Goal: Task Accomplishment & Management: Use online tool/utility

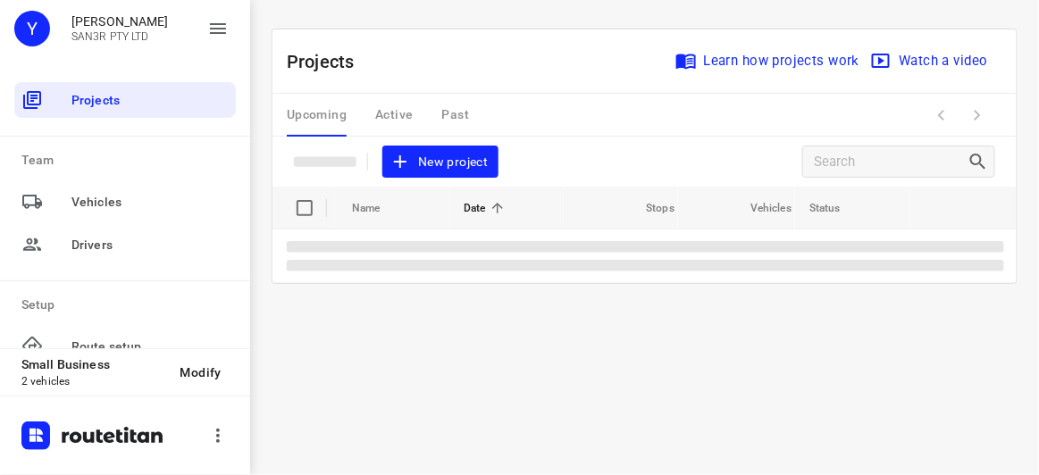
click at [438, 168] on span "New project" at bounding box center [440, 162] width 95 height 22
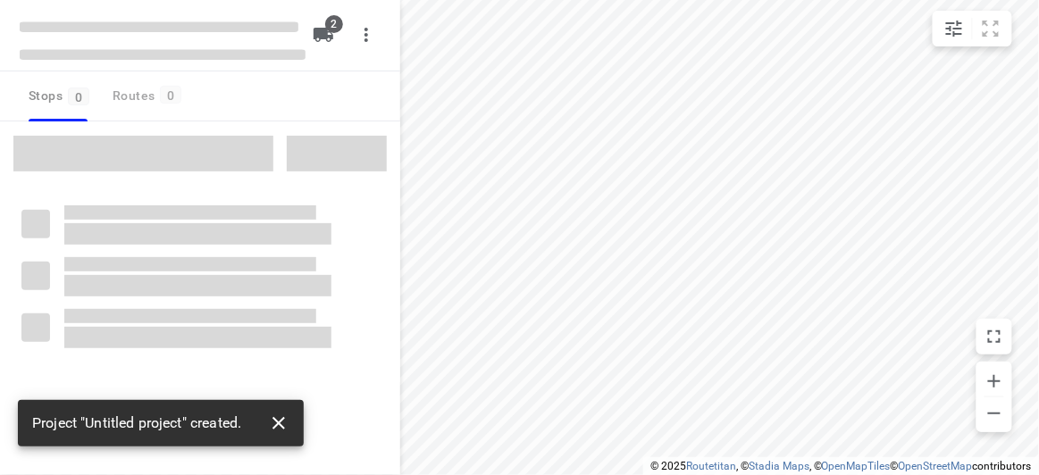
click at [277, 419] on icon "button" at bounding box center [278, 423] width 21 height 21
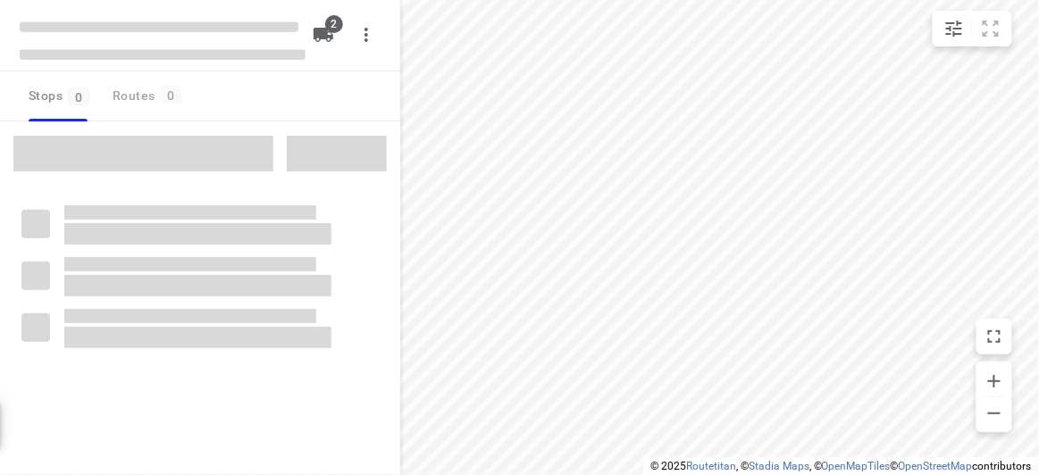
type input "distance"
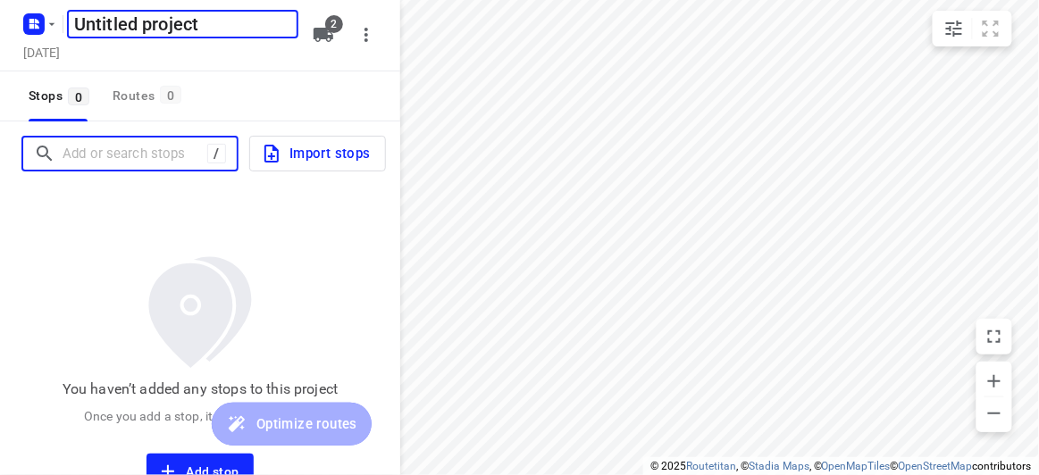
click at [134, 150] on input "Add or search stops" at bounding box center [135, 154] width 145 height 28
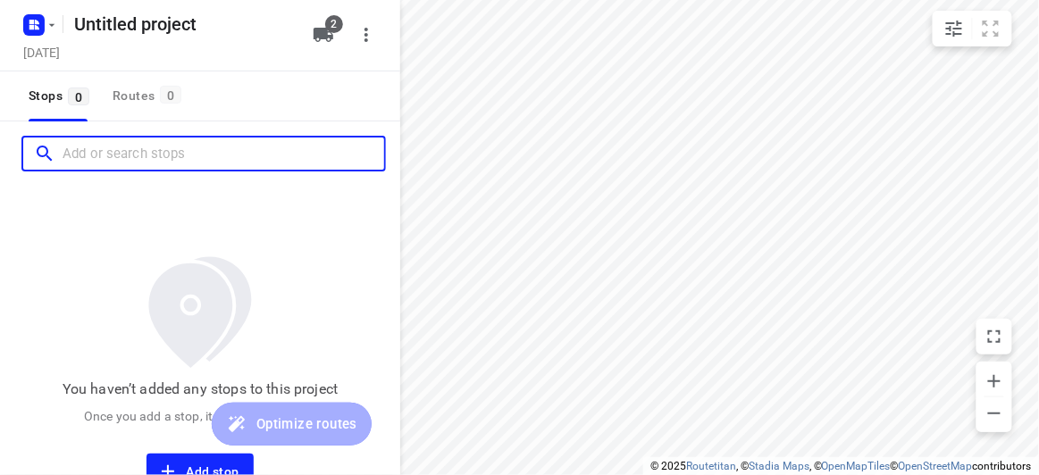
paste input "[STREET_ADDRESS][PERSON_NAME][PERSON_NAME]"
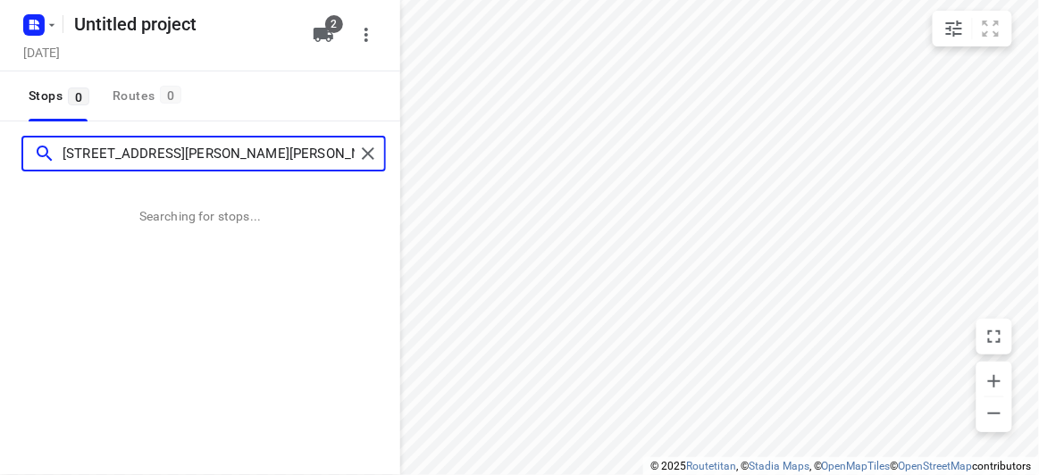
type input "[STREET_ADDRESS][PERSON_NAME][PERSON_NAME]"
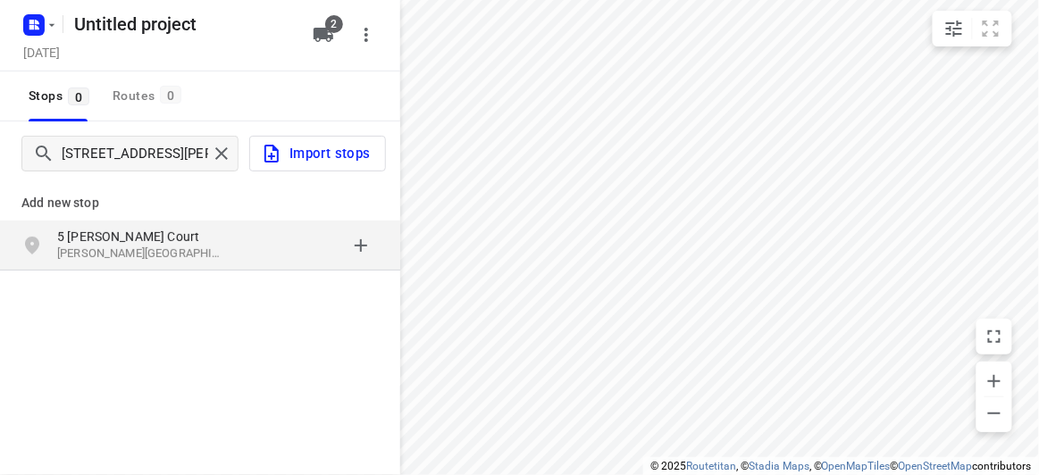
click at [177, 285] on div "Add new stop [STREET_ADDRESS][PERSON_NAME][PERSON_NAME]" at bounding box center [200, 286] width 400 height 200
click at [175, 260] on p "[PERSON_NAME][GEOGRAPHIC_DATA], [GEOGRAPHIC_DATA]" at bounding box center [139, 254] width 164 height 17
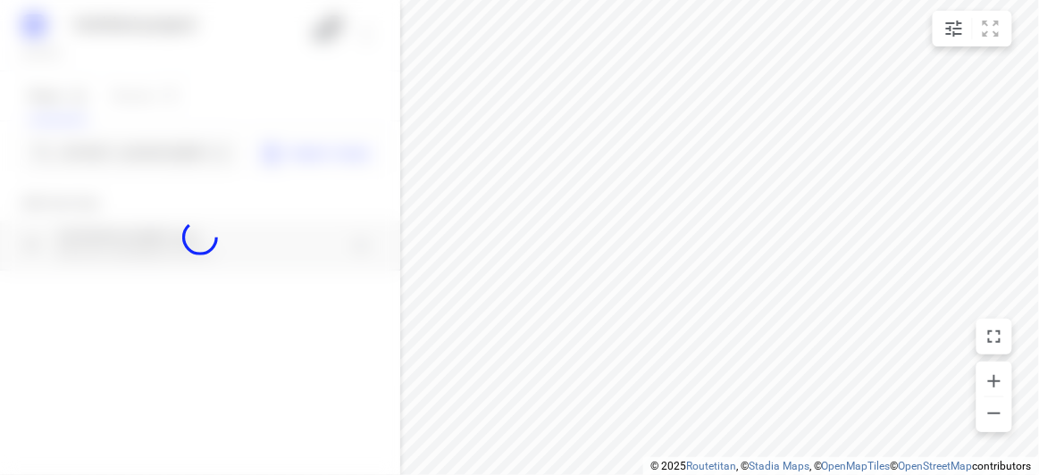
click at [157, 160] on div at bounding box center [200, 237] width 400 height 475
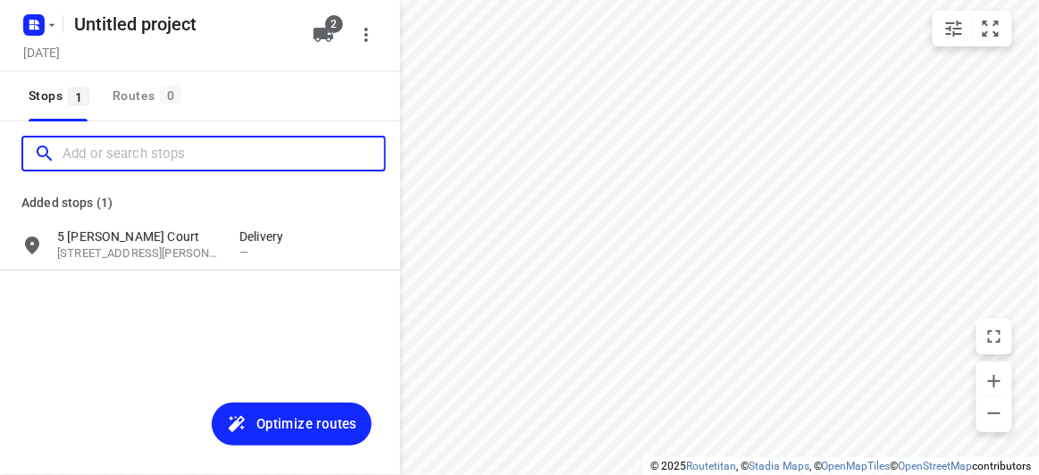
click at [157, 157] on input "Add or search stops" at bounding box center [224, 154] width 322 height 28
paste input "/[STREET_ADDRESS][PERSON_NAME]"
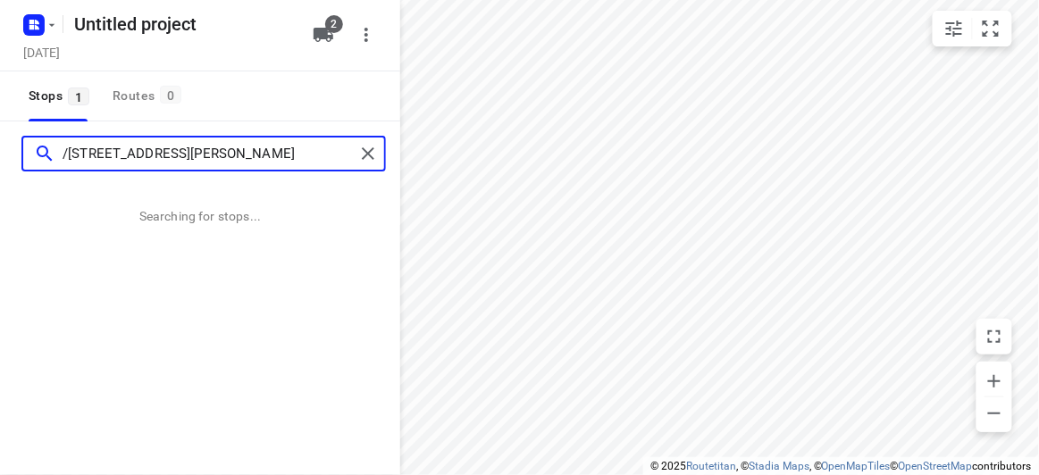
type input "/[STREET_ADDRESS][PERSON_NAME]"
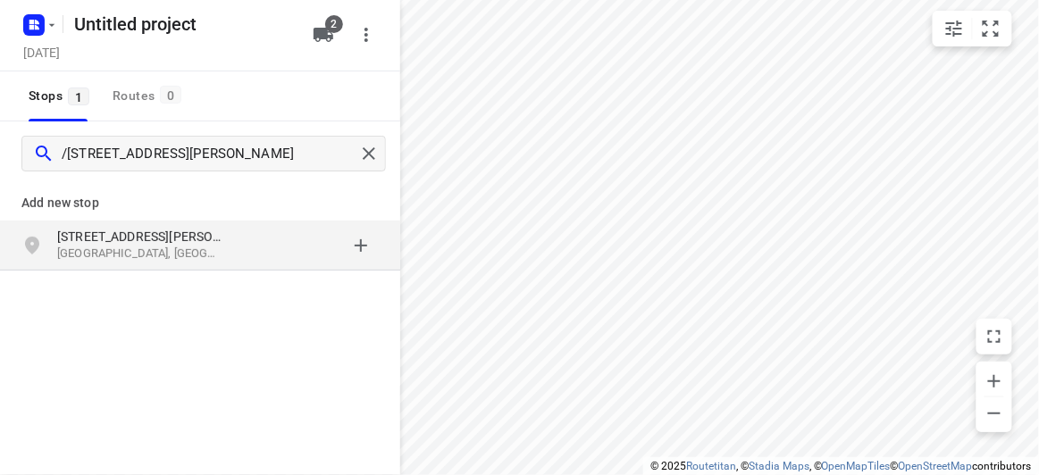
click at [246, 219] on div "Add new stop" at bounding box center [200, 196] width 400 height 50
click at [244, 228] on div "grid" at bounding box center [308, 246] width 139 height 36
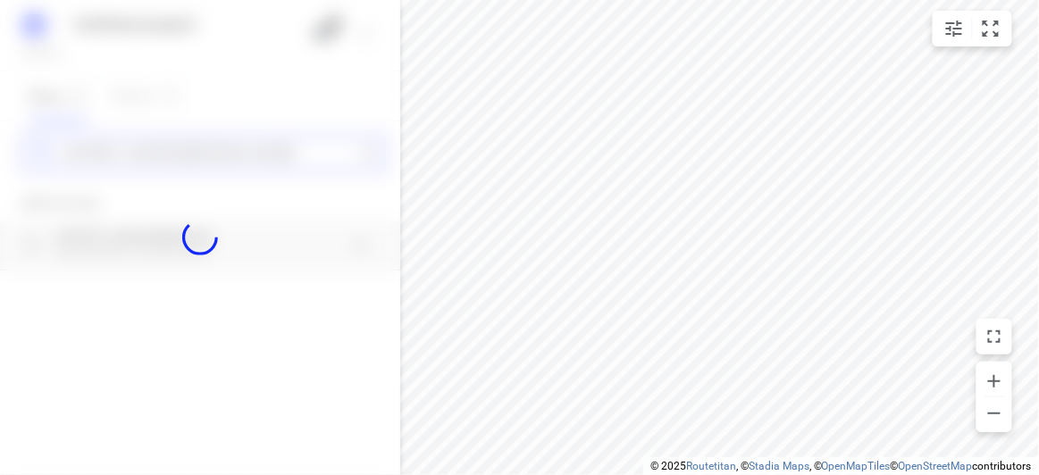
click at [188, 151] on div "Untitled project [DATE] 2 Stops 1 Routes 0 /[STREET_ADDRESS][PERSON_NAME] Add n…" at bounding box center [200, 237] width 400 height 475
click at [185, 150] on div at bounding box center [200, 237] width 400 height 475
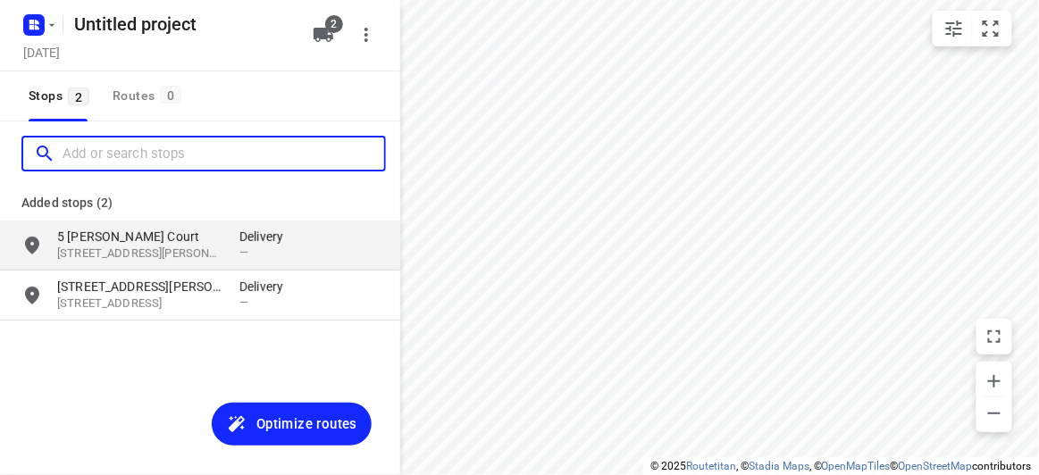
paste input "[STREET_ADDRESS]"
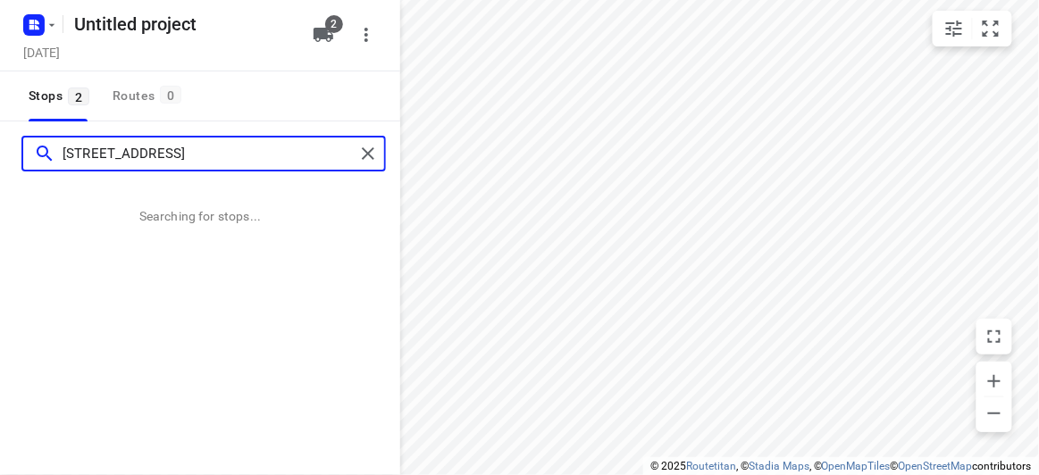
type input "[STREET_ADDRESS]"
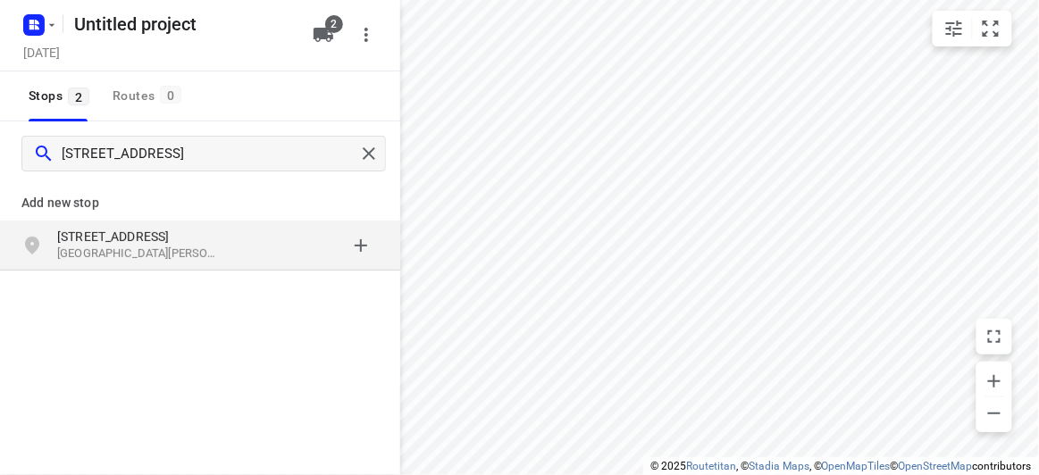
click at [199, 224] on div "[STREET_ADDRESS][PERSON_NAME]" at bounding box center [200, 246] width 400 height 50
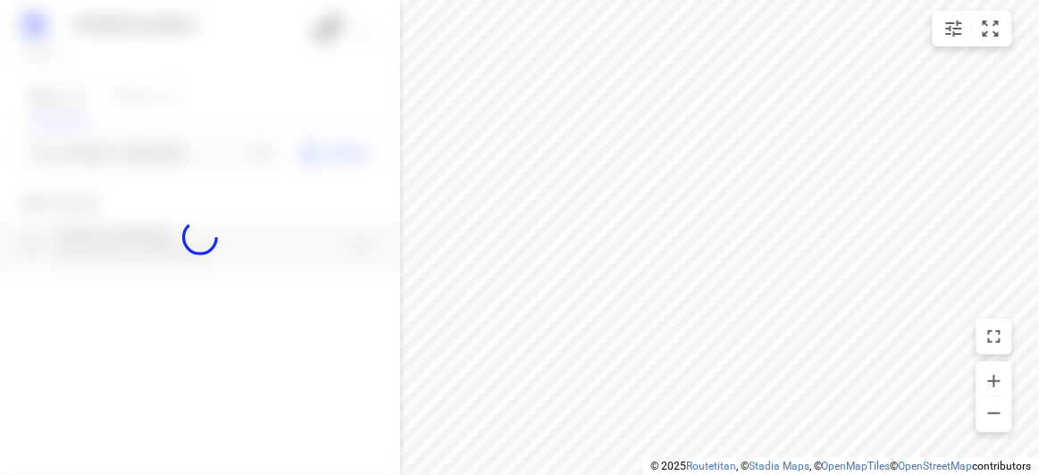
click at [166, 139] on div at bounding box center [200, 237] width 400 height 475
click at [174, 156] on div at bounding box center [200, 237] width 400 height 475
click at [172, 146] on div at bounding box center [200, 237] width 400 height 475
paste input "[STREET_ADDRESS]"
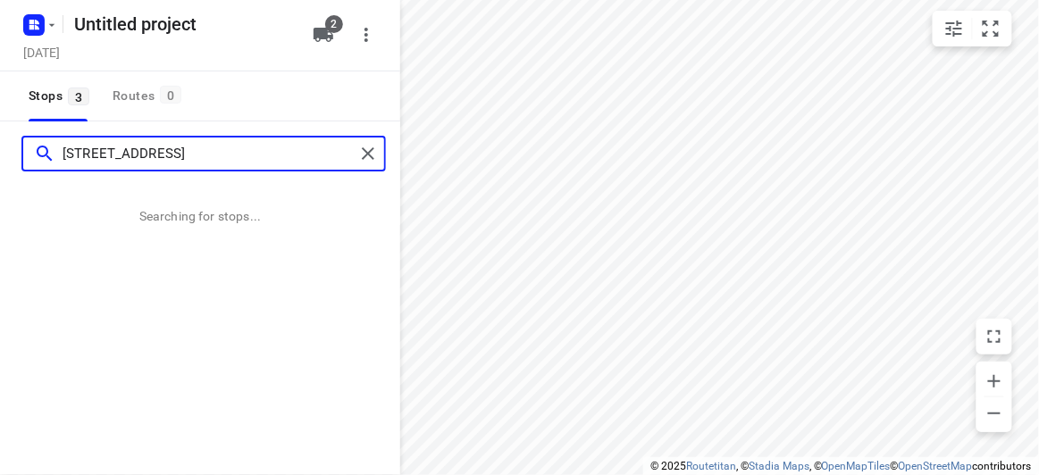
type input "[STREET_ADDRESS]"
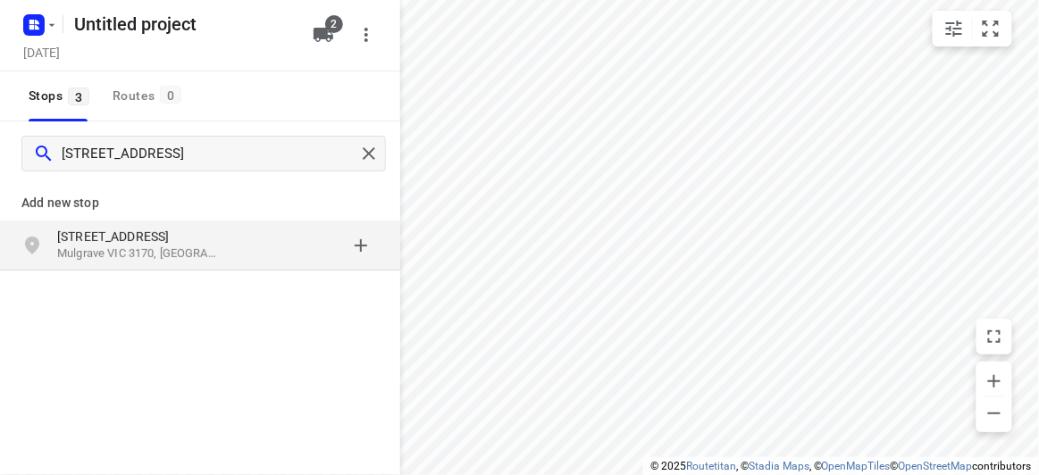
click at [146, 264] on div "[STREET_ADDRESS]" at bounding box center [200, 246] width 400 height 50
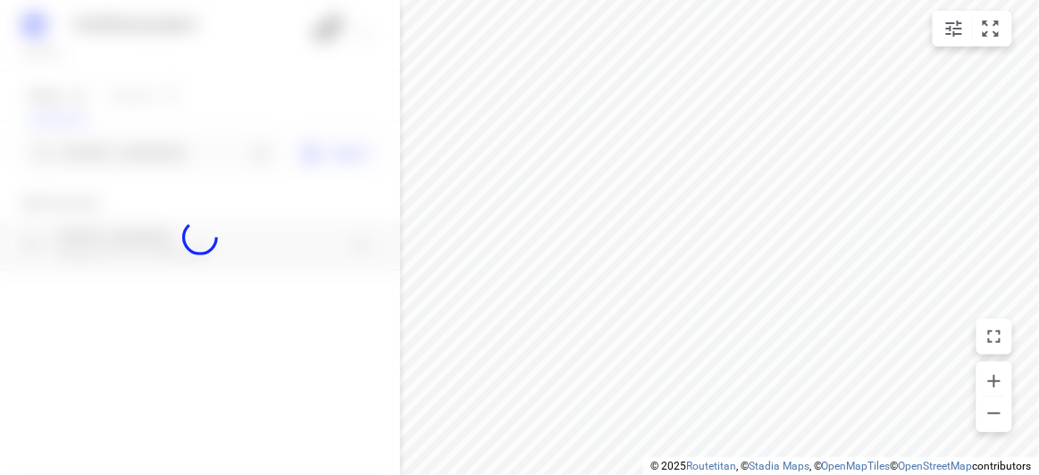
click at [155, 157] on div at bounding box center [200, 237] width 400 height 475
click at [154, 149] on div at bounding box center [200, 237] width 400 height 475
paste input "[STREET_ADDRESS]"
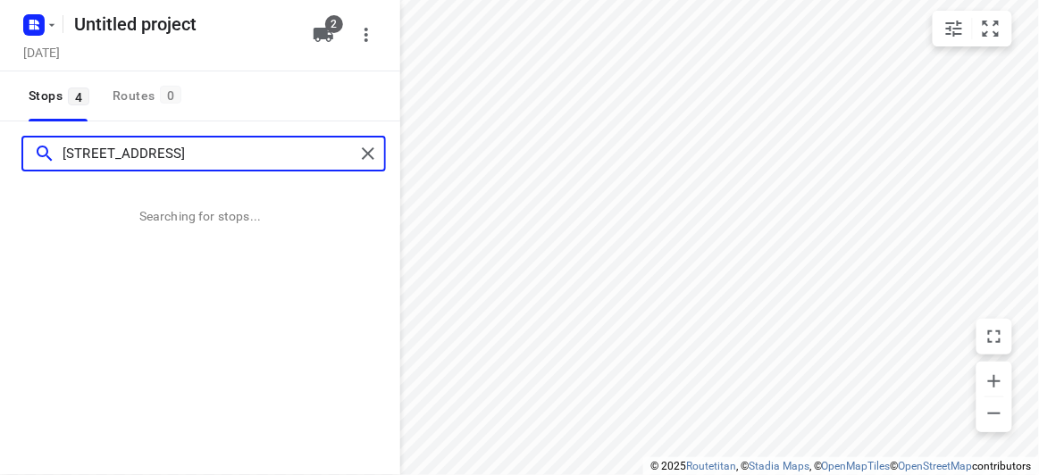
type input "[STREET_ADDRESS]"
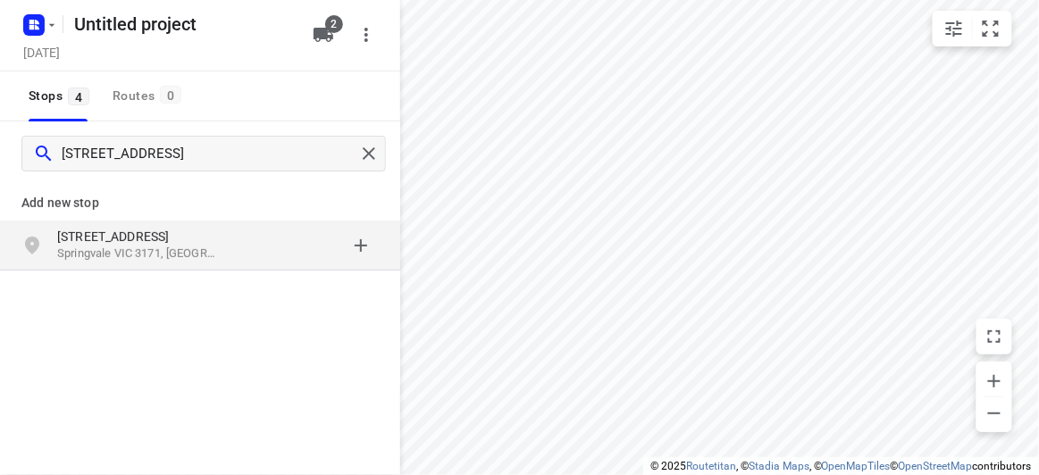
click at [106, 255] on p "Springvale VIC 3171, [GEOGRAPHIC_DATA]" at bounding box center [139, 254] width 164 height 17
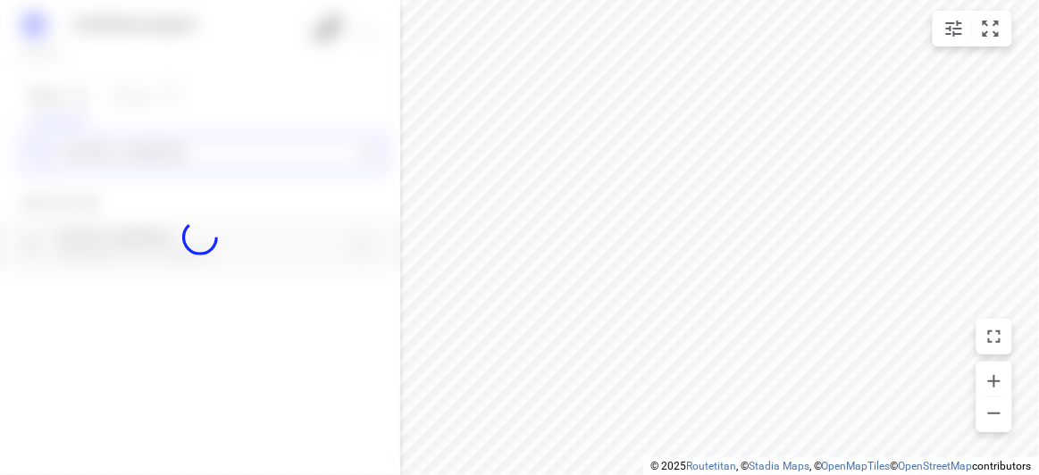
click at [113, 141] on div "Untitled project [DATE] 2 Stops 4 Routes 0 [STREET_ADDRESS] Add new stop [STREE…" at bounding box center [200, 237] width 400 height 475
click at [114, 147] on div at bounding box center [200, 237] width 400 height 475
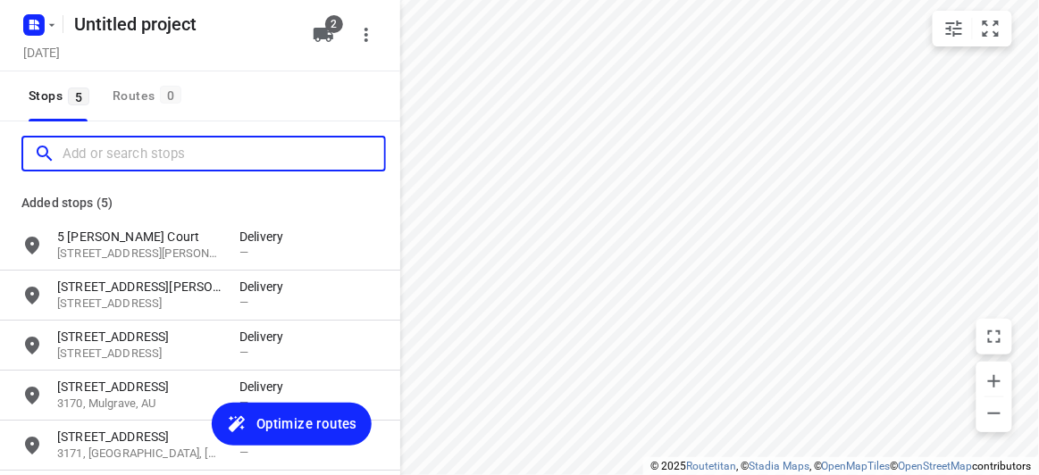
paste input "2 [GEOGRAPHIC_DATA] 3163"
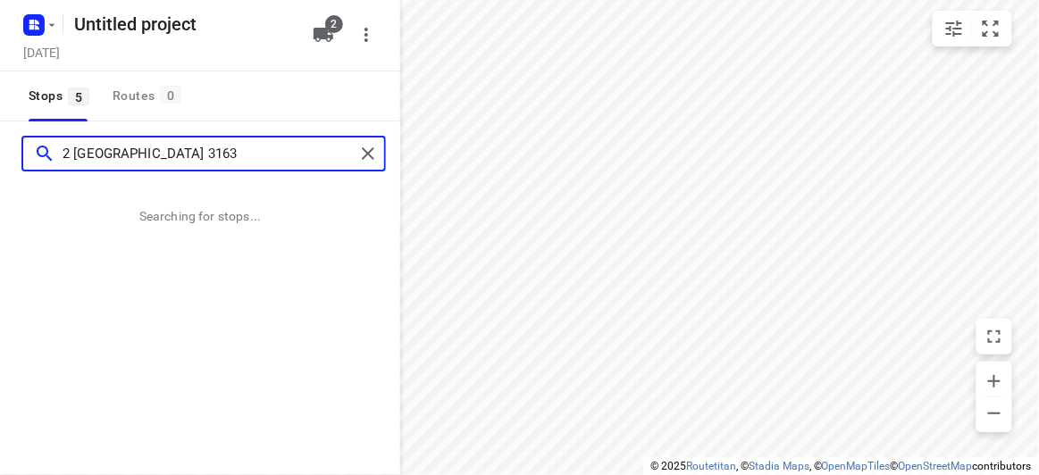
type input "2 [GEOGRAPHIC_DATA] 3163"
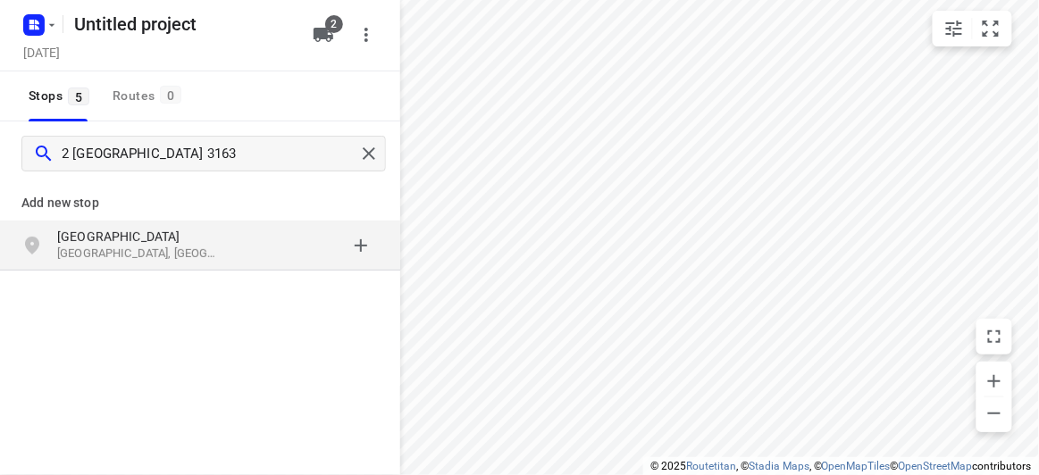
click at [189, 216] on div "Add new stop" at bounding box center [200, 196] width 400 height 50
click at [189, 224] on div "[STREET_ADDRESS]" at bounding box center [200, 246] width 400 height 50
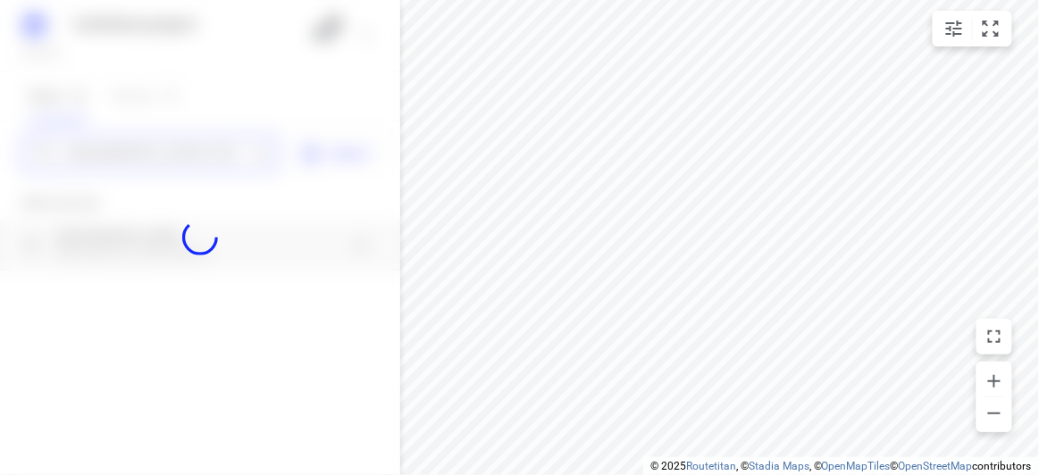
click at [157, 143] on div "Untitled project [DATE] 2 Stops 5 Routes 0 2 mile end road [GEOGRAPHIC_DATA] 31…" at bounding box center [200, 237] width 400 height 475
click at [159, 149] on div at bounding box center [200, 237] width 400 height 475
paste input "[STREET_ADDRESS][PERSON_NAME][PERSON_NAME]"
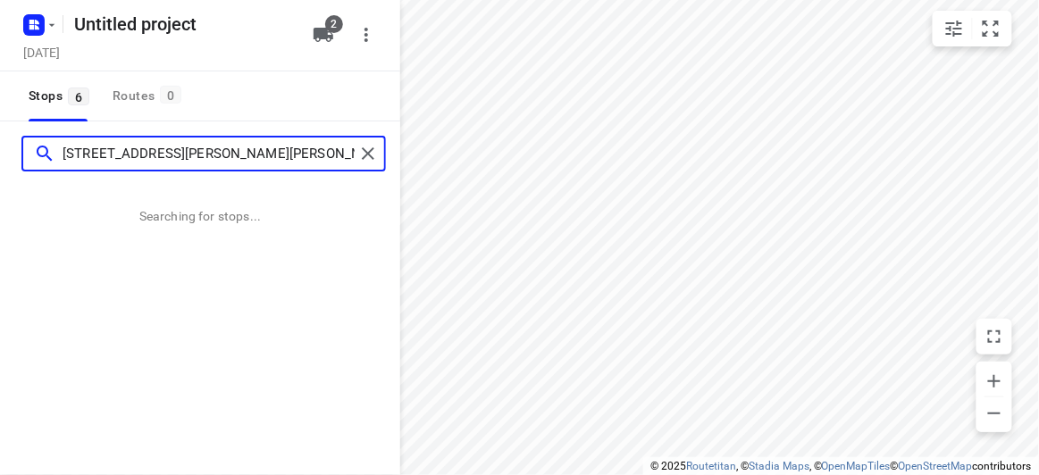
type input "[STREET_ADDRESS][PERSON_NAME][PERSON_NAME]"
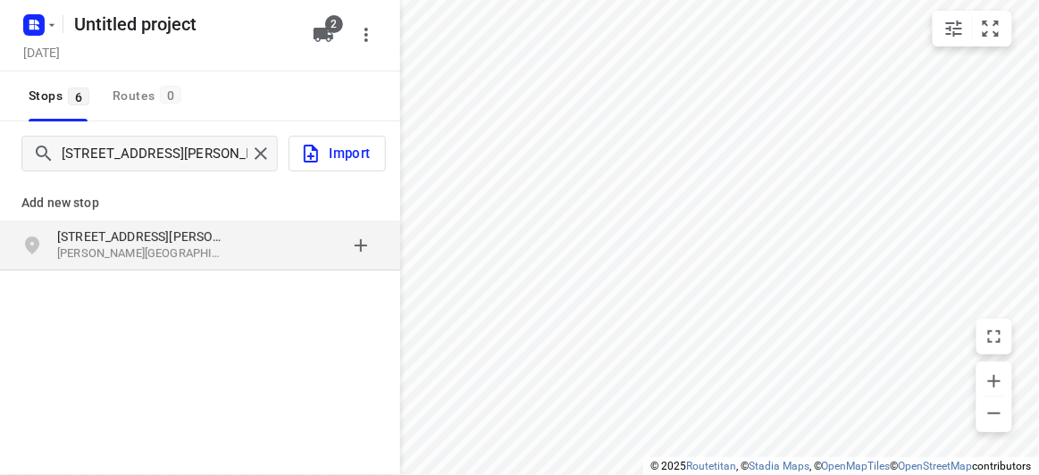
click at [274, 247] on div "grid" at bounding box center [308, 246] width 139 height 36
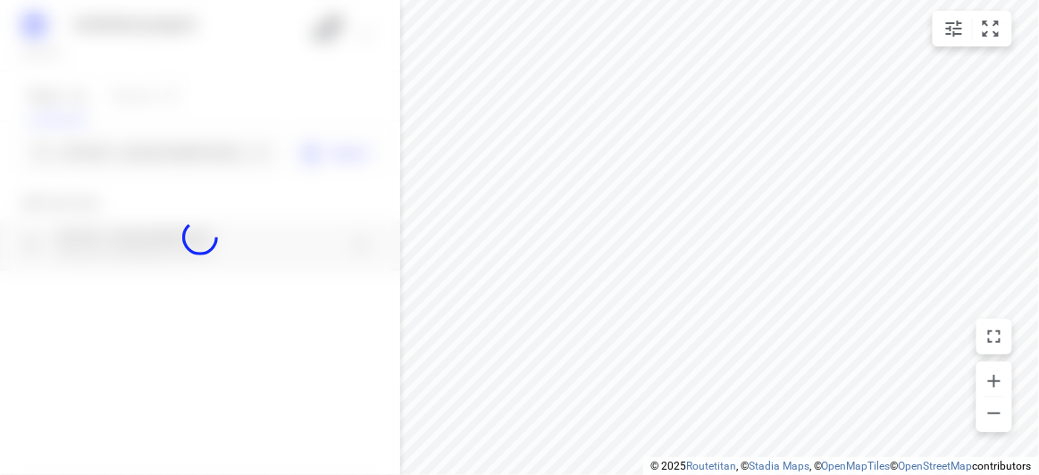
click at [152, 156] on div at bounding box center [200, 237] width 400 height 475
click at [148, 149] on div at bounding box center [200, 237] width 400 height 475
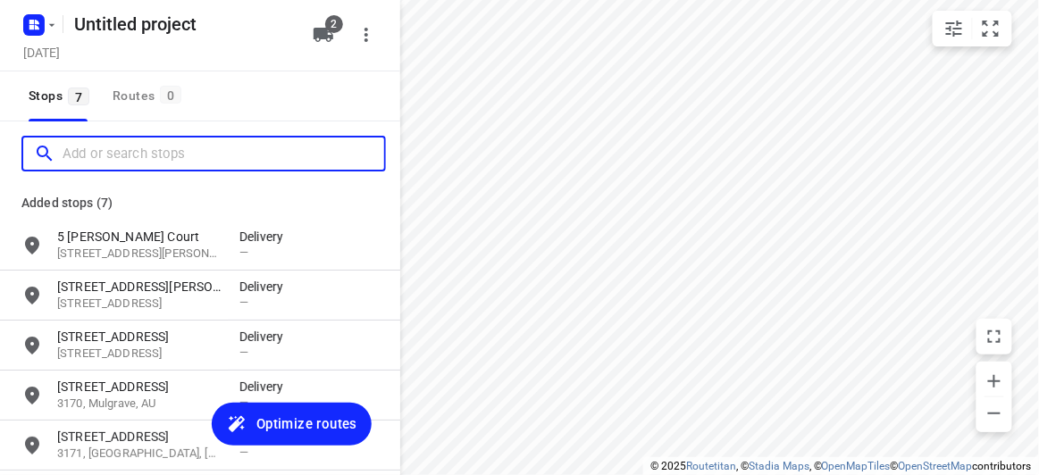
paste input "[STREET_ADDRESS]"
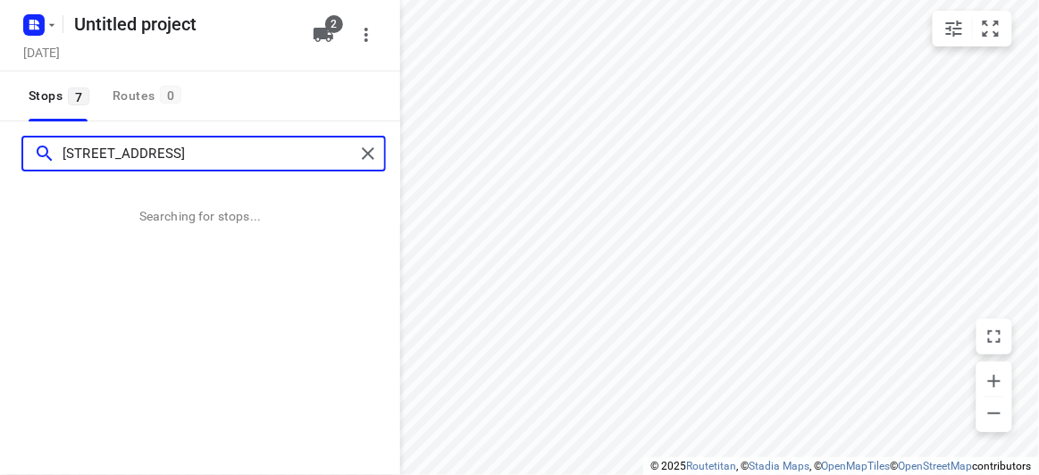
type input "[STREET_ADDRESS]"
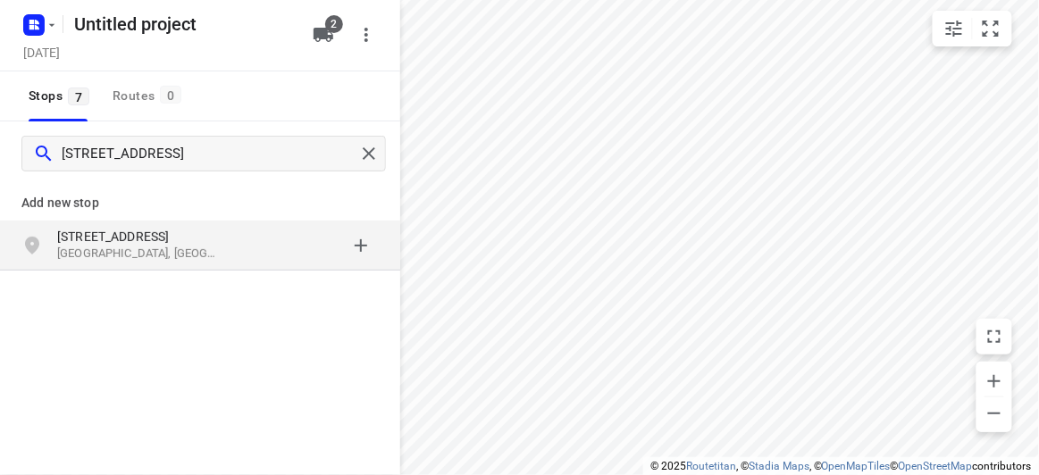
click at [243, 216] on div "Add new stop" at bounding box center [200, 196] width 400 height 50
click at [249, 263] on div "grid" at bounding box center [308, 246] width 139 height 36
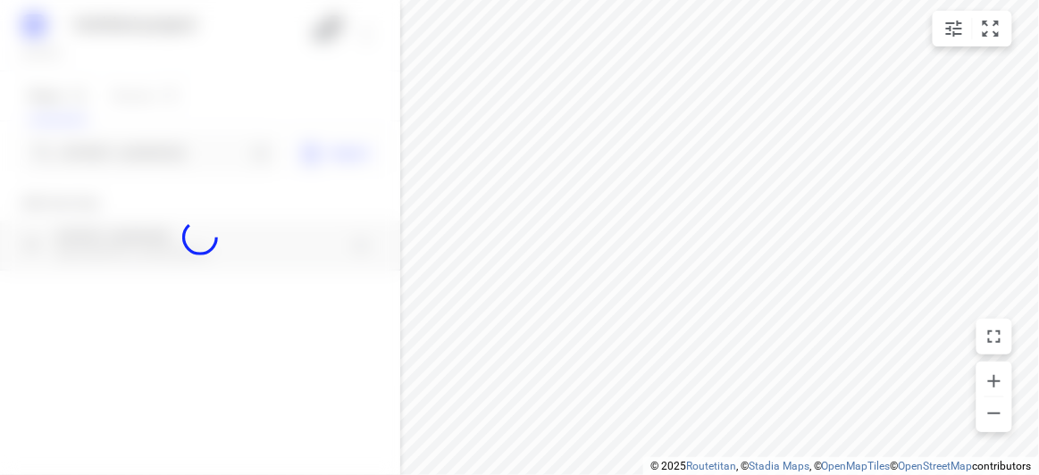
click at [183, 158] on div at bounding box center [200, 237] width 400 height 475
click at [185, 161] on div at bounding box center [200, 237] width 400 height 475
click at [187, 167] on div at bounding box center [200, 237] width 400 height 475
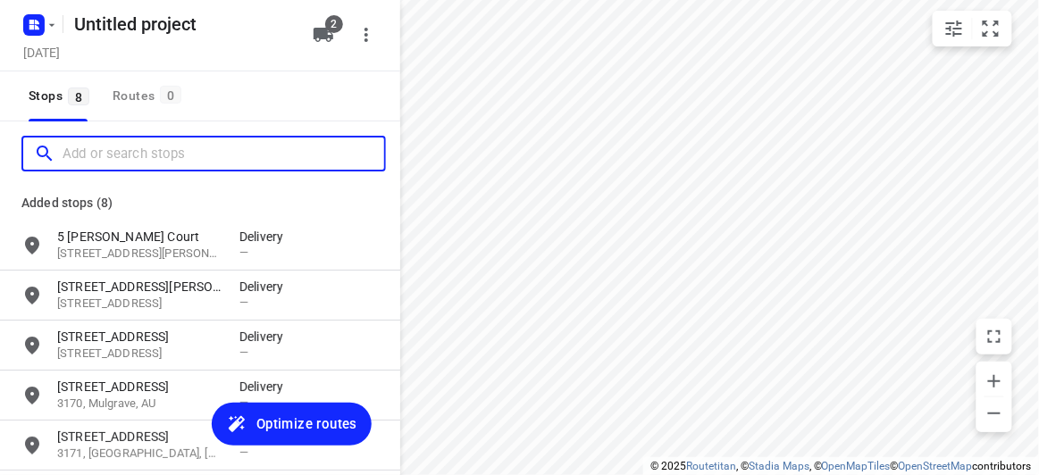
paste input "[STREET_ADDRESS]. [PERSON_NAME][GEOGRAPHIC_DATA] 3150"
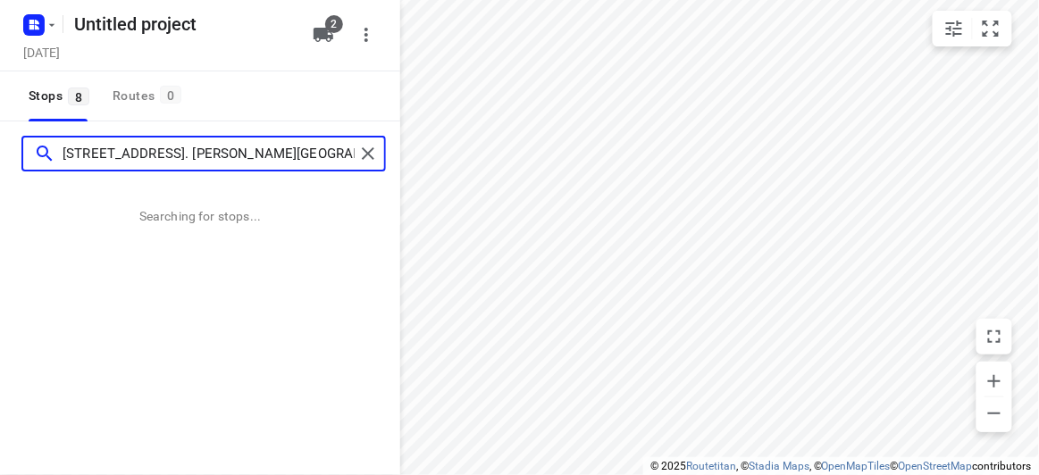
type input "[STREET_ADDRESS]. [PERSON_NAME][GEOGRAPHIC_DATA] 3150"
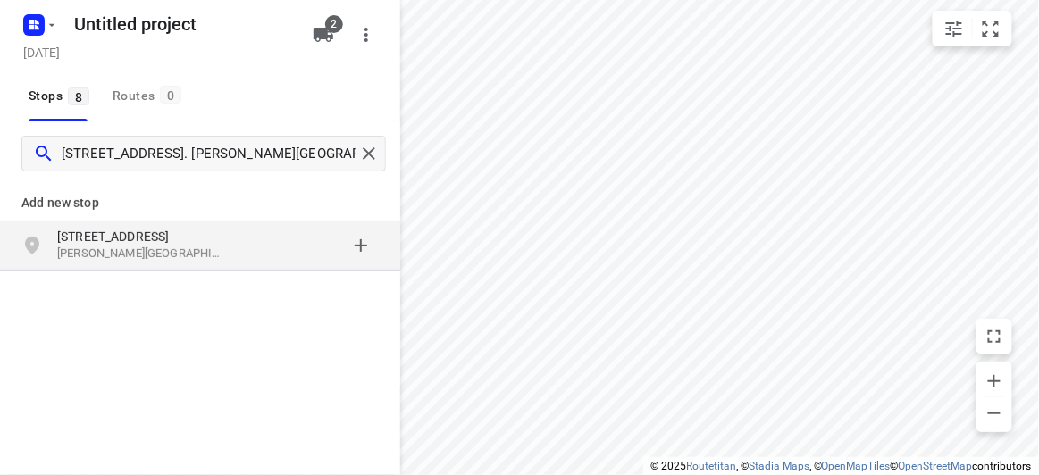
click at [214, 222] on div "[STREET_ADDRESS][PERSON_NAME]" at bounding box center [200, 246] width 400 height 50
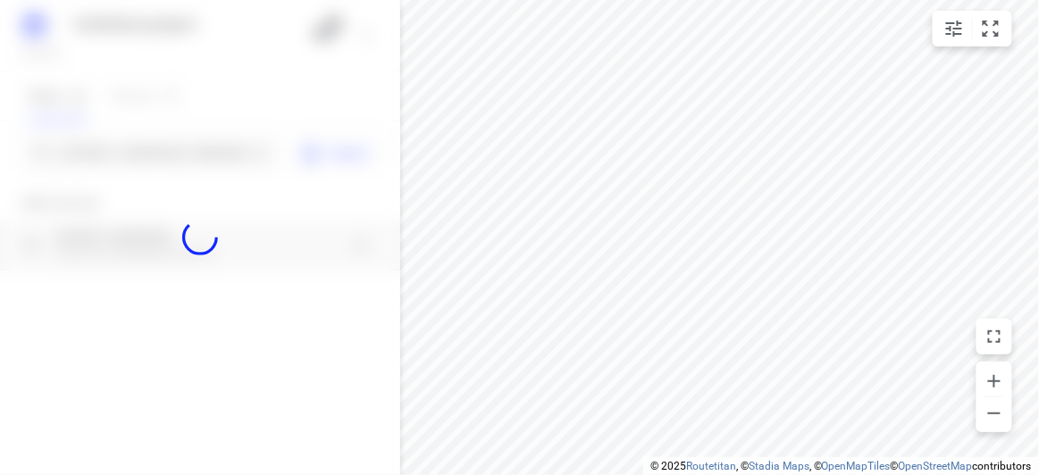
click at [163, 134] on div at bounding box center [200, 237] width 400 height 475
click at [164, 139] on div at bounding box center [200, 237] width 400 height 475
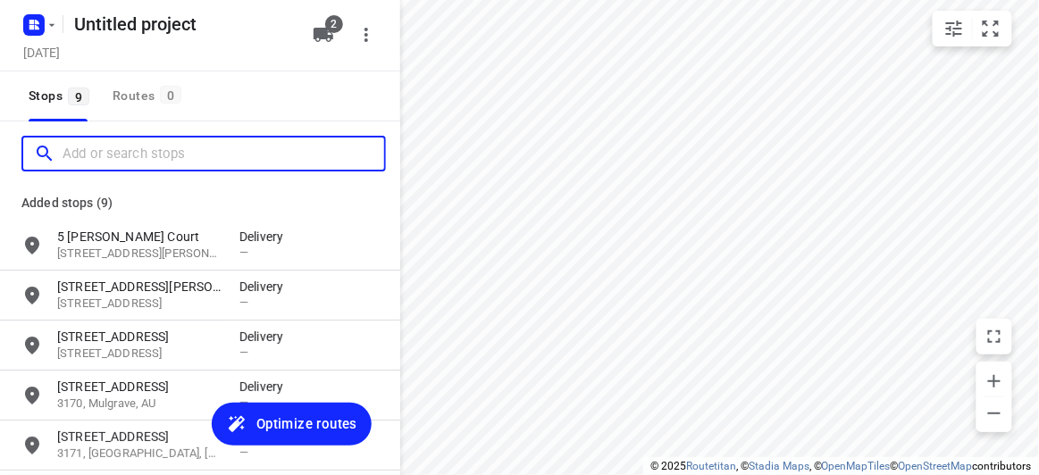
paste input "[STREET_ADDRESS]"
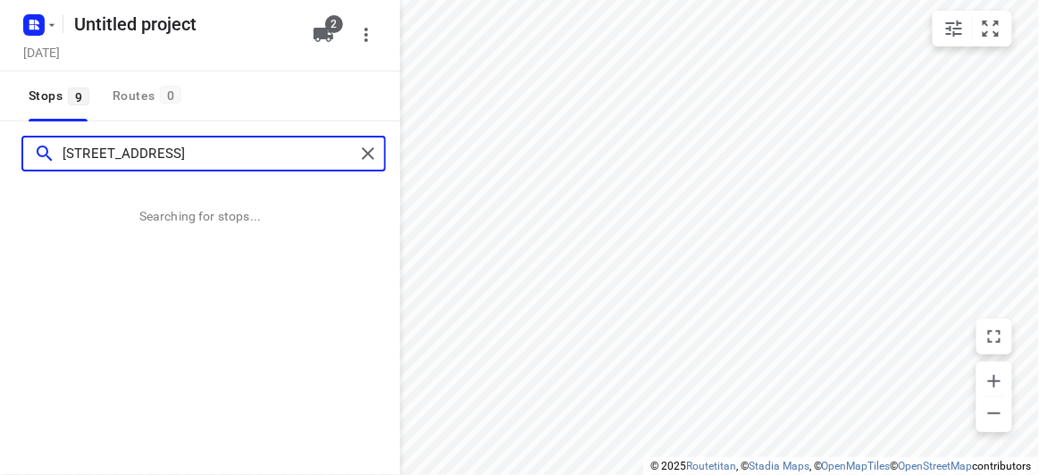
type input "[STREET_ADDRESS]"
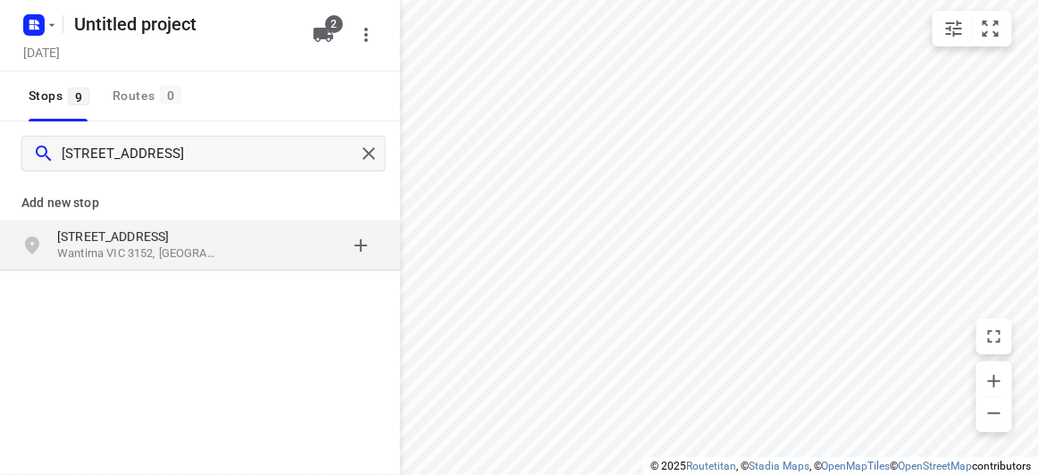
click at [224, 235] on p "[STREET_ADDRESS]" at bounding box center [148, 237] width 182 height 18
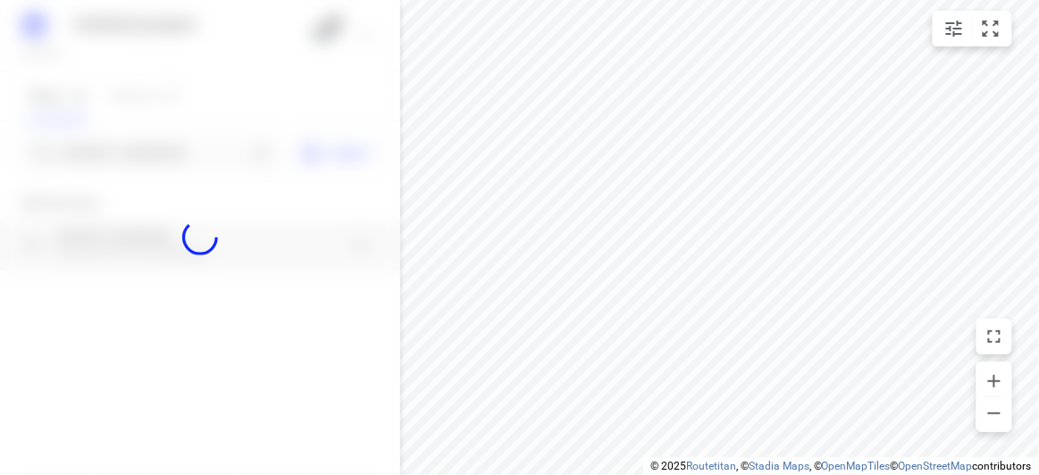
click at [178, 160] on div at bounding box center [200, 237] width 400 height 475
click at [178, 153] on div at bounding box center [200, 237] width 400 height 475
click at [178, 157] on div "Untitled project [DATE] 2 Stops 9 Routes 0 [STREET_ADDRESS] Import Add new stop…" at bounding box center [200, 237] width 400 height 475
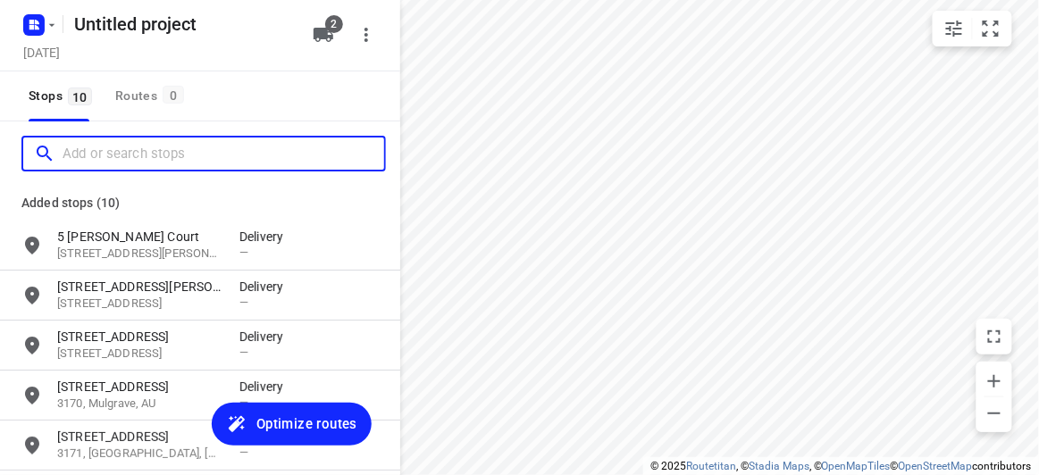
paste input "[STREET_ADDRESS]"
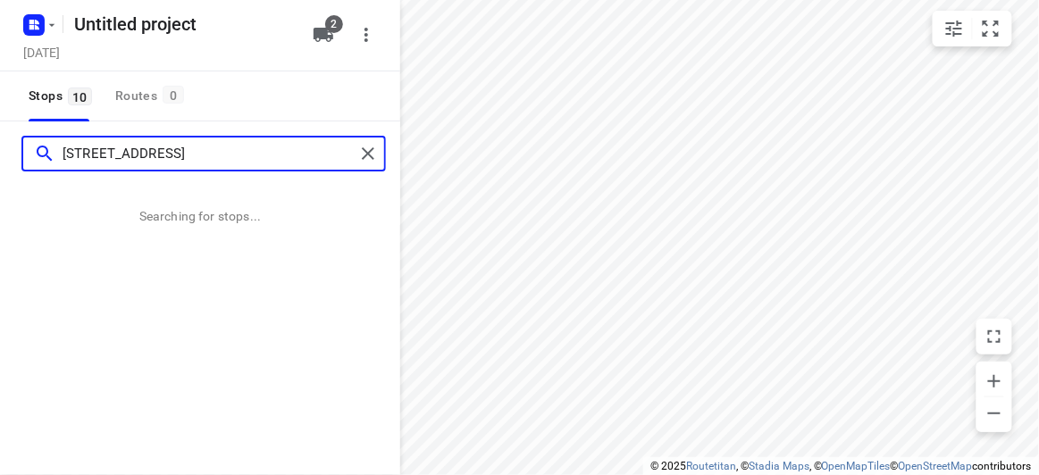
type input "[STREET_ADDRESS]"
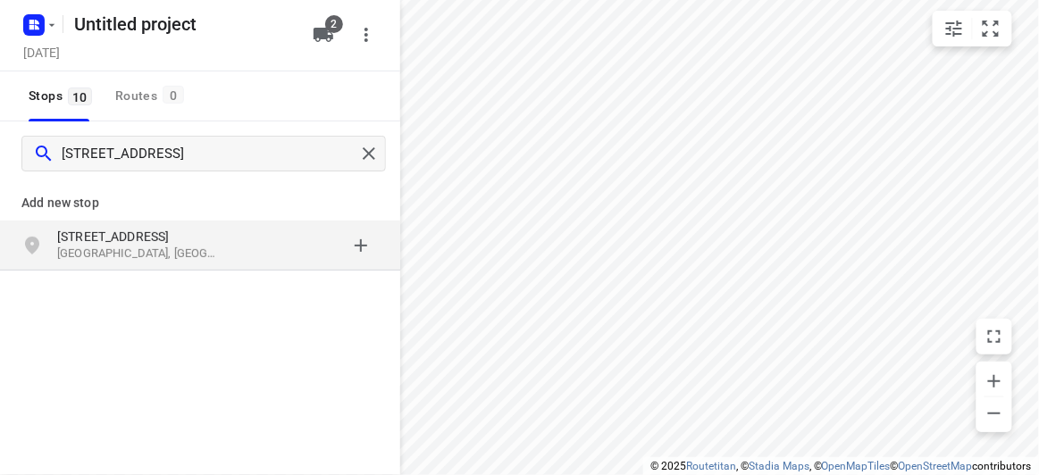
click at [152, 235] on p "[STREET_ADDRESS]" at bounding box center [139, 237] width 164 height 18
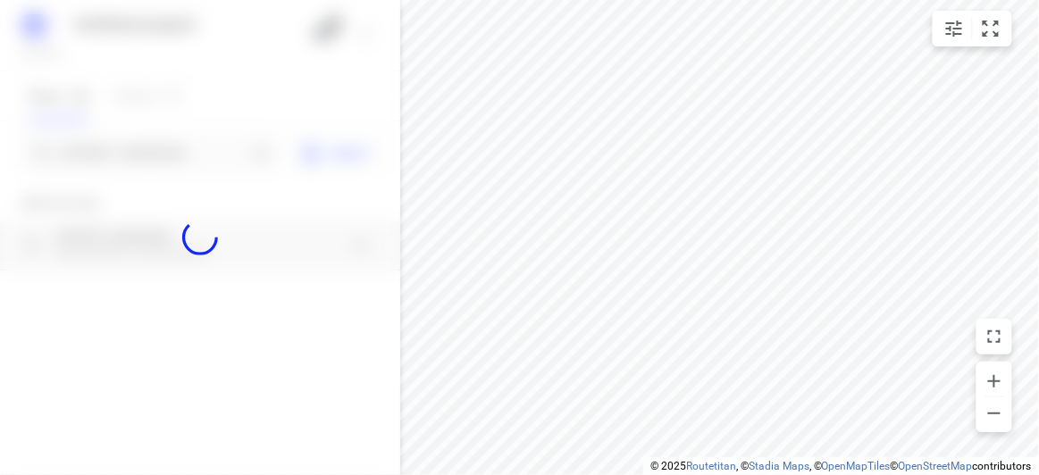
click at [112, 164] on div at bounding box center [200, 237] width 400 height 475
click at [112, 153] on div at bounding box center [200, 237] width 400 height 475
click at [112, 155] on div at bounding box center [200, 237] width 400 height 475
paste input "[STREET_ADDRESS]"
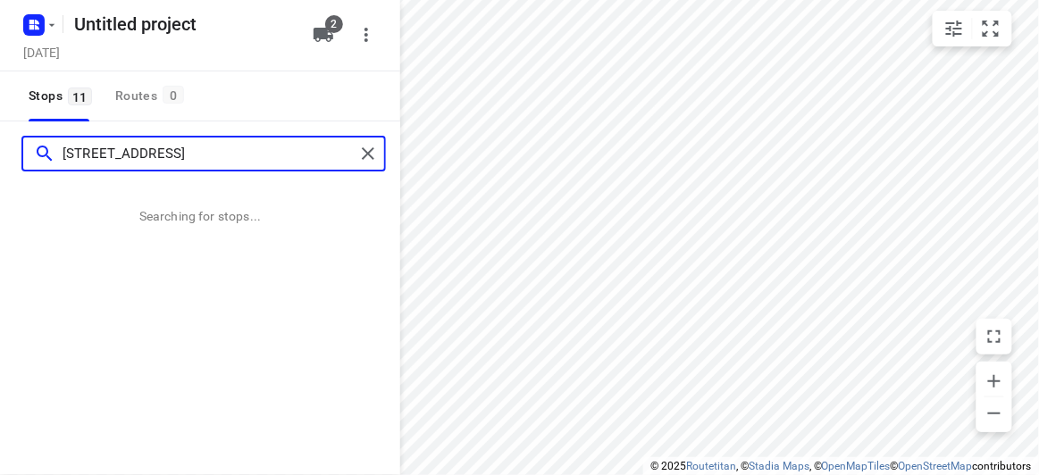
type input "[STREET_ADDRESS]"
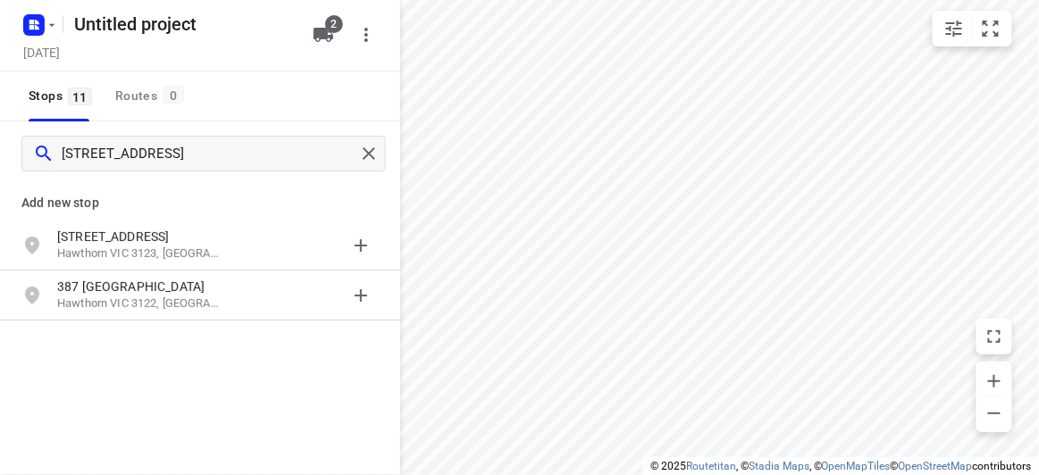
click at [159, 219] on div "Add new stop" at bounding box center [200, 196] width 400 height 50
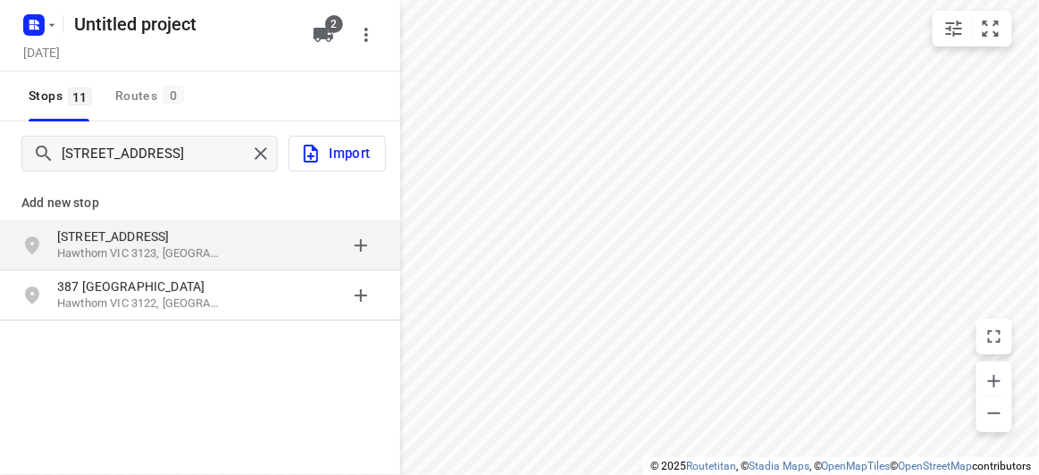
click at [160, 222] on div "[STREET_ADDRESS]" at bounding box center [200, 246] width 400 height 50
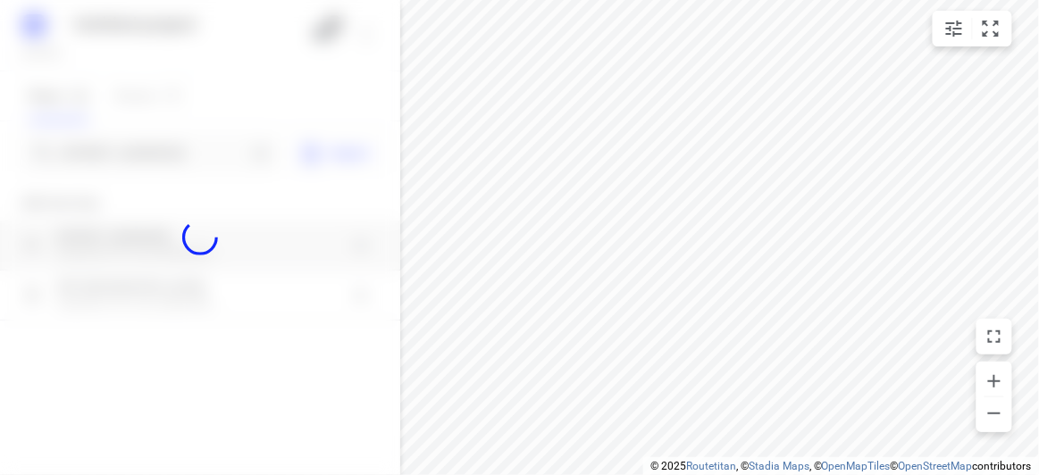
click at [131, 155] on div at bounding box center [200, 237] width 400 height 475
click at [128, 155] on div at bounding box center [200, 237] width 400 height 475
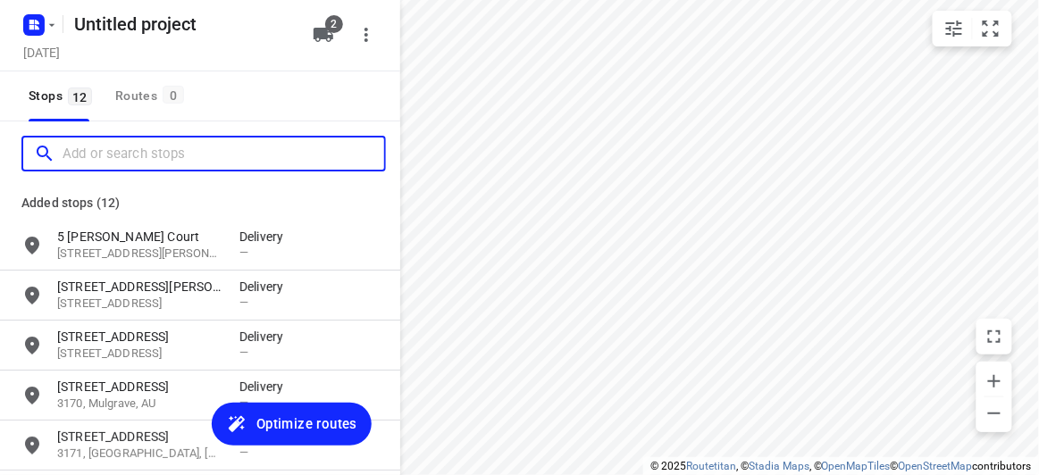
paste input "[STREET_ADDRESS][US_STATE]"
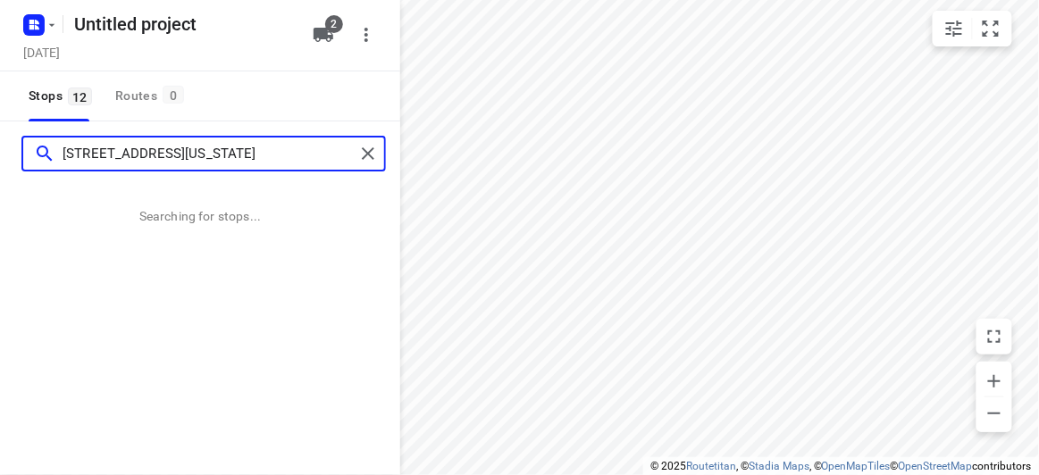
type input "[STREET_ADDRESS][US_STATE]"
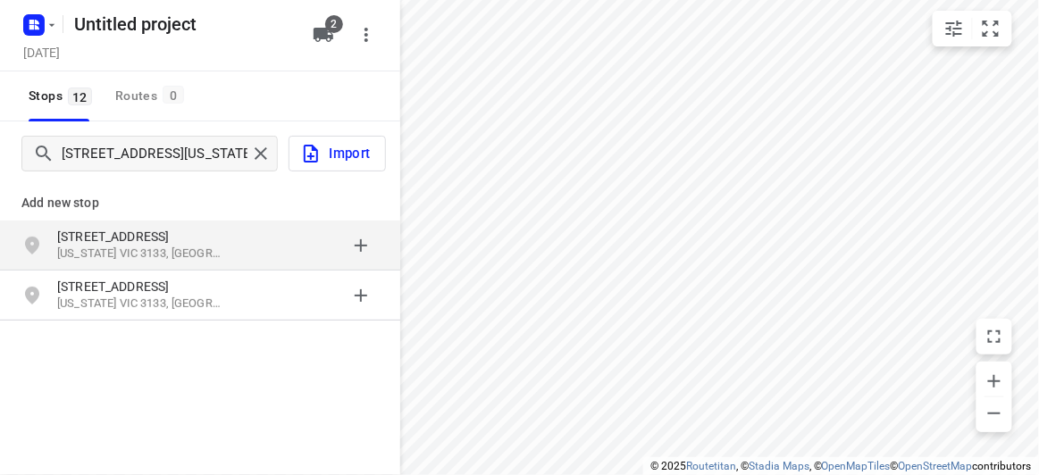
click at [197, 238] on p "[STREET_ADDRESS]" at bounding box center [139, 237] width 164 height 18
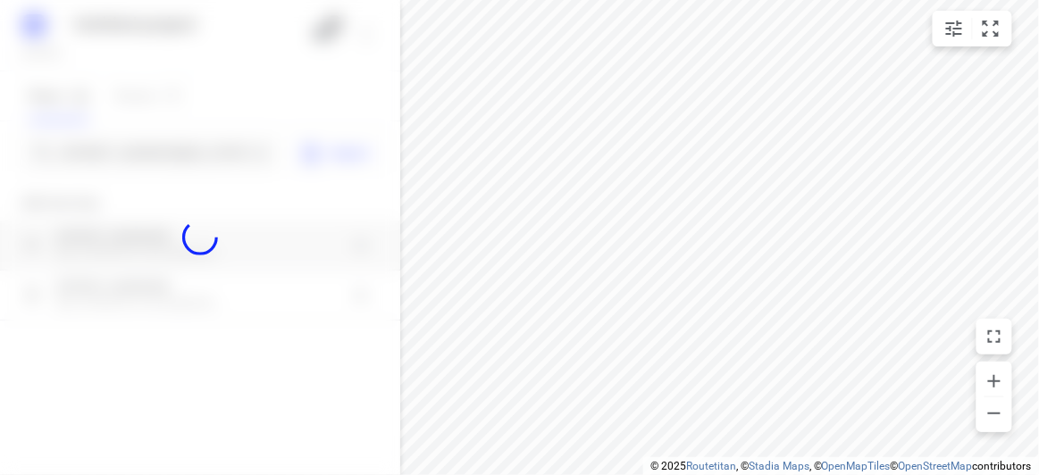
click at [153, 156] on div at bounding box center [200, 237] width 400 height 475
click at [147, 146] on div "Untitled project [DATE] 2 Stops 12 Routes 0 [STREET_ADDRESS][US_STATE] Import A…" at bounding box center [200, 237] width 400 height 475
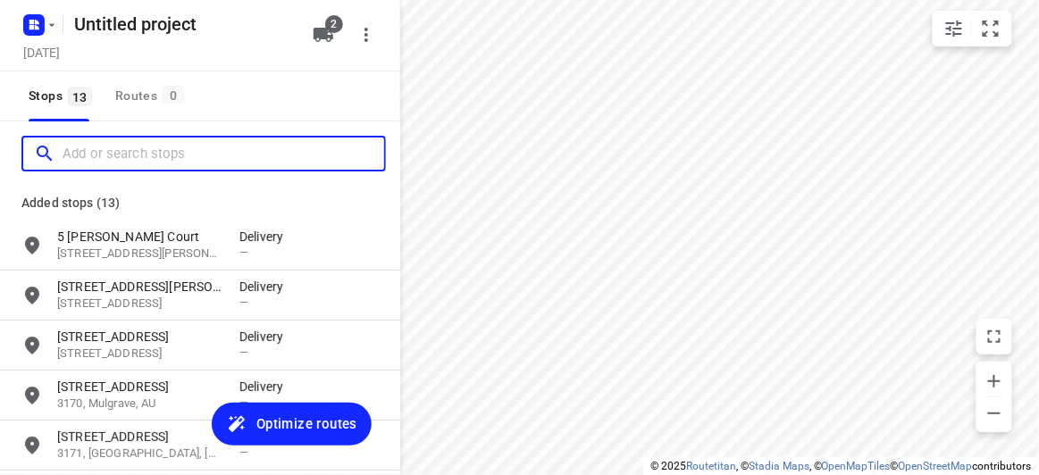
paste input "[STREET_ADDRESS][PERSON_NAME]"
drag, startPoint x: 148, startPoint y: 146, endPoint x: 322, endPoint y: 232, distance: 193.8
click at [151, 151] on input "[STREET_ADDRESS][PERSON_NAME]" at bounding box center [224, 154] width 322 height 28
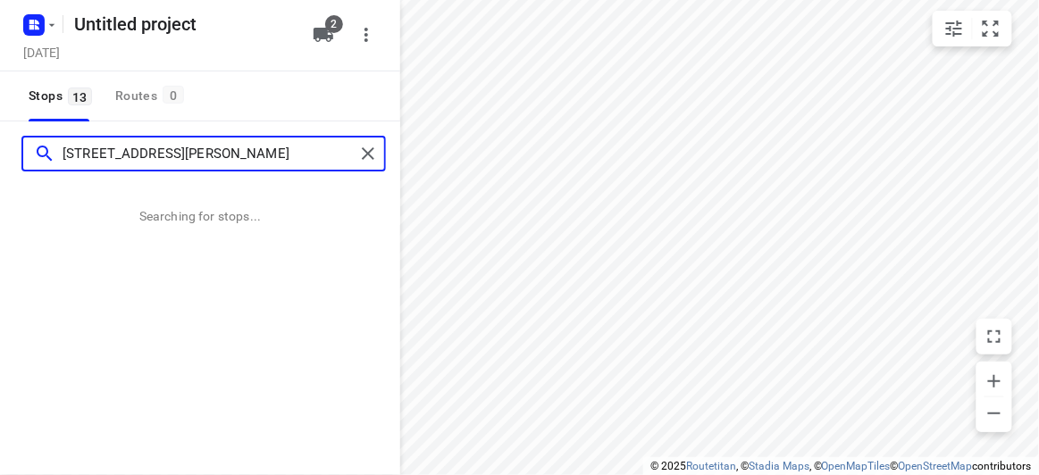
type input "[STREET_ADDRESS][PERSON_NAME]"
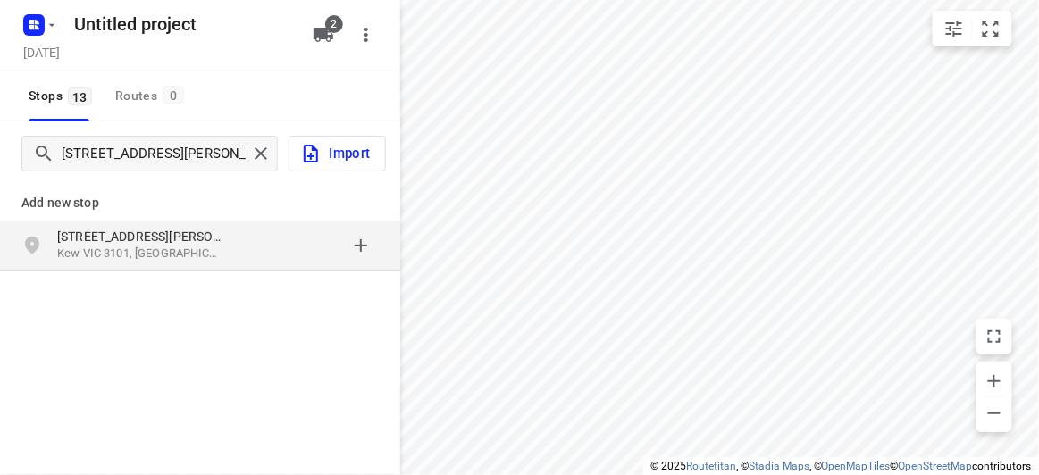
click at [108, 206] on p "Add new stop" at bounding box center [199, 202] width 357 height 21
click at [106, 244] on p "[STREET_ADDRESS][PERSON_NAME]" at bounding box center [139, 237] width 164 height 18
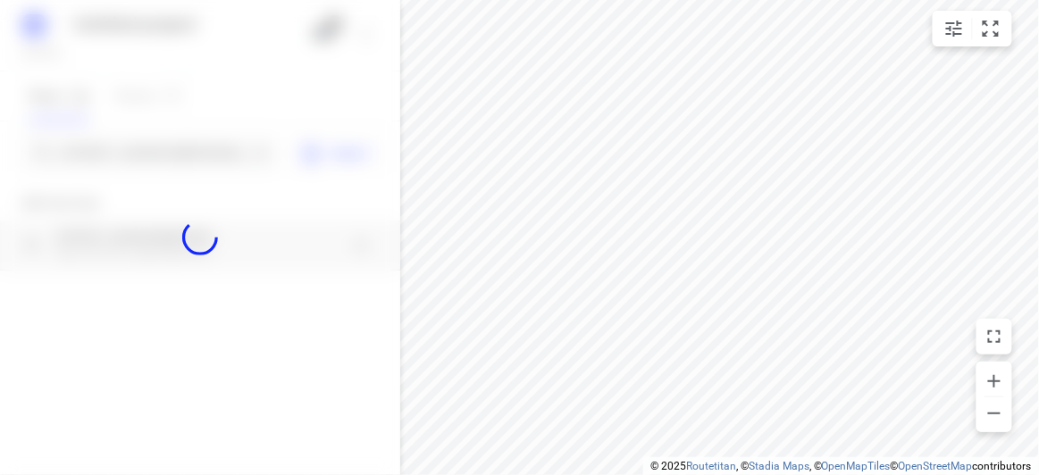
click at [117, 158] on div at bounding box center [200, 237] width 400 height 475
click at [118, 155] on div at bounding box center [200, 237] width 400 height 475
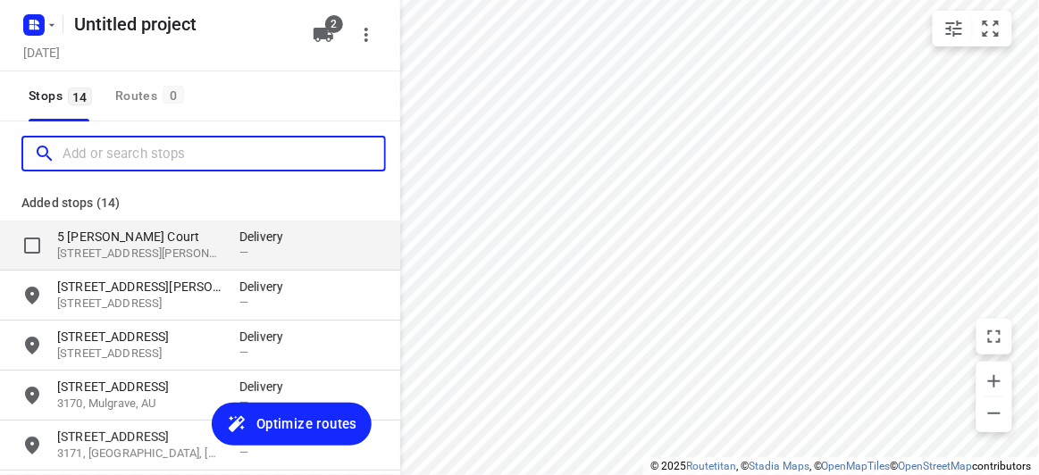
paste input "[STREET_ADDRESS][PERSON_NAME][PERSON_NAME]"
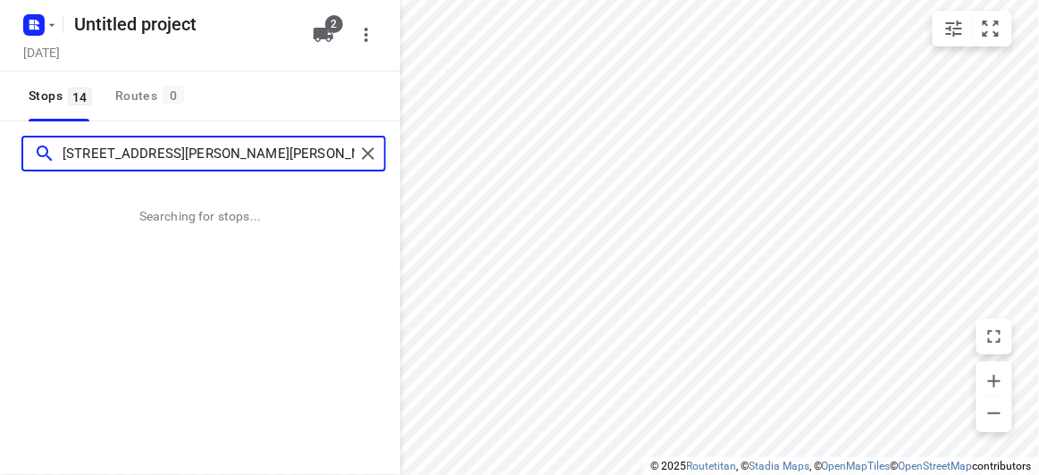
type input "[STREET_ADDRESS][PERSON_NAME][PERSON_NAME]"
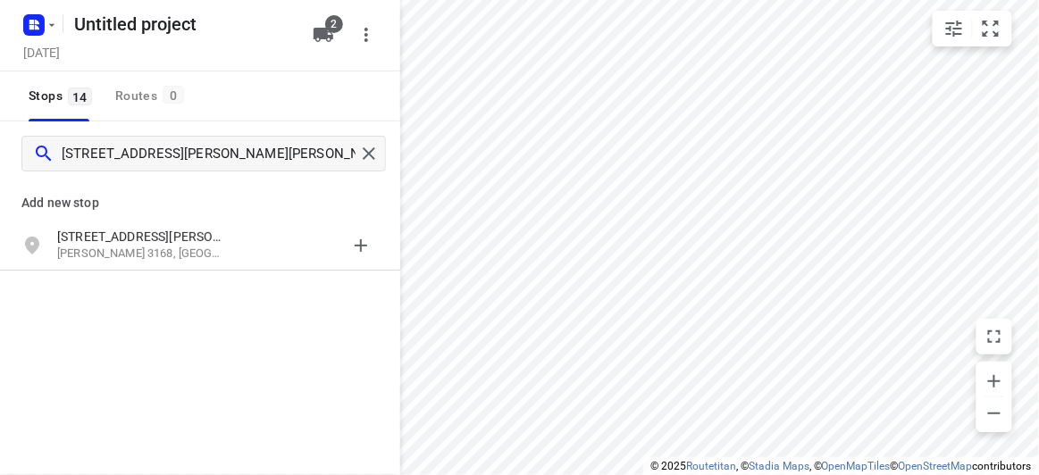
click at [186, 281] on div "Add new stop [STREET_ADDRESS][PERSON_NAME][PERSON_NAME]" at bounding box center [200, 286] width 400 height 200
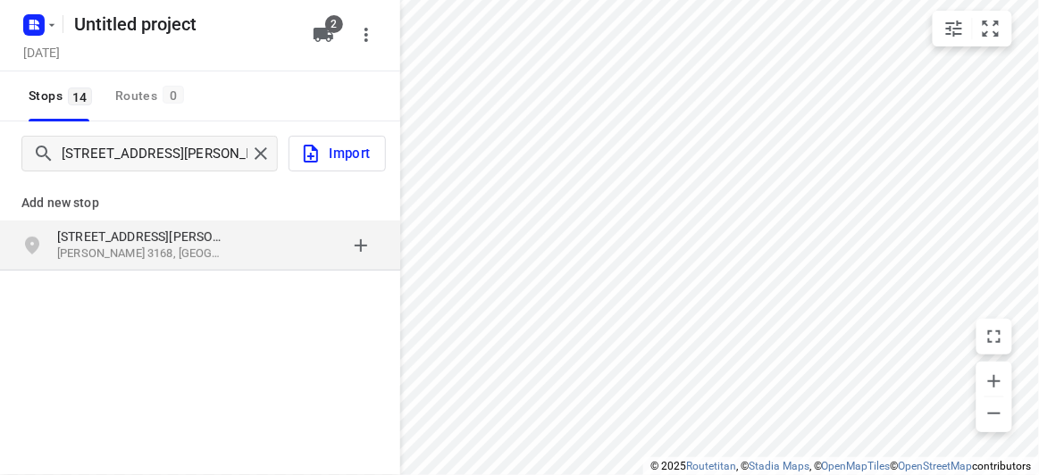
click at [173, 268] on div "[STREET_ADDRESS][PERSON_NAME][PERSON_NAME]" at bounding box center [200, 246] width 400 height 50
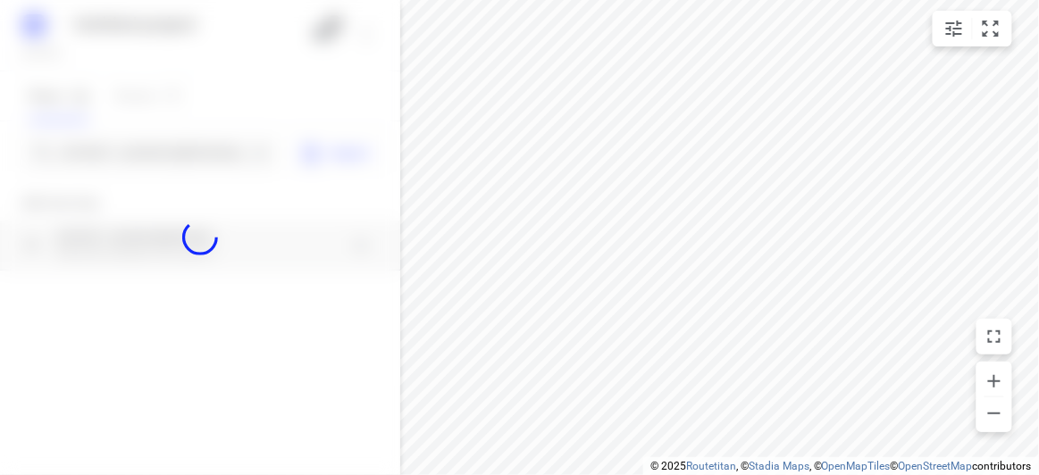
click at [130, 155] on div at bounding box center [200, 237] width 400 height 475
click at [133, 150] on div at bounding box center [200, 237] width 400 height 475
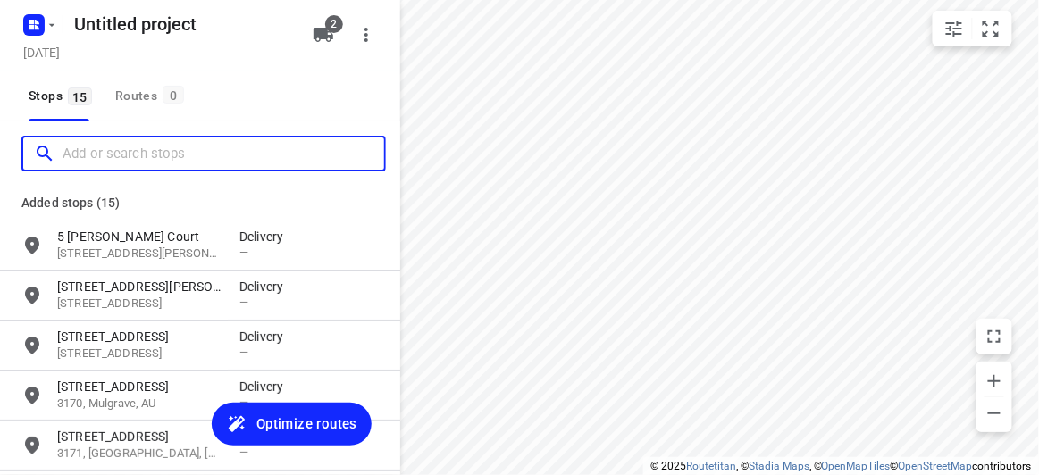
paste input "[STREET_ADDRESS]"
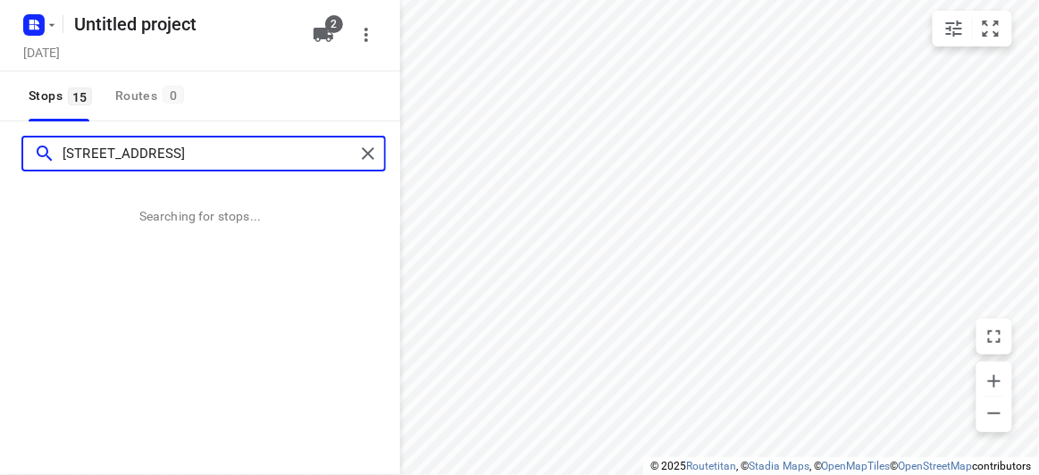
type input "[STREET_ADDRESS]"
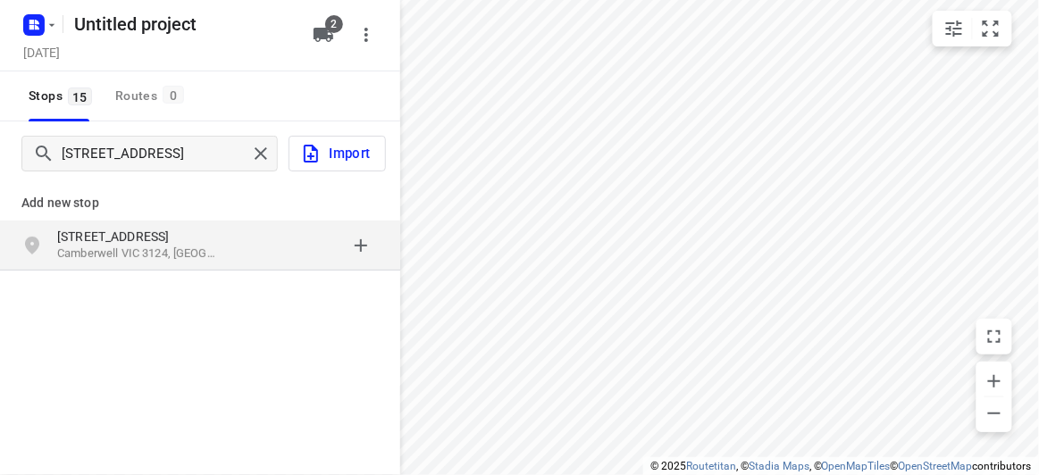
click at [247, 242] on div "grid" at bounding box center [308, 246] width 139 height 36
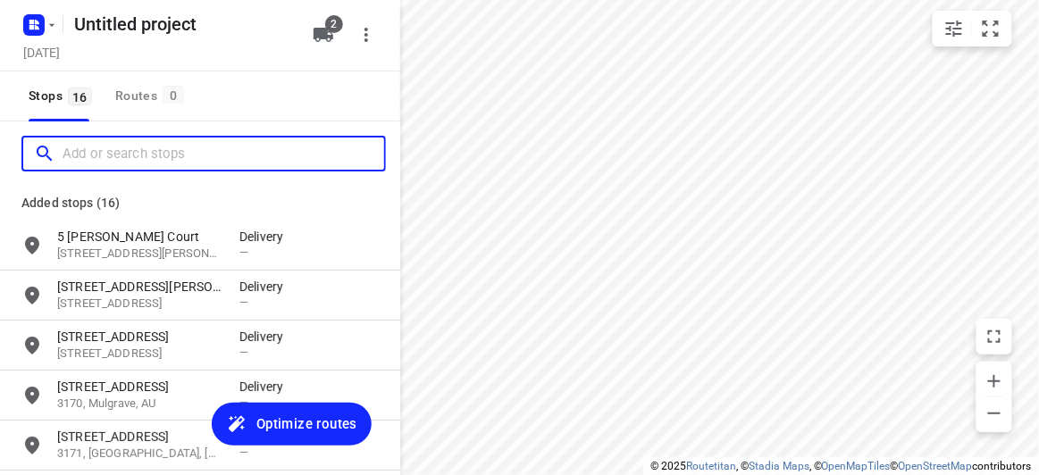
paste input "[STREET_ADDRESS]"
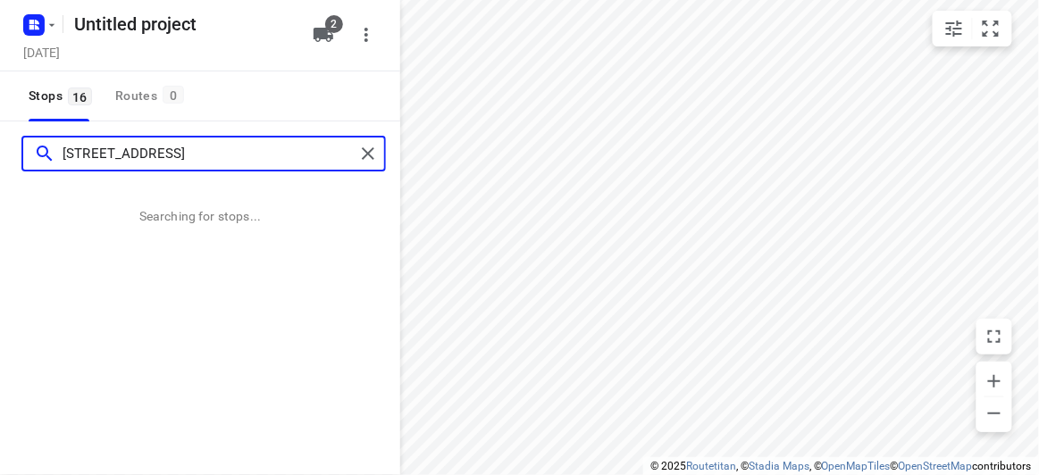
type input "[STREET_ADDRESS]"
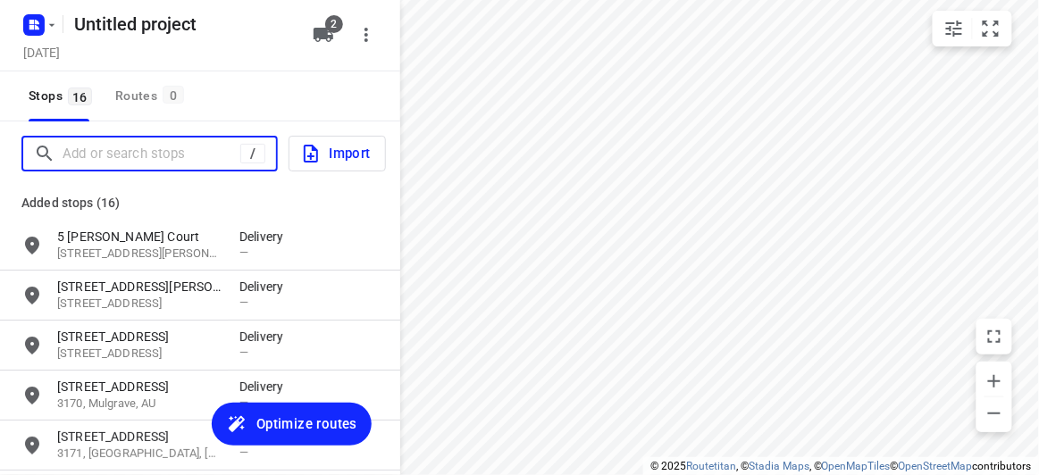
click at [215, 150] on input "Add or search stops" at bounding box center [152, 154] width 178 height 28
paste input "[STREET_ADDRESS]"
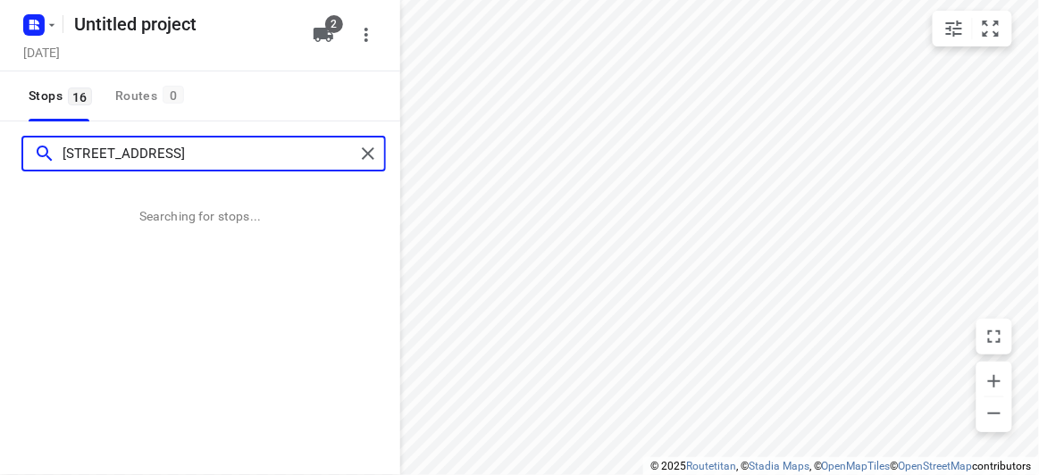
type input "[STREET_ADDRESS]"
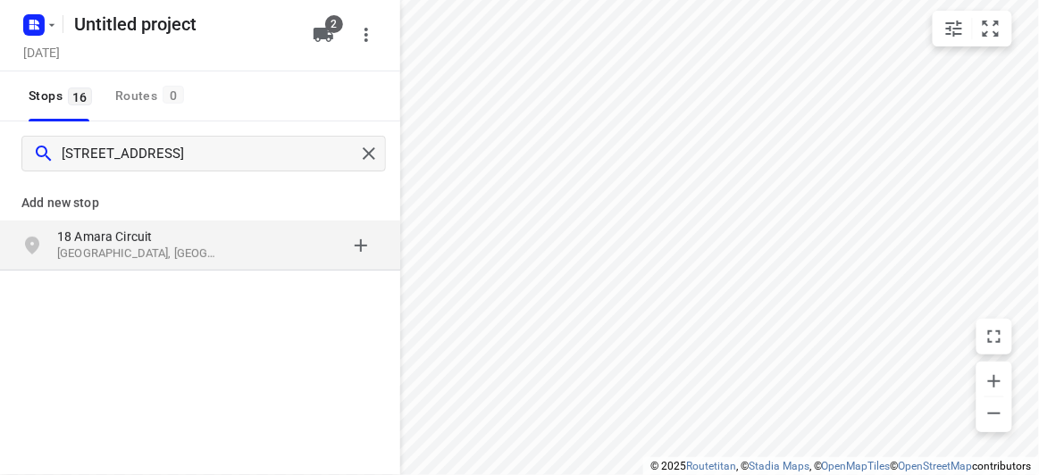
click at [164, 233] on p "18 Amara Circuit" at bounding box center [139, 237] width 164 height 18
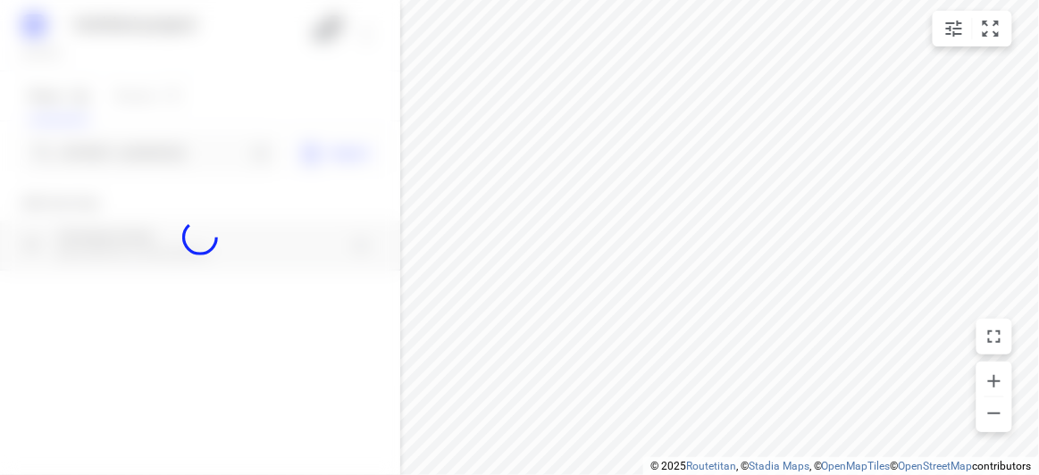
click at [142, 153] on div at bounding box center [200, 237] width 400 height 475
click at [139, 153] on div at bounding box center [200, 237] width 400 height 475
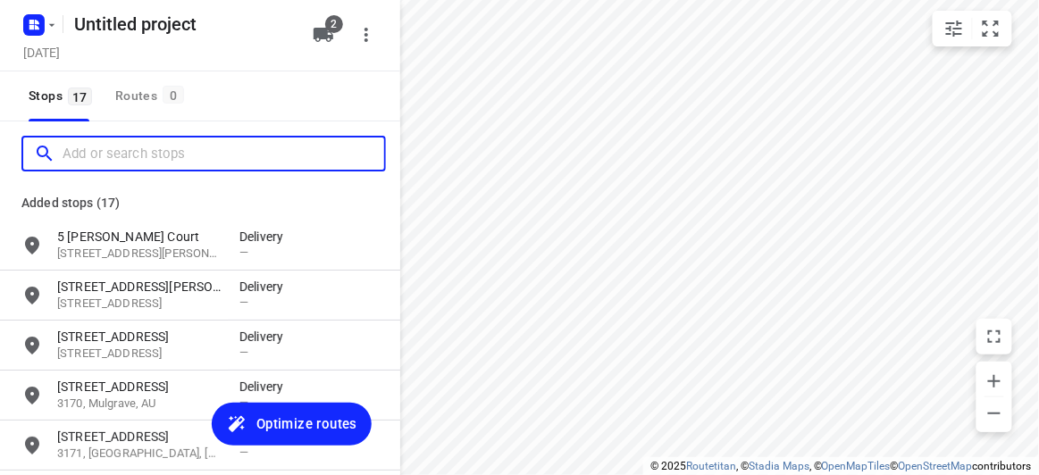
click at [139, 152] on input "Add or search stops" at bounding box center [224, 154] width 322 height 28
paste input "[STREET_ADDRESS][PERSON_NAME]"
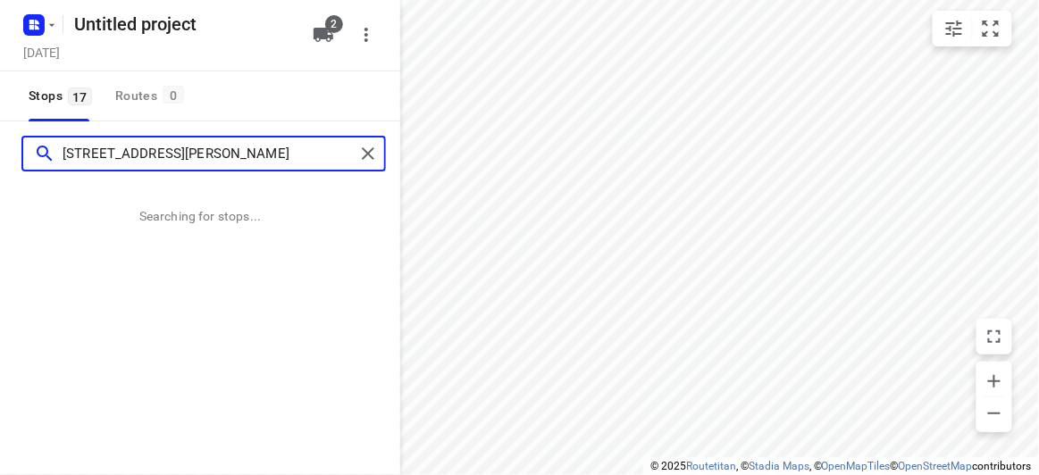
type input "[STREET_ADDRESS][PERSON_NAME]"
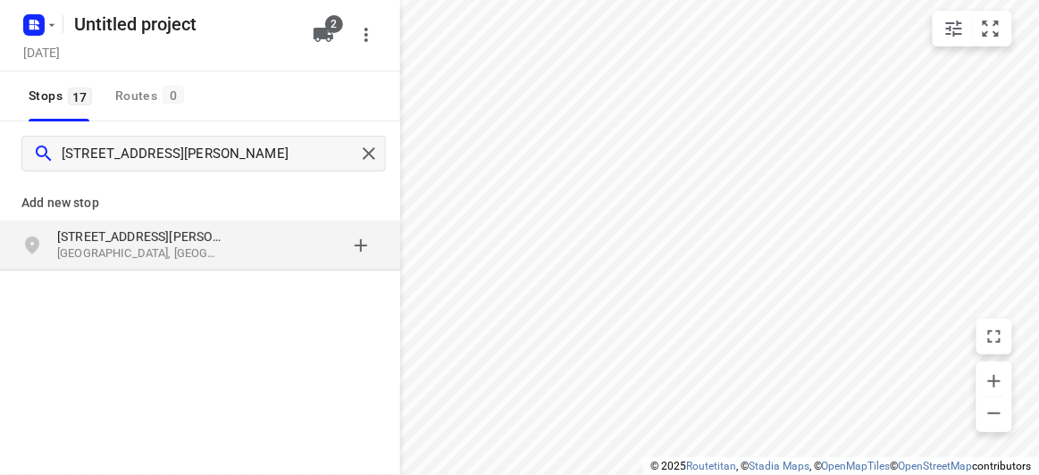
click at [170, 235] on p "[STREET_ADDRESS][PERSON_NAME]" at bounding box center [139, 237] width 164 height 18
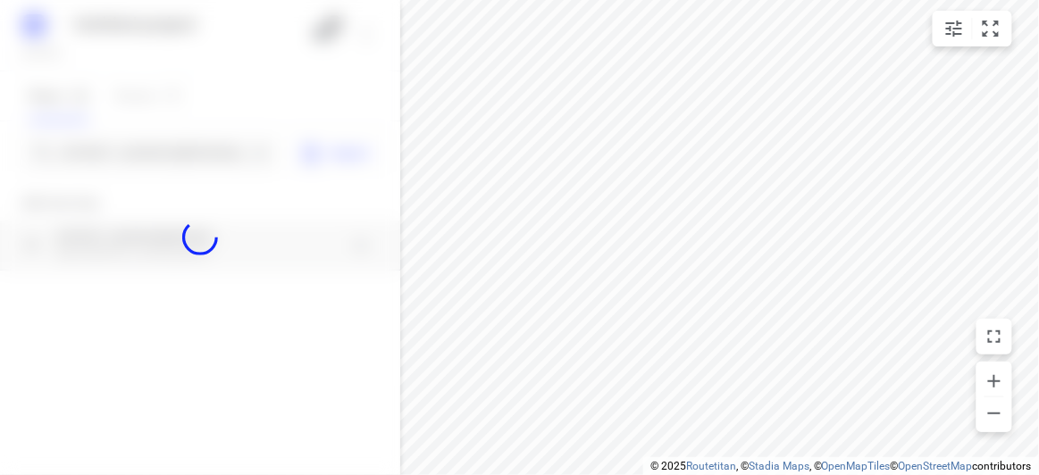
click at [152, 165] on div at bounding box center [200, 237] width 400 height 475
click at [154, 152] on div at bounding box center [200, 237] width 400 height 475
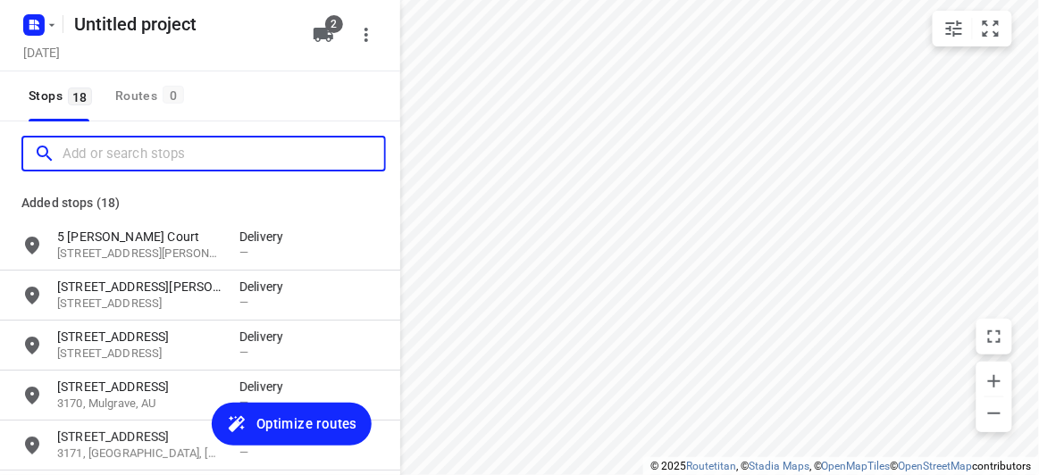
click at [154, 152] on input "Add or search stops" at bounding box center [224, 154] width 322 height 28
paste input "[STREET_ADDRESS]"
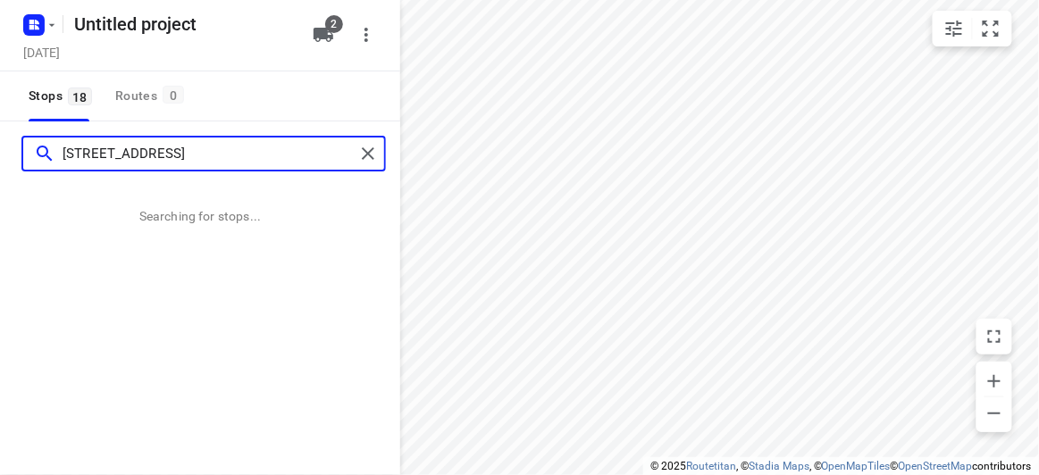
type input "[STREET_ADDRESS]"
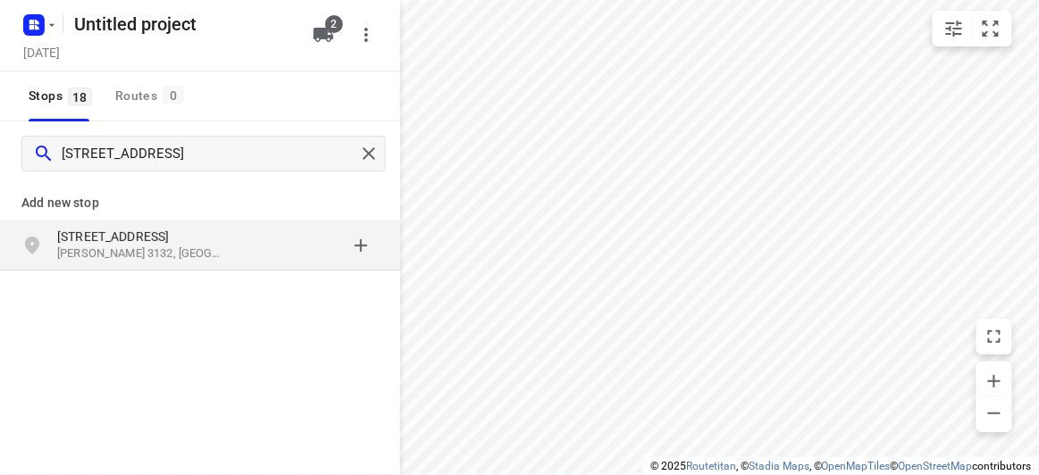
click at [105, 206] on p "Add new stop" at bounding box center [199, 202] width 357 height 21
click at [105, 230] on p "[STREET_ADDRESS]" at bounding box center [139, 237] width 164 height 18
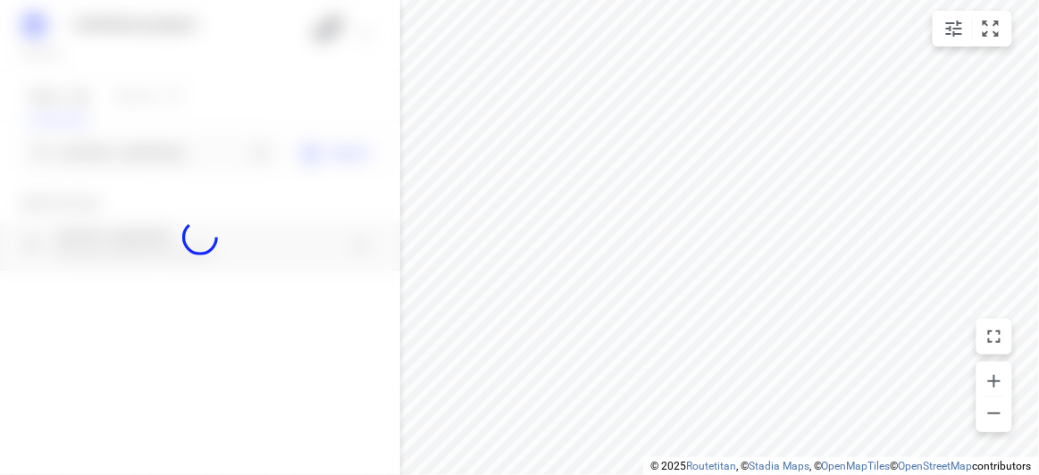
click at [85, 143] on div at bounding box center [200, 237] width 400 height 475
click at [90, 147] on div at bounding box center [200, 237] width 400 height 475
paste input "[STREET_ADDRESS][PERSON_NAME]"
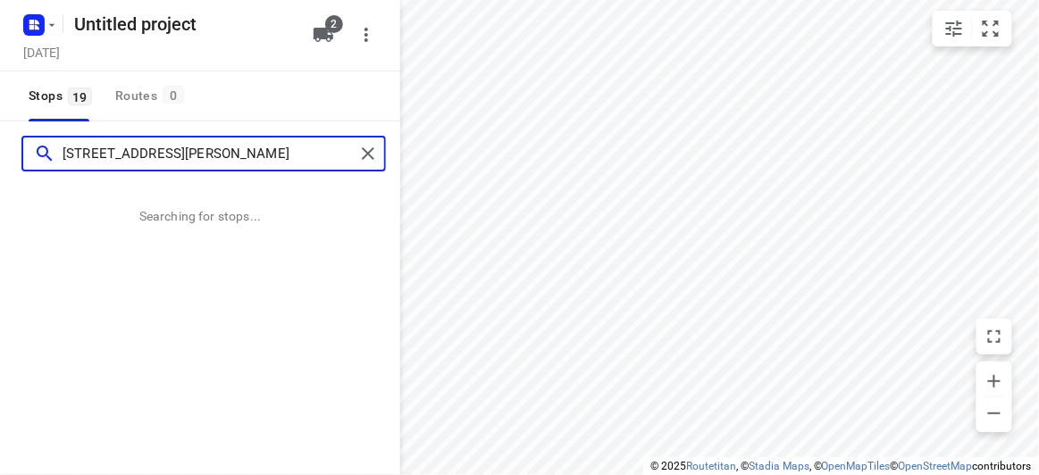
type input "[STREET_ADDRESS][PERSON_NAME]"
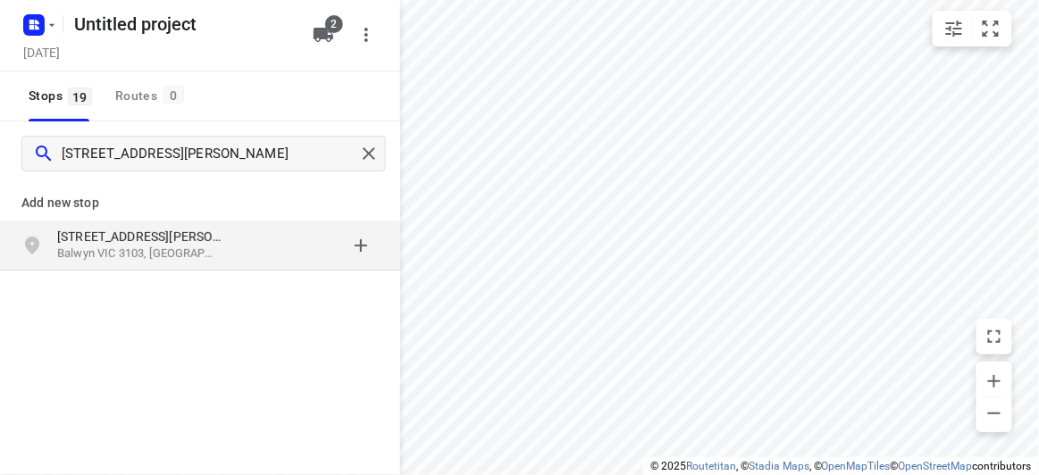
drag, startPoint x: 203, startPoint y: 271, endPoint x: 192, endPoint y: 251, distance: 22.4
click at [202, 270] on div "Add new stop [STREET_ADDRESS][PERSON_NAME]" at bounding box center [200, 222] width 400 height 103
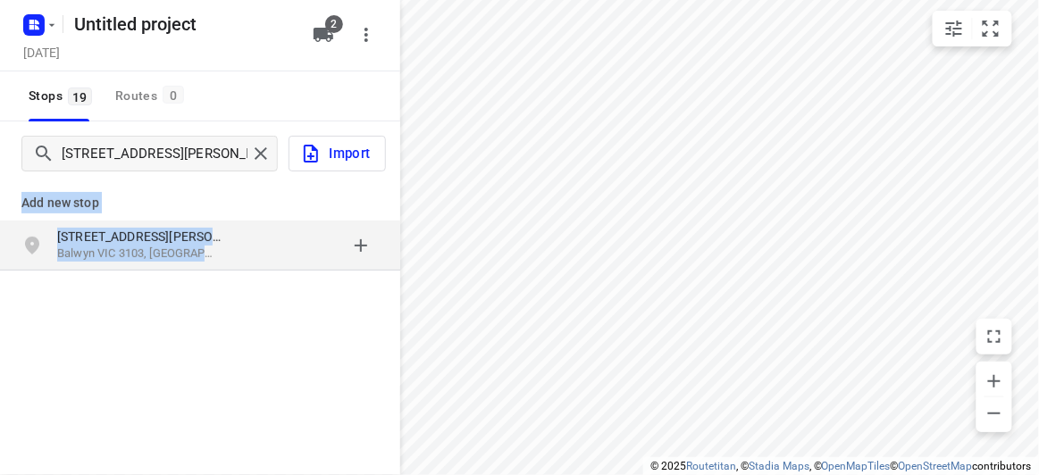
click at [191, 250] on p "Balwyn VIC 3103, [GEOGRAPHIC_DATA]" at bounding box center [139, 254] width 164 height 17
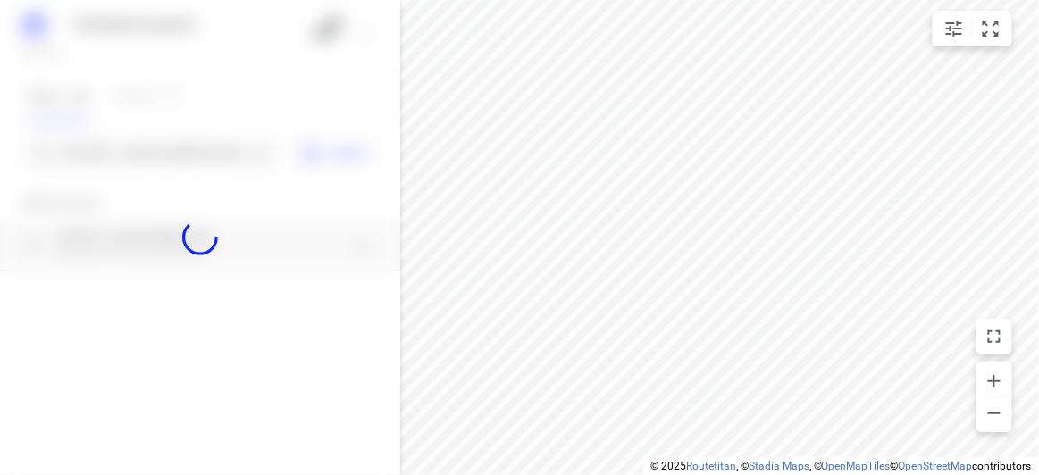
click at [125, 162] on div at bounding box center [200, 237] width 400 height 475
click at [126, 157] on div at bounding box center [200, 237] width 400 height 475
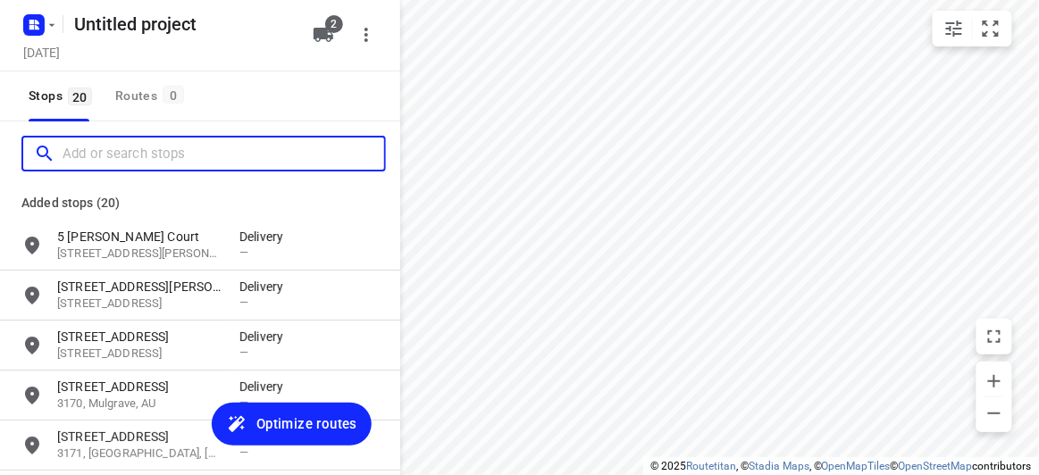
click at [125, 157] on input "Add or search stops" at bounding box center [224, 154] width 322 height 28
paste input "[STREET_ADDRESS][PERSON_NAME]"
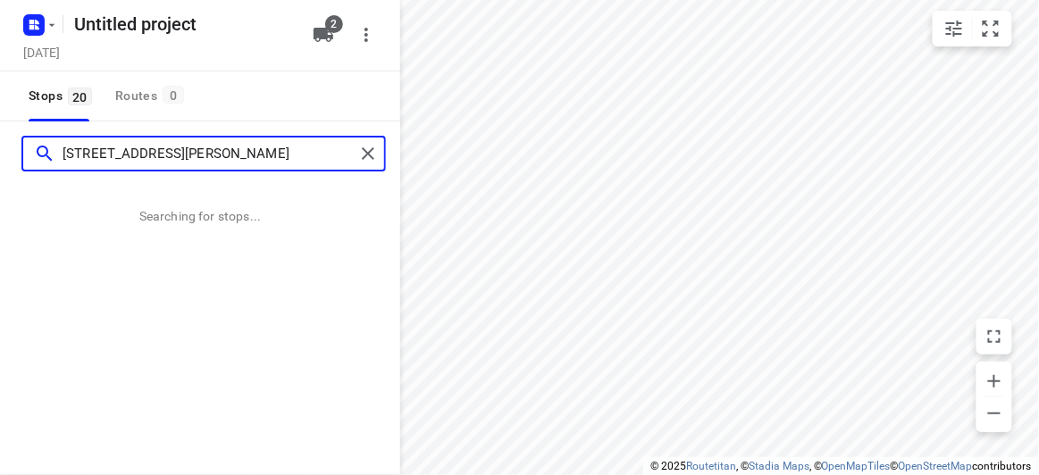
type input "[STREET_ADDRESS][PERSON_NAME]"
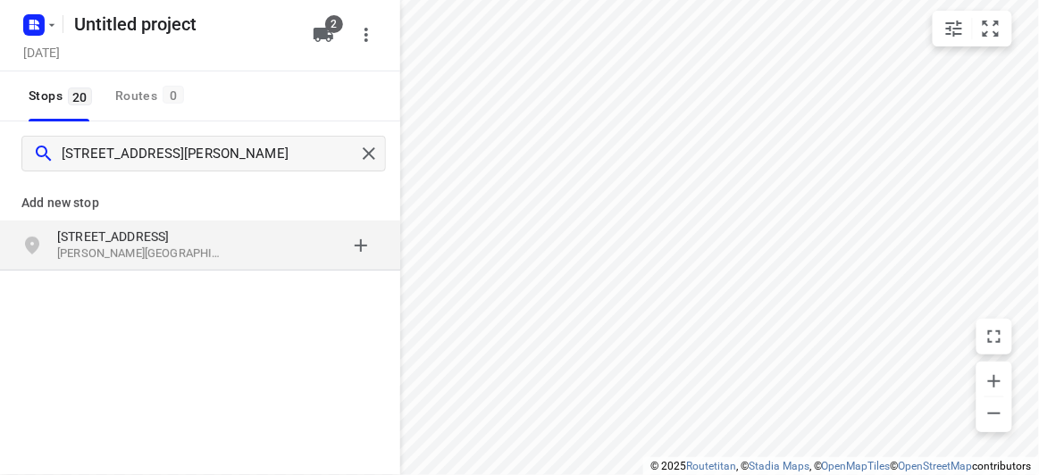
click at [11, 234] on div "[STREET_ADDRESS][PERSON_NAME]" at bounding box center [200, 246] width 400 height 50
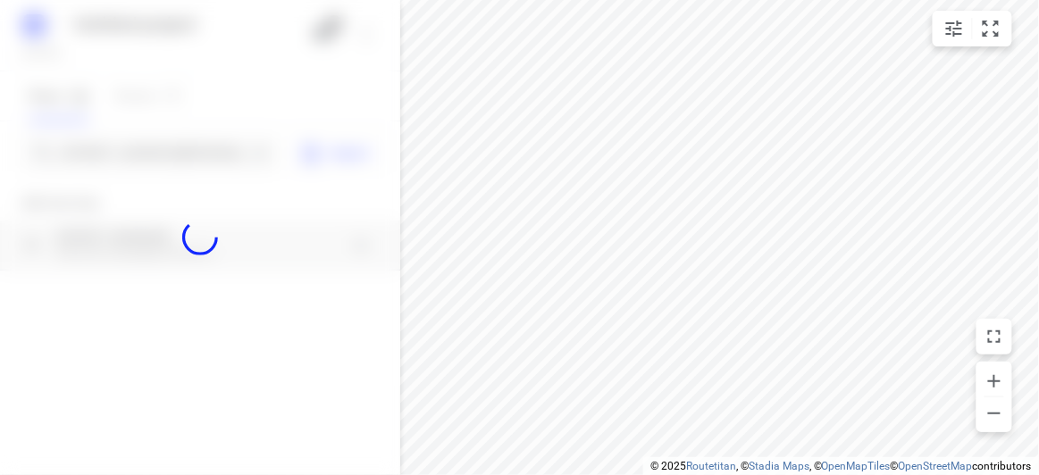
click at [131, 142] on div at bounding box center [200, 237] width 400 height 475
click at [126, 143] on div at bounding box center [200, 237] width 400 height 475
click at [126, 145] on div at bounding box center [200, 237] width 400 height 475
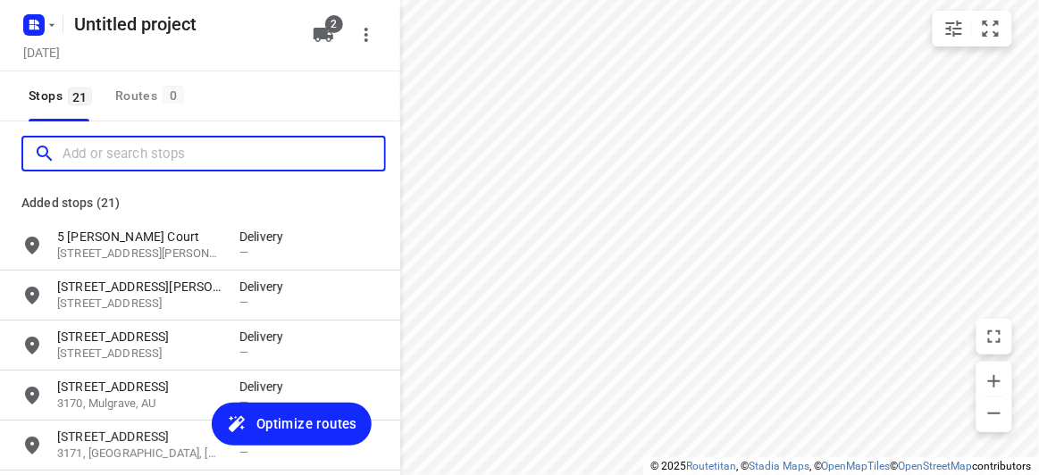
paste input "[STREET_ADDRESS]"
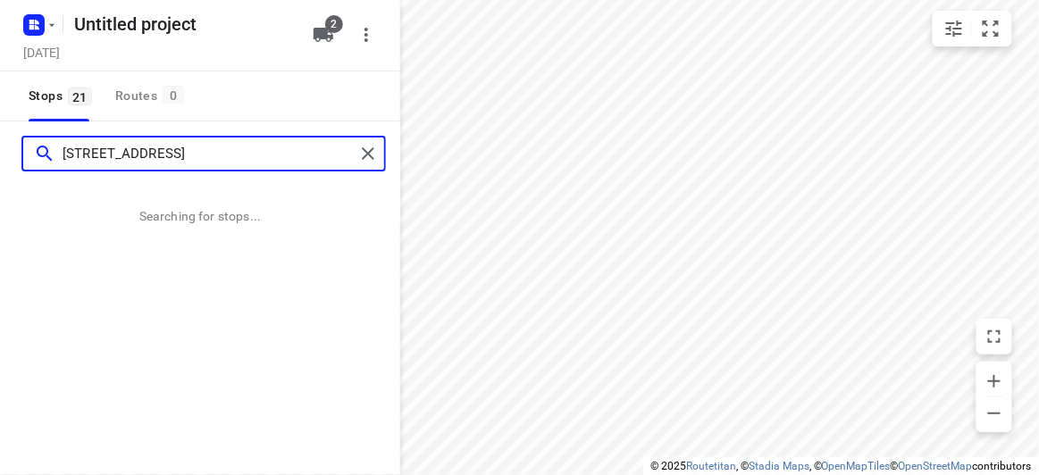
type input "[STREET_ADDRESS]"
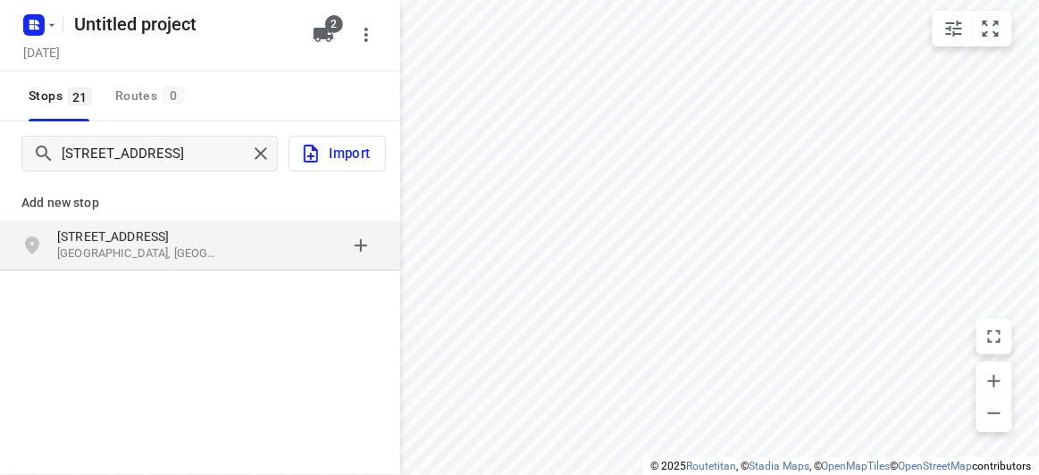
click at [126, 246] on p "[GEOGRAPHIC_DATA], [GEOGRAPHIC_DATA]" at bounding box center [139, 254] width 164 height 17
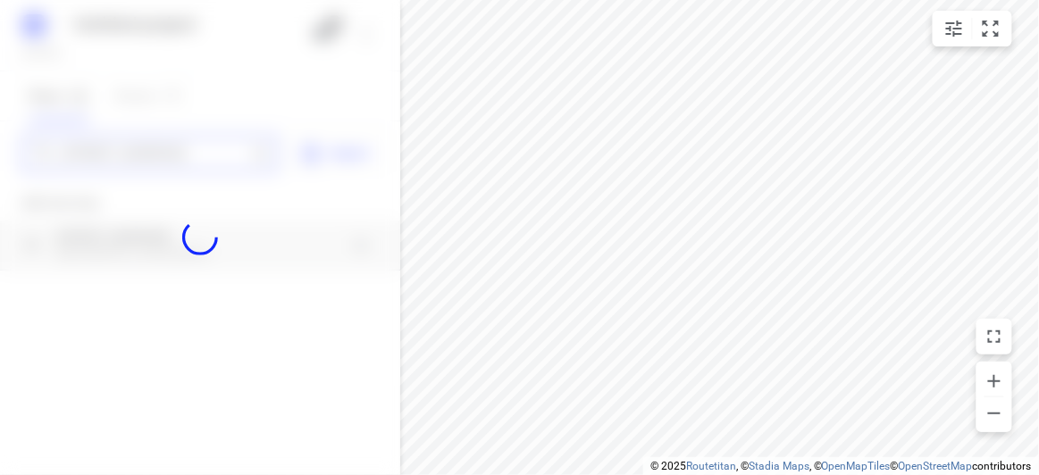
click at [89, 164] on div "Untitled project [DATE] 2 Stops 21 Routes 0 [STREET_ADDRESS] Import Add new sto…" at bounding box center [200, 237] width 400 height 475
click at [88, 151] on div at bounding box center [200, 237] width 400 height 475
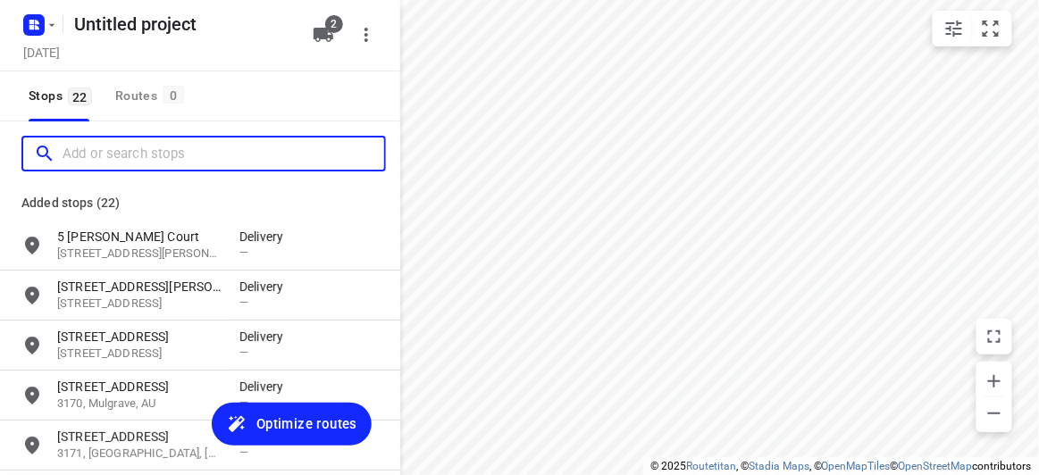
paste input "[STREET_ADDRESS][PERSON_NAME]"
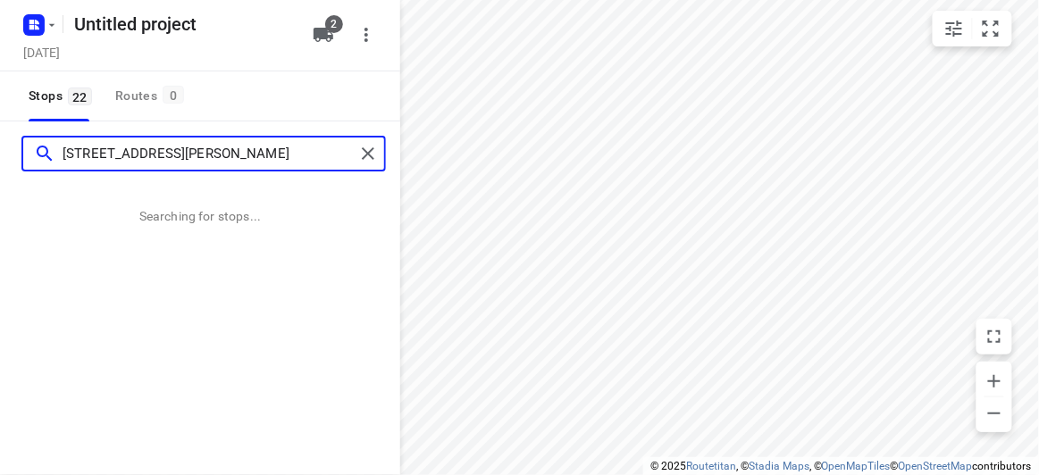
type input "[STREET_ADDRESS][PERSON_NAME]"
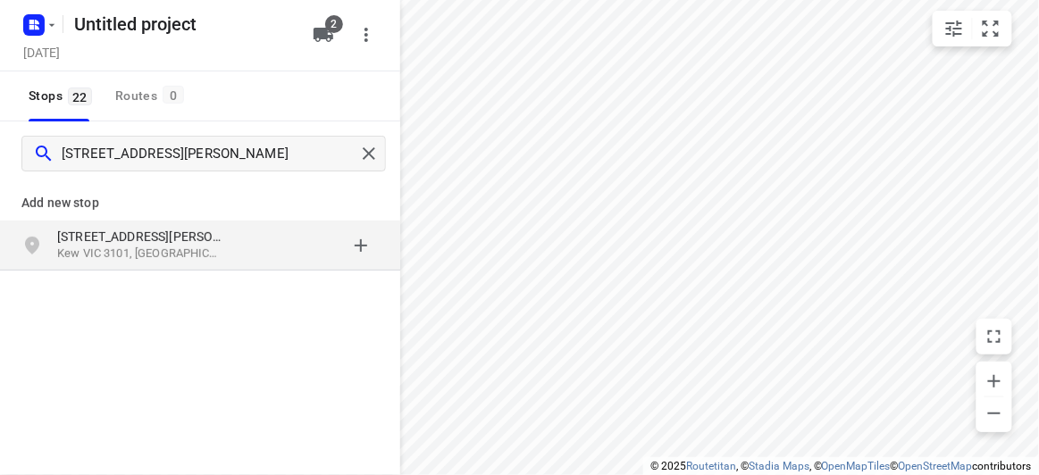
click at [77, 199] on p "Add new stop" at bounding box center [199, 202] width 357 height 21
click at [146, 268] on div "[STREET_ADDRESS][PERSON_NAME]" at bounding box center [200, 246] width 400 height 50
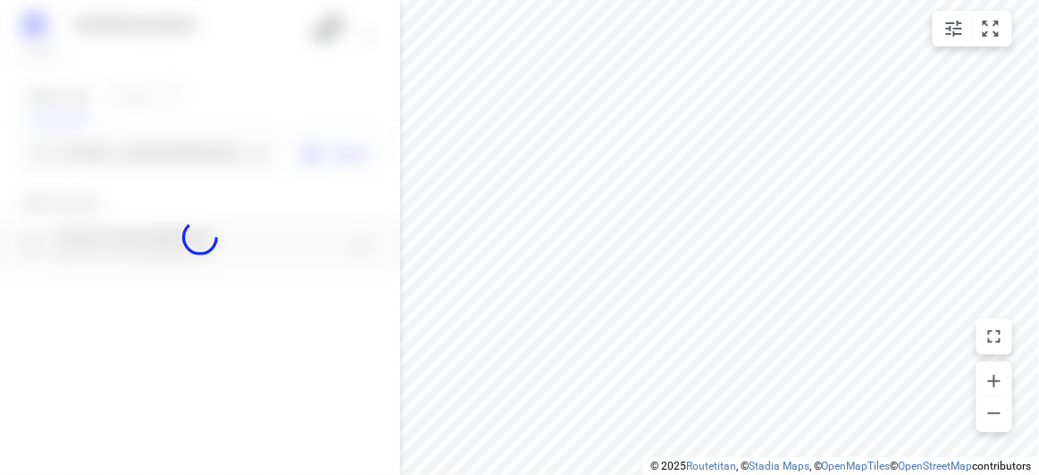
click at [130, 155] on div at bounding box center [200, 237] width 400 height 475
click at [129, 149] on div at bounding box center [200, 237] width 400 height 475
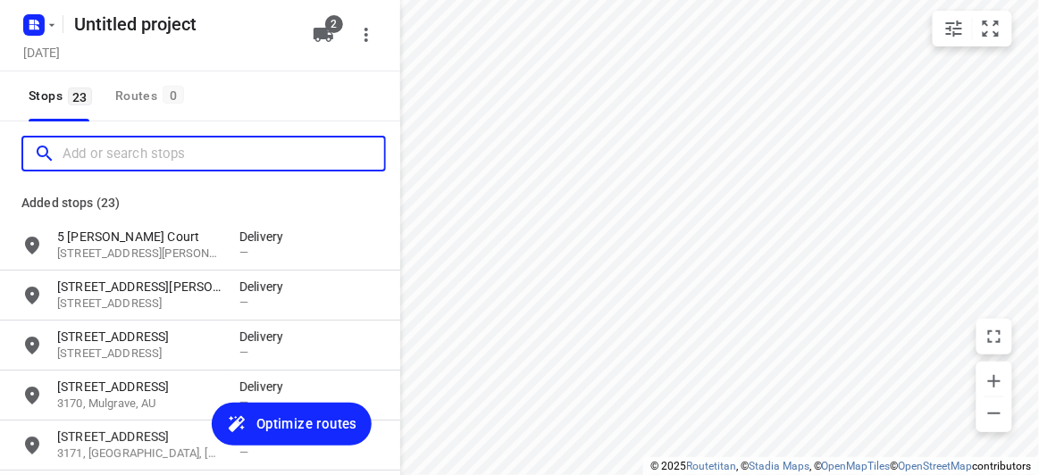
paste input "[STREET_ADDRESS]"
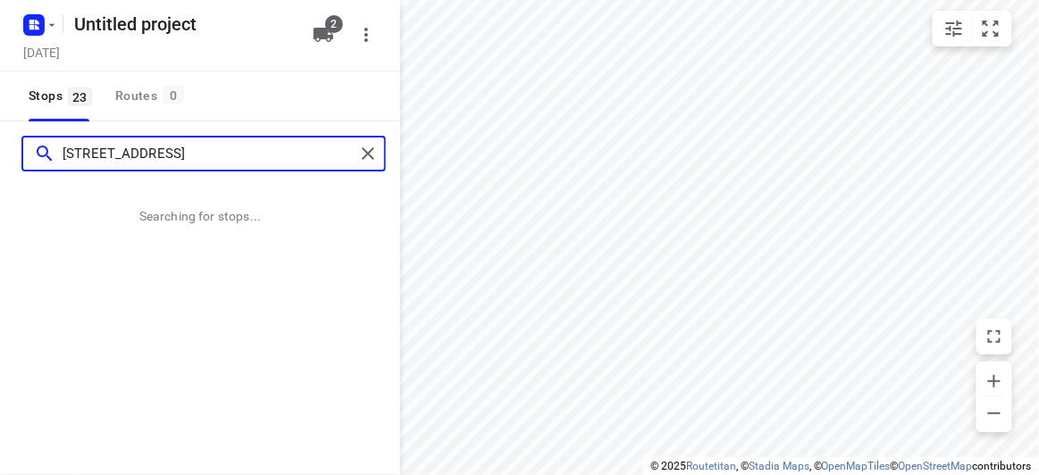
type input "[STREET_ADDRESS]"
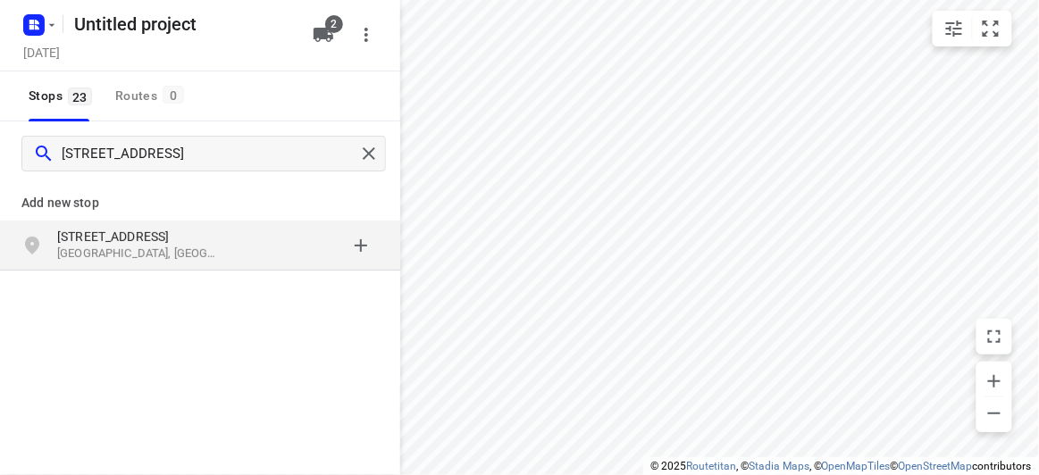
click at [163, 225] on div "[STREET_ADDRESS]" at bounding box center [200, 246] width 400 height 50
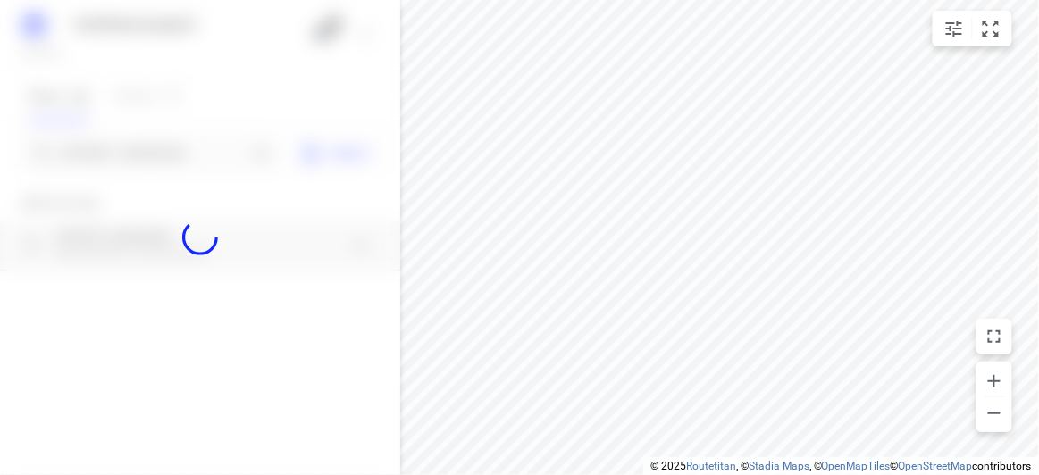
click at [113, 158] on div at bounding box center [200, 237] width 400 height 475
click at [113, 157] on div at bounding box center [200, 237] width 400 height 475
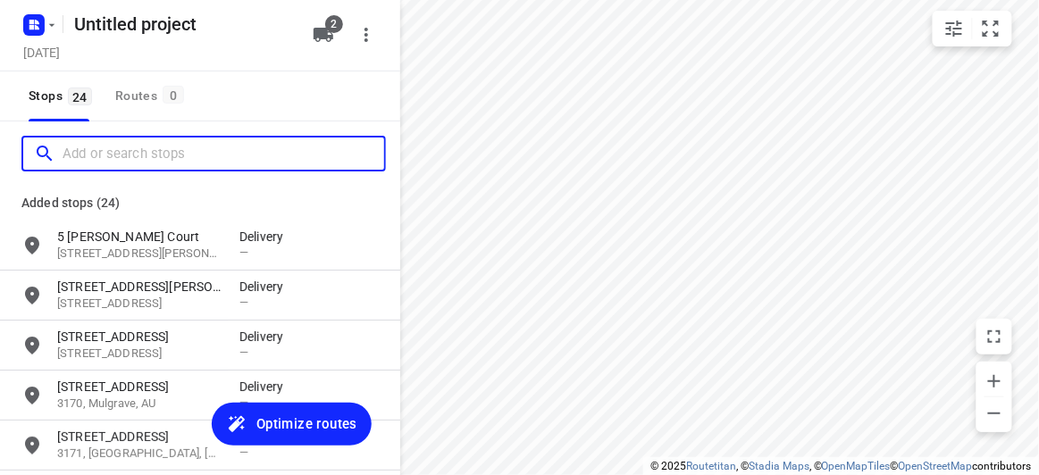
paste input "[STREET_ADDRESS]"
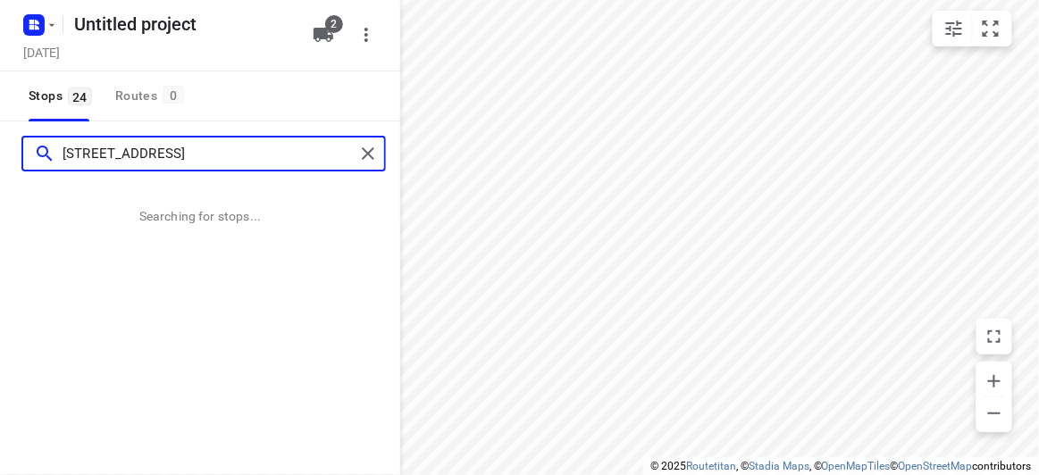
type input "[STREET_ADDRESS]"
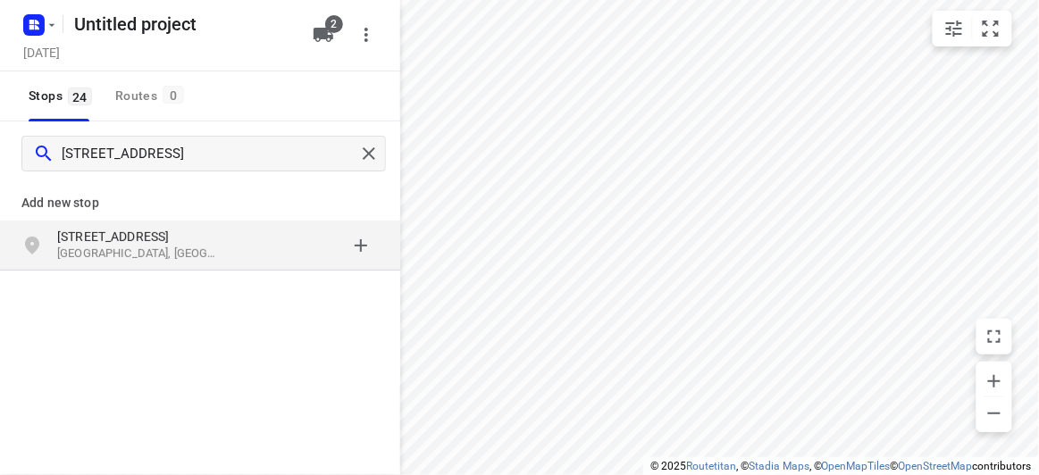
click at [102, 214] on div "Add new stop" at bounding box center [200, 196] width 400 height 50
click at [102, 231] on p "[STREET_ADDRESS]" at bounding box center [139, 237] width 164 height 18
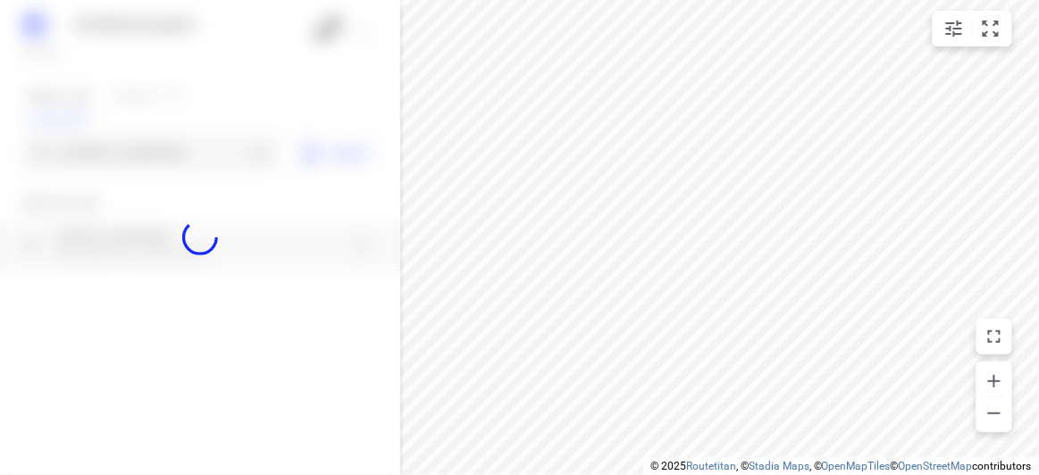
click at [80, 138] on div at bounding box center [200, 237] width 400 height 475
click at [84, 145] on div at bounding box center [200, 237] width 400 height 475
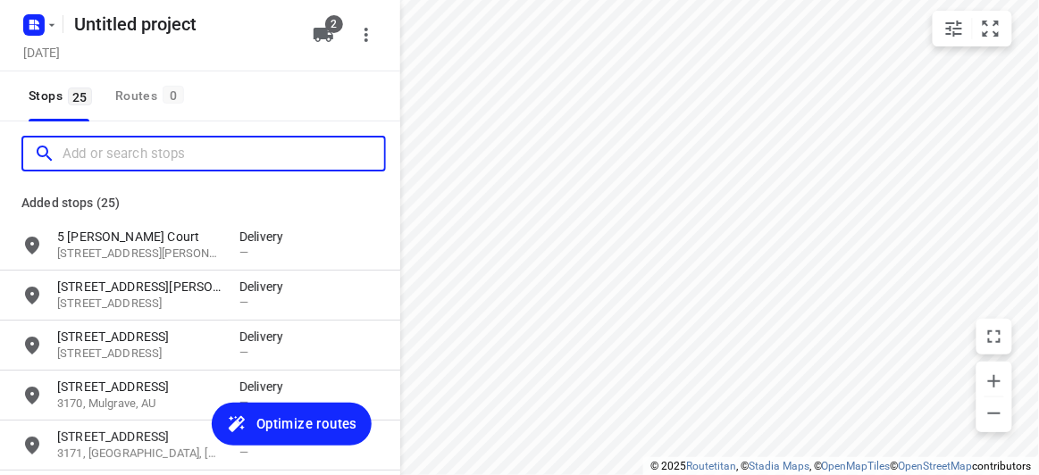
paste input "[STREET_ADDRESS]"
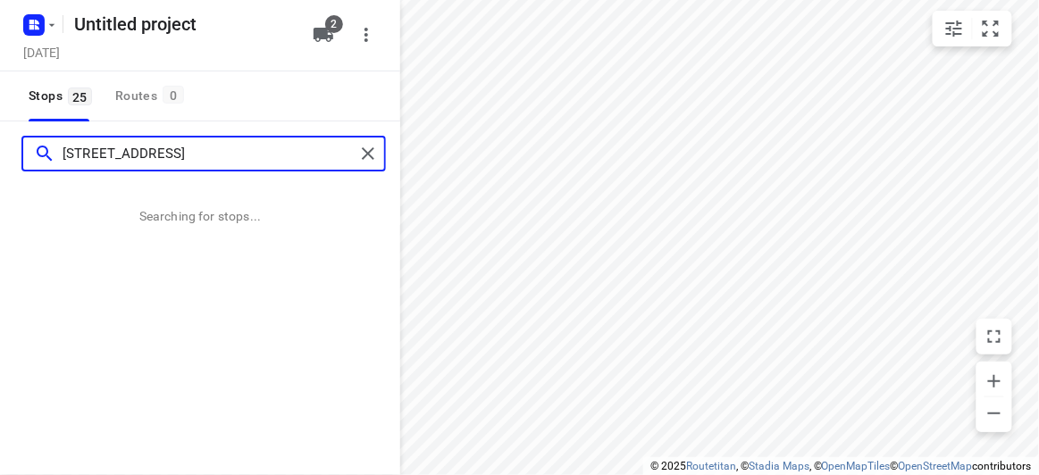
type input "[STREET_ADDRESS]"
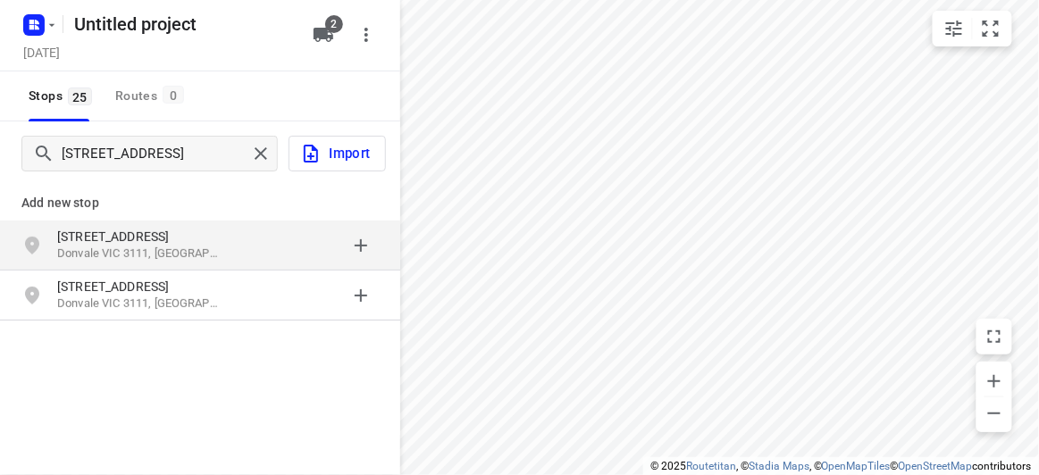
click at [139, 237] on p "[STREET_ADDRESS]" at bounding box center [139, 237] width 164 height 18
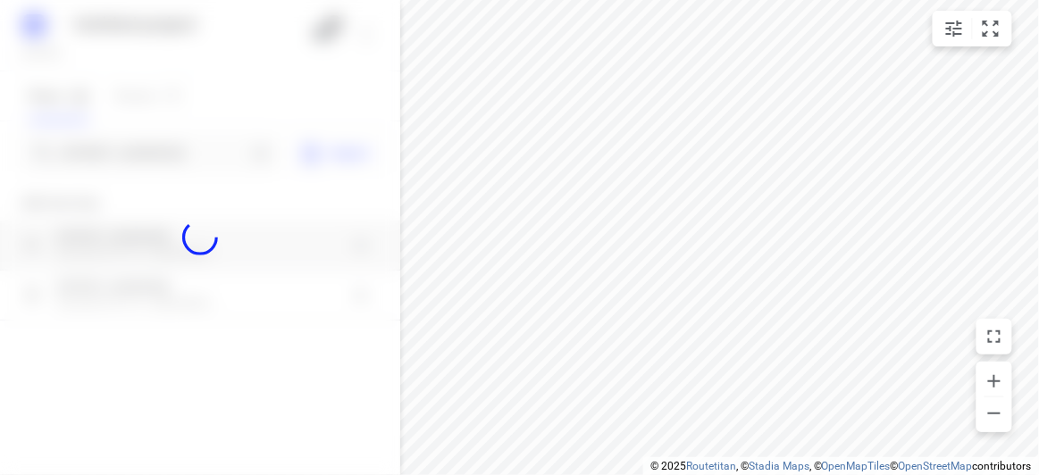
click at [113, 150] on div at bounding box center [200, 237] width 400 height 475
click at [113, 149] on div at bounding box center [200, 237] width 400 height 475
paste input "[STREET_ADDRESS]"
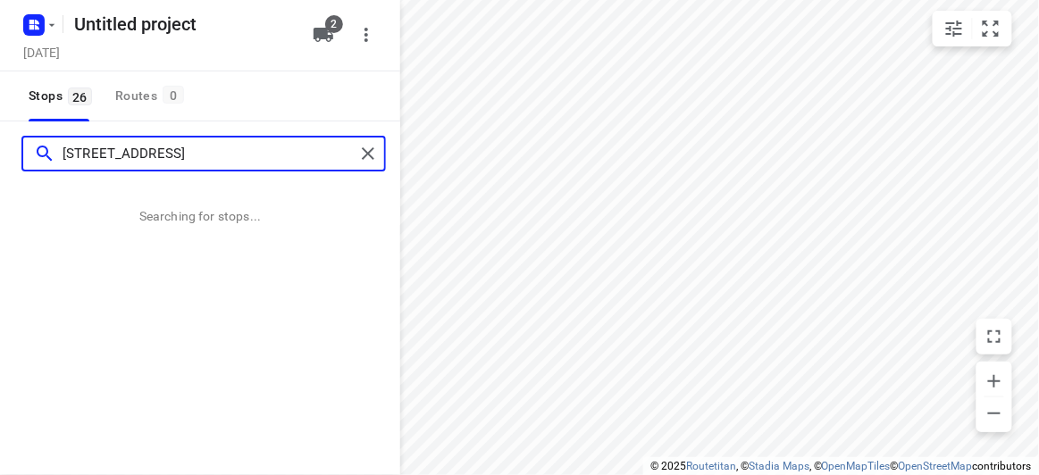
type input "[STREET_ADDRESS]"
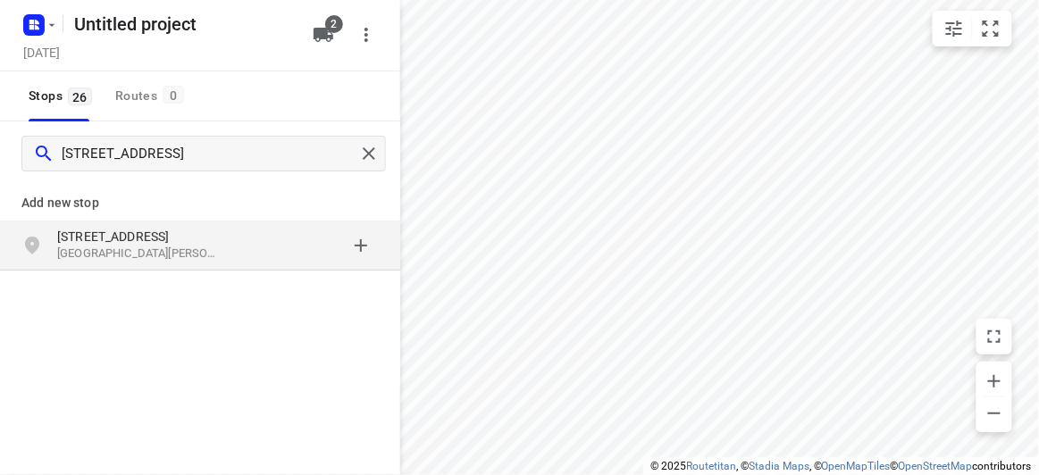
click at [269, 249] on div "grid" at bounding box center [308, 246] width 139 height 36
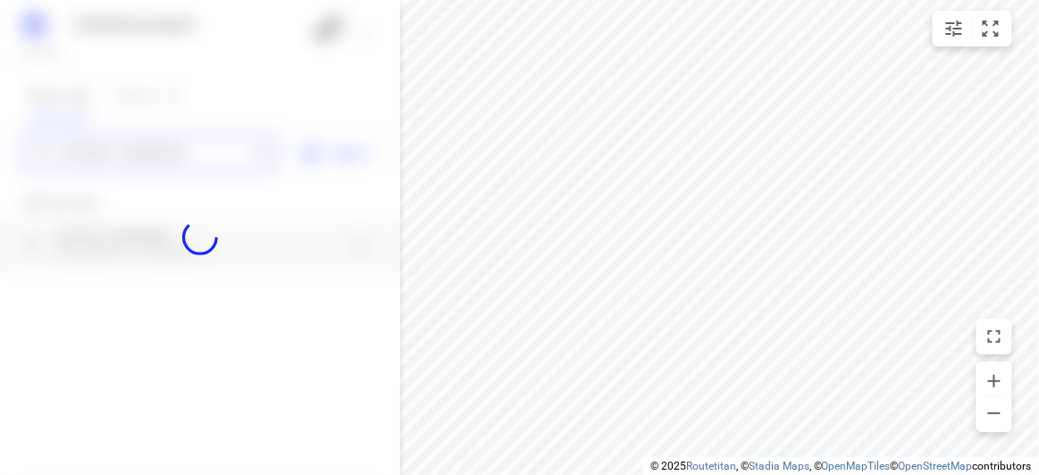
click at [167, 153] on div "Untitled project [DATE] 2 Stops 26 Routes 0 [STREET_ADDRESS] Import Add new sto…" at bounding box center [200, 237] width 400 height 475
click at [166, 153] on div at bounding box center [200, 237] width 400 height 475
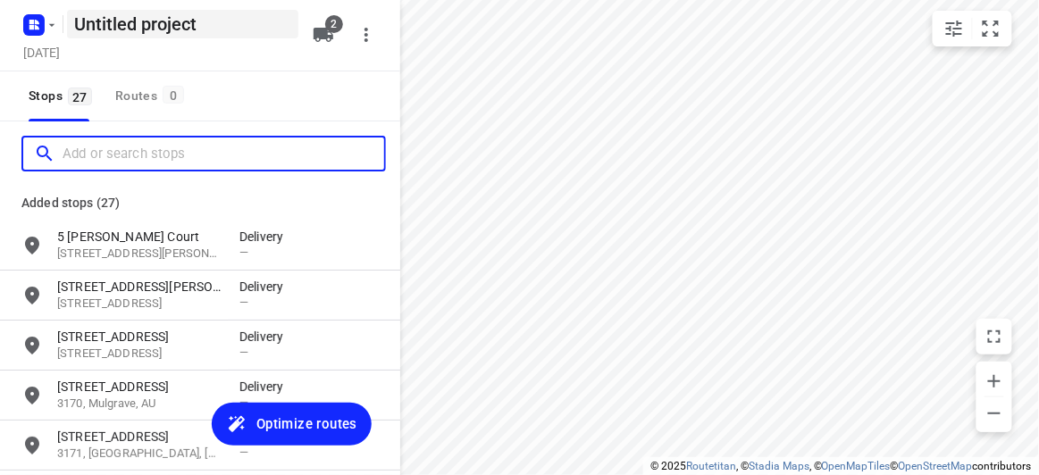
paste input "[STREET_ADDRESS]"
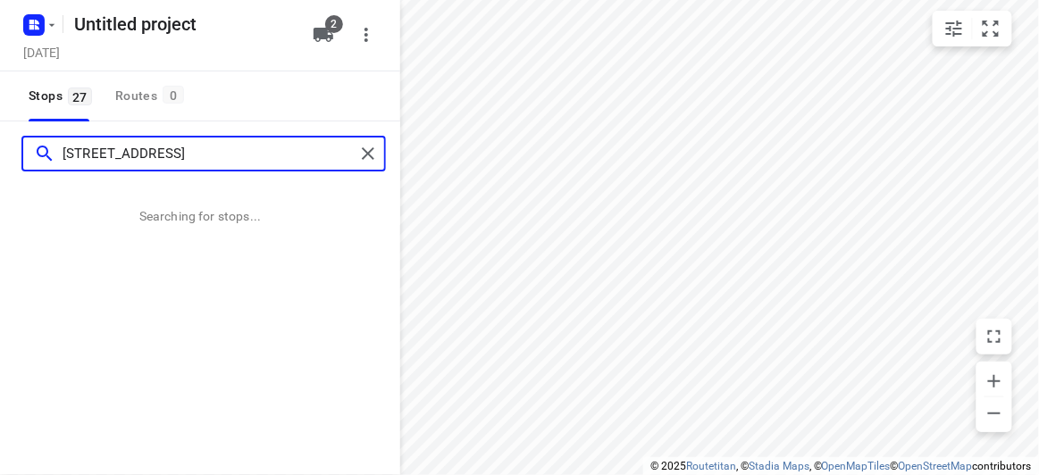
type input "[STREET_ADDRESS]"
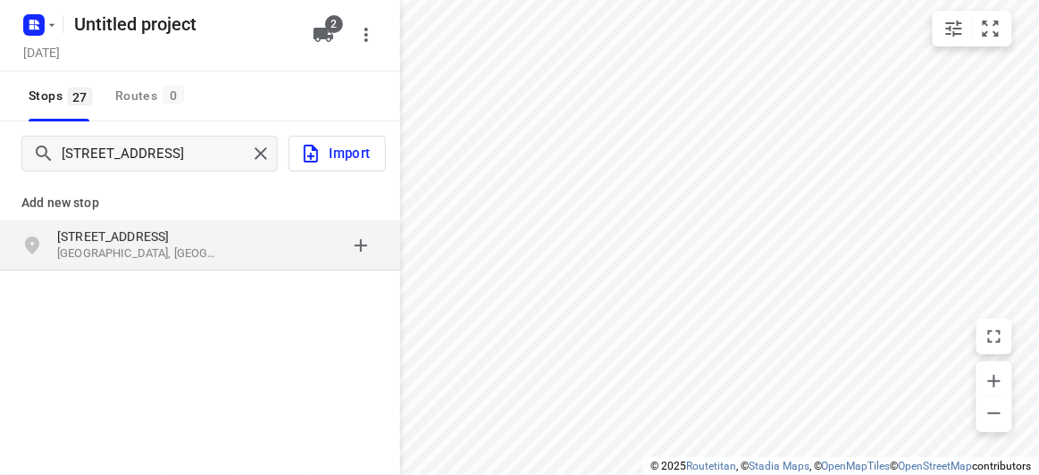
click at [214, 229] on p "[STREET_ADDRESS]" at bounding box center [139, 237] width 164 height 18
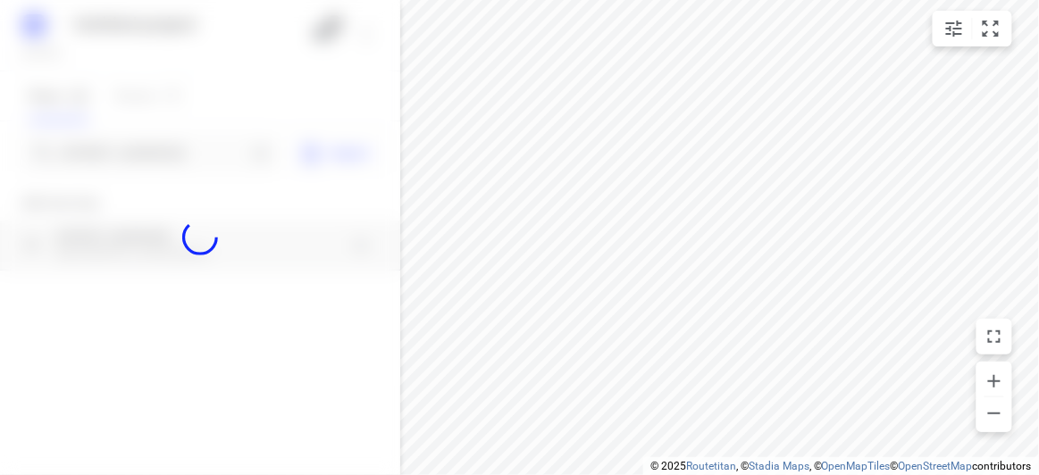
click at [115, 95] on div at bounding box center [200, 237] width 400 height 475
click at [143, 164] on div at bounding box center [200, 237] width 400 height 475
click at [143, 162] on div at bounding box center [200, 237] width 400 height 475
paste input "[STREET_ADDRESS][PERSON_NAME]"
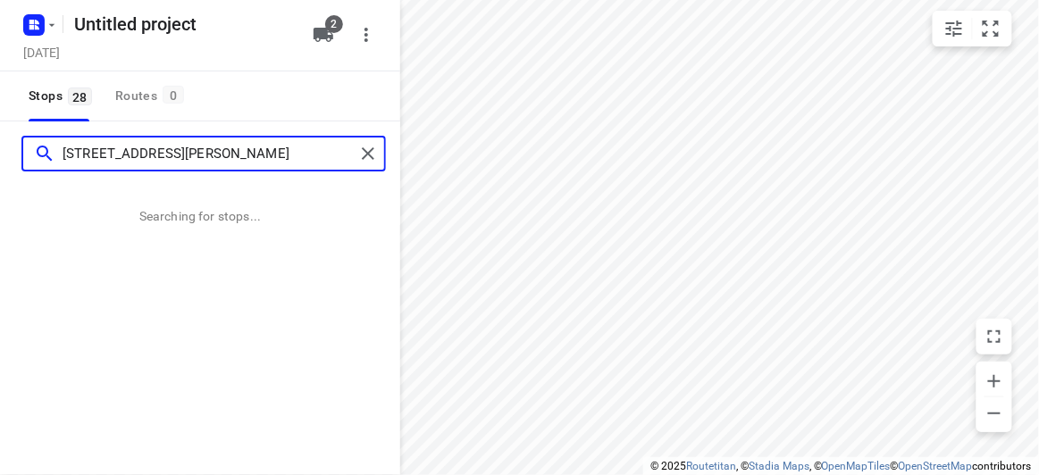
type input "[STREET_ADDRESS][PERSON_NAME]"
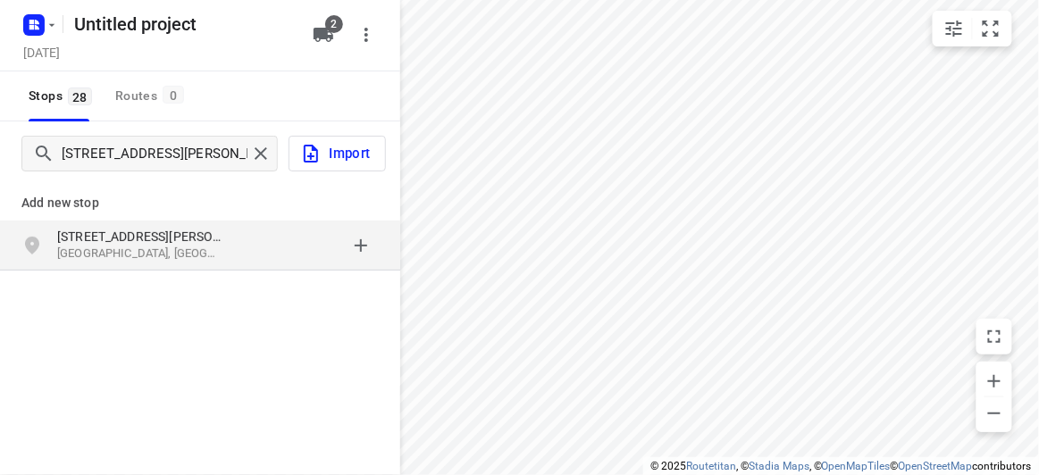
click at [168, 264] on div "[STREET_ADDRESS][PERSON_NAME]" at bounding box center [200, 246] width 400 height 50
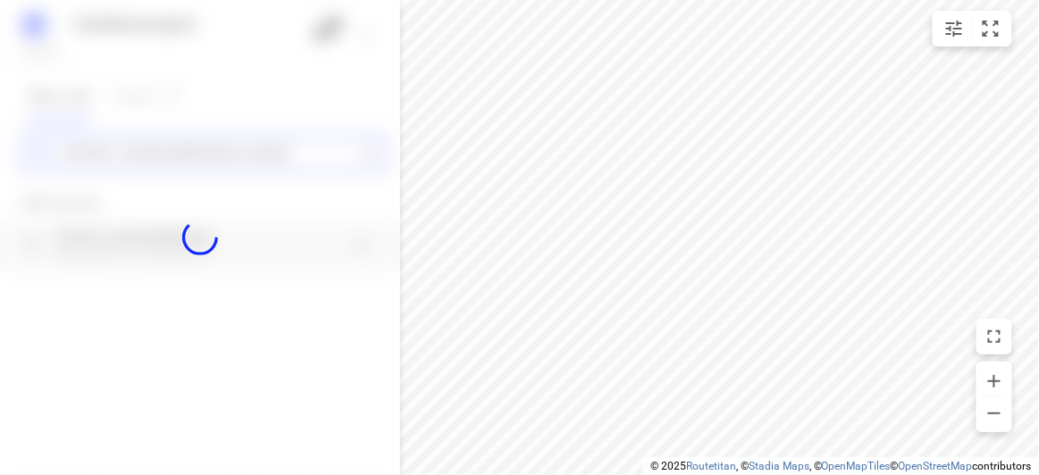
click at [154, 144] on input "[STREET_ADDRESS][PERSON_NAME]" at bounding box center [209, 154] width 292 height 28
click at [159, 151] on div at bounding box center [200, 237] width 400 height 475
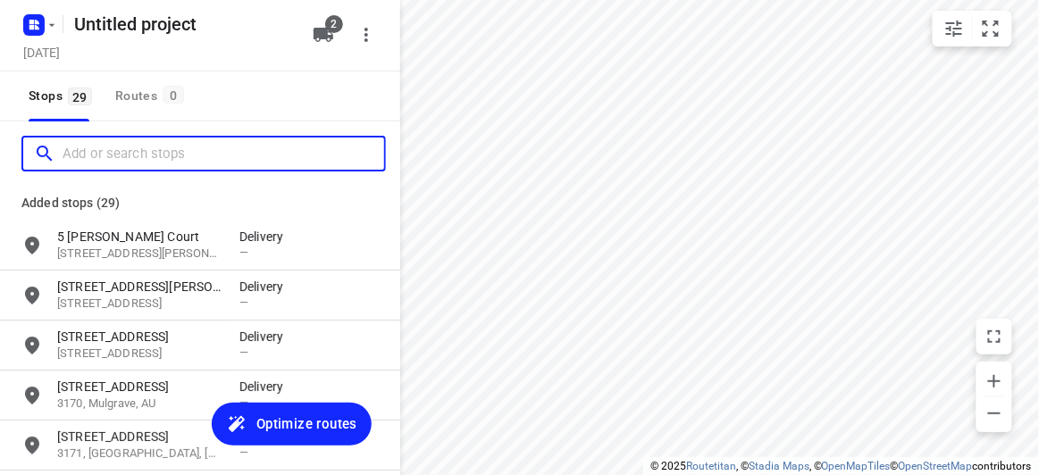
paste input "4 [PERSON_NAME] Dr [PERSON_NAME] 3108"
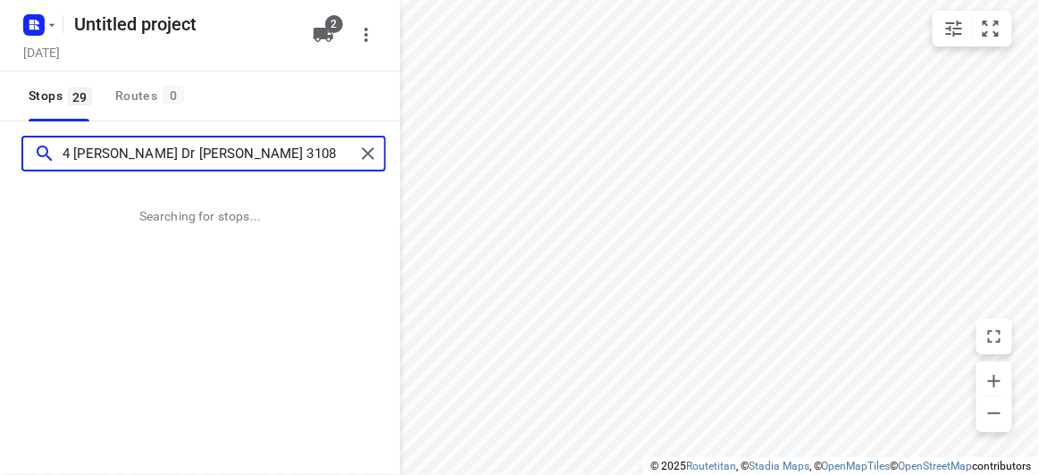
type input "4 [PERSON_NAME] Dr [PERSON_NAME] 3108"
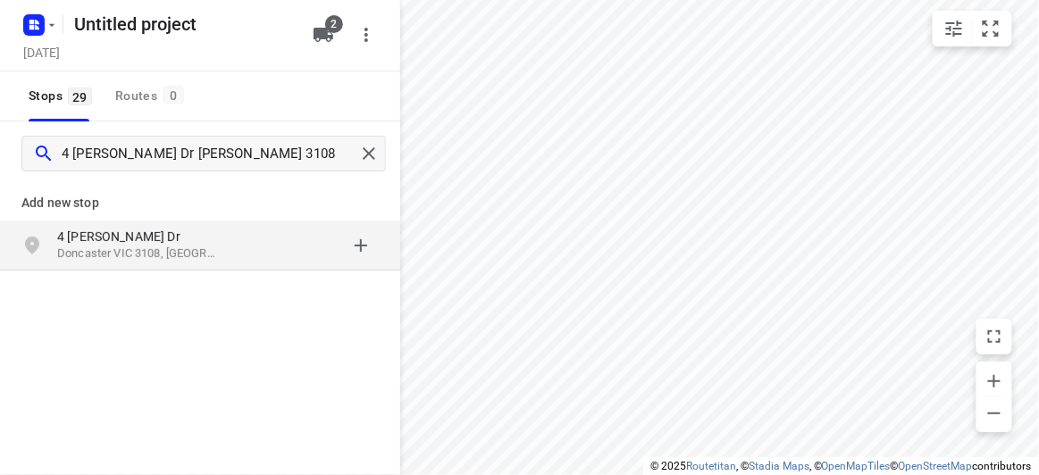
click at [203, 236] on p "4 [PERSON_NAME] Dr" at bounding box center [139, 237] width 164 height 18
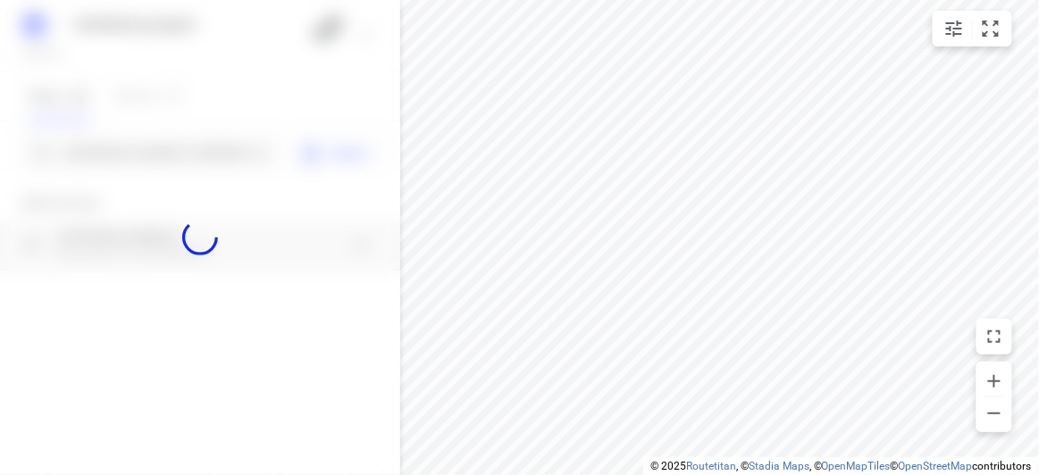
click at [155, 152] on div at bounding box center [200, 237] width 400 height 475
click at [155, 152] on input "4 [PERSON_NAME] Dr [PERSON_NAME] 3108" at bounding box center [155, 154] width 184 height 28
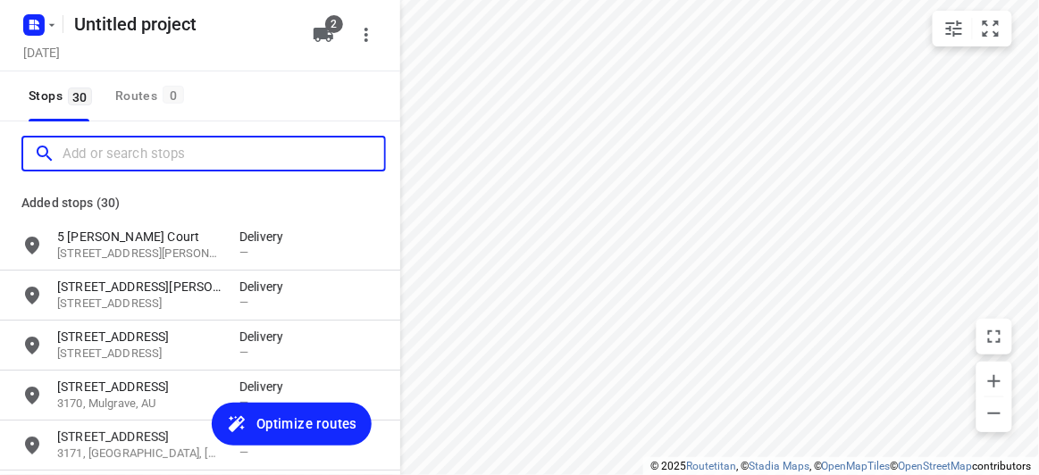
paste input "[STREET_ADDRESS]"
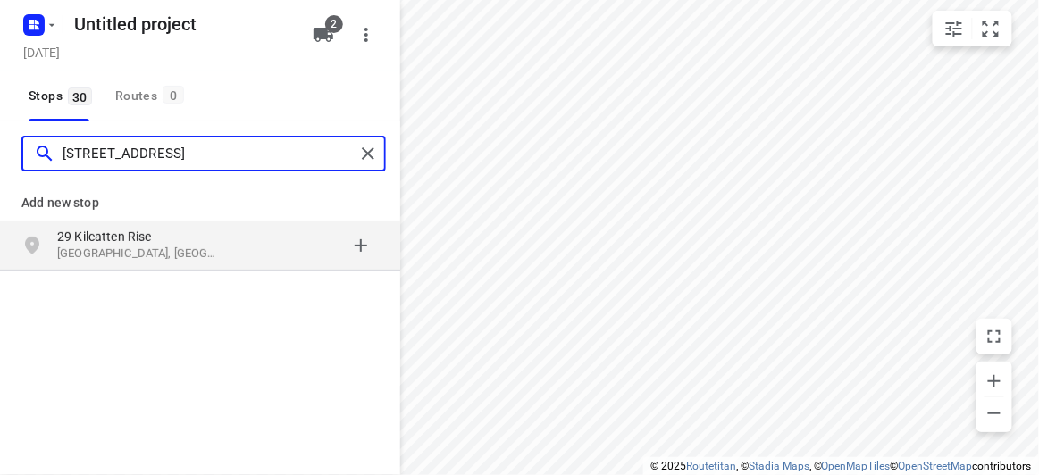
type input "[STREET_ADDRESS]"
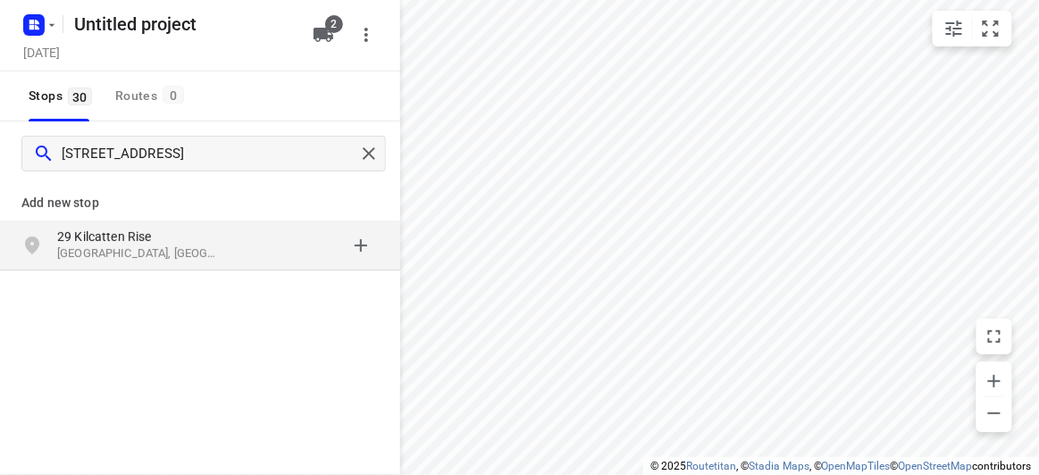
click at [264, 259] on div "grid" at bounding box center [308, 246] width 139 height 36
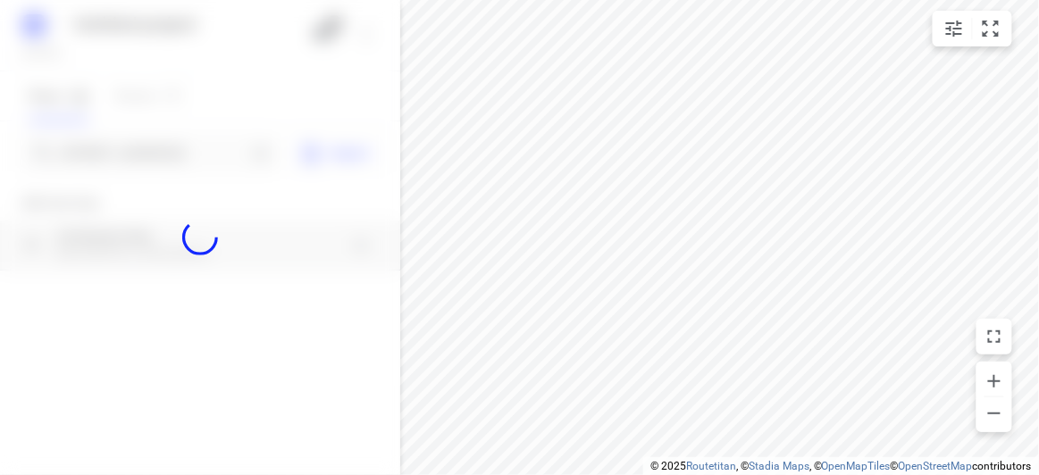
click at [205, 142] on div at bounding box center [200, 237] width 400 height 475
click at [203, 142] on div at bounding box center [200, 237] width 400 height 475
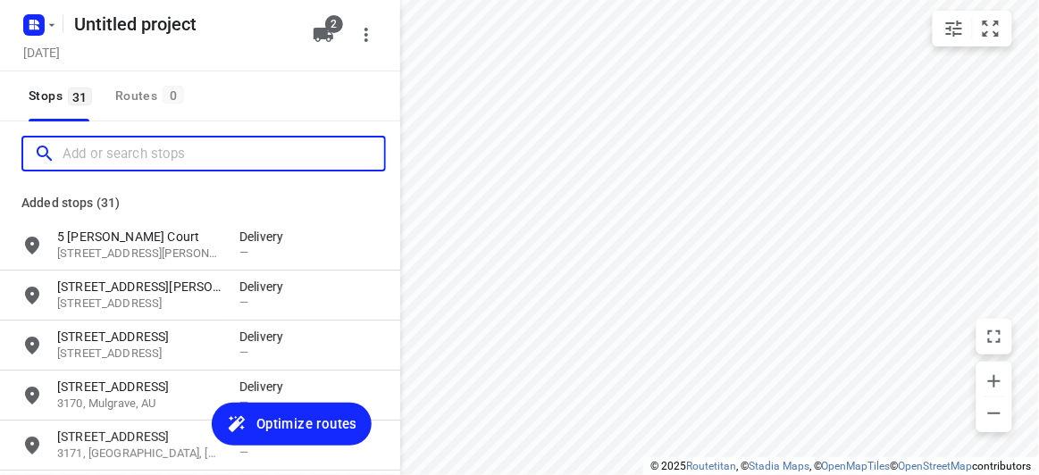
paste input "[STREET_ADDRESS][US_STATE]"
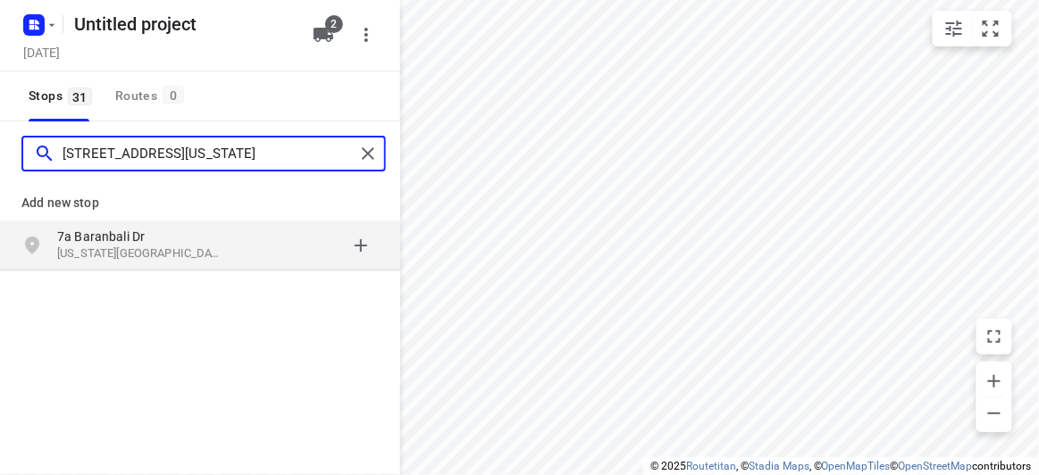
type input "[STREET_ADDRESS][US_STATE]"
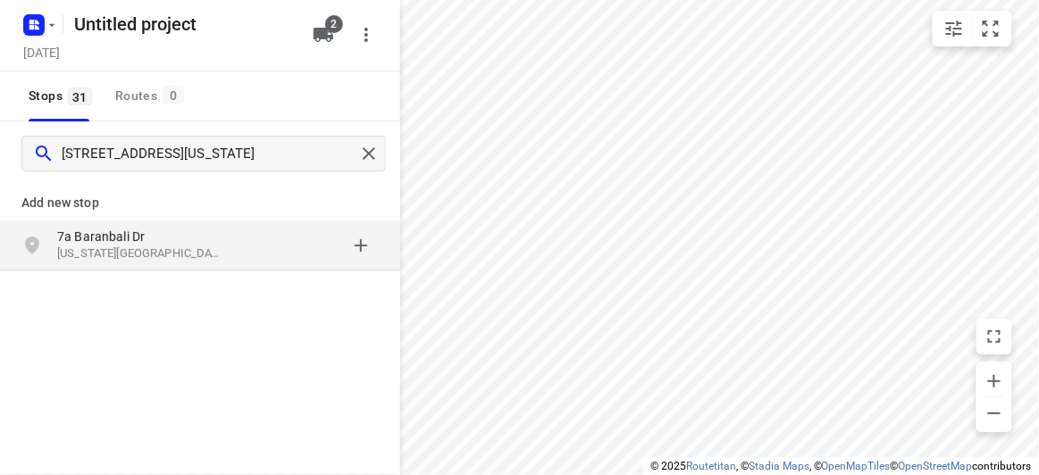
click at [178, 239] on p "7a Baranbali Dr" at bounding box center [139, 237] width 164 height 18
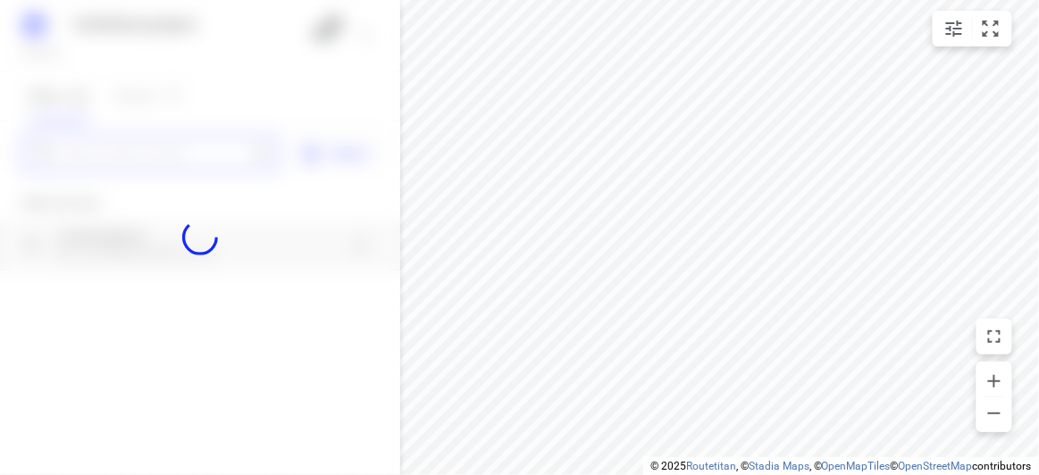
click at [149, 161] on input "Add or search stops" at bounding box center [155, 154] width 184 height 28
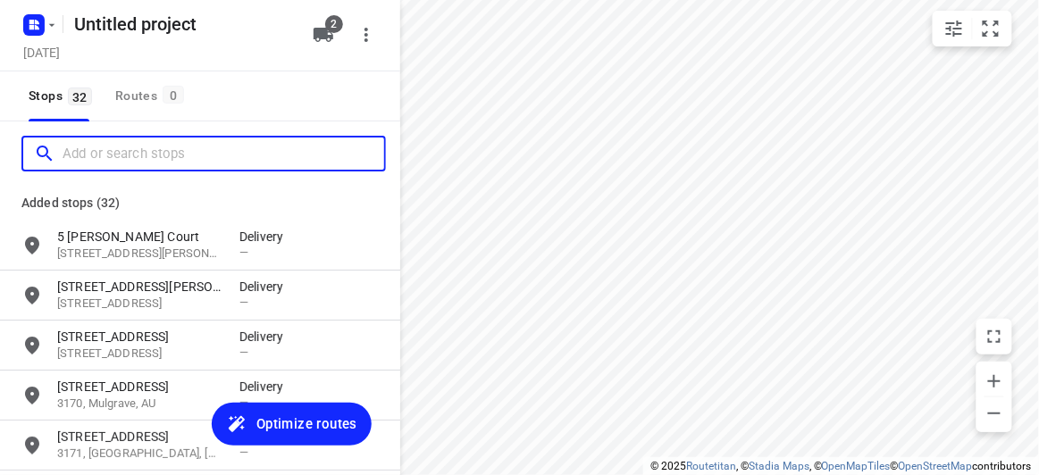
paste input "[STREET_ADDRESS][PERSON_NAME]"
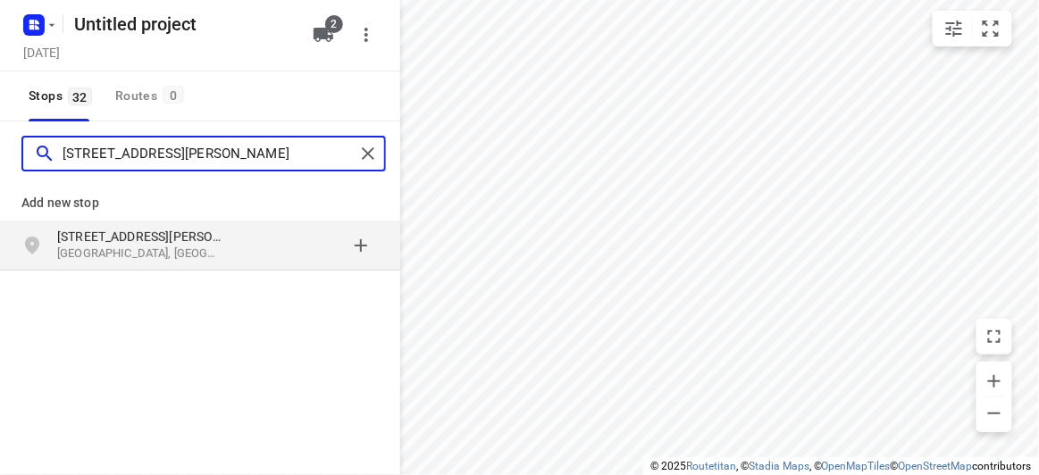
type input "[STREET_ADDRESS][PERSON_NAME]"
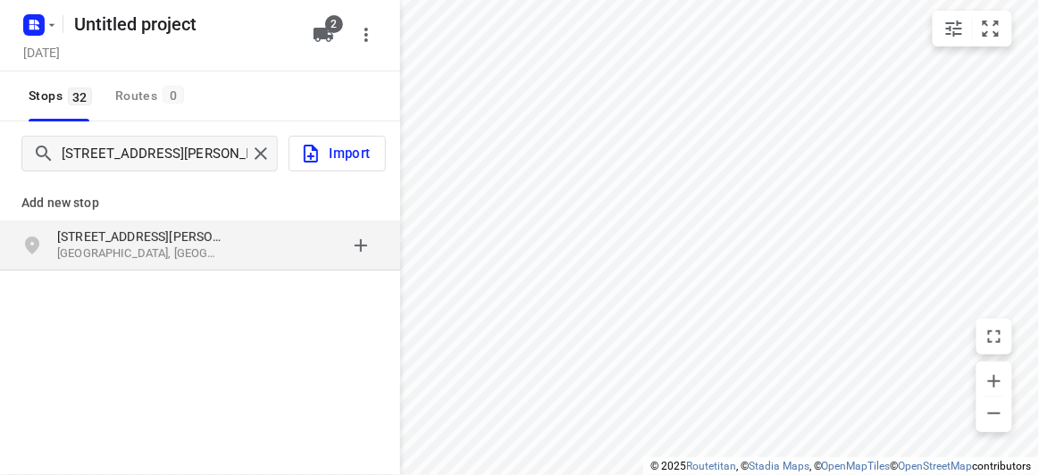
click at [219, 265] on div "[STREET_ADDRESS][PERSON_NAME]" at bounding box center [200, 246] width 400 height 50
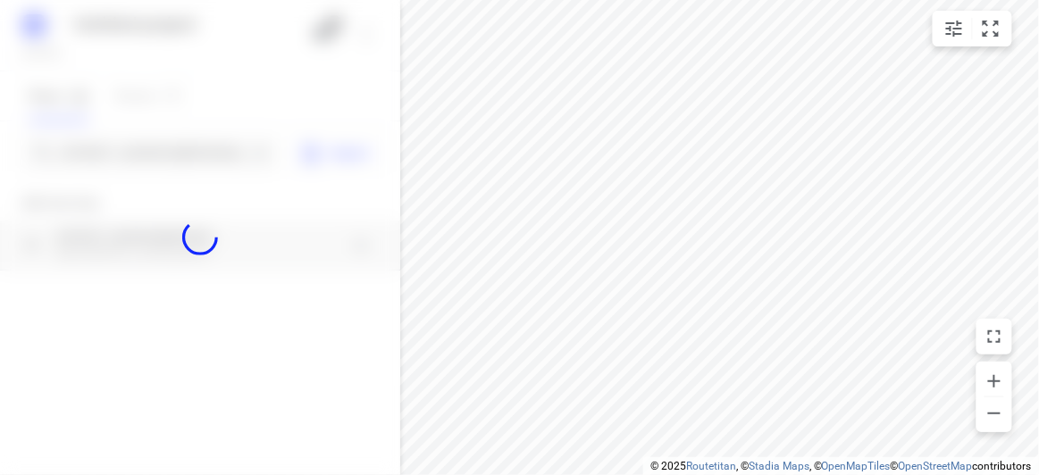
click at [122, 146] on div at bounding box center [200, 237] width 400 height 475
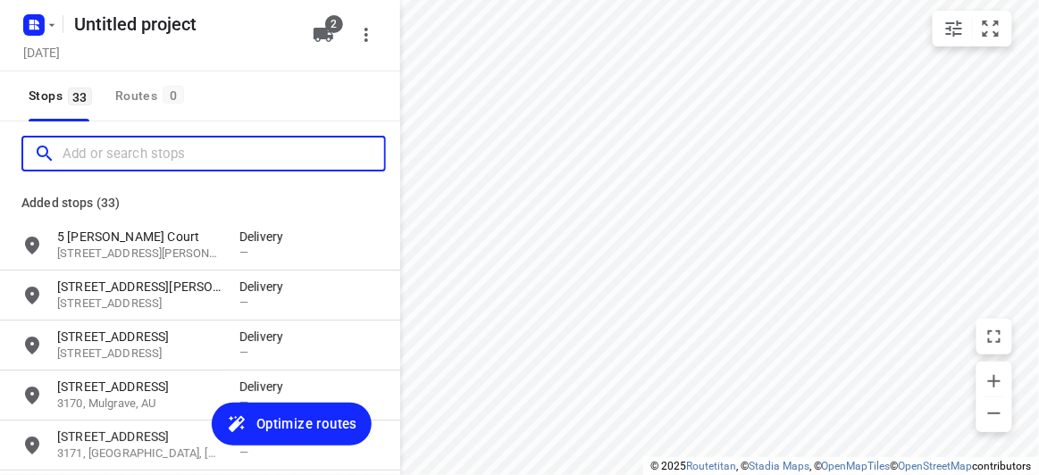
paste input "[STREET_ADDRESS]"
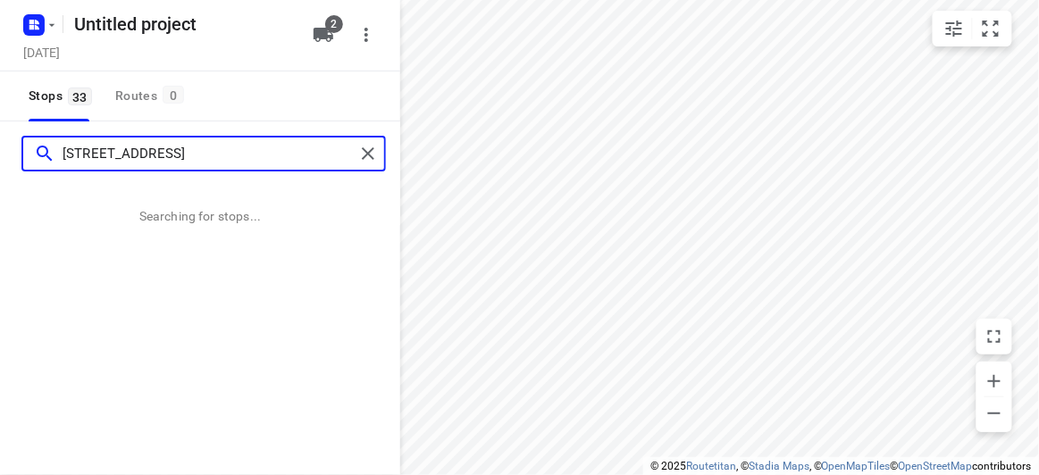
type input "[STREET_ADDRESS]"
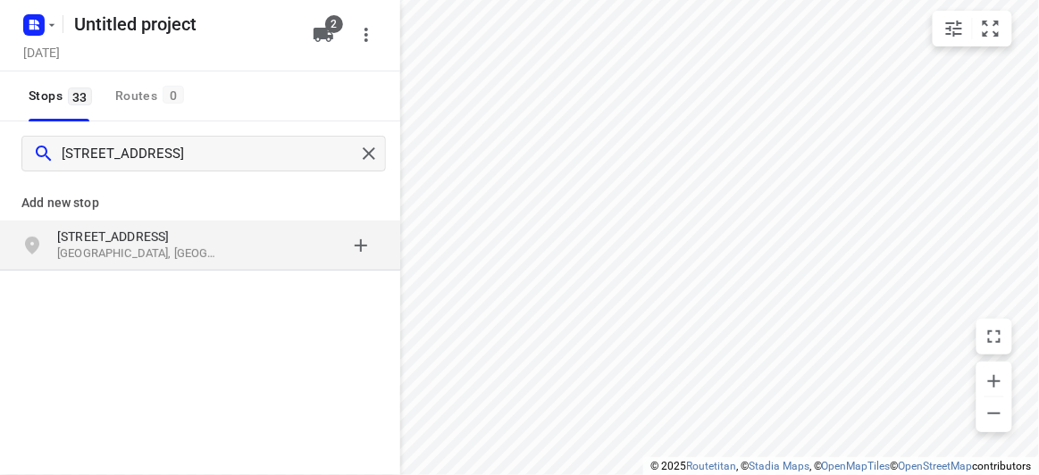
click at [271, 253] on div "grid" at bounding box center [308, 246] width 139 height 36
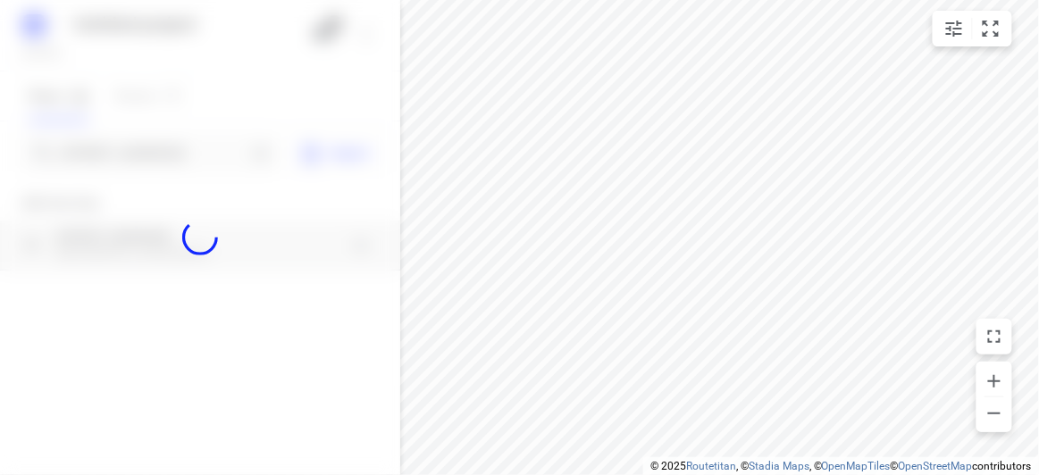
click at [110, 164] on div at bounding box center [200, 237] width 400 height 475
click at [109, 158] on div at bounding box center [200, 237] width 400 height 475
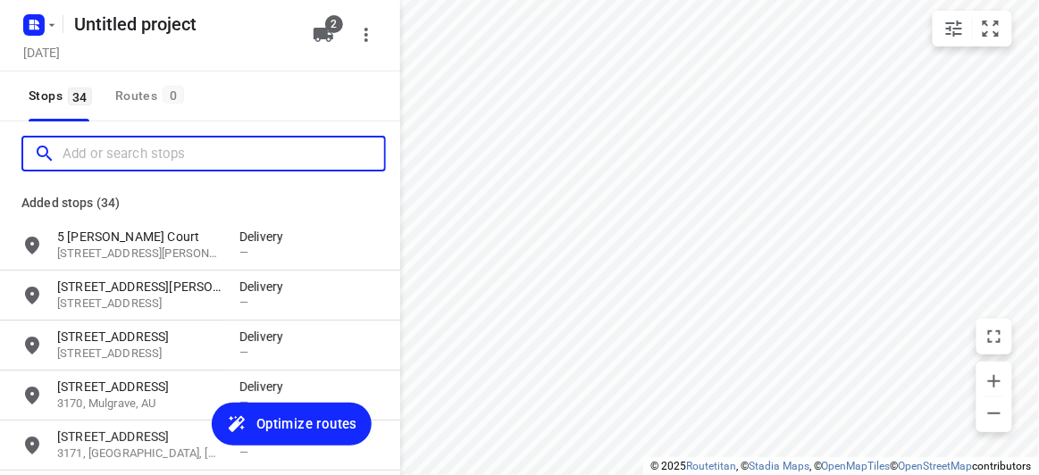
click at [108, 158] on input "Add or search stops" at bounding box center [224, 154] width 322 height 28
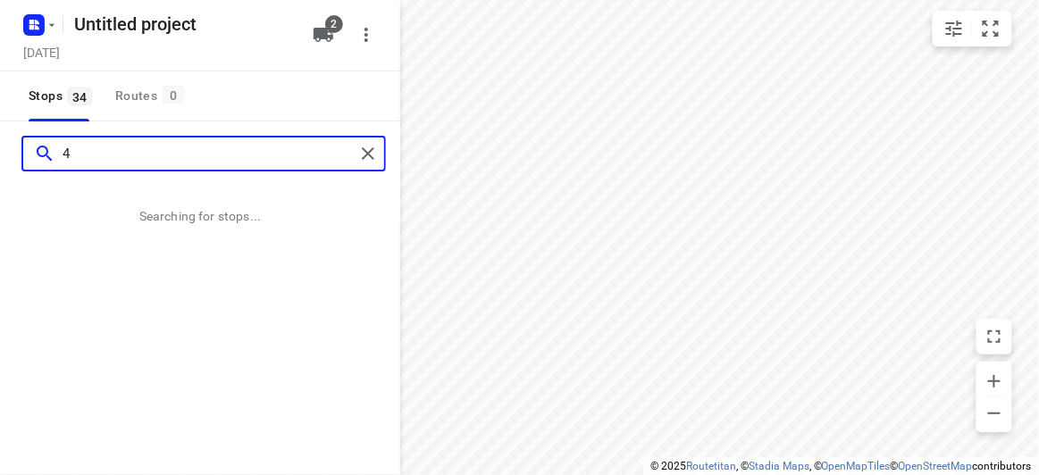
paste input "[STREET_ADDRESS]"
type input "[STREET_ADDRESS]"
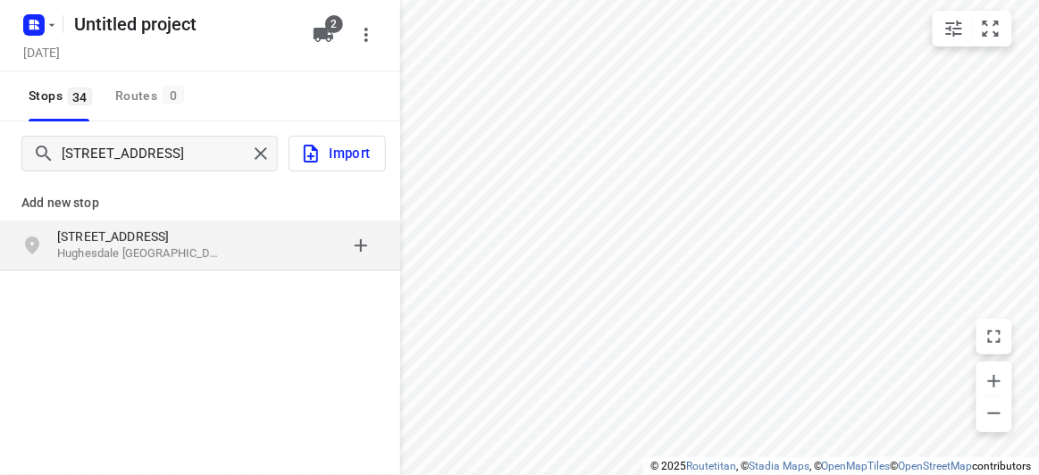
click at [115, 235] on p "[STREET_ADDRESS]" at bounding box center [139, 237] width 164 height 18
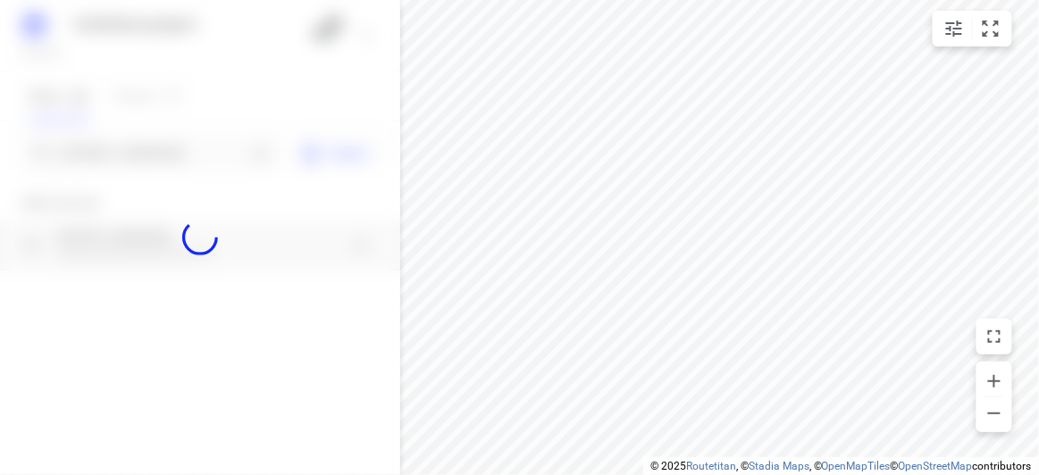
click at [90, 150] on div at bounding box center [200, 237] width 400 height 475
click at [88, 150] on div at bounding box center [200, 237] width 400 height 475
paste input "[STREET_ADDRESS][PERSON_NAME]"
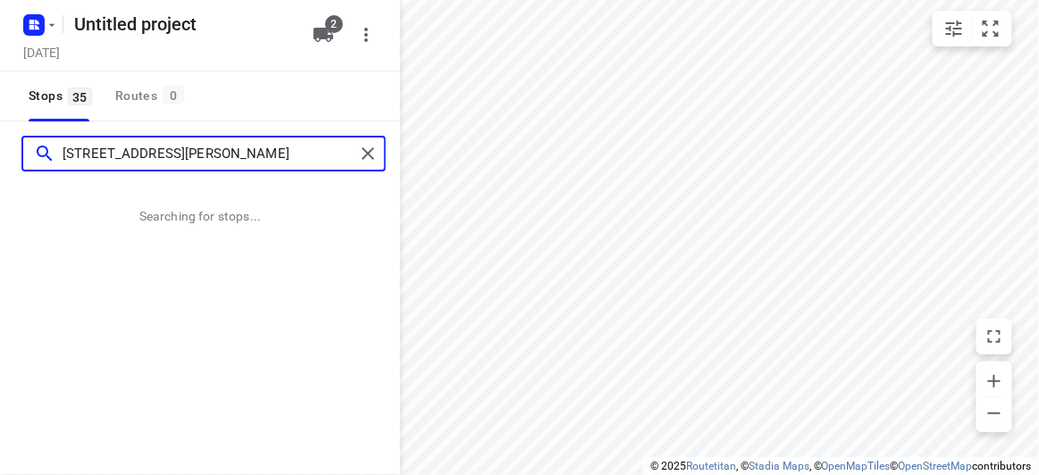
type input "[STREET_ADDRESS][PERSON_NAME]"
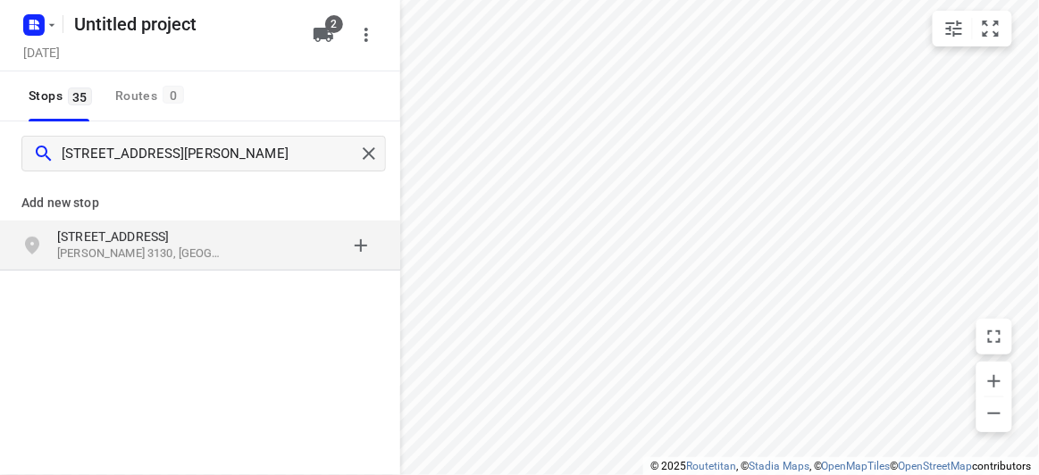
click at [227, 298] on div "Add new stop [STREET_ADDRESS][PERSON_NAME]" at bounding box center [200, 286] width 400 height 200
click at [206, 267] on div "[STREET_ADDRESS][PERSON_NAME]" at bounding box center [200, 246] width 400 height 50
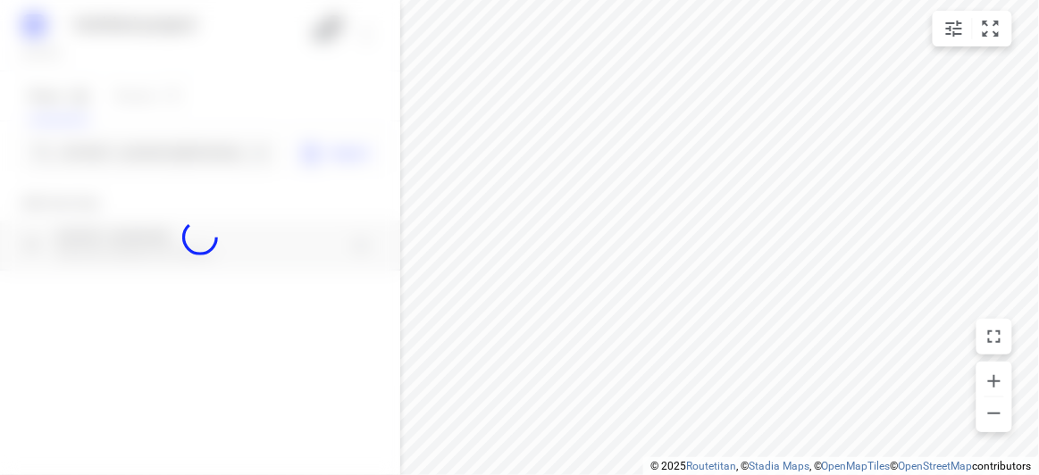
click at [157, 153] on div at bounding box center [200, 237] width 400 height 475
click at [157, 147] on div at bounding box center [200, 237] width 400 height 475
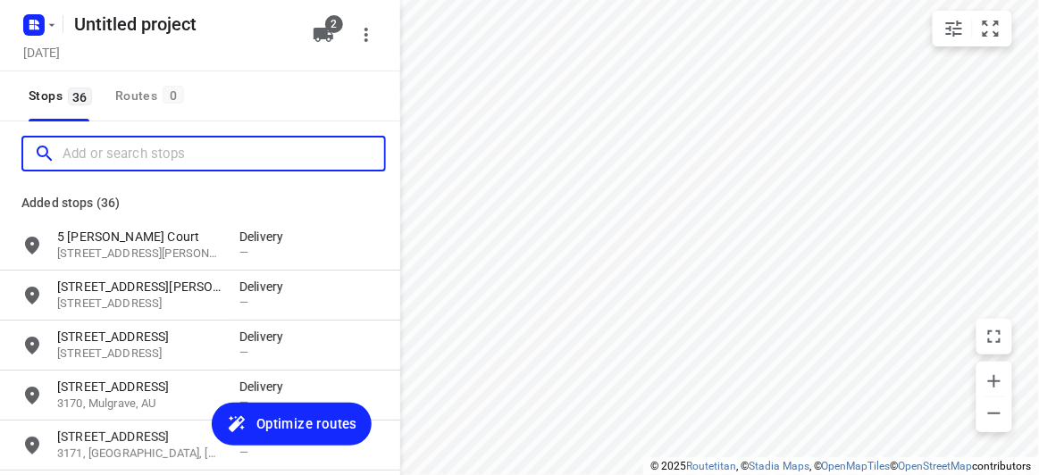
paste input "[STREET_ADDRESS][PERSON_NAME][PERSON_NAME]"
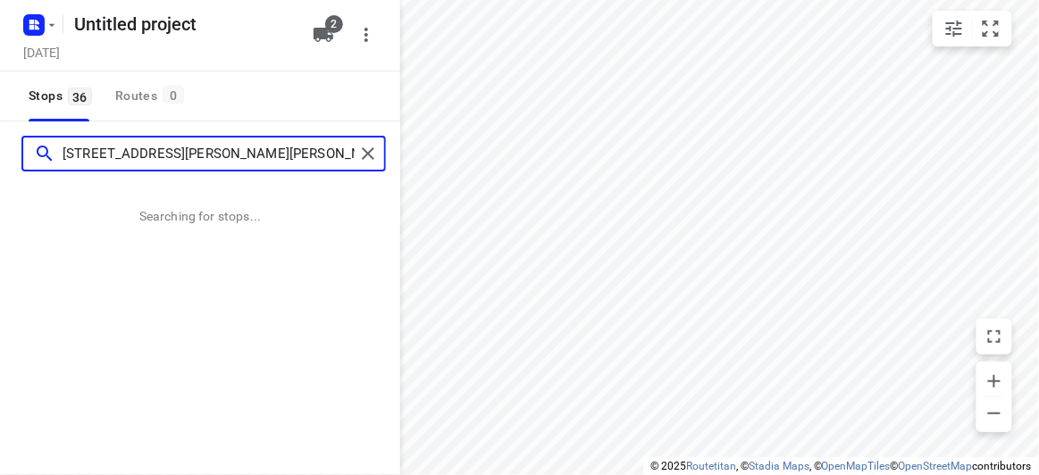
type input "[STREET_ADDRESS][PERSON_NAME][PERSON_NAME]"
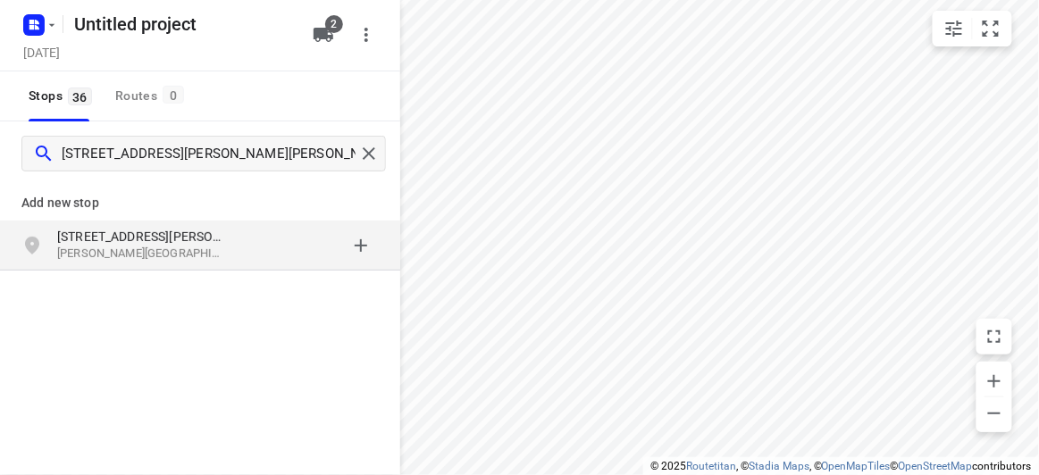
click at [111, 240] on p "[STREET_ADDRESS][PERSON_NAME]" at bounding box center [139, 237] width 164 height 18
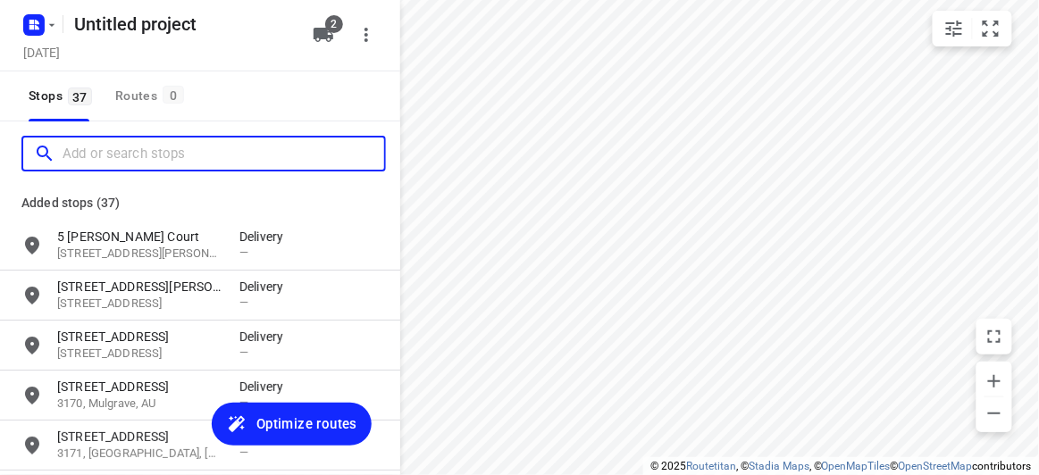
click at [96, 148] on input "Add or search stops" at bounding box center [224, 154] width 322 height 28
paste input "[STREET_ADDRESS]"
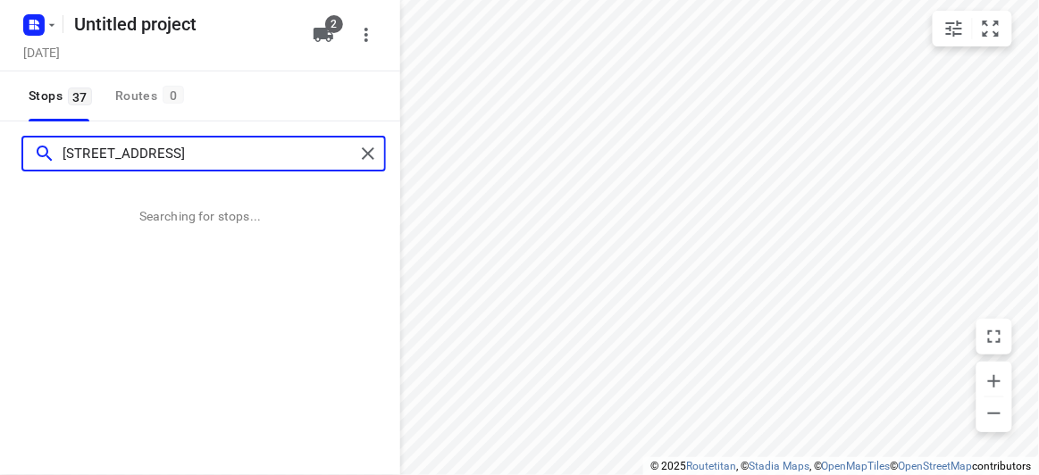
type input "[STREET_ADDRESS]"
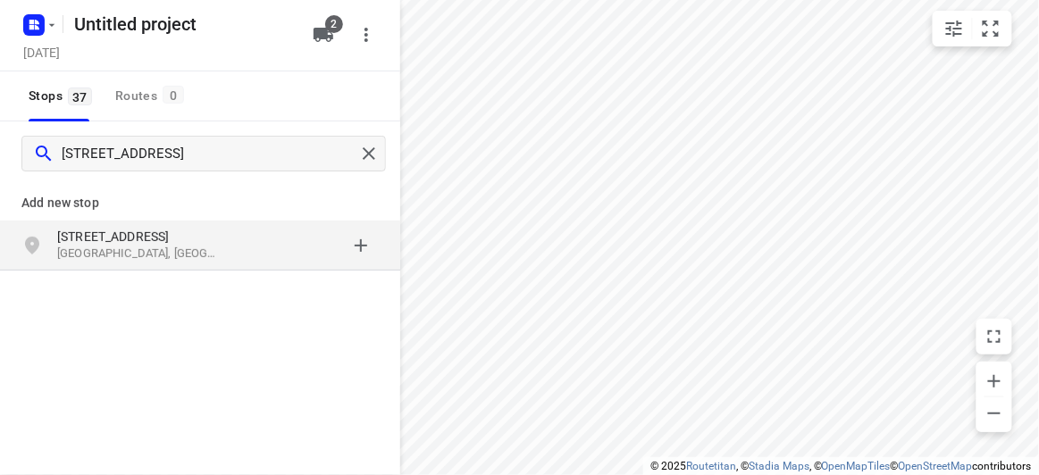
click at [193, 255] on p "[GEOGRAPHIC_DATA], [GEOGRAPHIC_DATA]" at bounding box center [139, 254] width 164 height 17
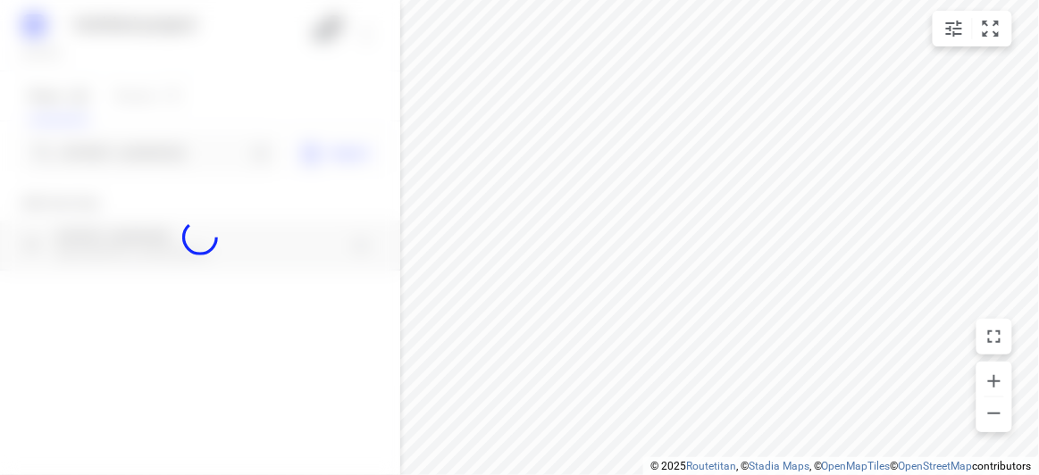
click at [167, 171] on div at bounding box center [200, 237] width 400 height 475
click at [171, 164] on div at bounding box center [200, 237] width 400 height 475
click at [174, 163] on input "Add or search stops" at bounding box center [155, 154] width 184 height 28
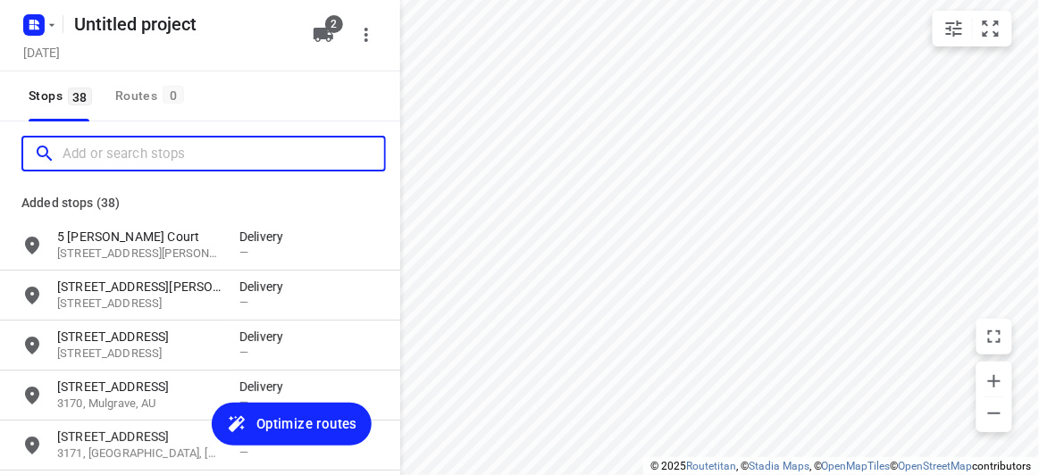
paste input "/[STREET_ADDRESS]"
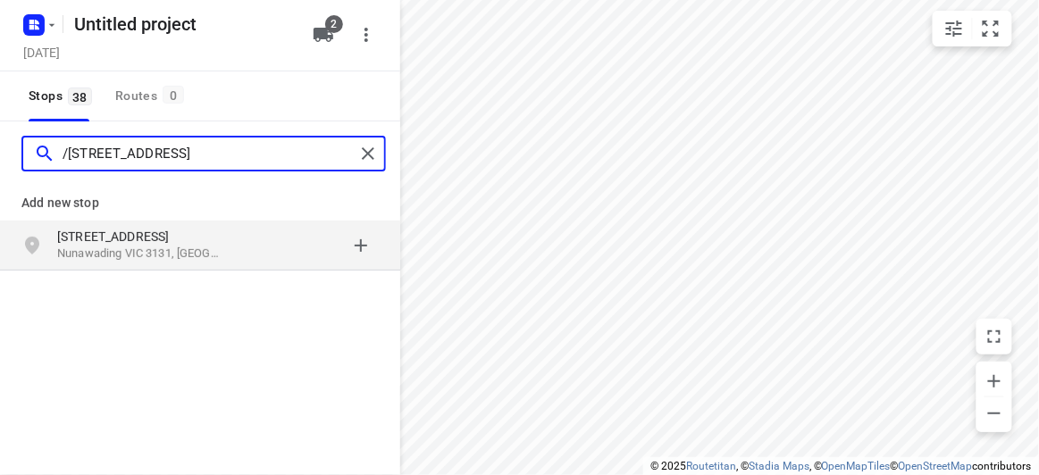
type input "/[STREET_ADDRESS]"
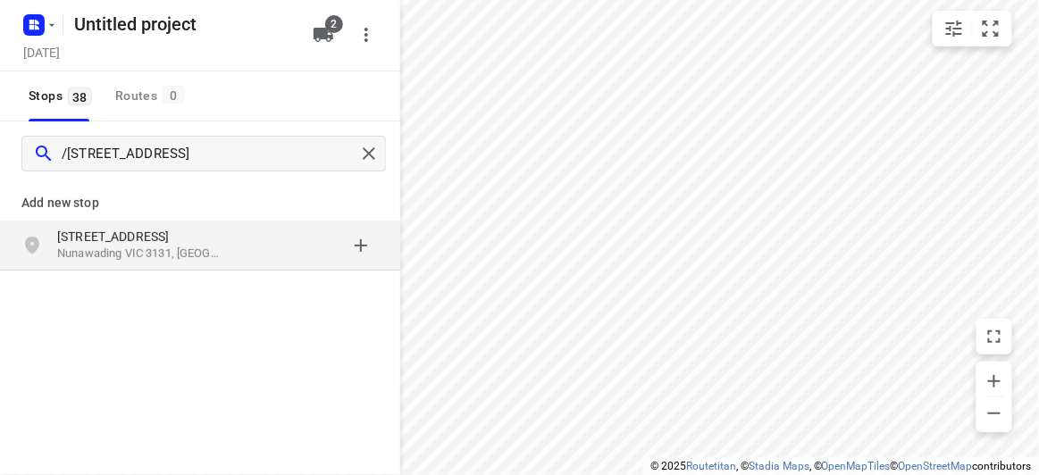
click at [116, 231] on p "[STREET_ADDRESS]" at bounding box center [139, 237] width 164 height 18
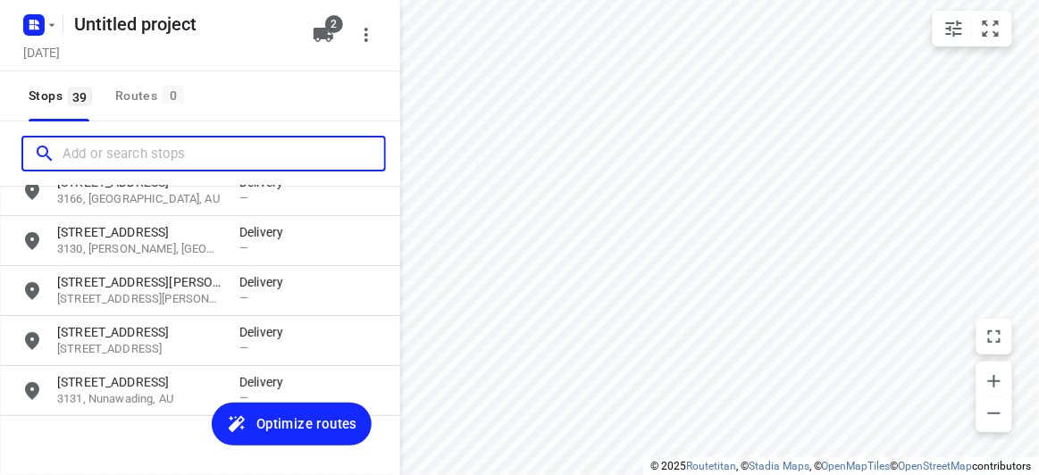
scroll to position [1778, 0]
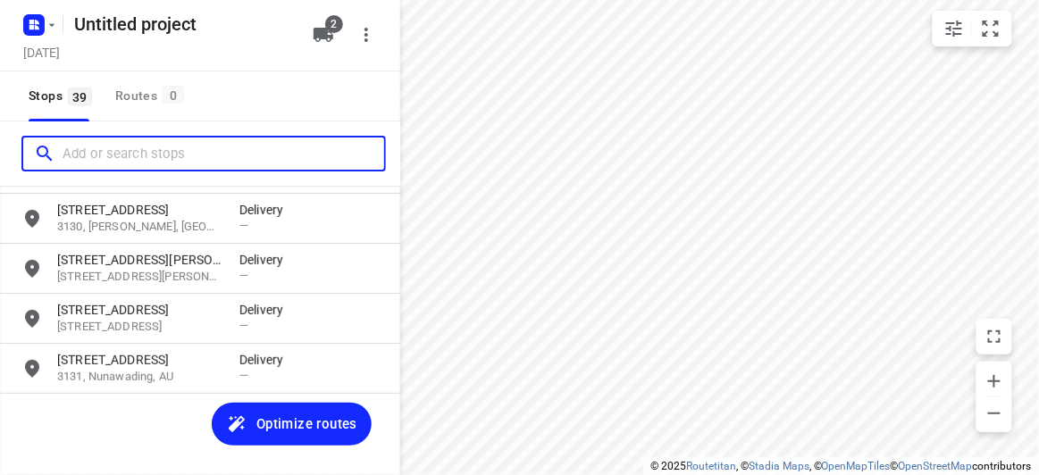
click at [102, 160] on input "Add or search stops" at bounding box center [224, 154] width 322 height 28
paste input "[STREET_ADDRESS]"
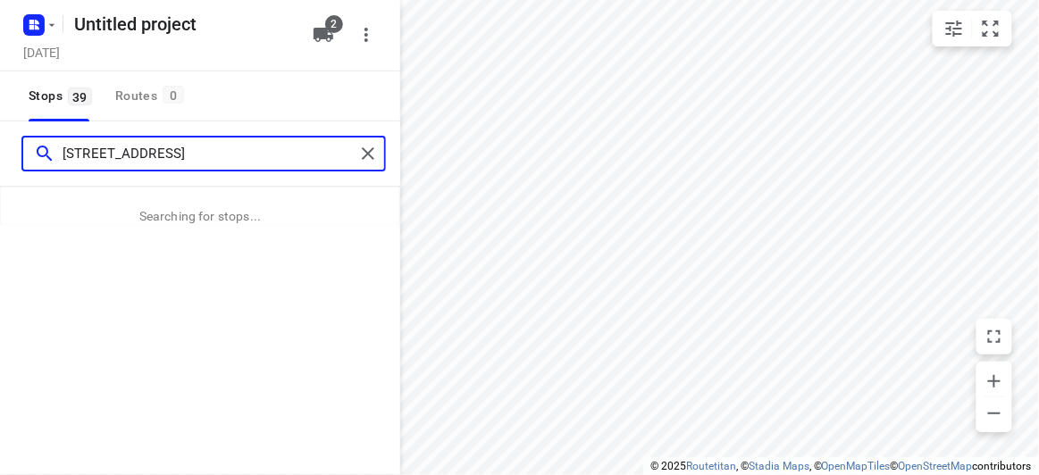
type input "[STREET_ADDRESS]"
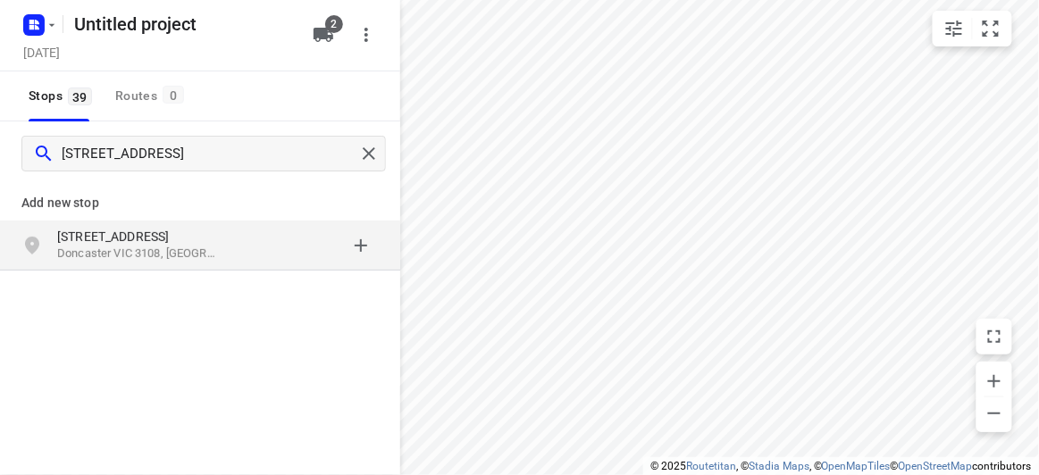
click at [133, 246] on p "Doncaster VIC 3108, [GEOGRAPHIC_DATA]" at bounding box center [139, 254] width 164 height 17
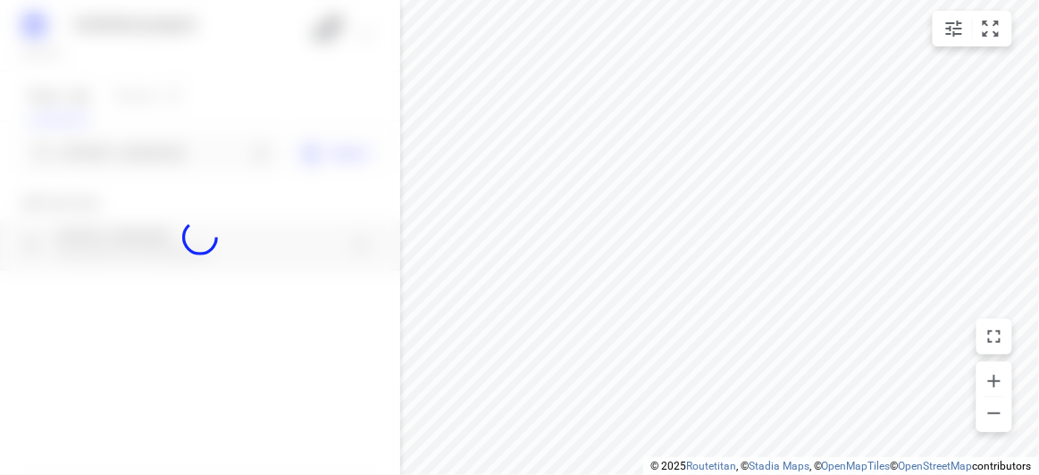
click at [119, 155] on div at bounding box center [200, 237] width 400 height 475
paste input "[STREET_ADDRESS][PERSON_NAME]"
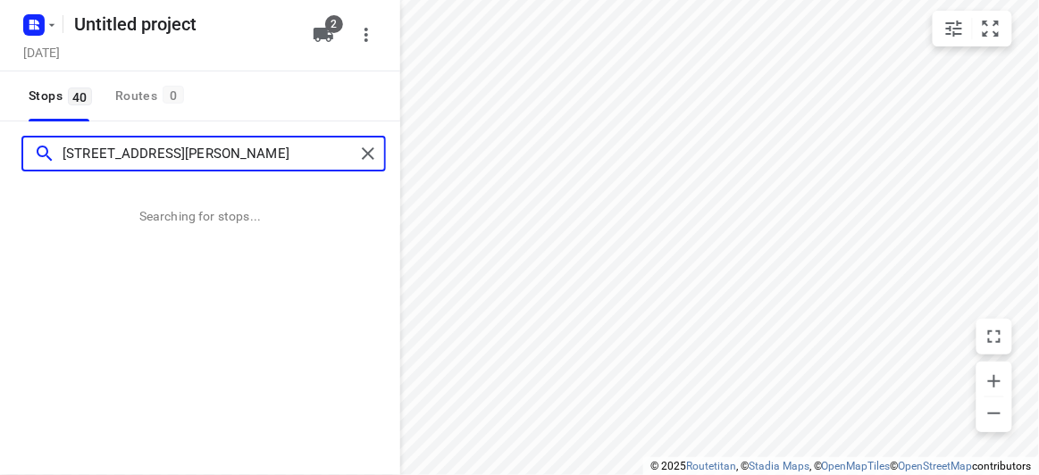
type input "[STREET_ADDRESS][PERSON_NAME]"
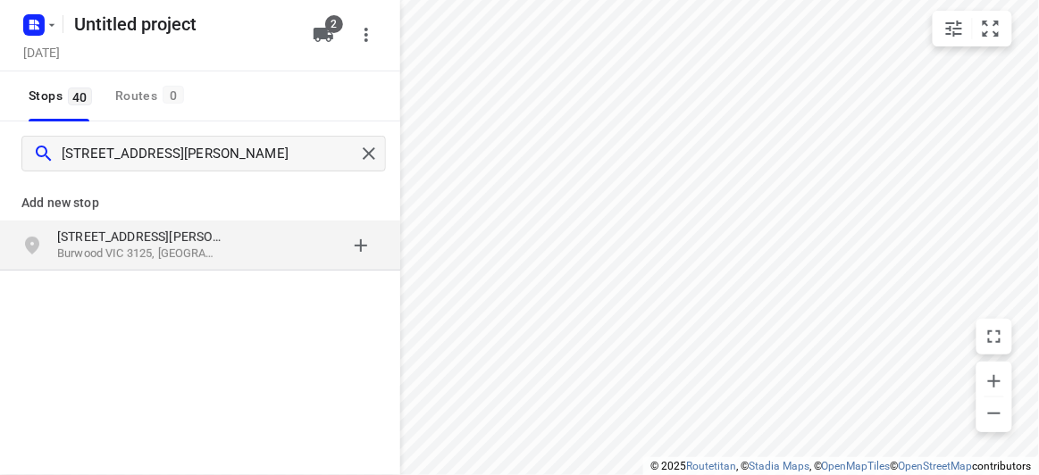
click at [12, 262] on div "[STREET_ADDRESS][PERSON_NAME]" at bounding box center [200, 246] width 400 height 50
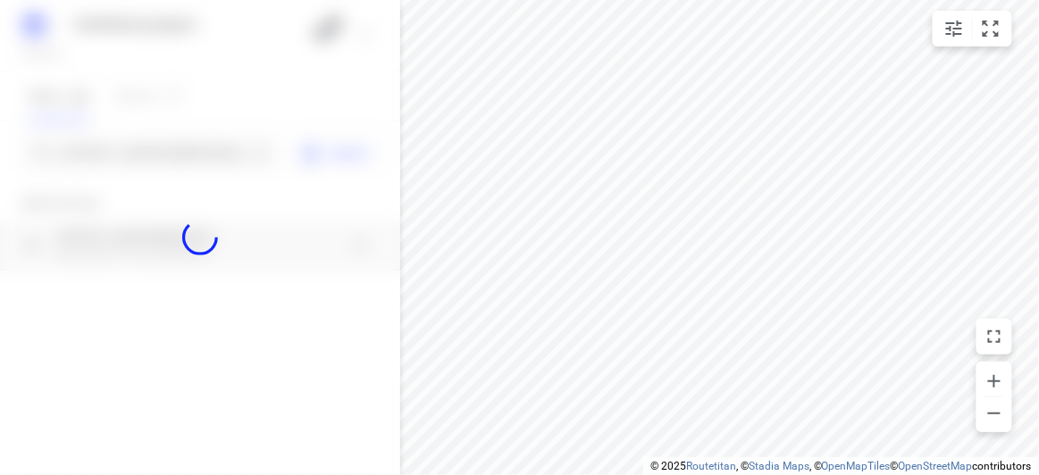
click at [108, 142] on div at bounding box center [200, 237] width 400 height 475
click at [109, 152] on div at bounding box center [200, 237] width 400 height 475
click at [110, 153] on div at bounding box center [200, 237] width 400 height 475
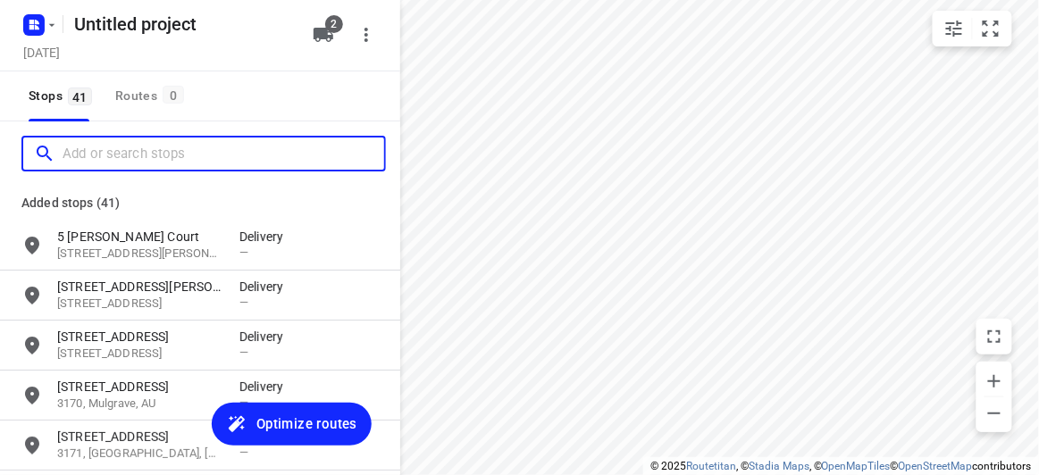
paste input "[STREET_ADDRESS]"
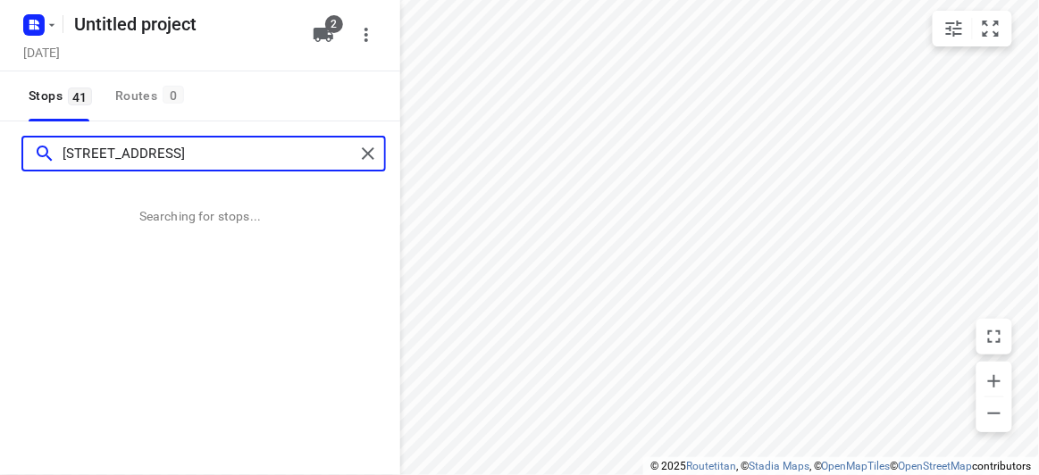
type input "[STREET_ADDRESS]"
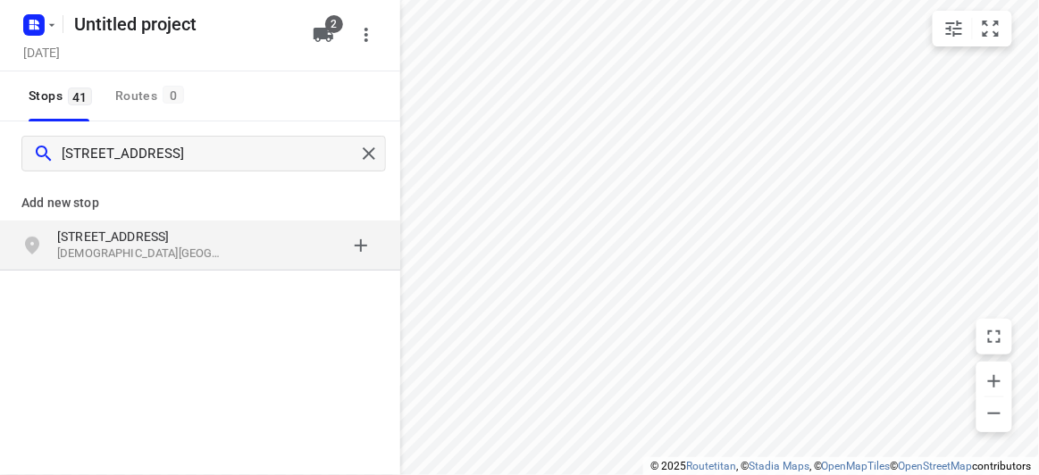
click at [233, 257] on div "[STREET_ADDRESS]" at bounding box center [148, 246] width 182 height 36
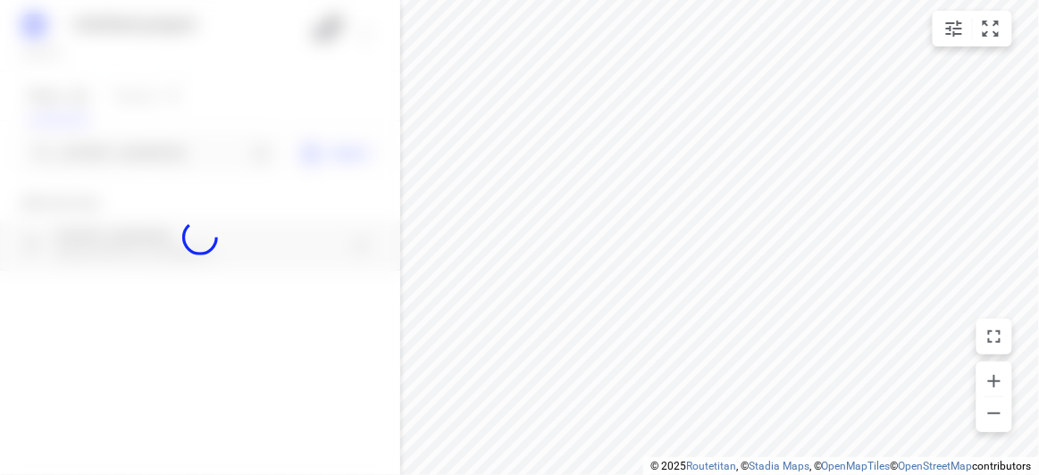
click at [168, 152] on div at bounding box center [200, 237] width 400 height 475
click at [167, 152] on div at bounding box center [200, 237] width 400 height 475
click at [166, 152] on div "Untitled project [DATE] 2 Stops 41 Routes 0 [GEOGRAPHIC_DATA] Import Add new st…" at bounding box center [200, 237] width 400 height 475
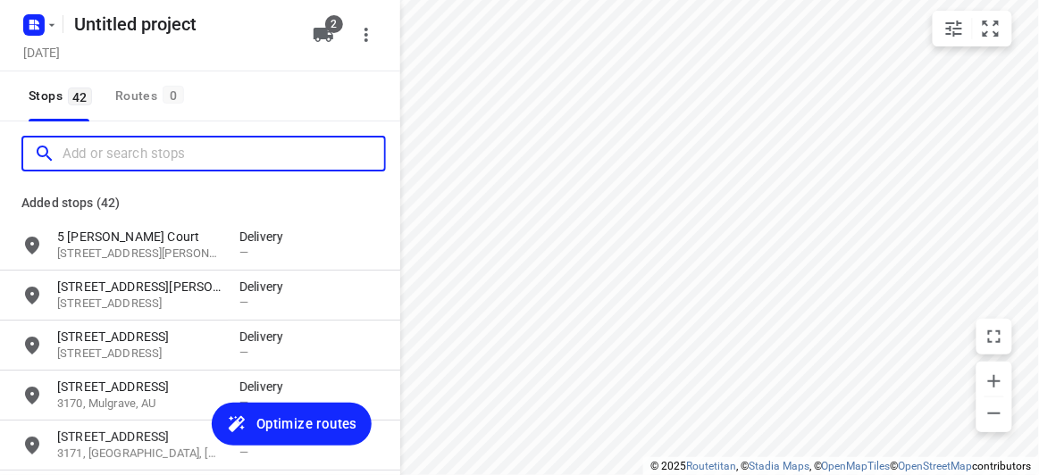
paste input "[STREET_ADDRESS]"
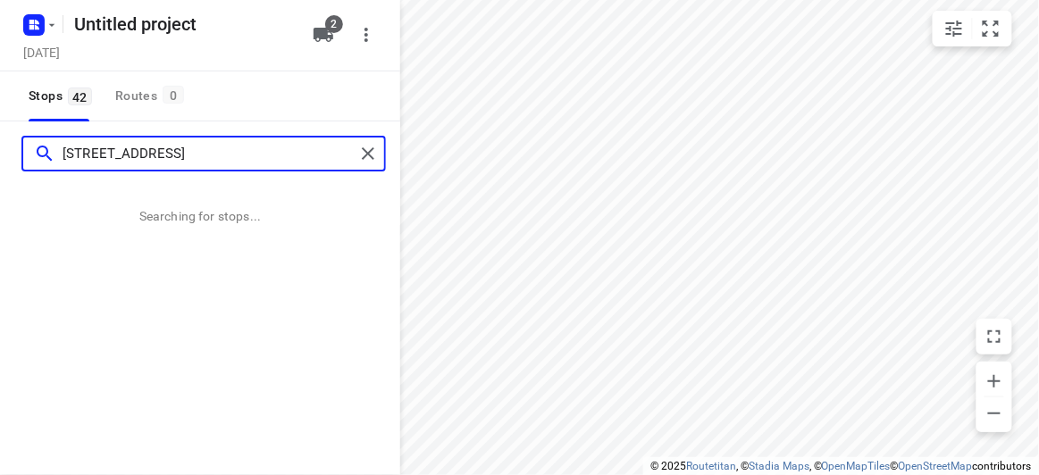
type input "[STREET_ADDRESS]"
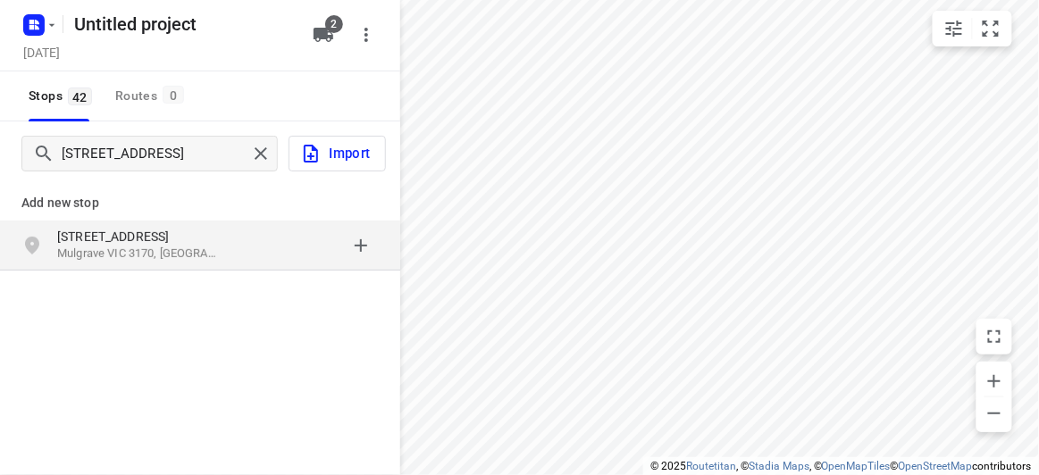
click at [226, 265] on div "[STREET_ADDRESS]" at bounding box center [200, 246] width 400 height 50
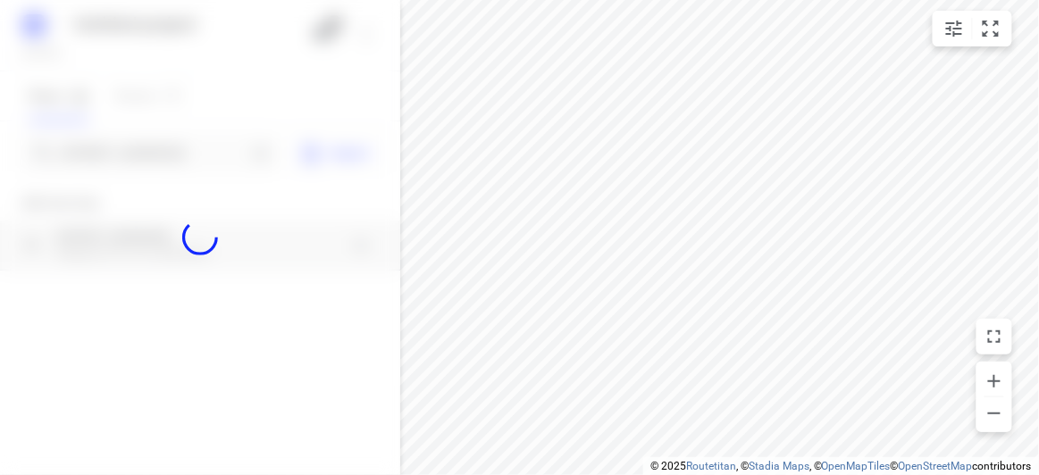
click at [155, 173] on div "Untitled project [DATE] 2 Stops 42 Routes 0 [STREET_ADDRESS] Import Add new sto…" at bounding box center [200, 237] width 400 height 475
click at [147, 149] on div at bounding box center [200, 237] width 400 height 475
paste input "[STREET_ADDRESS][PERSON_NAME]"
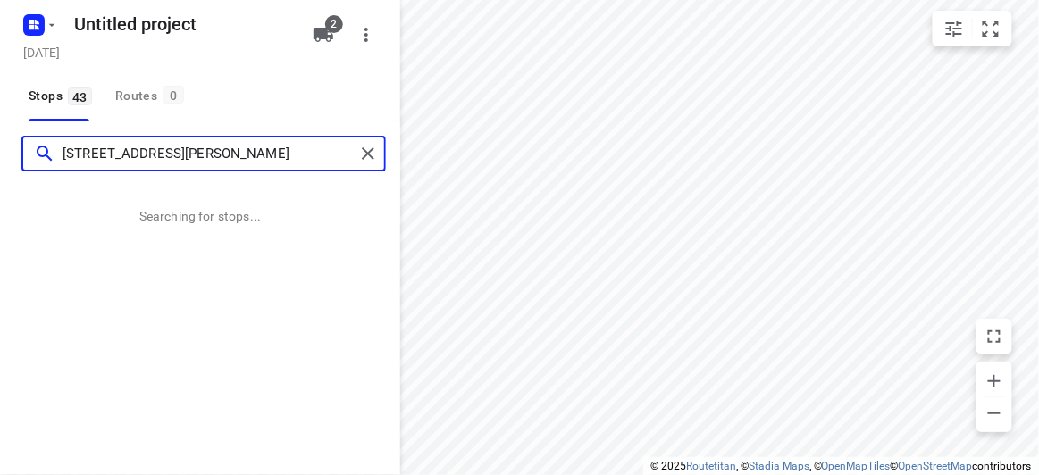
type input "[STREET_ADDRESS][PERSON_NAME]"
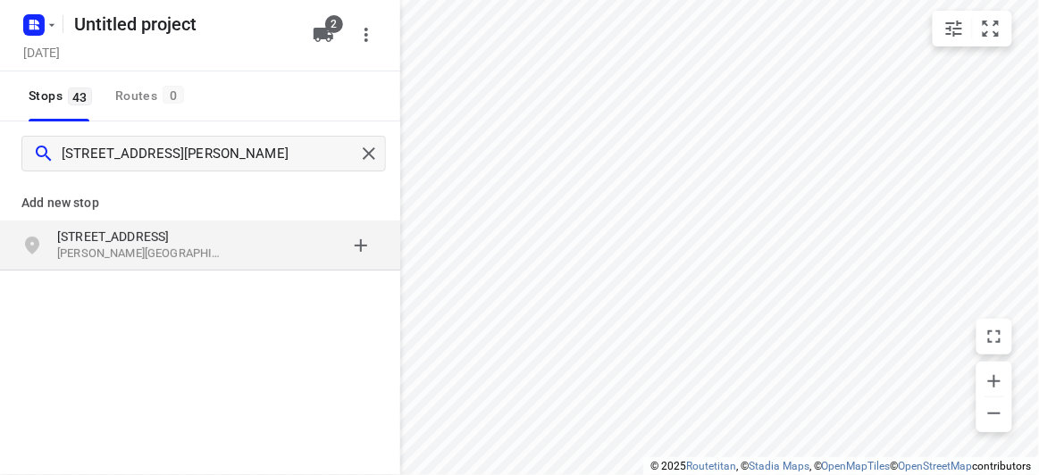
click at [181, 259] on p "[PERSON_NAME][GEOGRAPHIC_DATA], [GEOGRAPHIC_DATA]" at bounding box center [139, 254] width 164 height 17
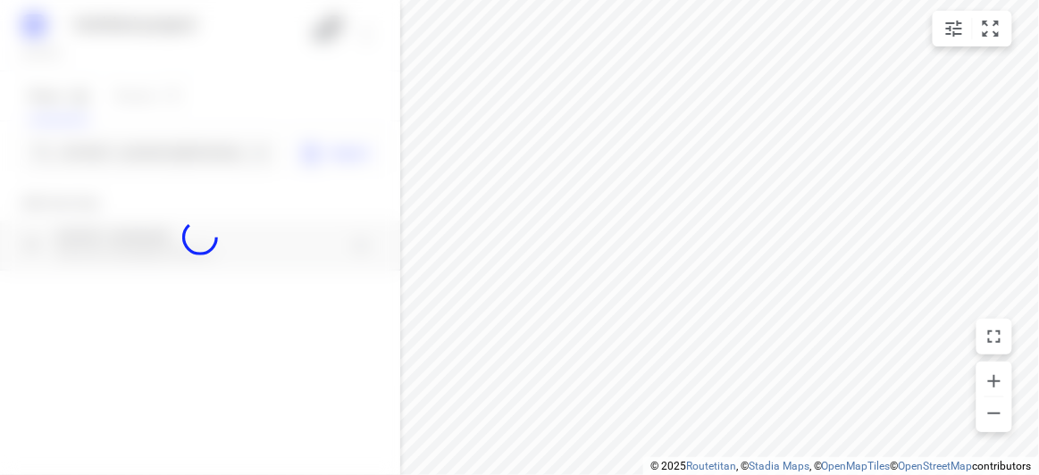
click at [151, 155] on div at bounding box center [200, 237] width 400 height 475
click at [149, 155] on div at bounding box center [200, 237] width 400 height 475
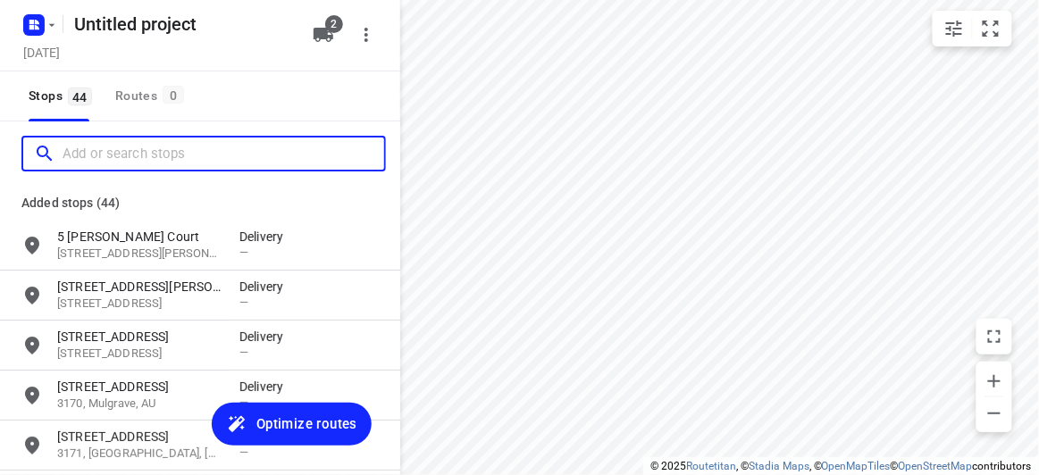
paste input "[STREET_ADDRESS][PERSON_NAME]"
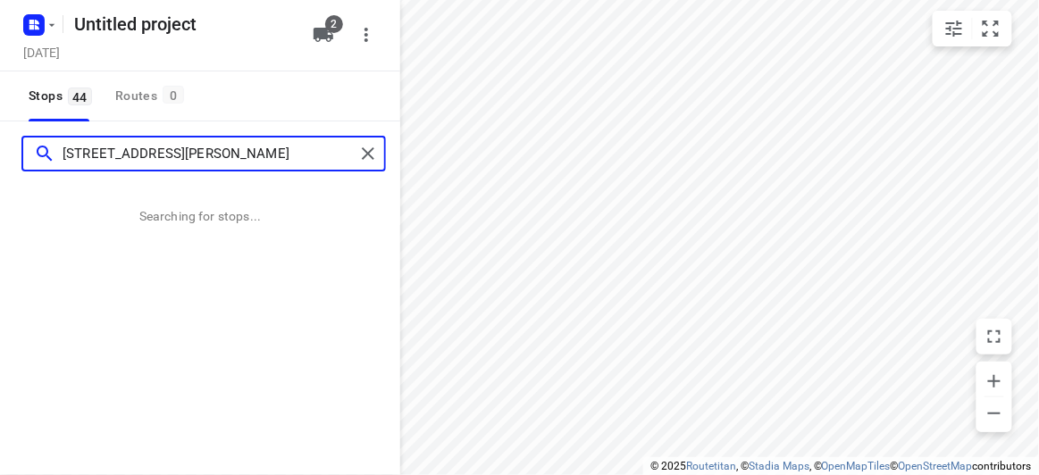
type input "[STREET_ADDRESS][PERSON_NAME]"
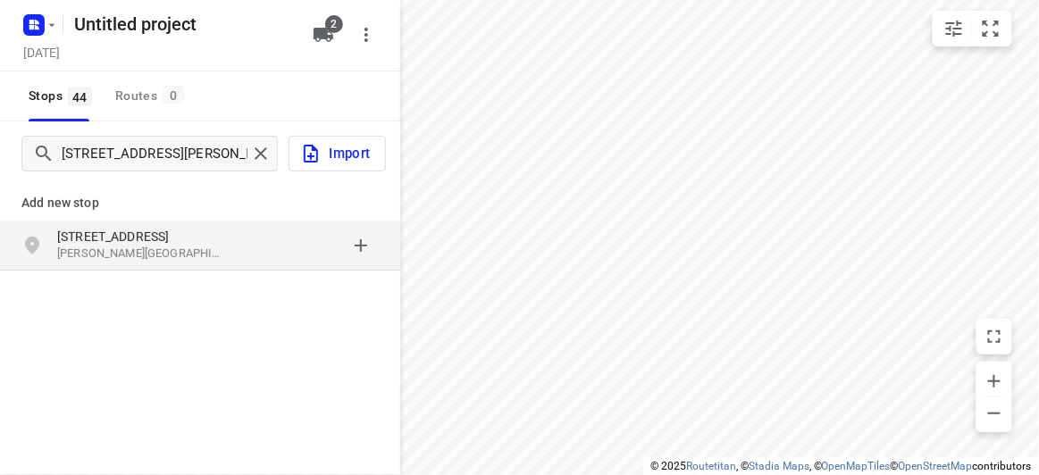
click at [190, 254] on p "[PERSON_NAME][GEOGRAPHIC_DATA], [GEOGRAPHIC_DATA]" at bounding box center [139, 254] width 164 height 17
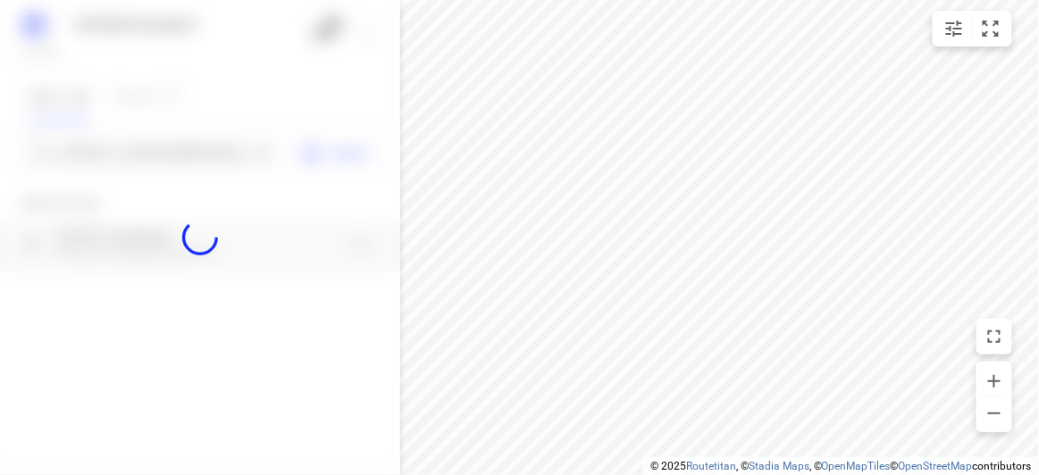
click at [133, 142] on div at bounding box center [200, 237] width 400 height 475
click at [130, 147] on div at bounding box center [200, 237] width 400 height 475
click at [138, 157] on div "Untitled project [DATE] 2 Stops 44 Routes 0 [STREET_ADDRESS][PERSON_NAME] Impor…" at bounding box center [200, 237] width 400 height 475
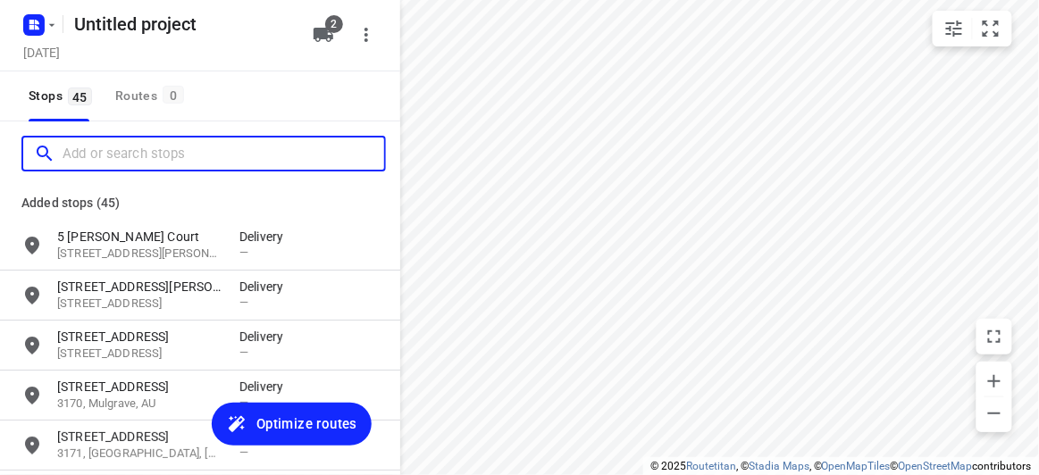
click at [138, 157] on input "Add or search stops" at bounding box center [224, 154] width 322 height 28
paste input "[STREET_ADDRESS][PERSON_NAME][PERSON_NAME]"
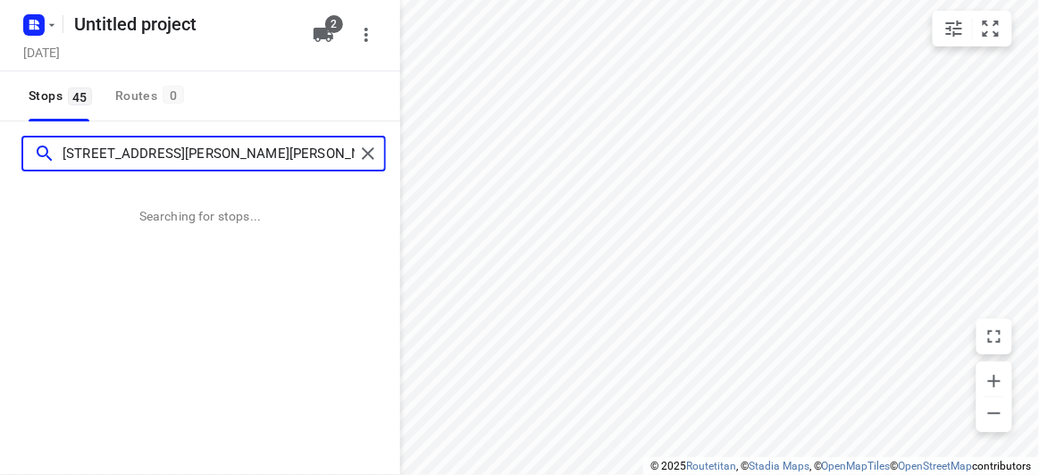
type input "[STREET_ADDRESS][PERSON_NAME][PERSON_NAME]"
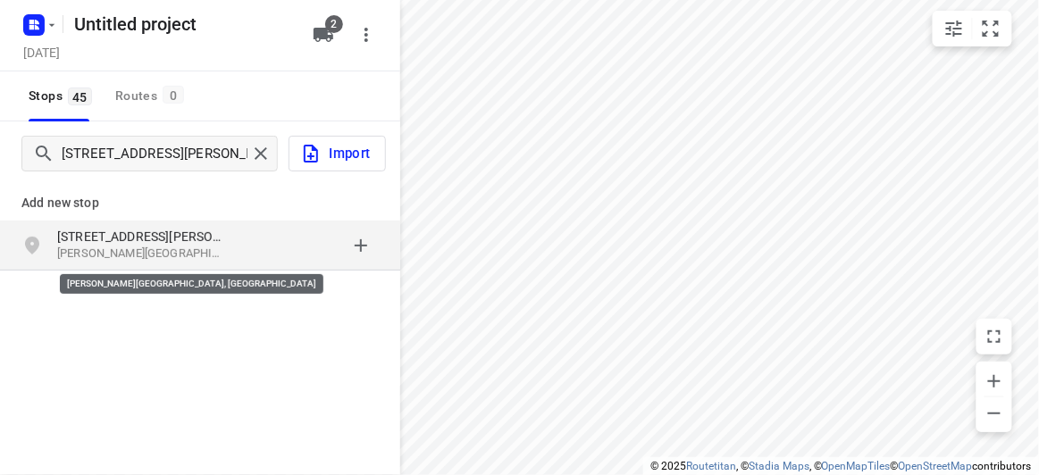
click at [184, 247] on p "[PERSON_NAME][GEOGRAPHIC_DATA], [GEOGRAPHIC_DATA]" at bounding box center [139, 254] width 164 height 17
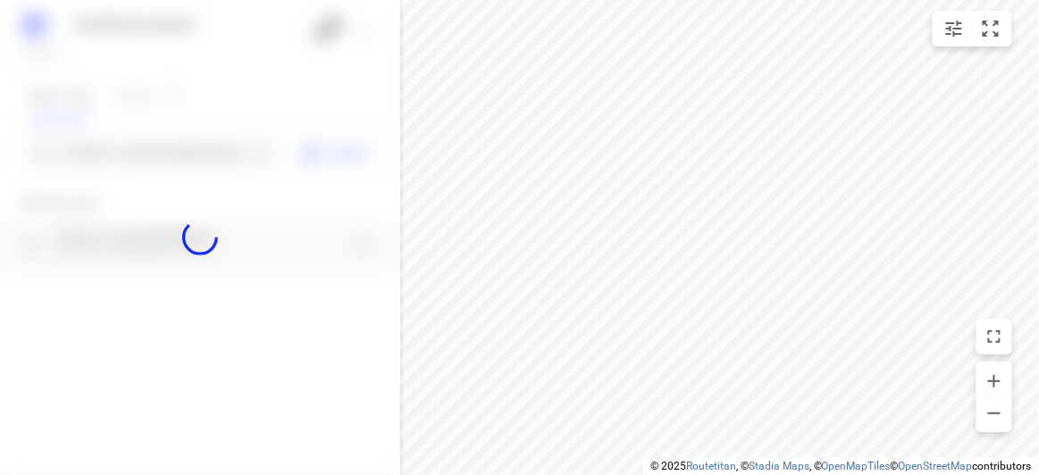
click at [146, 166] on div at bounding box center [200, 237] width 400 height 475
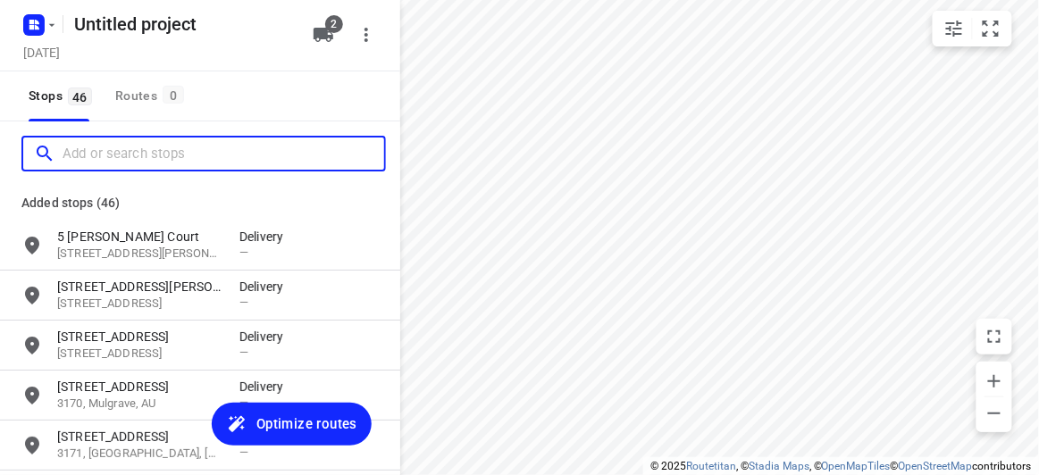
click at [138, 166] on input "Add or search stops" at bounding box center [224, 154] width 322 height 28
paste input "[STREET_ADDRESS][PERSON_NAME]"
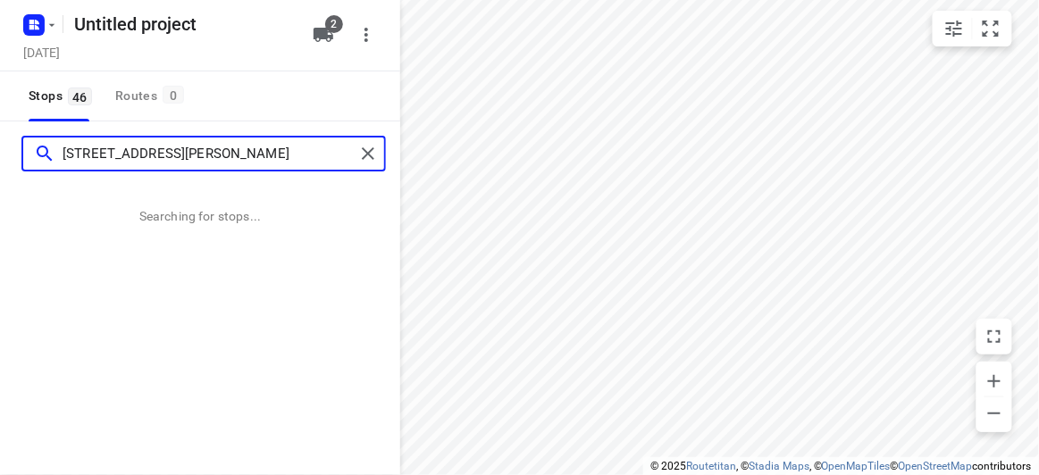
type input "[STREET_ADDRESS][PERSON_NAME]"
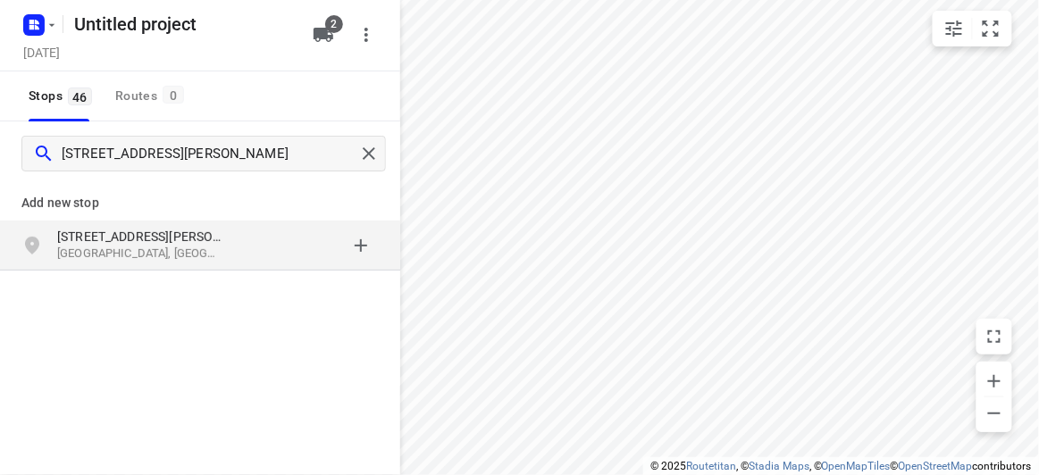
click at [181, 273] on div "Add new stop [STREET_ADDRESS][PERSON_NAME]" at bounding box center [200, 286] width 400 height 200
click at [181, 267] on div "[STREET_ADDRESS][PERSON_NAME]" at bounding box center [200, 246] width 400 height 50
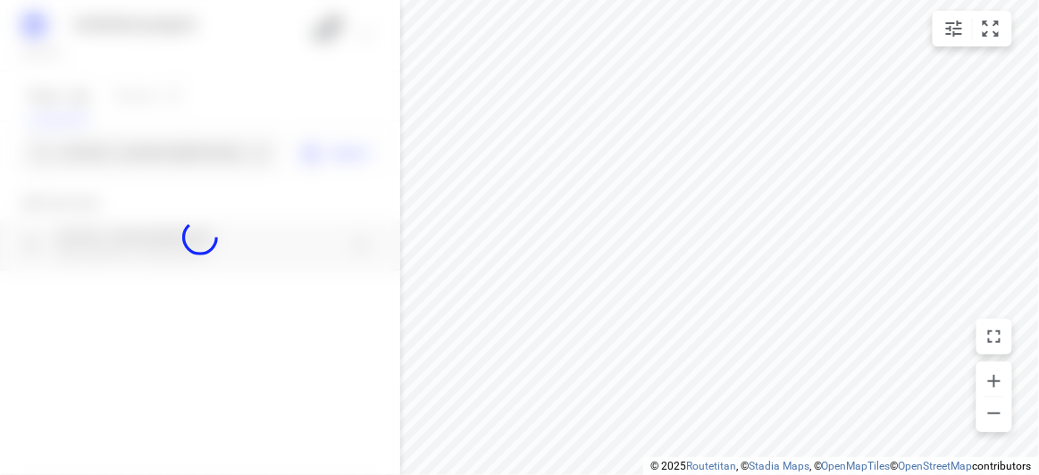
click at [148, 161] on div at bounding box center [200, 237] width 400 height 475
click at [148, 161] on div "Untitled project [DATE] 2 Stops 46 Routes 0 [STREET_ADDRESS][PERSON_NAME] Impor…" at bounding box center [200, 237] width 400 height 475
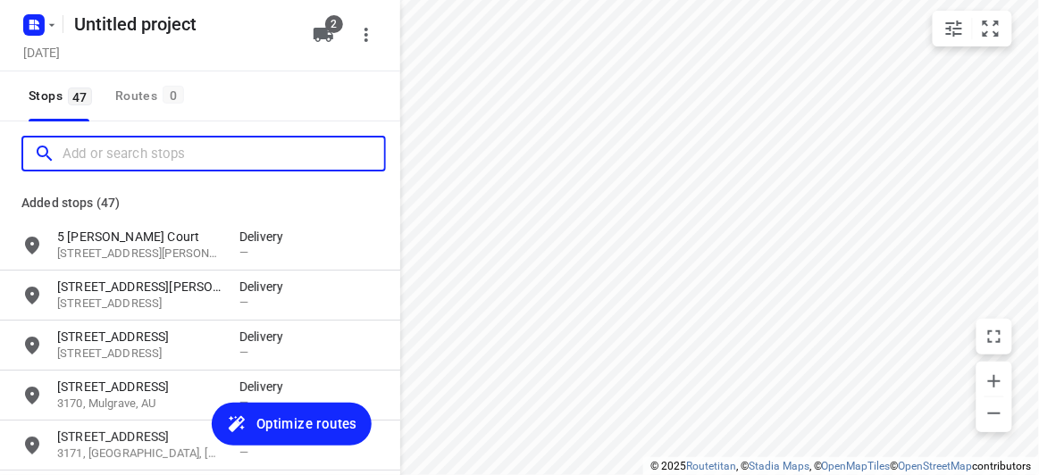
paste input "[STREET_ADDRESS][PERSON_NAME][US_STATE]"
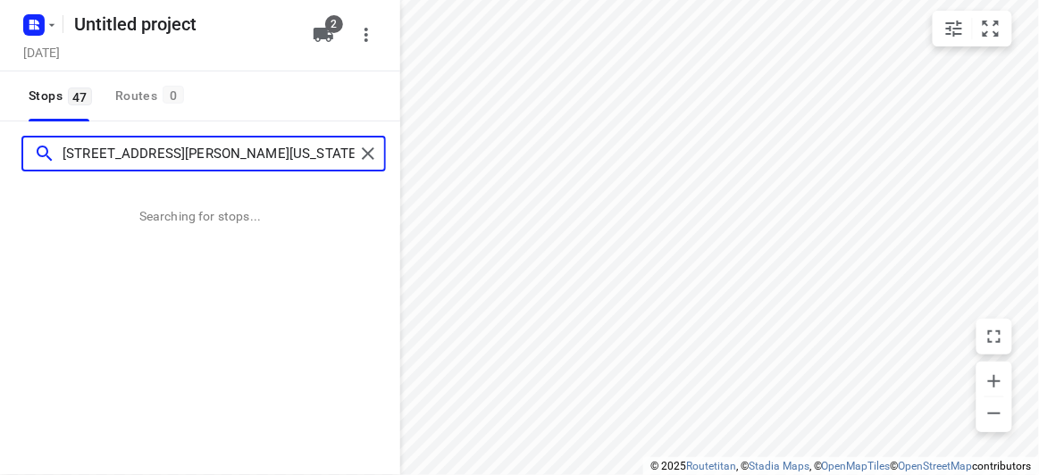
type input "[STREET_ADDRESS][PERSON_NAME][US_STATE]"
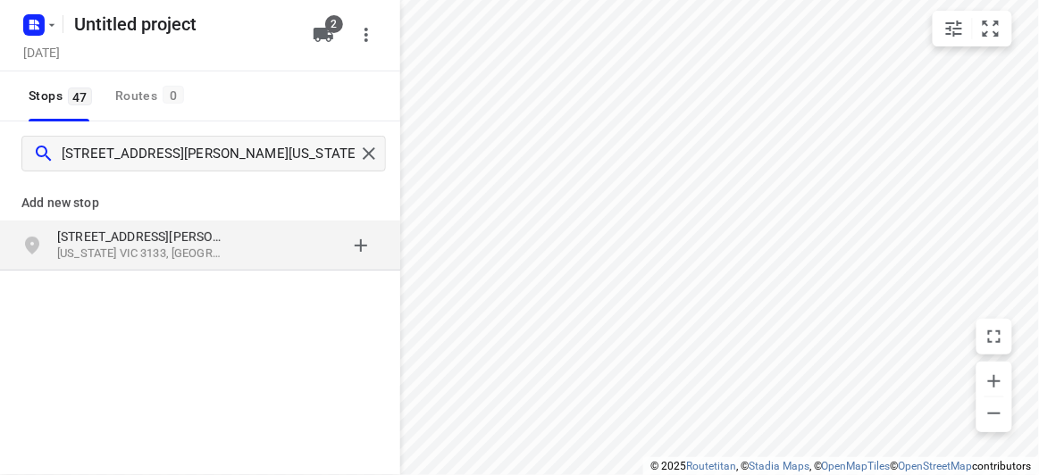
click at [210, 246] on p "[US_STATE] VIC 3133, [GEOGRAPHIC_DATA]" at bounding box center [139, 254] width 164 height 17
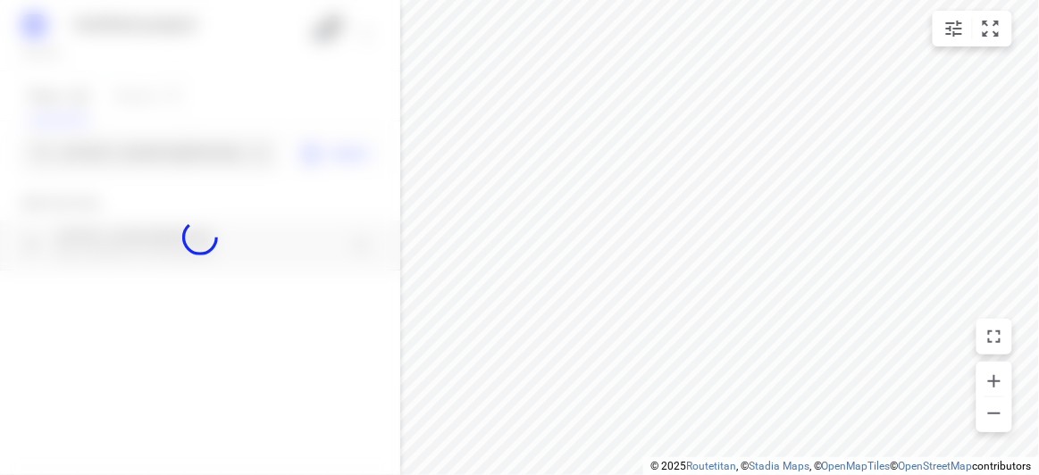
click at [169, 136] on div "Untitled project [DATE] 2 Stops 47 Routes 0 [STREET_ADDRESS][PERSON_NAME][US_ST…" at bounding box center [200, 237] width 400 height 475
click at [171, 149] on div at bounding box center [200, 237] width 400 height 475
click at [170, 149] on div "Untitled project [DATE] 2 Stops 47 Routes 0 [STREET_ADDRESS][PERSON_NAME][US_ST…" at bounding box center [200, 237] width 400 height 475
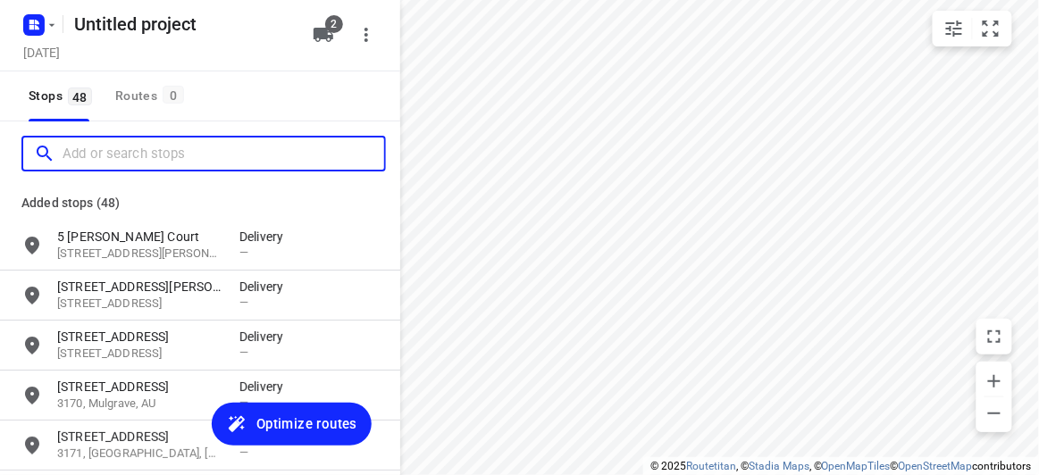
paste input "[STREET_ADDRESS]"
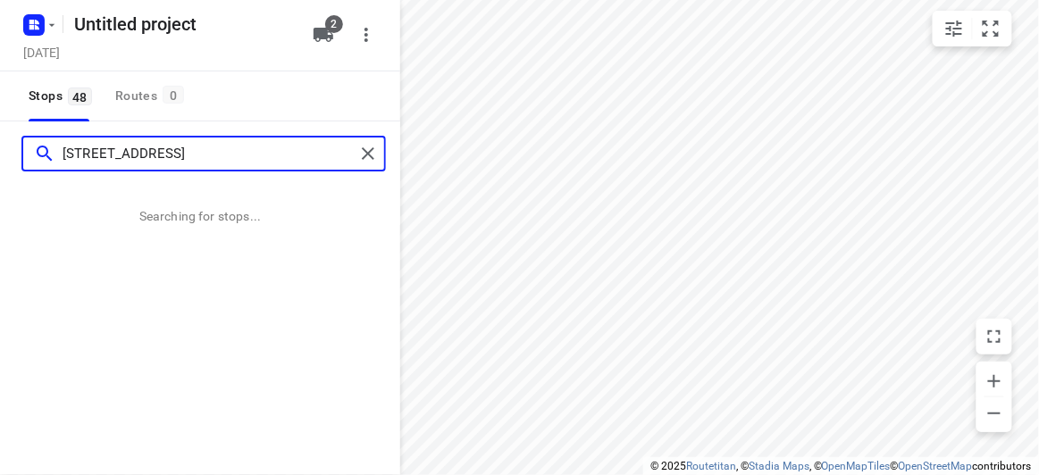
type input "[STREET_ADDRESS]"
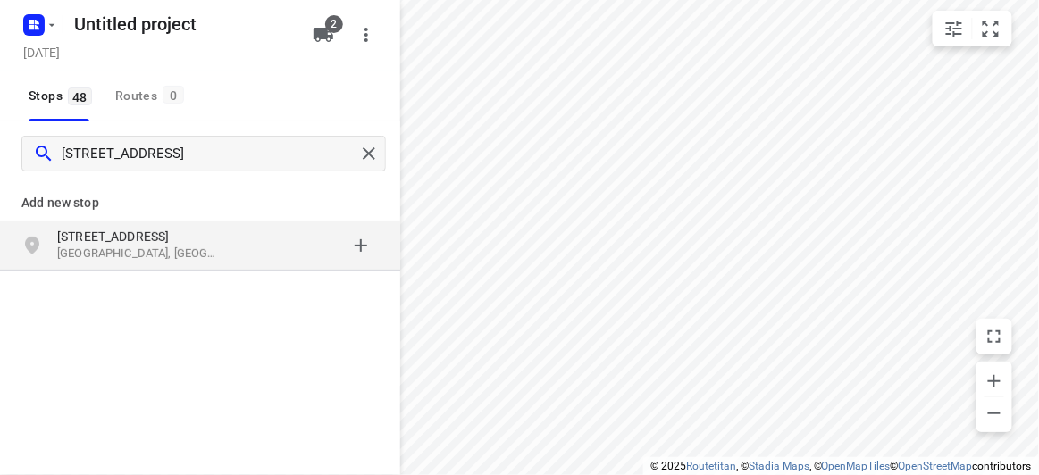
click at [206, 241] on p "[STREET_ADDRESS]" at bounding box center [139, 237] width 164 height 18
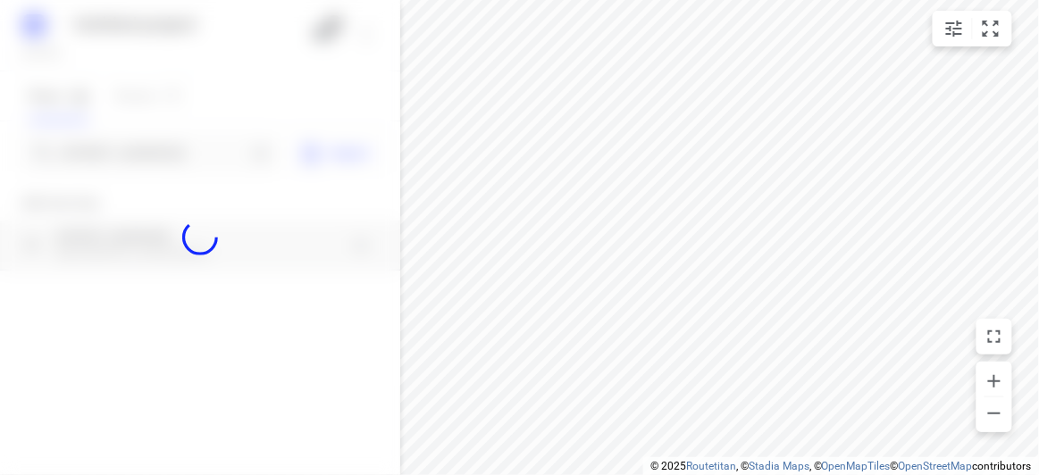
click at [130, 146] on div at bounding box center [200, 237] width 400 height 475
click at [131, 148] on div at bounding box center [200, 237] width 400 height 475
click at [129, 150] on div at bounding box center [200, 237] width 400 height 475
paste input "[STREET_ADDRESS][PERSON_NAME]"
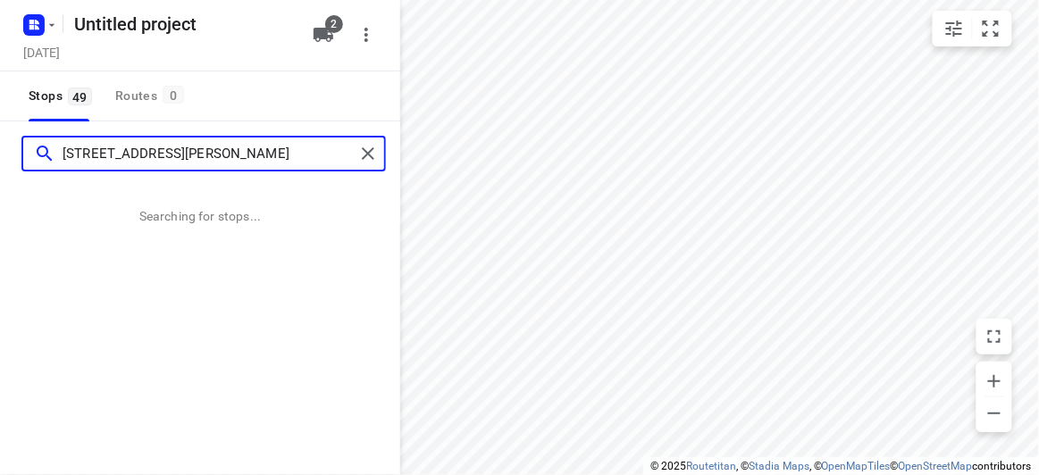
type input "[STREET_ADDRESS][PERSON_NAME]"
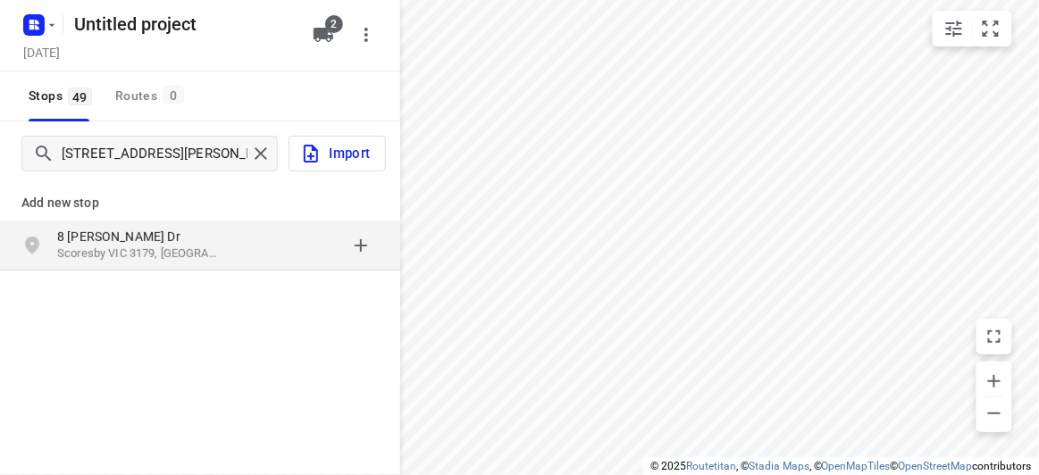
click at [130, 223] on div "[STREET_ADDRESS][PERSON_NAME][PERSON_NAME]" at bounding box center [200, 246] width 400 height 50
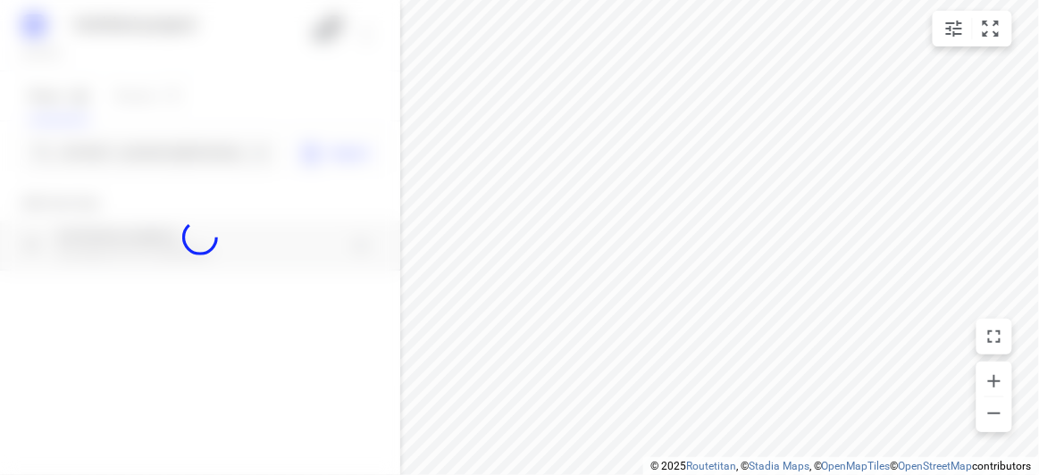
click at [103, 147] on div at bounding box center [200, 237] width 400 height 475
click at [103, 146] on div at bounding box center [200, 237] width 400 height 475
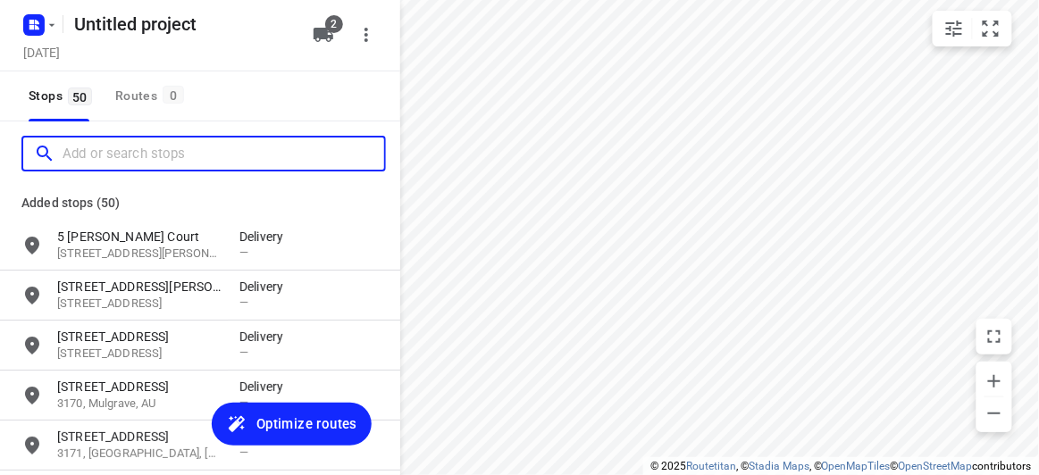
paste input "[STREET_ADDRESS]"
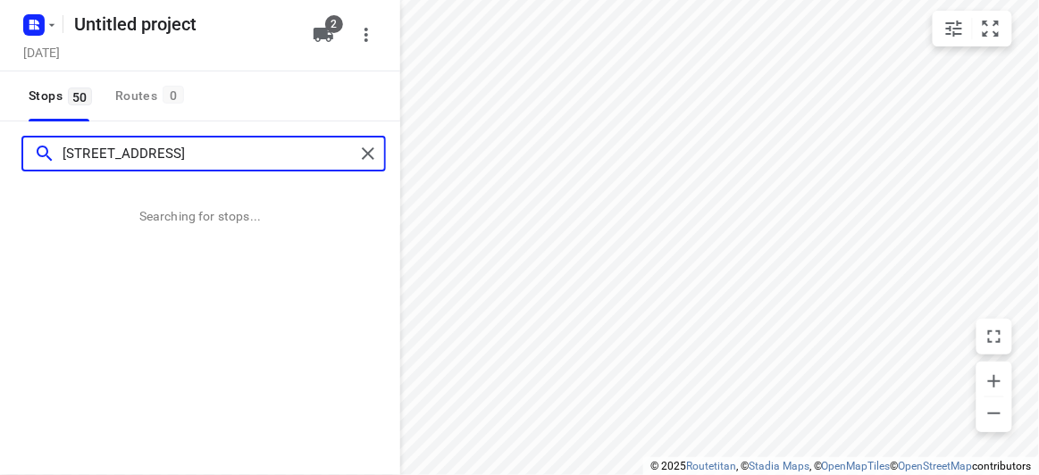
type input "[STREET_ADDRESS]"
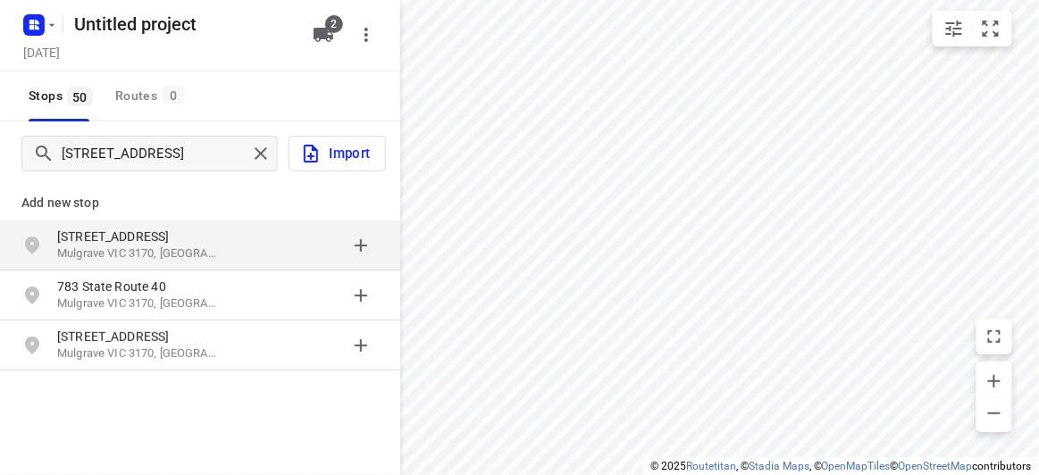
click at [226, 258] on div "[STREET_ADDRESS]" at bounding box center [148, 246] width 182 height 36
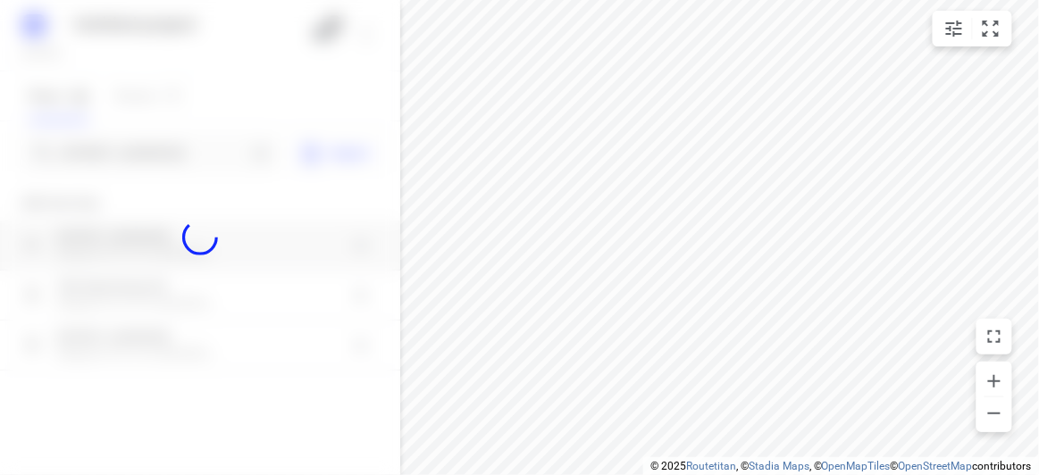
click at [128, 148] on div at bounding box center [200, 237] width 400 height 475
click at [128, 148] on div "Untitled project [DATE] 2 Stops 50 Routes 0 [STREET_ADDRESS][GEOGRAPHIC_DATA] I…" at bounding box center [200, 237] width 400 height 475
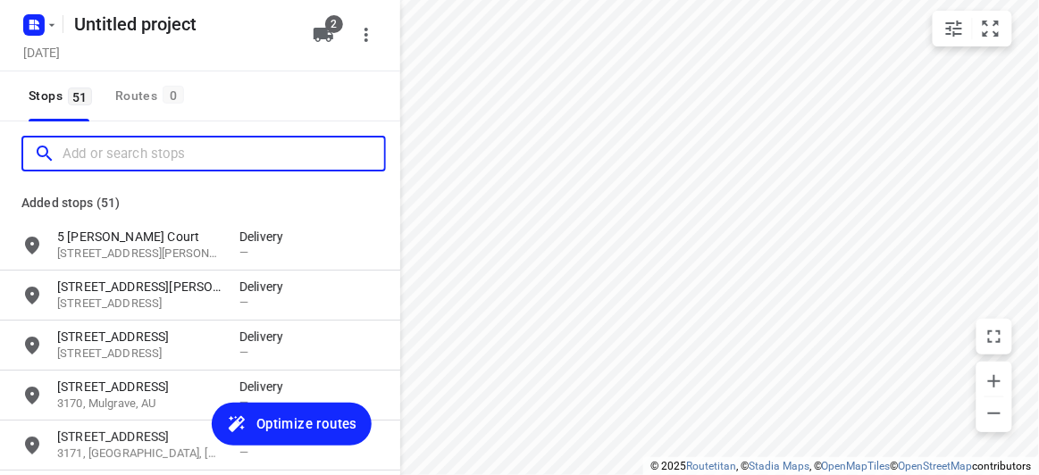
paste input "[STREET_ADDRESS]"
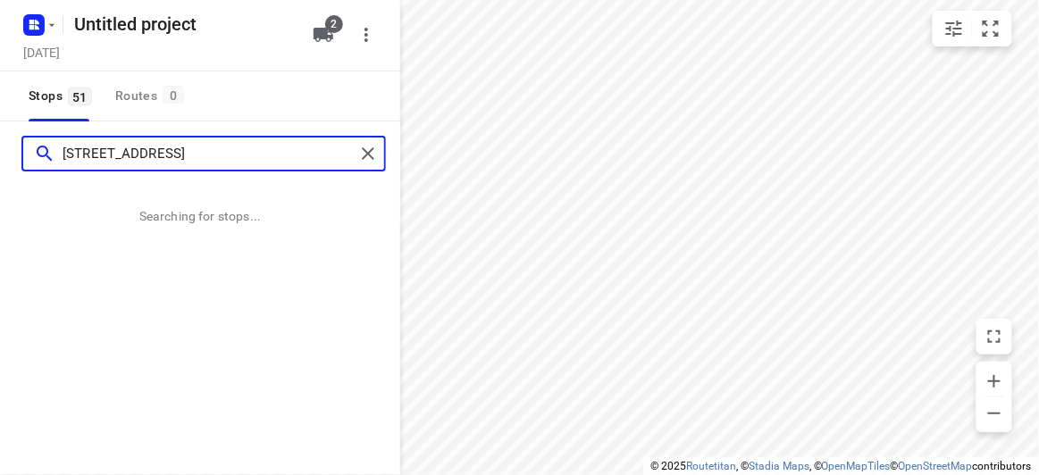
type input "[STREET_ADDRESS]"
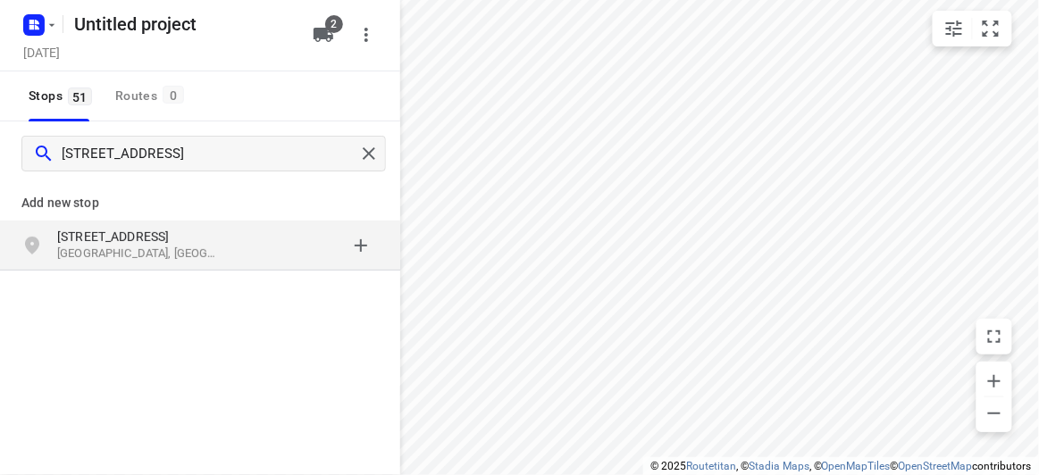
click at [210, 234] on p "[STREET_ADDRESS]" at bounding box center [139, 237] width 164 height 18
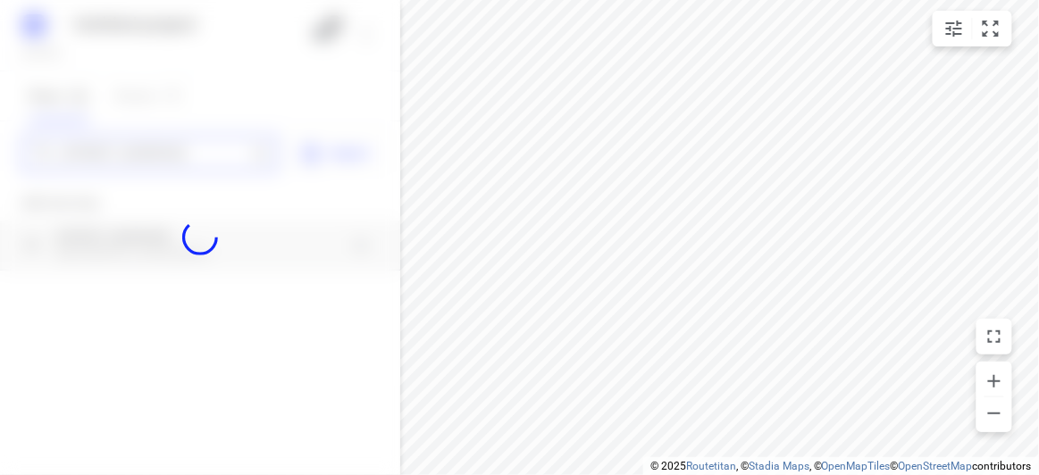
click at [162, 157] on div "Untitled project [DATE] 2 Stops 51 Routes 0 [STREET_ADDRESS] Import Add new sto…" at bounding box center [200, 237] width 400 height 475
click at [164, 155] on div at bounding box center [200, 237] width 400 height 475
paste input "[STREET_ADDRESS][PERSON_NAME]"
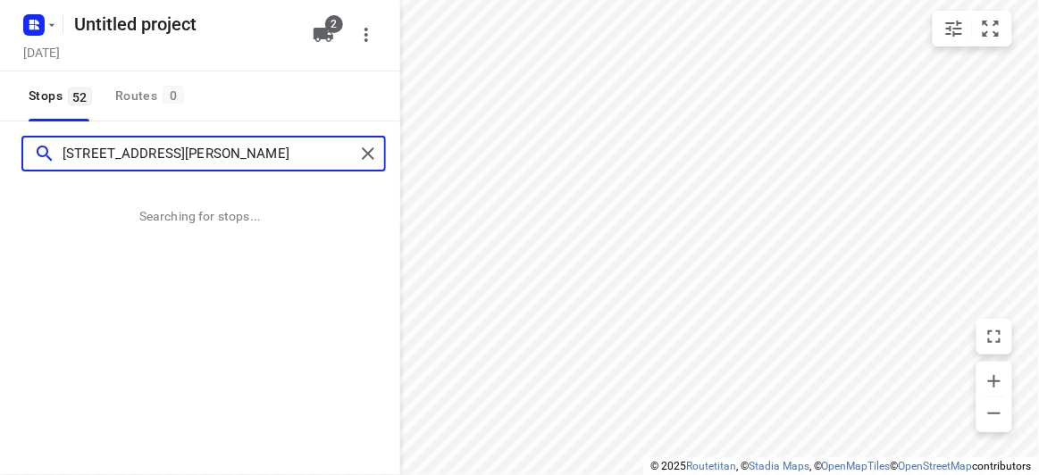
type input "[STREET_ADDRESS][PERSON_NAME]"
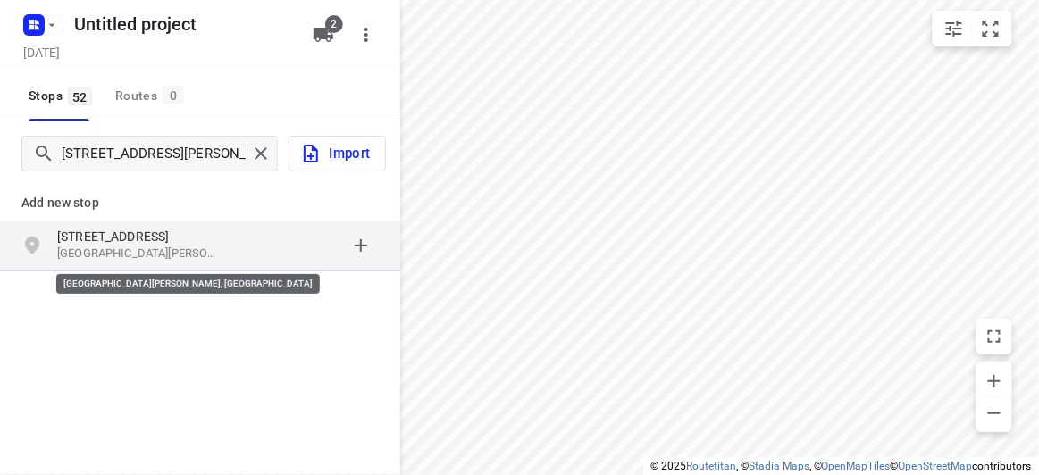
click at [153, 247] on p "[GEOGRAPHIC_DATA][PERSON_NAME], [GEOGRAPHIC_DATA]" at bounding box center [139, 254] width 164 height 17
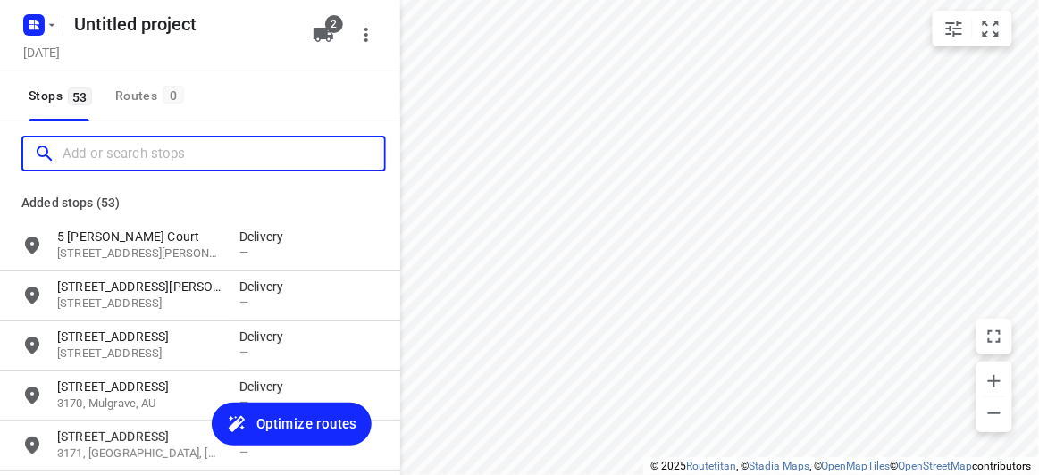
paste input "[STREET_ADDRESS][PERSON_NAME]"
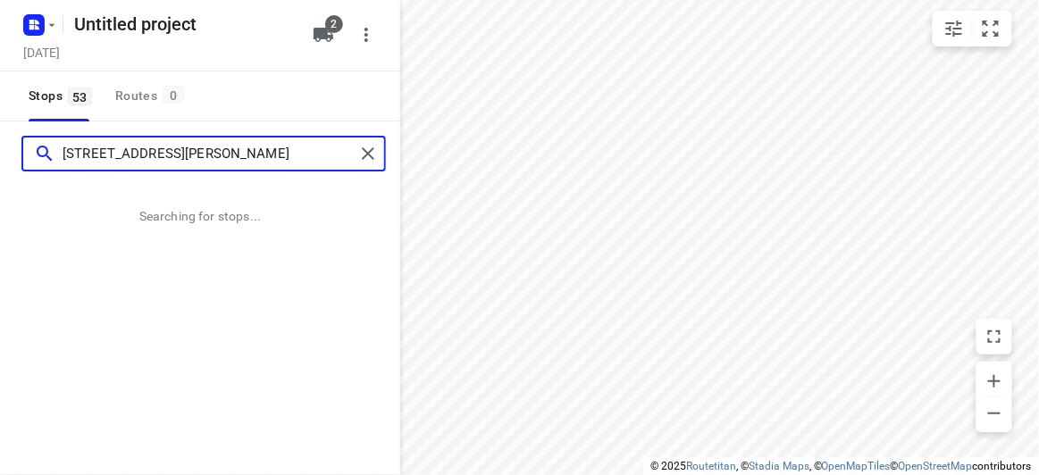
type input "[STREET_ADDRESS][PERSON_NAME]"
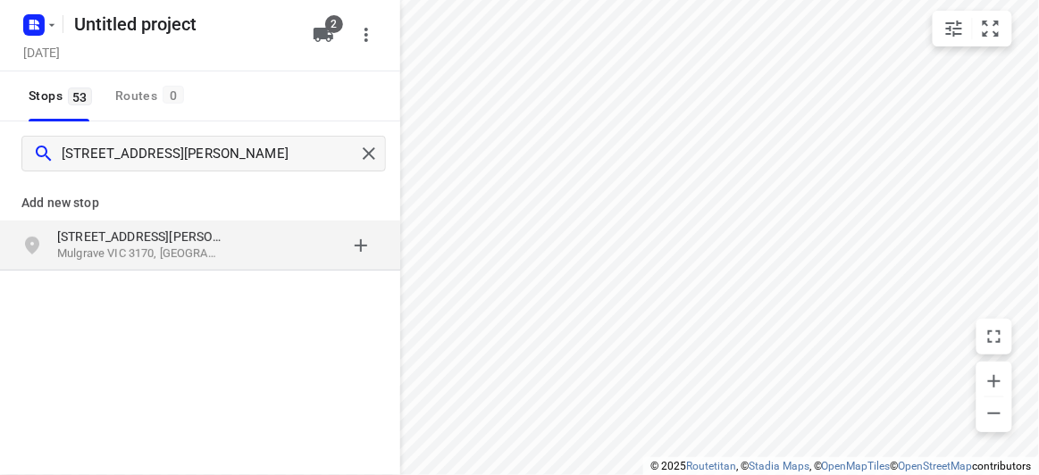
click at [228, 256] on div "[STREET_ADDRESS][PERSON_NAME]" at bounding box center [148, 246] width 182 height 36
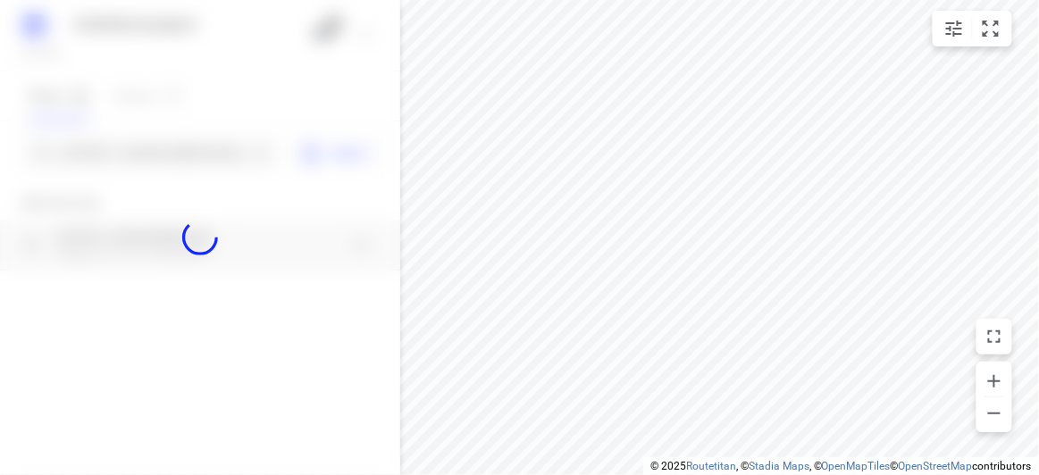
click at [122, 155] on div at bounding box center [200, 237] width 400 height 475
paste input "[STREET_ADDRESS]"
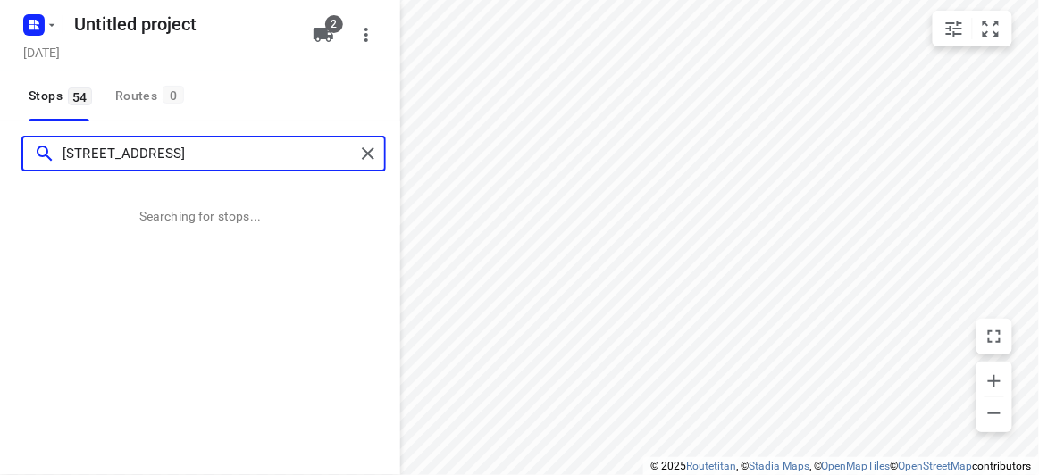
type input "[STREET_ADDRESS]"
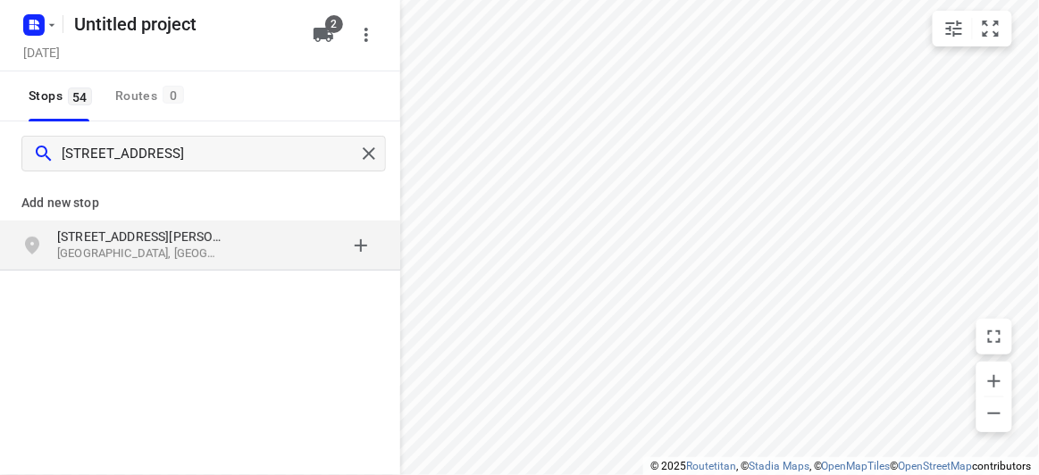
click at [166, 246] on p "[GEOGRAPHIC_DATA], [GEOGRAPHIC_DATA]" at bounding box center [139, 254] width 164 height 17
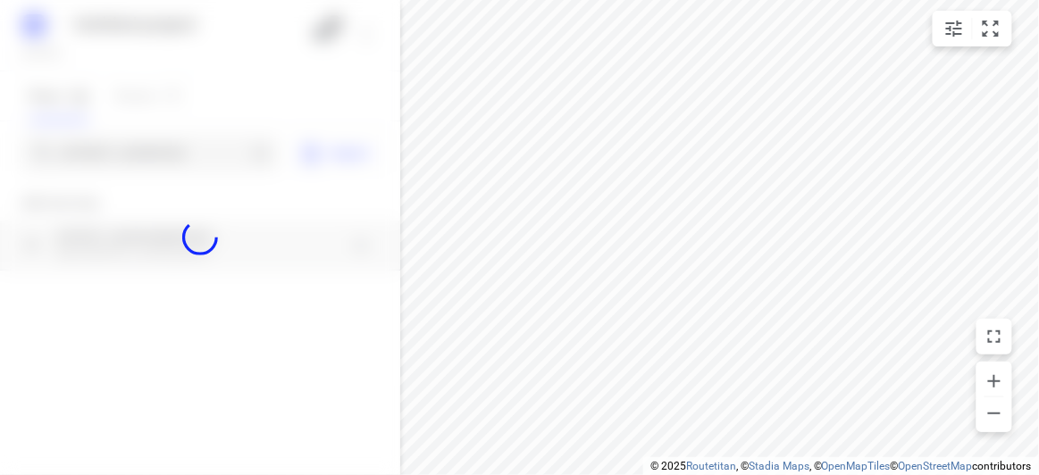
click at [113, 163] on div at bounding box center [200, 237] width 400 height 475
click at [113, 158] on div at bounding box center [200, 237] width 400 height 475
click at [111, 155] on div at bounding box center [200, 237] width 400 height 475
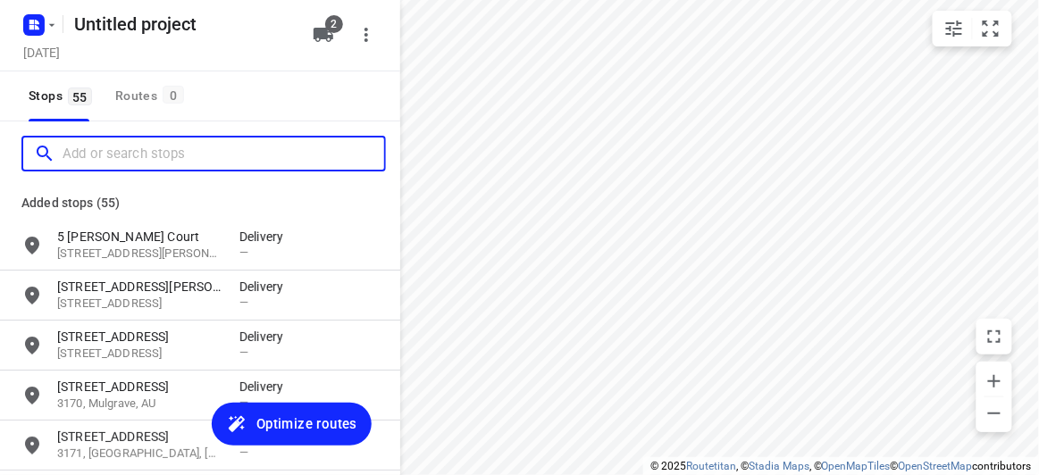
paste input "[STREET_ADDRESS][PERSON_NAME][PERSON_NAME]"
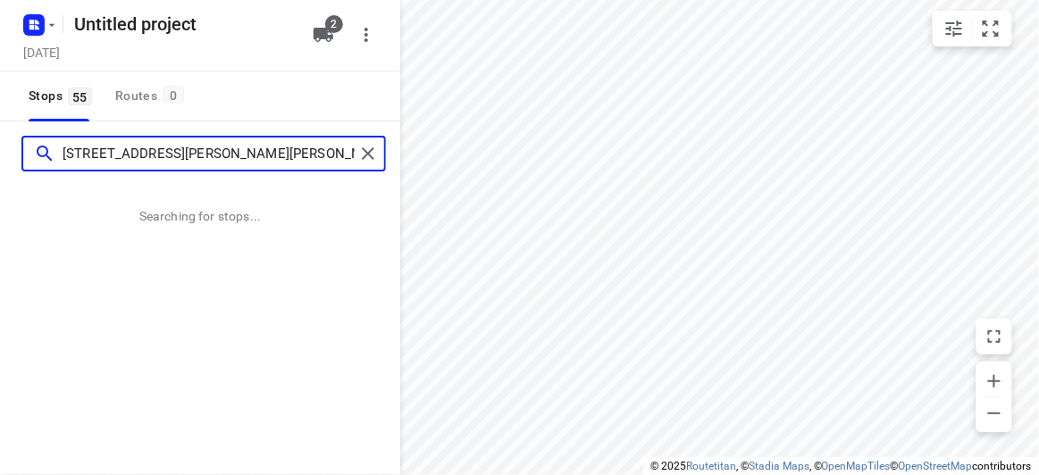
type input "[STREET_ADDRESS][PERSON_NAME][PERSON_NAME]"
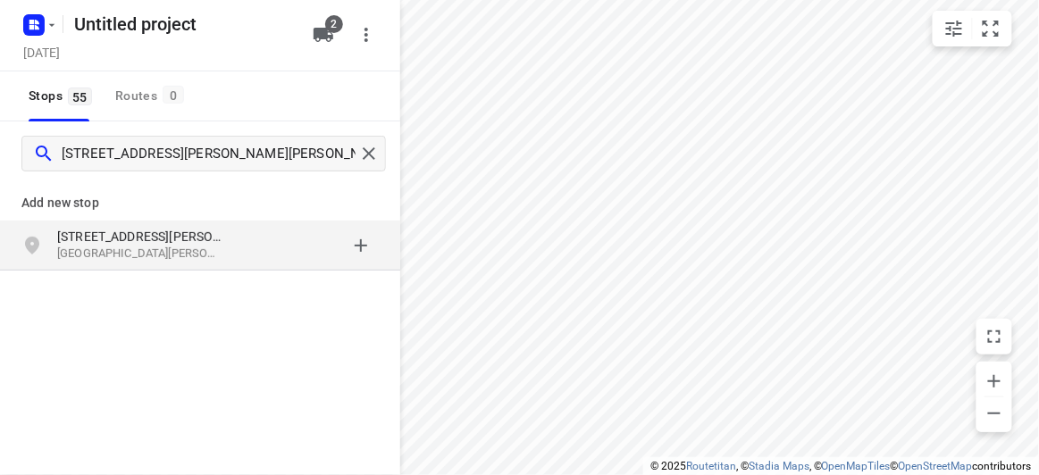
click at [229, 234] on p "[STREET_ADDRESS][PERSON_NAME]" at bounding box center [148, 237] width 182 height 18
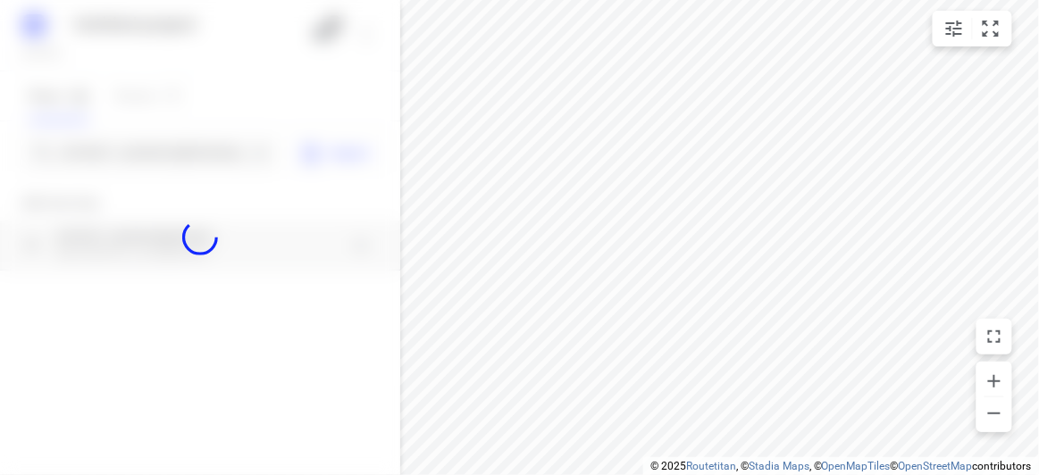
click at [184, 142] on div at bounding box center [200, 237] width 400 height 475
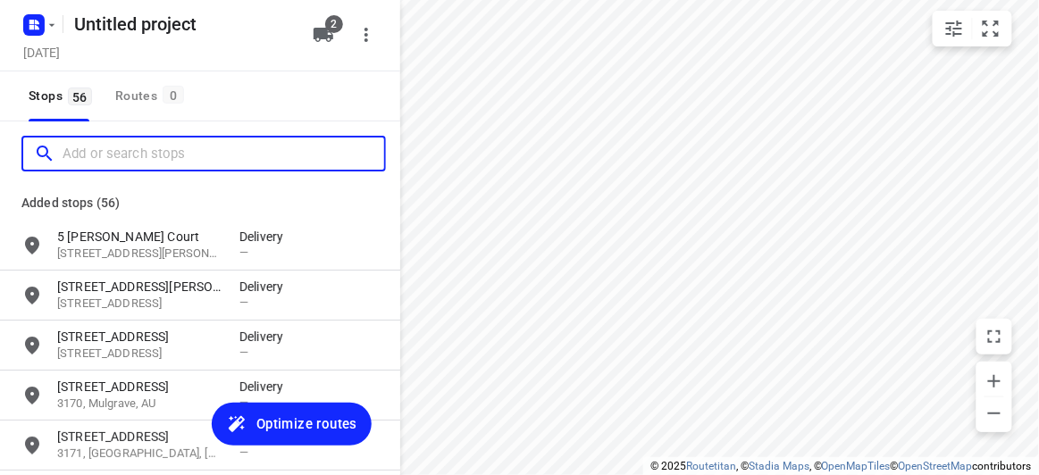
paste input "[STREET_ADDRESS][PERSON_NAME]"
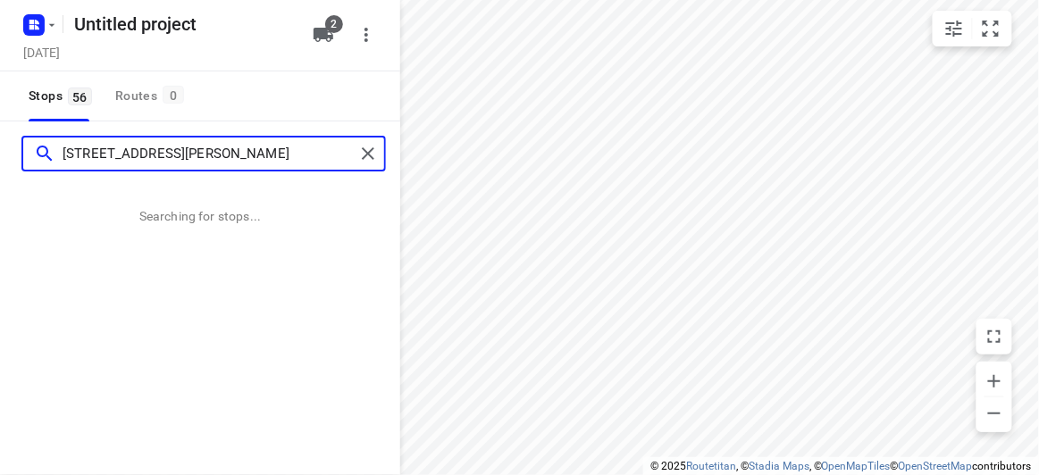
type input "[STREET_ADDRESS][PERSON_NAME]"
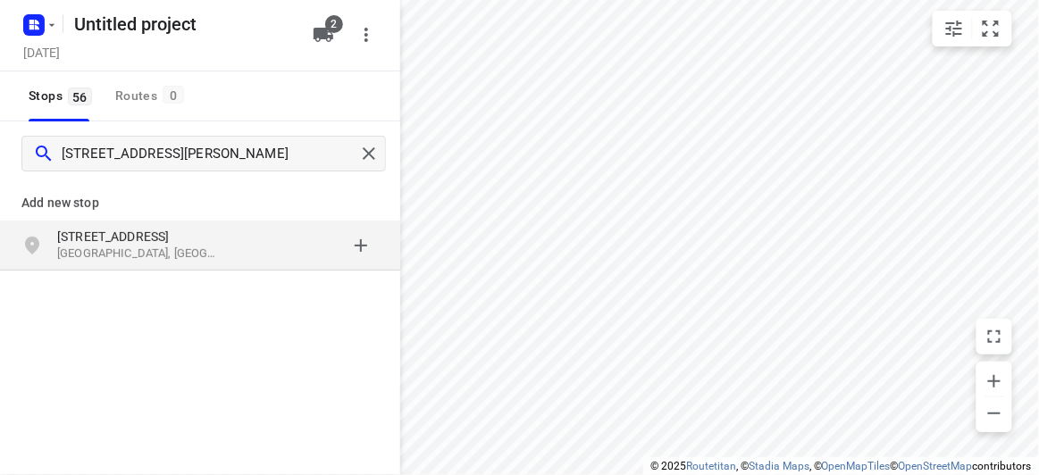
click at [153, 253] on p "[GEOGRAPHIC_DATA], [GEOGRAPHIC_DATA]" at bounding box center [139, 254] width 164 height 17
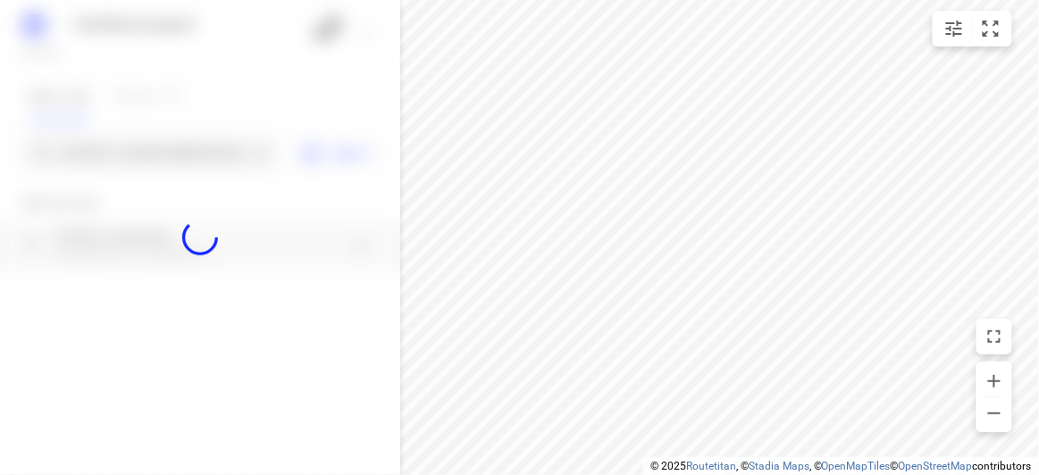
click at [116, 159] on div at bounding box center [200, 237] width 400 height 475
click at [116, 161] on div at bounding box center [200, 237] width 400 height 475
click at [110, 160] on div "Untitled project [DATE] 2 Stops 56 Routes 0 [STREET_ADDRESS][GEOGRAPHIC_DATA] A…" at bounding box center [200, 237] width 400 height 475
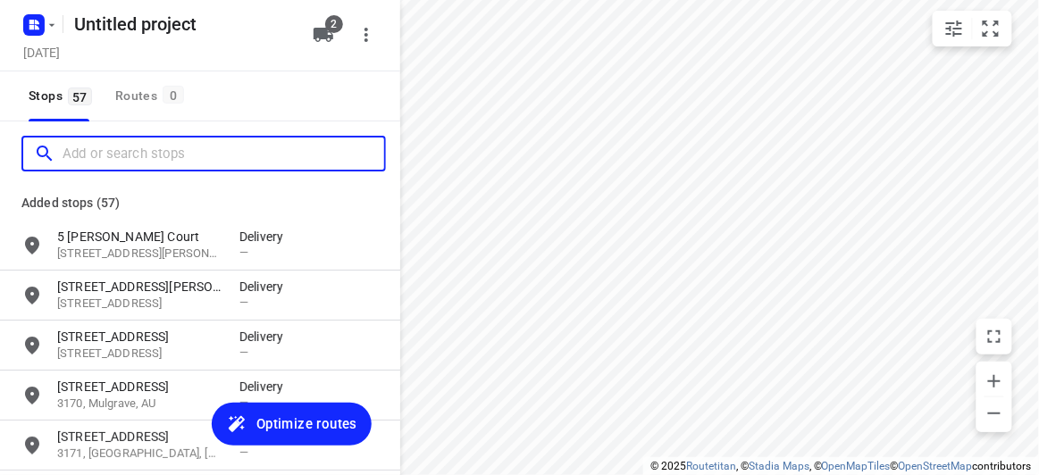
paste input "[STREET_ADDRESS][PERSON_NAME]"
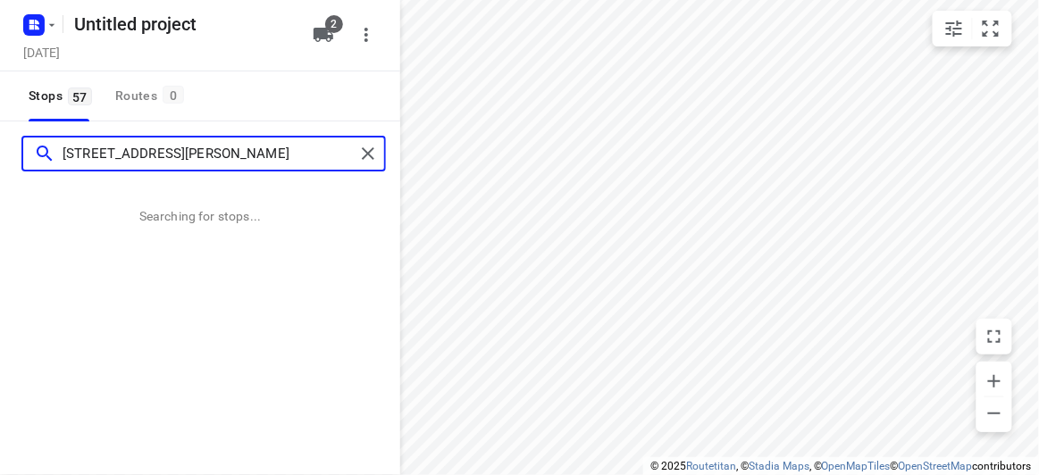
type input "[STREET_ADDRESS][PERSON_NAME]"
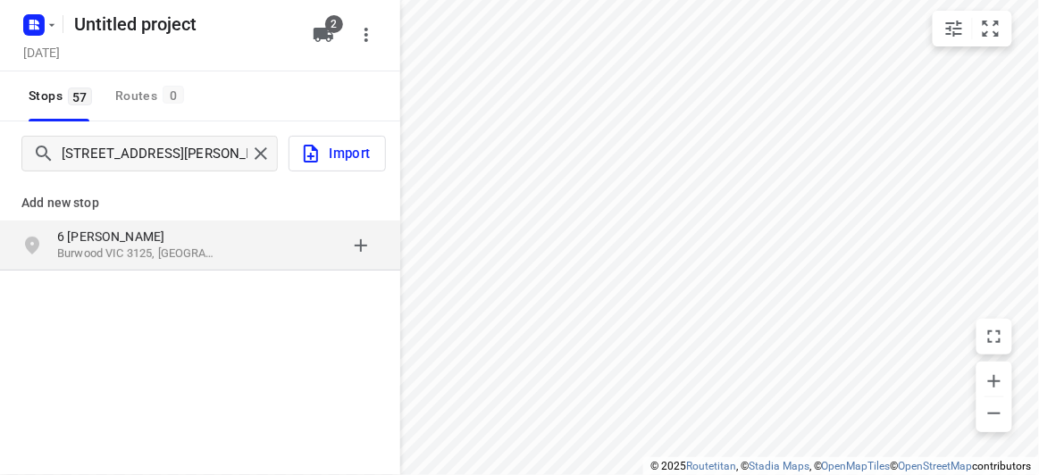
click at [117, 224] on div "[STREET_ADDRESS][PERSON_NAME]" at bounding box center [200, 246] width 400 height 50
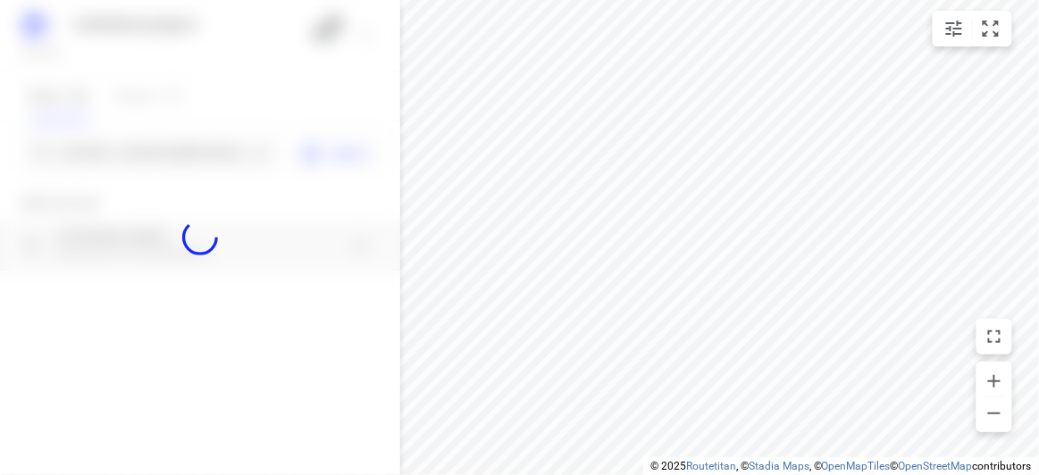
click at [106, 150] on div at bounding box center [200, 237] width 400 height 475
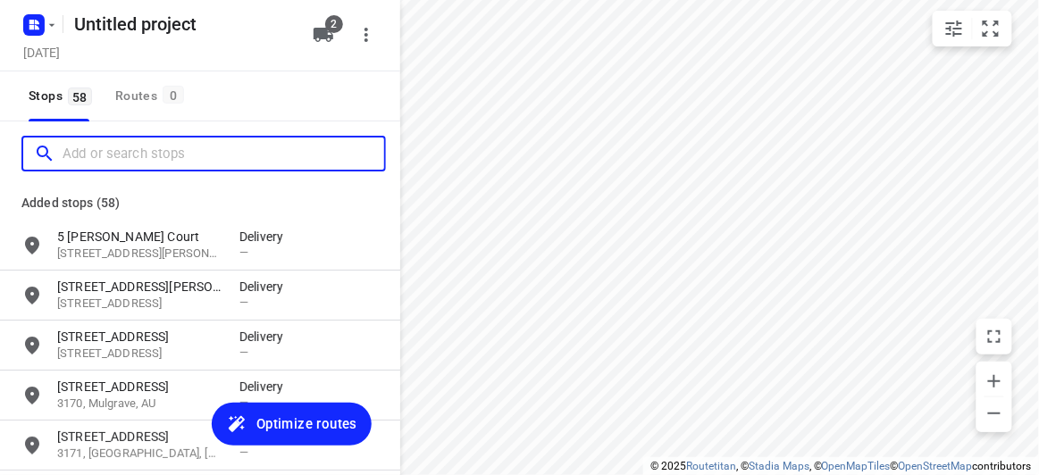
click at [106, 151] on input "Add or search stops" at bounding box center [224, 154] width 322 height 28
paste input "12 [GEOGRAPHIC_DATA]"
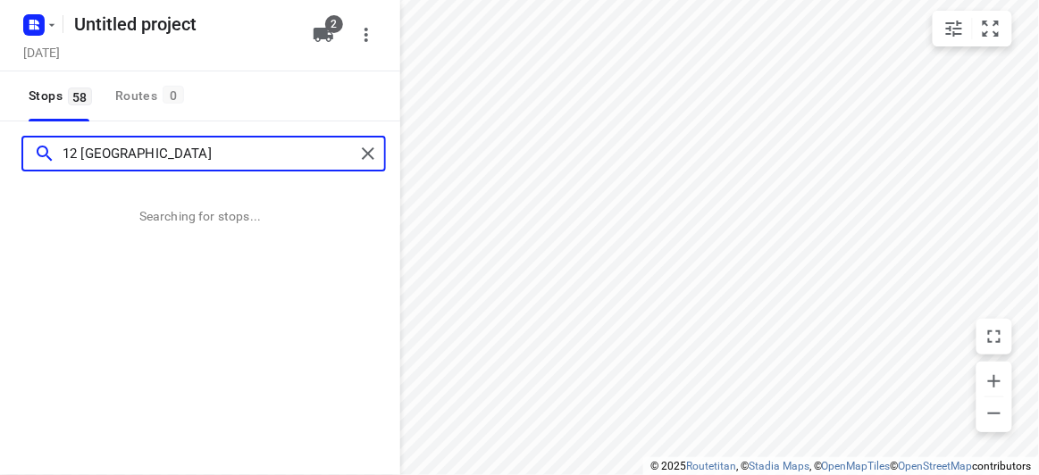
type input "12 [GEOGRAPHIC_DATA]"
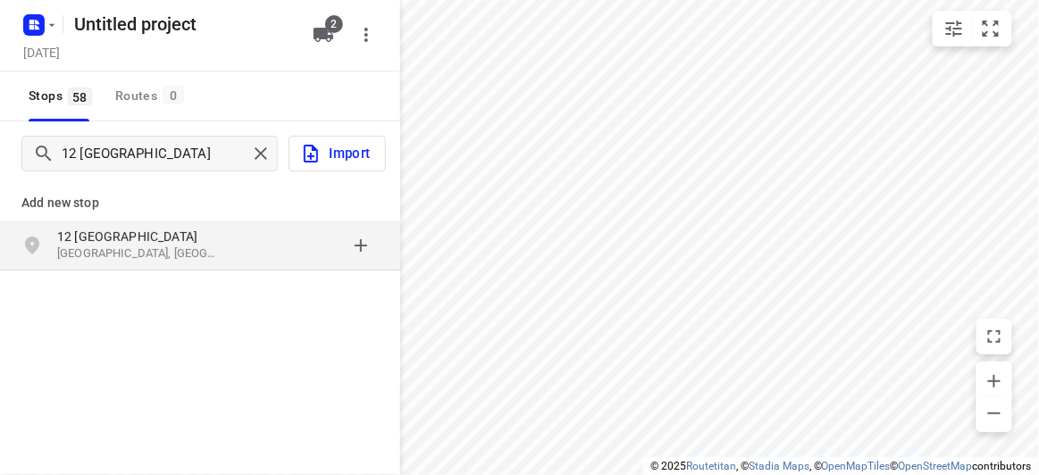
click at [232, 241] on p "12 [GEOGRAPHIC_DATA]" at bounding box center [148, 237] width 182 height 18
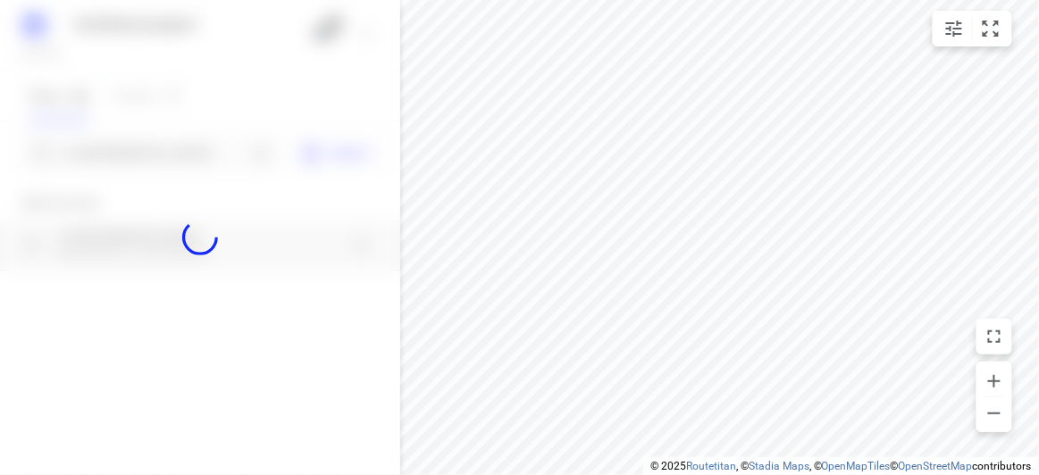
click at [157, 163] on div at bounding box center [200, 237] width 400 height 475
click at [157, 162] on div "Untitled project [DATE] 2 Stops 58 Routes 0 12 [GEOGRAPHIC_DATA] Import Add new…" at bounding box center [200, 237] width 400 height 475
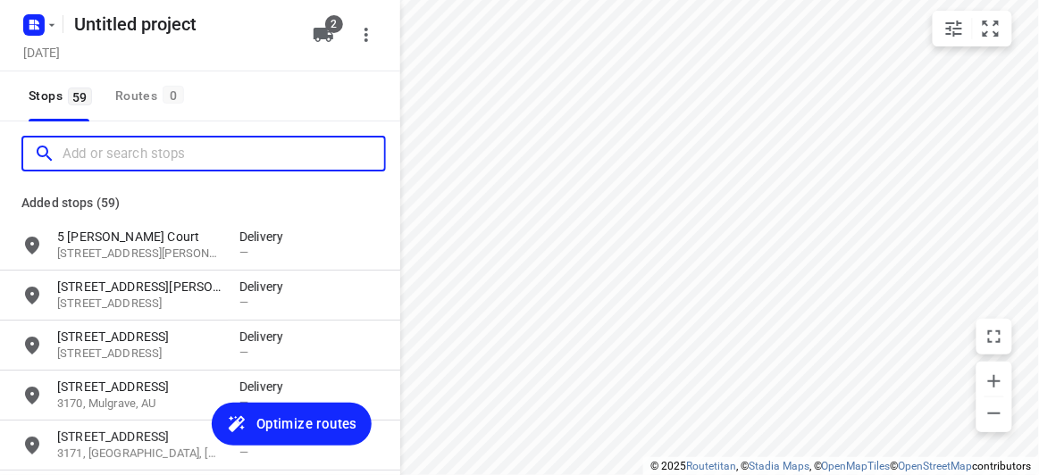
paste input "[STREET_ADDRESS]"
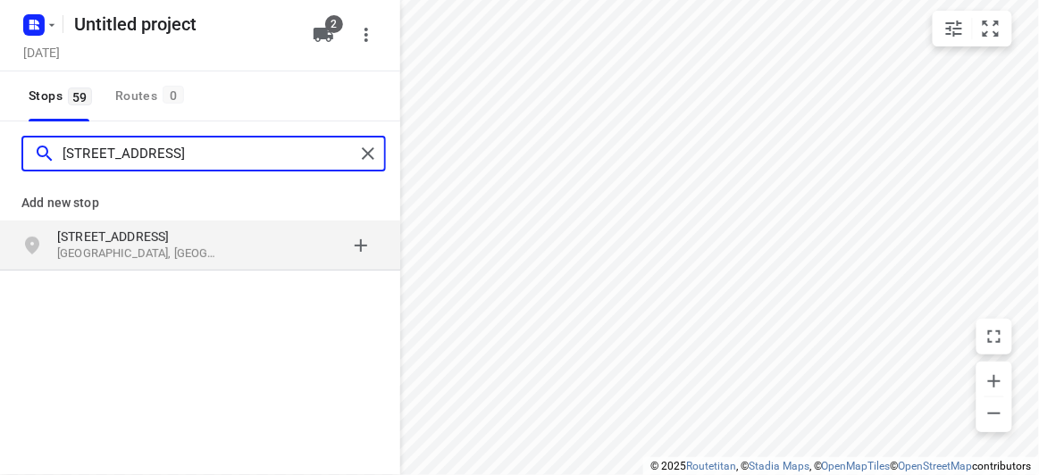
type input "[STREET_ADDRESS]"
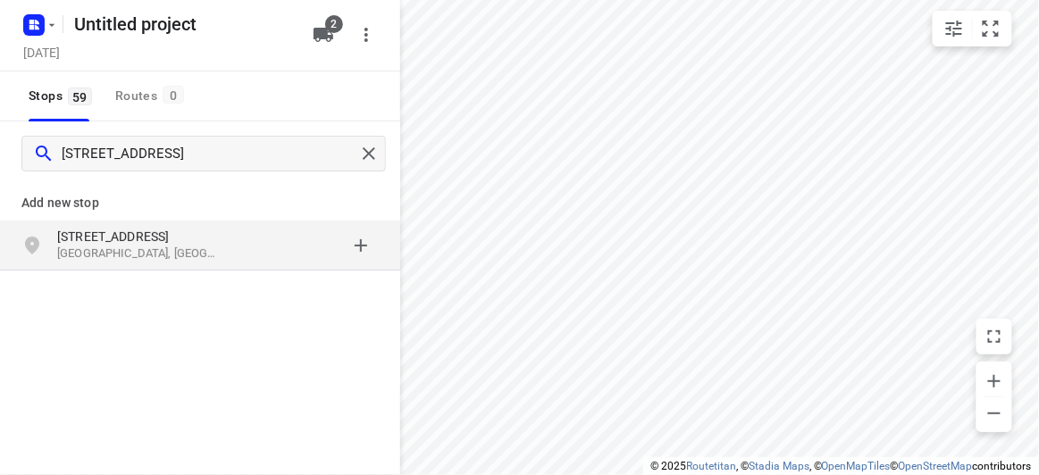
click at [94, 225] on div "[STREET_ADDRESS]" at bounding box center [200, 246] width 400 height 50
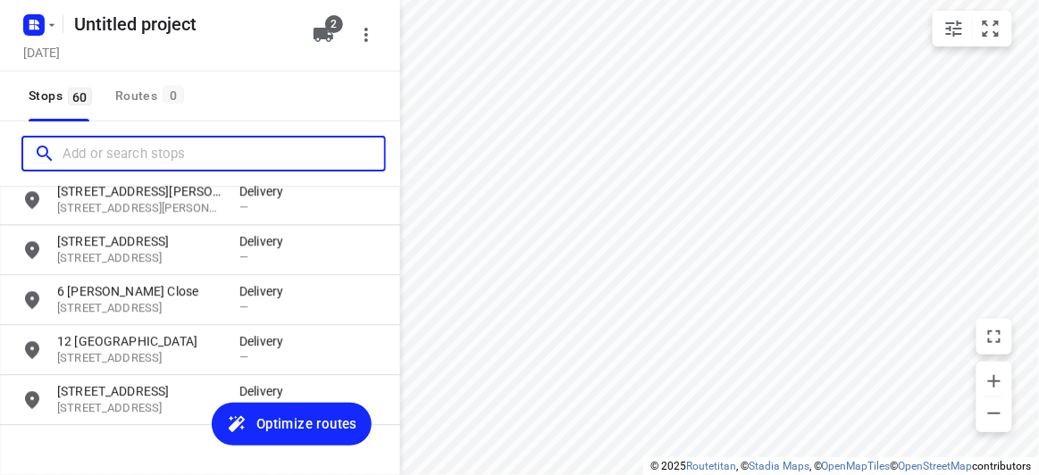
scroll to position [2830, 0]
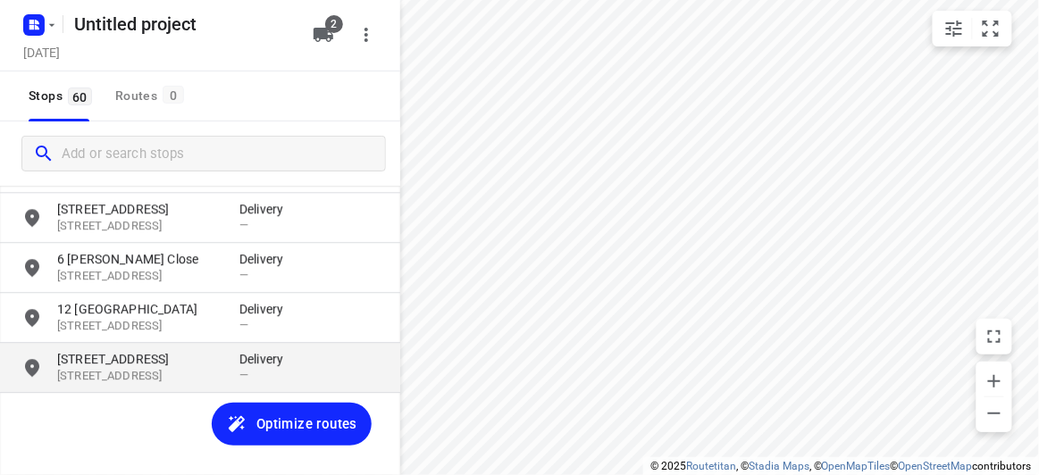
click at [122, 381] on p "[STREET_ADDRESS]" at bounding box center [139, 376] width 164 height 17
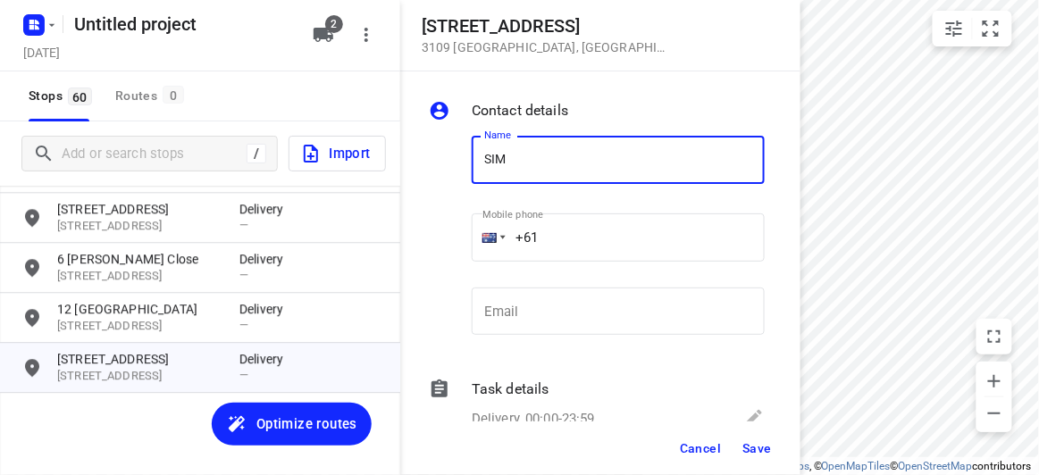
type input "[PERSON_NAME] 3/152"
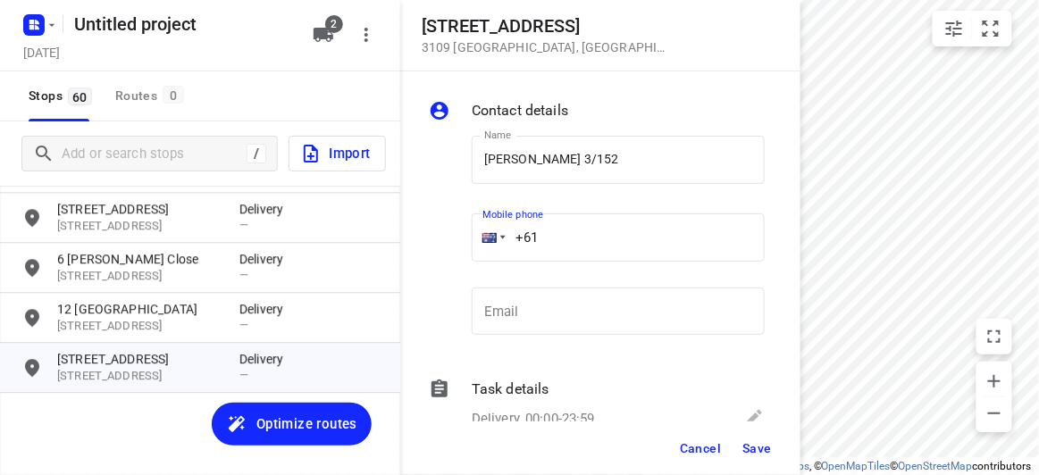
drag, startPoint x: 588, startPoint y: 260, endPoint x: 558, endPoint y: 232, distance: 41.1
click at [558, 232] on input "+61" at bounding box center [618, 238] width 293 height 48
paste input "433799992"
type input "[PHONE_NUMBER]"
click at [751, 454] on span "Save" at bounding box center [756, 448] width 29 height 14
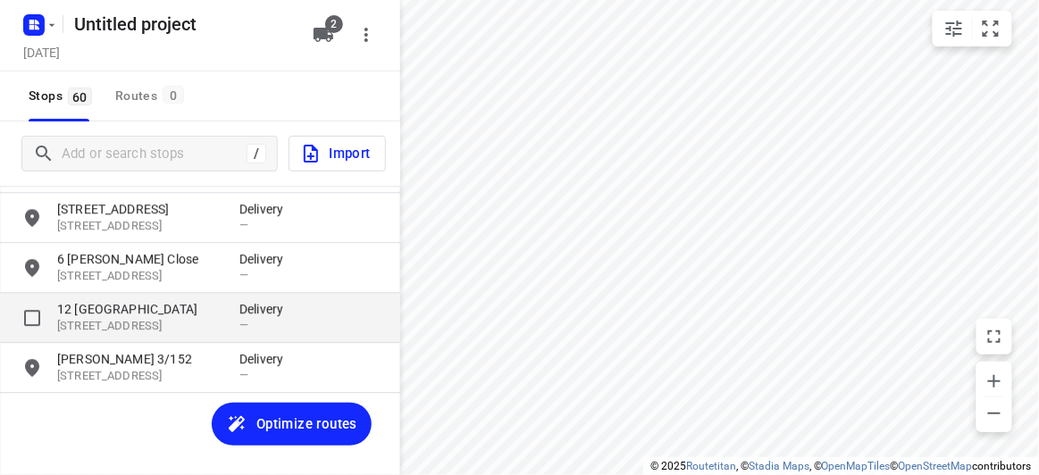
click at [103, 324] on p "[STREET_ADDRESS]" at bounding box center [139, 326] width 164 height 17
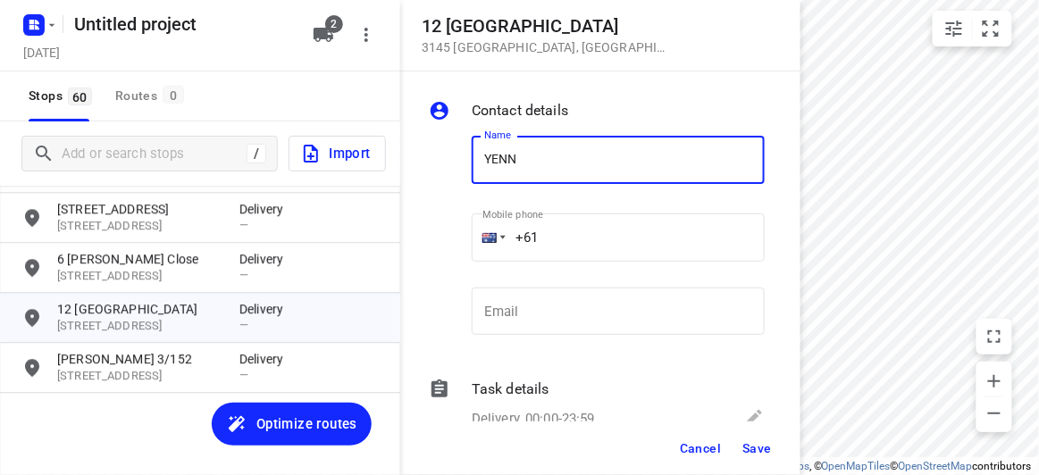
type input "[PERSON_NAME]"
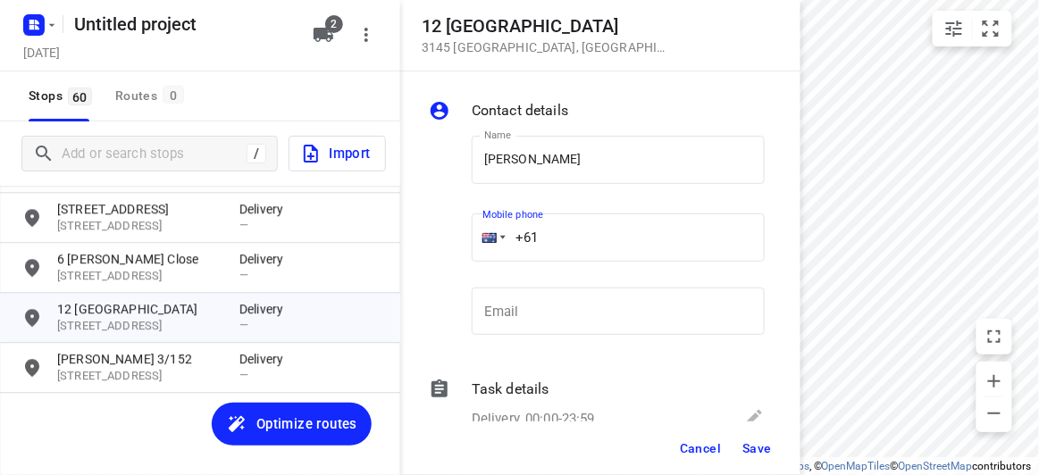
click at [450, 231] on div "Name [PERSON_NAME] Name Mobile phone +61 ​ Email Email" at bounding box center [596, 240] width 343 height 236
paste input "466889805"
type input "[PHONE_NUMBER]"
click at [759, 446] on button "Save" at bounding box center [757, 448] width 44 height 32
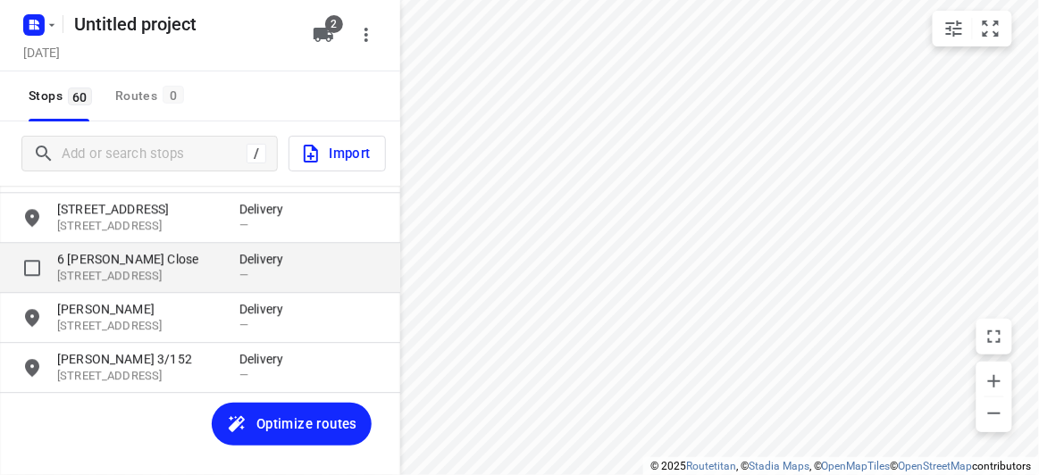
click at [148, 264] on p "6 [PERSON_NAME] Close" at bounding box center [139, 259] width 164 height 18
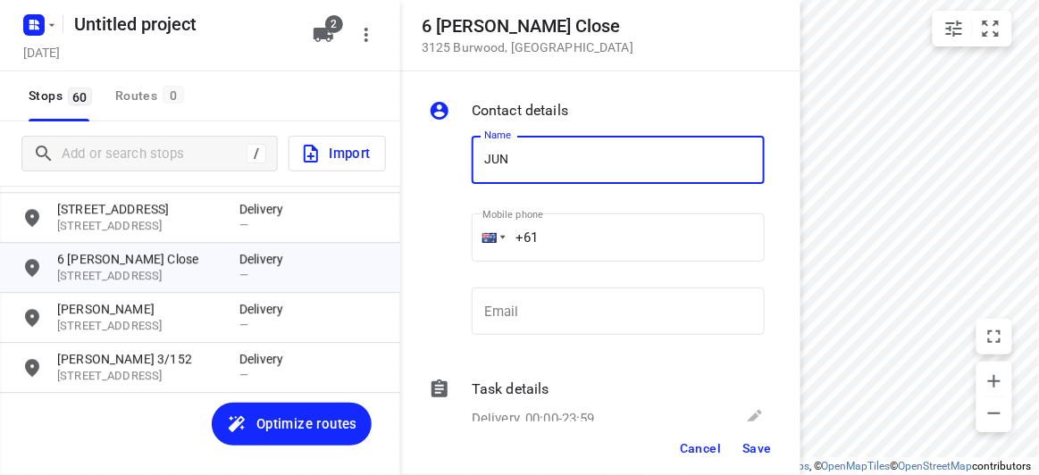
type input "[PERSON_NAME]"
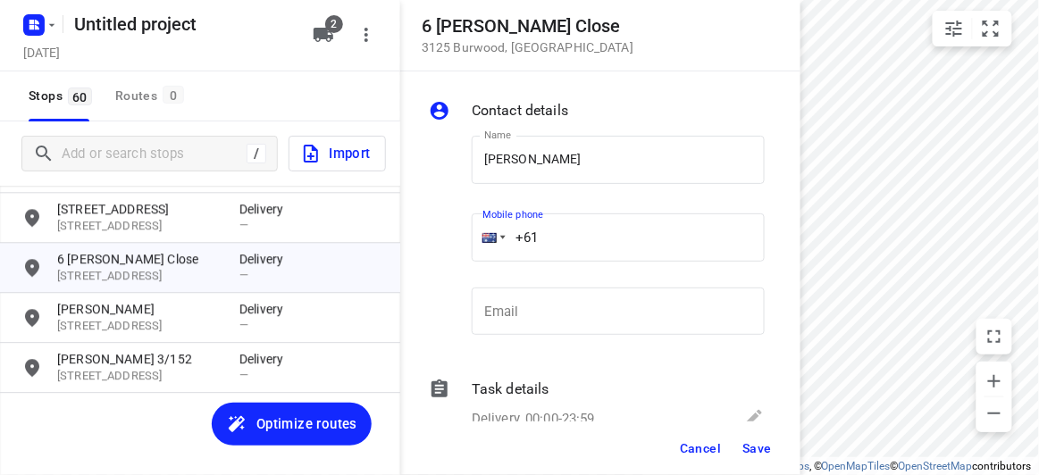
click at [563, 223] on input "+61" at bounding box center [618, 238] width 293 height 48
paste input "421218178"
type input "[PHONE_NUMBER]"
click at [759, 446] on span "Save" at bounding box center [756, 448] width 29 height 14
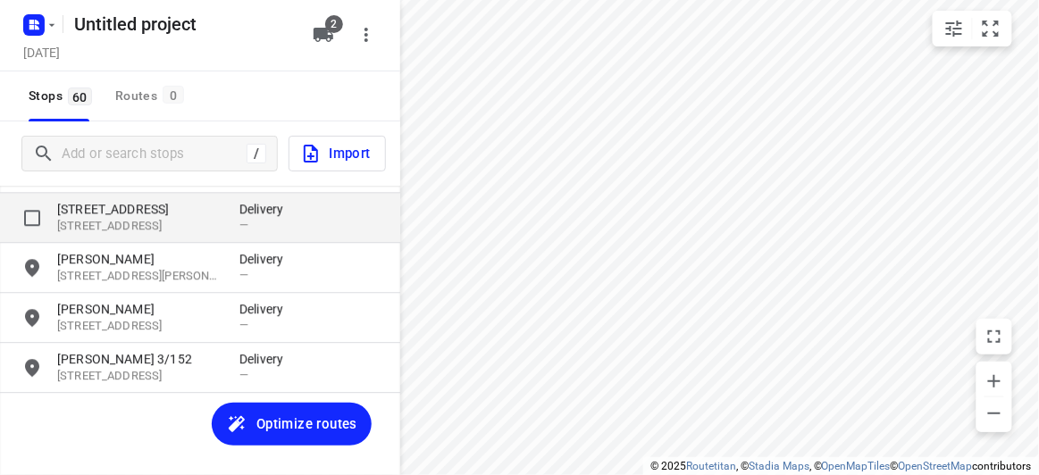
click at [125, 222] on p "[STREET_ADDRESS]" at bounding box center [139, 226] width 164 height 17
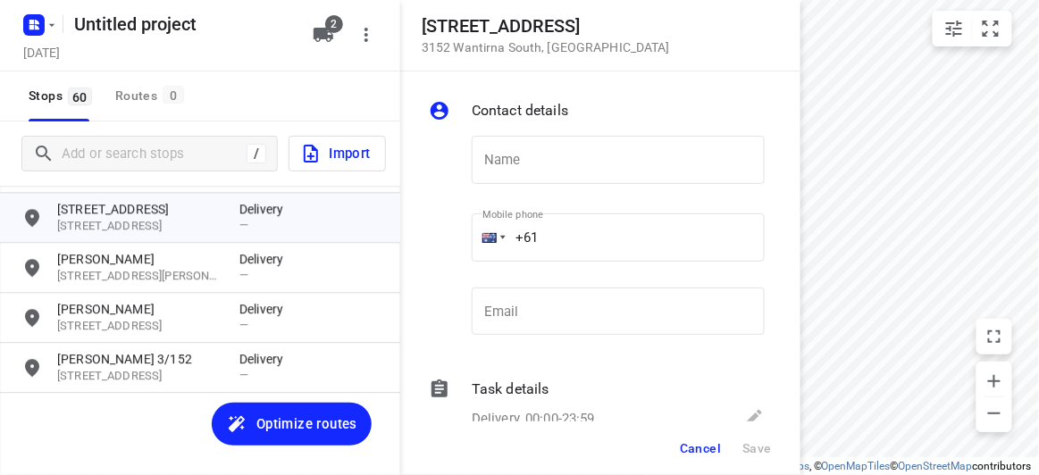
click at [625, 299] on input "email" at bounding box center [618, 312] width 293 height 48
drag, startPoint x: 600, startPoint y: 257, endPoint x: 687, endPoint y: 362, distance: 136.4
click at [443, 244] on div "Name Name Mobile phone +61 ​ Email Email" at bounding box center [596, 240] width 343 height 236
paste input "412987997"
type input "[PHONE_NUMBER]"
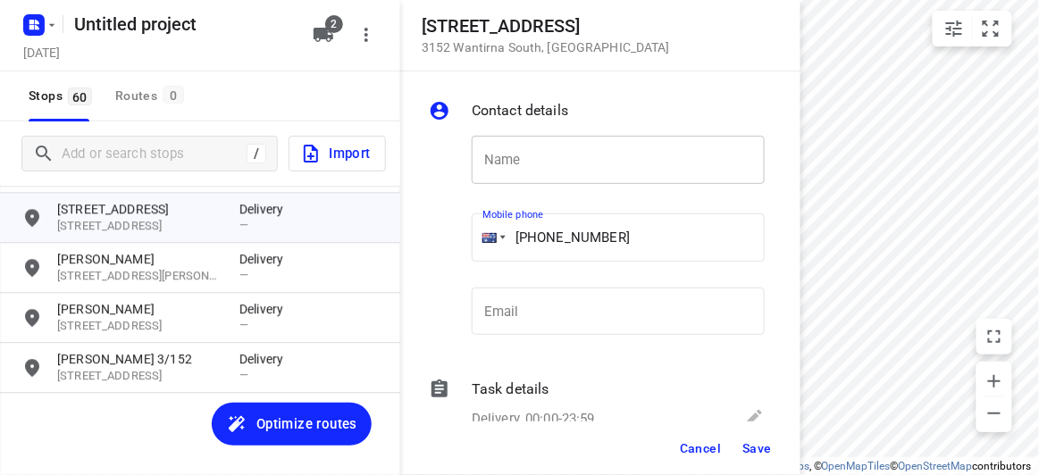
click at [532, 141] on input "text" at bounding box center [618, 160] width 293 height 48
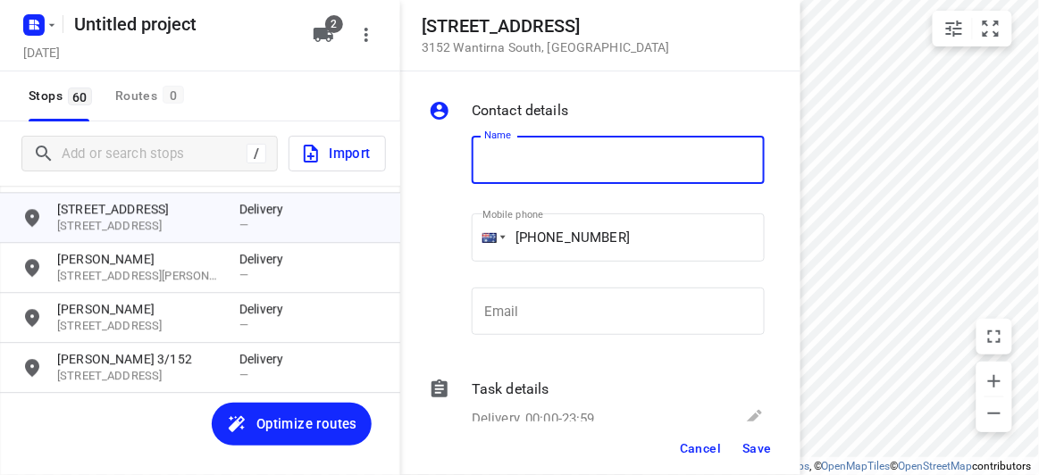
paste input "孝安"
type input "孝安"
click at [764, 470] on div "Cancel Save" at bounding box center [600, 449] width 400 height 54
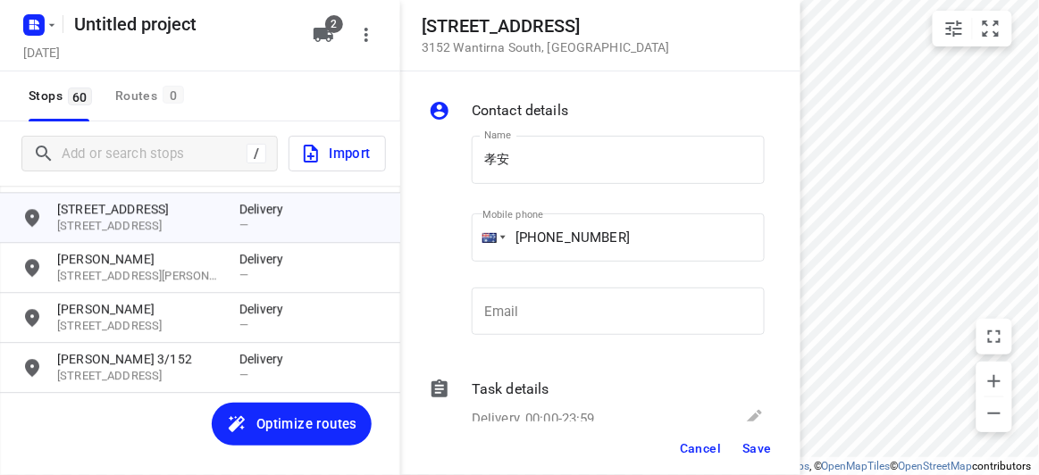
click at [757, 451] on span "Save" at bounding box center [756, 448] width 29 height 14
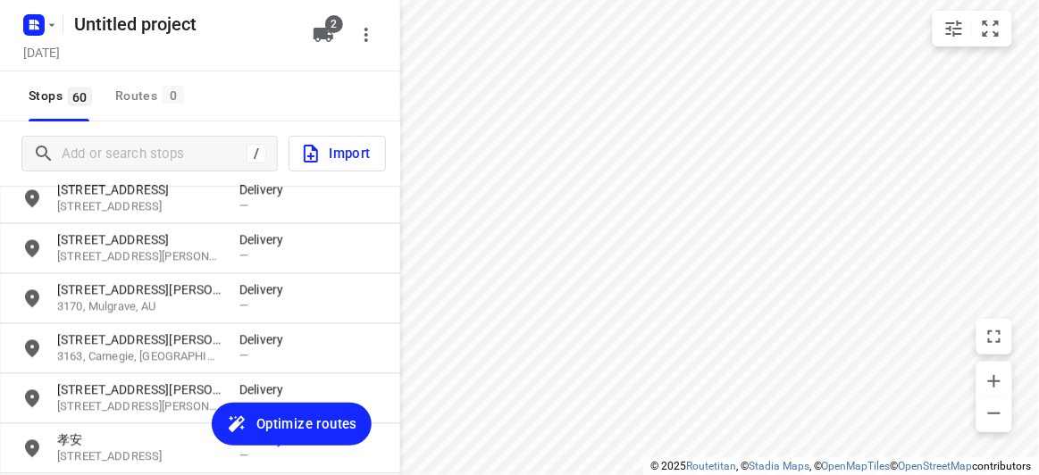
scroll to position [2586, 0]
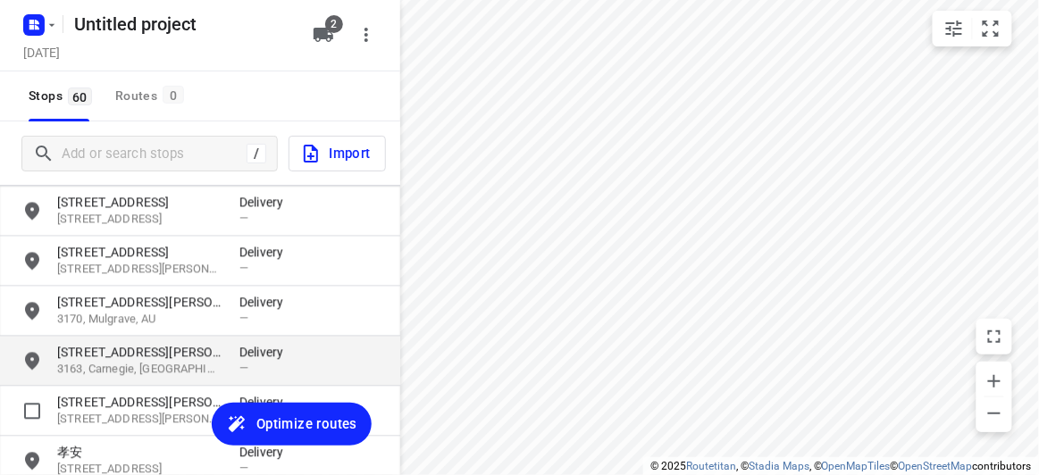
click at [96, 377] on p "3163, Carnegie, [GEOGRAPHIC_DATA]" at bounding box center [139, 370] width 164 height 17
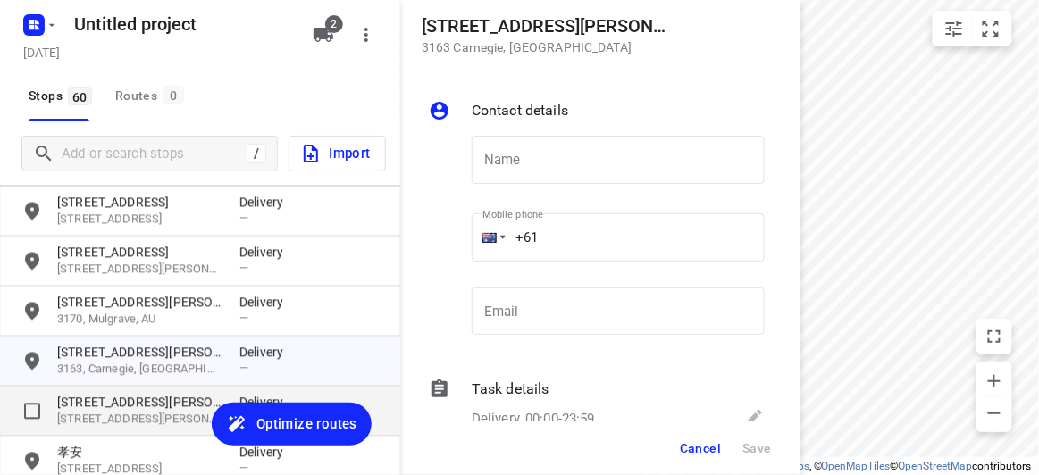
click at [95, 402] on p "[STREET_ADDRESS][PERSON_NAME]" at bounding box center [139, 403] width 164 height 18
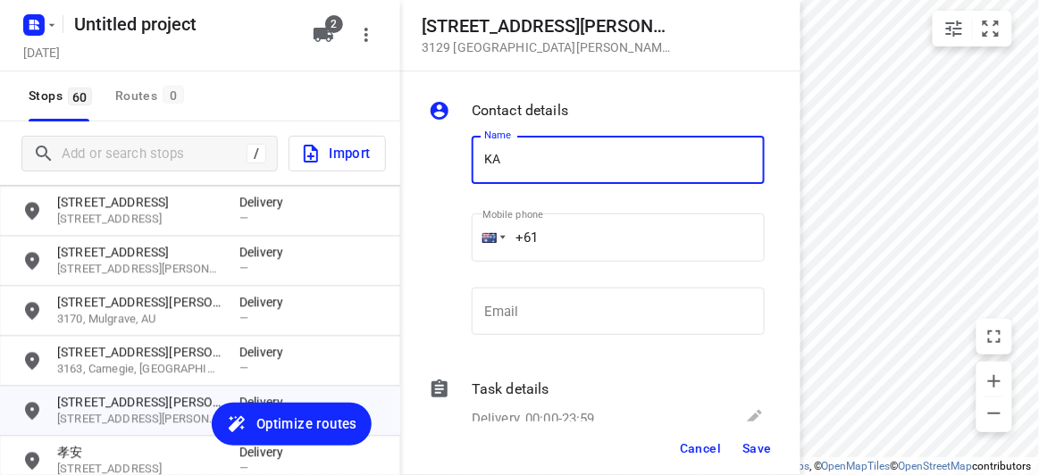
type input "[PERSON_NAME]"
drag, startPoint x: 517, startPoint y: 251, endPoint x: 482, endPoint y: 254, distance: 35.8
click at [482, 253] on div "+61" at bounding box center [618, 238] width 293 height 48
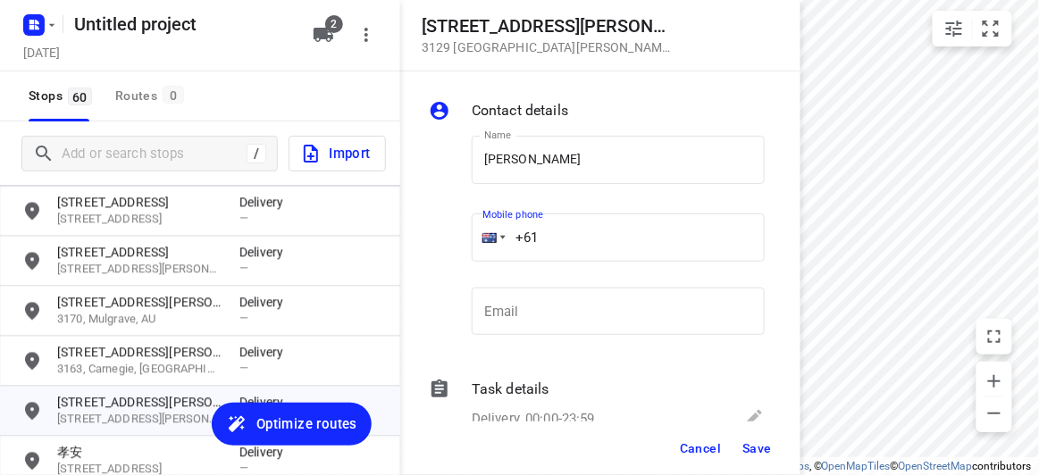
paste input "406261785"
type input "[PHONE_NUMBER]"
click at [763, 451] on span "Save" at bounding box center [756, 448] width 29 height 14
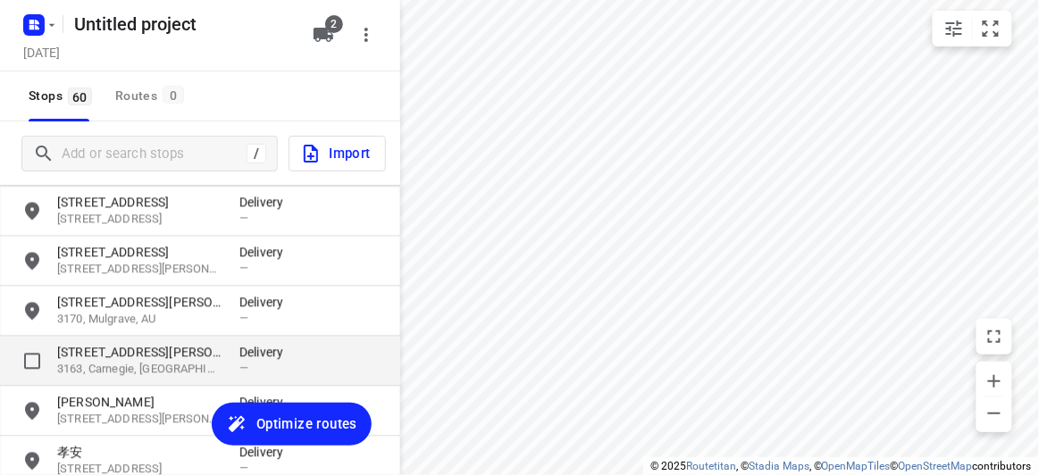
click at [148, 366] on p "3163, Carnegie, [GEOGRAPHIC_DATA]" at bounding box center [139, 370] width 164 height 17
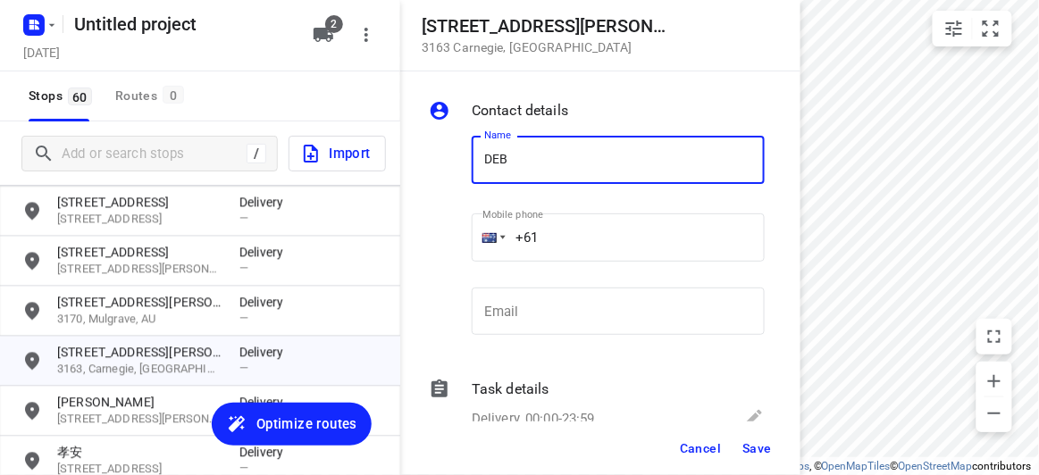
type input "[PERSON_NAME] 1/1272"
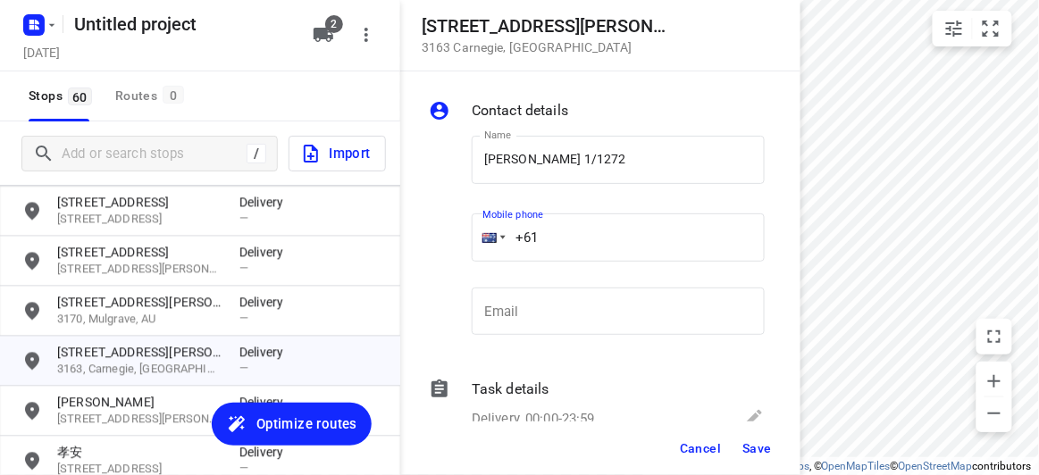
click at [552, 246] on input "+61" at bounding box center [618, 238] width 293 height 48
paste input "61402610475"
drag, startPoint x: 667, startPoint y: 224, endPoint x: 431, endPoint y: 235, distance: 236.1
click at [429, 234] on div "Name [PERSON_NAME] 1/1272 Name Mobile phone [PHONE_NUMBER] ​ Email Email" at bounding box center [596, 240] width 343 height 236
paste input "tel"
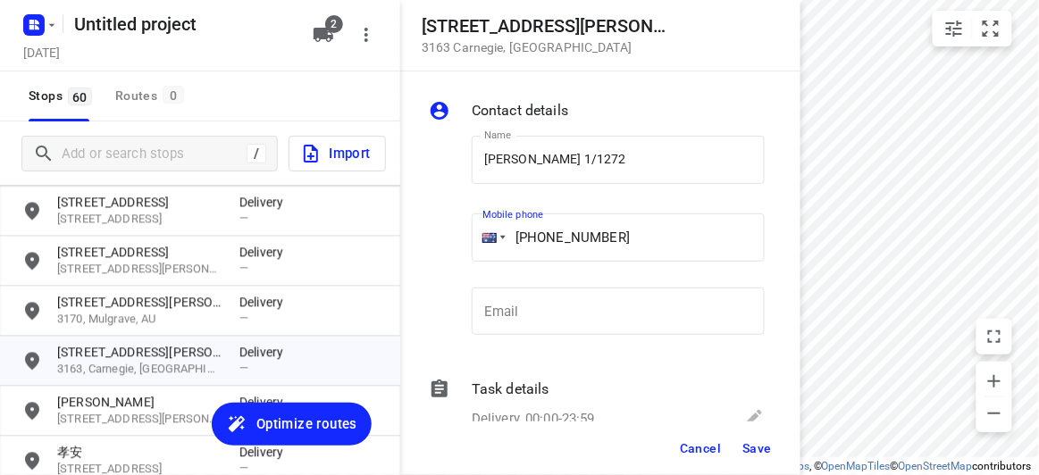
type input "[PHONE_NUMBER]"
click at [771, 445] on span "Save" at bounding box center [756, 448] width 29 height 14
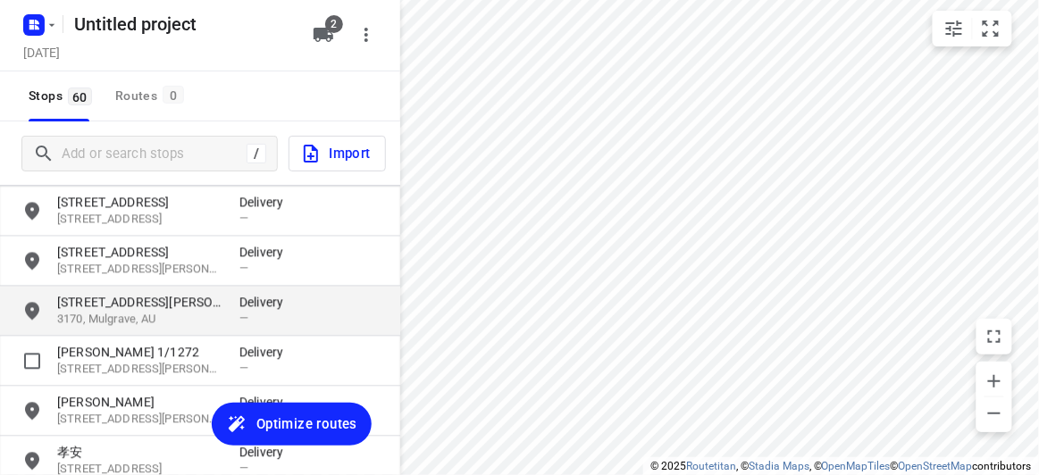
click at [128, 309] on p "[STREET_ADDRESS][PERSON_NAME]" at bounding box center [139, 303] width 164 height 18
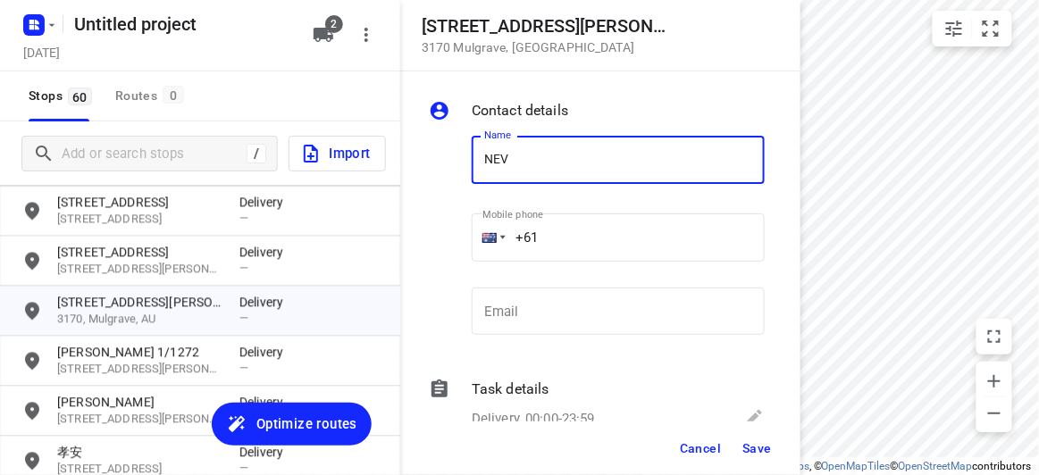
type input "[PERSON_NAME]"
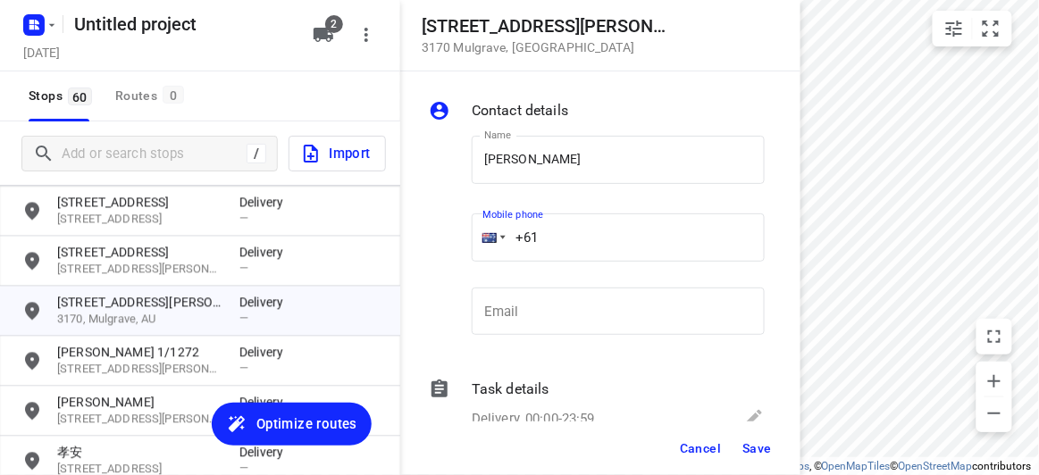
click at [559, 242] on input "+61" at bounding box center [618, 238] width 293 height 48
paste input "433614093"
type input "[PHONE_NUMBER]"
click at [751, 442] on div "Cancel Save" at bounding box center [600, 449] width 400 height 54
click at [756, 446] on span "Save" at bounding box center [756, 448] width 29 height 14
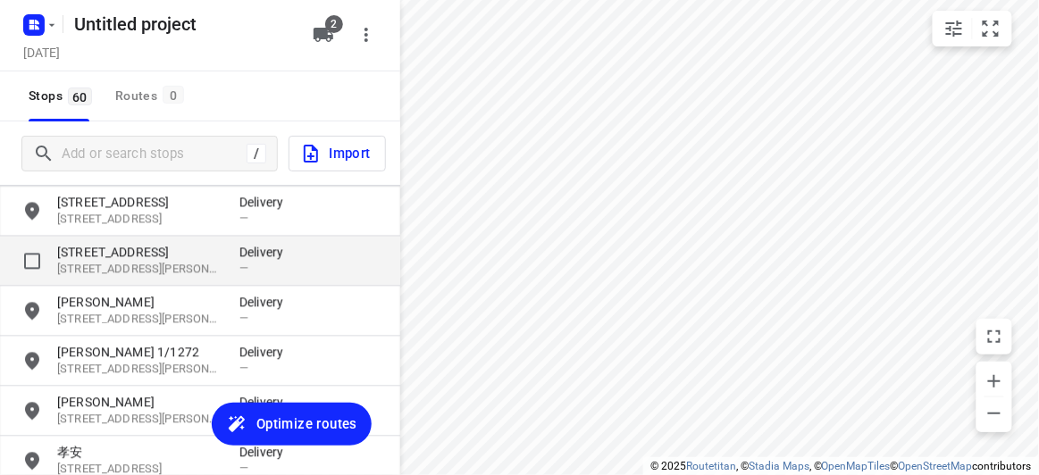
click at [105, 253] on p "[STREET_ADDRESS]" at bounding box center [139, 253] width 164 height 18
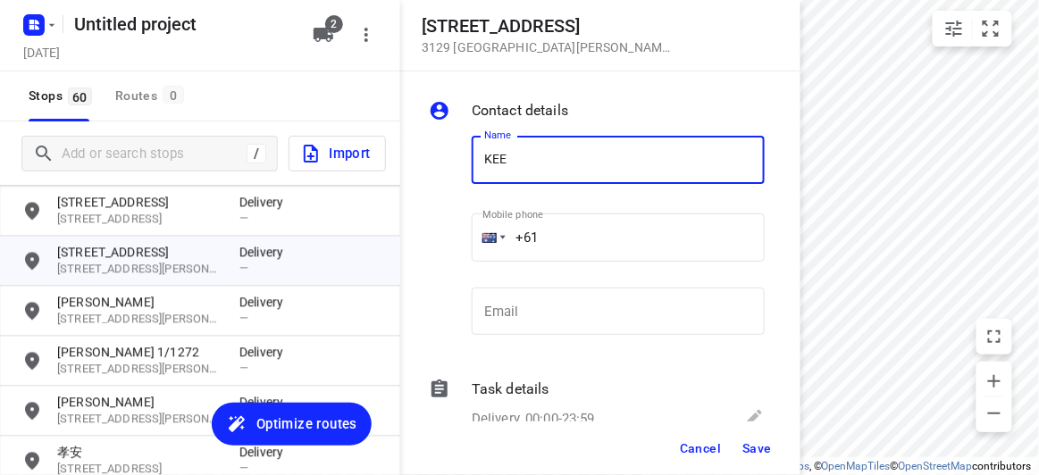
type input "KEE"
click at [564, 234] on input "+61" at bounding box center [618, 238] width 293 height 48
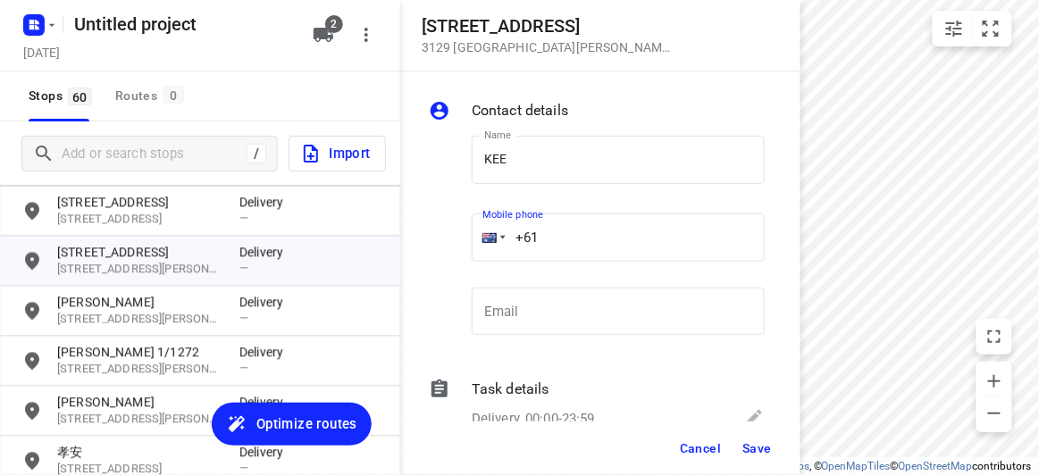
paste input "433339910"
type input "[PHONE_NUMBER]"
click at [770, 449] on span "Save" at bounding box center [756, 448] width 29 height 14
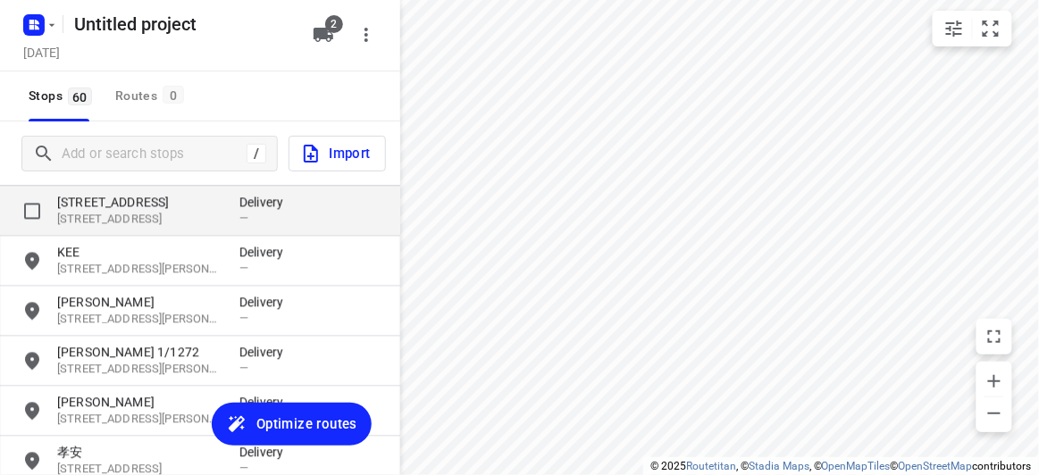
click at [122, 212] on p "[STREET_ADDRESS]" at bounding box center [139, 220] width 164 height 17
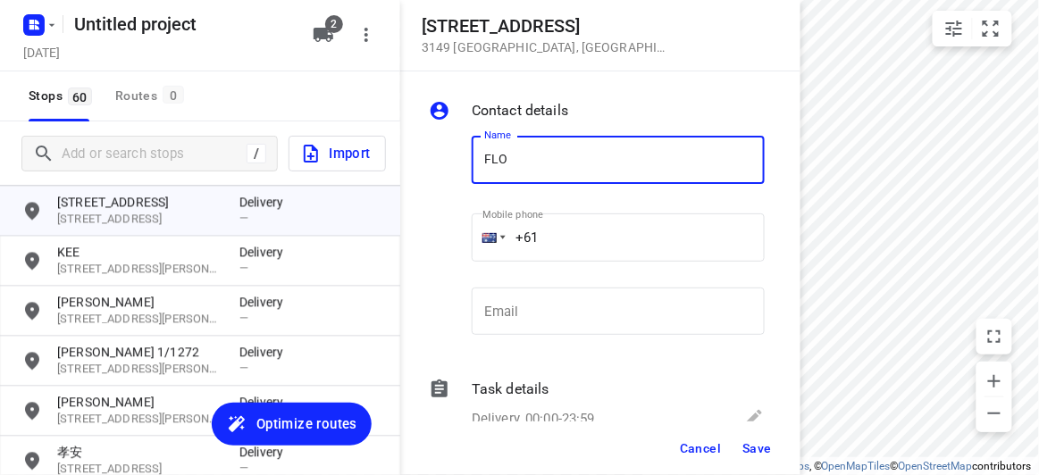
type input "[PERSON_NAME] 3/436"
click at [569, 231] on input "+61" at bounding box center [618, 238] width 293 height 48
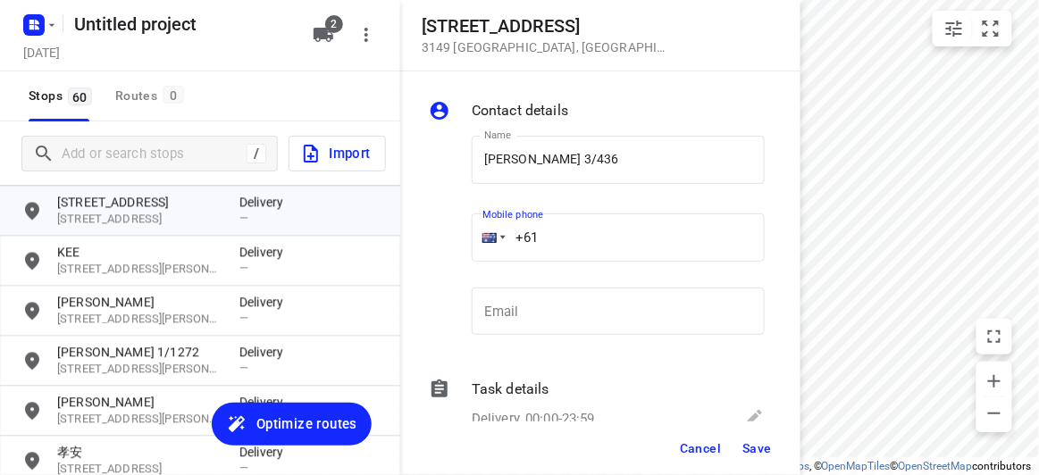
paste input "61468493238"
drag, startPoint x: 631, startPoint y: 215, endPoint x: 651, endPoint y: 232, distance: 26.7
click at [631, 216] on input "[PHONE_NUMBER]" at bounding box center [618, 238] width 293 height 48
drag, startPoint x: 634, startPoint y: 239, endPoint x: 467, endPoint y: 245, distance: 167.2
click at [430, 240] on div "Name [PERSON_NAME] 3/436 Name Mobile phone [PHONE_NUMBER] ​ Email Email" at bounding box center [596, 240] width 343 height 236
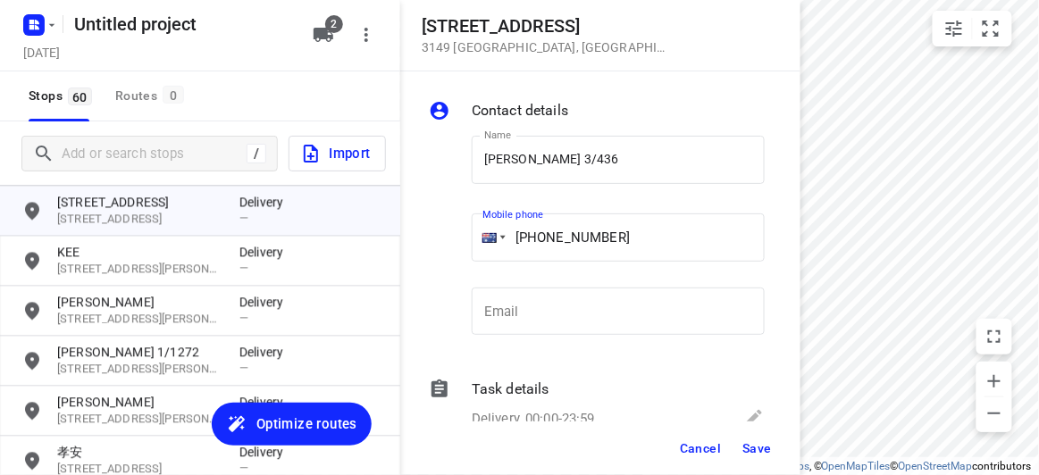
paste input "tel"
type input "[PHONE_NUMBER]"
click at [742, 451] on button "Save" at bounding box center [757, 448] width 44 height 32
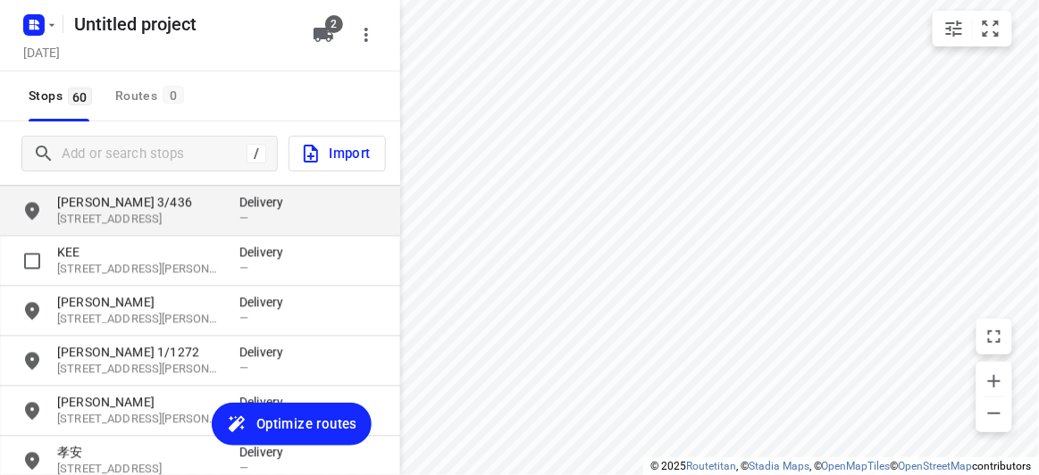
click at [105, 216] on p "[STREET_ADDRESS]" at bounding box center [139, 220] width 164 height 17
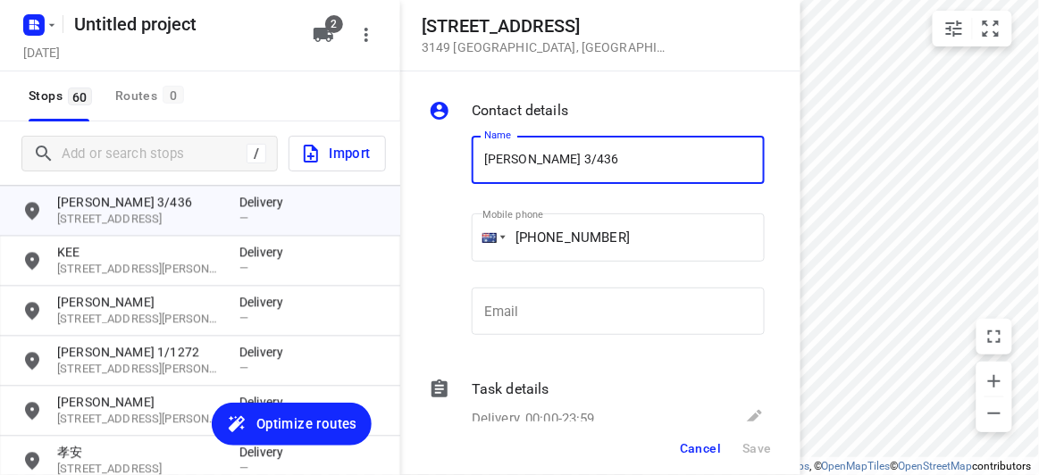
scroll to position [2342, 0]
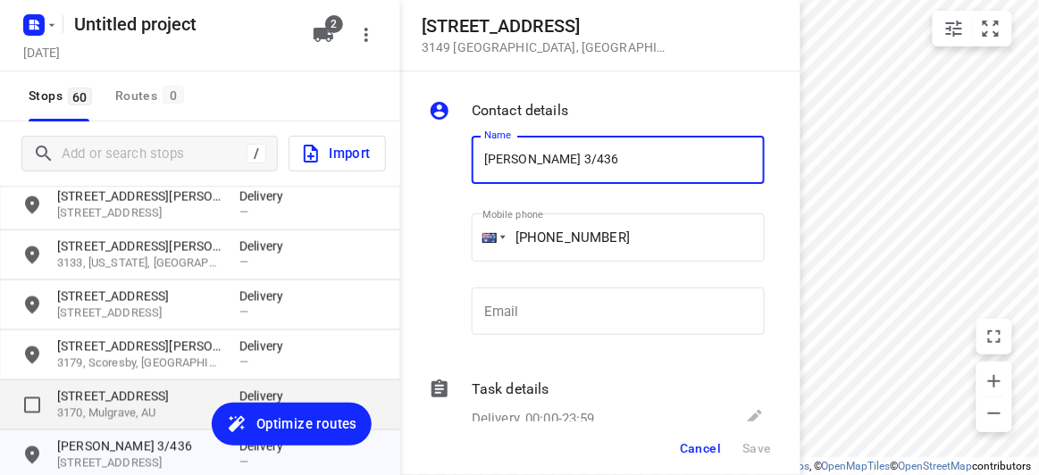
click at [86, 403] on p "[STREET_ADDRESS]" at bounding box center [139, 397] width 164 height 18
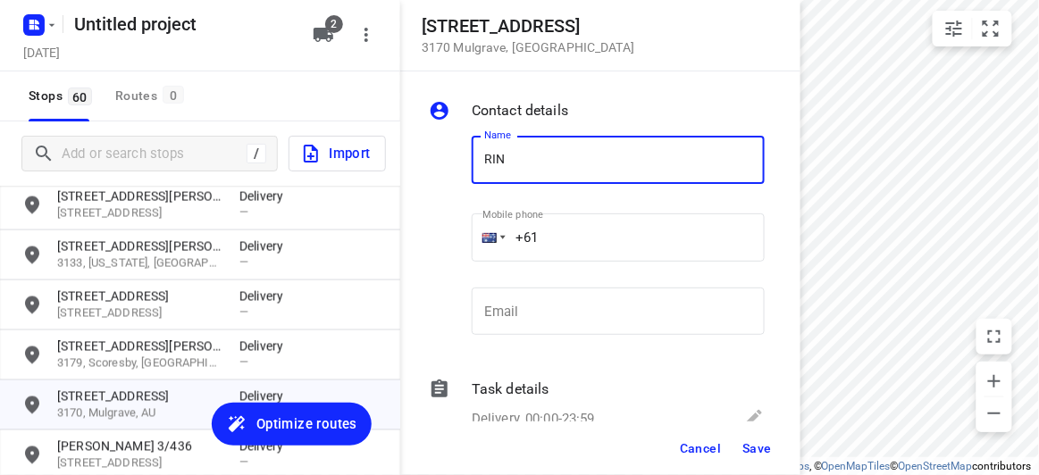
type input "[PERSON_NAME]"
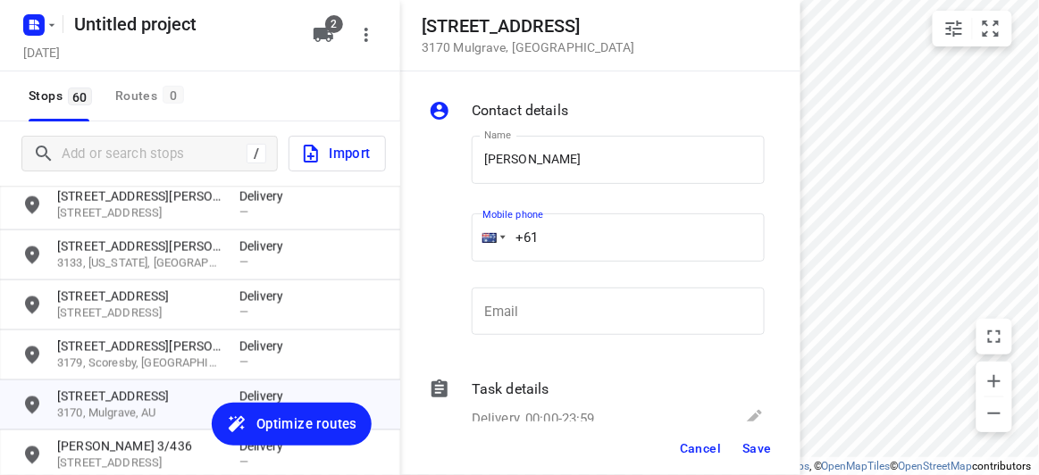
drag, startPoint x: 544, startPoint y: 240, endPoint x: 467, endPoint y: 248, distance: 77.3
click at [442, 247] on div "Name [PERSON_NAME] Name Mobile phone +61 ​ Email Email" at bounding box center [596, 240] width 343 height 236
paste input "499155125"
type input "[PHONE_NUMBER]"
click at [759, 449] on span "Save" at bounding box center [756, 448] width 29 height 14
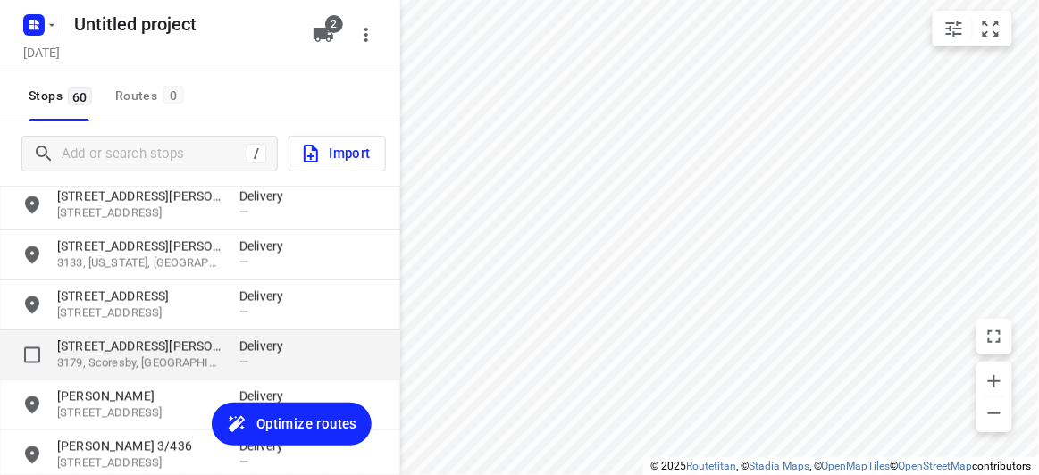
click at [113, 344] on p "[STREET_ADDRESS][PERSON_NAME]" at bounding box center [139, 347] width 164 height 18
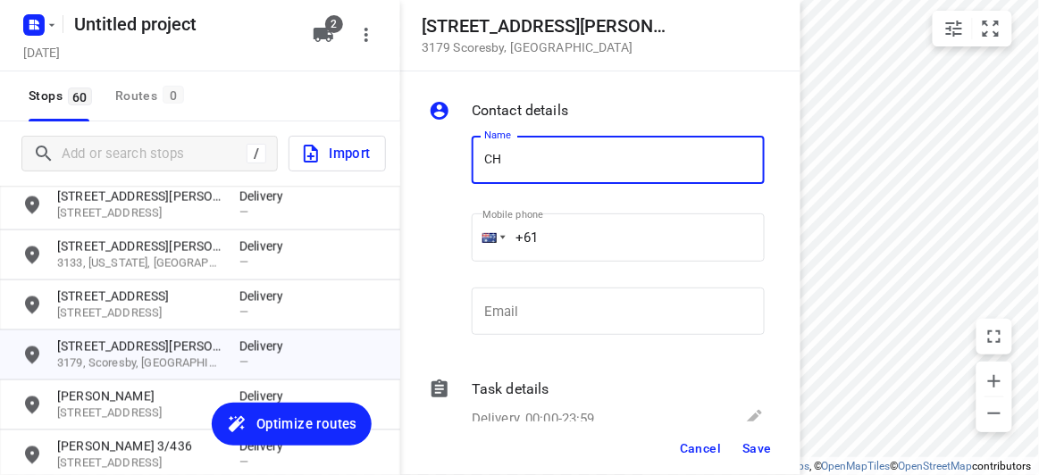
type input "[PERSON_NAME]"
click at [555, 238] on input "+61" at bounding box center [618, 238] width 293 height 48
paste input "433734204"
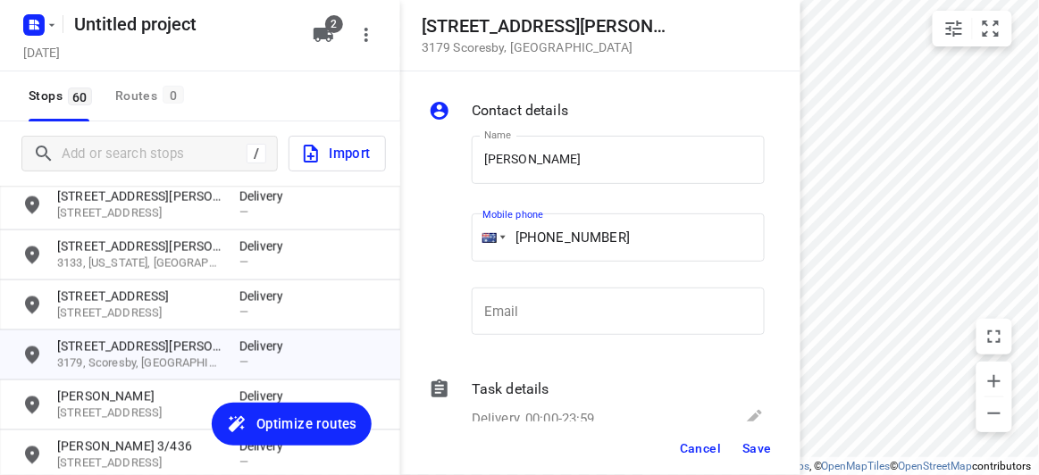
type input "[PHONE_NUMBER]"
click at [753, 458] on button "Save" at bounding box center [757, 448] width 44 height 32
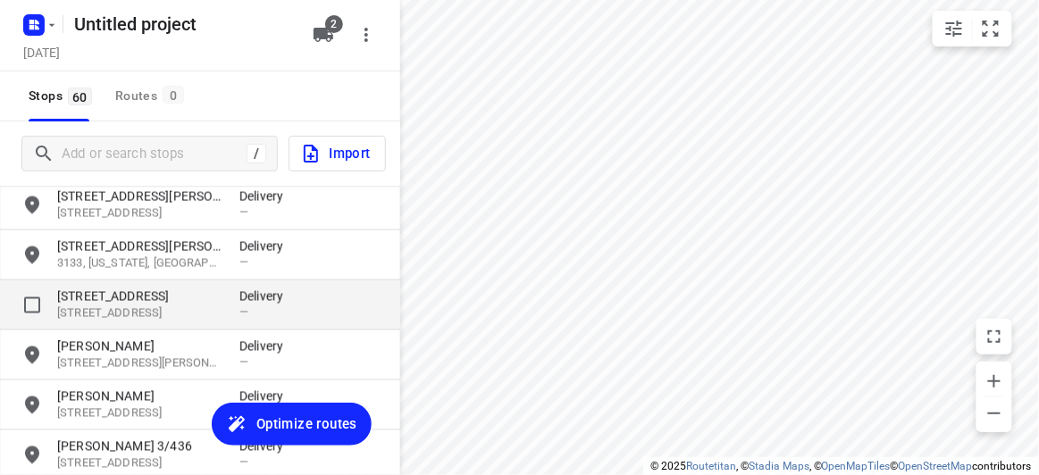
click at [111, 301] on p "[STREET_ADDRESS]" at bounding box center [139, 297] width 164 height 18
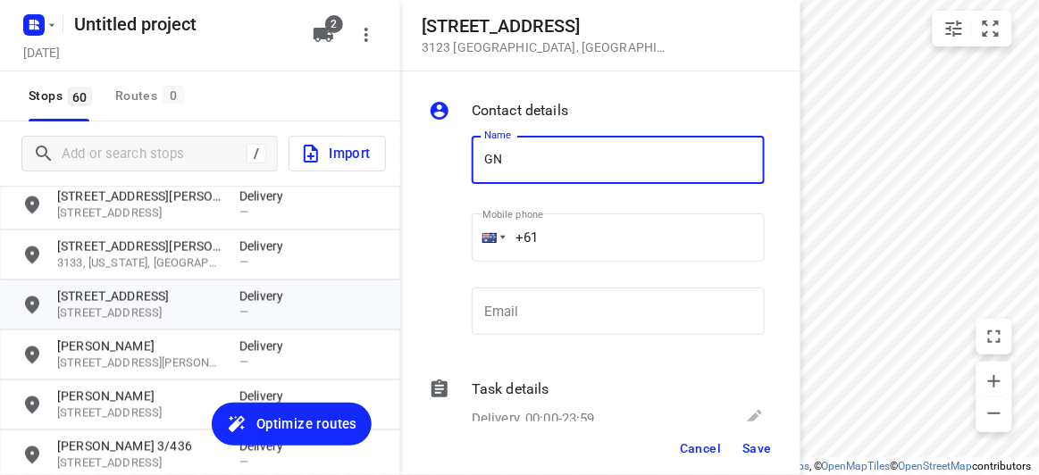
type input "G"
type input "[PERSON_NAME]"
click at [552, 253] on input "+61" at bounding box center [618, 238] width 293 height 48
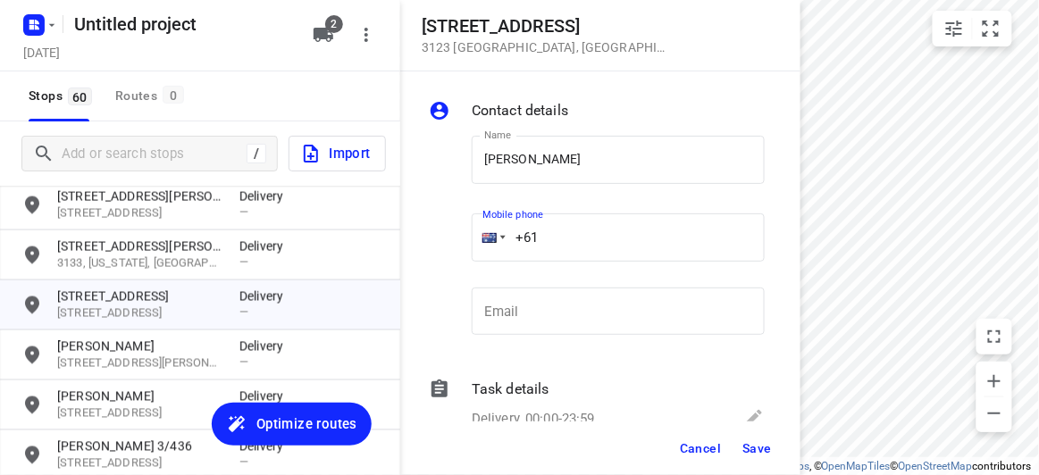
paste input "430310238"
type input "[PHONE_NUMBER]"
click at [755, 452] on span "Save" at bounding box center [756, 448] width 29 height 14
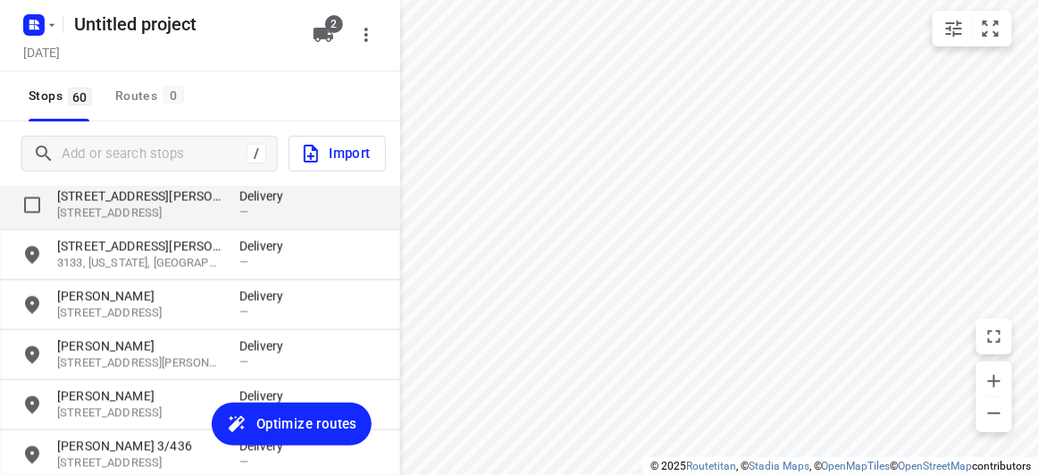
click at [128, 214] on p "[STREET_ADDRESS]" at bounding box center [139, 213] width 164 height 17
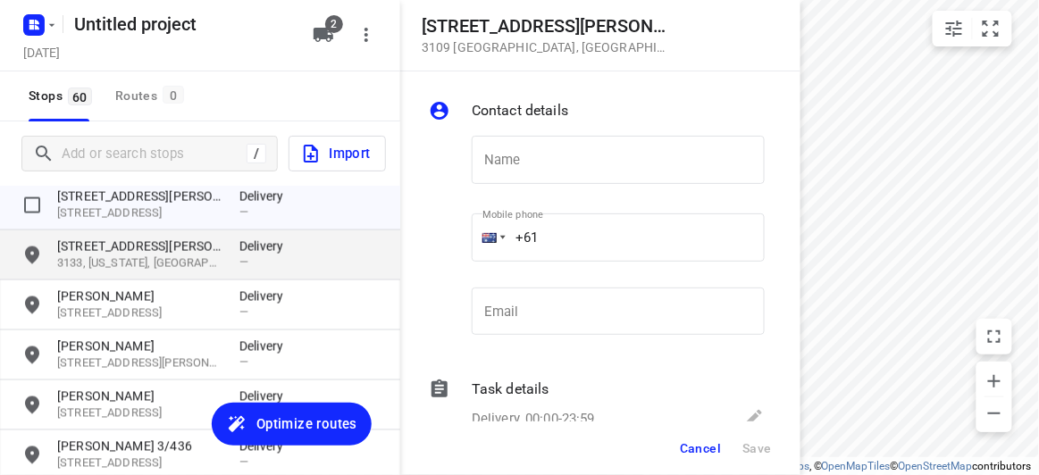
click at [138, 245] on p "[STREET_ADDRESS][PERSON_NAME]" at bounding box center [139, 247] width 164 height 18
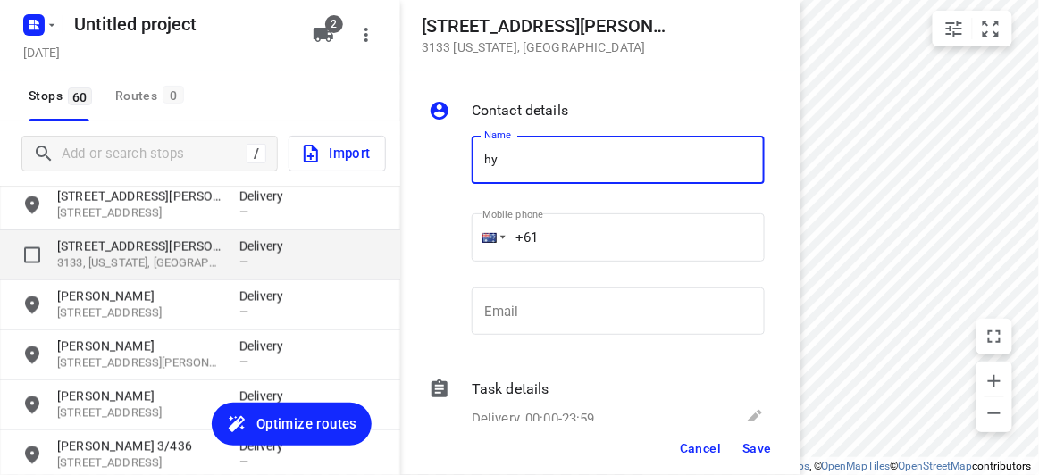
type input "h"
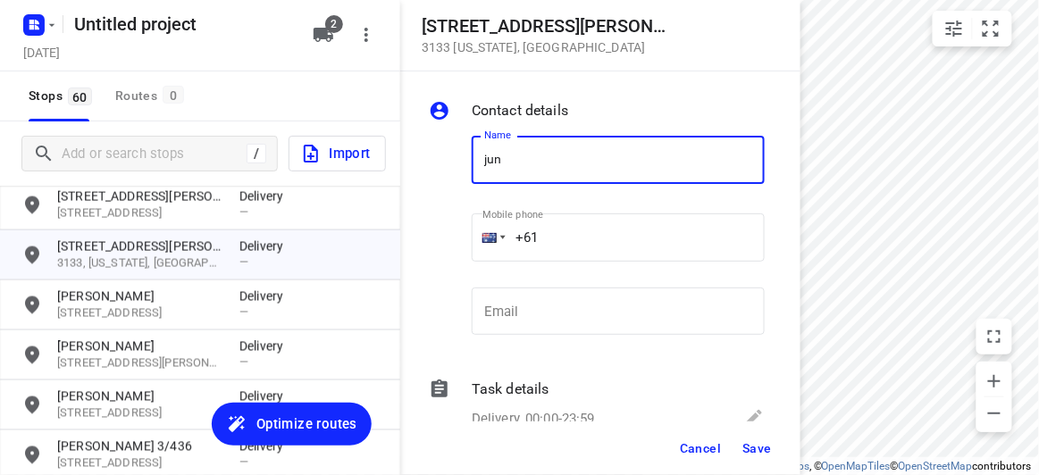
type input "[PERSON_NAME]"
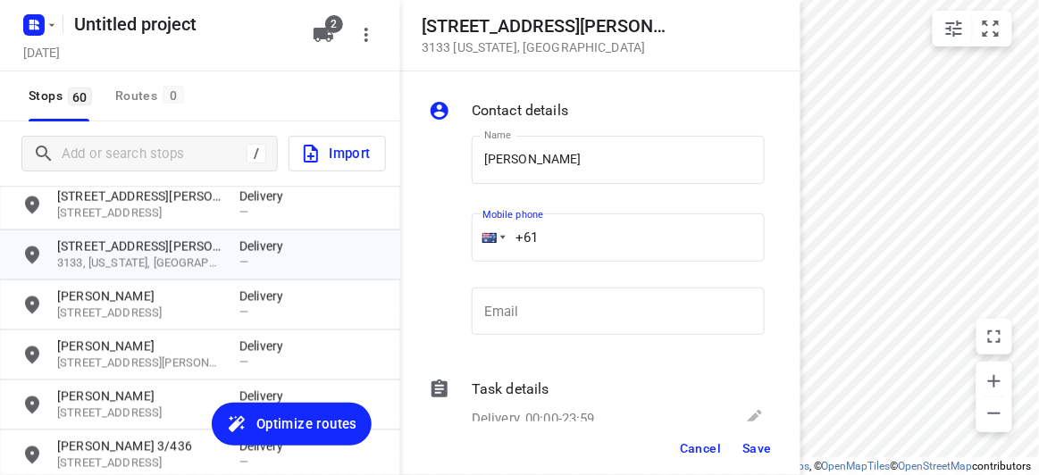
click at [558, 235] on input "+61" at bounding box center [618, 238] width 293 height 48
paste input "61423869839"
drag, startPoint x: 633, startPoint y: 233, endPoint x: 417, endPoint y: 234, distance: 215.3
click at [417, 234] on div "Contact details Name [PERSON_NAME] Name Mobile phone [PHONE_NUMBER] ​ Email Ema…" at bounding box center [600, 246] width 400 height 350
paste input "tel"
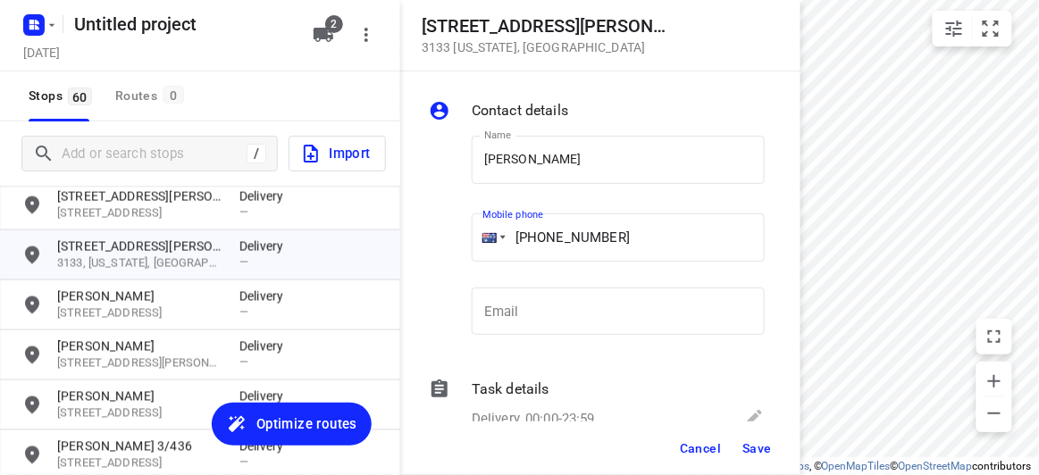
type input "[PHONE_NUMBER]"
click at [767, 436] on button "Save" at bounding box center [757, 448] width 44 height 32
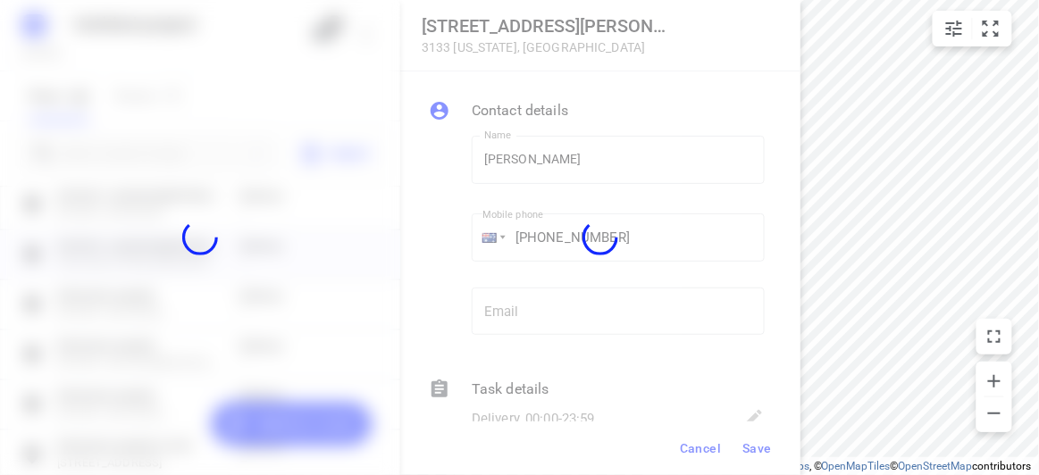
click at [765, 439] on div at bounding box center [600, 237] width 400 height 475
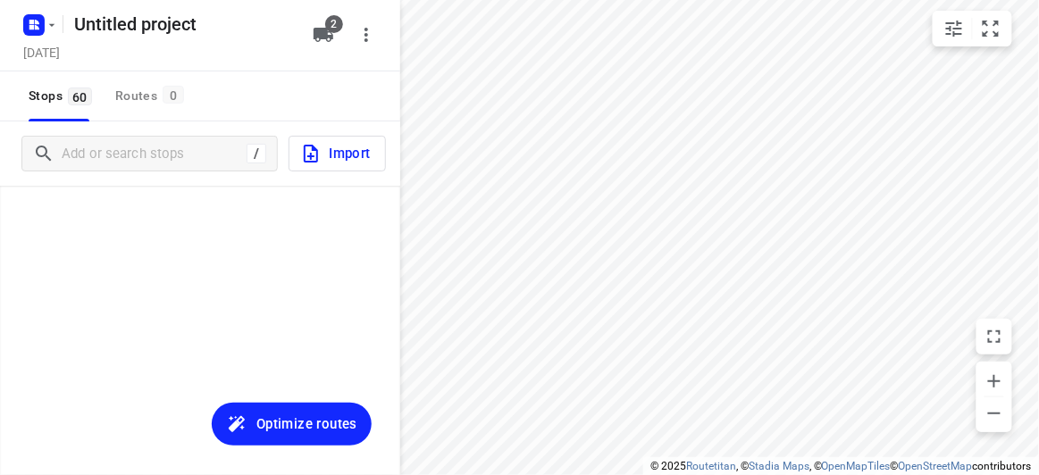
scroll to position [2179, 0]
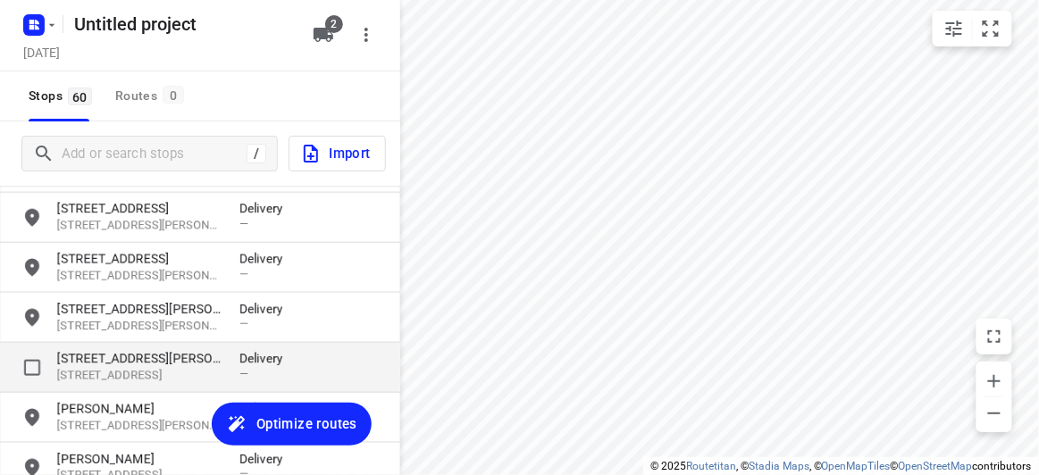
click at [129, 345] on div "[STREET_ADDRESS][PERSON_NAME] Delivery —" at bounding box center [200, 368] width 400 height 50
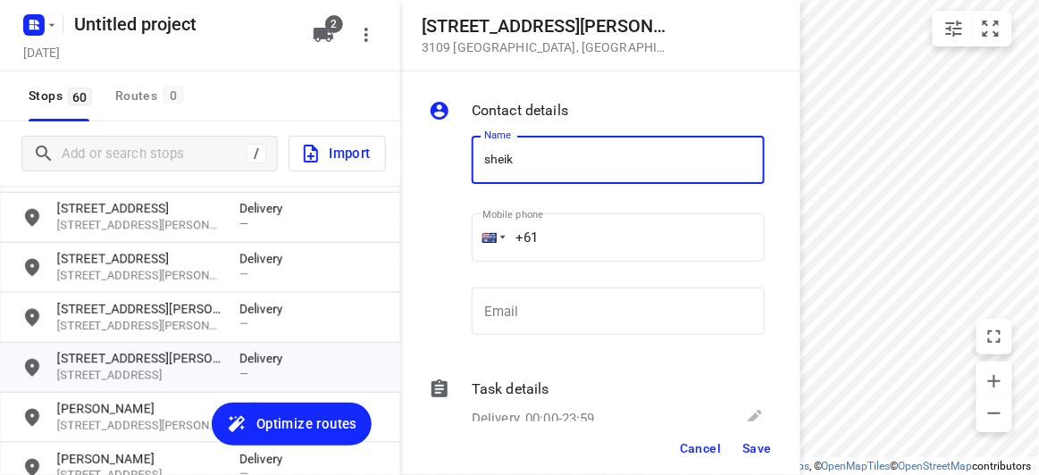
type input "[PERSON_NAME]"
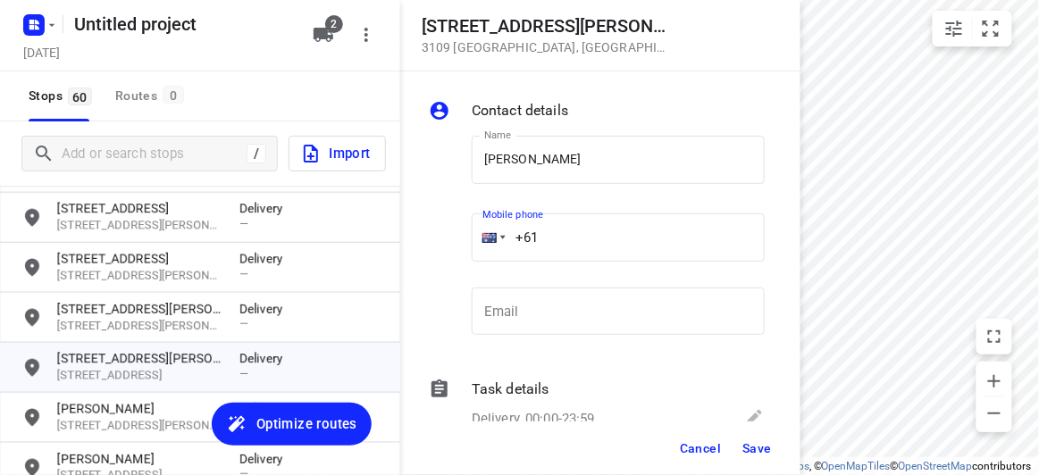
drag, startPoint x: 550, startPoint y: 239, endPoint x: 482, endPoint y: 244, distance: 68.9
click at [482, 244] on div "+61" at bounding box center [618, 238] width 293 height 48
paste input "430587772"
type input "+61 430587772"
click at [749, 450] on span "Save" at bounding box center [756, 448] width 29 height 14
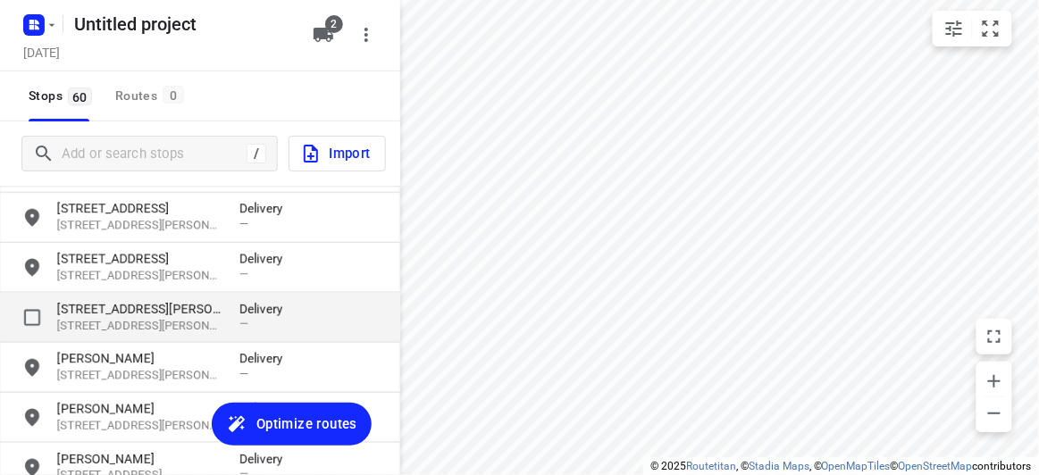
click at [81, 319] on p "[STREET_ADDRESS][PERSON_NAME]" at bounding box center [139, 326] width 164 height 17
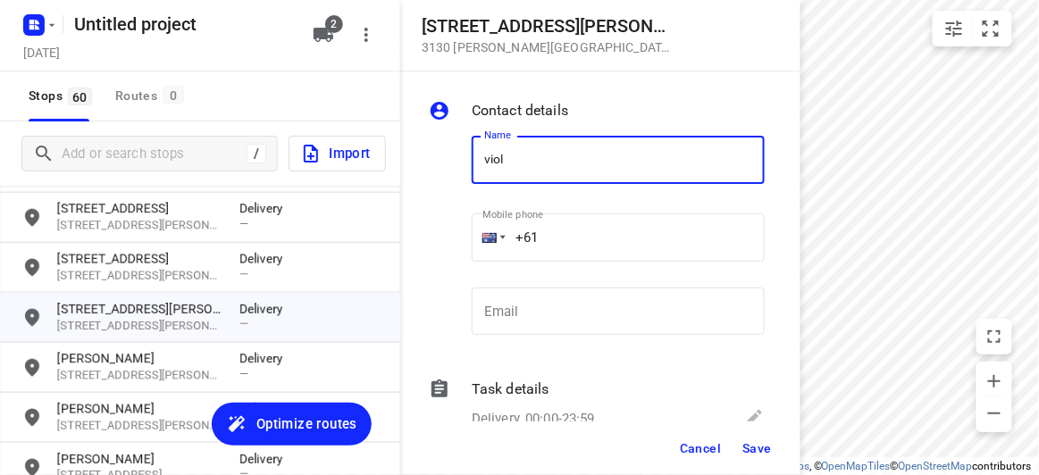
type input "VIOLA"
click at [552, 244] on input "+61" at bounding box center [618, 238] width 293 height 48
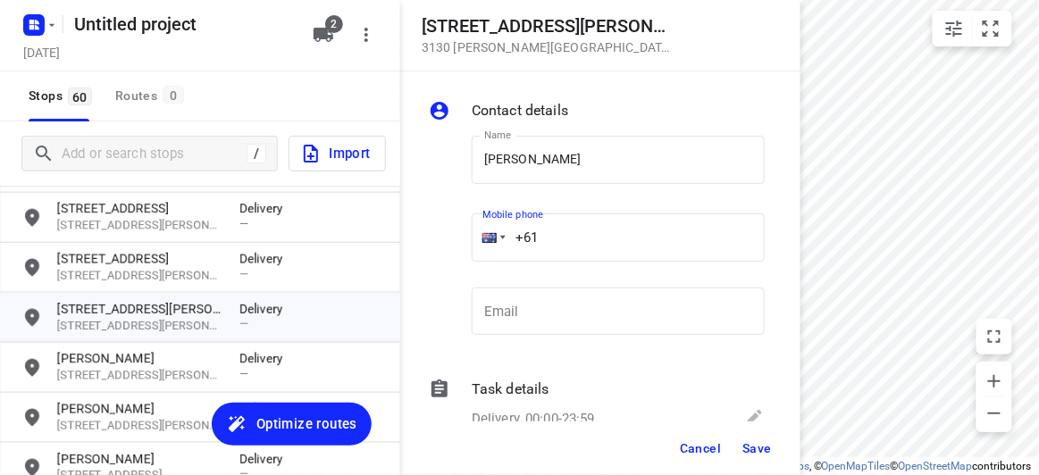
paste input "433572222"
type input "+61 433572222"
click at [761, 444] on span "Save" at bounding box center [756, 448] width 29 height 14
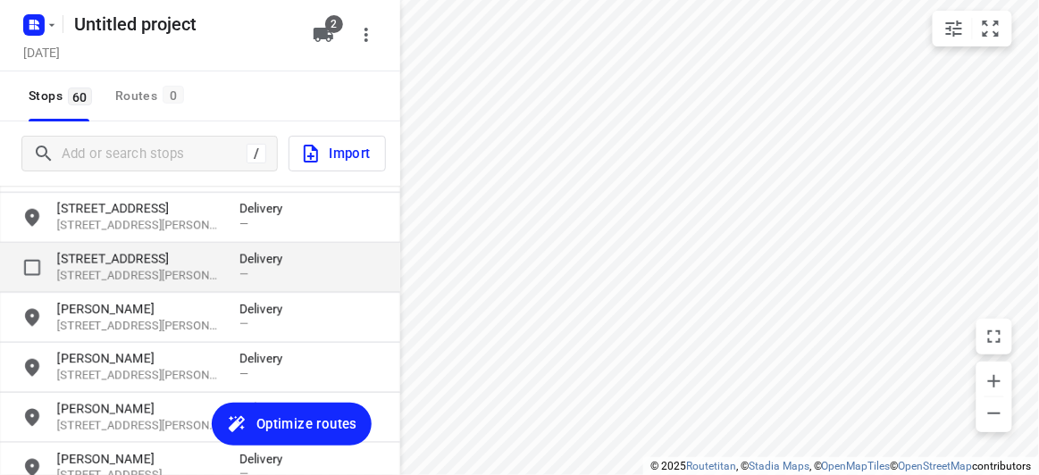
click at [107, 273] on p "[STREET_ADDRESS][PERSON_NAME]" at bounding box center [139, 276] width 164 height 17
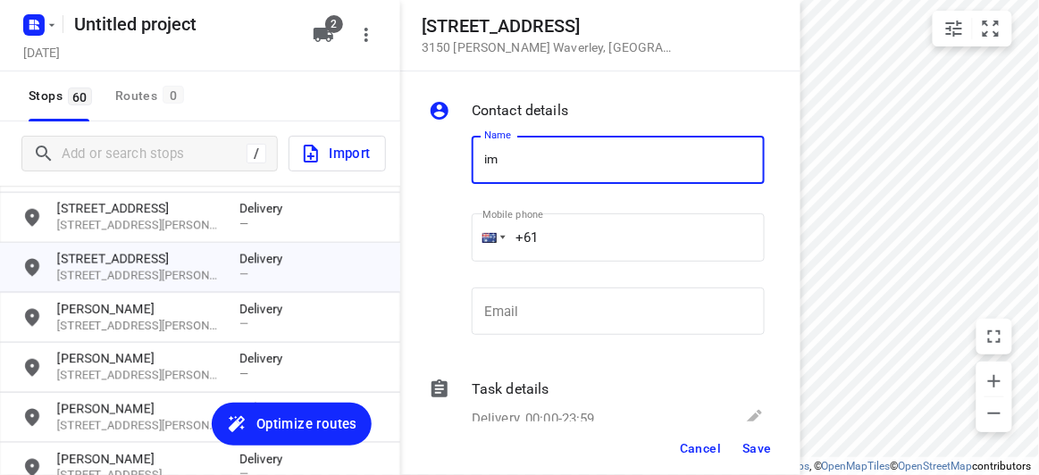
drag, startPoint x: 432, startPoint y: 162, endPoint x: 390, endPoint y: 163, distance: 42.9
click at [391, 162] on div "816 High Street Road 3150 Glen Waverley , Australia Contact details Name im Nam…" at bounding box center [200, 237] width 400 height 475
type input "SIMON LO 1/816"
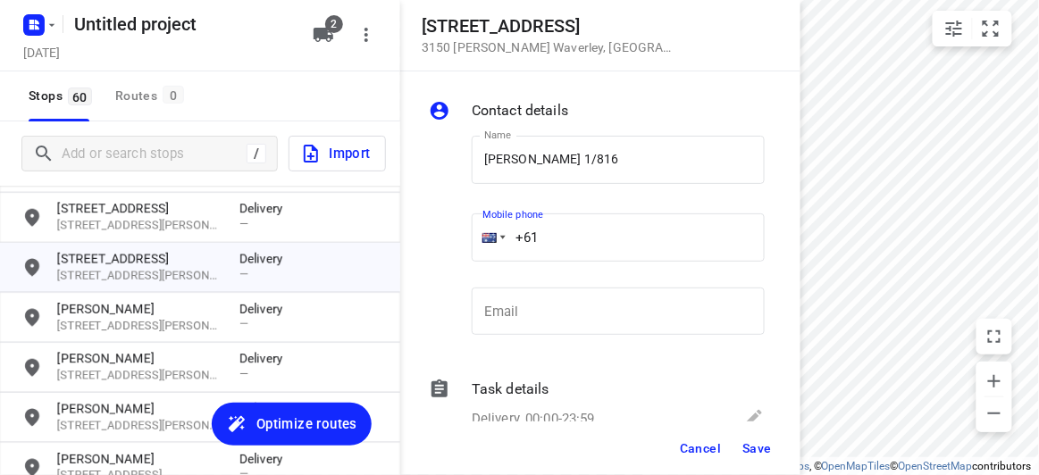
click at [591, 230] on input "+61" at bounding box center [618, 238] width 293 height 48
paste input "437353113"
type input "+61 437353113"
click at [757, 458] on button "Save" at bounding box center [757, 448] width 44 height 32
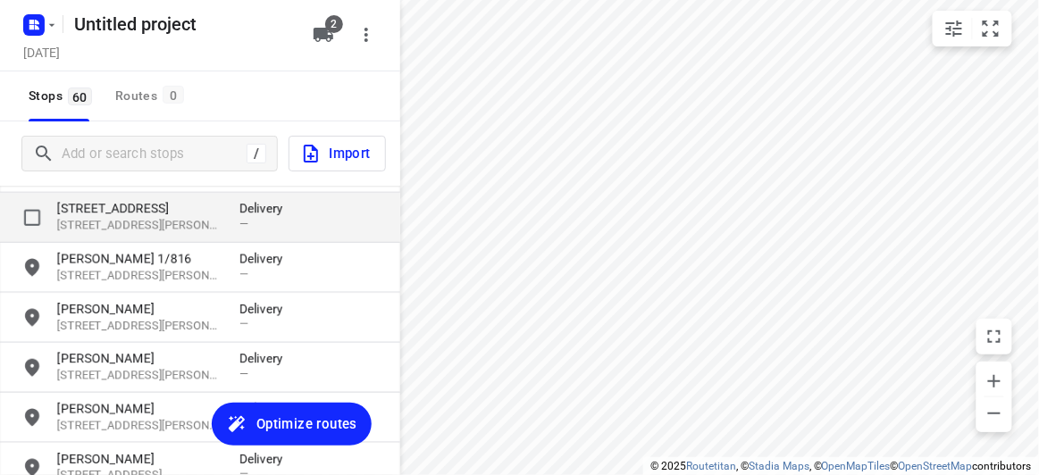
click at [102, 222] on p "[STREET_ADDRESS][PERSON_NAME]" at bounding box center [139, 226] width 164 height 17
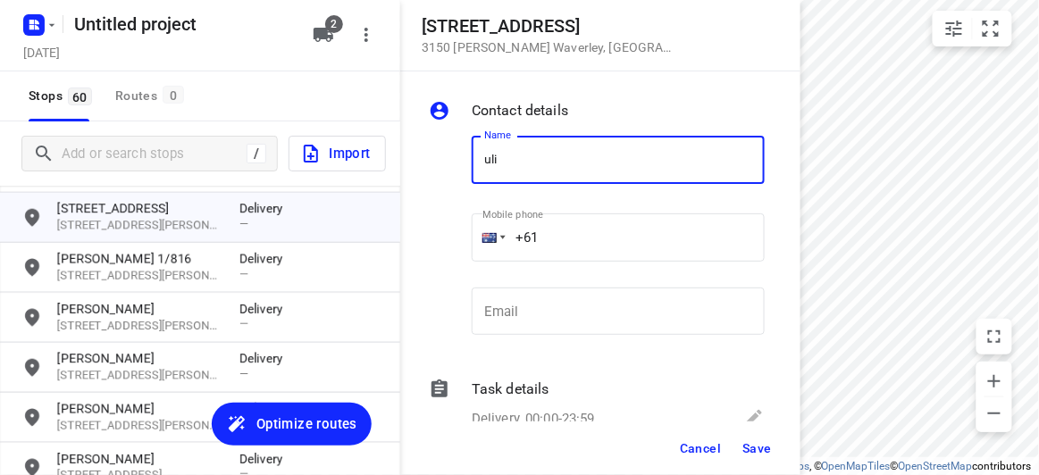
drag, startPoint x: 533, startPoint y: 168, endPoint x: 455, endPoint y: 164, distance: 78.7
click at [454, 163] on div "Name uli Name Mobile phone +61 ​ Email Email" at bounding box center [596, 240] width 343 height 236
type input "JULIA LIM"
click at [559, 249] on input "+61" at bounding box center [618, 238] width 293 height 48
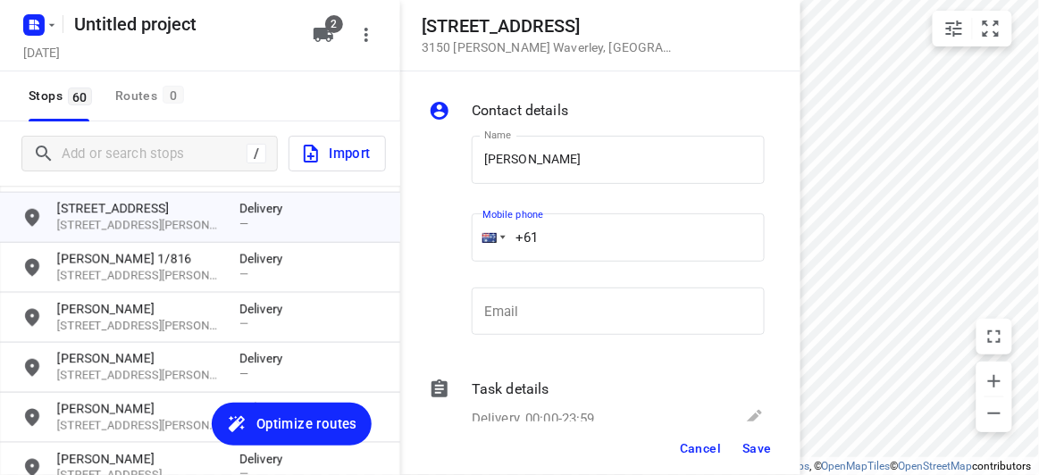
paste input "431794720"
drag, startPoint x: 632, startPoint y: 238, endPoint x: 553, endPoint y: 241, distance: 78.7
click at [522, 239] on input "+61 431794720" at bounding box center [618, 238] width 293 height 48
type input "+61 431794720"
click at [749, 449] on span "Save" at bounding box center [756, 448] width 29 height 14
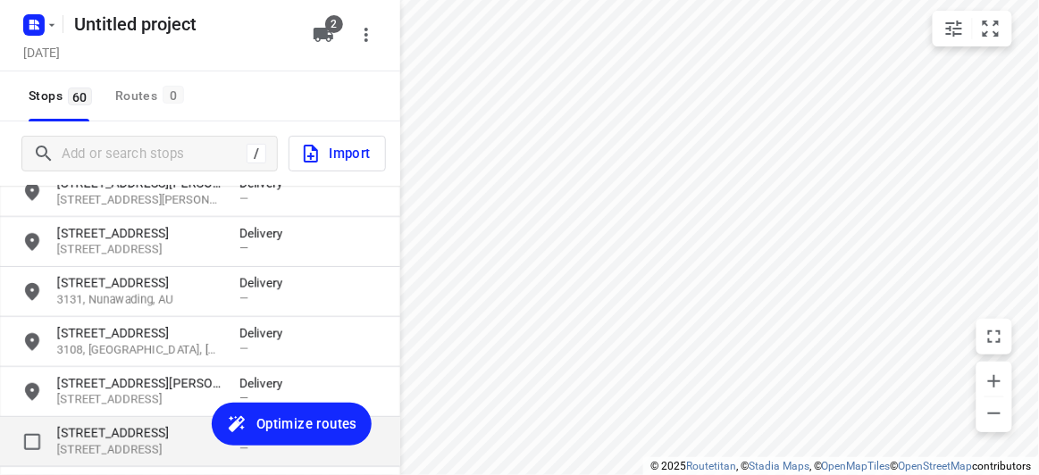
scroll to position [1936, 0]
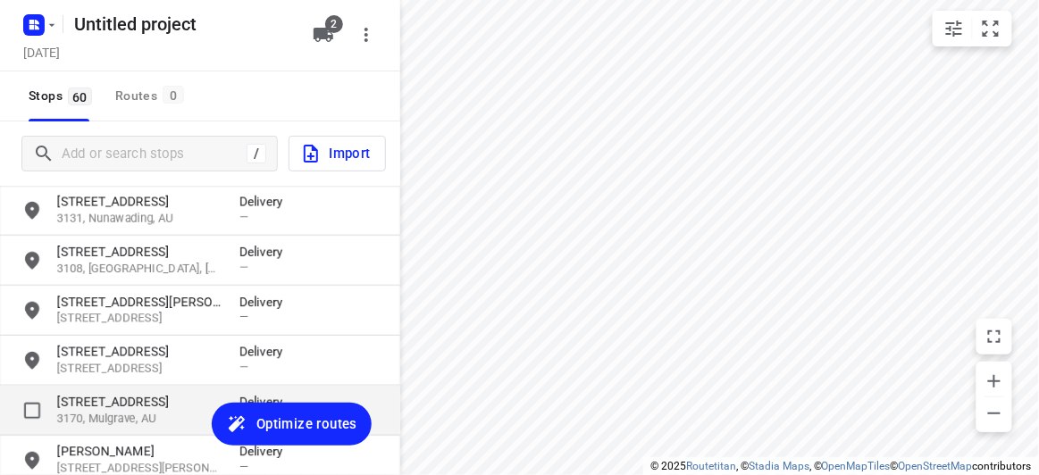
click at [110, 412] on p "3170, Mulgrave, AU" at bounding box center [139, 419] width 164 height 17
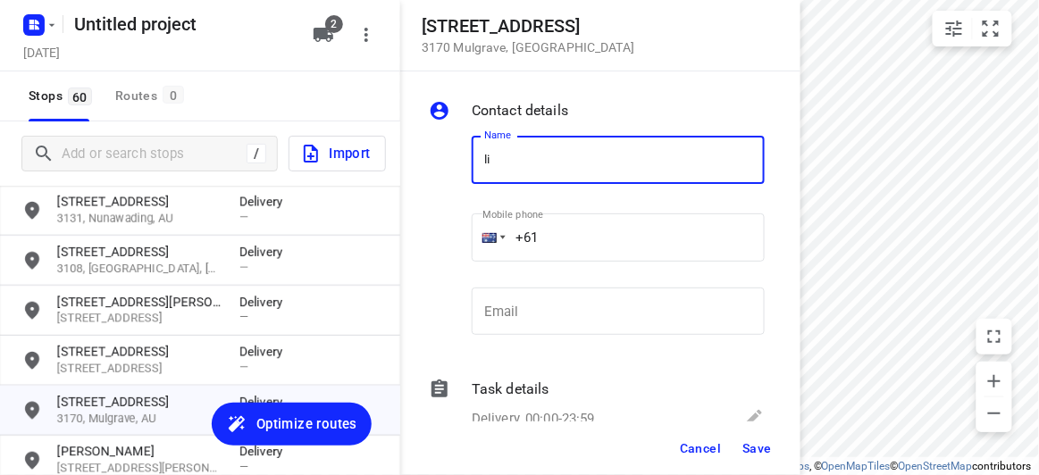
type input "LI SI WONG"
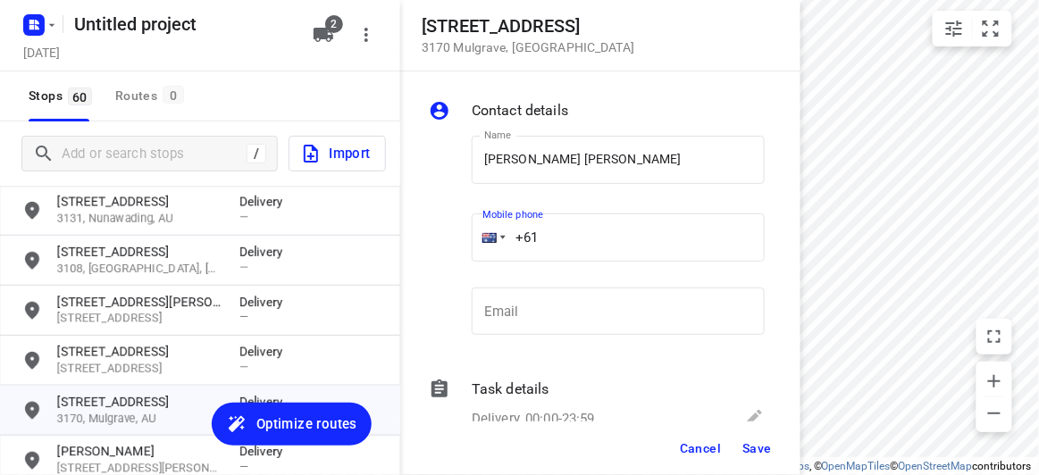
click at [549, 252] on input "+61" at bounding box center [618, 238] width 293 height 48
paste input "431794720"
type input "+61 431794720"
click at [755, 451] on span "Save" at bounding box center [756, 448] width 29 height 14
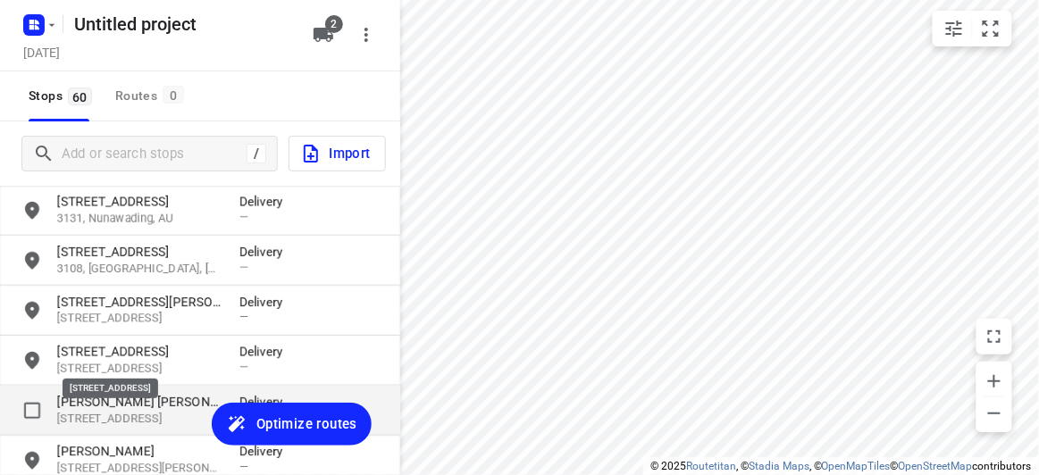
click at [123, 420] on p "5 Cinder Court, 3170, Mulgrave, AU" at bounding box center [139, 419] width 164 height 17
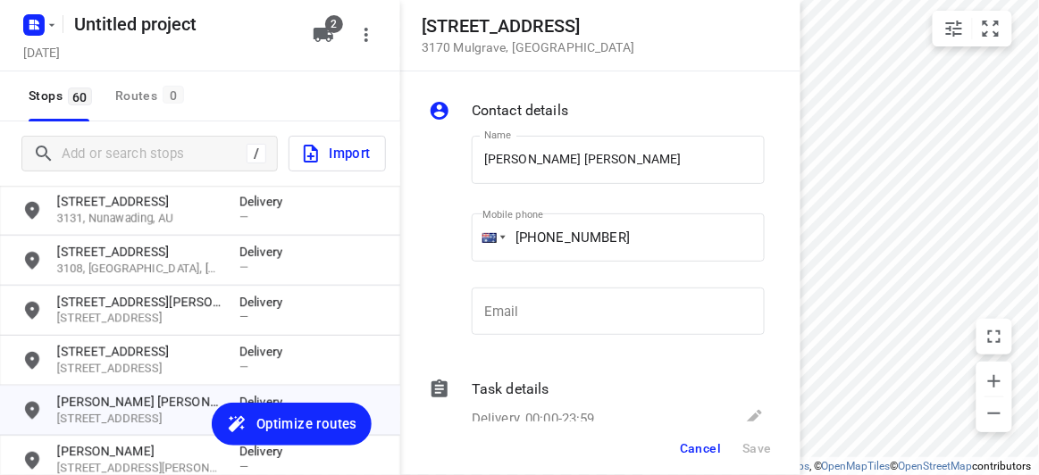
click at [529, 207] on div "Name LI SI WONG Name Mobile phone +61 431794720 ​ Email Email" at bounding box center [618, 240] width 300 height 236
drag, startPoint x: 613, startPoint y: 229, endPoint x: 487, endPoint y: 231, distance: 126.0
click at [483, 230] on div "+61 431794720" at bounding box center [618, 238] width 293 height 48
type input "+61"
click at [753, 440] on button "Save" at bounding box center [757, 448] width 44 height 32
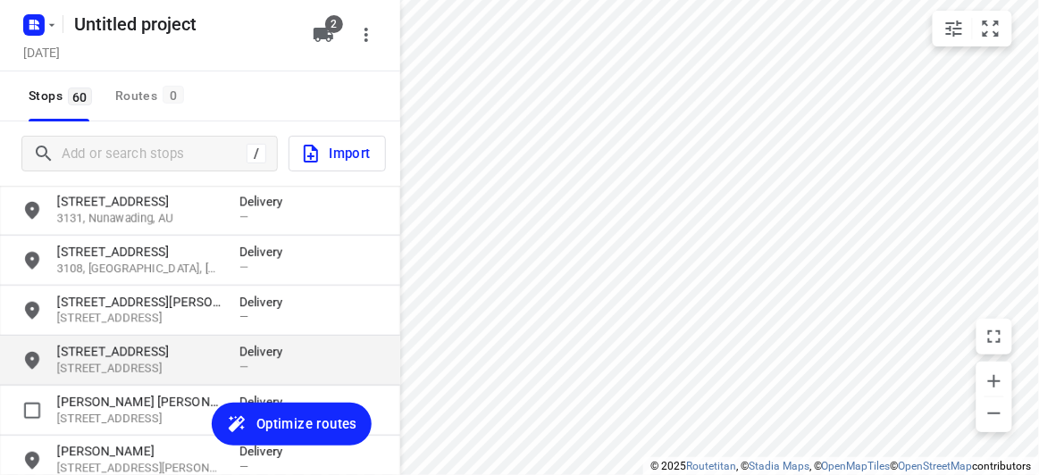
click at [104, 390] on div "LI SI WONG 5 Cinder Court, 3170, Mulgrave, AU Delivery —" at bounding box center [200, 411] width 400 height 50
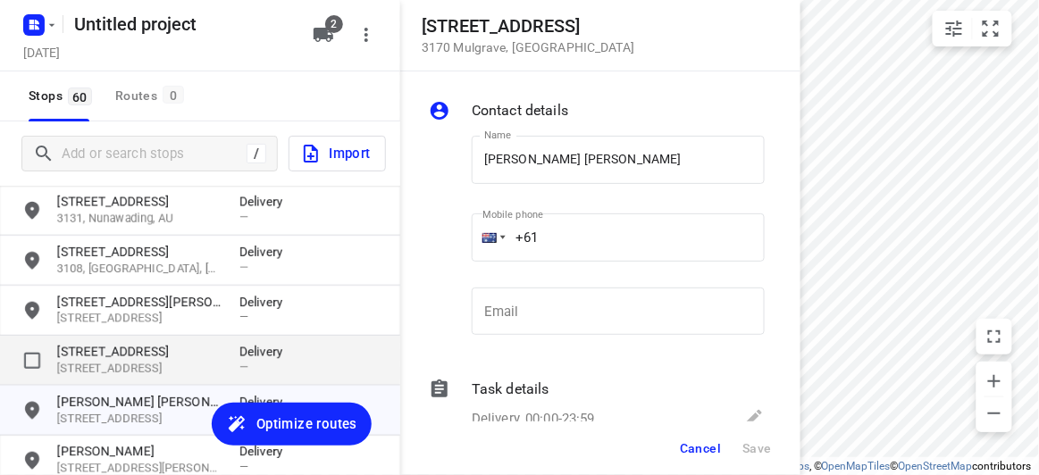
click at [98, 352] on p "[STREET_ADDRESS]" at bounding box center [139, 352] width 164 height 18
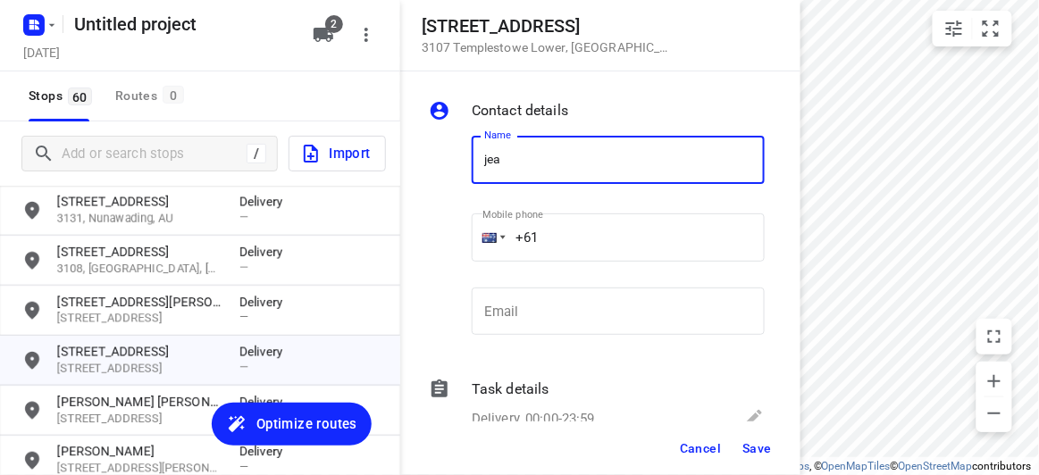
type input "JEAN C"
click at [556, 245] on input "+61" at bounding box center [618, 238] width 293 height 48
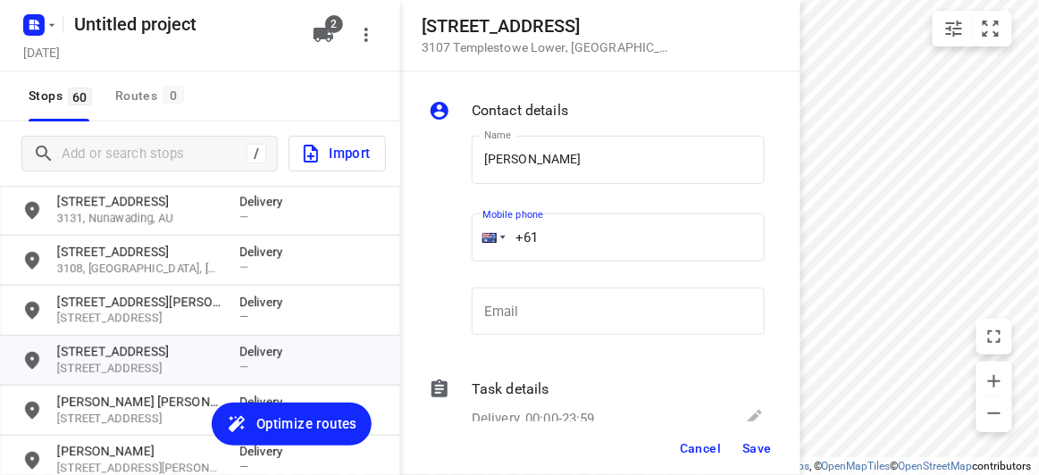
paste input "416176300"
type input "+61 416176300"
click at [761, 451] on span "Save" at bounding box center [756, 448] width 29 height 14
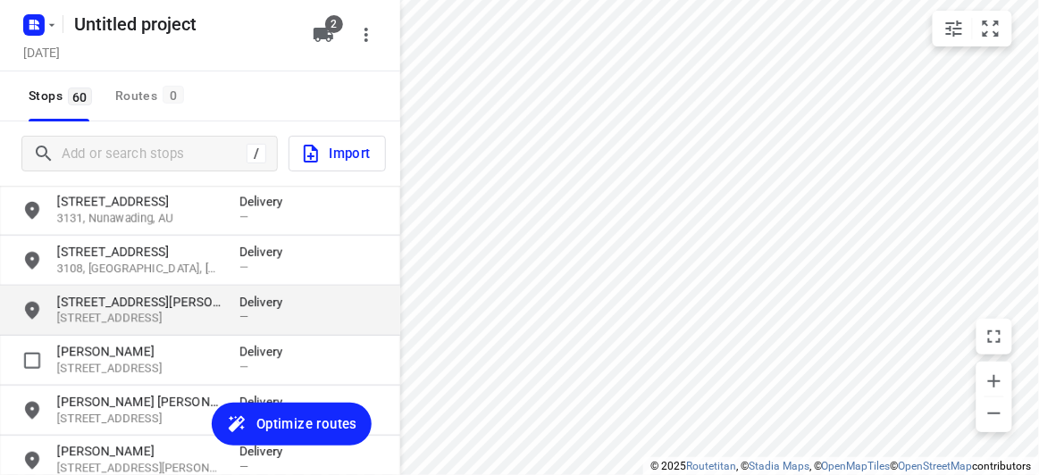
click at [100, 309] on p "[STREET_ADDRESS][PERSON_NAME]" at bounding box center [139, 302] width 164 height 18
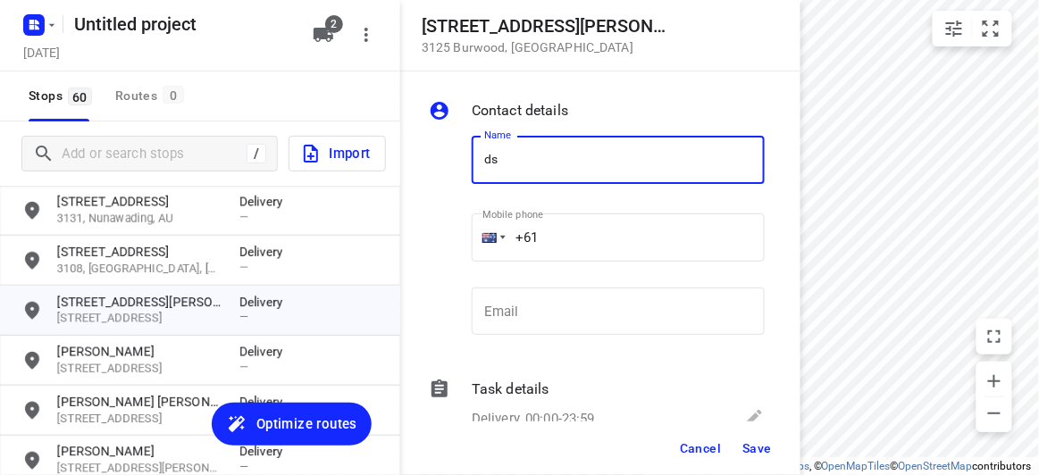
click at [404, 190] on div "Contact details Name ds Name Mobile phone +61 ​ Email Email Task details Delive…" at bounding box center [600, 246] width 400 height 350
type input "ASNI"
click at [558, 239] on input "+61" at bounding box center [618, 238] width 293 height 48
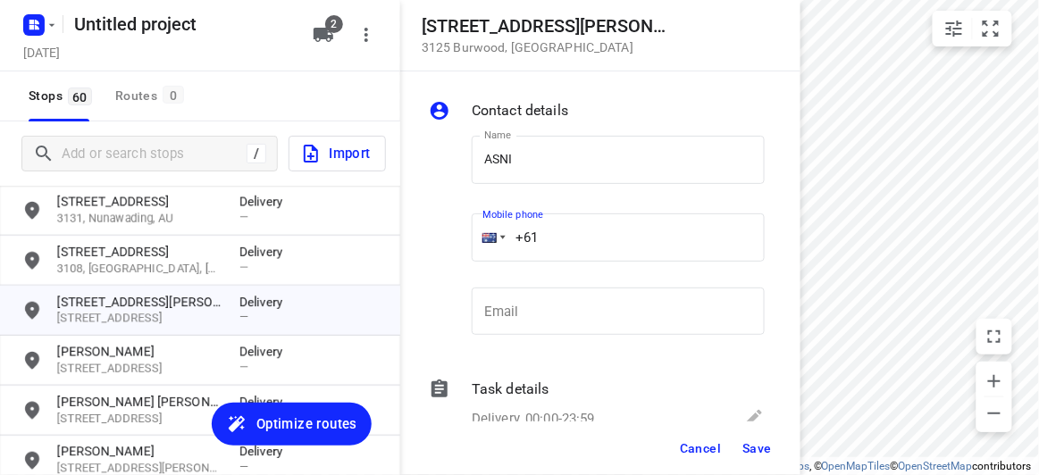
paste input "403430574"
type input "+61 403430574"
click at [754, 446] on span "Save" at bounding box center [756, 448] width 29 height 14
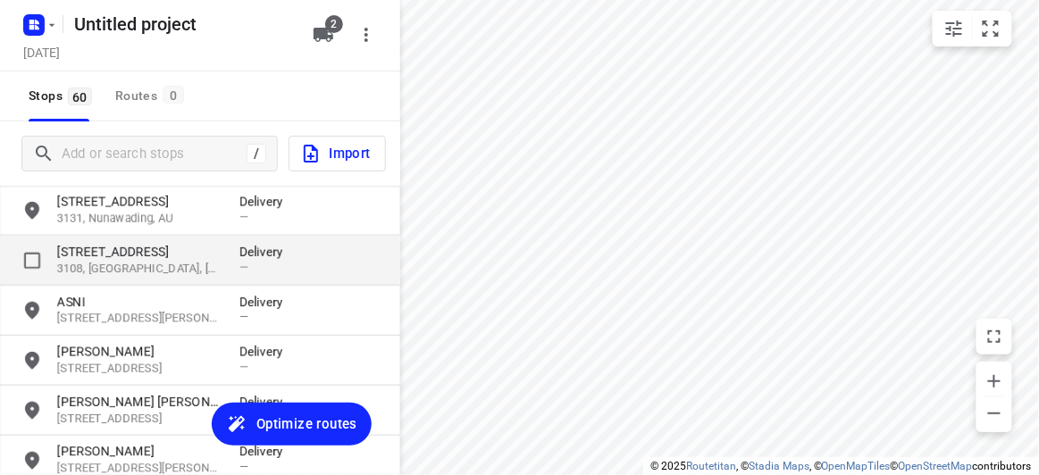
click at [104, 262] on p "3108, [GEOGRAPHIC_DATA], [GEOGRAPHIC_DATA]" at bounding box center [139, 269] width 164 height 17
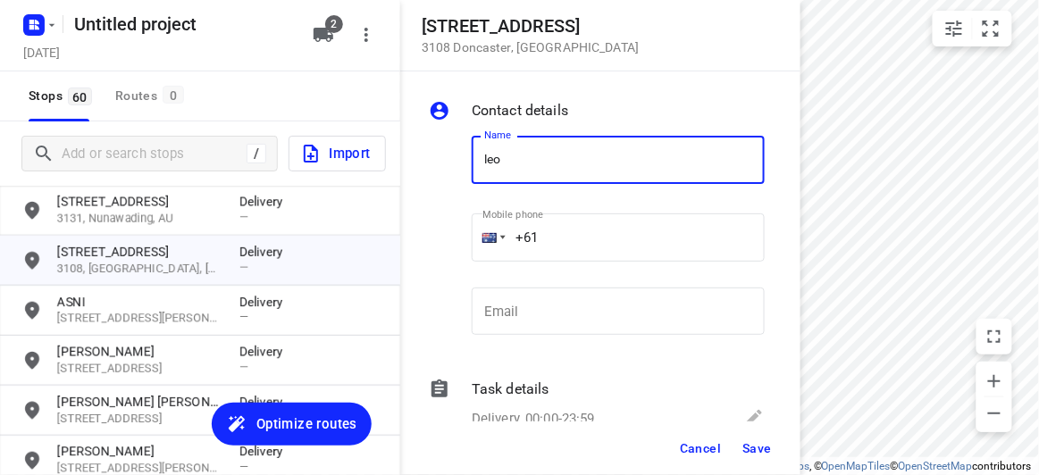
type input "LEON TAN"
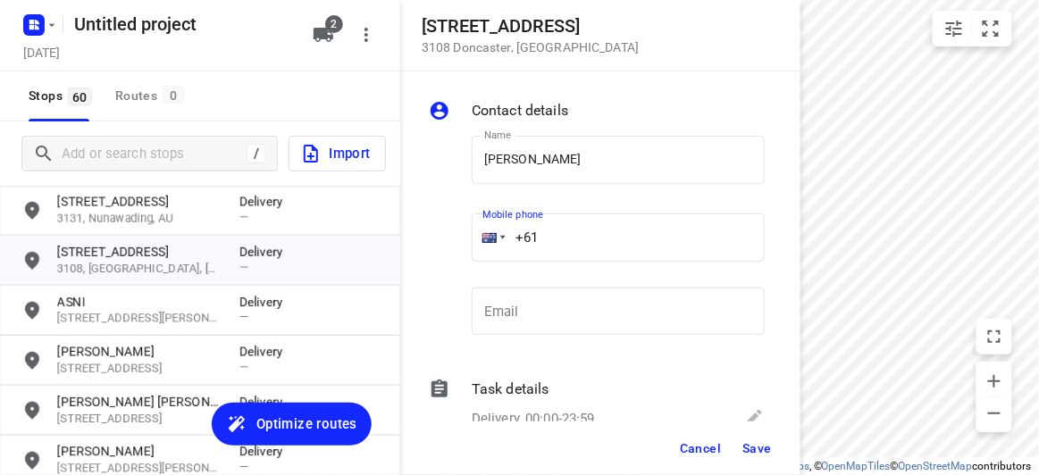
drag, startPoint x: 546, startPoint y: 224, endPoint x: 499, endPoint y: 260, distance: 58.6
click at [463, 227] on div "Name LEON TAN Name Mobile phone +61 ​ Email Email" at bounding box center [596, 240] width 343 height 236
paste input "403348550"
type input "+61 403348550"
click at [747, 430] on div "Cancel Save" at bounding box center [600, 449] width 400 height 54
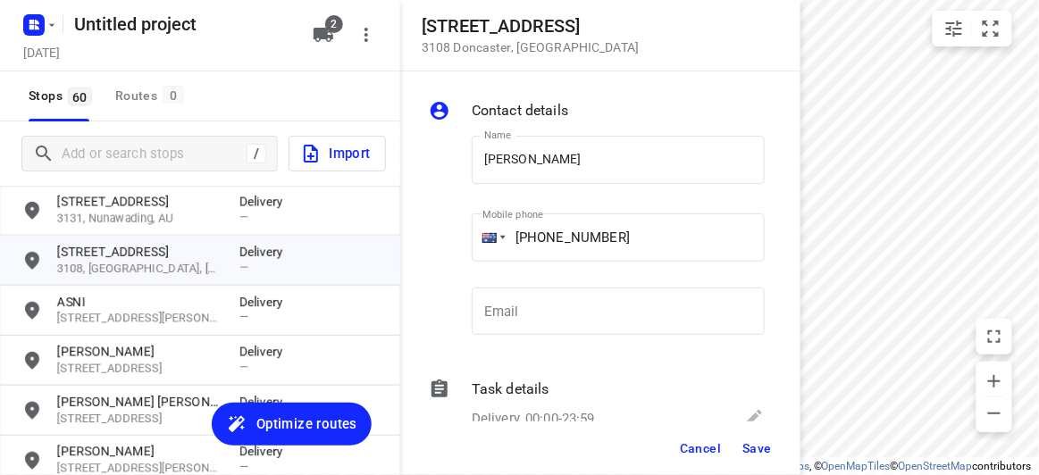
click at [751, 451] on span "Save" at bounding box center [756, 448] width 29 height 14
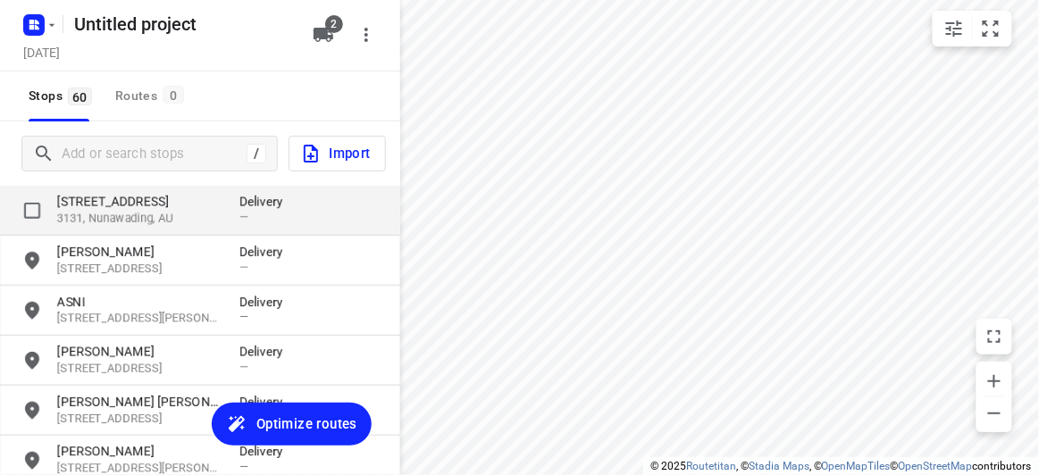
click at [97, 214] on p "3131, Nunawading, AU" at bounding box center [139, 219] width 164 height 17
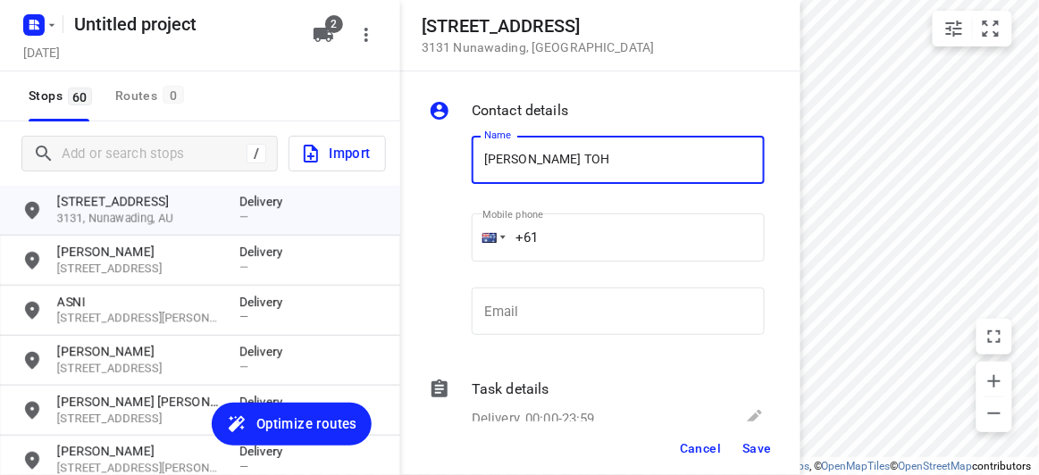
type input "WEI HONG TOH 2/13"
click at [574, 248] on input "+61" at bounding box center [618, 238] width 293 height 48
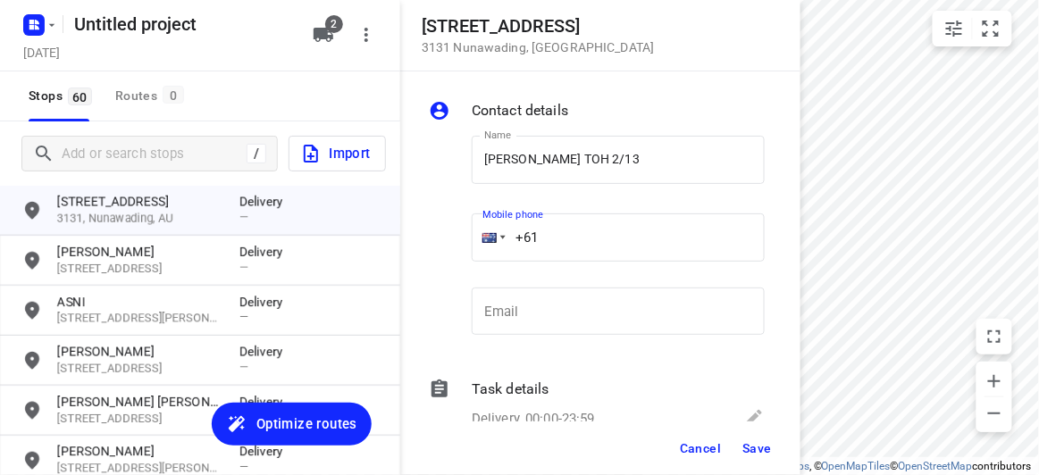
paste input "61450502460"
click at [519, 238] on input "+61 61450502460" at bounding box center [618, 238] width 293 height 48
paste input "tel"
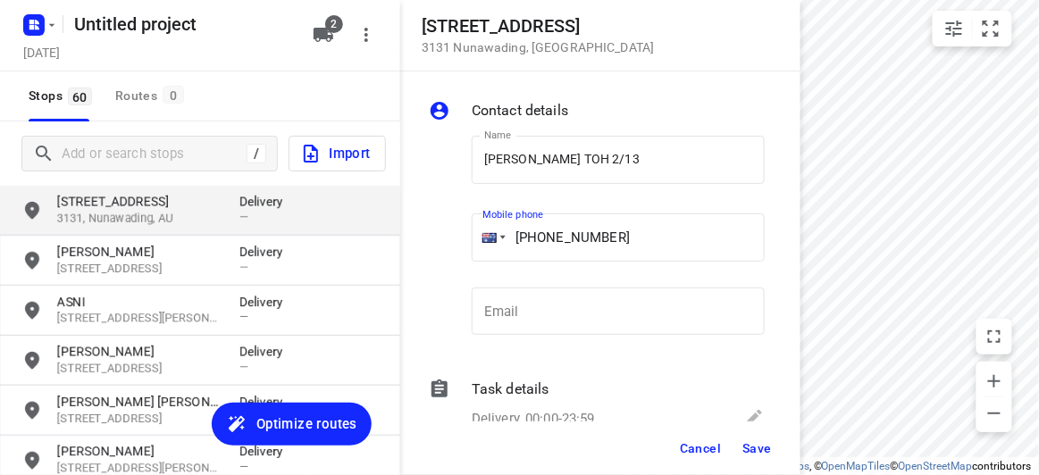
drag, startPoint x: 648, startPoint y: 219, endPoint x: 382, endPoint y: 231, distance: 266.5
click at [382, 231] on div "13 Browns Road 3131 Nunawading , Australia Contact details Name WEI HONG TOH 2/…" at bounding box center [200, 237] width 400 height 475
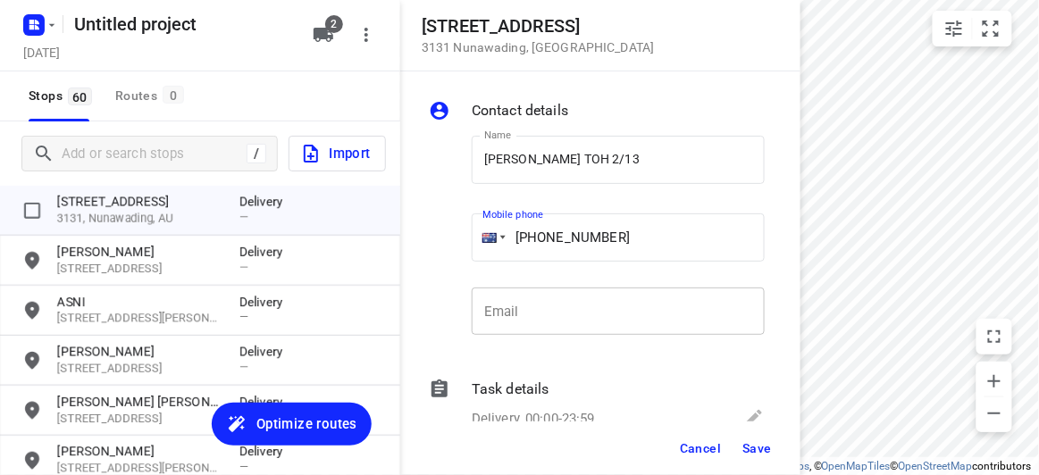
paste input "tel"
type input "+61 450502460"
click at [771, 459] on button "Save" at bounding box center [757, 448] width 44 height 32
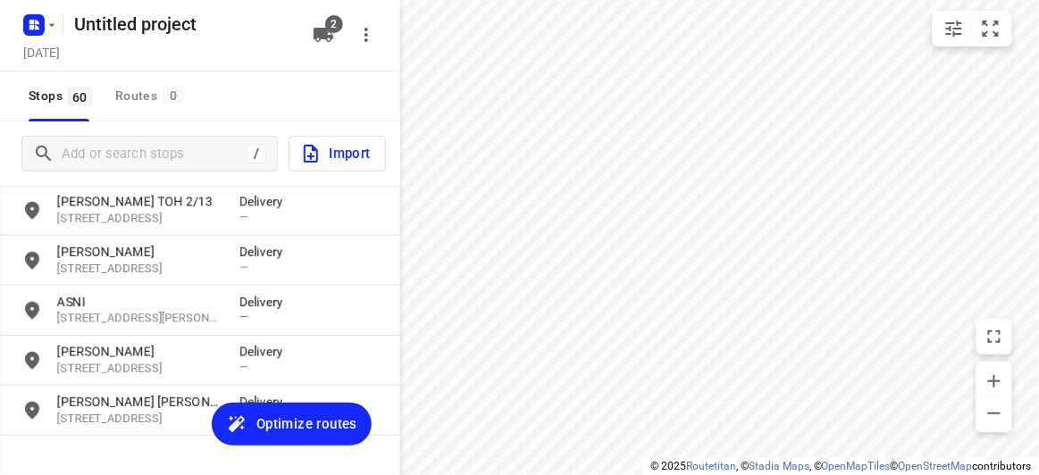
scroll to position [1773, 0]
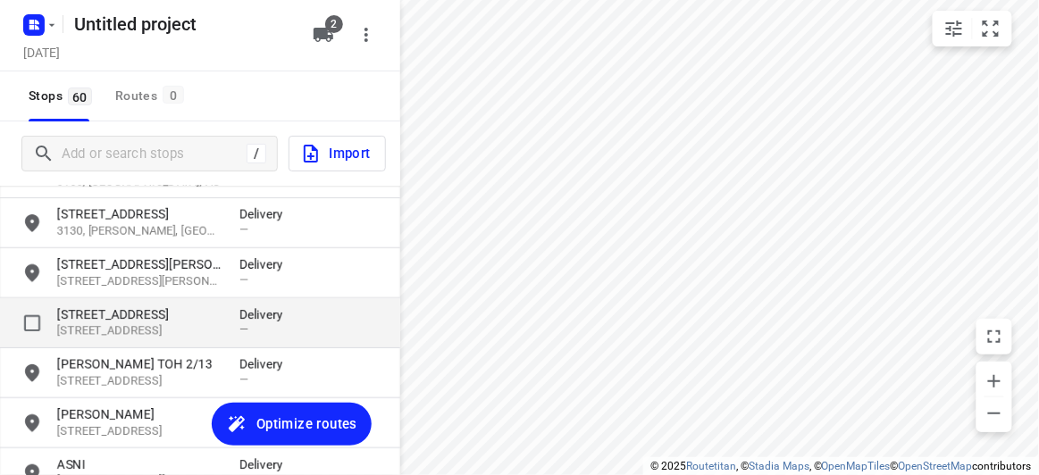
click at [103, 334] on p "[STREET_ADDRESS]" at bounding box center [139, 331] width 164 height 17
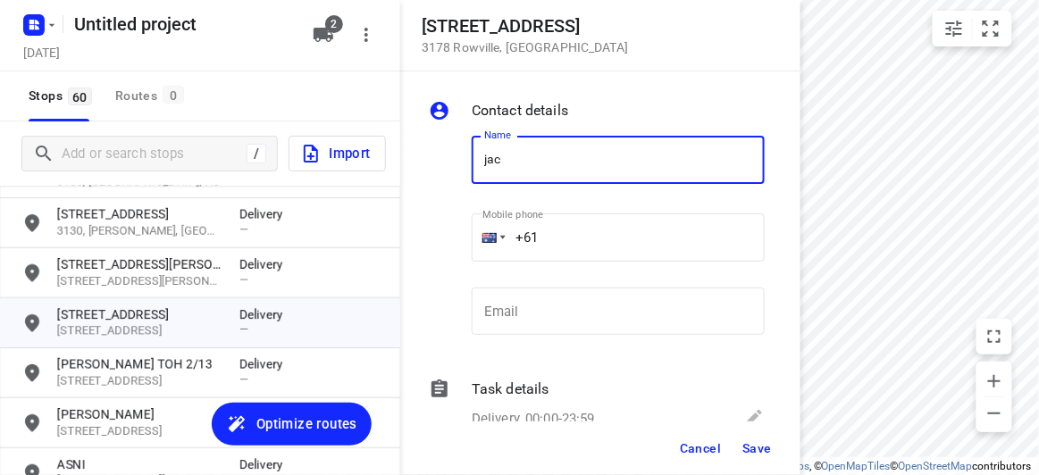
type input "JACK TANG"
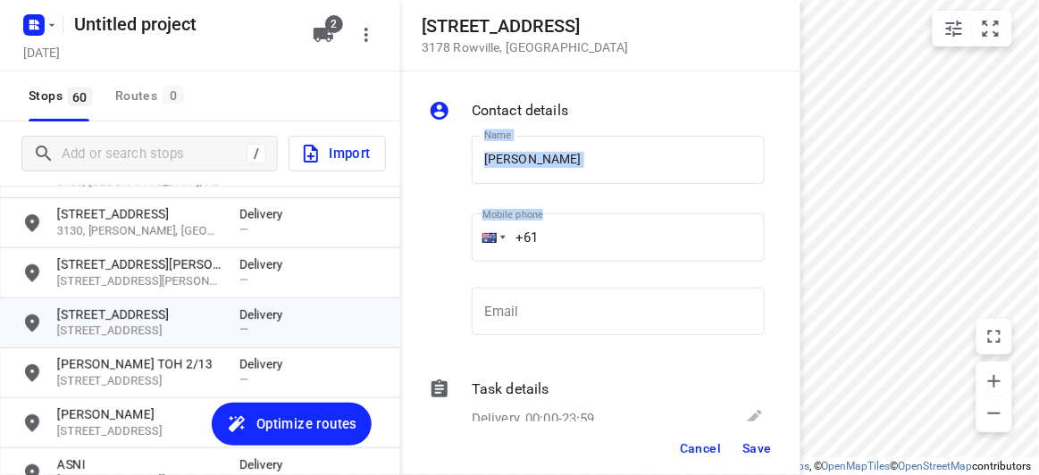
drag, startPoint x: 541, startPoint y: 206, endPoint x: 441, endPoint y: 216, distance: 99.7
click at [441, 216] on div "Name JACK TANG Name Mobile phone +61 ​ Email Email" at bounding box center [596, 240] width 343 height 236
drag, startPoint x: 476, startPoint y: 240, endPoint x: 432, endPoint y: 239, distance: 43.8
click at [432, 239] on div "Name JACK TANG Name Mobile phone +61 ​ Email Email" at bounding box center [596, 240] width 343 height 236
paste input "tel"
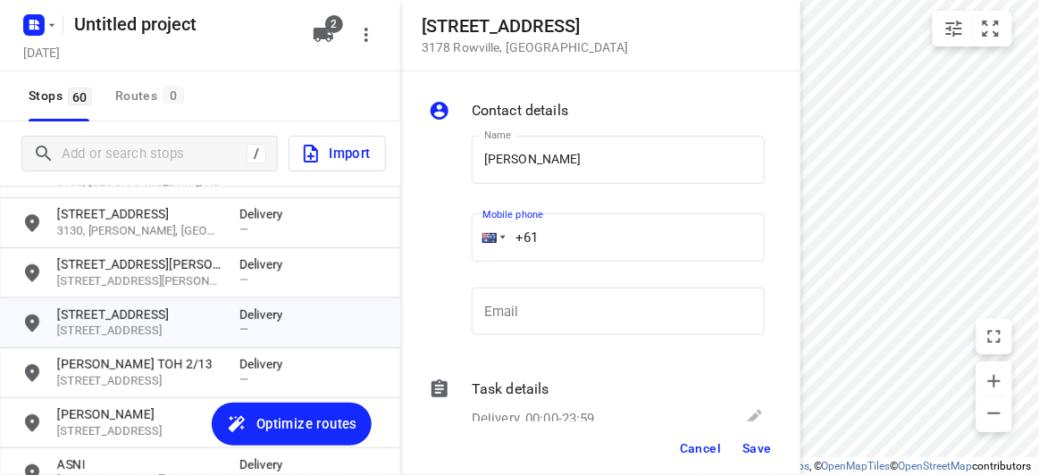
paste input "411744476"
type input "+61 411744476"
click at [766, 447] on span "Save" at bounding box center [756, 448] width 29 height 14
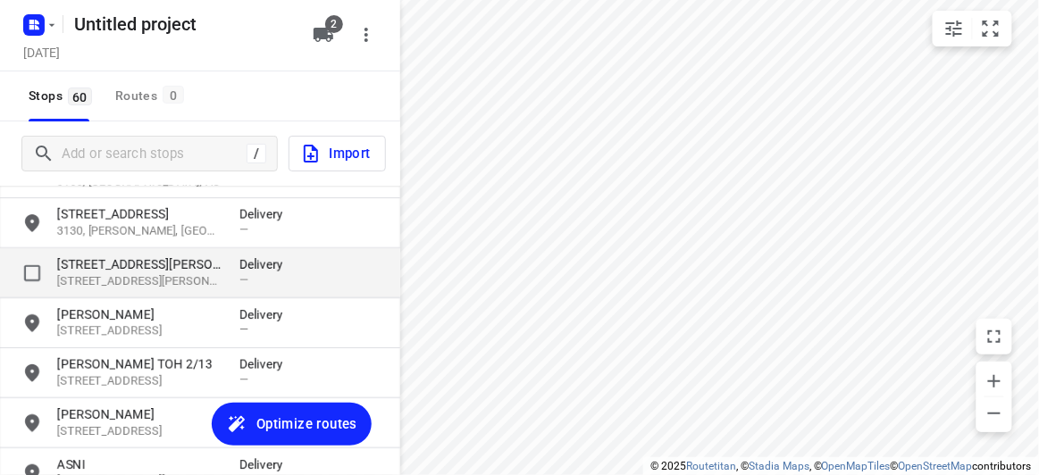
click at [99, 284] on p "[STREET_ADDRESS][PERSON_NAME]" at bounding box center [139, 281] width 164 height 17
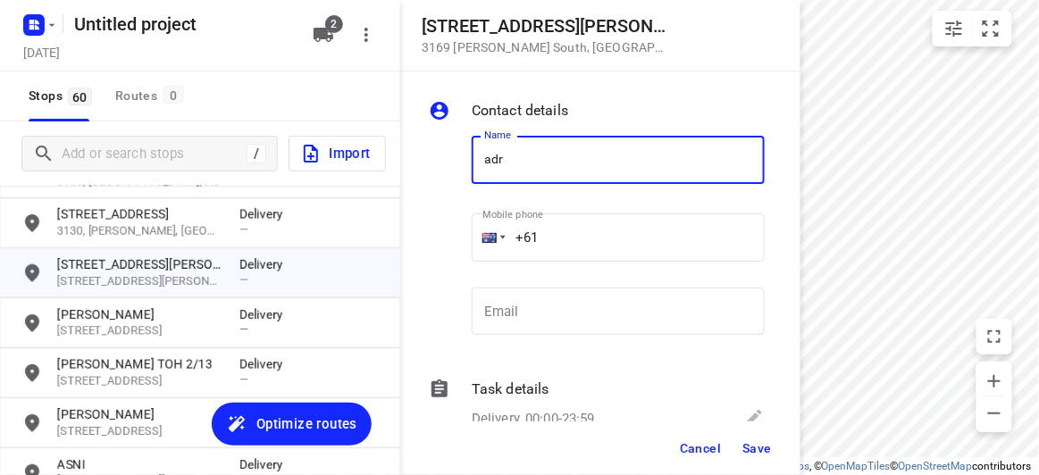
type input "ADRINA 1/12"
click at [575, 244] on input "+61" at bounding box center [618, 238] width 293 height 48
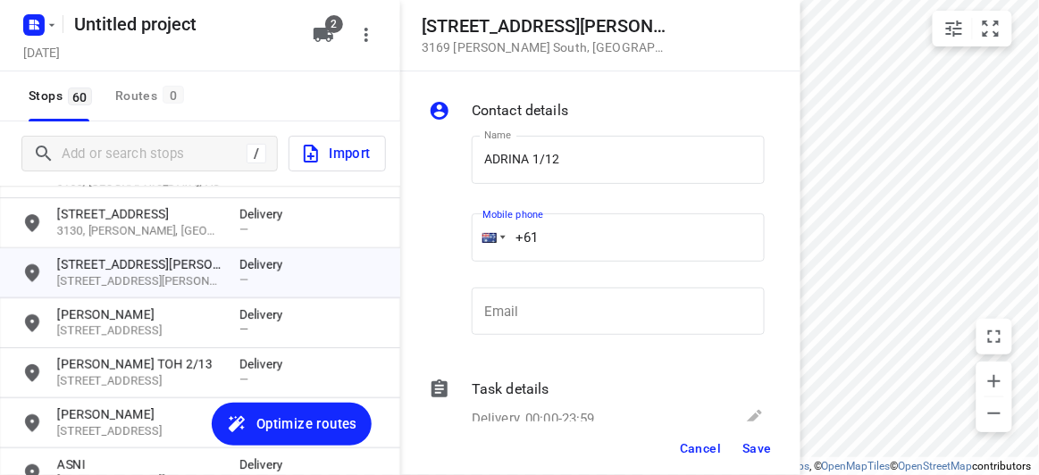
paste input "450352962"
type input "+61 450352962"
click at [757, 446] on span "Save" at bounding box center [756, 448] width 29 height 14
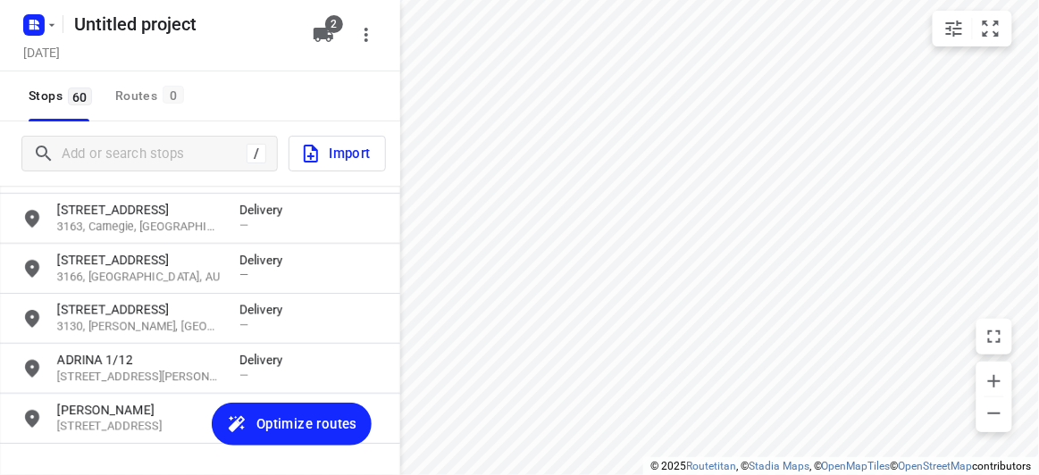
scroll to position [1530, 0]
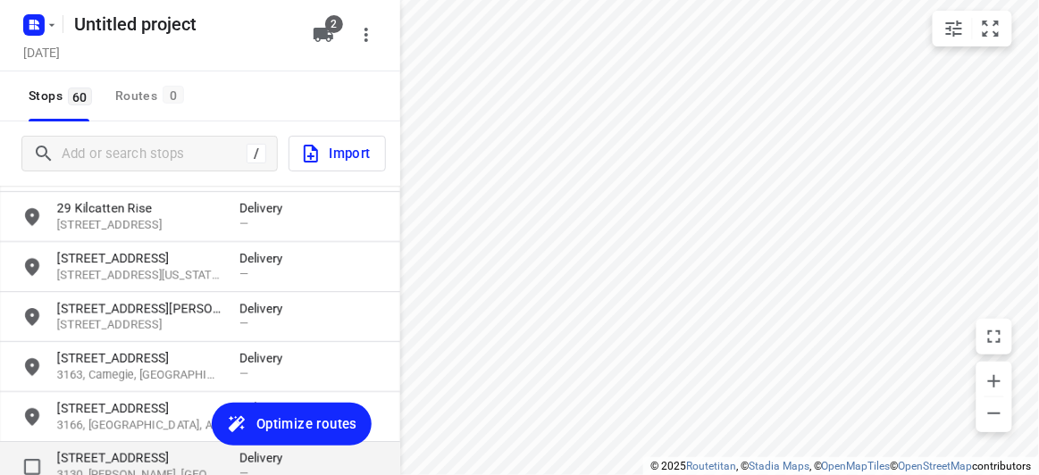
click at [128, 451] on p "[STREET_ADDRESS]" at bounding box center [139, 458] width 164 height 18
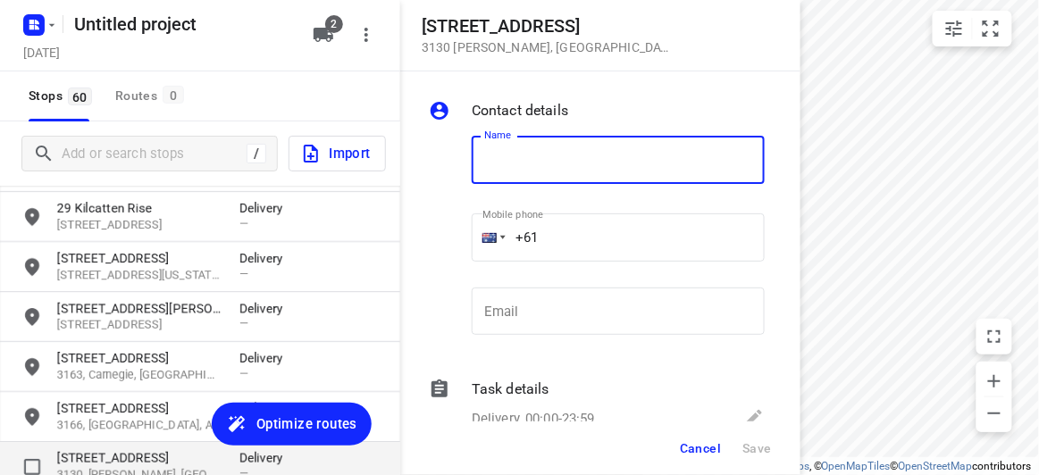
type input "m"
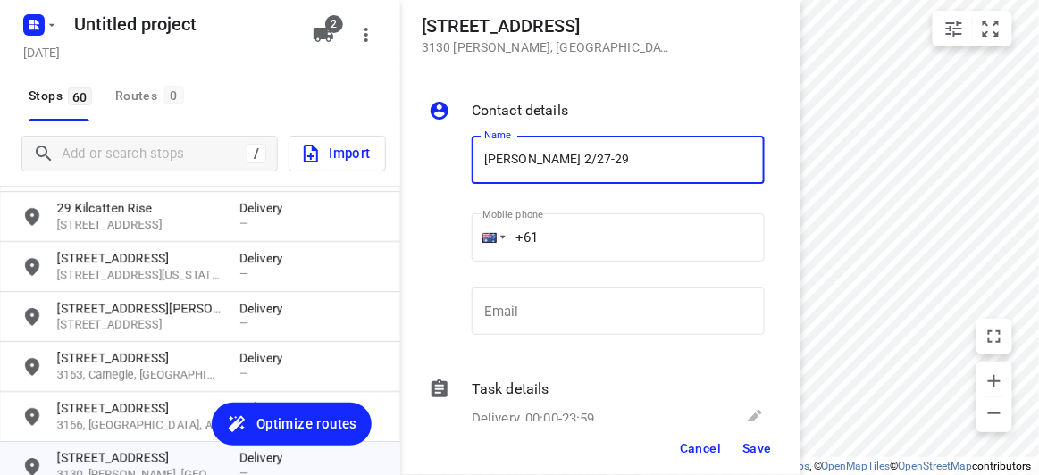
paste input "+61475128833"
type input "NICKI TAN 2/27-29 +61475128833"
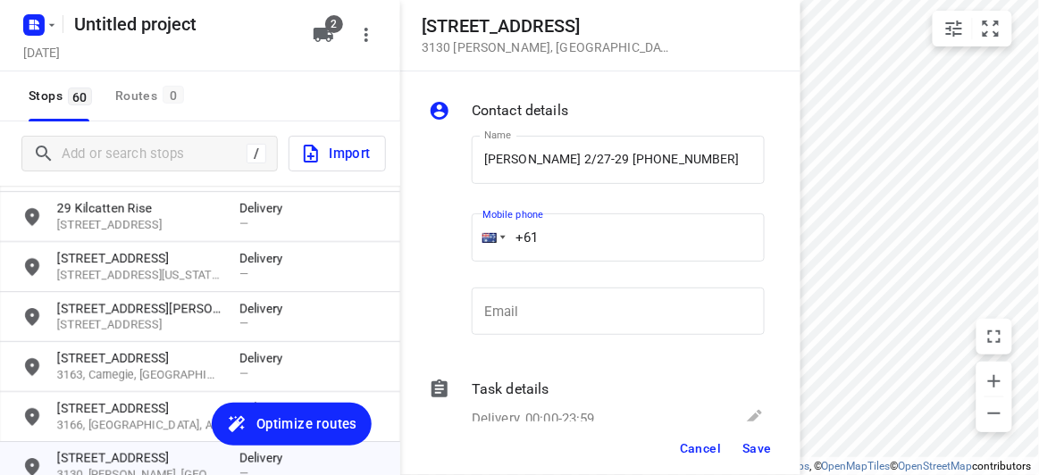
drag, startPoint x: 591, startPoint y: 249, endPoint x: 607, endPoint y: 226, distance: 28.3
click at [591, 249] on input "+61" at bounding box center [618, 238] width 293 height 48
paste input "61475128833"
drag, startPoint x: 673, startPoint y: 215, endPoint x: 684, endPoint y: 245, distance: 31.7
click at [497, 230] on div "Mobile phone +61 61475128833 ​" at bounding box center [618, 240] width 293 height 71
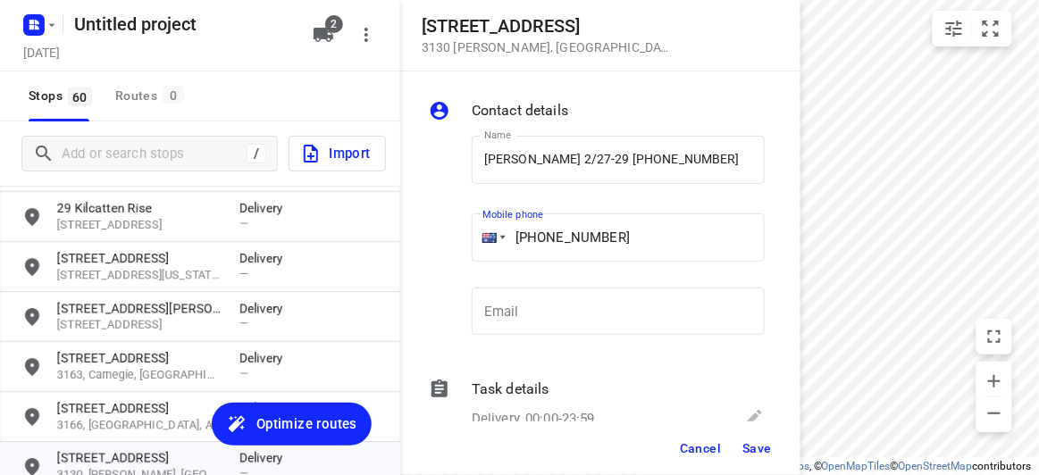
drag, startPoint x: 724, startPoint y: 222, endPoint x: 691, endPoint y: 243, distance: 39.4
click at [723, 223] on input "+61 61475128833" at bounding box center [618, 238] width 293 height 48
drag, startPoint x: 633, startPoint y: 241, endPoint x: 438, endPoint y: 252, distance: 195.1
click at [438, 252] on div "Name NICKI TAN 2/27-29 +61475128833 Name Mobile phone +61 61475128833 ​ Email E…" at bounding box center [596, 240] width 343 height 236
paste input "tel"
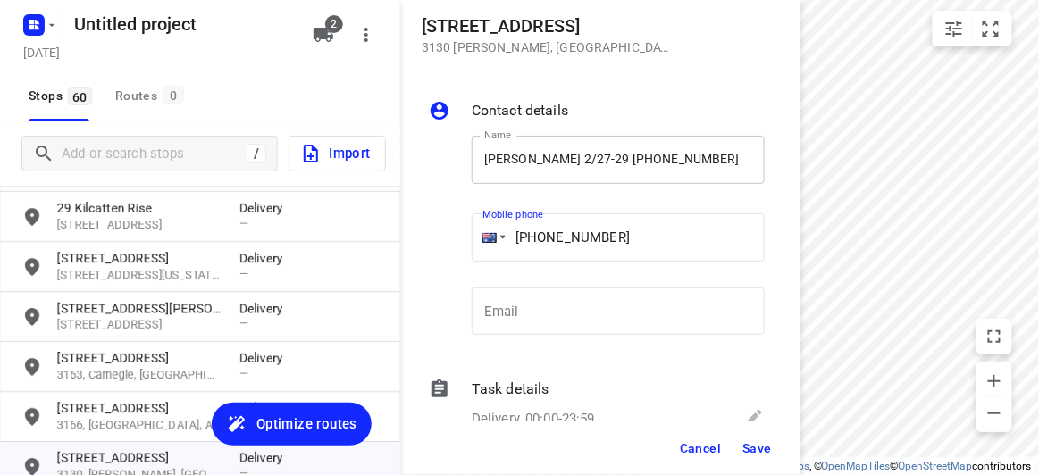
type input "+61 475128833"
drag, startPoint x: 650, startPoint y: 171, endPoint x: 701, endPoint y: 147, distance: 56.8
click at [666, 165] on input "NICKI TAN 2/27-29 +61475128833" at bounding box center [618, 160] width 293 height 48
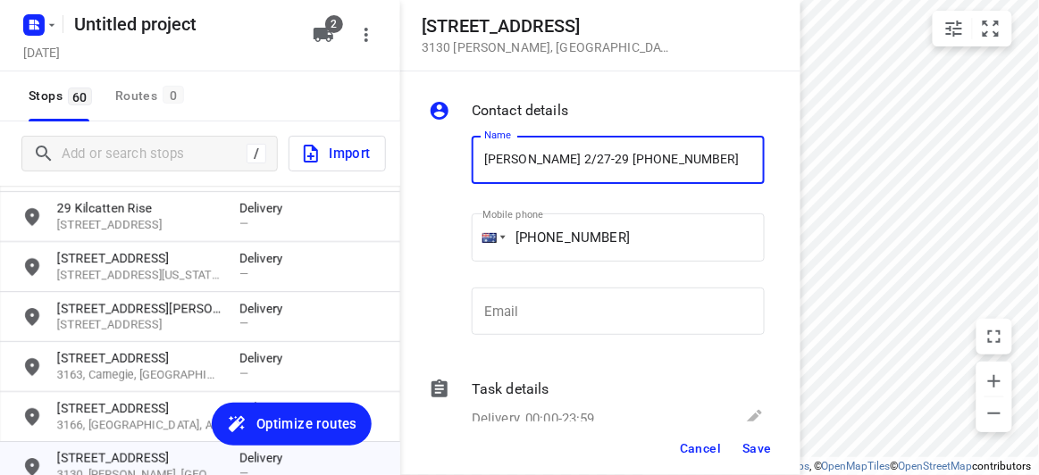
drag, startPoint x: 701, startPoint y: 147, endPoint x: 591, endPoint y: 158, distance: 111.3
click at [591, 158] on input "NICKI TAN 2/27-29 +61475128833" at bounding box center [618, 160] width 293 height 48
type input "NICKI TAN 2/27-29"
click at [758, 444] on span "Save" at bounding box center [756, 448] width 29 height 14
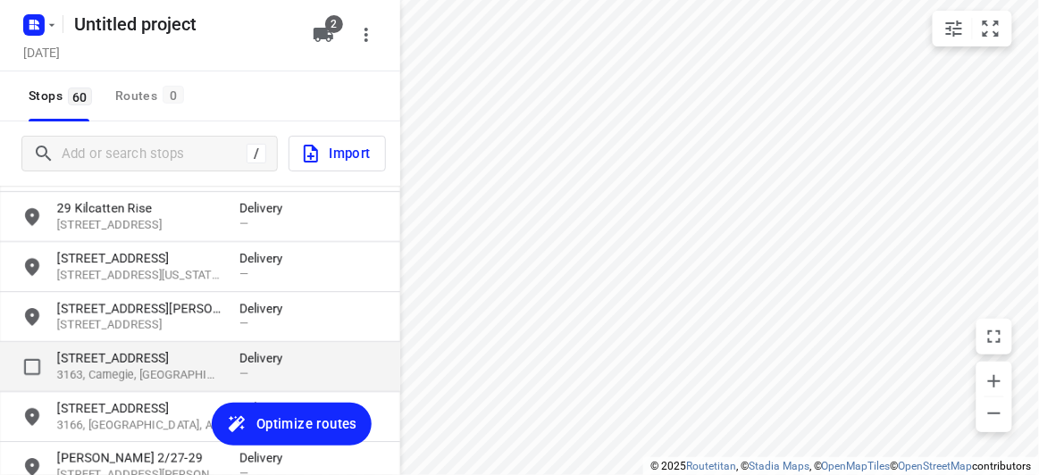
click at [111, 359] on p "[STREET_ADDRESS]" at bounding box center [139, 358] width 164 height 18
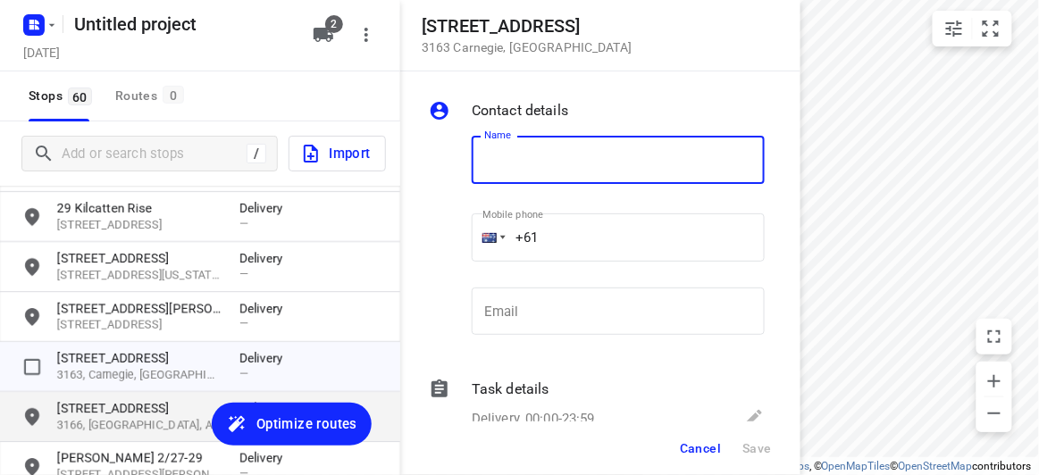
click at [128, 403] on p "[STREET_ADDRESS]" at bounding box center [139, 408] width 164 height 18
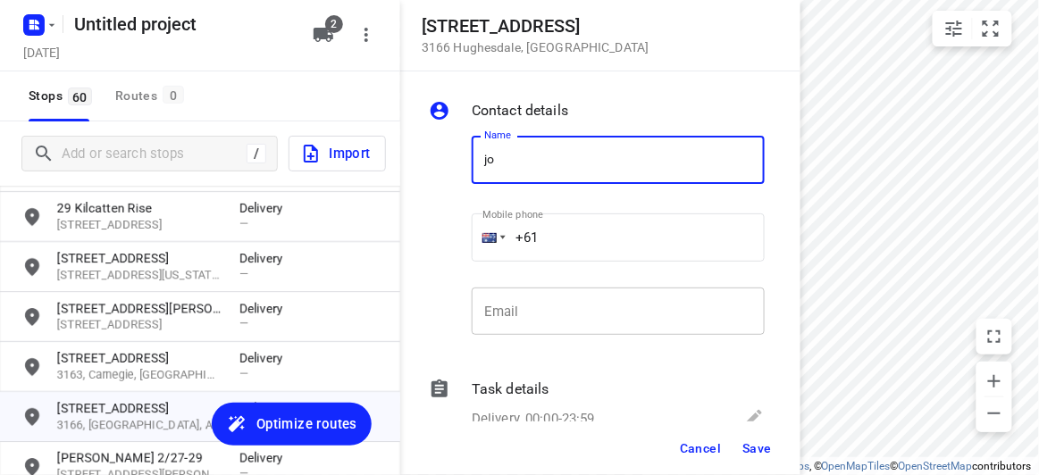
type input "JOSHUA GOH 8/47-49"
click at [567, 241] on input "+61" at bounding box center [618, 238] width 293 height 48
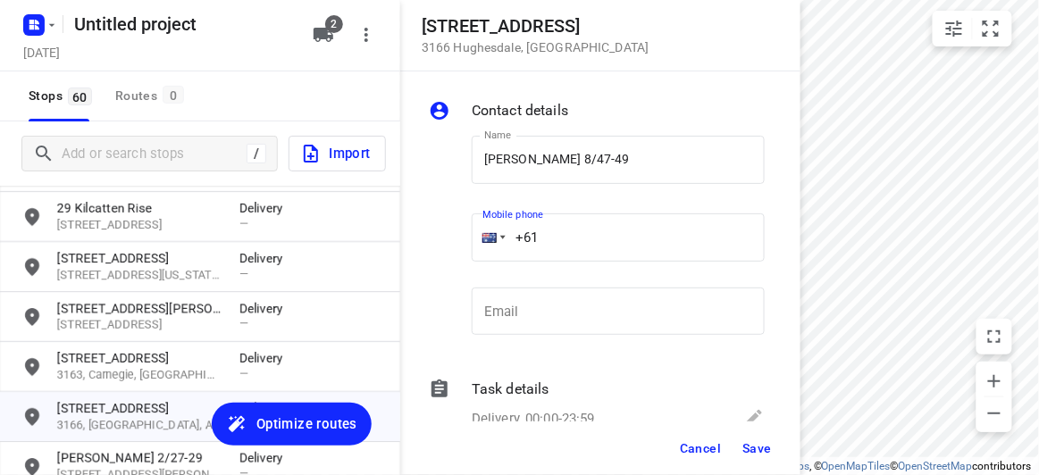
paste input "61422972118"
drag, startPoint x: 704, startPoint y: 234, endPoint x: 437, endPoint y: 252, distance: 267.7
click at [437, 252] on div "Name JOSHUA GOH 8/47-49 Name Mobile phone +61 61422972118 ​ Email Email" at bounding box center [596, 240] width 343 height 236
paste input "tel"
type input "+61 422972118"
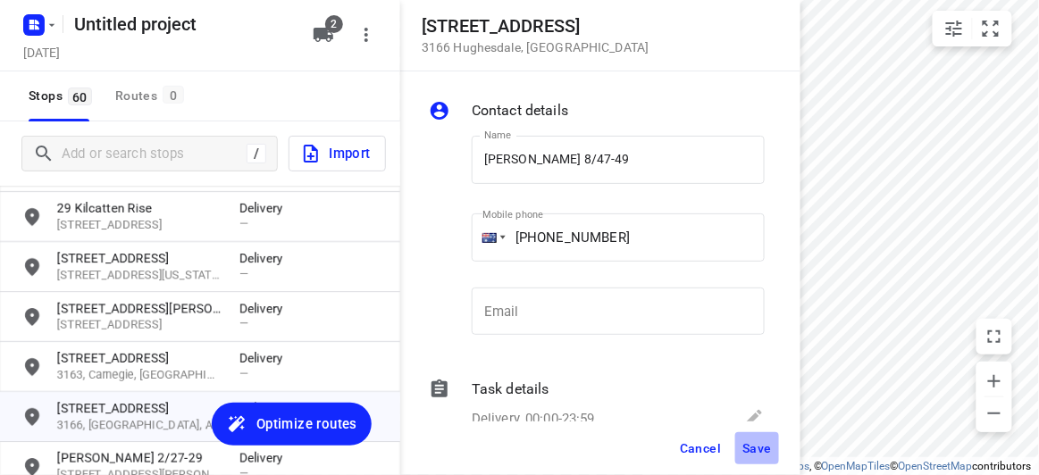
click at [746, 448] on span "Save" at bounding box center [756, 448] width 29 height 14
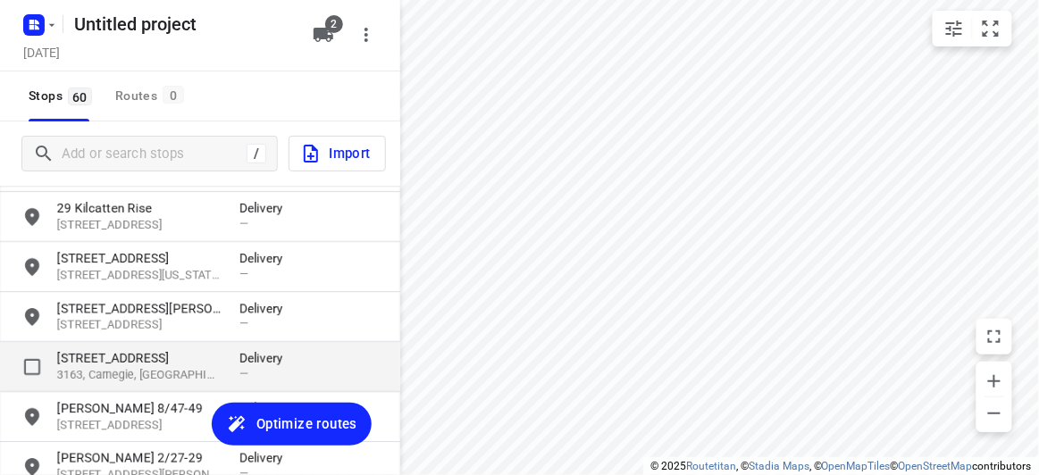
click at [159, 365] on p "[STREET_ADDRESS]" at bounding box center [139, 358] width 164 height 18
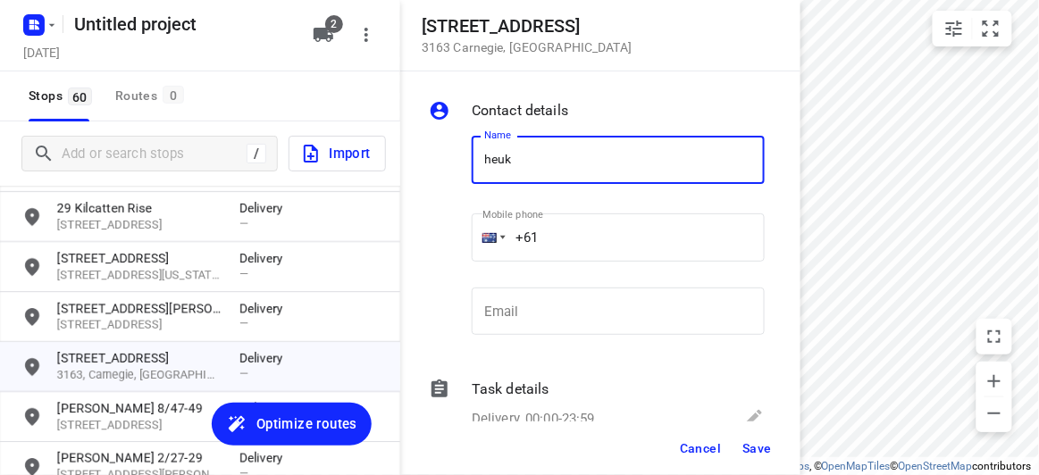
click at [475, 168] on input "heuk" at bounding box center [618, 160] width 293 height 48
drag, startPoint x: 540, startPoint y: 158, endPoint x: 438, endPoint y: 167, distance: 102.2
click at [440, 166] on div "Name heuk Name Mobile phone +61 ​ Email Email" at bounding box center [596, 240] width 343 height 236
type input "CHEUK TAM 2/63"
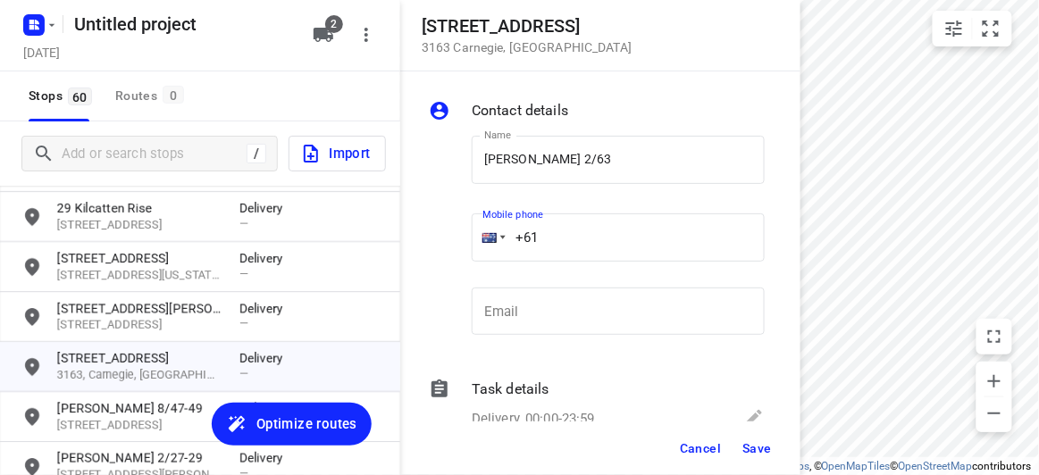
click at [479, 237] on div "+61" at bounding box center [618, 238] width 293 height 48
paste input "413491283"
type input "+61 413491283"
click at [738, 437] on button "Save" at bounding box center [757, 448] width 44 height 32
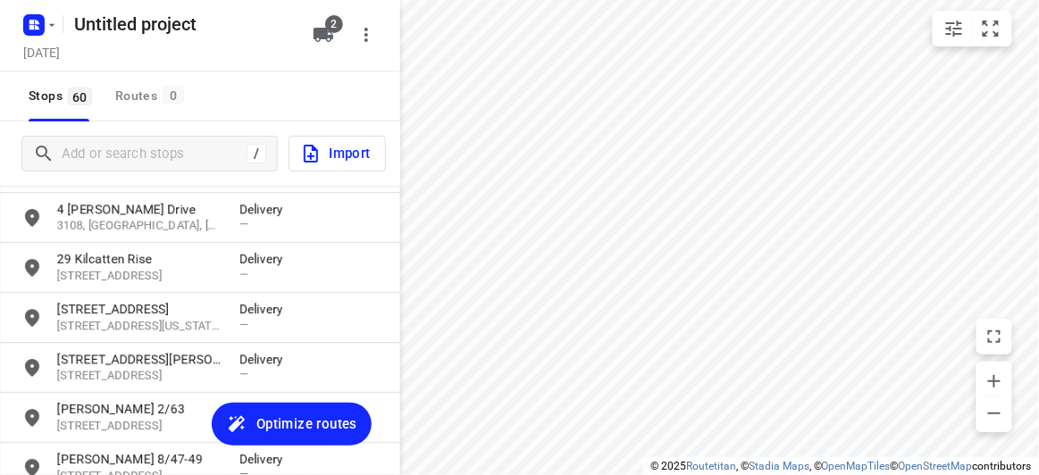
scroll to position [1367, 0]
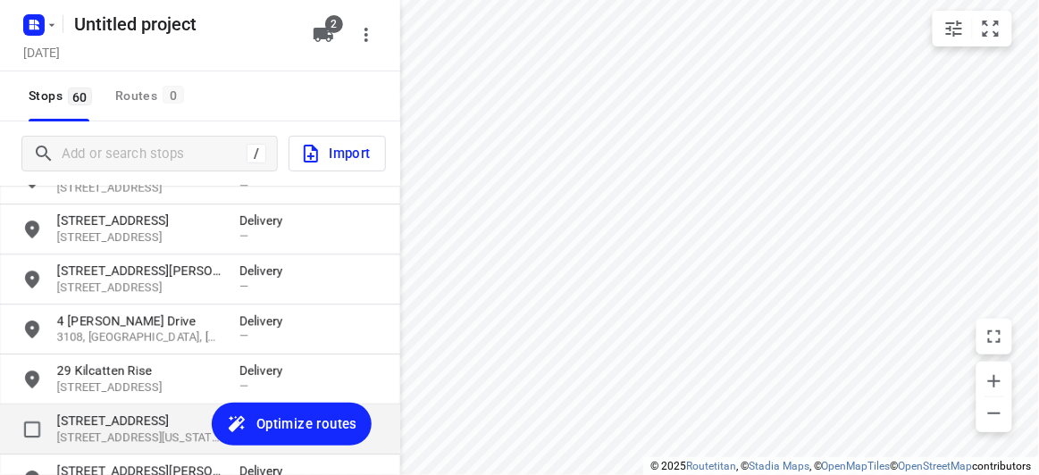
click at [92, 452] on div "7 Baranbali Drive 3133, Vermont South, AU Delivery —" at bounding box center [200, 430] width 400 height 50
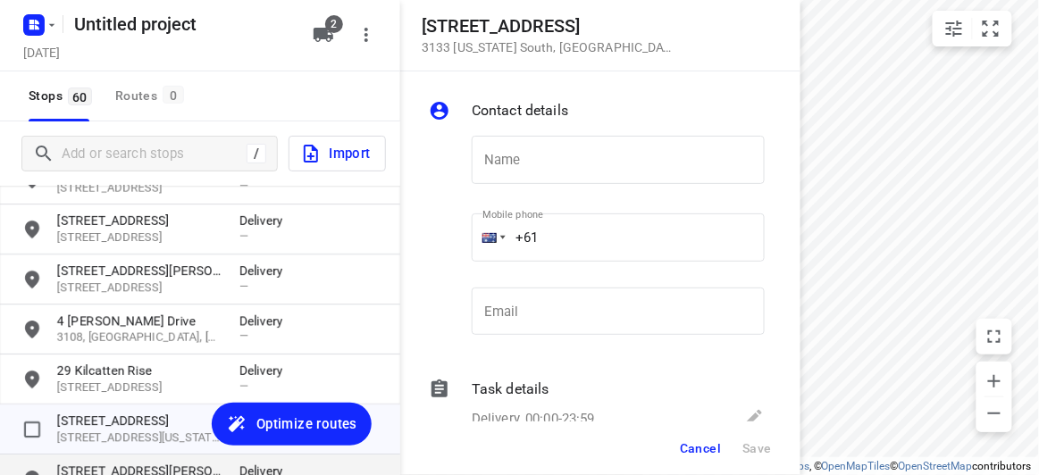
click at [92, 465] on p "[STREET_ADDRESS][PERSON_NAME]" at bounding box center [139, 471] width 164 height 18
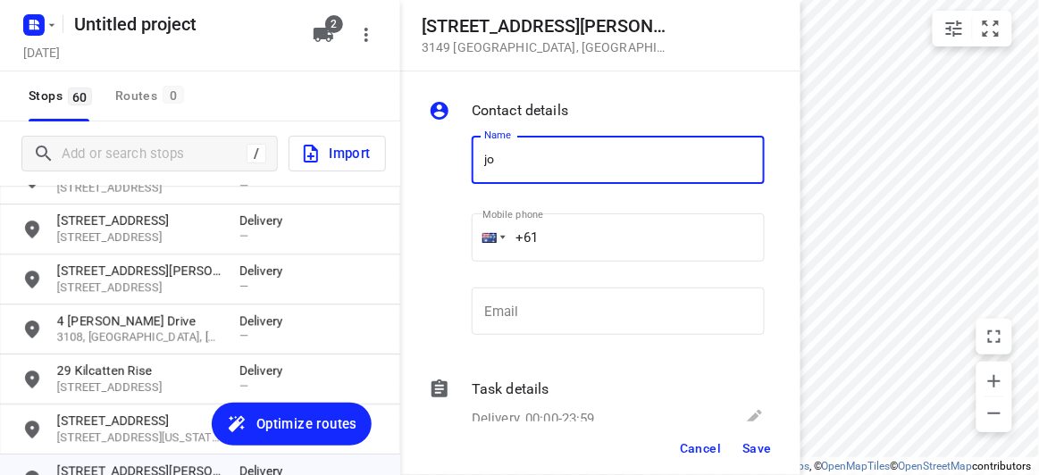
type input "JOHANNA LEE 1/56"
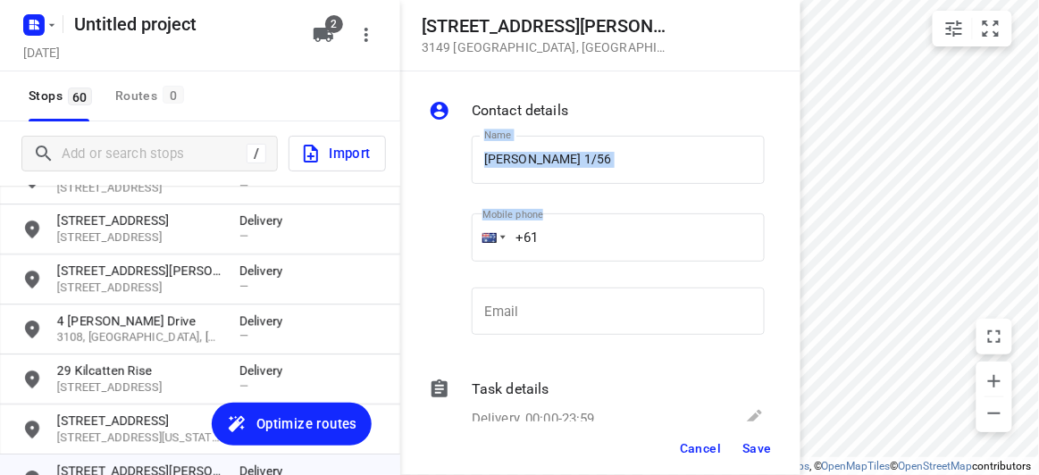
drag, startPoint x: 581, startPoint y: 211, endPoint x: 443, endPoint y: 247, distance: 142.4
click at [443, 247] on div "Name JOHANNA LEE 1/56 Name Mobile phone +61 ​ Email Email" at bounding box center [596, 240] width 343 height 236
drag, startPoint x: 568, startPoint y: 223, endPoint x: 565, endPoint y: 367, distance: 143.9
click at [409, 237] on div "Contact details Name JOHANNA LEE 1/56 Name Mobile phone +61 ​ Email Email Task …" at bounding box center [600, 246] width 400 height 350
paste input "433708869"
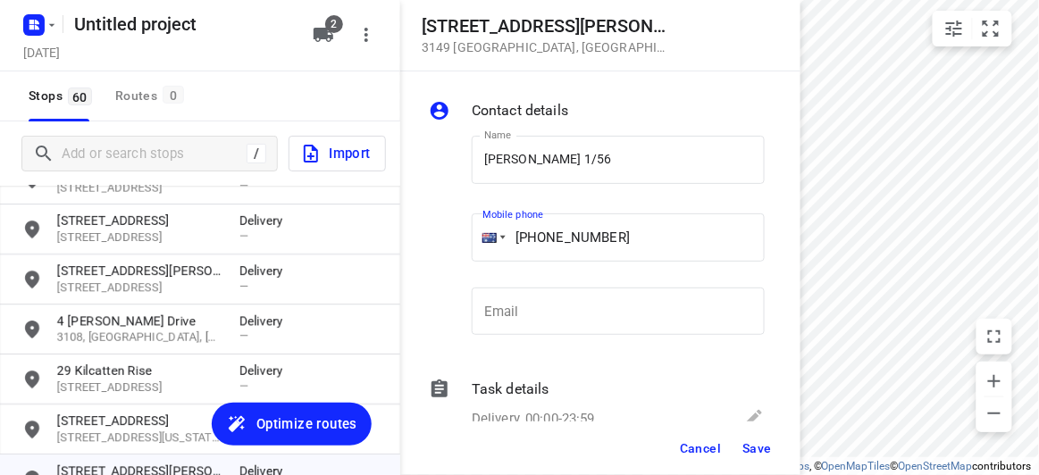
type input "+61 433708869"
click at [741, 455] on button "Save" at bounding box center [757, 448] width 44 height 32
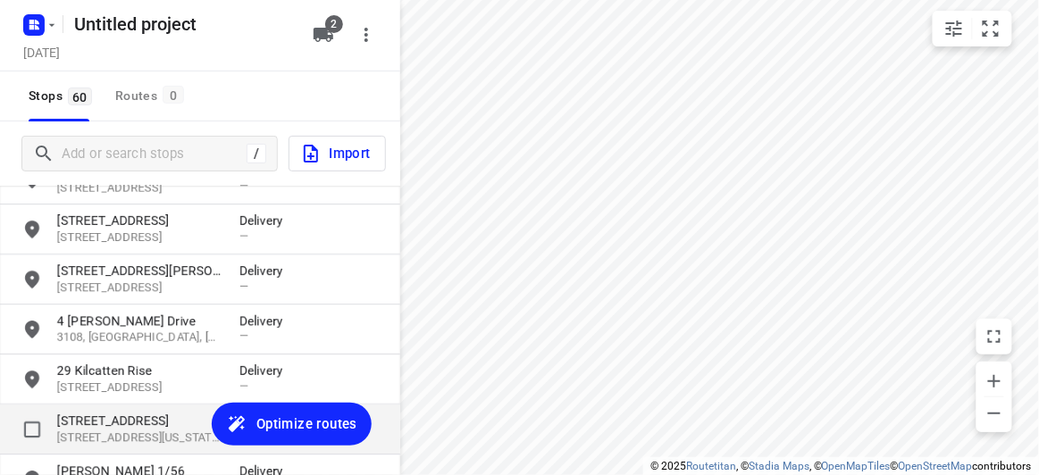
click at [132, 425] on p "[STREET_ADDRESS]" at bounding box center [139, 421] width 164 height 18
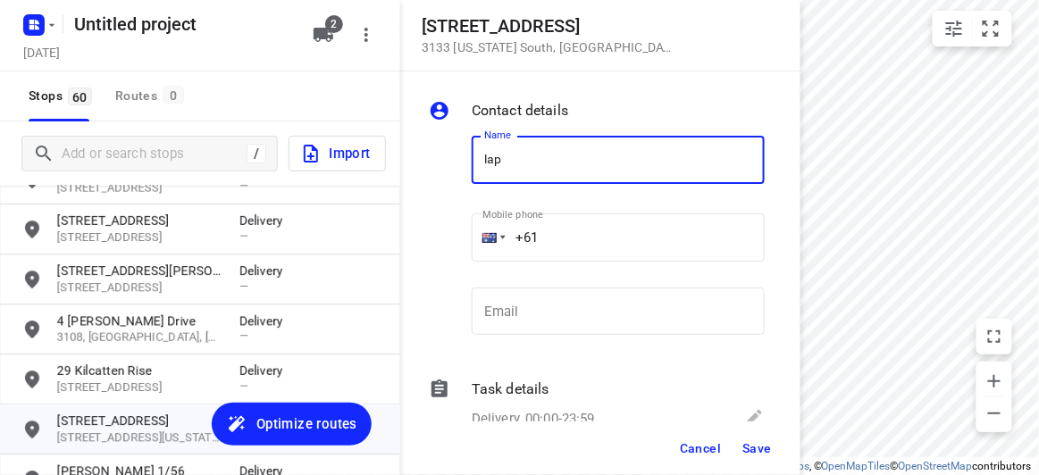
type input "LAPHANG CHUNG 7A"
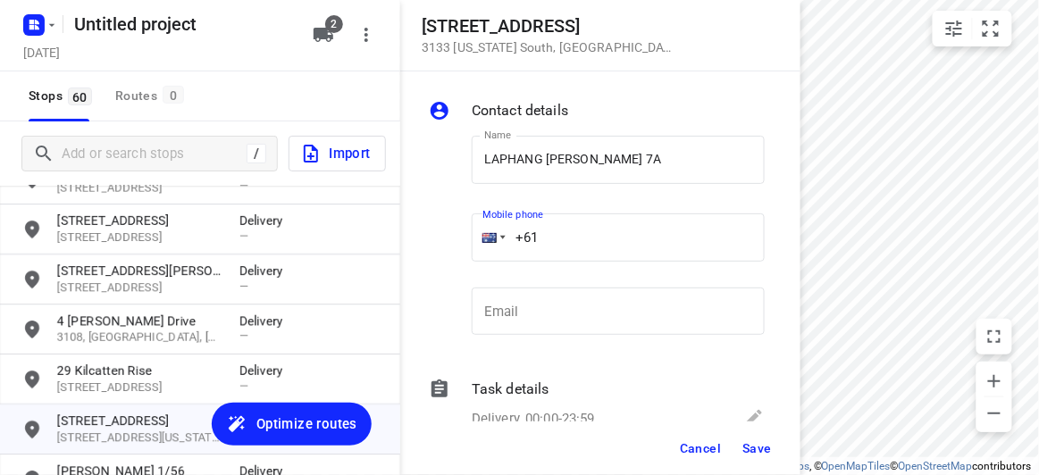
drag, startPoint x: 519, startPoint y: 247, endPoint x: 436, endPoint y: 258, distance: 83.9
click at [436, 258] on div "Name LAPHANG CHUNG 7A Name Mobile phone +61 ​ Email Email" at bounding box center [596, 240] width 343 height 236
paste input "403541676"
type input "+61 403541676"
click at [762, 440] on button "Save" at bounding box center [757, 448] width 44 height 32
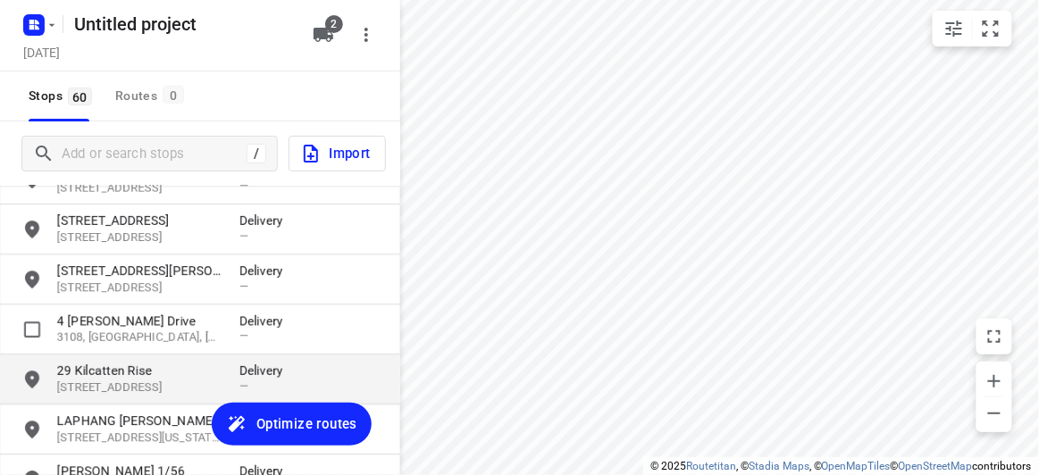
drag, startPoint x: 112, startPoint y: 336, endPoint x: 113, endPoint y: 373, distance: 37.5
click at [111, 335] on p "3108, [GEOGRAPHIC_DATA], [GEOGRAPHIC_DATA]" at bounding box center [139, 338] width 164 height 17
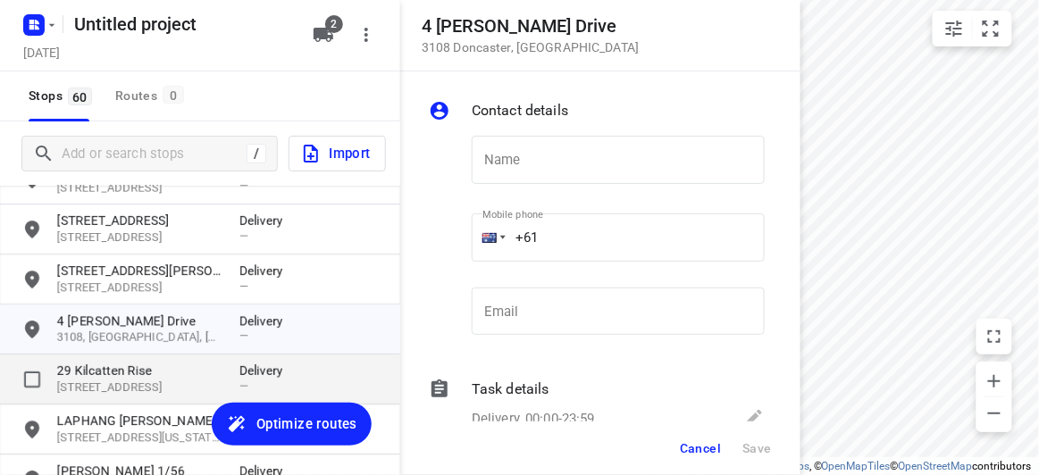
click at [113, 373] on p "29 Kilcatten Rise" at bounding box center [139, 371] width 164 height 18
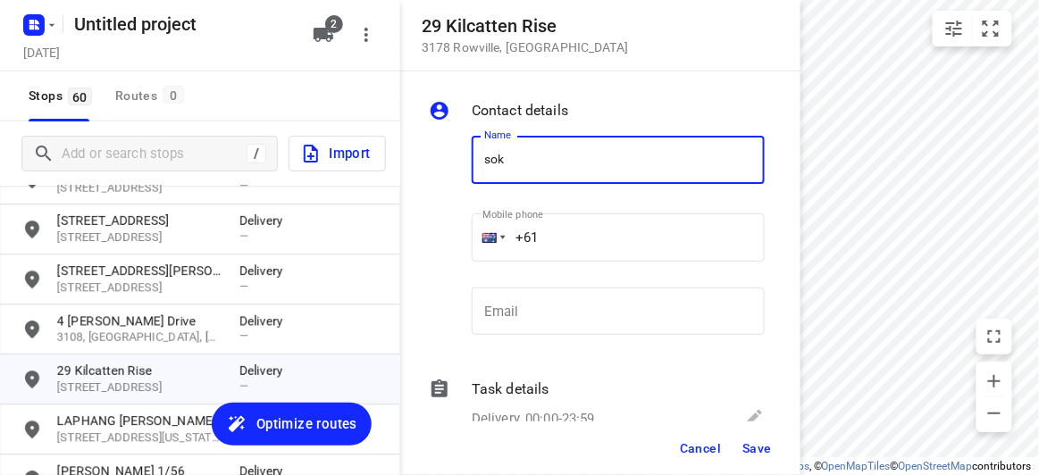
type input "SOK LEE"
click at [461, 234] on div "Name SOK LEE Name Mobile phone +61 ​ Email Email" at bounding box center [596, 240] width 343 height 236
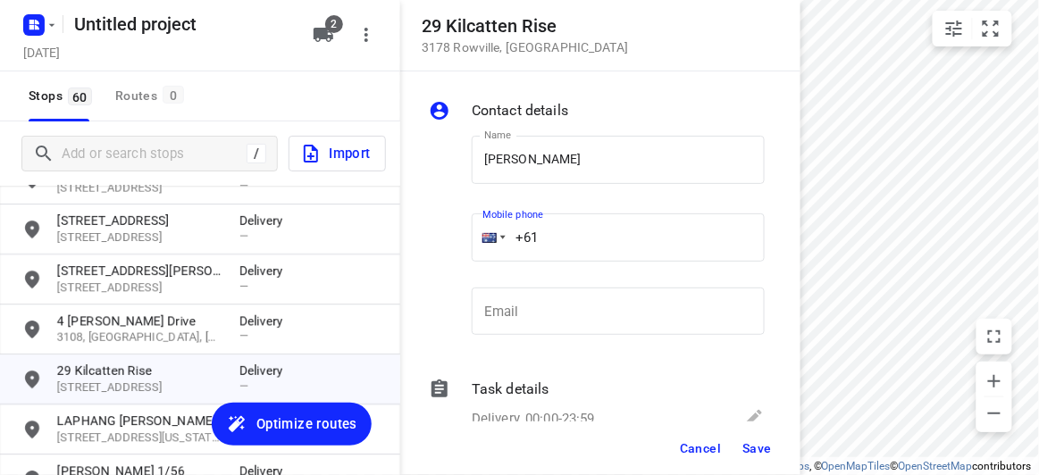
paste input "tel"
paste input "466316336"
type input "+61 466316336"
click at [761, 458] on button "Save" at bounding box center [757, 448] width 44 height 32
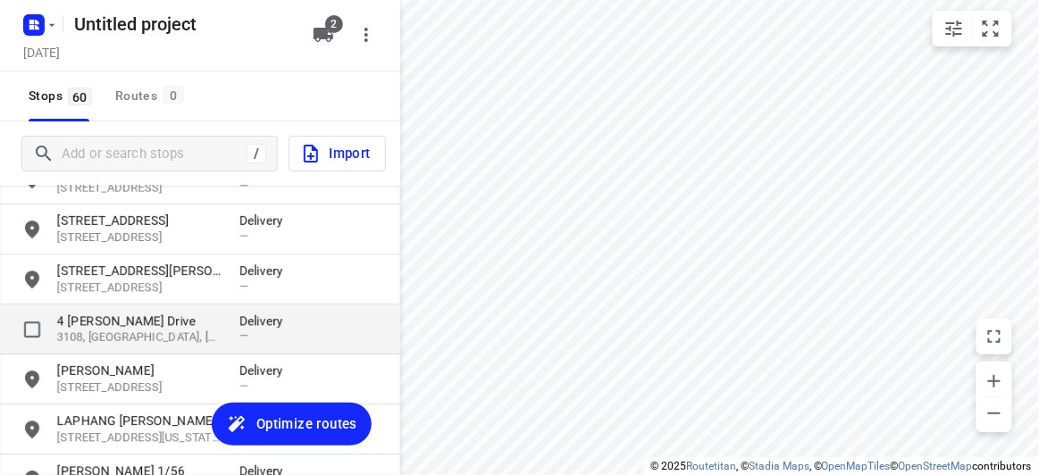
click at [113, 326] on p "4 [PERSON_NAME] Drive" at bounding box center [139, 321] width 164 height 18
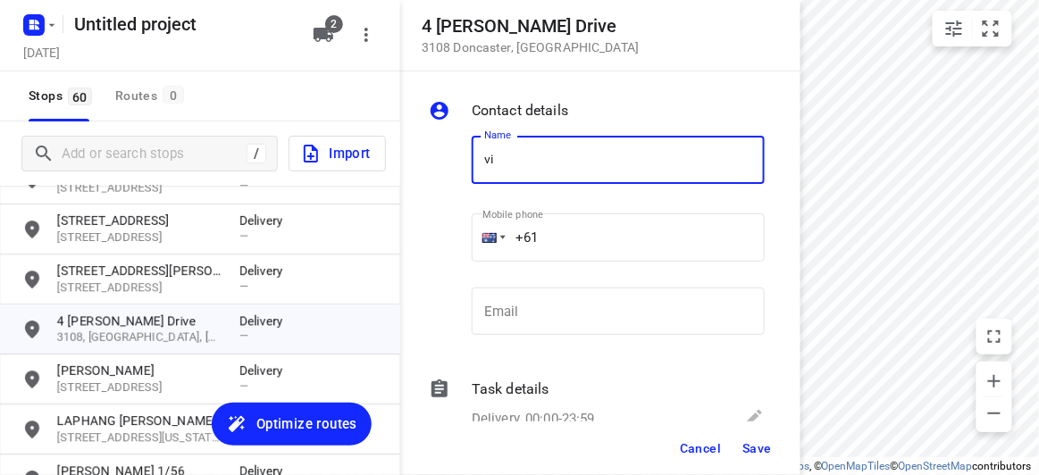
type input "VIVIAN YAU"
click at [452, 247] on div "Name VIVIAN YAU Name Mobile phone +61 ​ Email Email" at bounding box center [596, 240] width 343 height 236
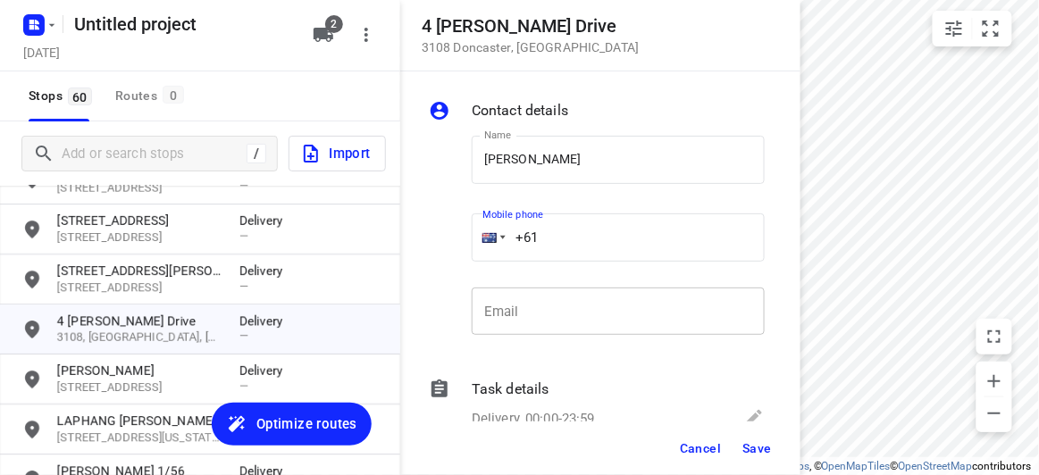
paste input "433196876"
type input "+61 433196876"
click at [751, 444] on span "Save" at bounding box center [756, 448] width 29 height 14
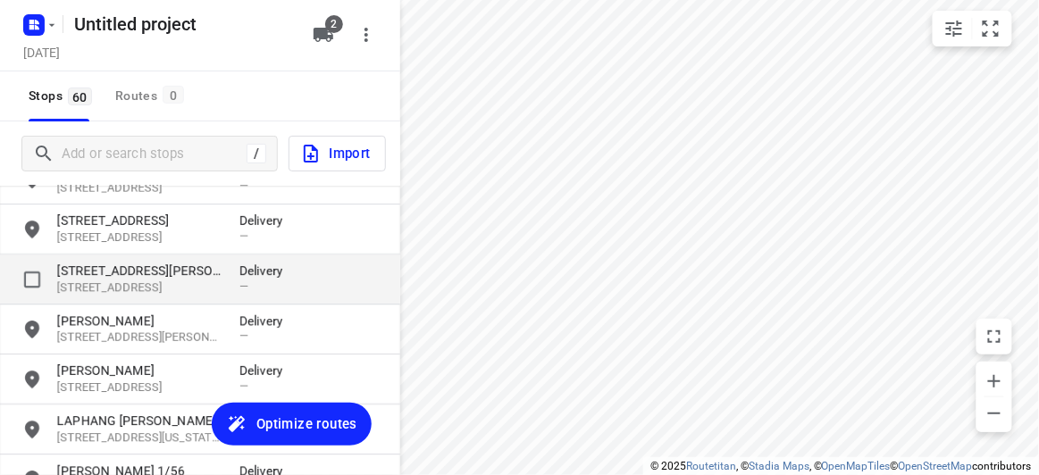
click at [140, 286] on p "[STREET_ADDRESS]" at bounding box center [139, 288] width 164 height 17
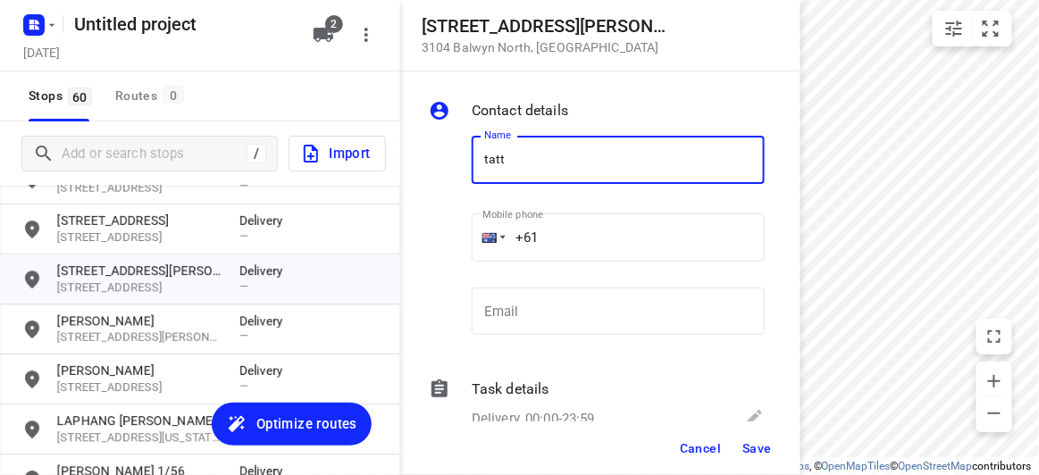
type input "TATT JIN SAW"
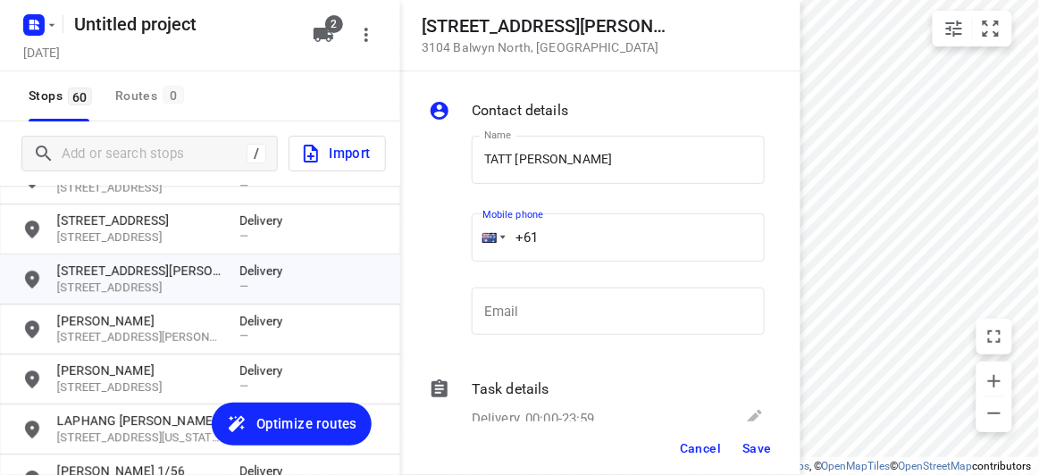
drag, startPoint x: 573, startPoint y: 232, endPoint x: 440, endPoint y: 250, distance: 133.4
click at [440, 250] on div "Name TATT JIN SAW Name Mobile phone +61 ​ Email Email" at bounding box center [596, 240] width 343 height 236
paste input "401262845"
type input "+61 401262845"
click at [752, 443] on span "Save" at bounding box center [756, 448] width 29 height 14
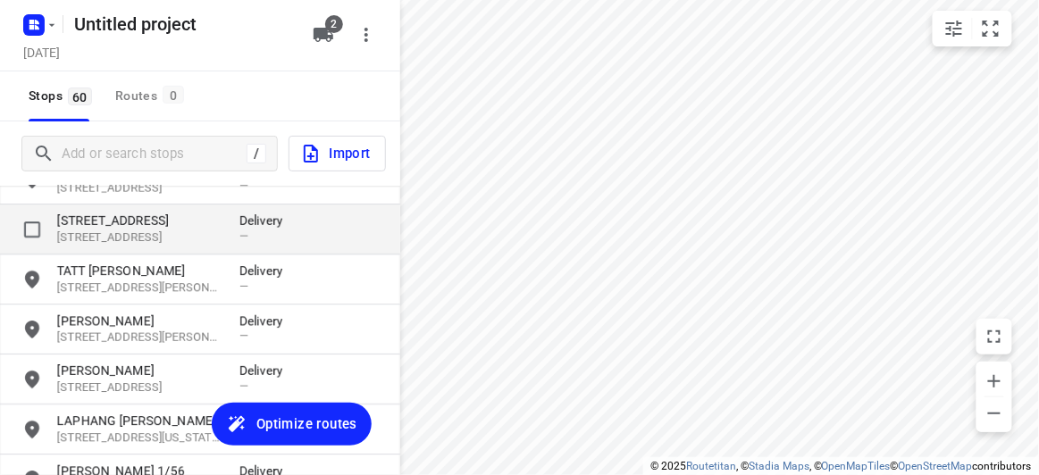
click at [104, 227] on p "[STREET_ADDRESS]" at bounding box center [139, 221] width 164 height 18
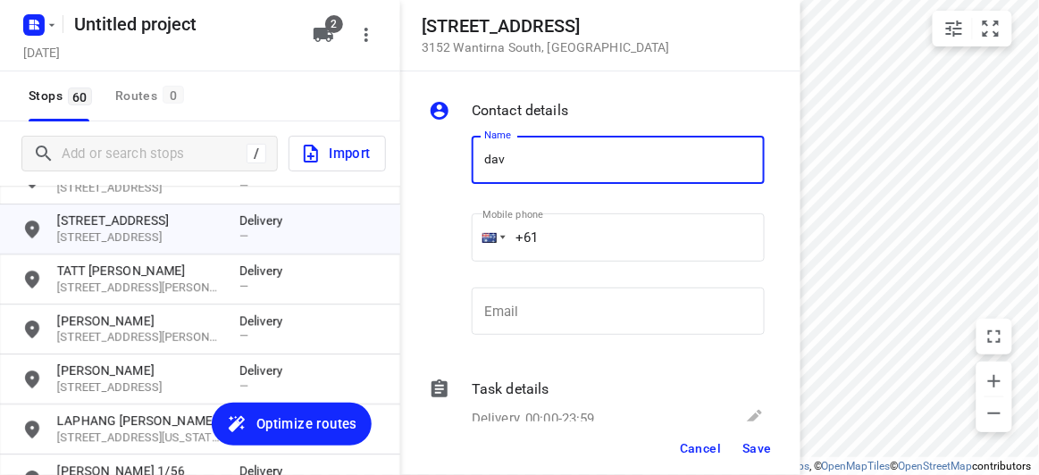
type input "DAVID SZETO"
click at [445, 233] on div "Name DAVID SZETO Name Mobile phone +61 ​ Email Email" at bounding box center [596, 240] width 343 height 236
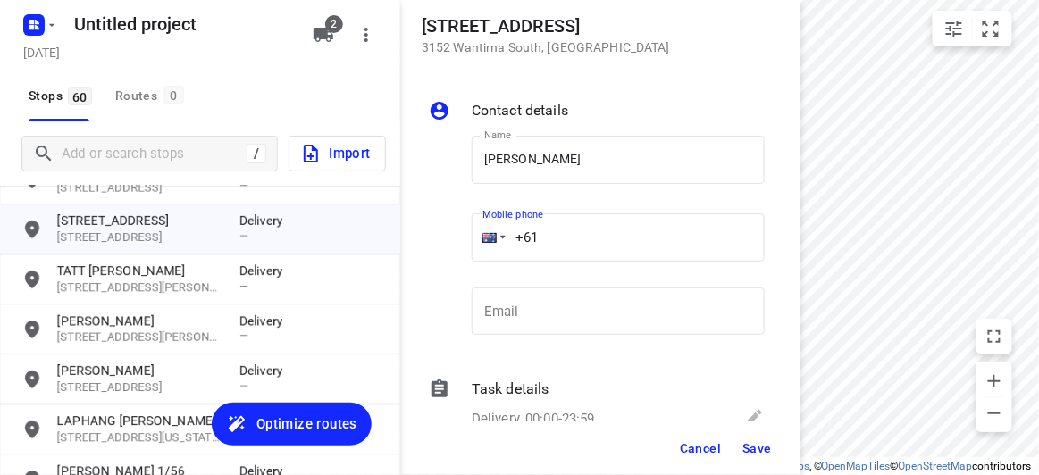
paste input "tel"
paste input "403573692"
type input "+61 403573692"
click at [757, 448] on span "Save" at bounding box center [756, 448] width 29 height 14
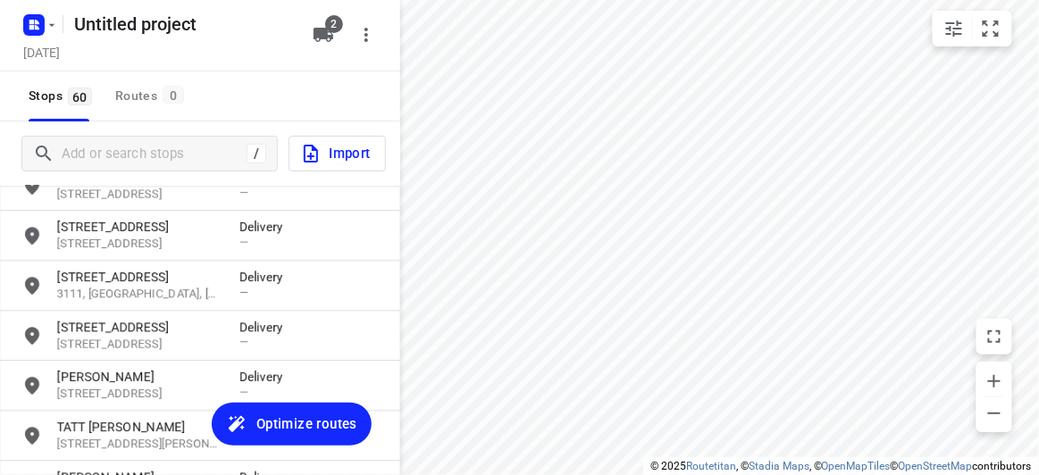
scroll to position [1205, 0]
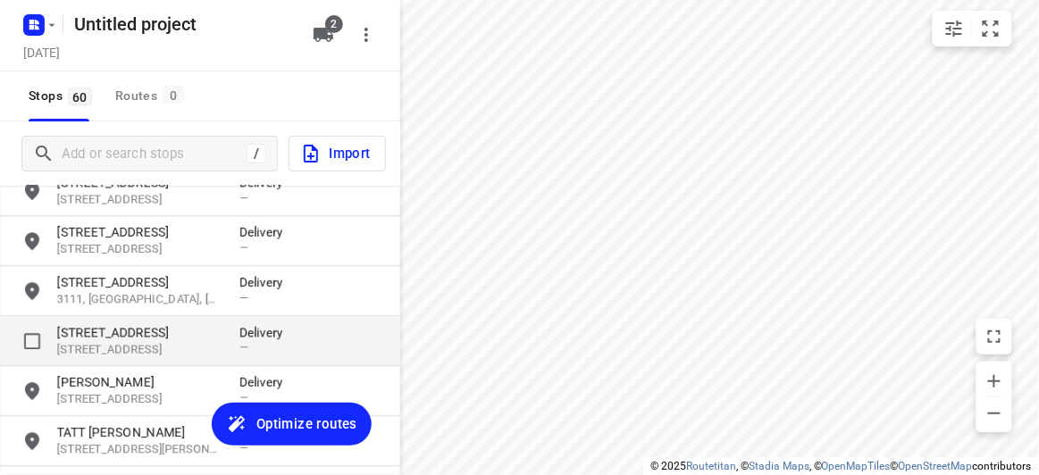
click at [83, 328] on p "[STREET_ADDRESS]" at bounding box center [139, 332] width 164 height 18
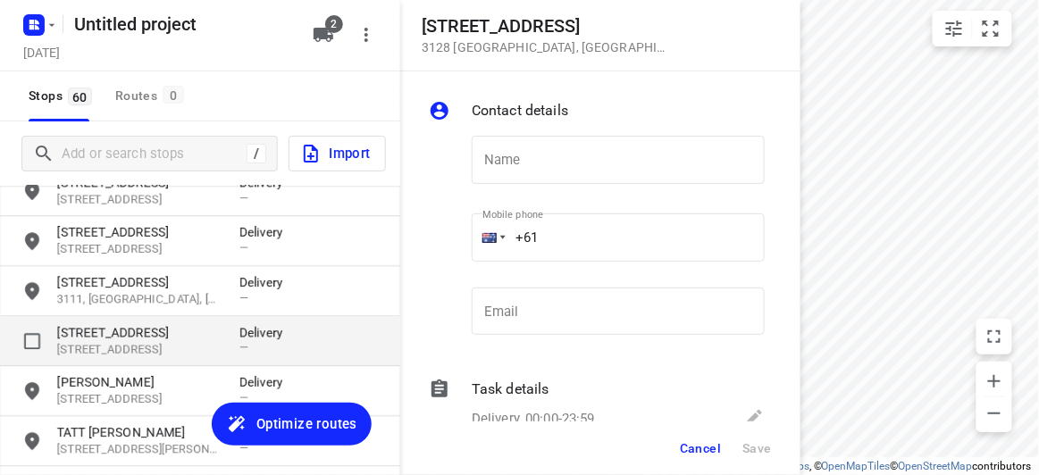
type input "d"
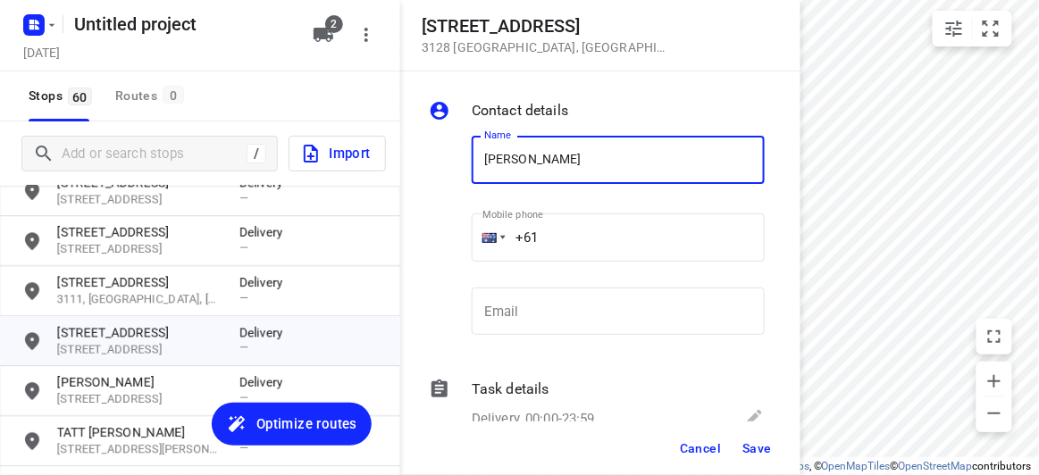
type input "FAY 2/421"
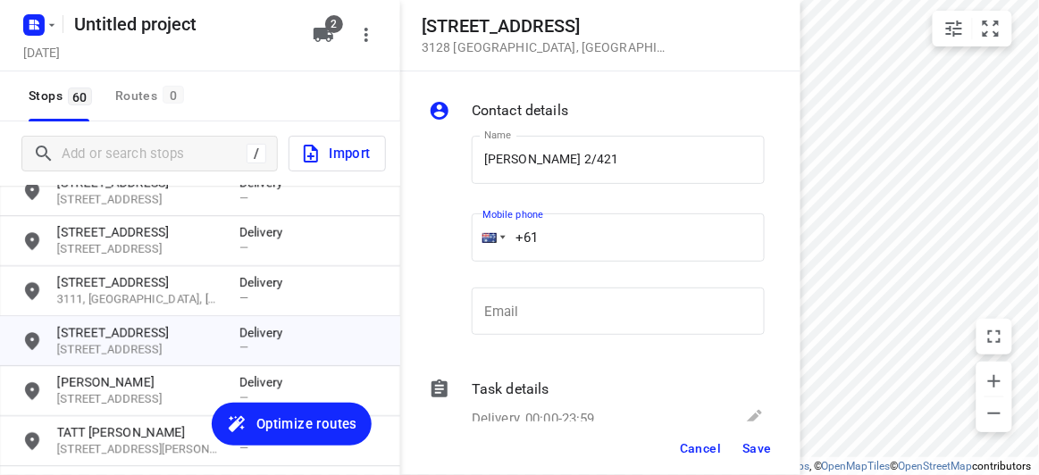
click at [580, 238] on input "+61" at bounding box center [618, 238] width 293 height 48
paste input "450581186"
type input "+61 450581186"
click at [759, 446] on span "Save" at bounding box center [756, 448] width 29 height 14
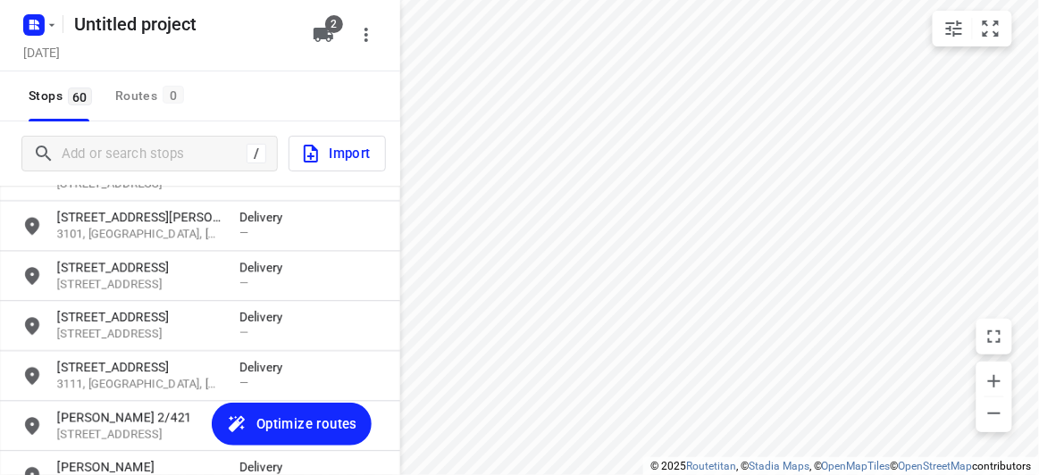
scroll to position [1043, 0]
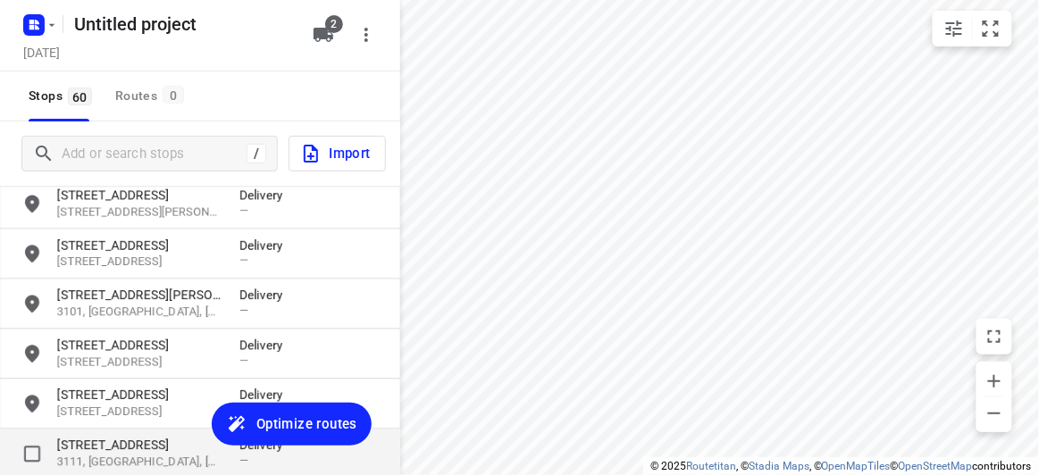
click at [92, 460] on p "3111, [GEOGRAPHIC_DATA], [GEOGRAPHIC_DATA]" at bounding box center [139, 462] width 164 height 17
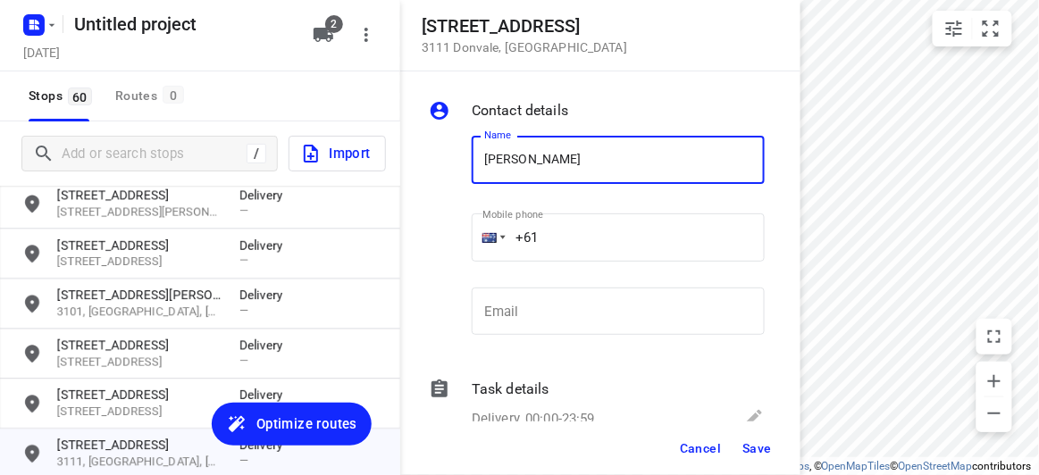
paste input "+61421906306"
type input "AMANDA YUEN+61421906306"
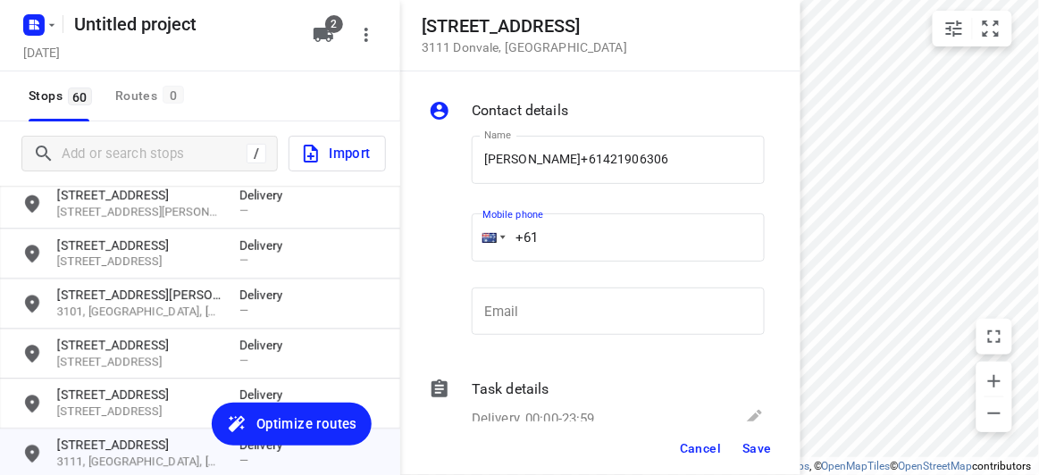
drag, startPoint x: 465, startPoint y: 234, endPoint x: 520, endPoint y: 205, distance: 62.8
click at [461, 234] on div "Name AMANDA YUEN+61421906306 Name Mobile phone +61 ​ Email Email" at bounding box center [596, 240] width 343 height 236
paste input "421906306"
type input "+61 421906306"
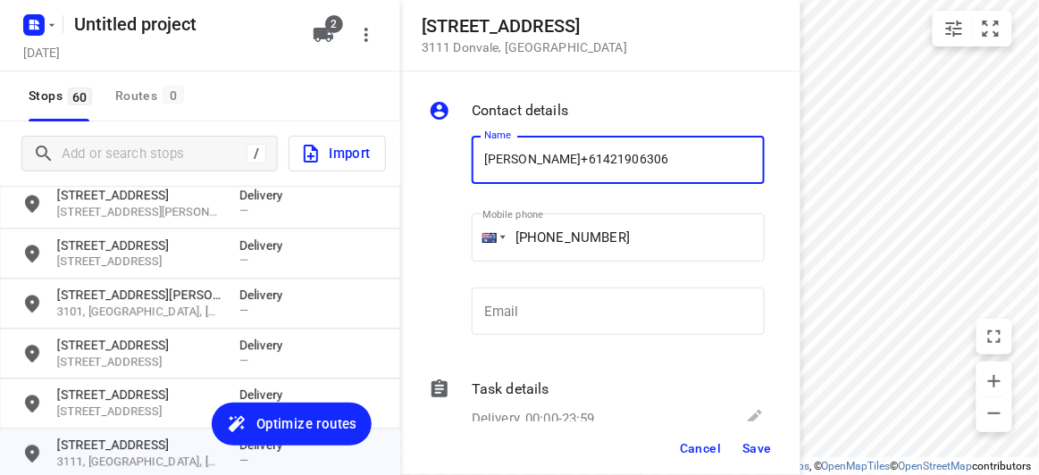
drag, startPoint x: 689, startPoint y: 148, endPoint x: 574, endPoint y: 157, distance: 115.6
click at [574, 157] on input "AMANDA YUEN+61421906306" at bounding box center [618, 160] width 293 height 48
type input "AMANDA YUEN"
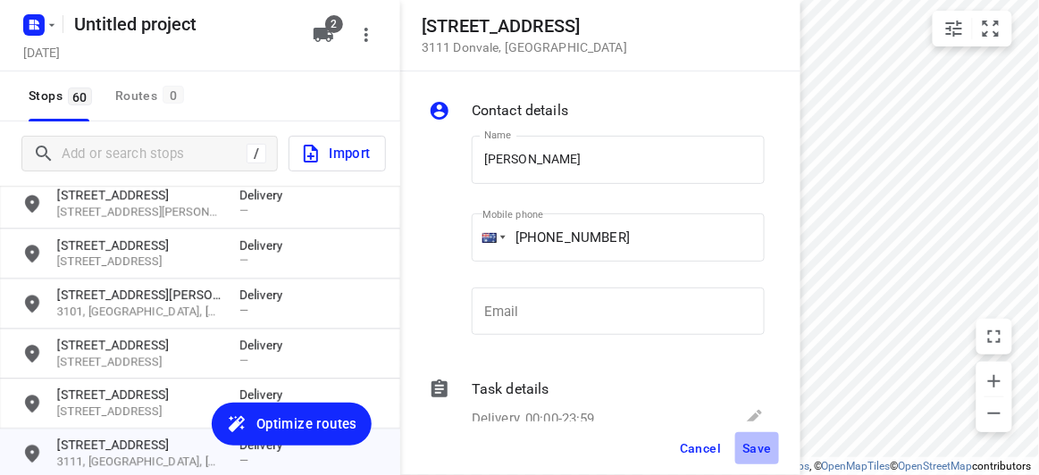
click at [752, 439] on button "Save" at bounding box center [757, 448] width 44 height 32
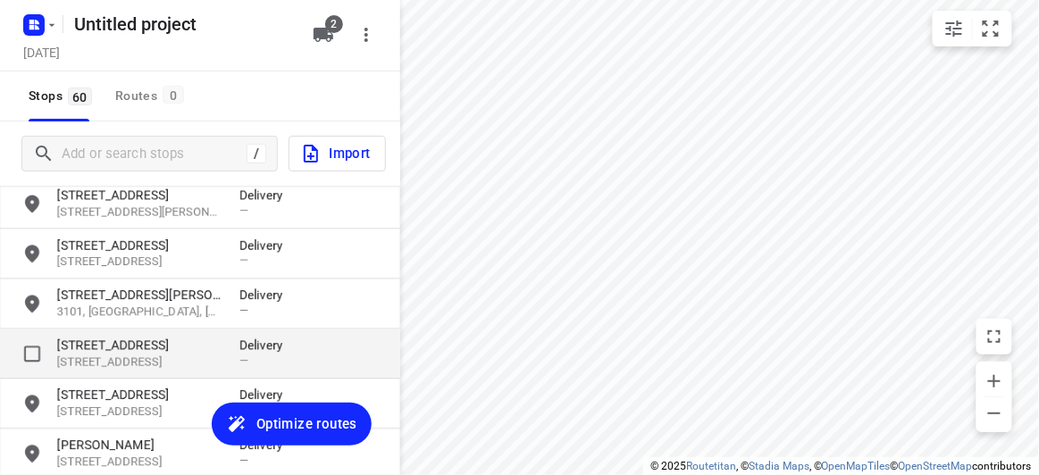
click at [102, 357] on p "[STREET_ADDRESS]" at bounding box center [139, 362] width 164 height 17
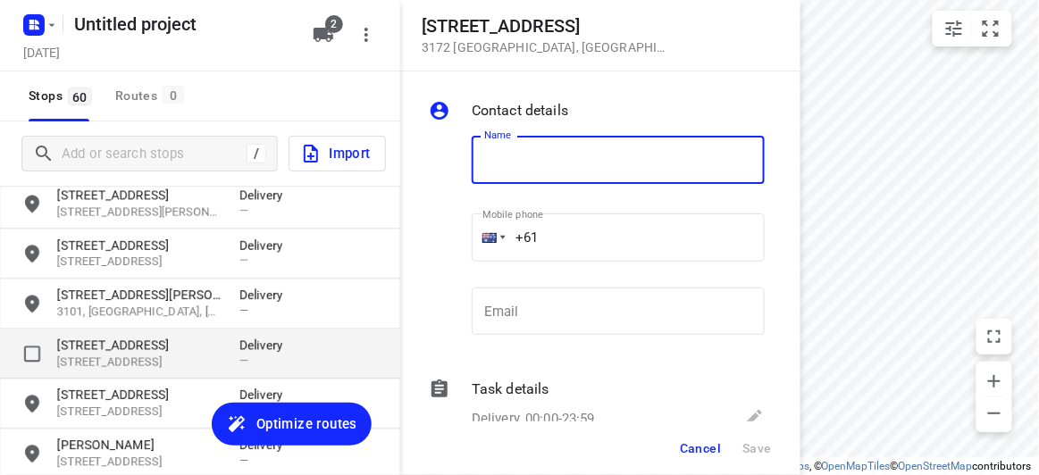
click at [95, 365] on p "[STREET_ADDRESS]" at bounding box center [139, 362] width 164 height 17
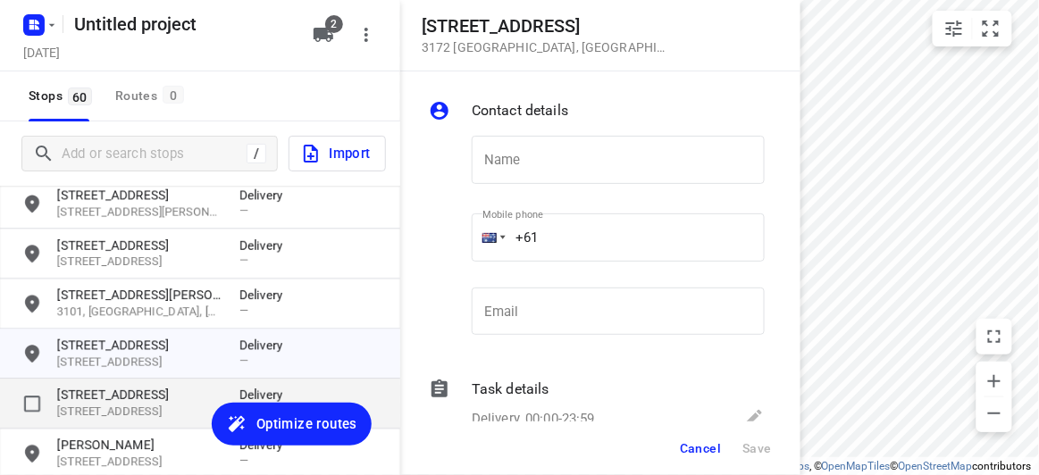
click at [94, 392] on p "[STREET_ADDRESS]" at bounding box center [139, 395] width 164 height 18
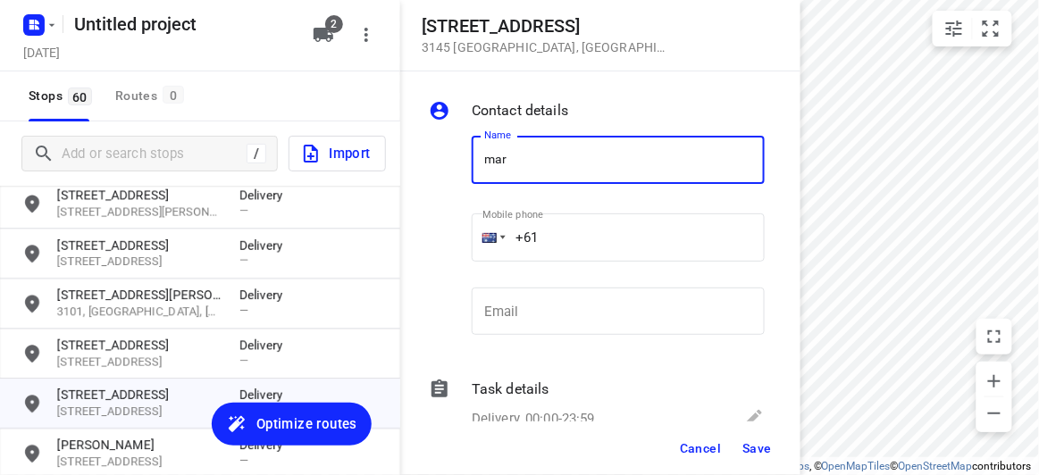
type input "MARLENE LIM"
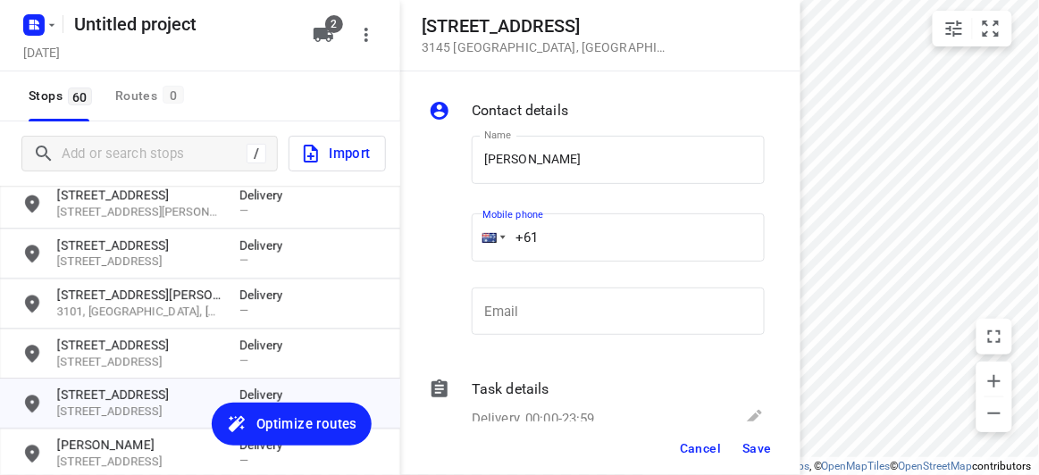
drag, startPoint x: 547, startPoint y: 256, endPoint x: 446, endPoint y: 239, distance: 102.4
click at [446, 239] on div "Name MARLENE LIM Name Mobile phone +61 ​ Email Email" at bounding box center [596, 240] width 343 height 236
paste input "433553445"
type input "+61 433553445"
click at [759, 444] on span "Save" at bounding box center [756, 448] width 29 height 14
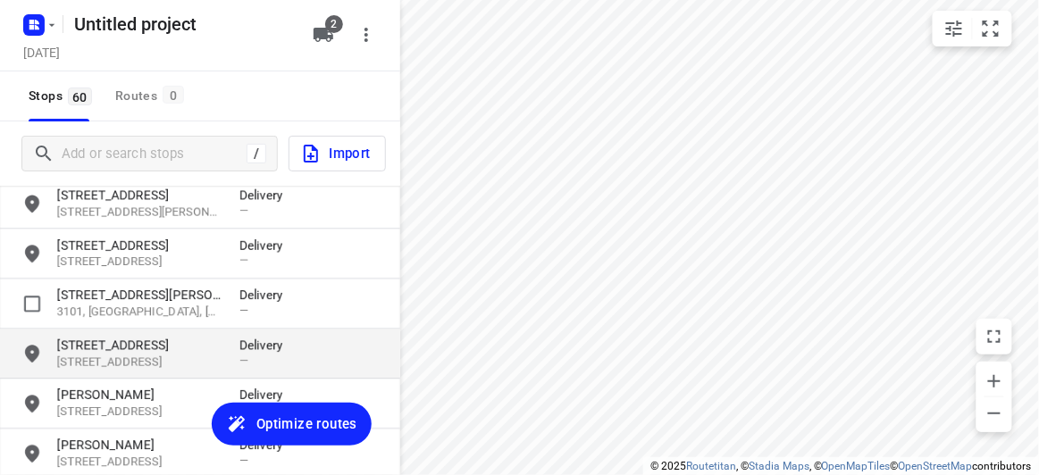
click at [138, 334] on div "18 Treeby Court 3172, Springvale South, AU Delivery —" at bounding box center [200, 354] width 400 height 50
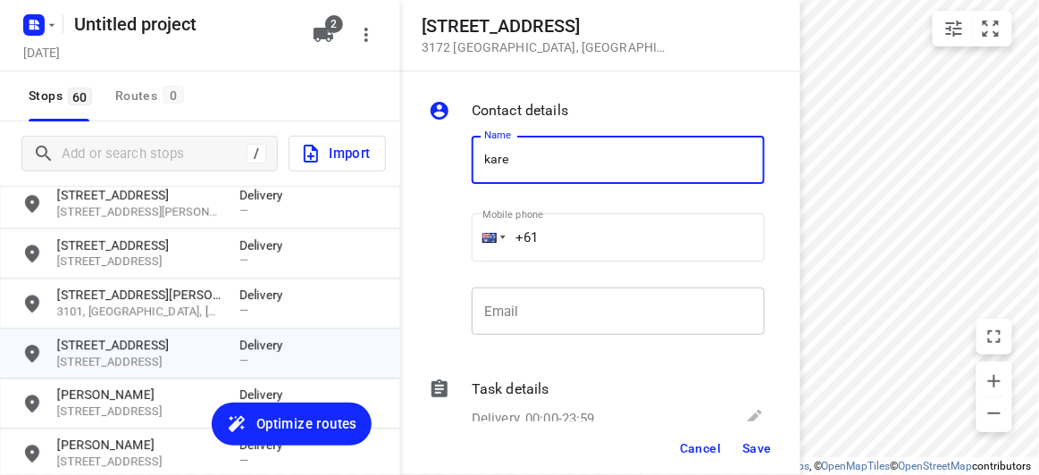
type input "KAREN LUONG"
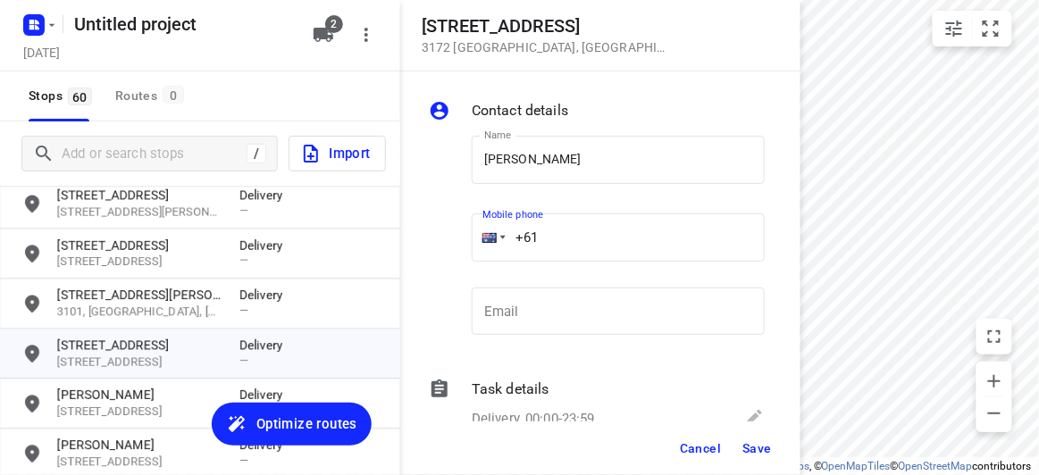
click at [447, 247] on div "Name KAREN LUONG Name Mobile phone +61 ​ Email Email" at bounding box center [596, 240] width 343 height 236
paste input "tel"
paste input "421531028"
type input "+61 421531028"
click at [731, 461] on div "Cancel Save" at bounding box center [600, 449] width 400 height 54
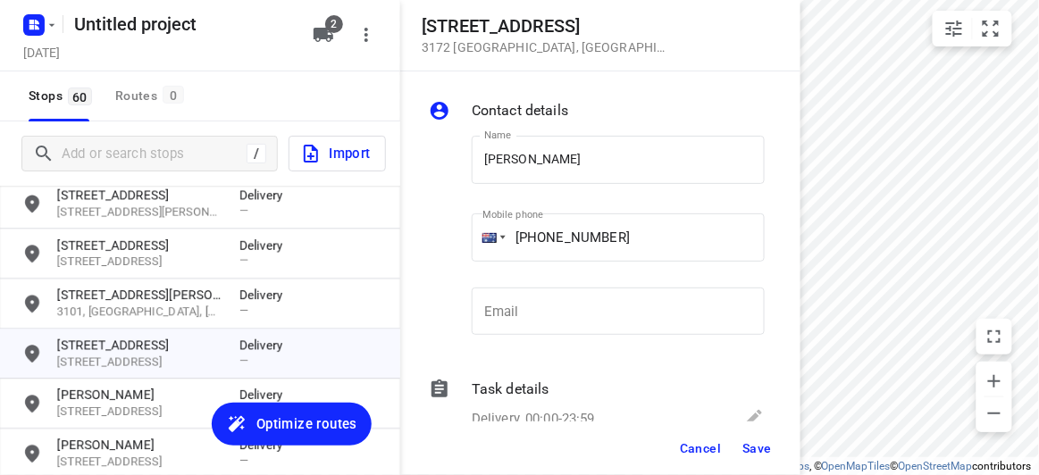
click at [767, 458] on button "Save" at bounding box center [757, 448] width 44 height 32
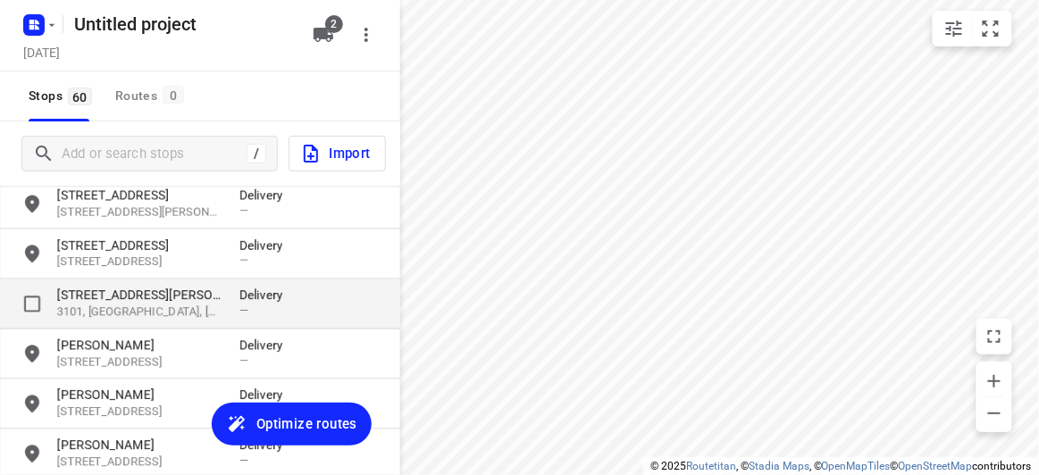
click at [72, 293] on p "[STREET_ADDRESS][PERSON_NAME]" at bounding box center [139, 295] width 164 height 18
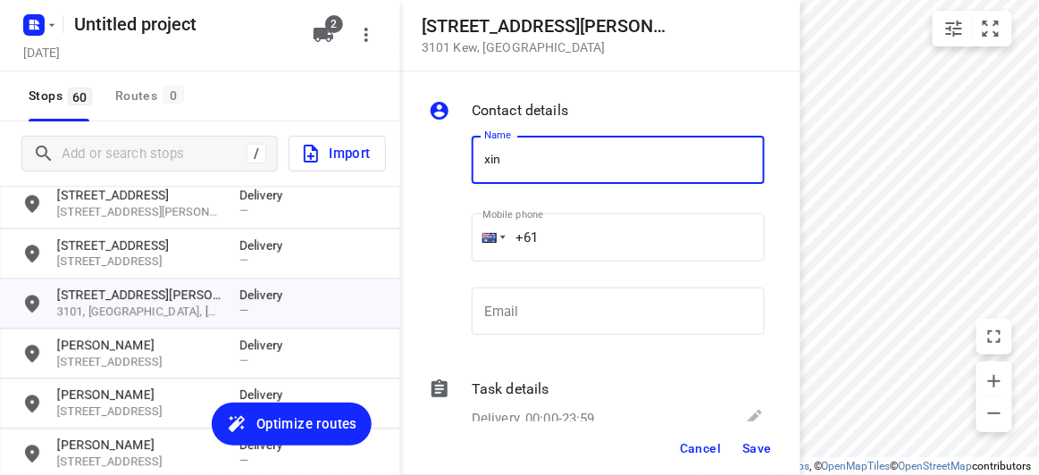
type input "XINLING HAN"
click at [579, 244] on input "+61" at bounding box center [618, 238] width 293 height 48
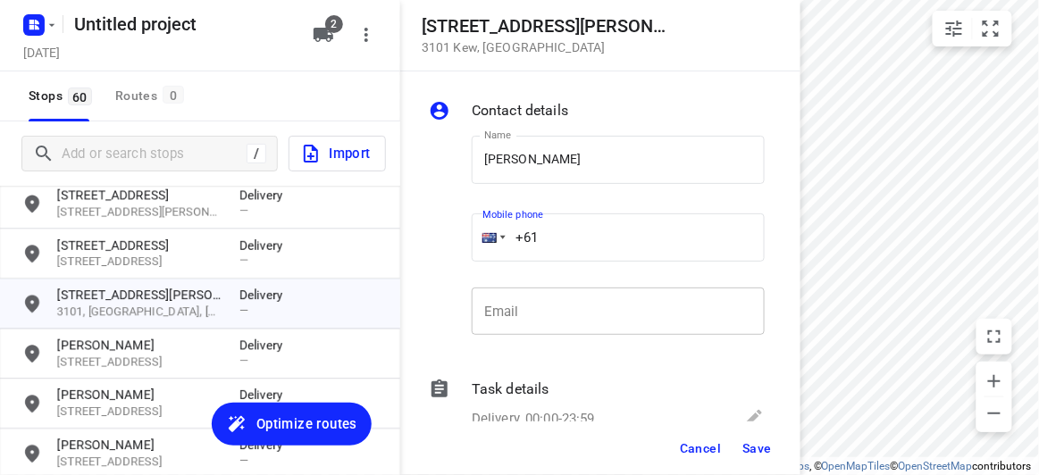
paste input "433351220"
type input "+61 433351220"
click at [762, 443] on span "Save" at bounding box center [756, 448] width 29 height 14
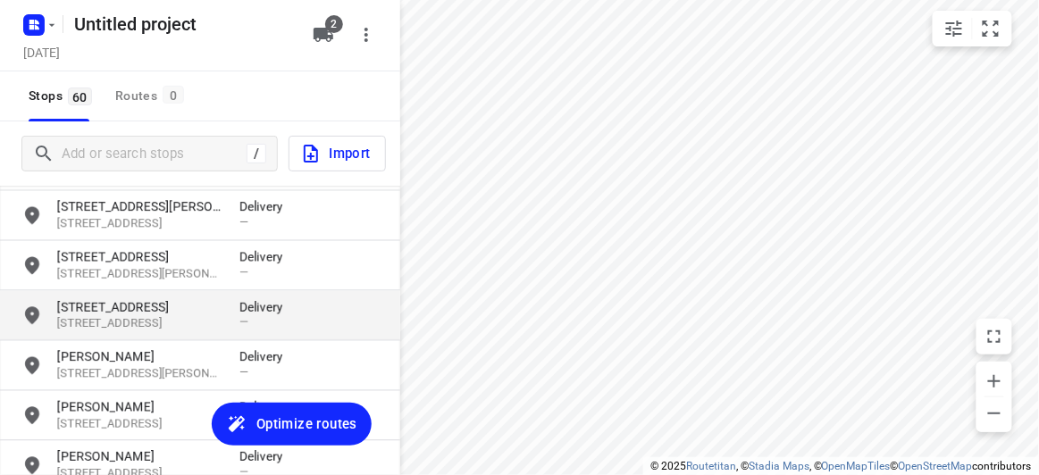
scroll to position [961, 0]
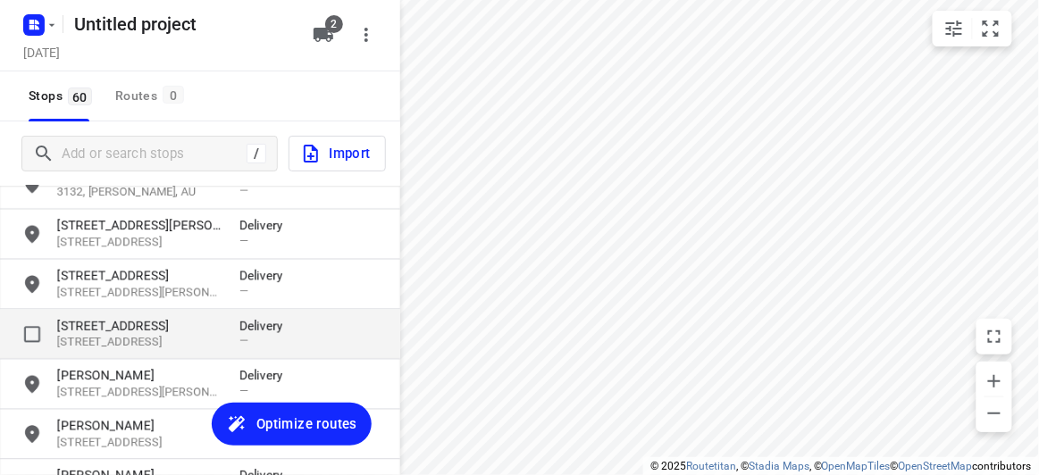
click at [110, 340] on p "[STREET_ADDRESS]" at bounding box center [139, 343] width 164 height 17
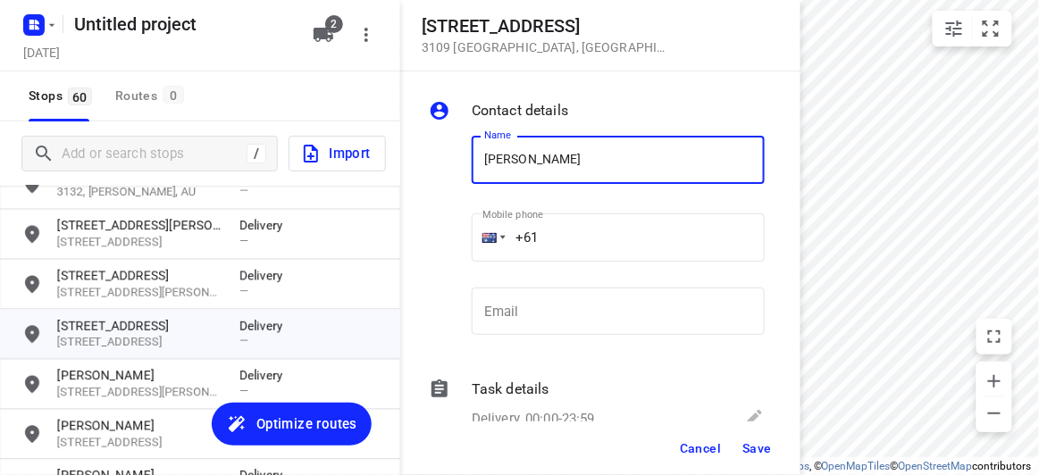
paste input "0421077917"
type input "JULIE0421077917"
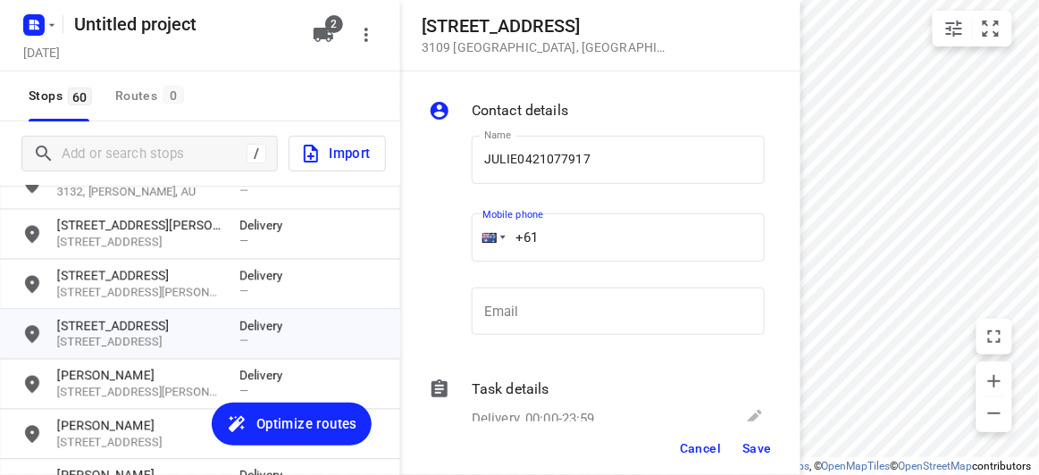
click at [556, 244] on input "+61" at bounding box center [618, 238] width 293 height 48
paste input "0421077917"
click at [545, 234] on input "+61 0421077917" at bounding box center [618, 238] width 293 height 48
type input "+61 421077917"
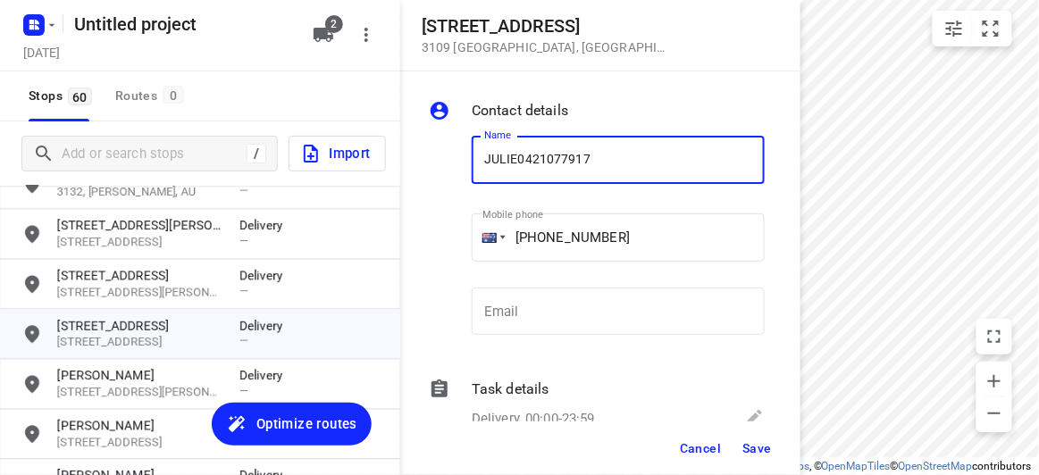
drag, startPoint x: 569, startPoint y: 158, endPoint x: 524, endPoint y: 161, distance: 45.6
click at [524, 161] on input "JULIE0421077917" at bounding box center [618, 160] width 293 height 48
type input "JULIE"
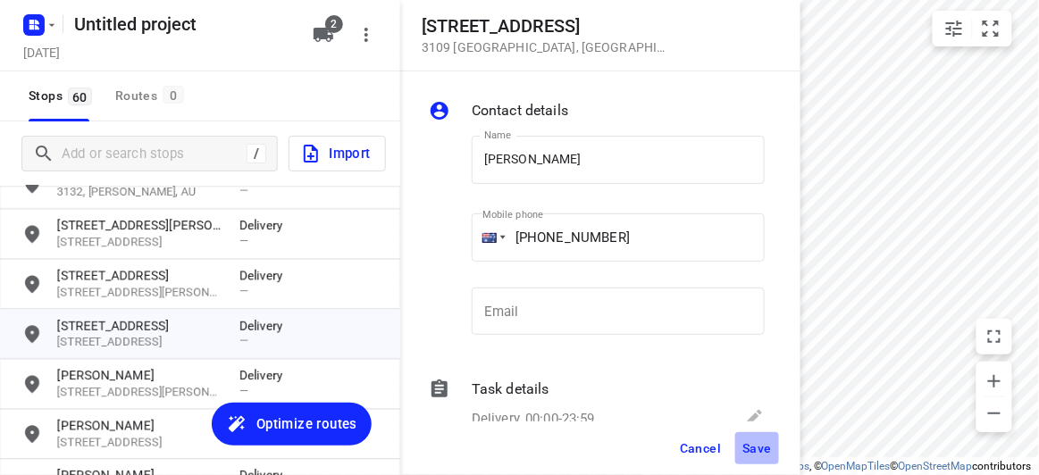
click at [752, 459] on button "Save" at bounding box center [757, 448] width 44 height 32
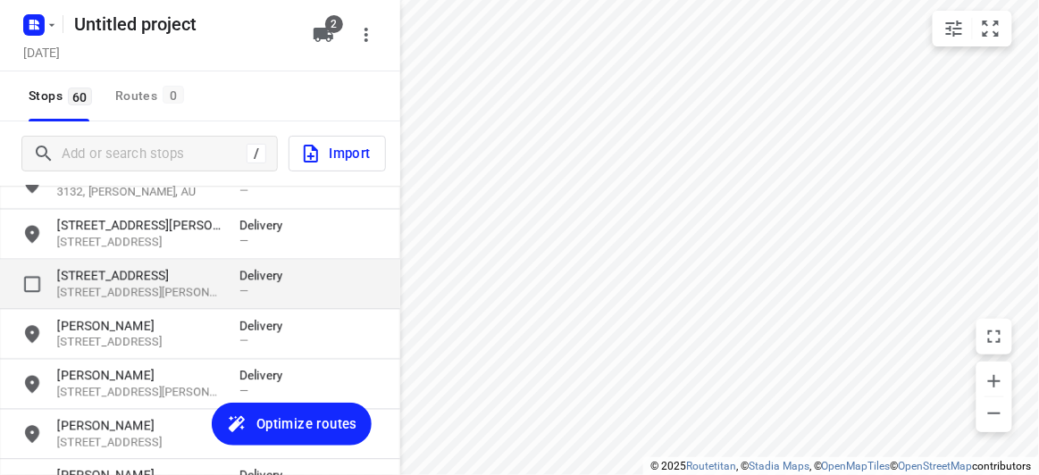
click at [96, 272] on p "[STREET_ADDRESS]" at bounding box center [139, 276] width 164 height 18
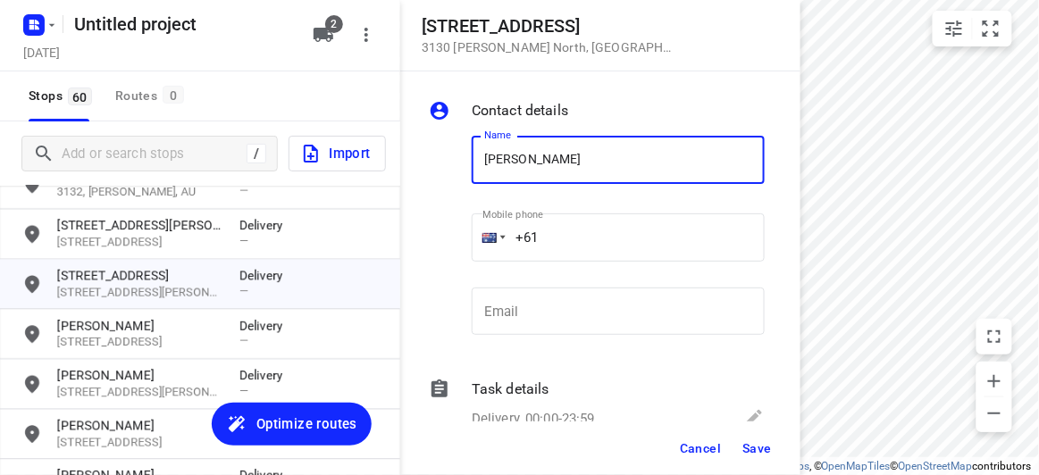
type input "JESSICA"
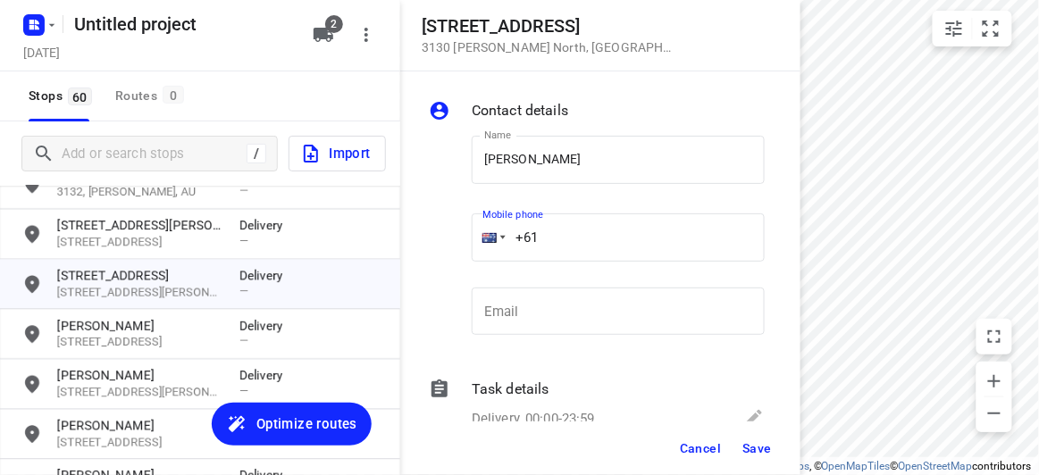
click at [570, 235] on input "+61" at bounding box center [618, 238] width 293 height 48
paste input "422760722"
type input "+61 422760722"
click at [767, 452] on span "Save" at bounding box center [756, 448] width 29 height 14
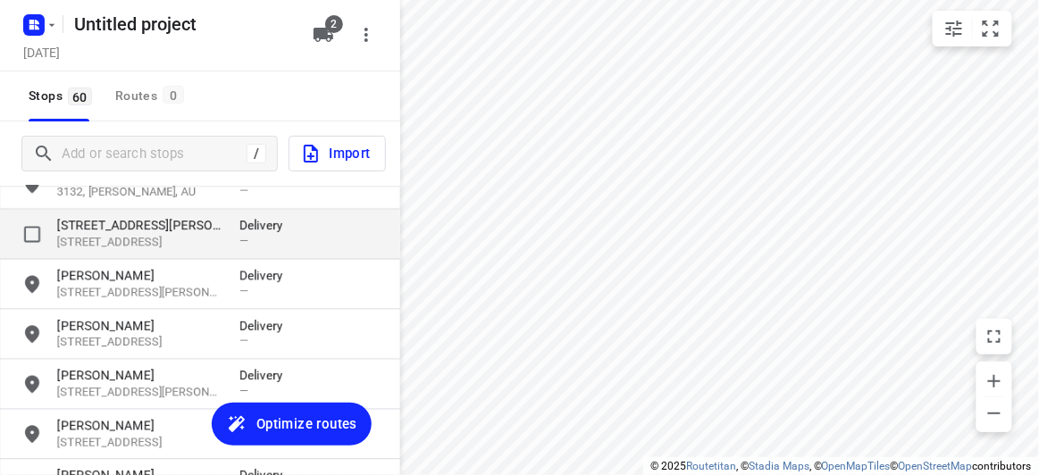
click at [113, 232] on p "[STREET_ADDRESS][PERSON_NAME]" at bounding box center [139, 226] width 164 height 18
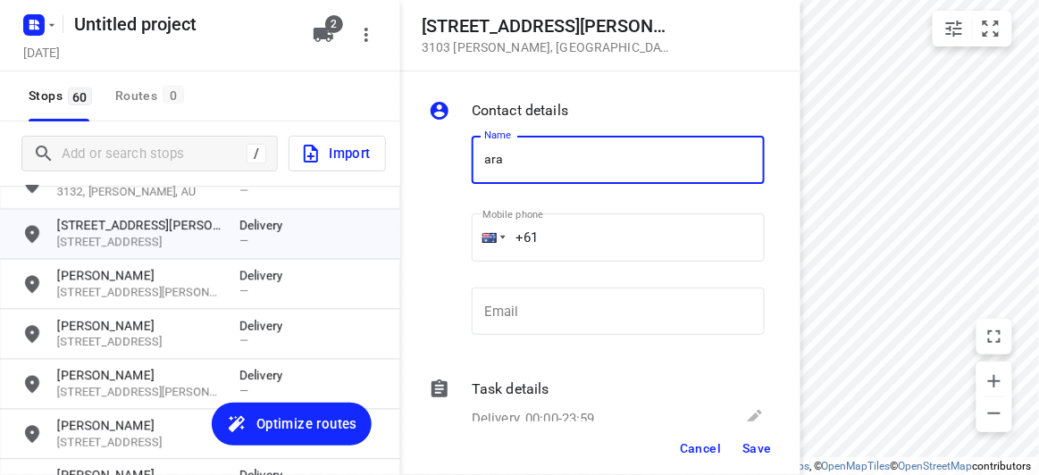
click at [499, 166] on input "ara" at bounding box center [618, 160] width 293 height 48
click at [483, 162] on input "ara" at bounding box center [618, 160] width 293 height 48
click at [585, 175] on input "cara" at bounding box center [618, 160] width 293 height 48
type input "CARA LEUNG"
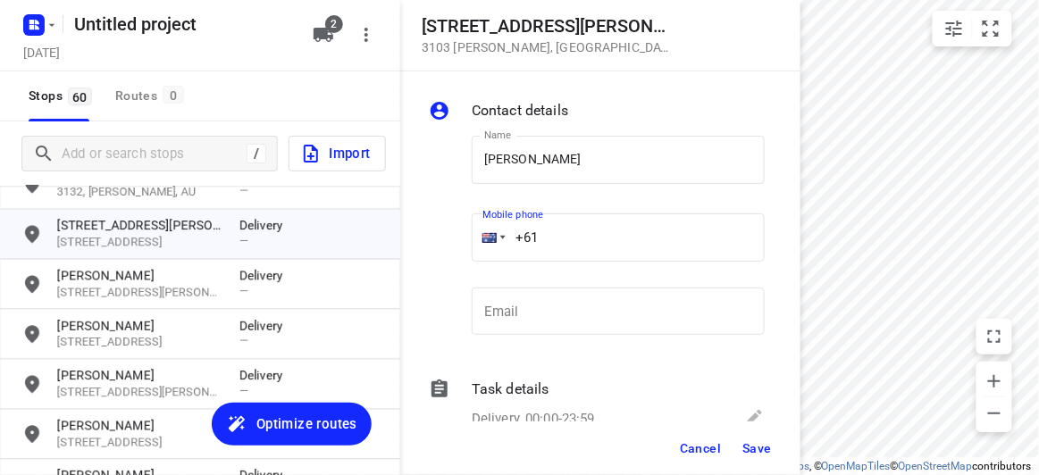
drag, startPoint x: 436, startPoint y: 247, endPoint x: 424, endPoint y: 247, distance: 11.6
click at [424, 247] on div "Contact details Name CARA LEUNG Name Mobile phone +61 ​ Email Email Task detail…" at bounding box center [600, 246] width 400 height 350
paste input "434189288"
type input "+61 434189288"
click at [748, 447] on span "Save" at bounding box center [756, 448] width 29 height 14
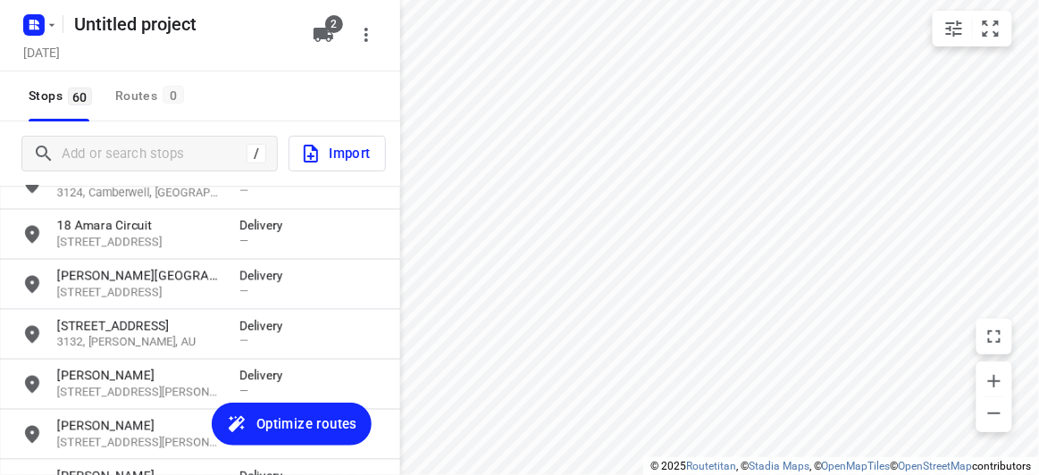
scroll to position [717, 0]
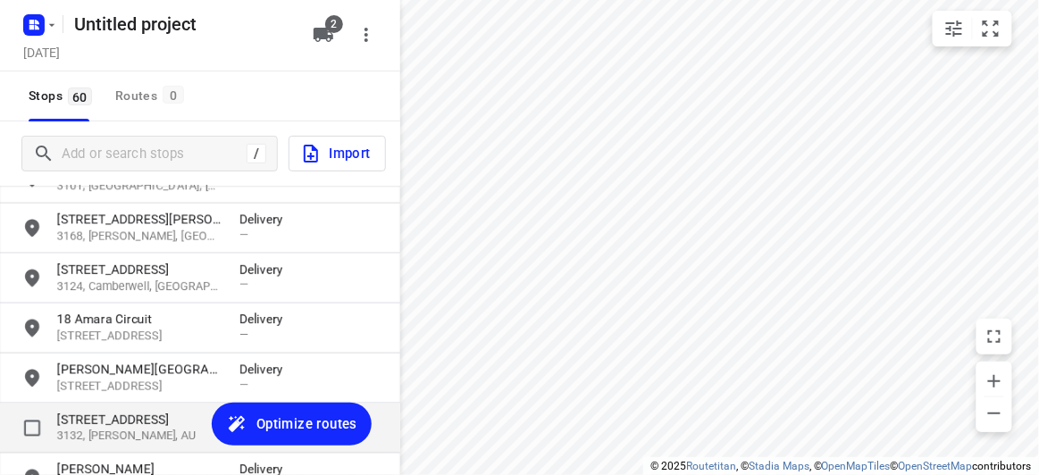
click at [104, 432] on p "3132, [PERSON_NAME], AU" at bounding box center [139, 437] width 164 height 17
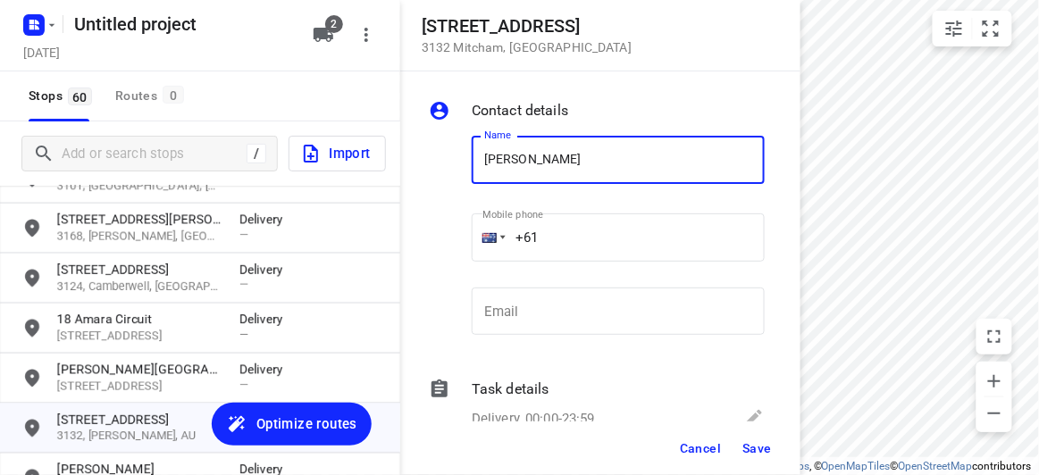
type input "ERIK DARITAN 3/28"
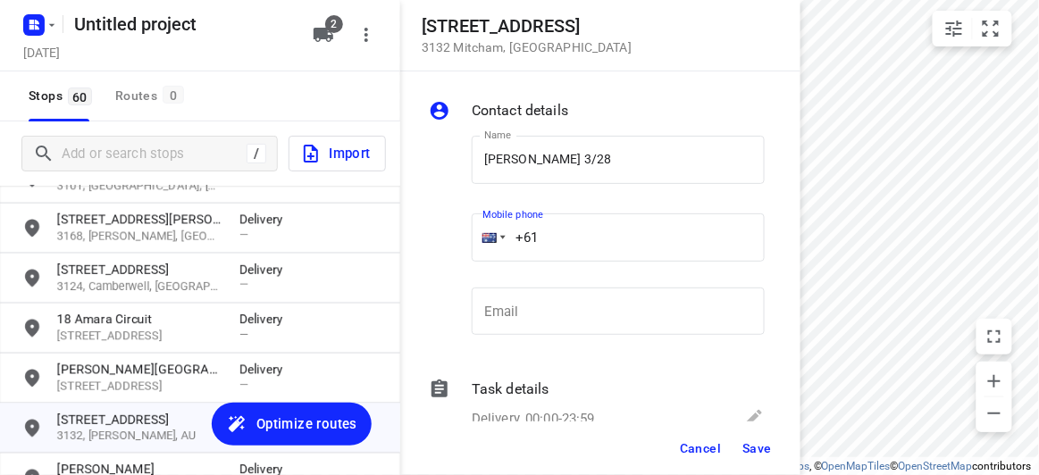
click at [448, 253] on div "Name ERIK DARITAN 3/28 Name Mobile phone +61 ​ Email Email" at bounding box center [596, 240] width 343 height 236
paste input "417723320"
type input "+61 417723320"
click at [751, 440] on button "Save" at bounding box center [757, 448] width 44 height 32
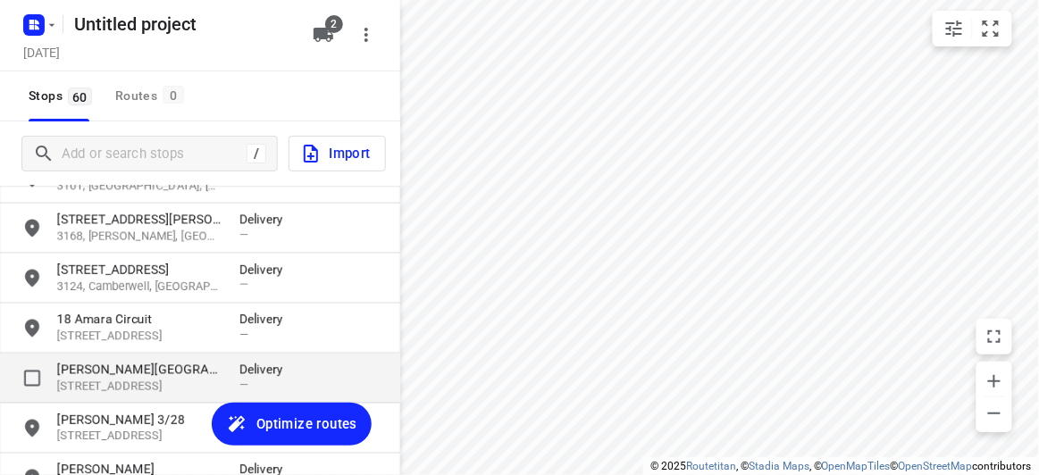
click at [123, 362] on p "[PERSON_NAME][GEOGRAPHIC_DATA]" at bounding box center [139, 370] width 164 height 18
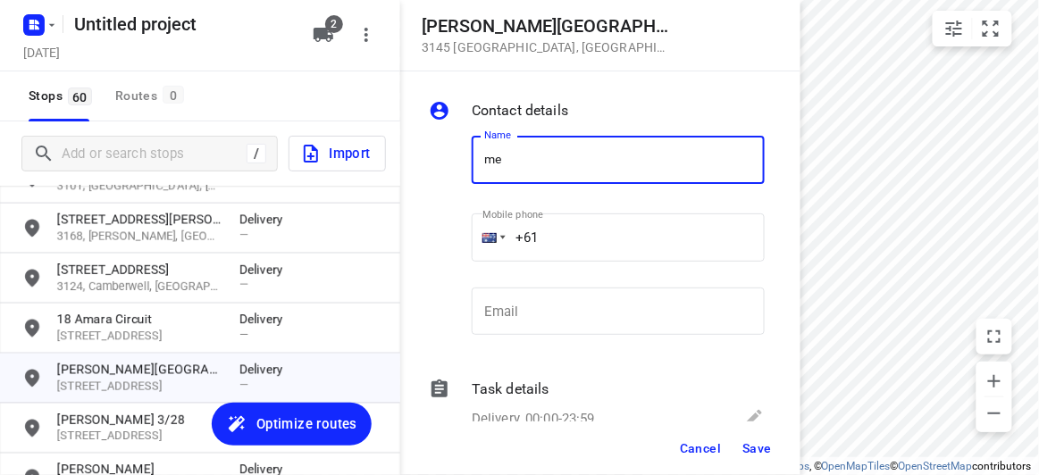
type input "me"
click at [714, 453] on span "Cancel" at bounding box center [700, 448] width 41 height 14
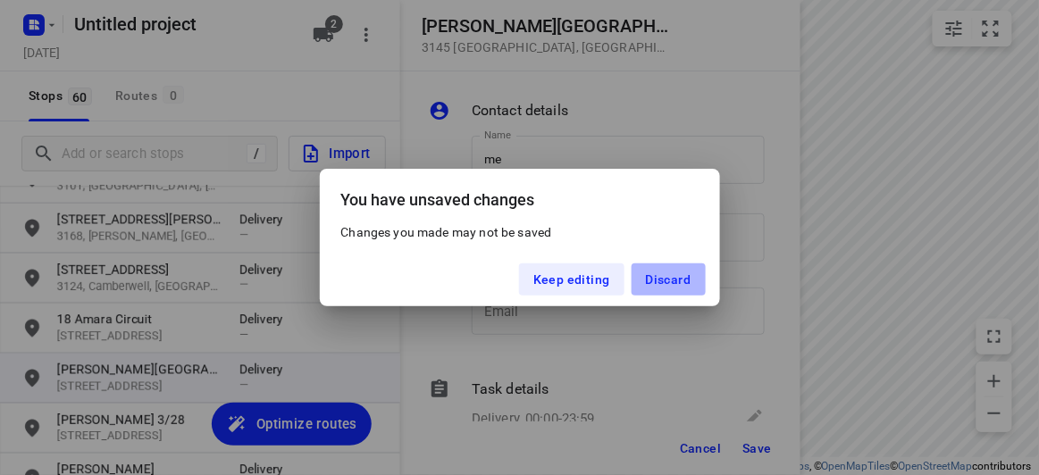
click at [685, 283] on span "Discard" at bounding box center [669, 280] width 46 height 14
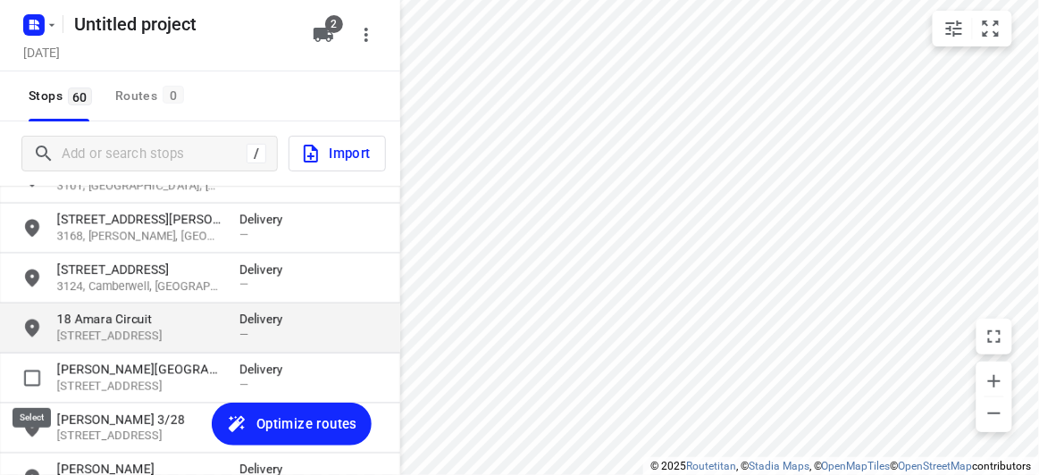
click at [39, 379] on input "grid" at bounding box center [32, 379] width 36 height 36
checkbox input "true"
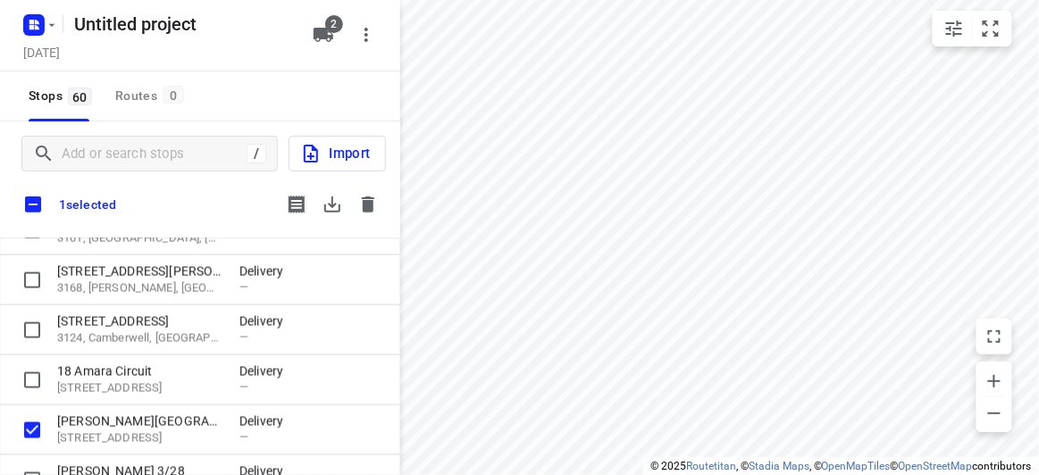
click at [365, 194] on button "button" at bounding box center [368, 205] width 36 height 36
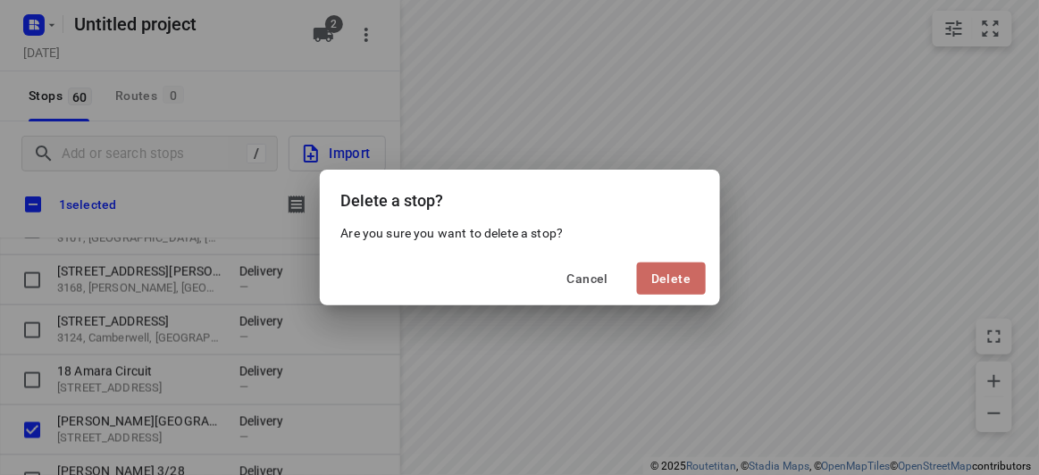
click at [683, 273] on span "Delete" at bounding box center [670, 279] width 39 height 14
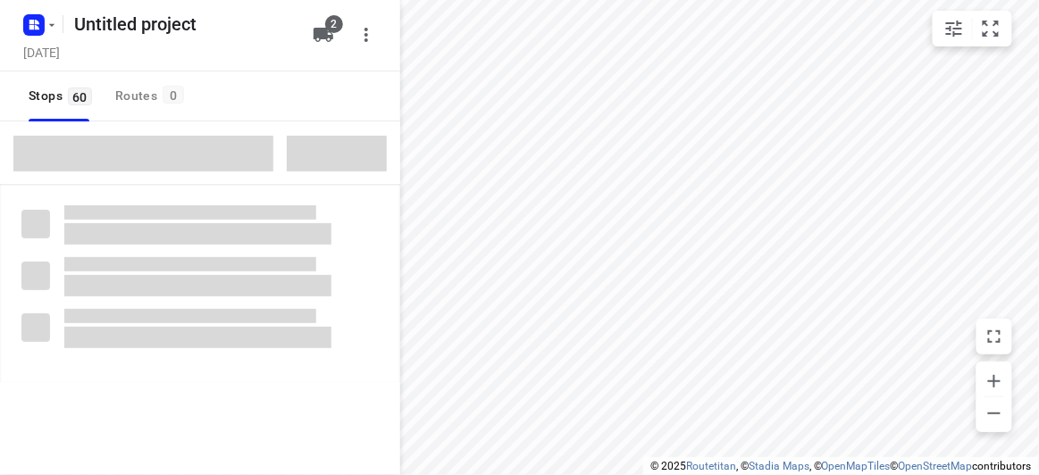
click at [127, 155] on span at bounding box center [143, 154] width 260 height 36
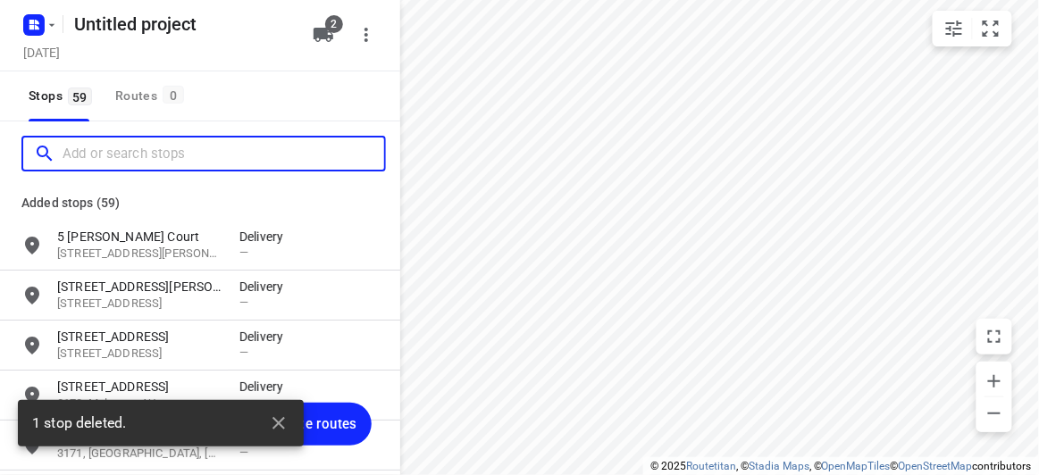
click at [126, 153] on input "Add or search stops" at bounding box center [224, 154] width 322 height 28
paste input "[STREET_ADDRESS][PERSON_NAME]"
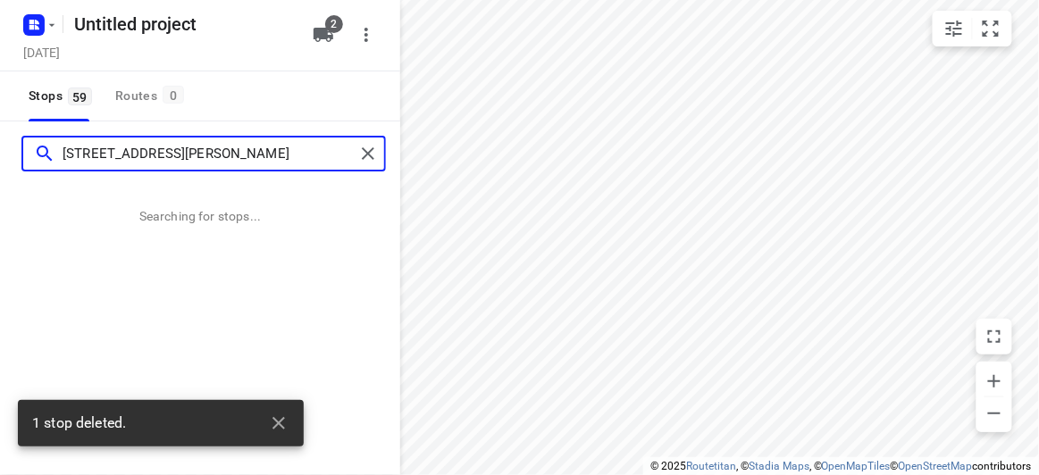
type input "[STREET_ADDRESS][PERSON_NAME]"
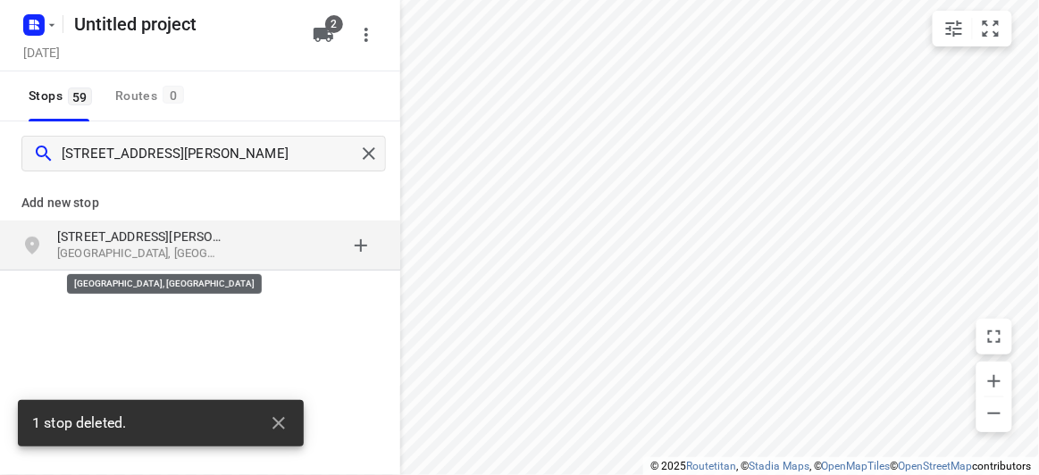
click at [175, 252] on p "[GEOGRAPHIC_DATA], [GEOGRAPHIC_DATA]" at bounding box center [139, 254] width 164 height 17
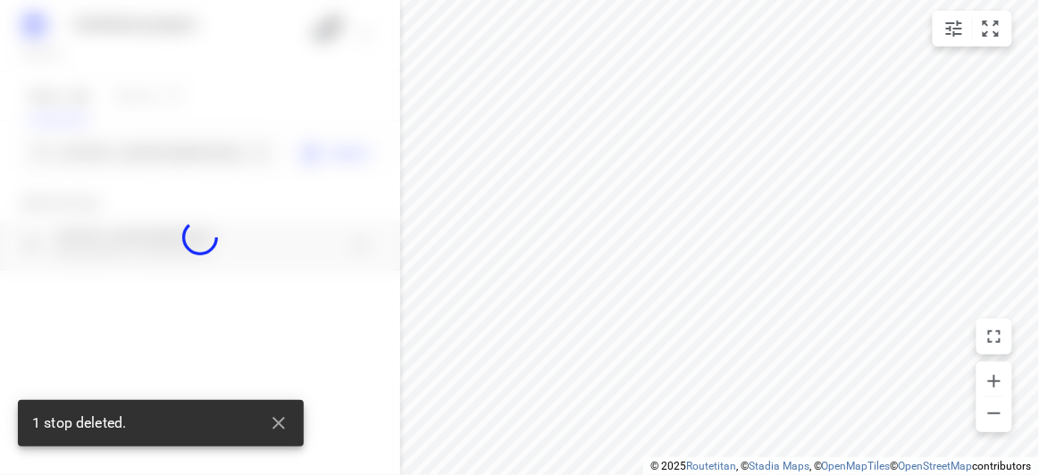
click at [297, 432] on div "1 stop deleted." at bounding box center [161, 423] width 286 height 46
click at [289, 431] on button "button" at bounding box center [279, 424] width 36 height 36
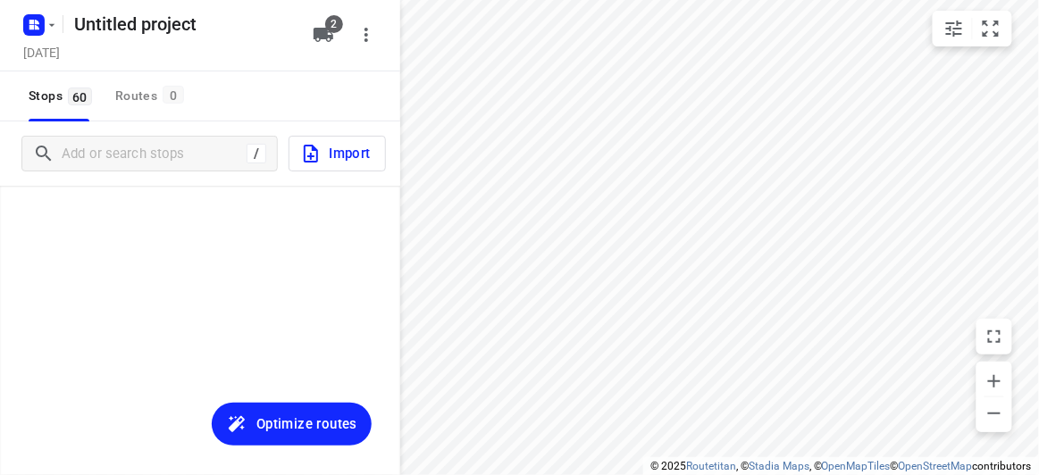
scroll to position [2830, 0]
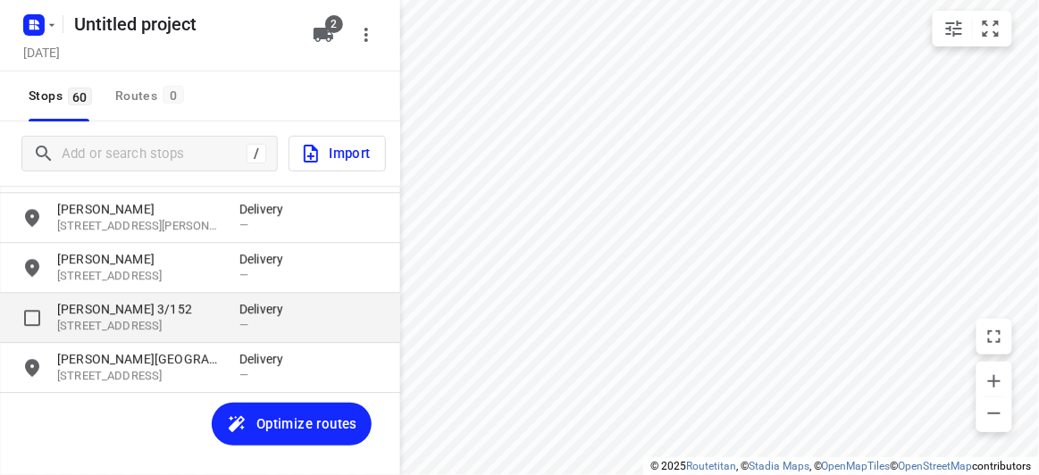
click at [116, 334] on p "[STREET_ADDRESS]" at bounding box center [139, 326] width 164 height 17
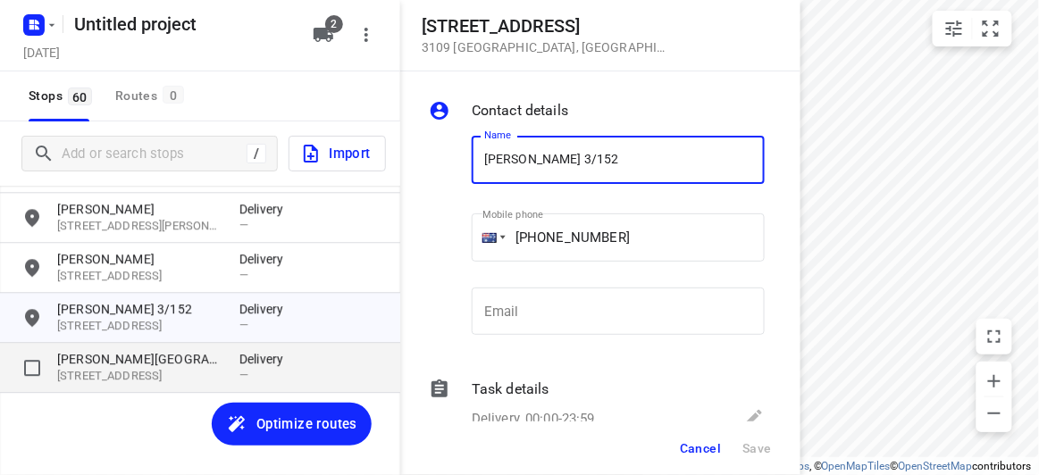
click at [115, 364] on p "[PERSON_NAME][GEOGRAPHIC_DATA]" at bounding box center [139, 359] width 164 height 18
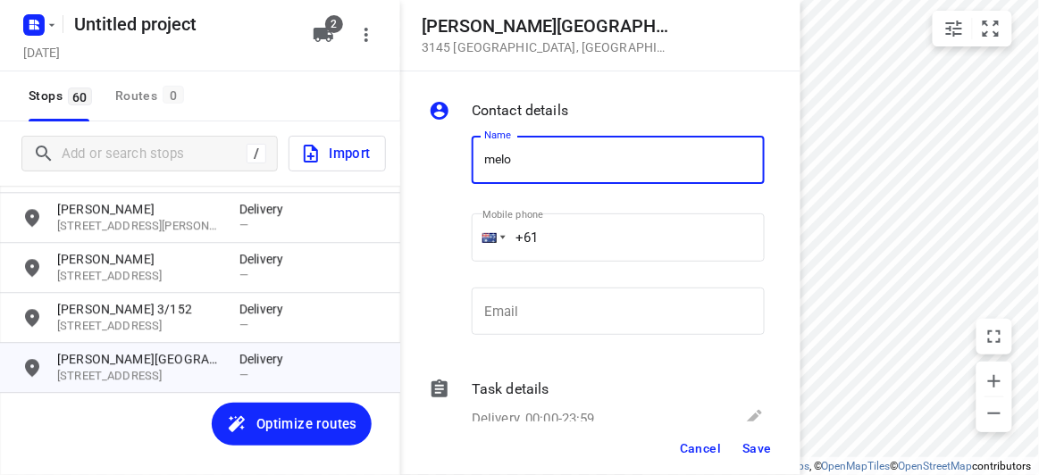
type input "MELODY KUO"
click at [606, 236] on input "+61" at bounding box center [618, 238] width 293 height 48
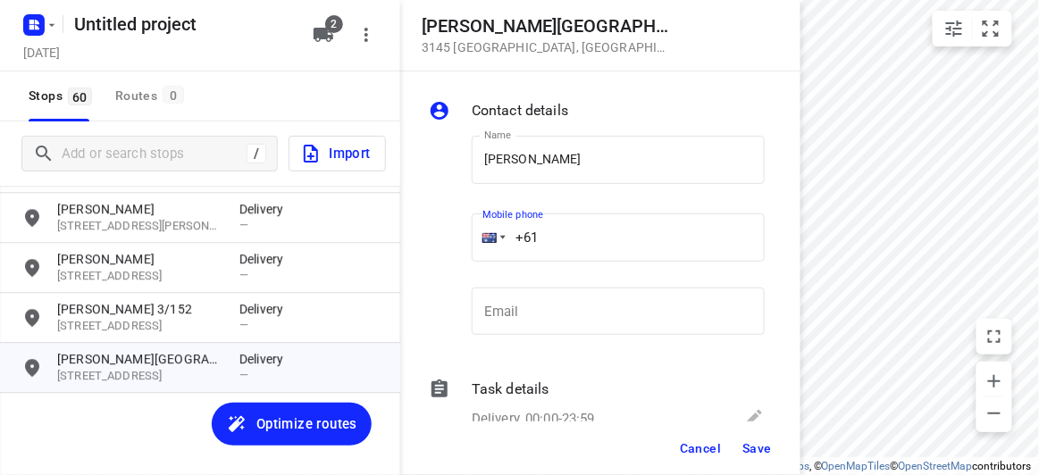
paste input "61434505885"
drag, startPoint x: 641, startPoint y: 232, endPoint x: 398, endPoint y: 261, distance: 243.8
click at [398, 261] on div "Llanos Avenue 3145 Malvern East , Australia Contact details Name MELODY KUO Nam…" at bounding box center [200, 237] width 400 height 475
paste input "tel"
type input "+61 434505885"
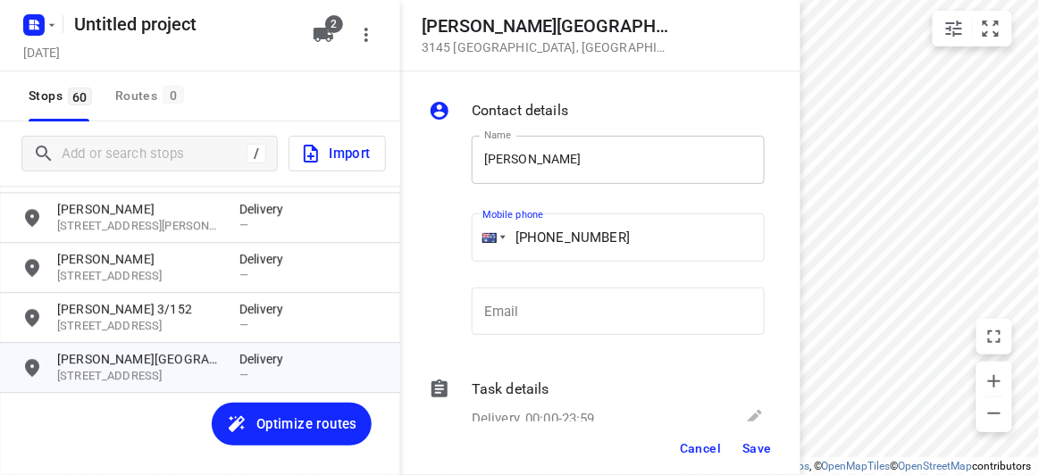
click at [601, 163] on input "MELODY KUO" at bounding box center [618, 160] width 293 height 48
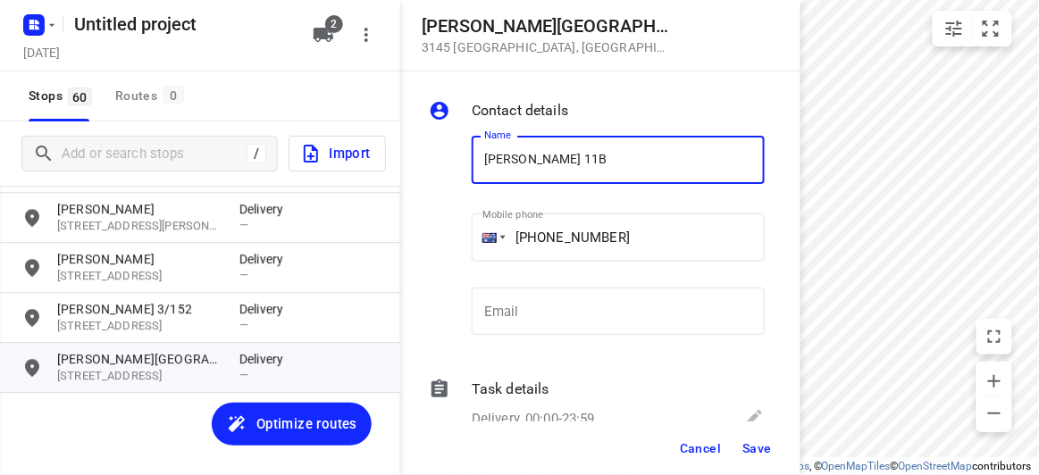
type input "MELODY KUO 11B"
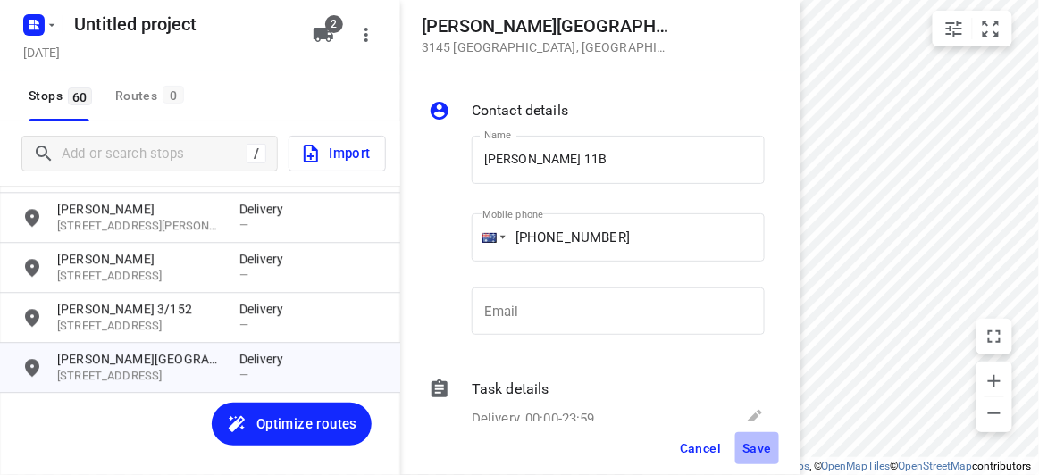
click at [751, 457] on button "Save" at bounding box center [757, 448] width 44 height 32
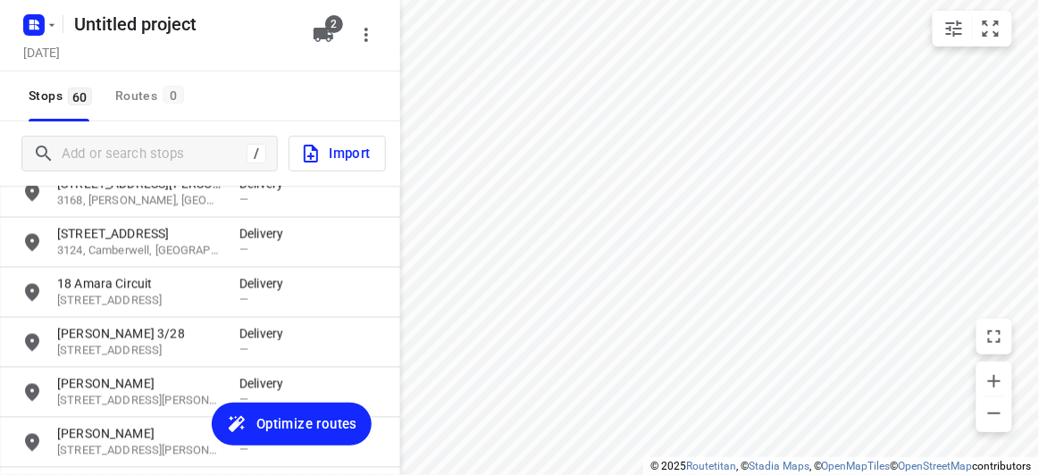
scroll to position [717, 0]
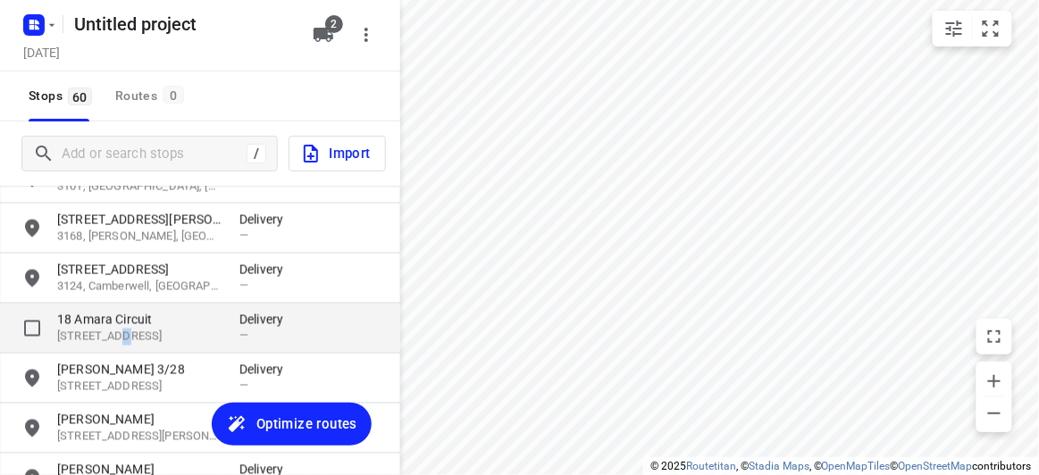
click at [116, 339] on p "[STREET_ADDRESS]" at bounding box center [139, 337] width 164 height 17
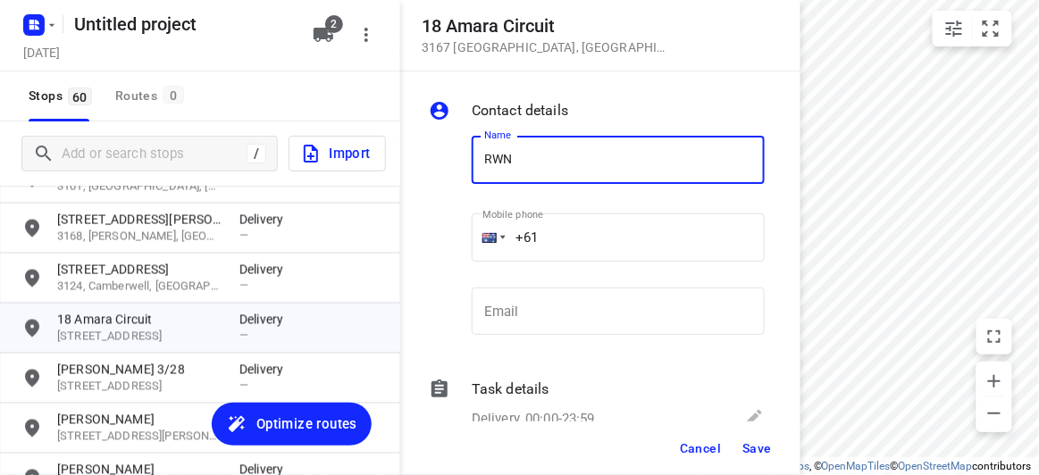
drag, startPoint x: 547, startPoint y: 152, endPoint x: 482, endPoint y: 148, distance: 64.4
click at [482, 148] on input "RWN" at bounding box center [618, 160] width 293 height 48
type input "REN TAN"
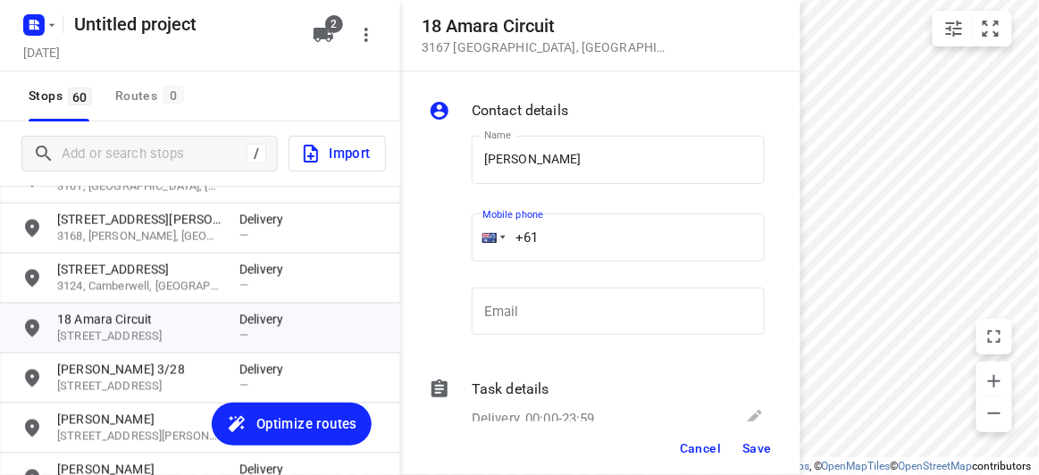
drag, startPoint x: 550, startPoint y: 242, endPoint x: 453, endPoint y: 245, distance: 97.4
click at [453, 245] on div "Name REN TAN Name Mobile phone +61 ​ Email Email" at bounding box center [596, 240] width 343 height 236
paste input "420806808"
type input "+61 420806808"
click at [767, 452] on span "Save" at bounding box center [756, 448] width 29 height 14
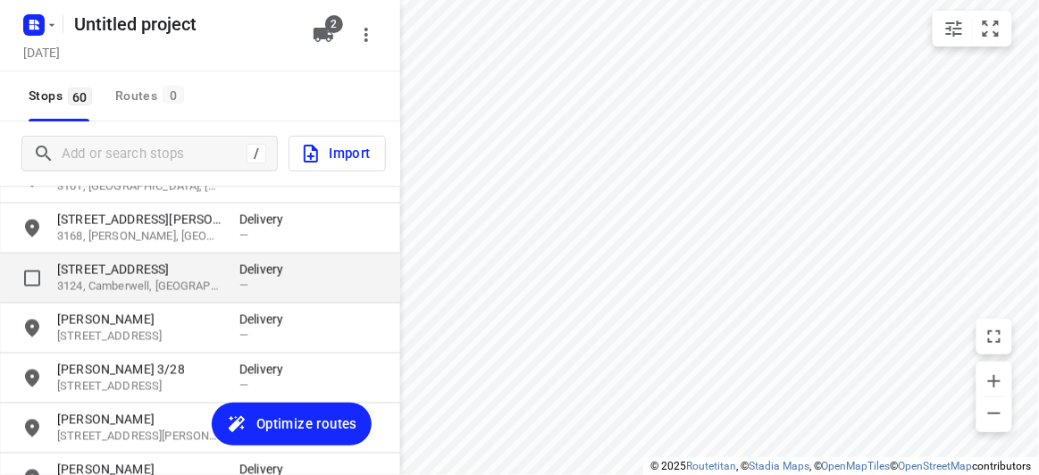
click at [155, 291] on p "3124, Camberwell, [GEOGRAPHIC_DATA]" at bounding box center [139, 287] width 164 height 17
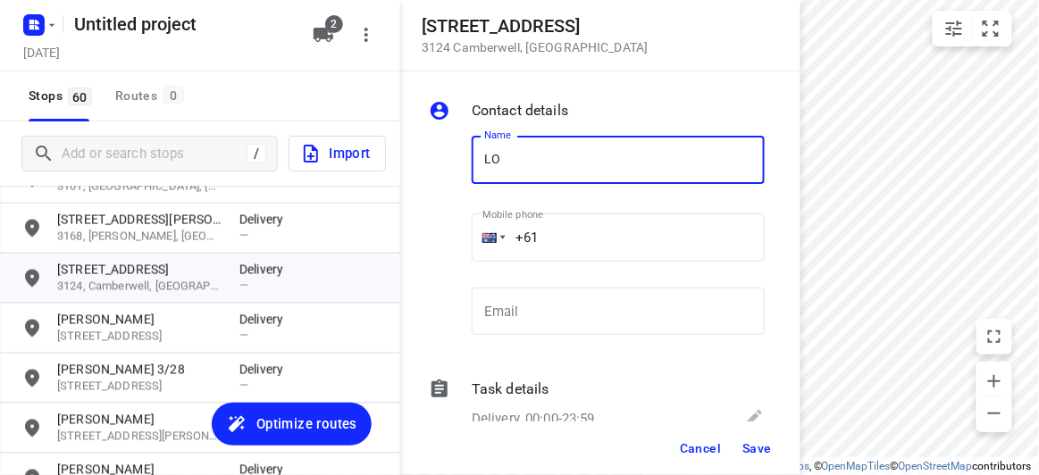
click at [474, 181] on input "LO" at bounding box center [618, 160] width 293 height 48
click at [559, 161] on input "ELO" at bounding box center [618, 160] width 293 height 48
type input "ELODIE WONG"
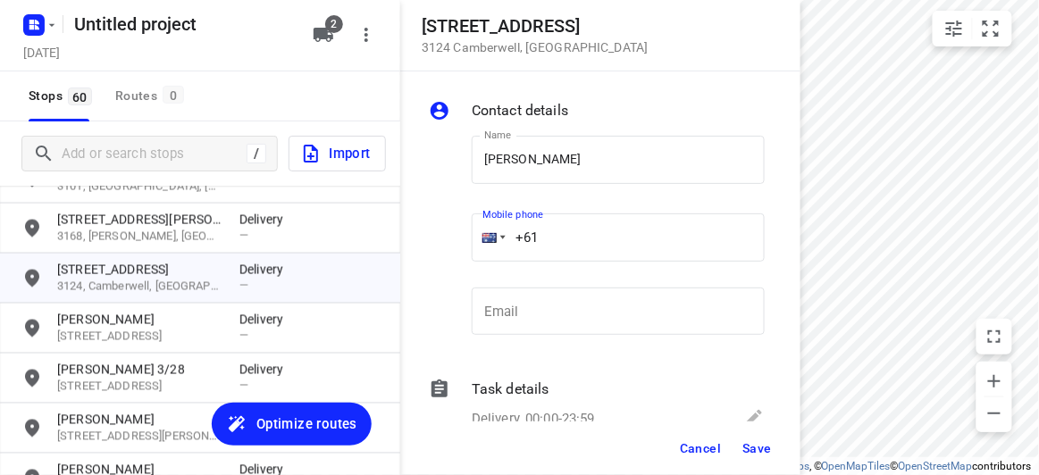
click at [485, 230] on div "+61" at bounding box center [618, 238] width 293 height 48
paste input "422293561"
type input "+61 422293561"
click at [753, 462] on button "Save" at bounding box center [757, 448] width 44 height 32
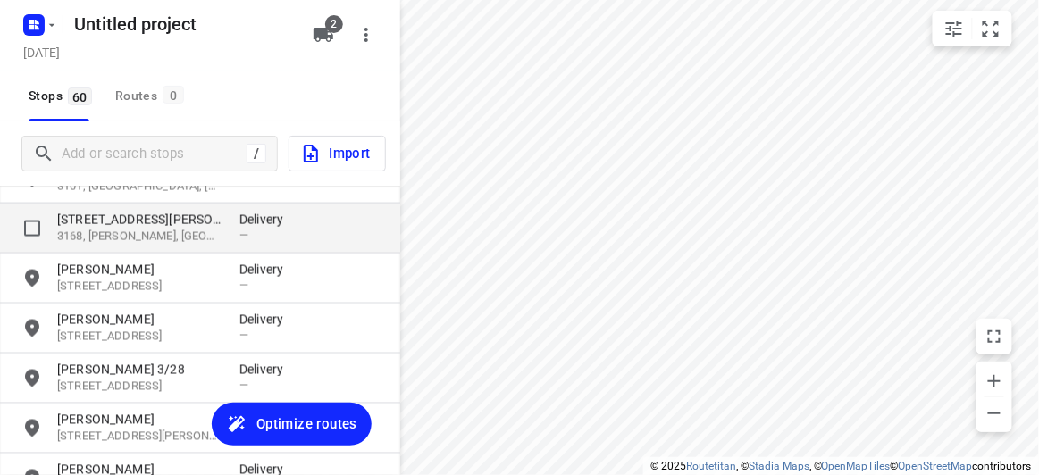
click at [127, 232] on p "3168, [PERSON_NAME], [GEOGRAPHIC_DATA]" at bounding box center [139, 237] width 164 height 17
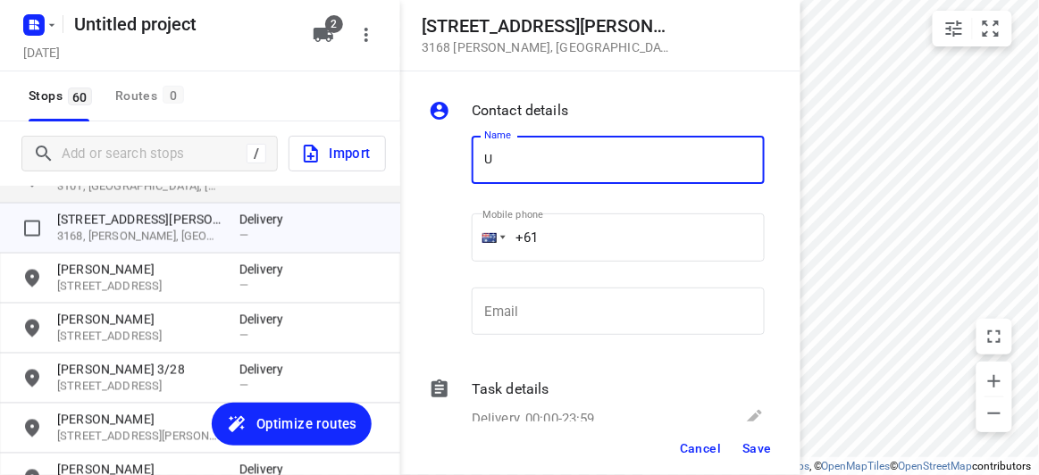
type input "U"
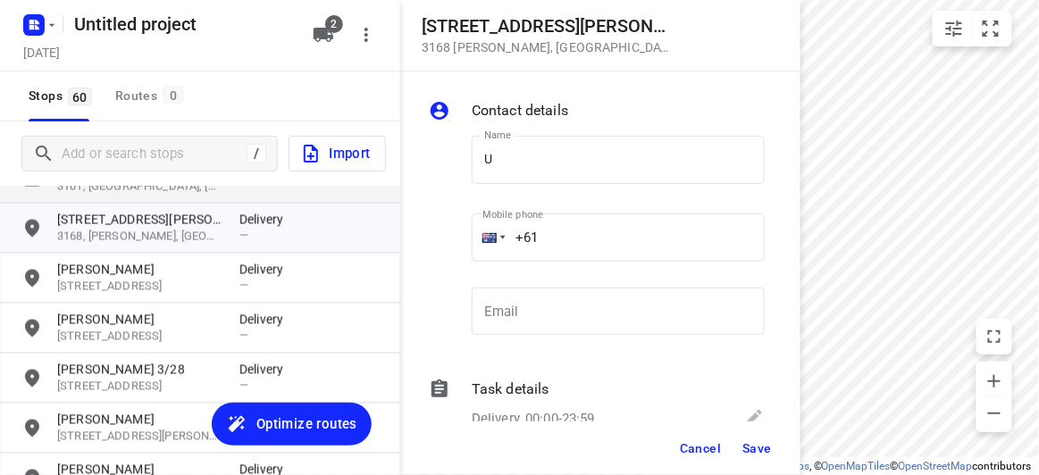
click at [254, 190] on div "—" at bounding box center [266, 185] width 54 height 13
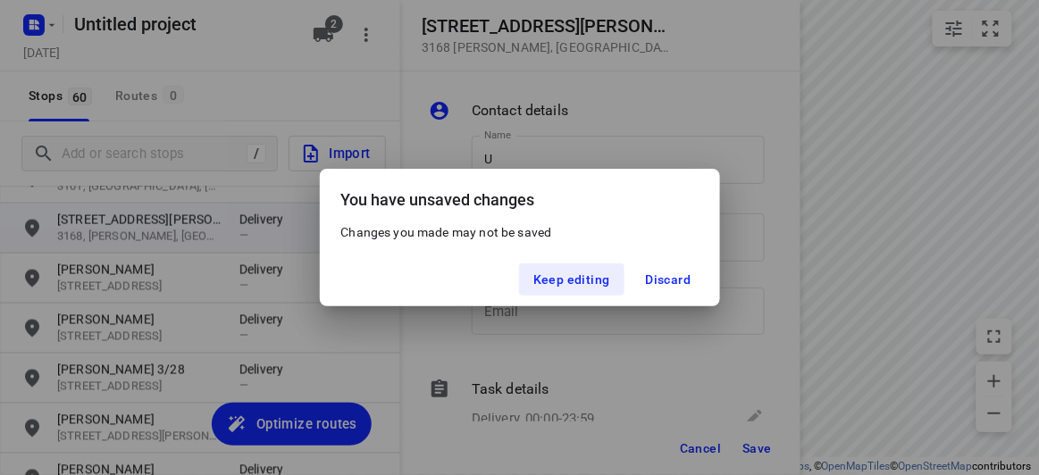
click at [561, 194] on div "You have unsaved changes" at bounding box center [520, 196] width 400 height 55
click at [664, 268] on button "Discard" at bounding box center [669, 280] width 74 height 32
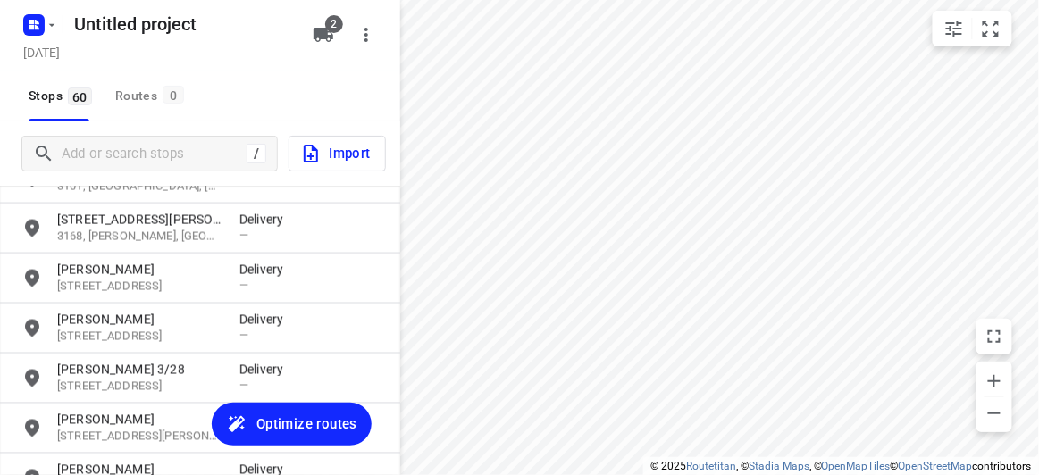
scroll to position [33, 0]
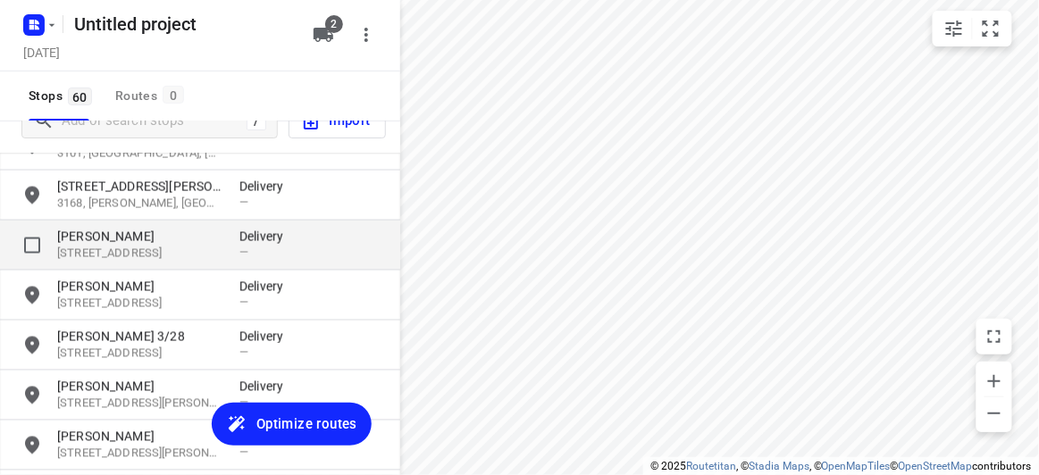
click at [153, 239] on p "ELODIE WONG" at bounding box center [139, 237] width 164 height 18
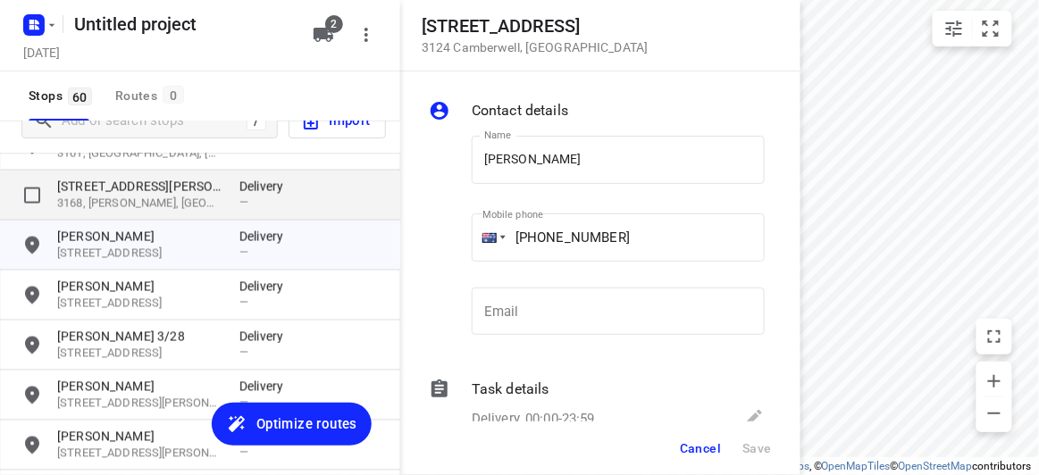
click at [152, 200] on p "3168, [PERSON_NAME], [GEOGRAPHIC_DATA]" at bounding box center [139, 204] width 164 height 17
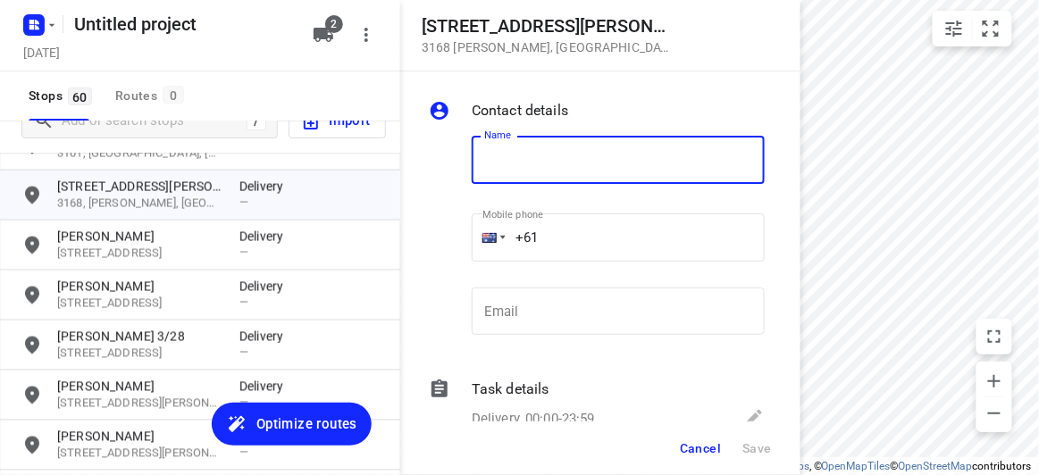
drag, startPoint x: 581, startPoint y: 154, endPoint x: 567, endPoint y: 156, distance: 13.7
click at [576, 155] on input "text" at bounding box center [618, 160] width 293 height 48
type input "SU CHOO"
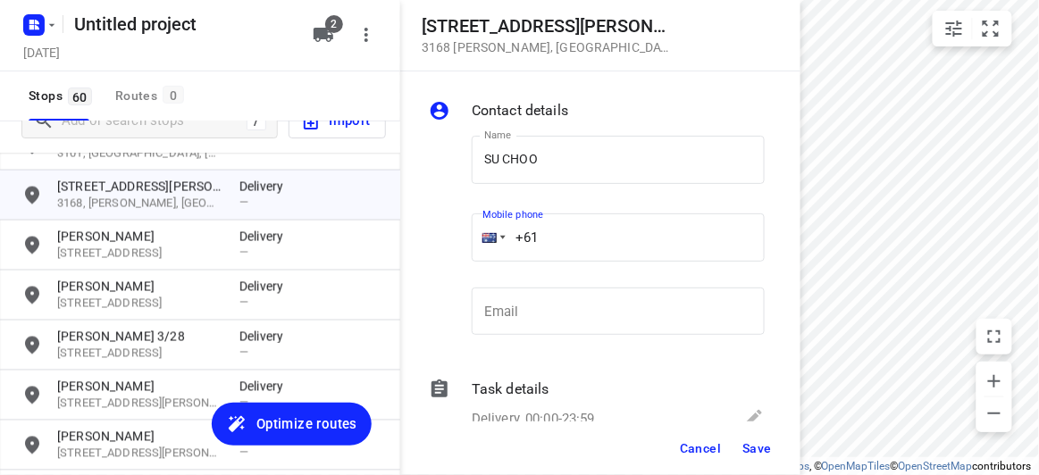
drag, startPoint x: 491, startPoint y: 231, endPoint x: 480, endPoint y: 232, distance: 10.8
click at [480, 232] on div "+61" at bounding box center [618, 238] width 293 height 48
paste input "412464420"
type input "+61 412464420"
click at [761, 457] on button "Save" at bounding box center [757, 448] width 44 height 32
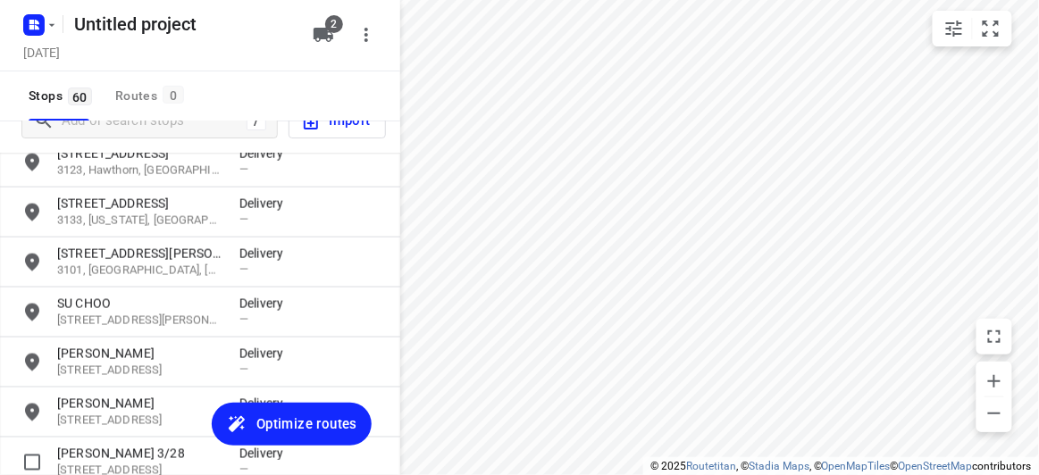
scroll to position [474, 0]
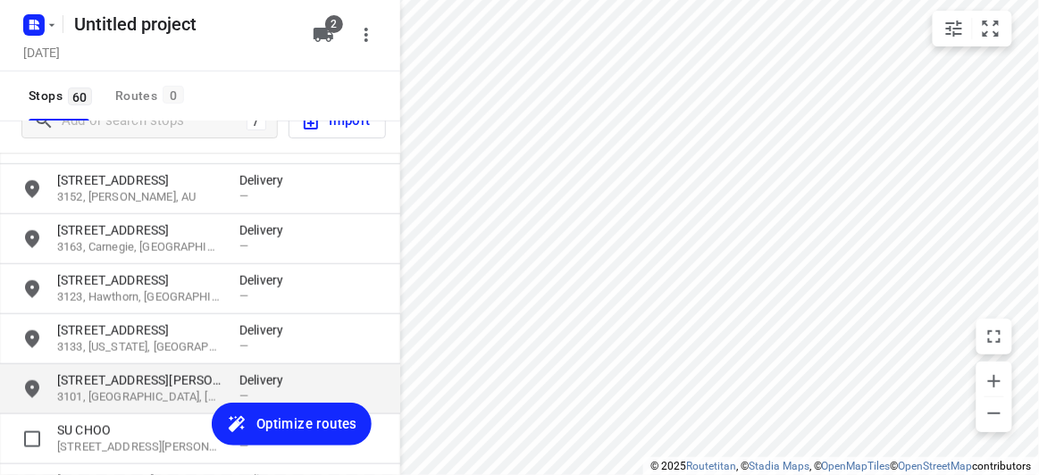
click at [90, 403] on p "3101, [GEOGRAPHIC_DATA], [GEOGRAPHIC_DATA]" at bounding box center [139, 398] width 164 height 17
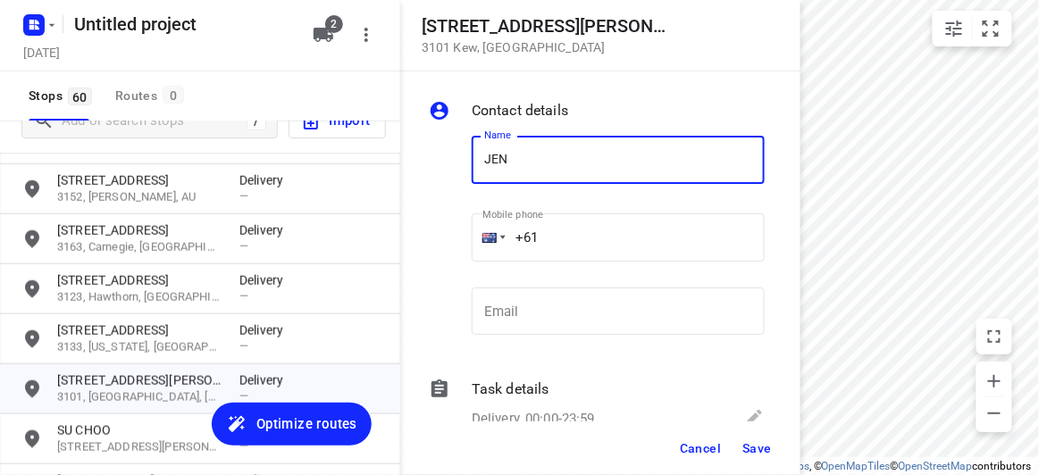
type input "JEN TAN"
click at [440, 239] on div "Name JEN TAN Name Mobile phone +61 ​ Email Email" at bounding box center [596, 240] width 343 height 236
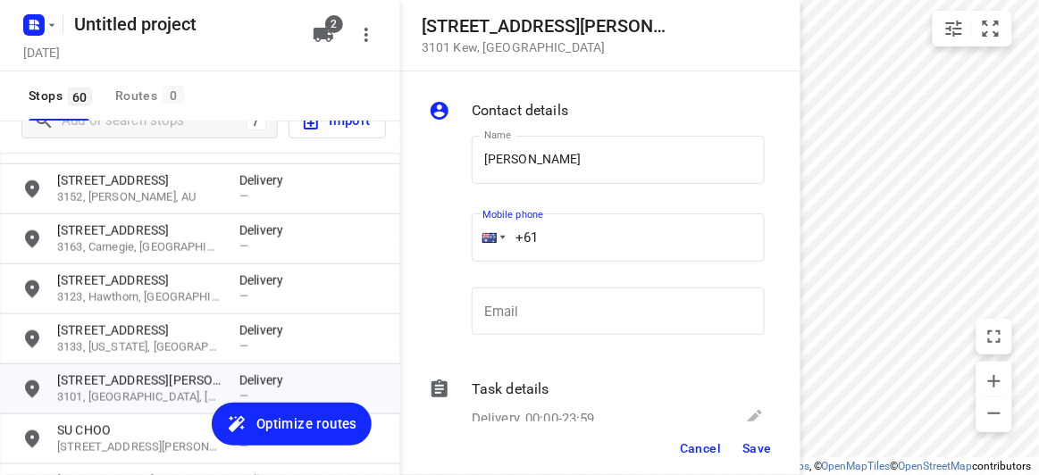
paste input "403131881"
type input "+61 403131881"
click at [750, 443] on span "Save" at bounding box center [756, 448] width 29 height 14
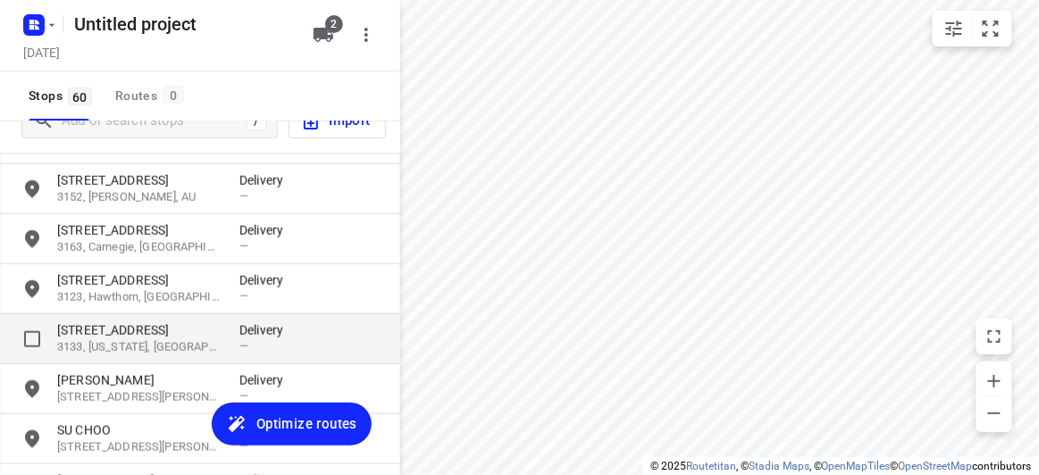
click at [119, 327] on p "[STREET_ADDRESS]" at bounding box center [139, 331] width 164 height 18
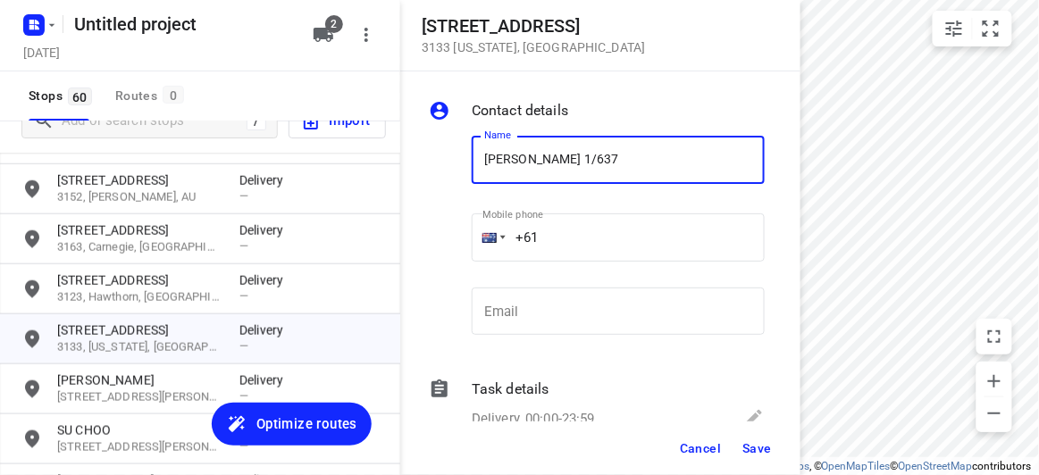
paste input "+61402574360"
type input "JANE WONG 1/637+61402574360"
click at [496, 247] on div "+61" at bounding box center [618, 238] width 293 height 48
paste input "402574360"
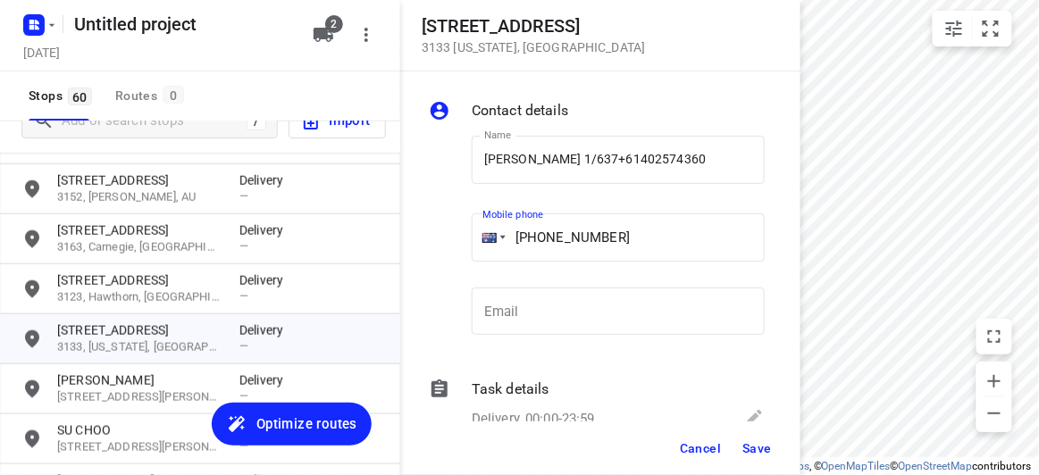
drag, startPoint x: 464, startPoint y: 231, endPoint x: 626, endPoint y: 230, distance: 162.6
click at [468, 232] on div "Mobile phone +61 402574360 ​" at bounding box center [618, 243] width 307 height 82
click at [658, 226] on input "+61 402574360" at bounding box center [618, 238] width 293 height 48
type input "+61 402574360"
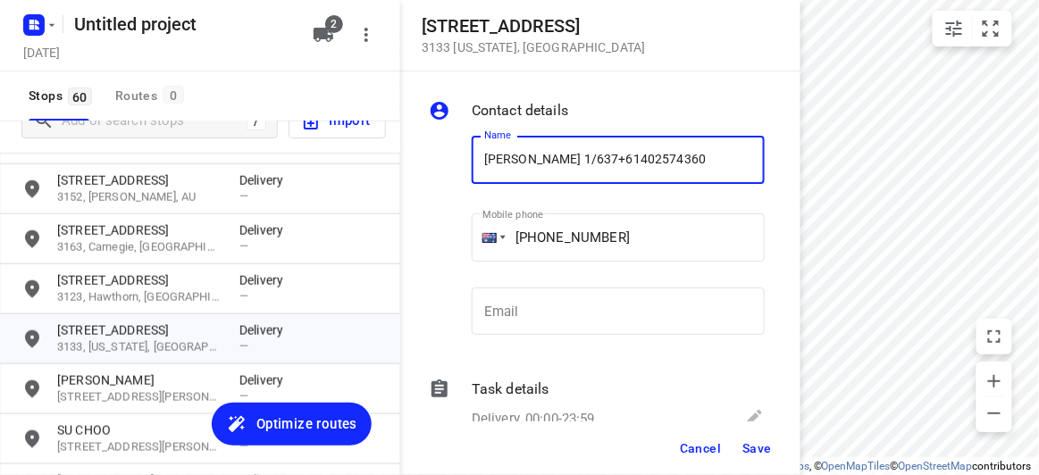
drag, startPoint x: 692, startPoint y: 150, endPoint x: 596, endPoint y: 166, distance: 97.8
click at [596, 166] on input "JANE WONG 1/637+61402574360" at bounding box center [618, 160] width 293 height 48
type input "JANE WONG 1/637"
click at [759, 434] on button "Save" at bounding box center [757, 448] width 44 height 32
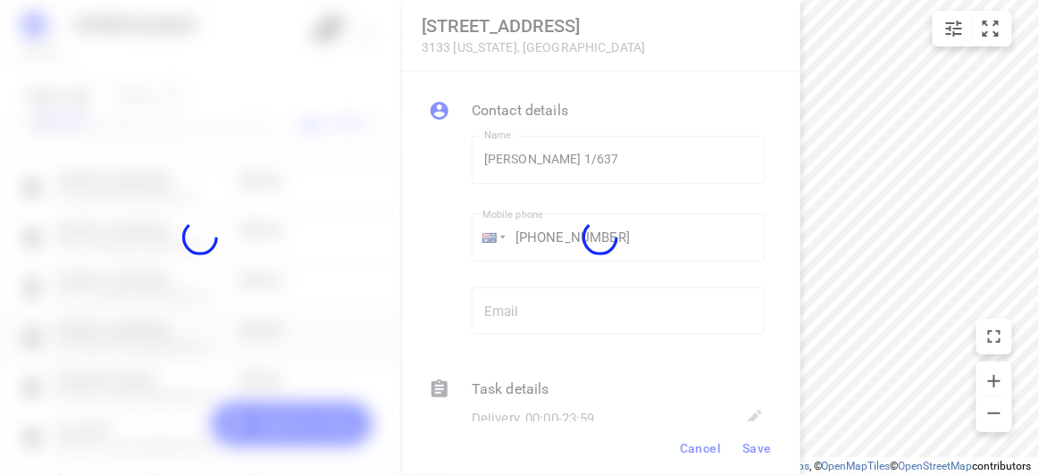
click at [757, 474] on html "i © 2025 Routetitan , © Stadia Maps , © OpenMapTiles © OpenStreetMap contributo…" at bounding box center [519, 237] width 1039 height 475
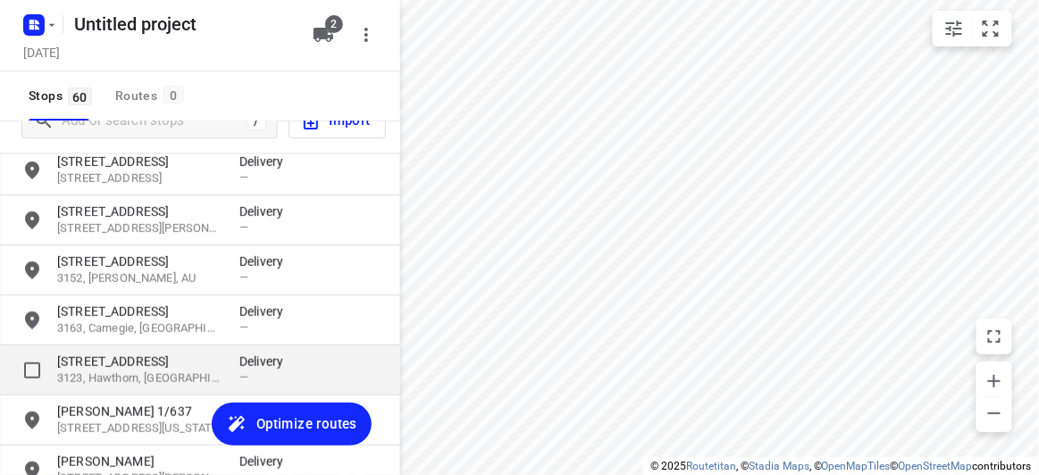
scroll to position [312, 0]
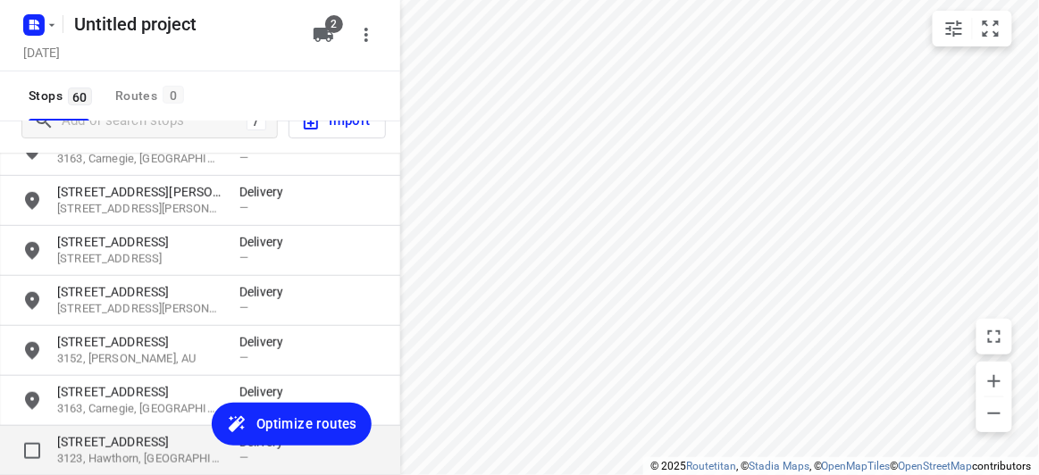
click at [110, 433] on p "[STREET_ADDRESS]" at bounding box center [139, 442] width 164 height 18
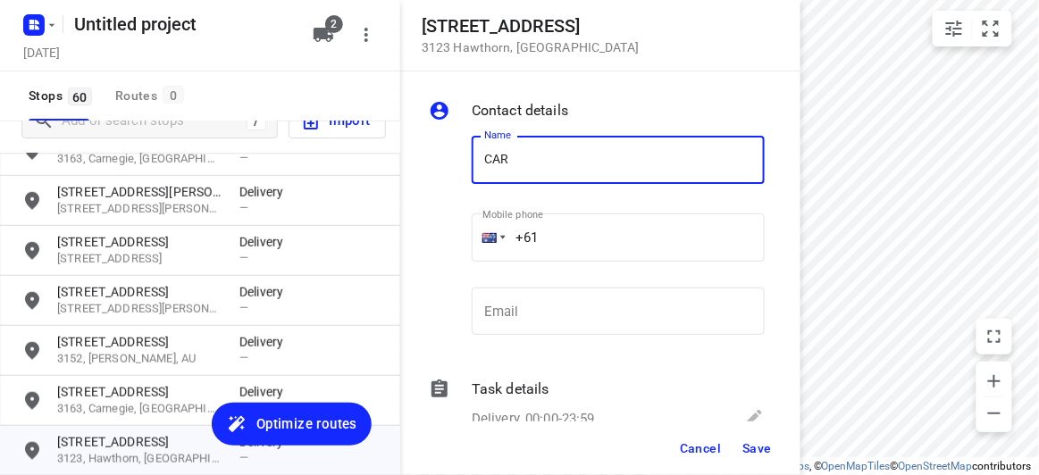
type input "CAROL SAM"
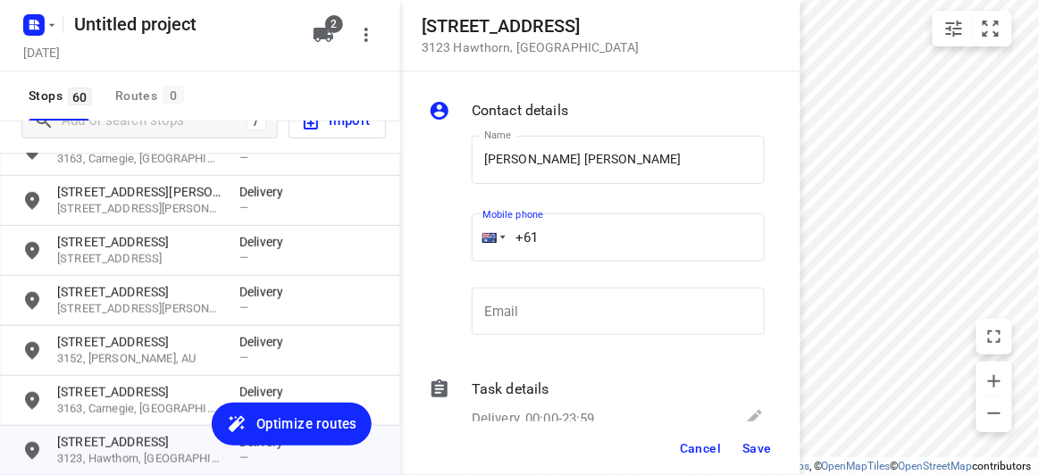
click at [473, 246] on div "+61" at bounding box center [618, 238] width 293 height 48
paste input "404009188"
type input "+61 404009188"
click at [754, 449] on span "Save" at bounding box center [756, 448] width 29 height 14
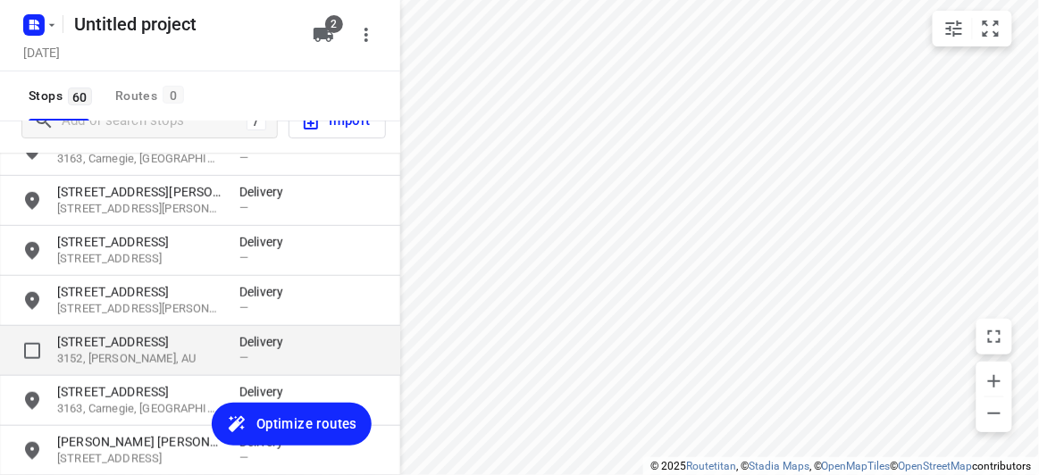
scroll to position [231, 0]
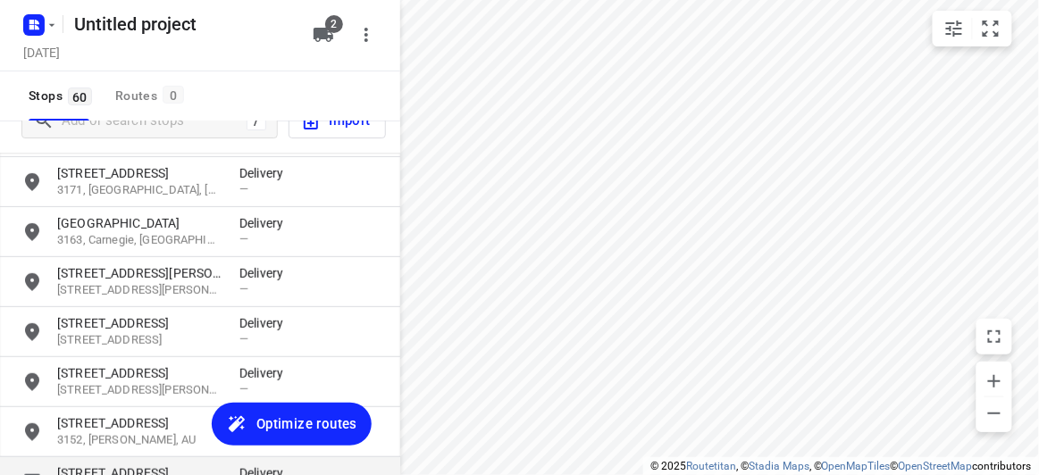
click at [119, 462] on div "16 Tranmere Avenue 3163, Carnegie, AU Delivery —" at bounding box center [200, 482] width 400 height 50
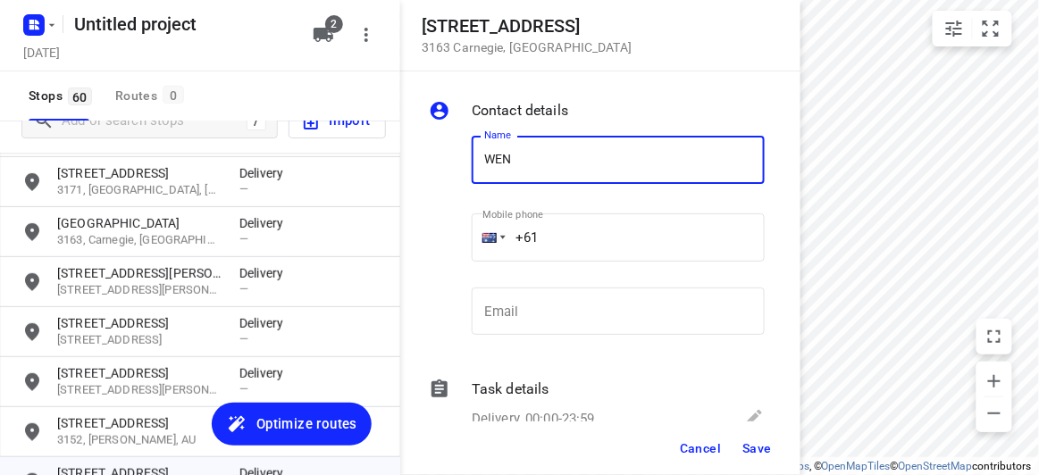
type input "WENDY CHONG 2/16"
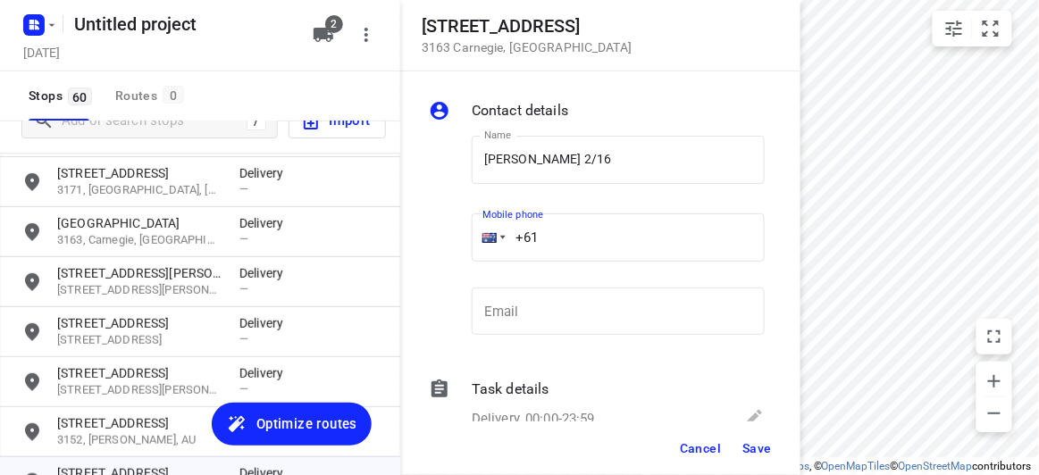
drag, startPoint x: 557, startPoint y: 231, endPoint x: 483, endPoint y: 232, distance: 73.3
click at [435, 232] on div "Name WENDY CHONG 2/16 Name Mobile phone +61 ​ Email Email" at bounding box center [596, 240] width 343 height 236
paste input "430809577"
type input "+61 430809577"
click at [752, 443] on span "Save" at bounding box center [756, 448] width 29 height 14
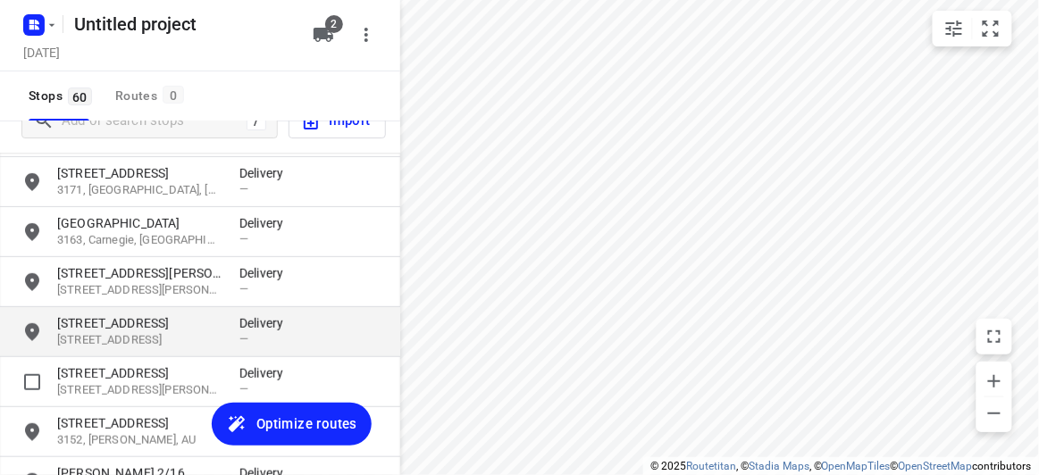
click at [96, 319] on p "[STREET_ADDRESS]" at bounding box center [139, 323] width 164 height 18
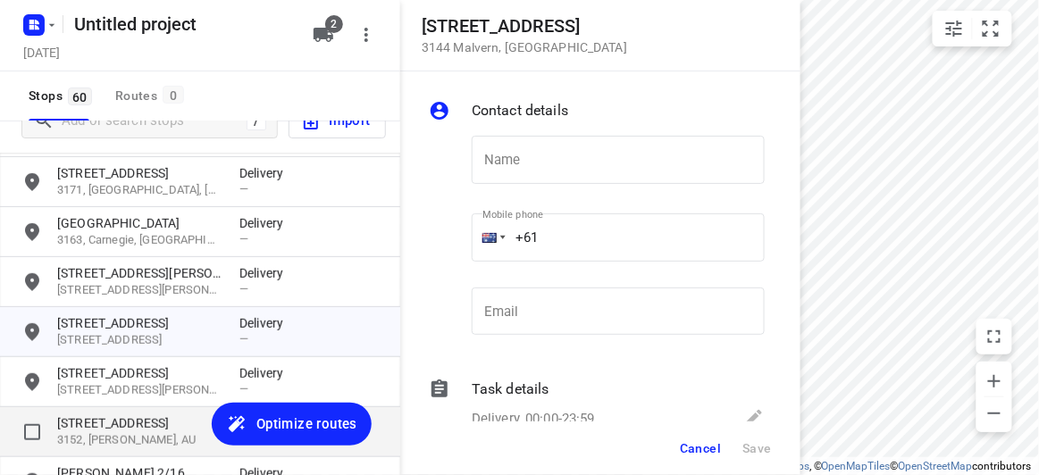
click at [159, 417] on p "[STREET_ADDRESS]" at bounding box center [139, 424] width 164 height 18
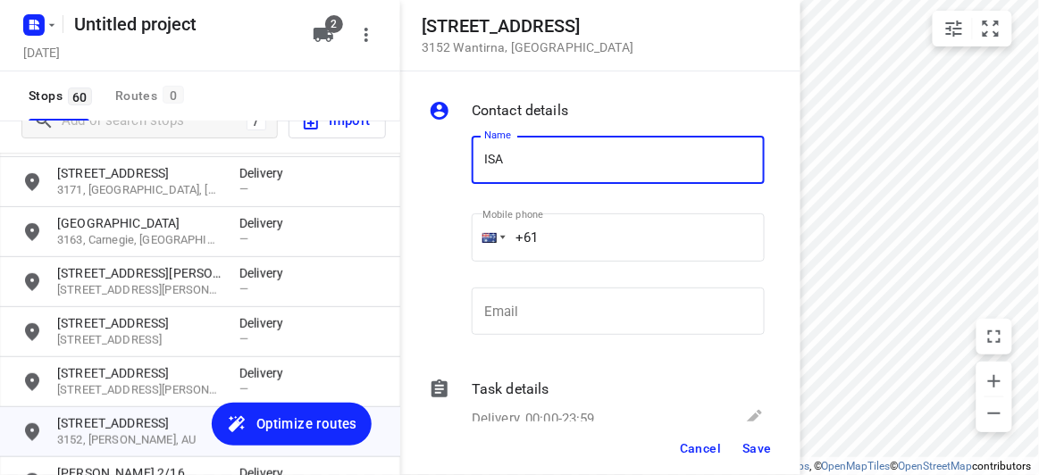
type input "ISABELLE"
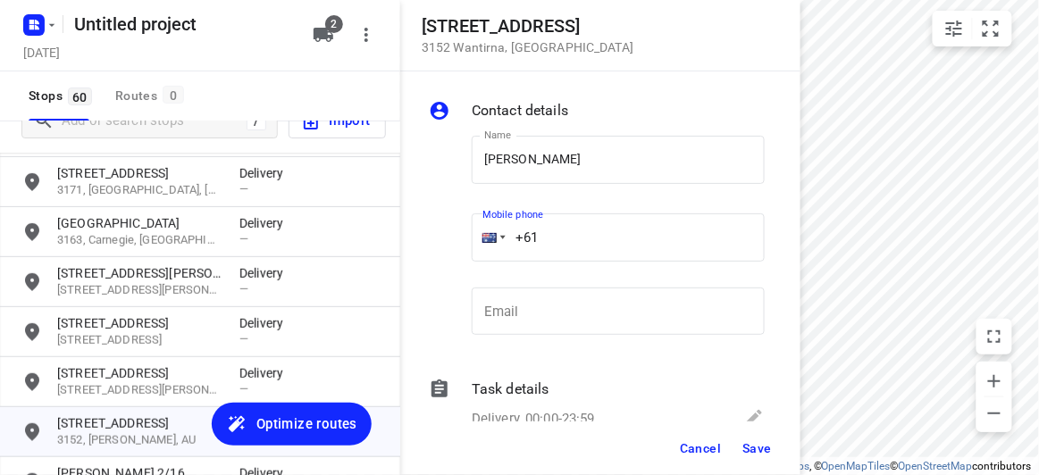
click at [568, 239] on input "+61" at bounding box center [618, 238] width 293 height 48
paste input "0433807353"
click at [542, 243] on input "+61 0433807353" at bounding box center [618, 238] width 293 height 48
click at [546, 243] on input "+61 0433807353" at bounding box center [618, 238] width 293 height 48
type input "+61 433807353"
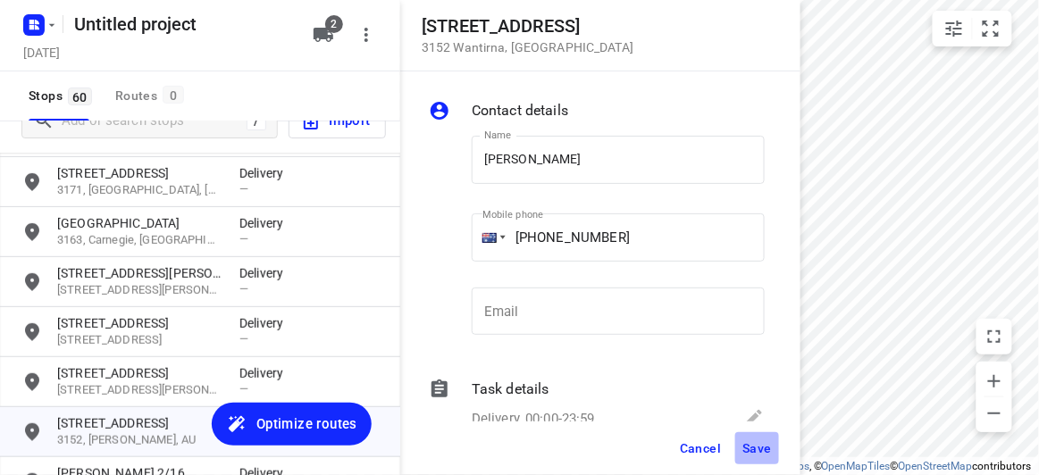
click at [774, 457] on button "Save" at bounding box center [757, 448] width 44 height 32
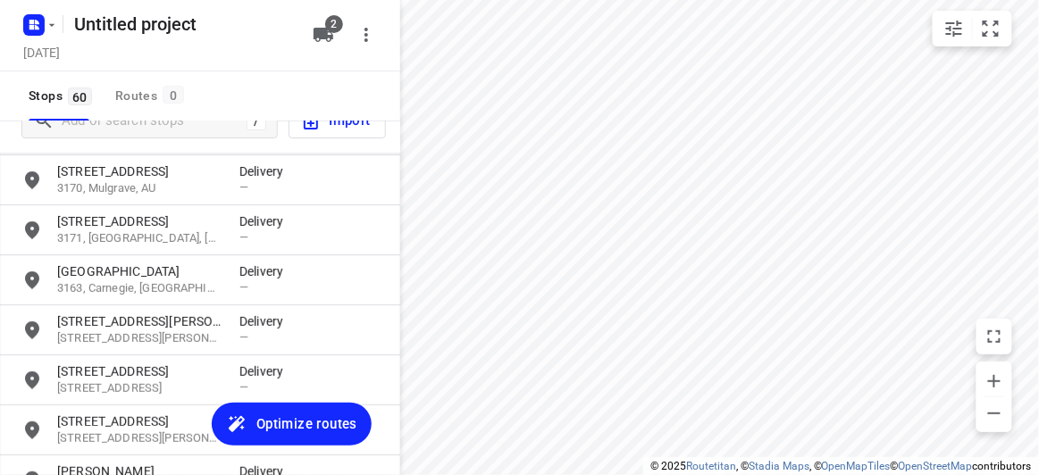
scroll to position [149, 0]
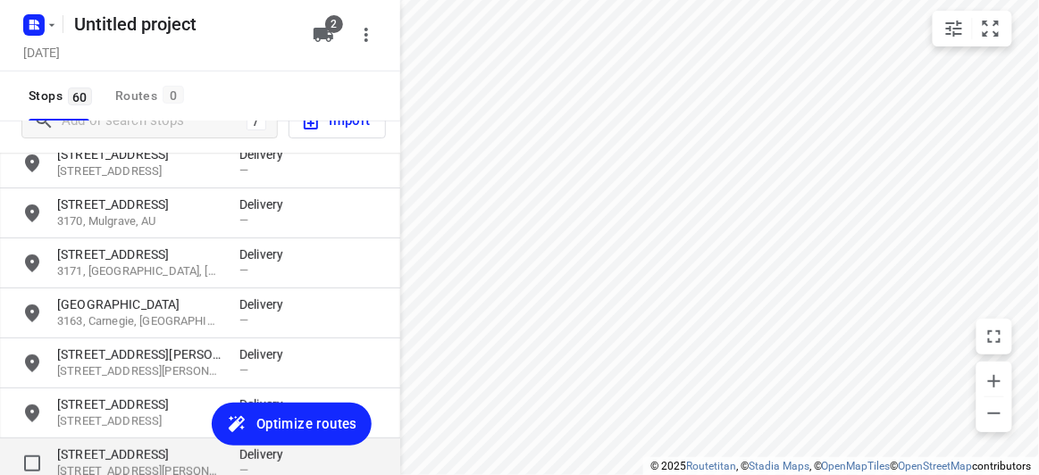
click at [108, 446] on p "[STREET_ADDRESS]" at bounding box center [139, 455] width 164 height 18
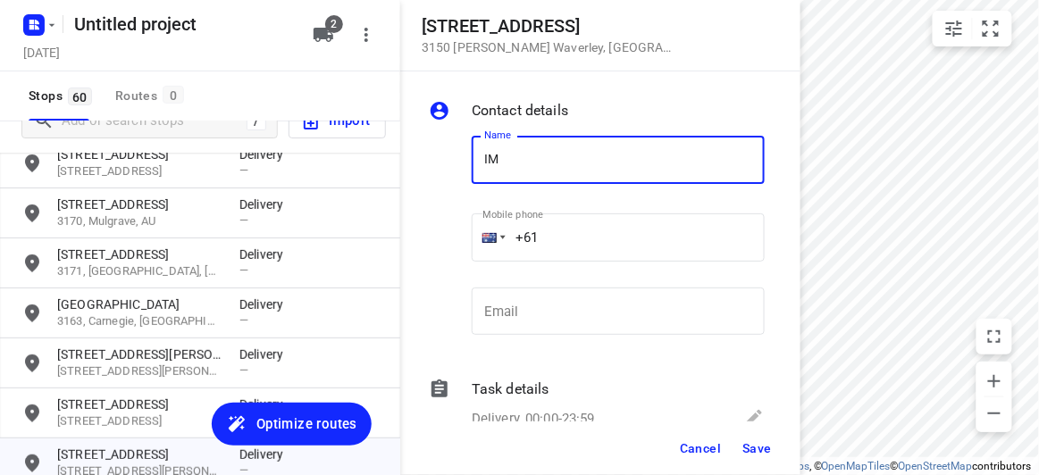
type input "IMEIA"
click at [574, 242] on input "+61" at bounding box center [618, 238] width 293 height 48
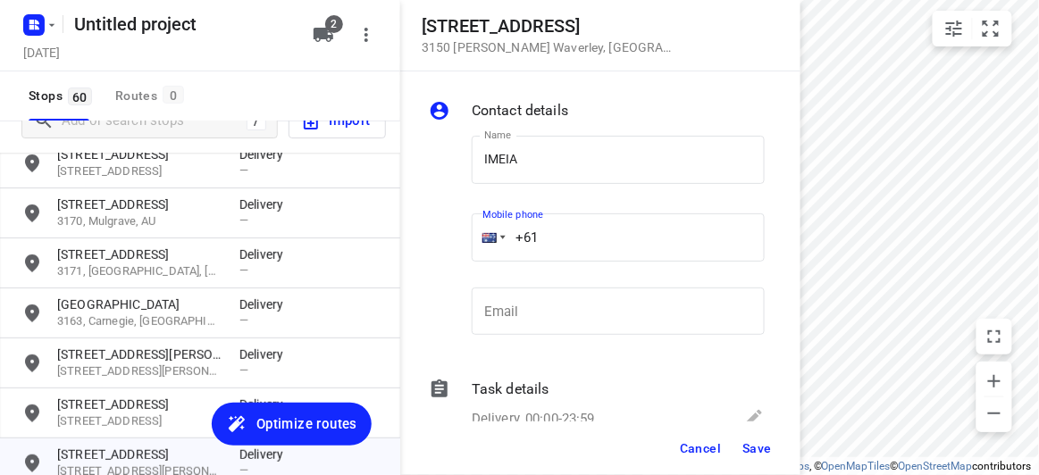
paste input "422270088"
type input "+61 422270088"
click at [771, 438] on button "Save" at bounding box center [757, 448] width 44 height 32
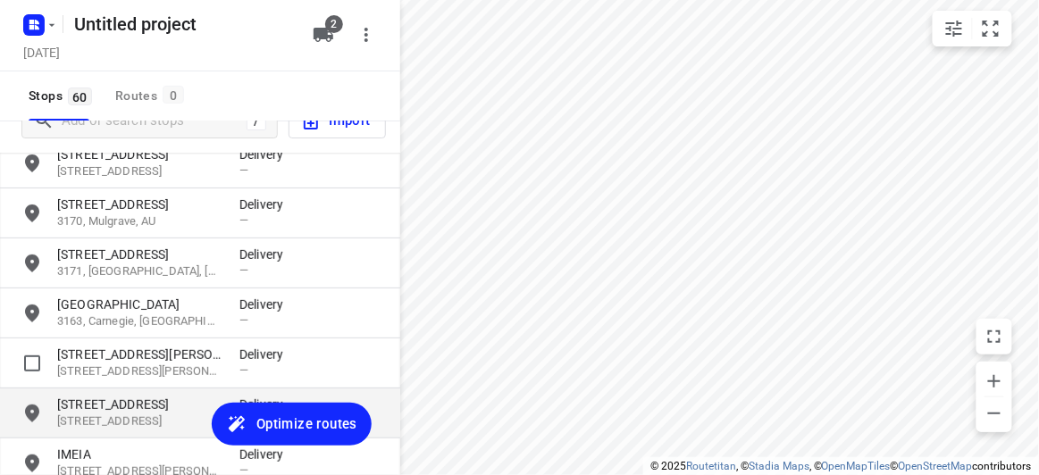
click at [187, 389] on div "10 Mountview Road 3144, Malvern, AU Delivery —" at bounding box center [200, 414] width 400 height 50
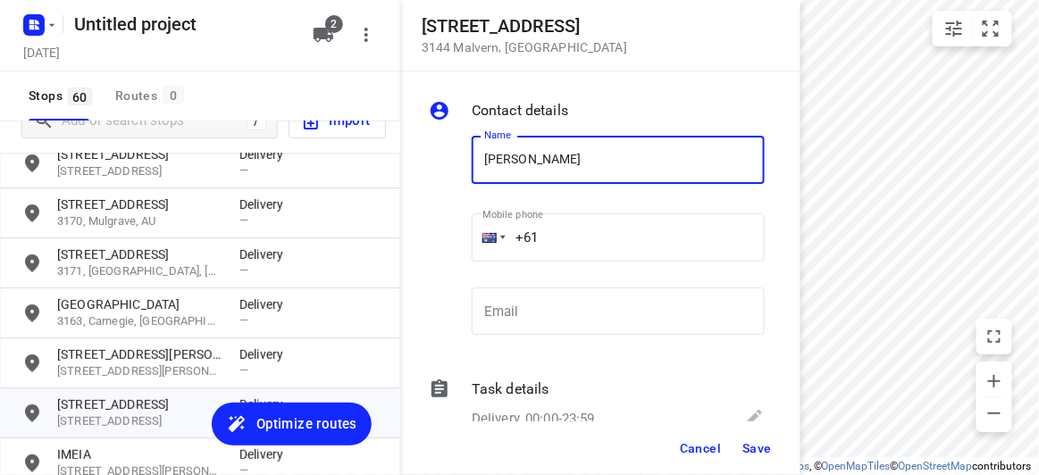
type input "AMY YE"
click at [562, 249] on input "+61" at bounding box center [618, 238] width 293 height 48
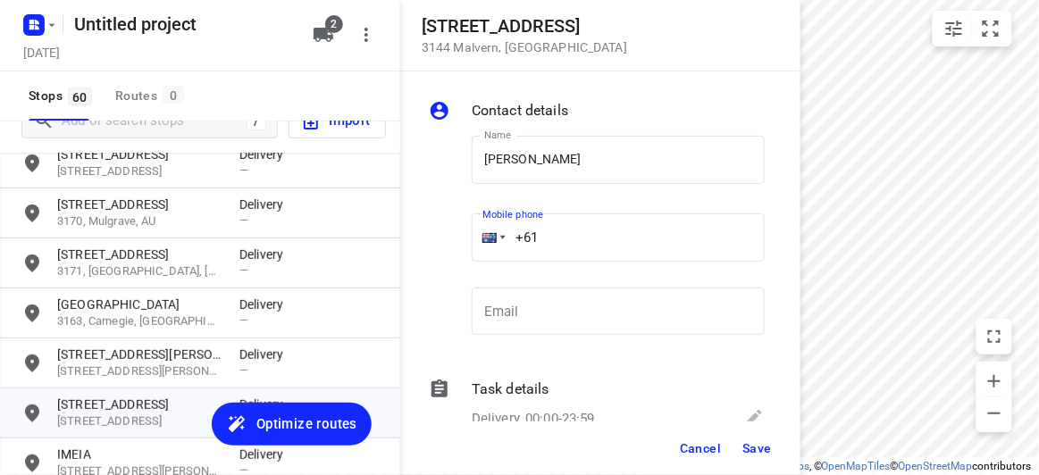
paste input "451175117"
type input "+61 451175117"
click at [763, 451] on span "Save" at bounding box center [756, 448] width 29 height 14
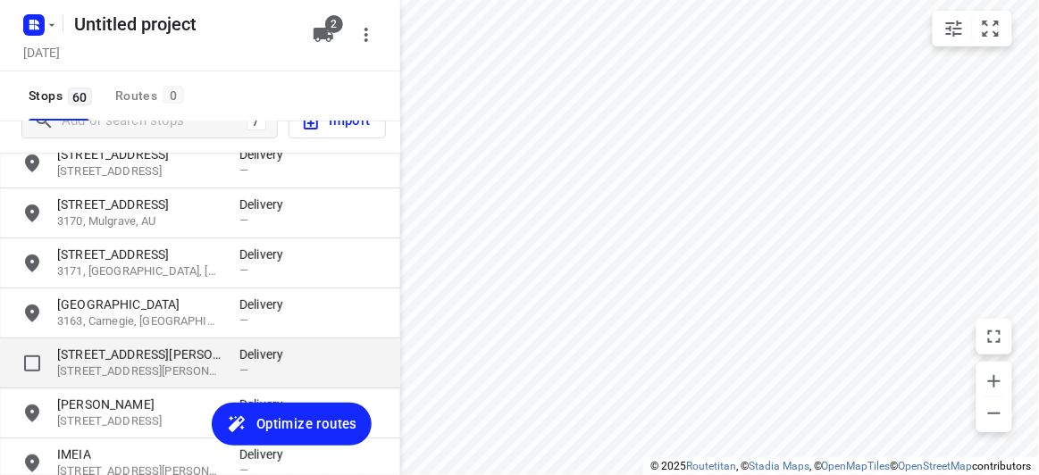
click at [111, 365] on p "[STREET_ADDRESS][PERSON_NAME]" at bounding box center [139, 372] width 164 height 17
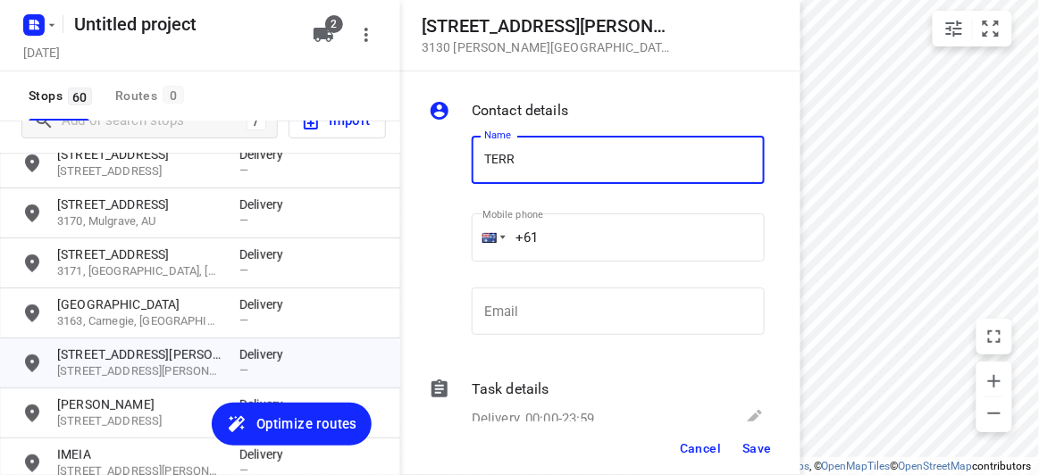
type input "TERRY CHAN"
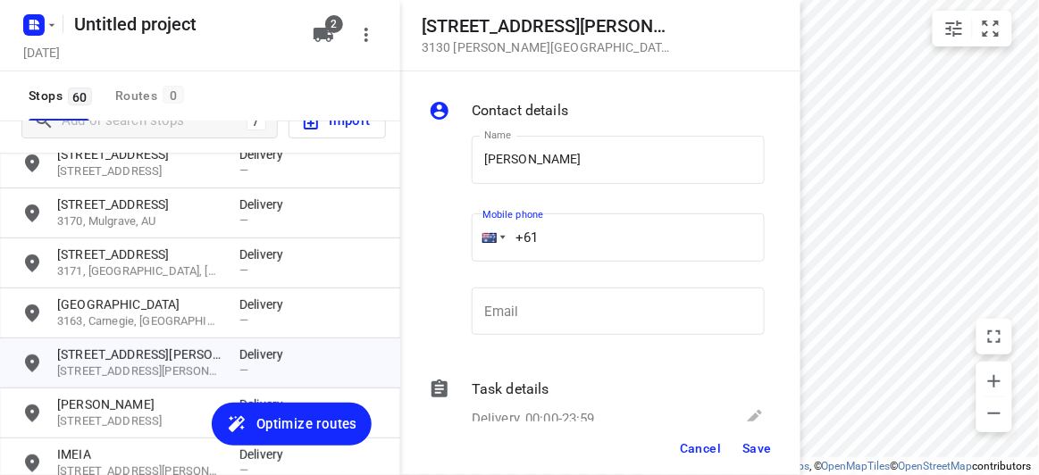
click at [573, 245] on input "+61" at bounding box center [618, 238] width 293 height 48
paste input "415369931"
type input "+61 415369931"
click at [785, 451] on div "Cancel Save" at bounding box center [600, 449] width 400 height 54
click at [781, 454] on div "Cancel Save" at bounding box center [600, 449] width 400 height 54
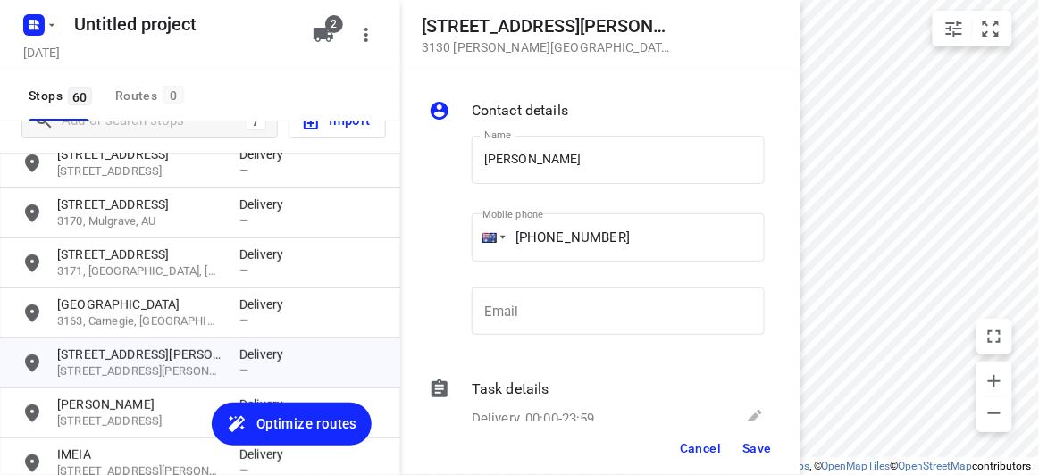
click at [755, 451] on span "Save" at bounding box center [756, 448] width 29 height 14
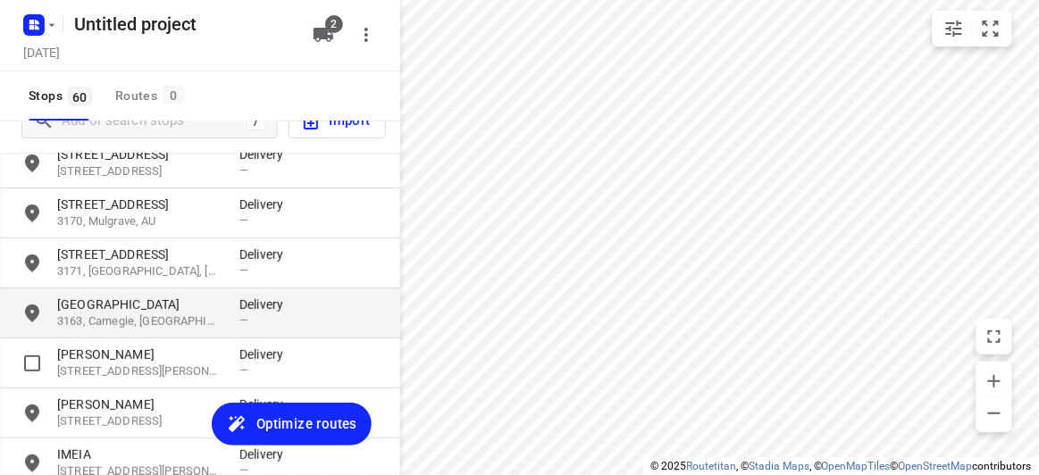
click at [159, 330] on div "2 Mile End Road 3163, Carnegie, AU Delivery —" at bounding box center [200, 314] width 400 height 50
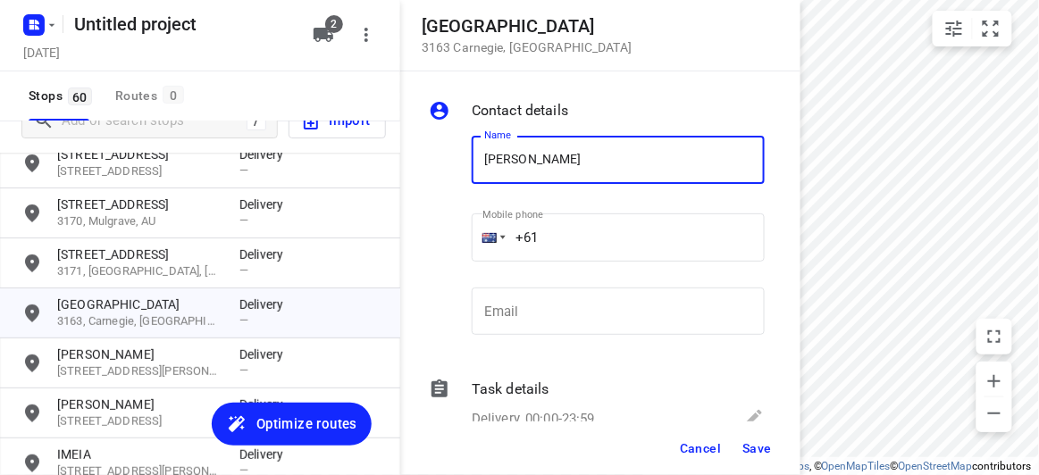
click at [572, 167] on input "LUKE FENG" at bounding box center [618, 160] width 293 height 48
type input "LUCY LIU"
click at [583, 230] on input "+61" at bounding box center [618, 238] width 293 height 48
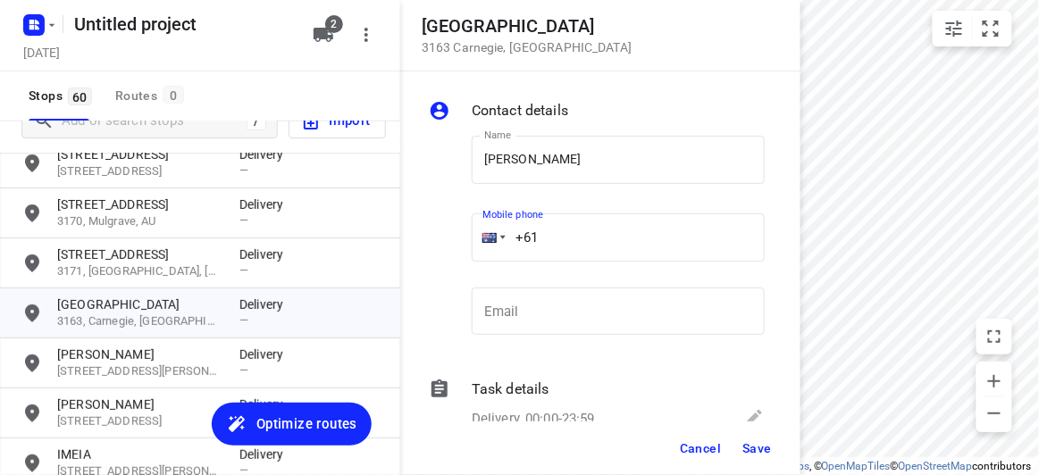
paste input "433551011"
type input "+61 433551011"
click at [769, 453] on button "Save" at bounding box center [757, 448] width 44 height 32
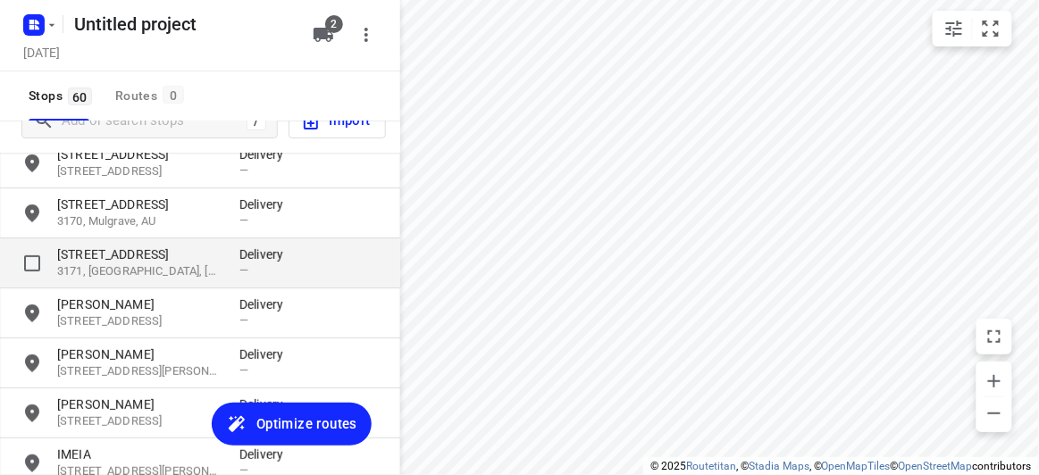
click at [122, 256] on p "[STREET_ADDRESS]" at bounding box center [139, 255] width 164 height 18
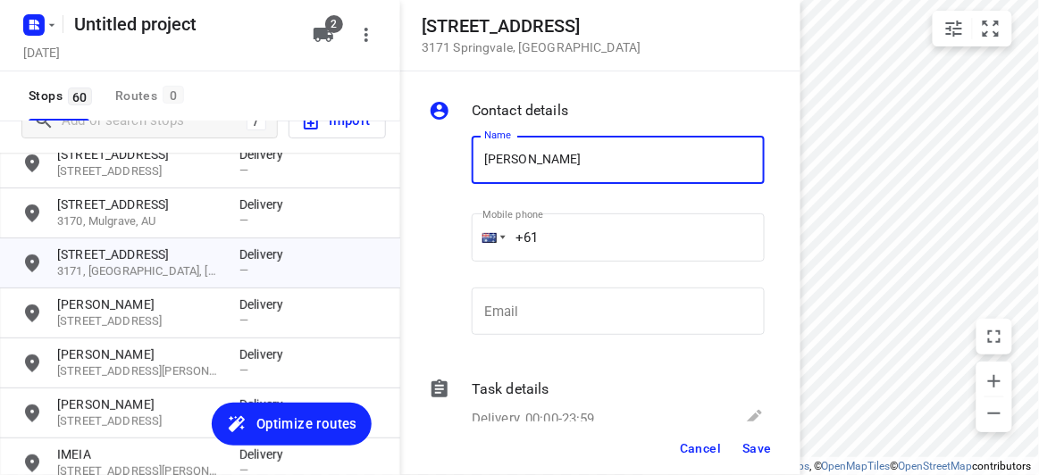
type input "GARY LAM"
click at [563, 230] on input "+61" at bounding box center [618, 238] width 293 height 48
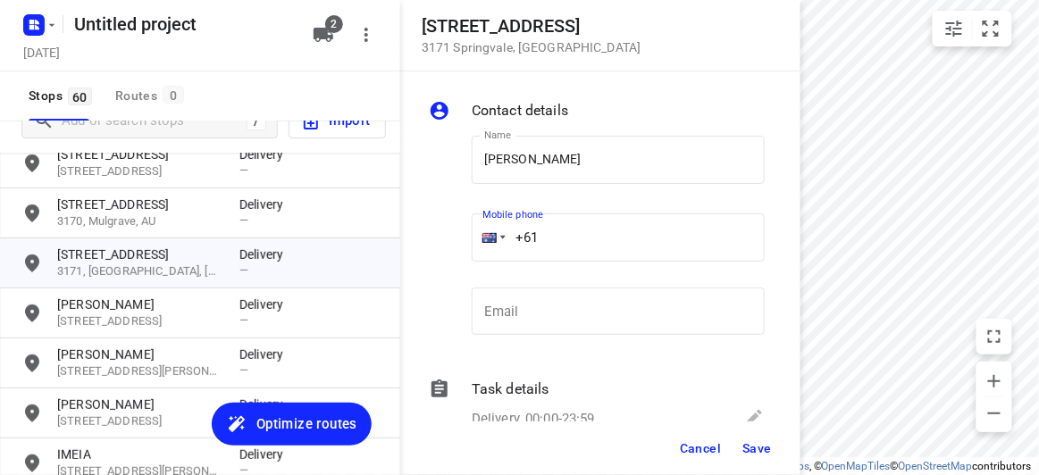
paste input "401496694"
type input "+61 401496694"
click at [762, 449] on span "Save" at bounding box center [756, 448] width 29 height 14
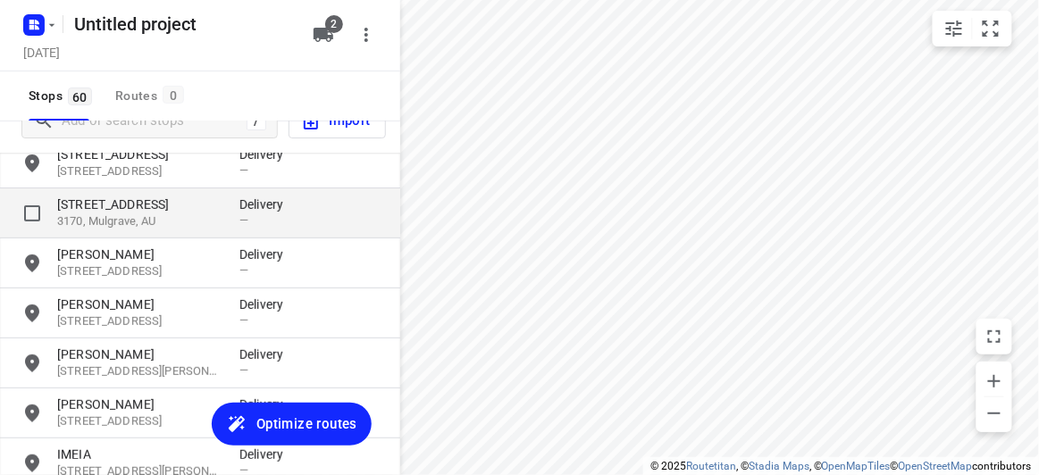
click at [172, 212] on p "[STREET_ADDRESS]" at bounding box center [139, 205] width 164 height 18
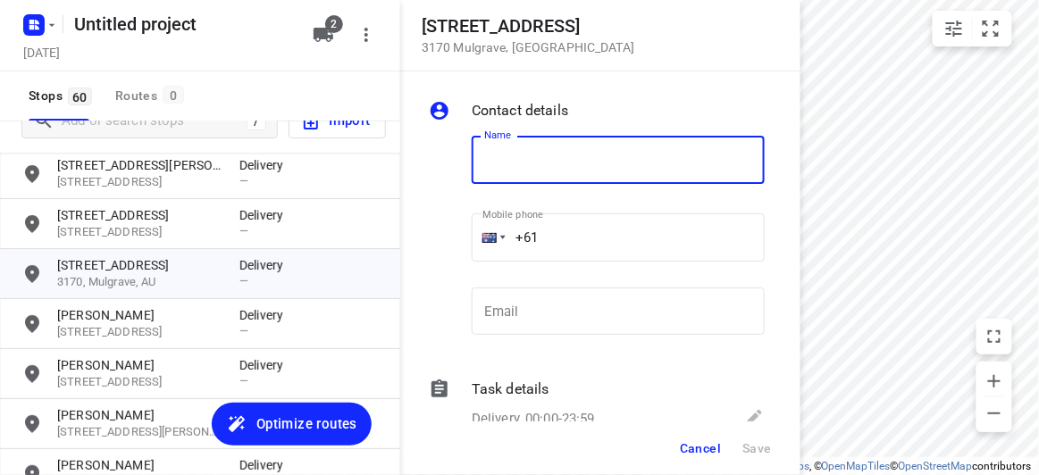
scroll to position [0, 0]
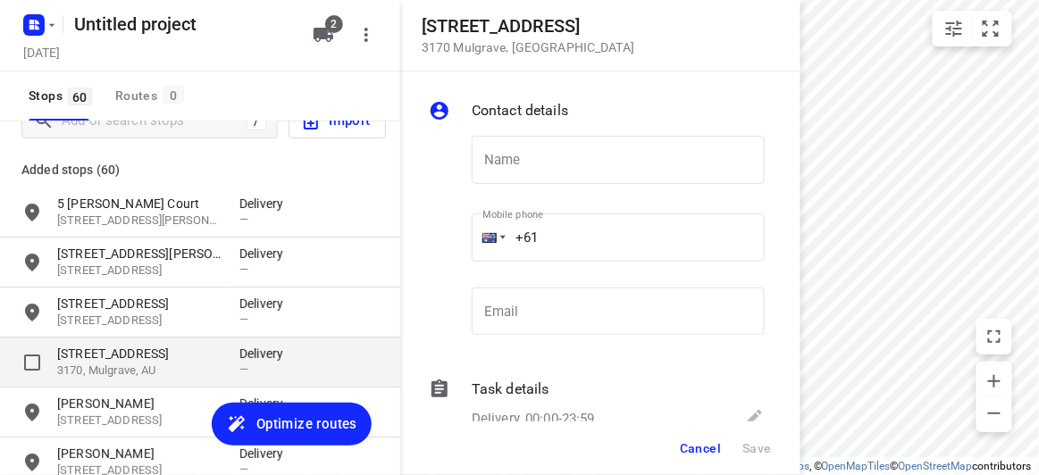
click at [84, 354] on p "[STREET_ADDRESS]" at bounding box center [139, 354] width 164 height 18
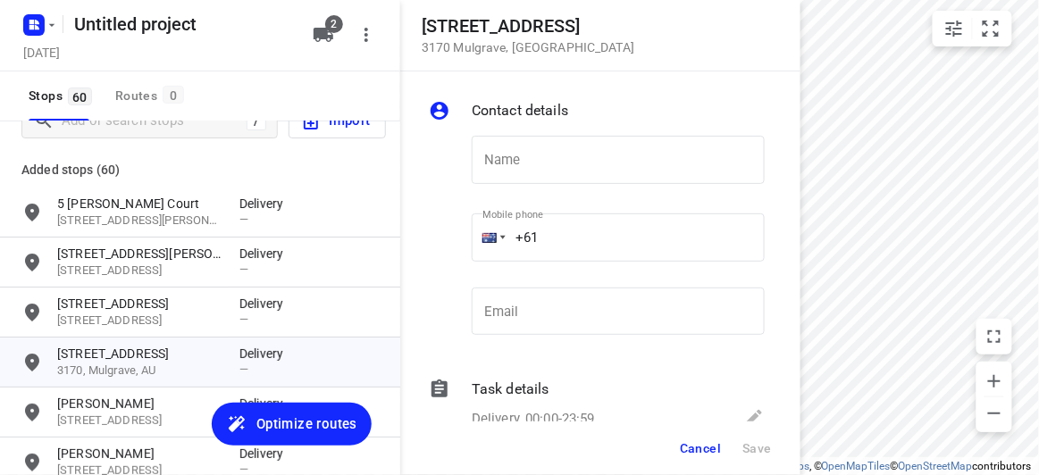
click at [554, 194] on div "Name Name" at bounding box center [618, 167] width 293 height 63
click at [514, 173] on input "text" at bounding box center [618, 160] width 293 height 48
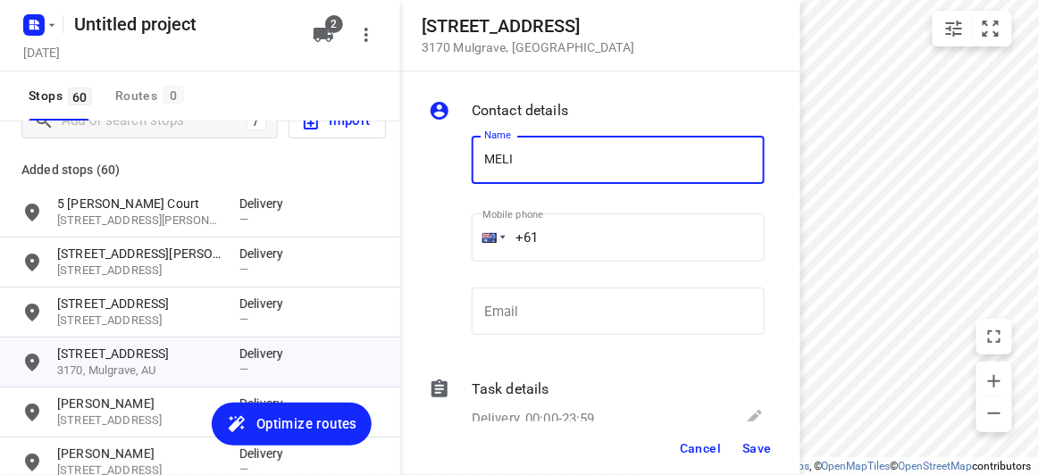
type input "MELISSA WONG"
click at [538, 231] on input "+61" at bounding box center [618, 238] width 293 height 48
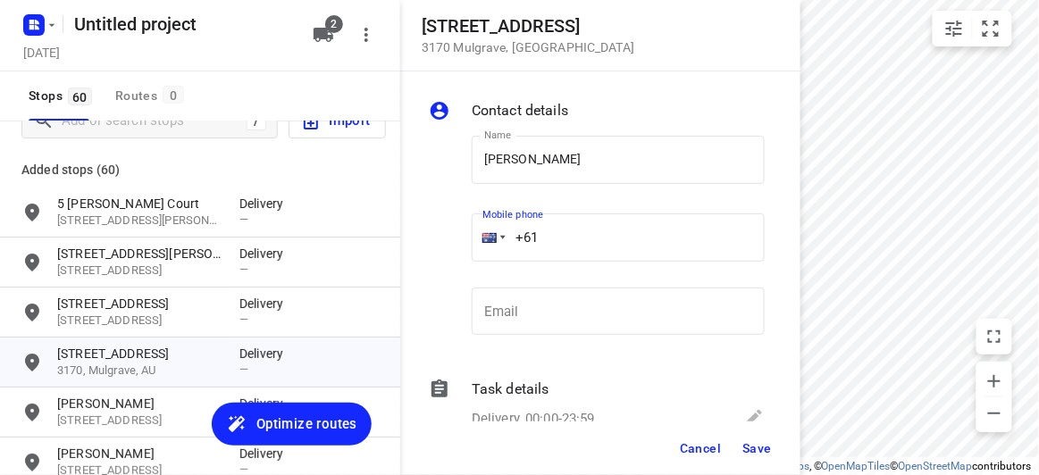
paste input "434851126"
type input "+61 434851126"
click at [749, 458] on button "Save" at bounding box center [757, 448] width 44 height 32
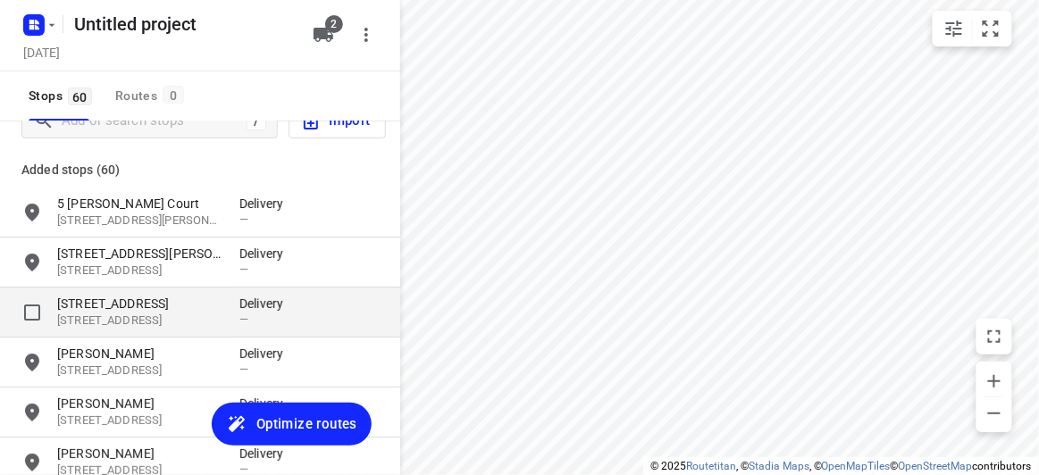
click at [119, 306] on p "[STREET_ADDRESS]" at bounding box center [139, 304] width 164 height 18
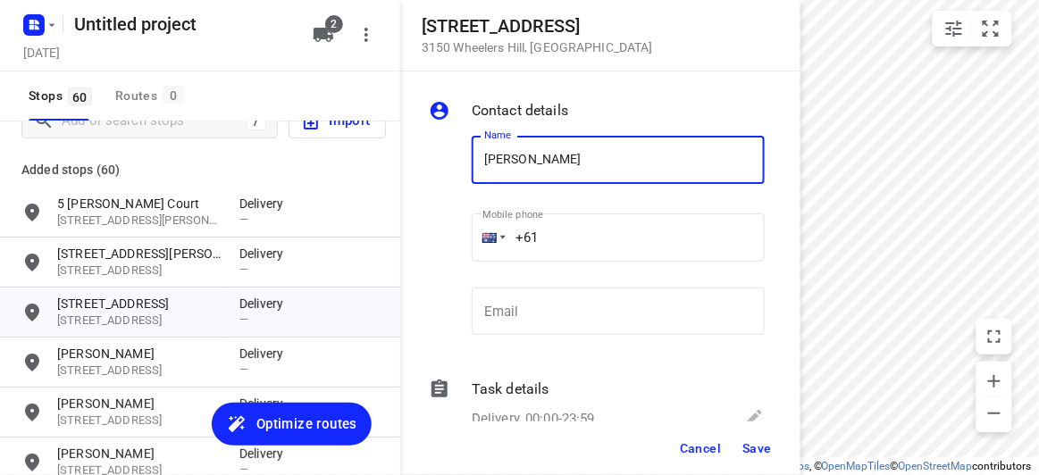
type input "CATHY CHEN"
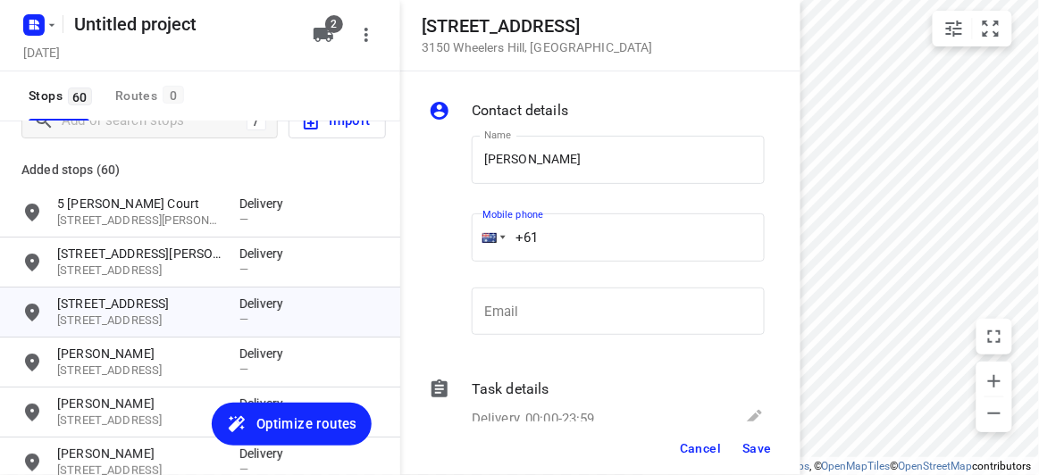
drag, startPoint x: 535, startPoint y: 239, endPoint x: 581, endPoint y: 254, distance: 47.8
click at [540, 245] on input "+61" at bounding box center [618, 238] width 293 height 48
paste input "478712252"
type input "+61 478712252"
click at [753, 452] on span "Save" at bounding box center [756, 448] width 29 height 14
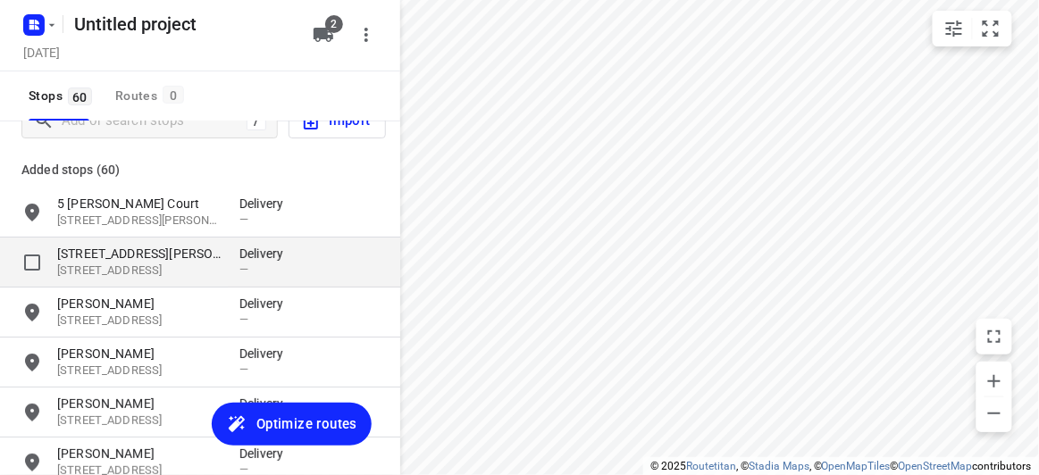
click at [128, 255] on p "[STREET_ADDRESS][PERSON_NAME]" at bounding box center [139, 254] width 164 height 18
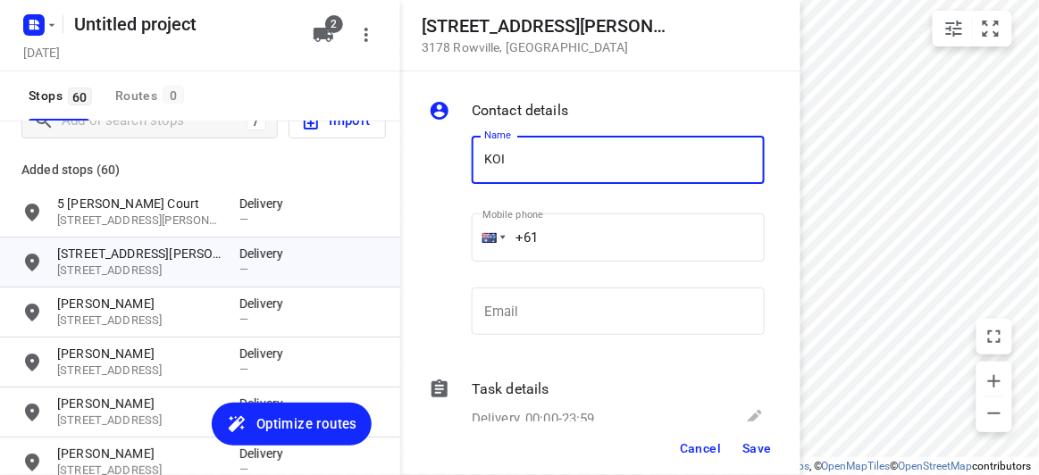
type input "KOI YI 4/15"
click at [553, 234] on input "+61" at bounding box center [618, 238] width 293 height 48
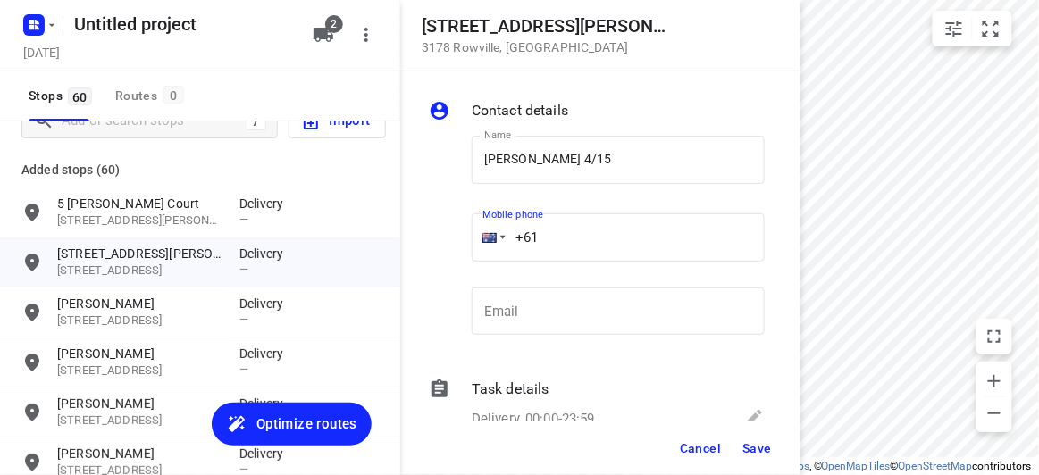
paste input "449039836"
type input "+61 449039836"
click at [761, 447] on span "Save" at bounding box center [756, 448] width 29 height 14
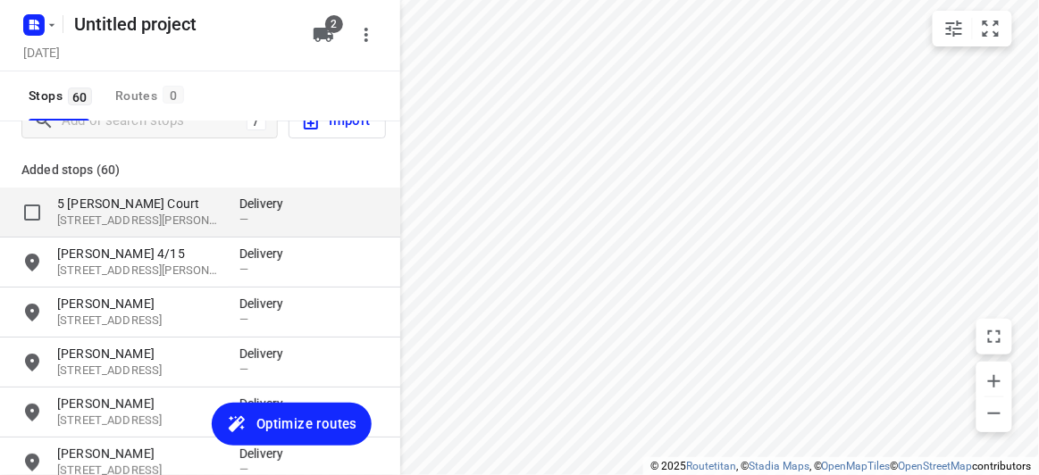
click at [123, 203] on p "5 [PERSON_NAME] Court" at bounding box center [139, 204] width 164 height 18
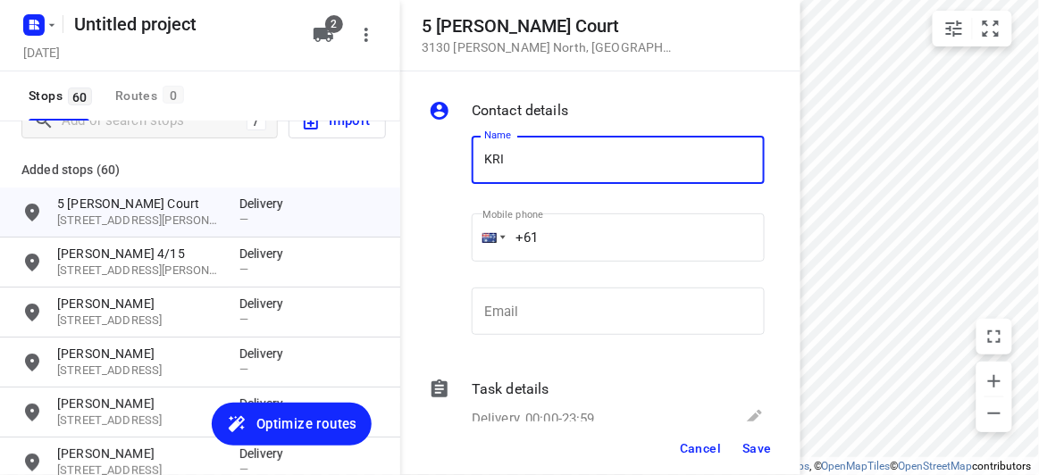
type input "KRISSY"
click at [563, 226] on input "+61" at bounding box center [618, 238] width 293 height 48
paste input "431748562"
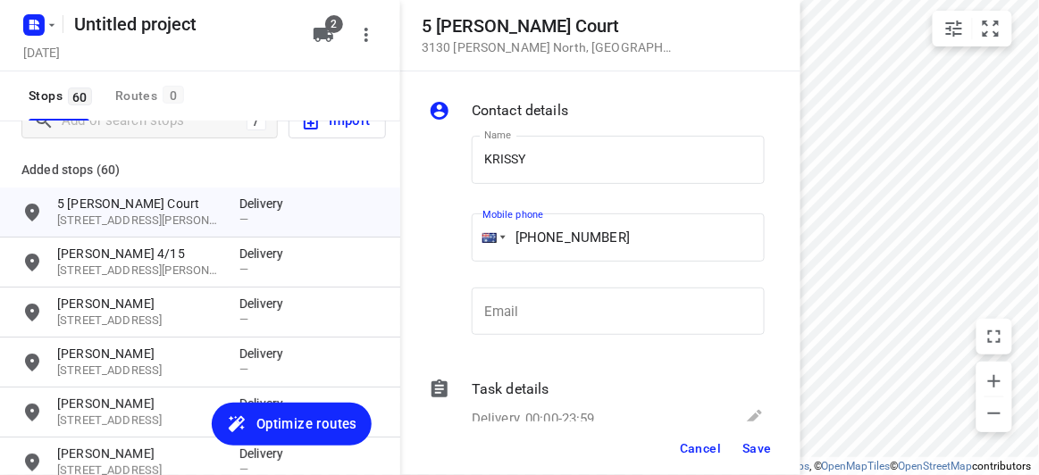
type input "+61 431748562"
click at [755, 449] on span "Save" at bounding box center [756, 448] width 29 height 14
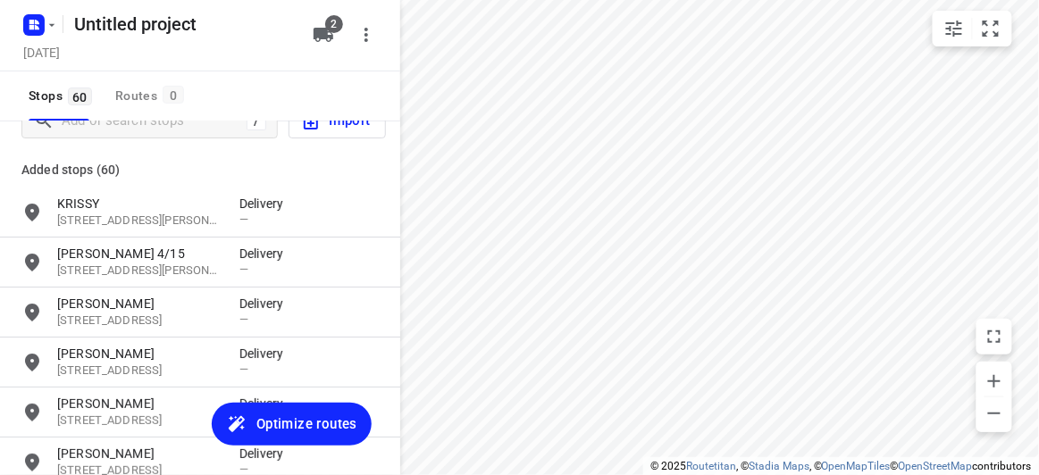
click at [126, 140] on div "/ Import" at bounding box center [200, 120] width 400 height 64
click at [117, 133] on input "Add or search stops" at bounding box center [224, 121] width 322 height 28
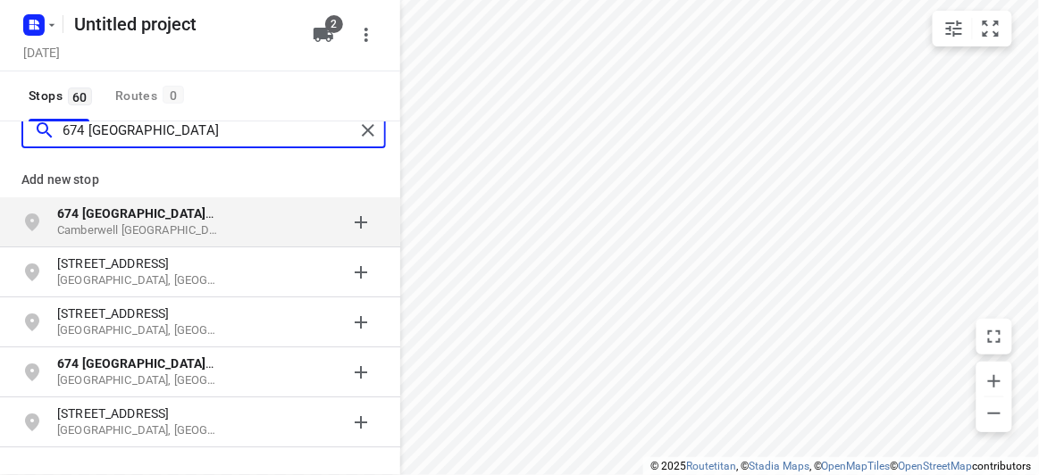
type input "674 RIVERSDALE"
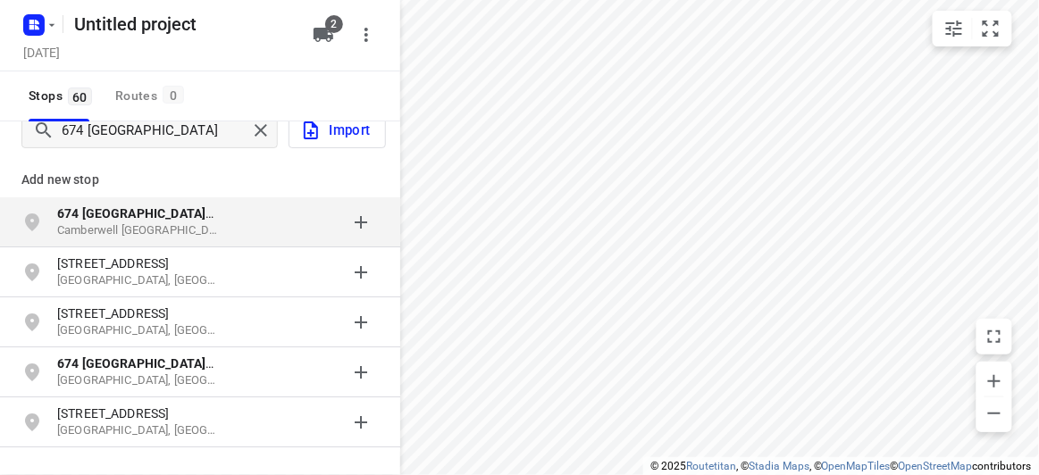
click at [136, 216] on b "674 Riversdale" at bounding box center [135, 213] width 156 height 14
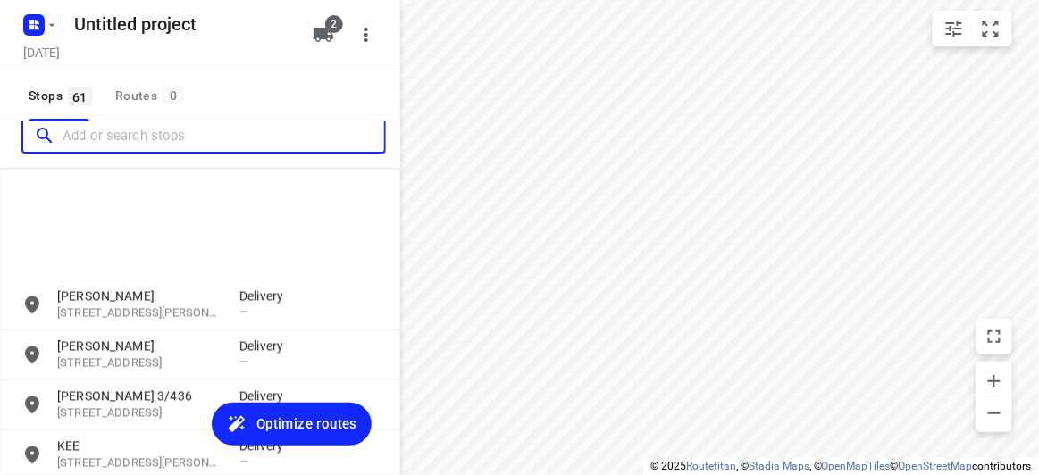
scroll to position [2880, 0]
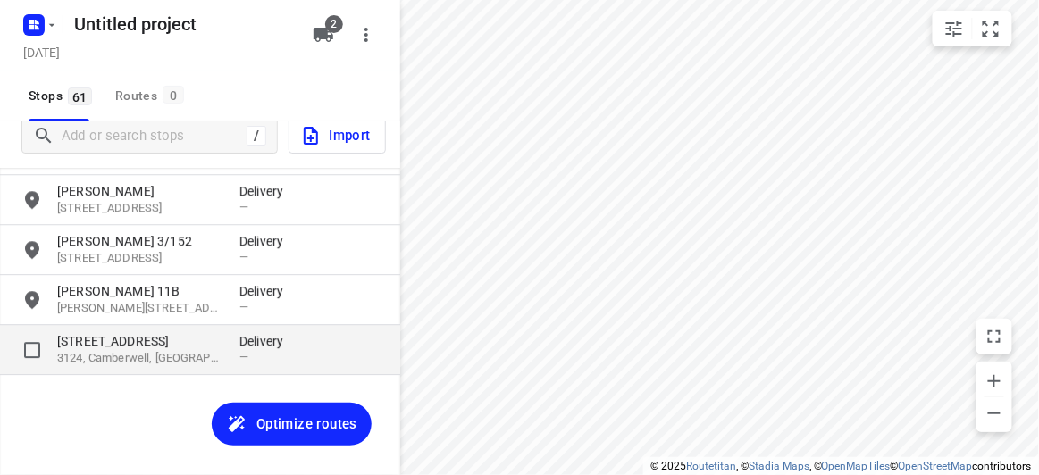
click at [121, 359] on p "3124, Camberwell, [GEOGRAPHIC_DATA]" at bounding box center [139, 358] width 164 height 17
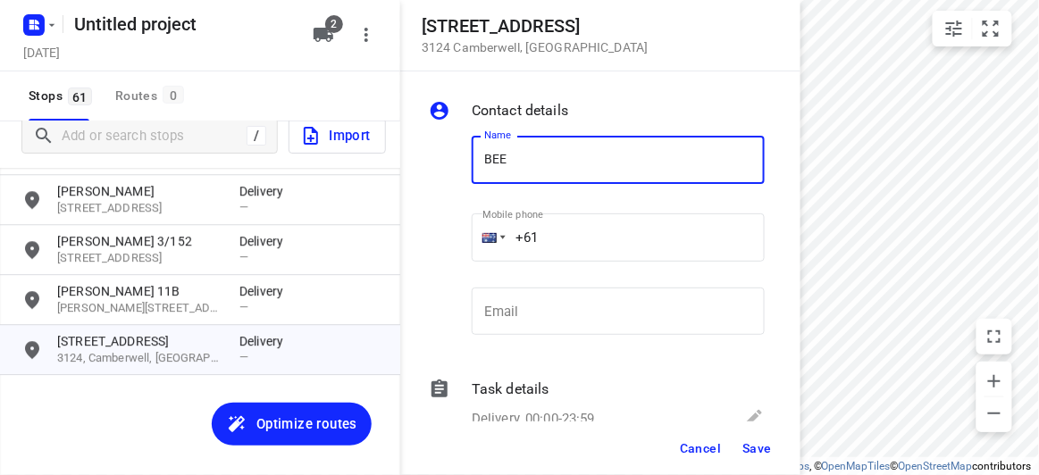
type input "BEE CHUNG"
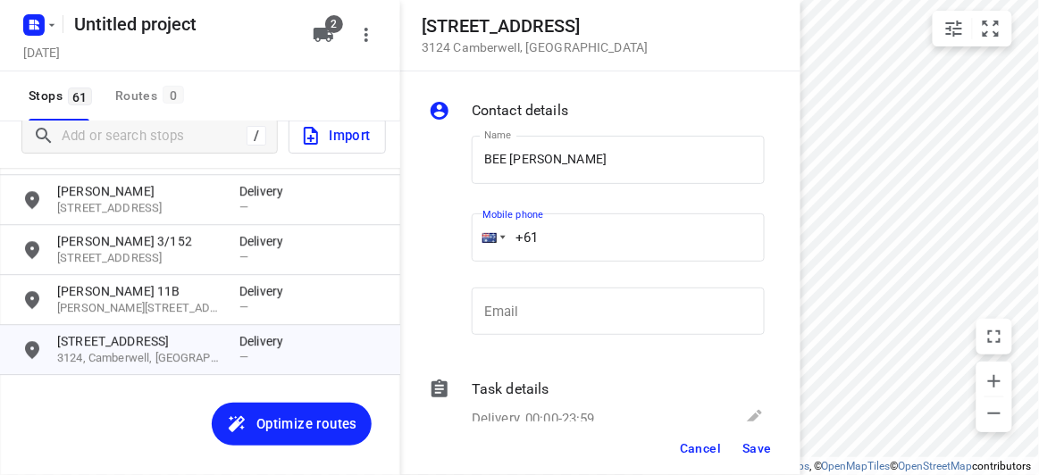
click at [577, 227] on input "+61" at bounding box center [618, 238] width 293 height 48
paste input "433117027"
type input "+61 433117027"
click at [756, 451] on span "Save" at bounding box center [756, 448] width 29 height 14
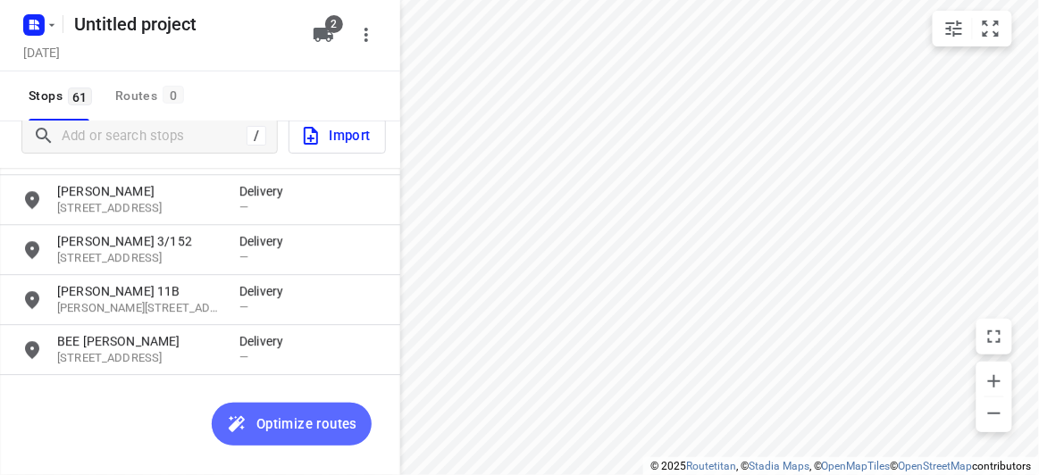
click at [331, 426] on span "Optimize routes" at bounding box center [306, 424] width 101 height 23
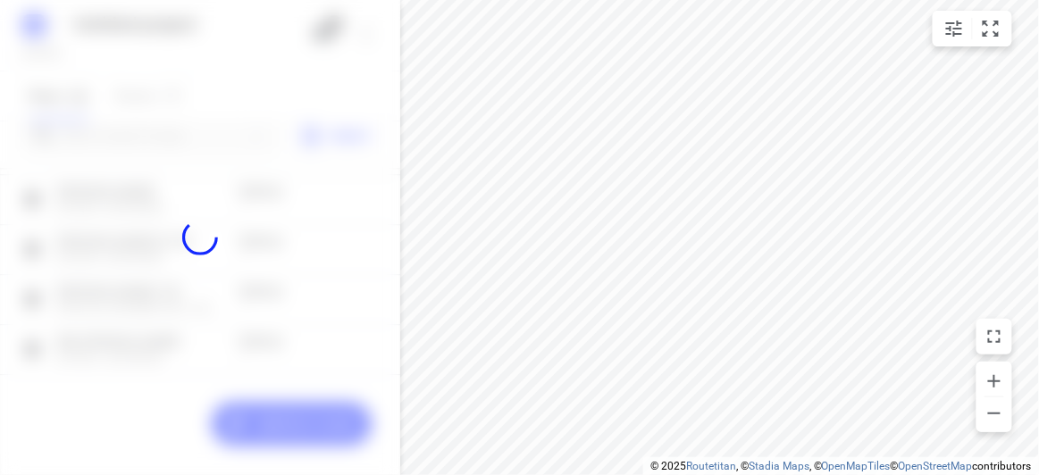
click at [256, 102] on div at bounding box center [200, 237] width 400 height 475
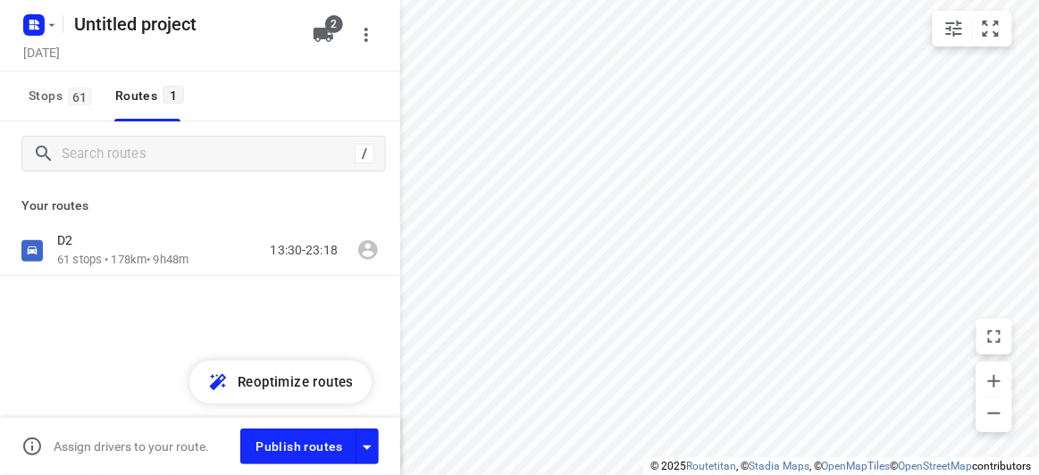
scroll to position [0, 0]
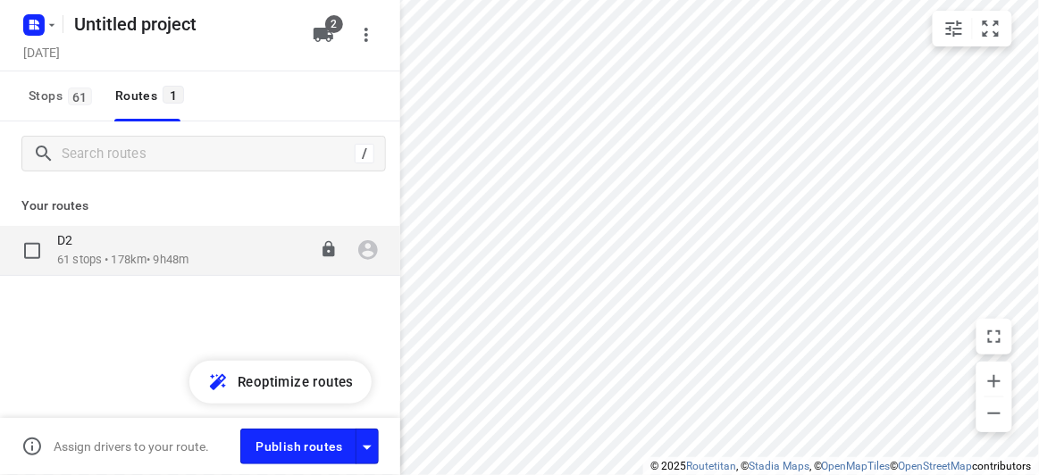
click at [167, 273] on div "D2 61 stops • 178km • 9h48m 13:30-23:18" at bounding box center [200, 251] width 400 height 50
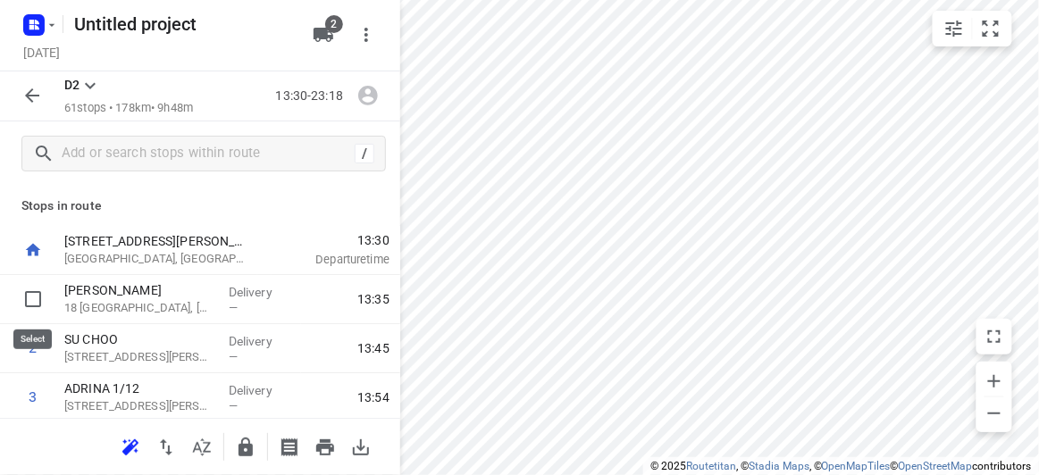
click at [26, 302] on input "checkbox" at bounding box center [33, 299] width 36 height 36
checkbox input "true"
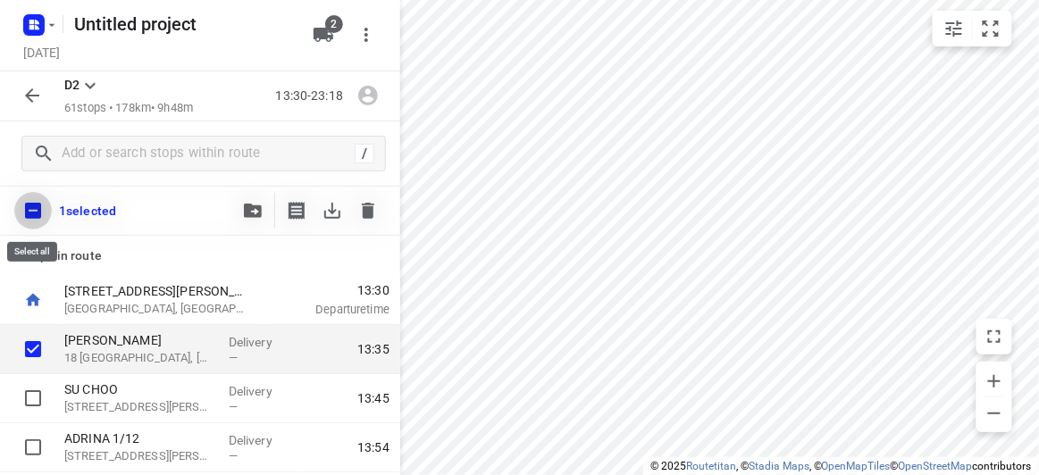
click at [24, 211] on input "checkbox" at bounding box center [33, 211] width 38 height 38
checkbox input "true"
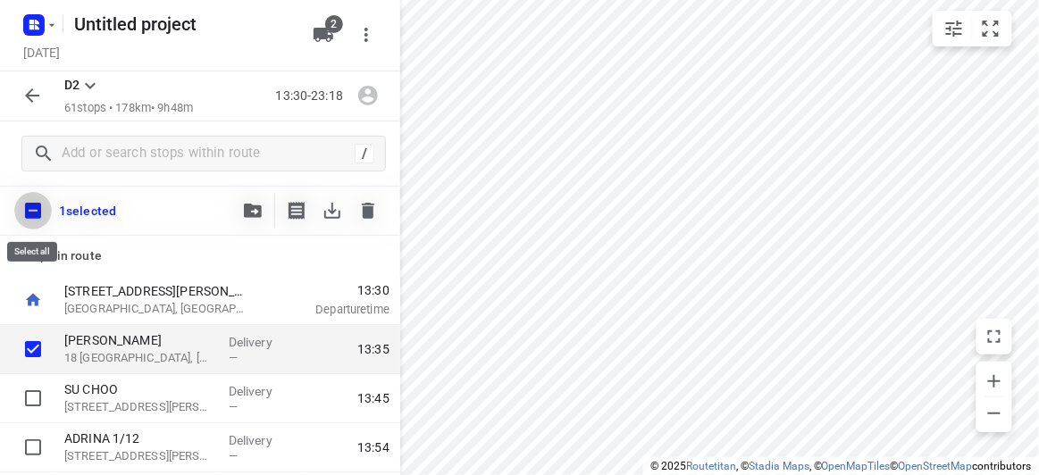
checkbox input "true"
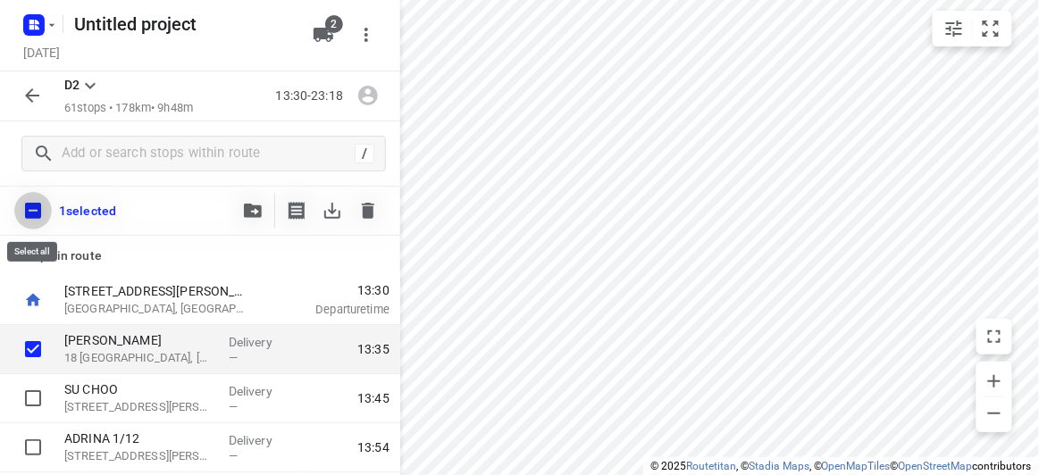
checkbox input "true"
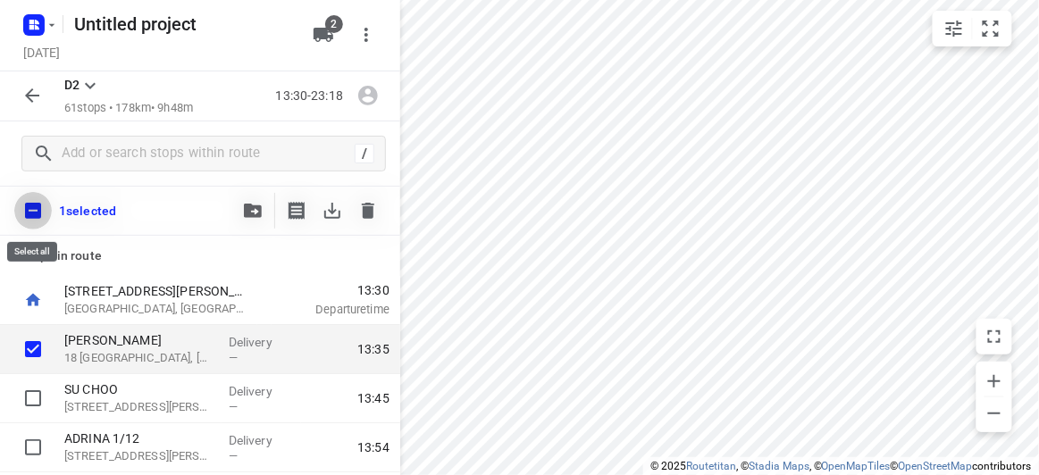
checkbox input "true"
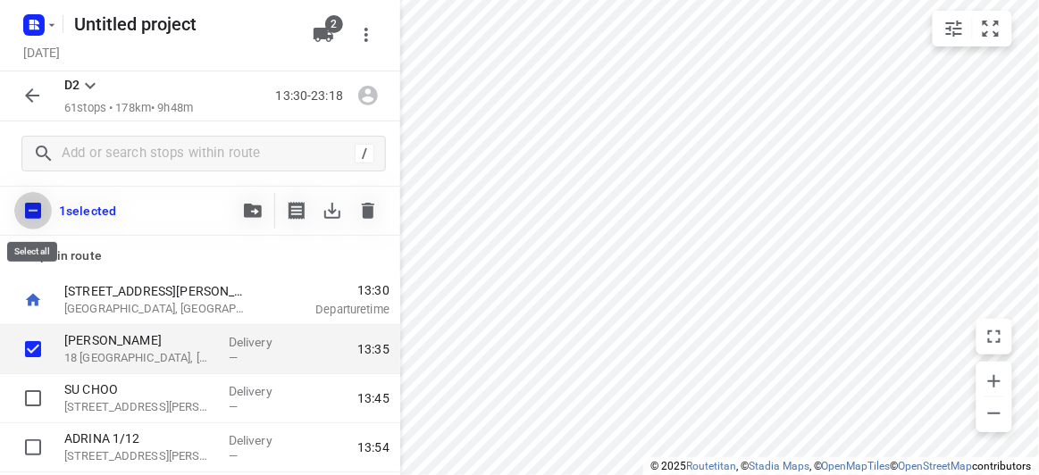
checkbox input "true"
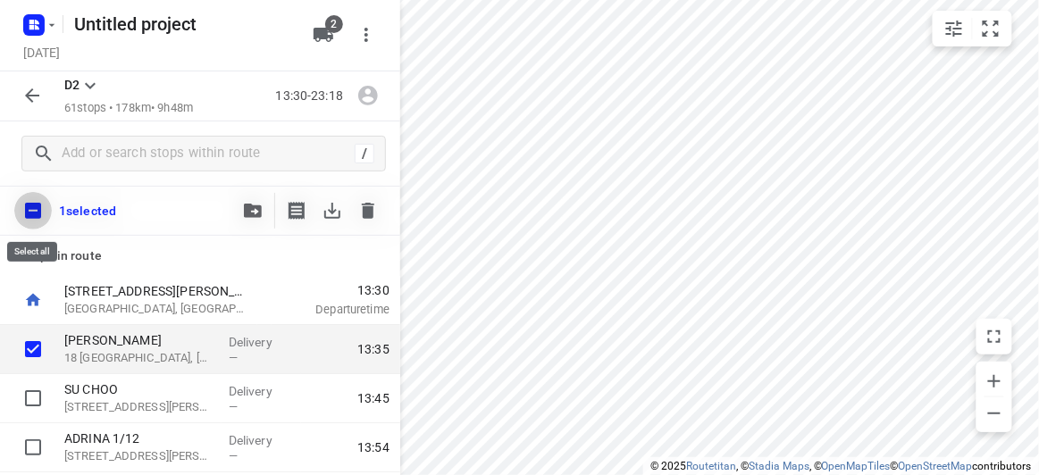
checkbox input "true"
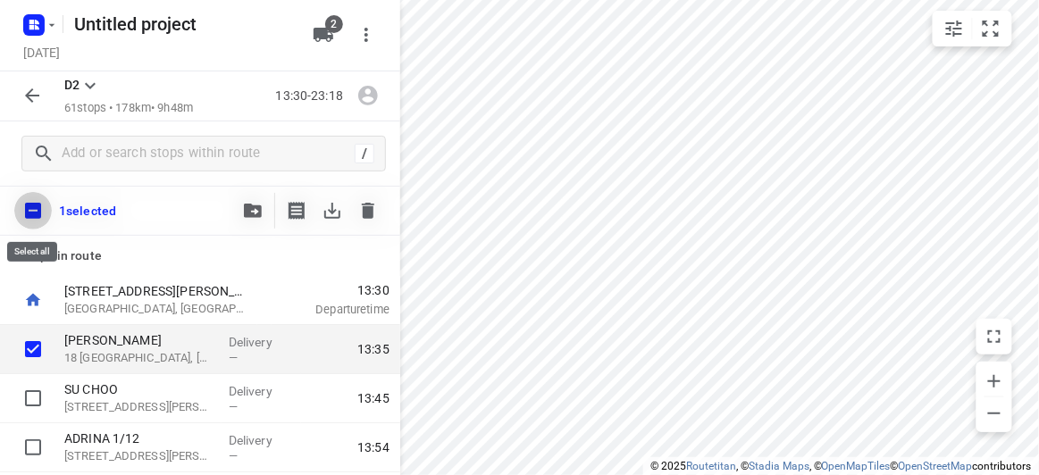
checkbox input "true"
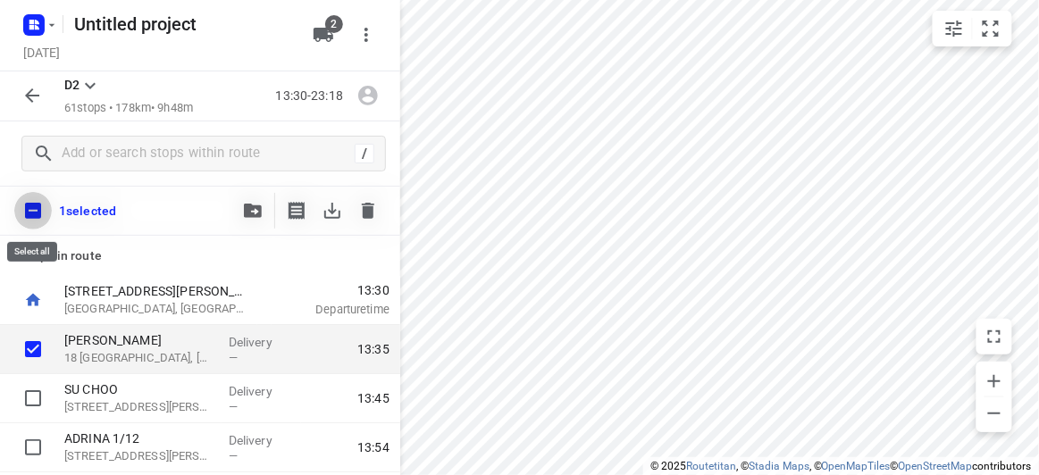
checkbox input "true"
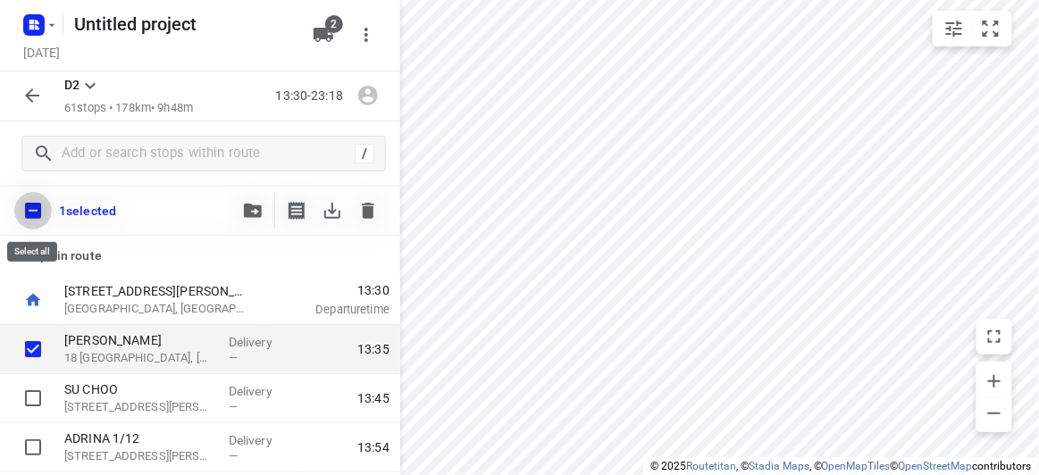
checkbox input "true"
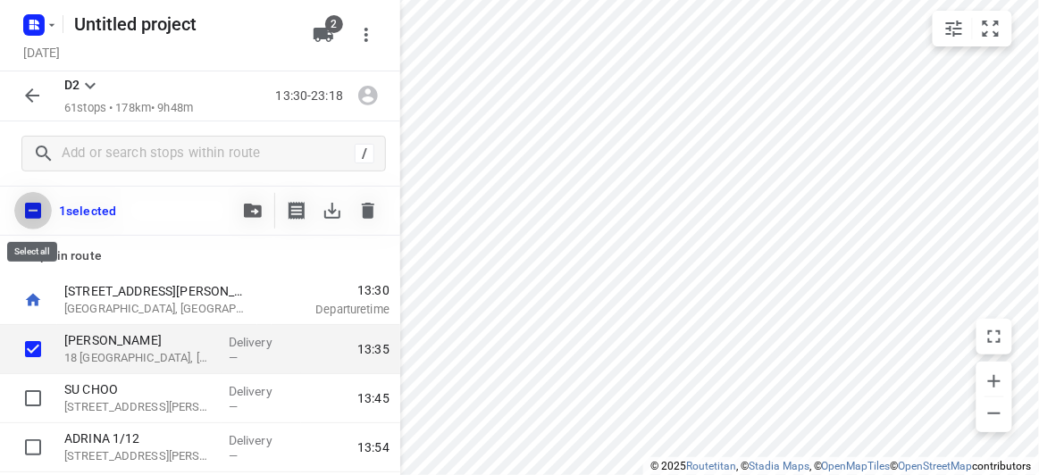
checkbox input "true"
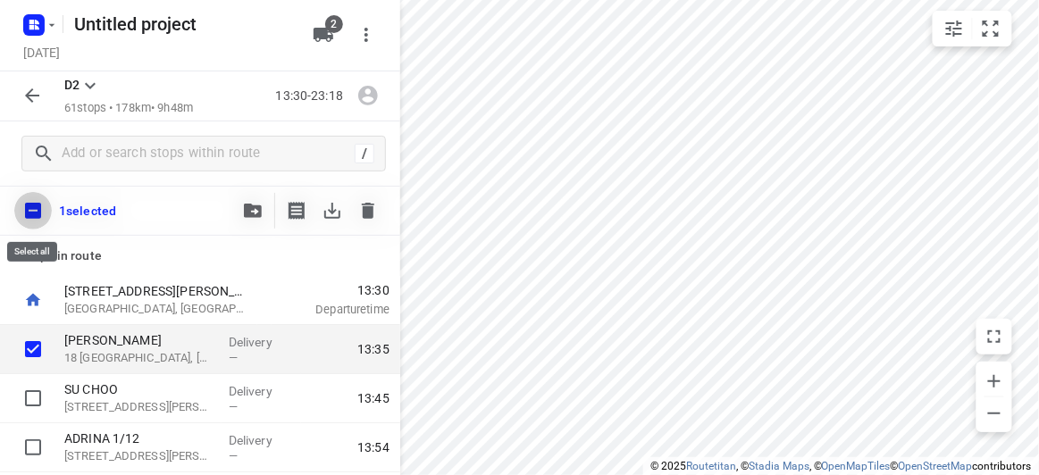
checkbox input "true"
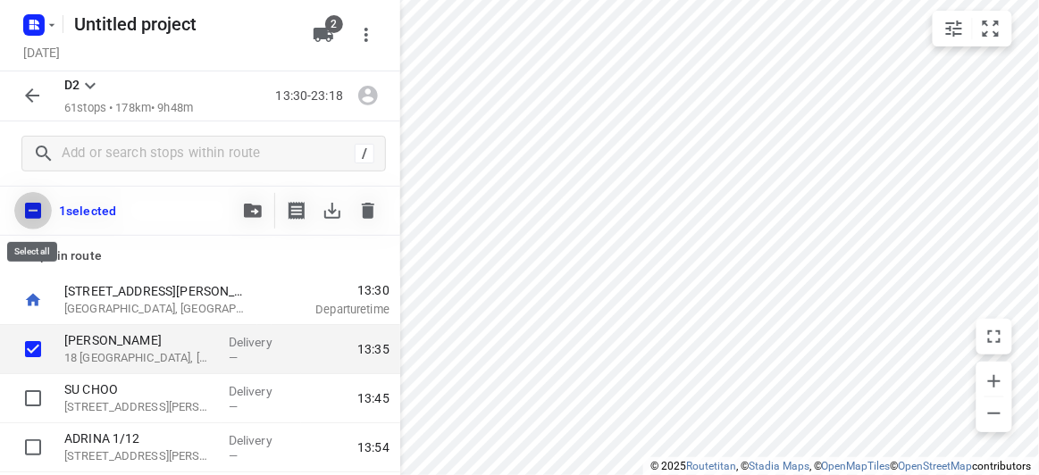
checkbox input "true"
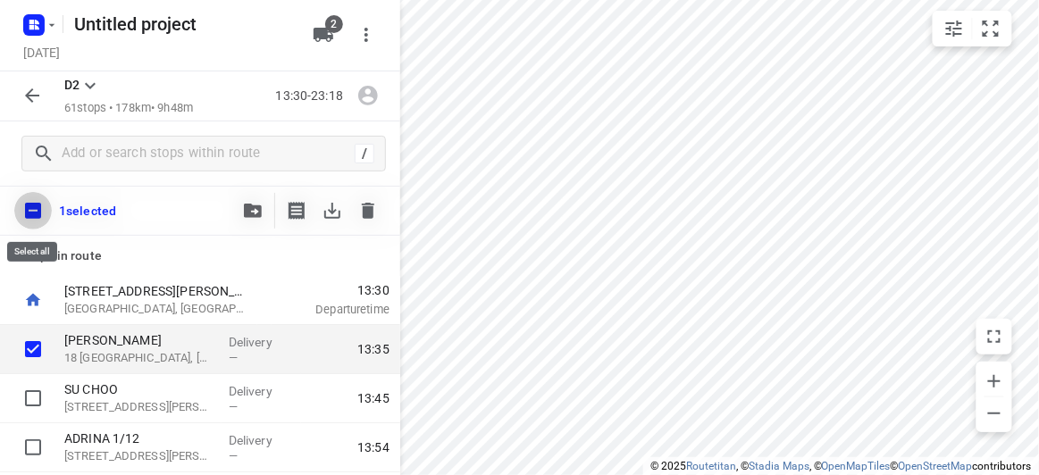
checkbox input "true"
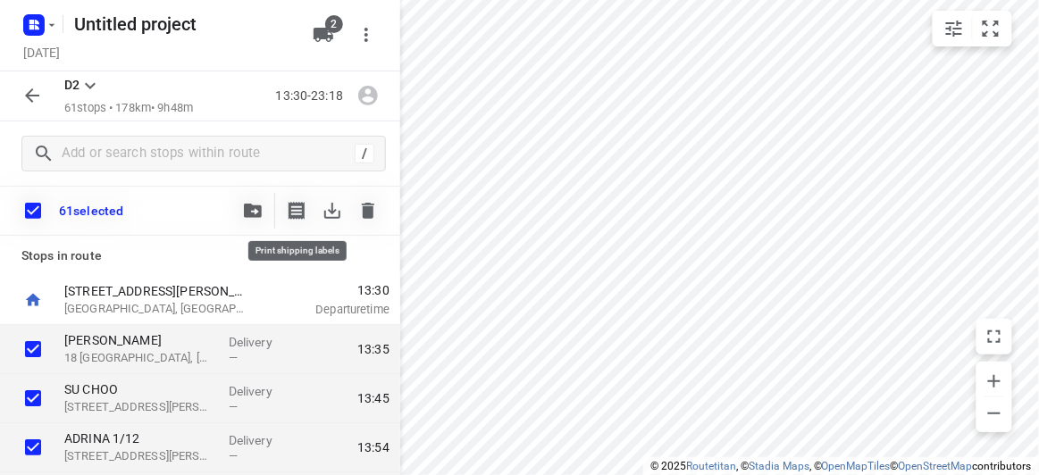
click at [267, 205] on button "button" at bounding box center [253, 211] width 36 height 36
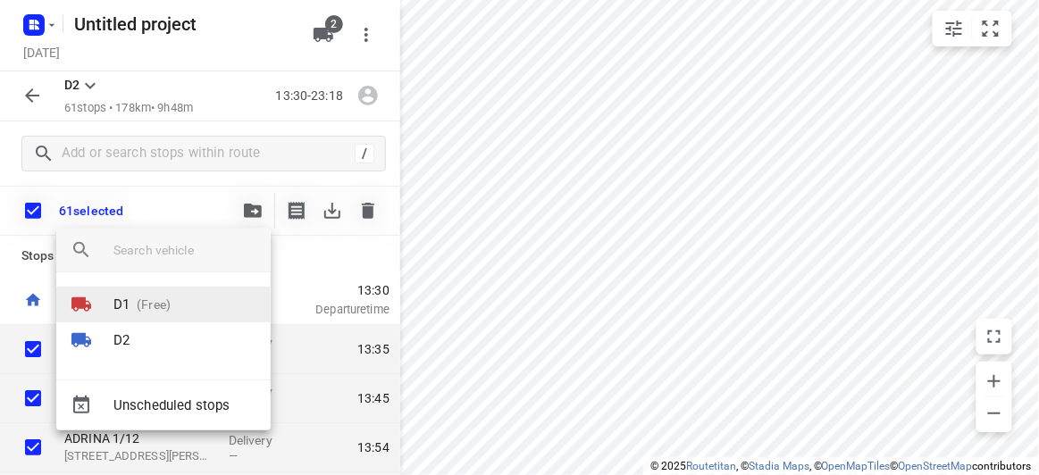
click at [122, 311] on p "D1" at bounding box center [121, 305] width 16 height 21
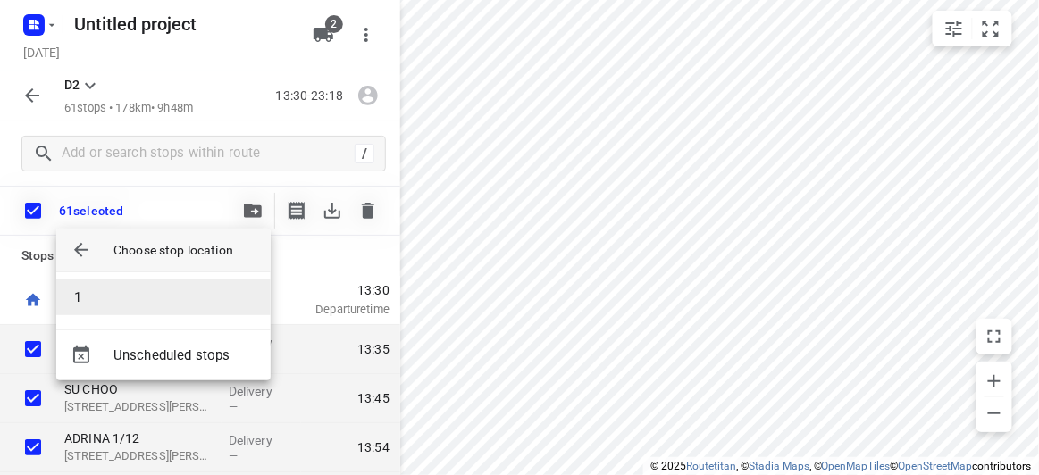
click at [104, 314] on li "1" at bounding box center [163, 298] width 214 height 36
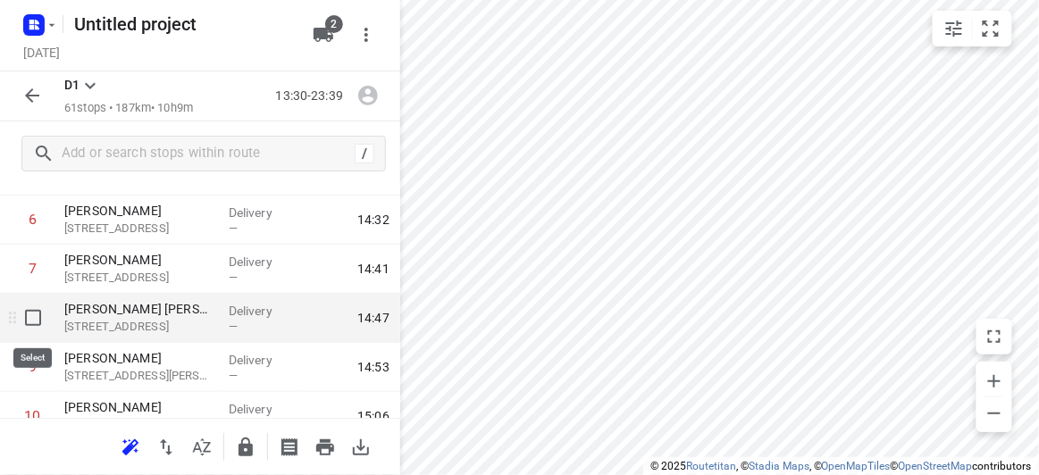
scroll to position [324, 0]
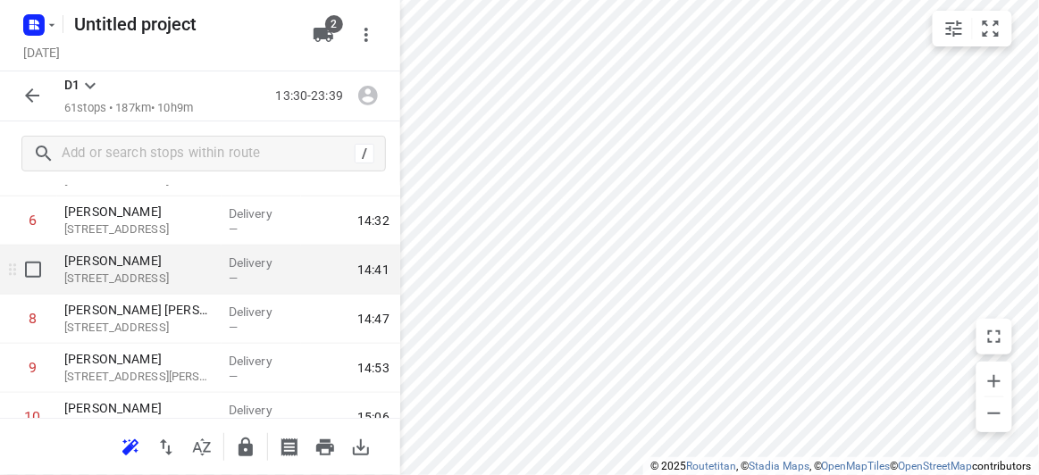
click at [9, 265] on icon at bounding box center [13, 270] width 18 height 18
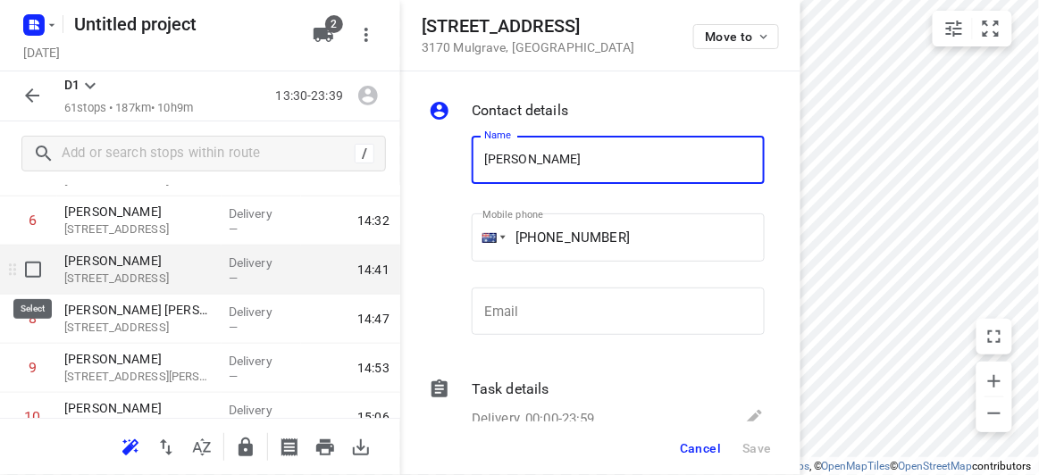
click at [35, 267] on input "checkbox" at bounding box center [33, 270] width 36 height 36
checkbox input "true"
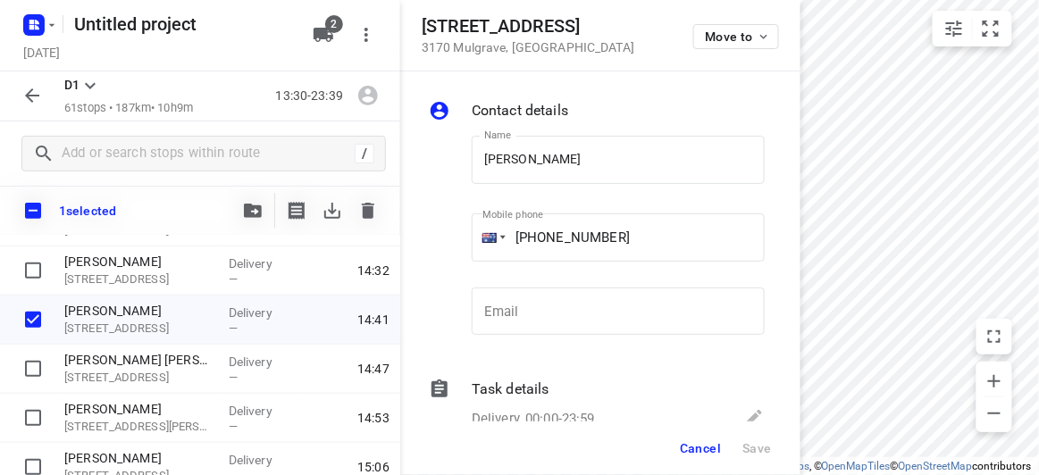
click at [692, 444] on span "Cancel" at bounding box center [700, 448] width 41 height 14
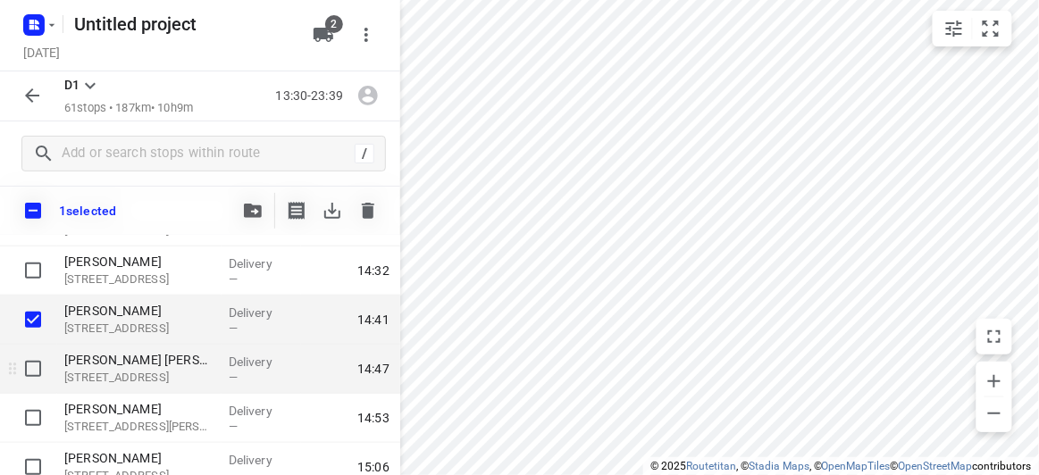
click at [16, 365] on input "checkbox" at bounding box center [33, 369] width 36 height 36
checkbox input "true"
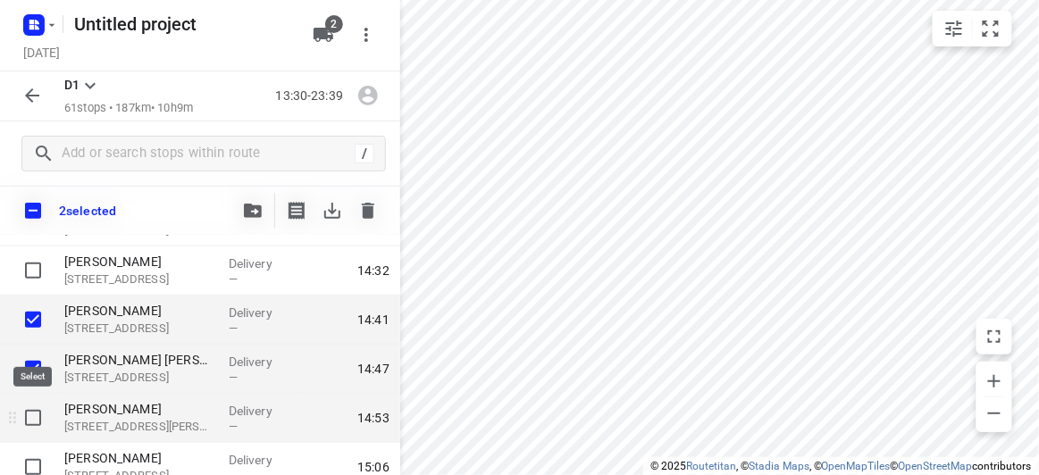
click at [29, 416] on input "checkbox" at bounding box center [33, 418] width 36 height 36
checkbox input "true"
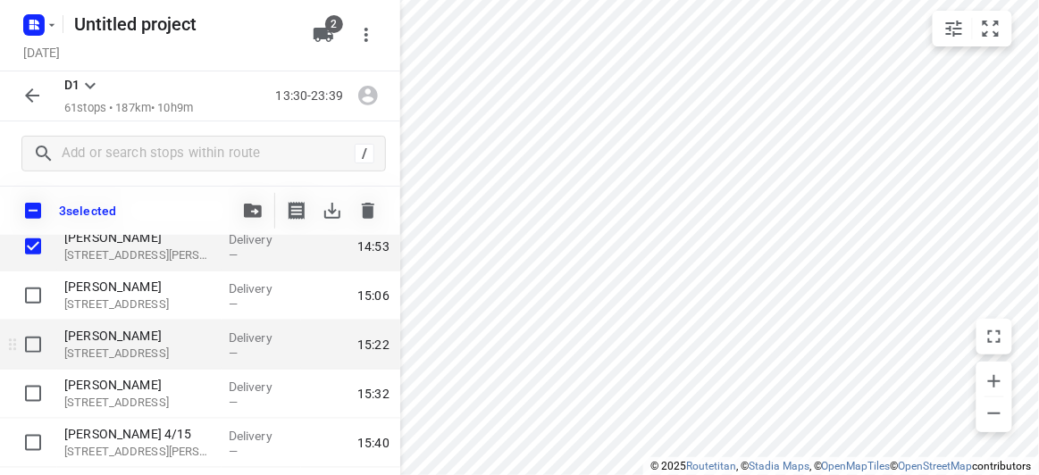
scroll to position [487, 0]
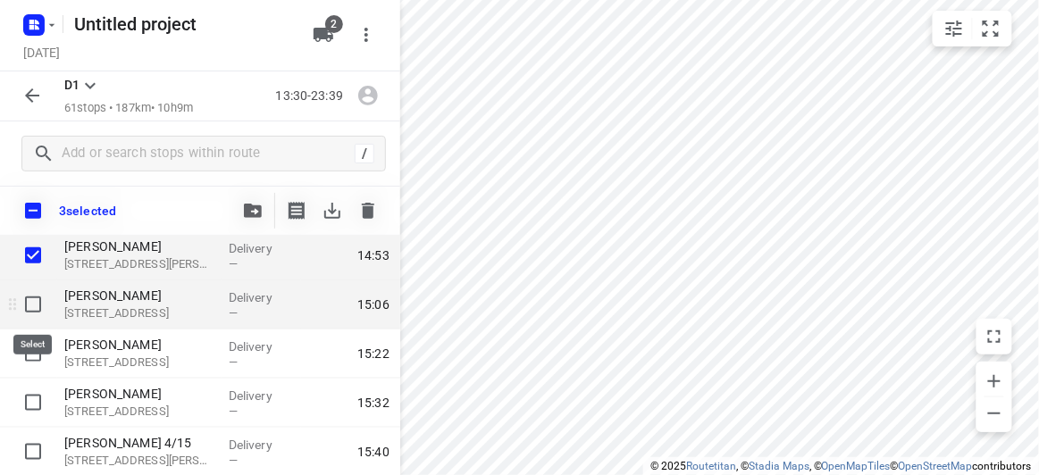
click at [35, 298] on input "checkbox" at bounding box center [33, 305] width 36 height 36
checkbox input "true"
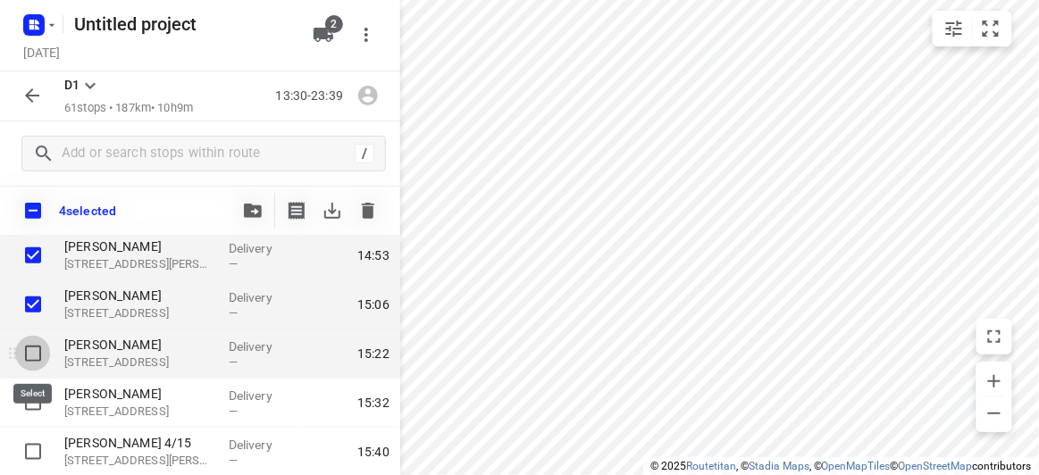
click at [35, 350] on input "checkbox" at bounding box center [33, 354] width 36 height 36
checkbox input "true"
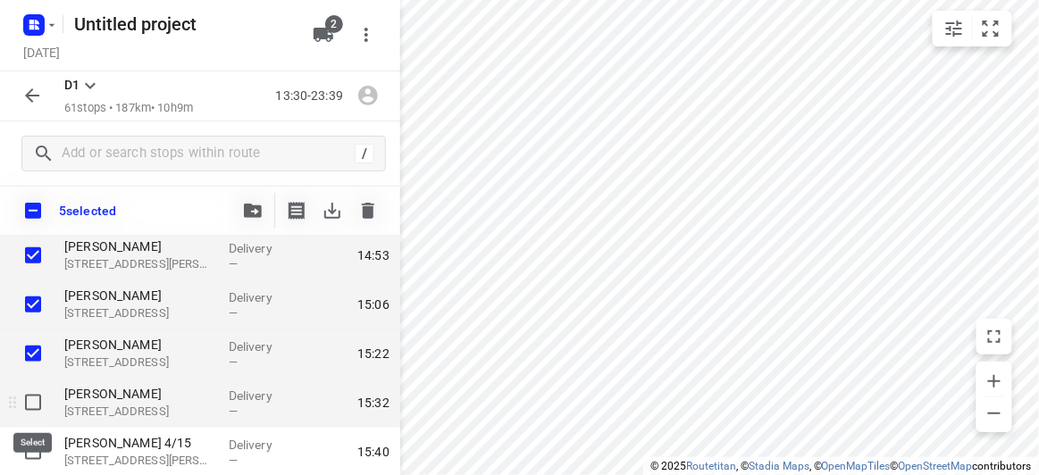
click at [38, 408] on input "checkbox" at bounding box center [33, 403] width 36 height 36
checkbox input "true"
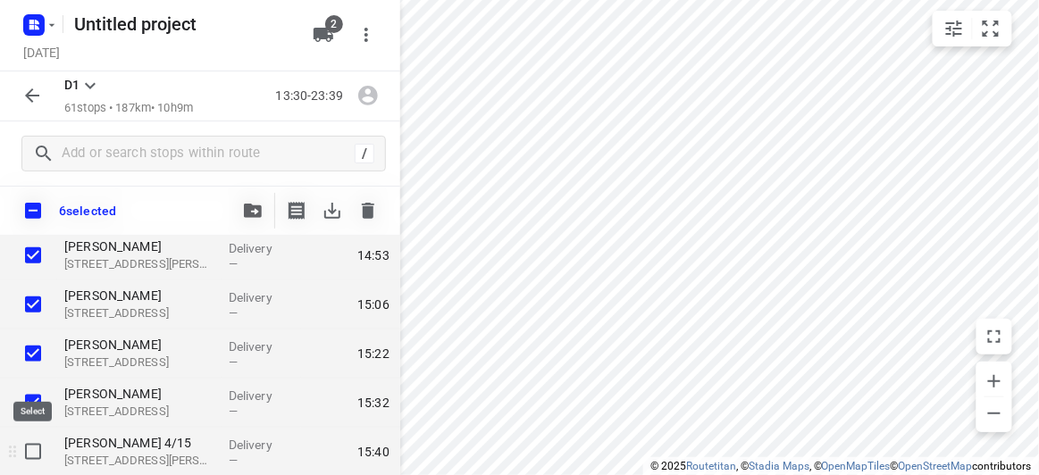
click at [36, 456] on input "checkbox" at bounding box center [33, 452] width 36 height 36
checkbox input "true"
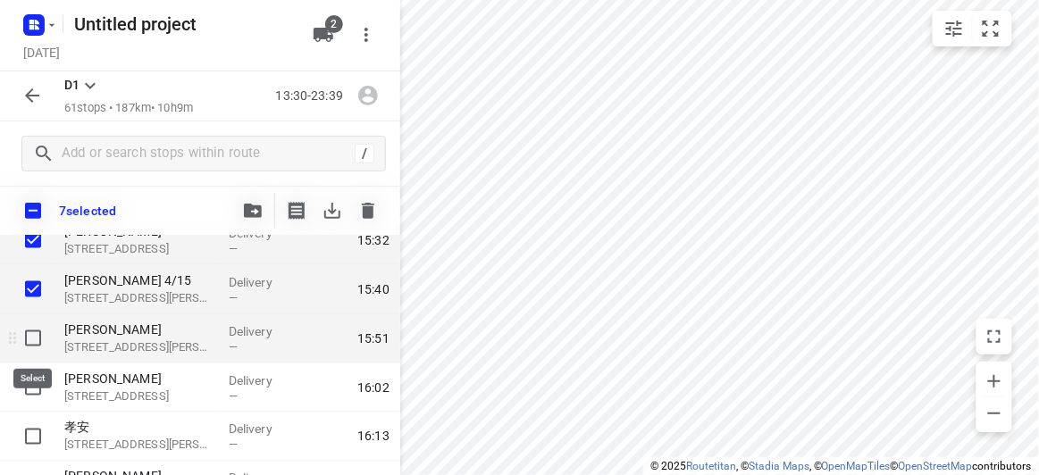
click at [30, 334] on input "checkbox" at bounding box center [33, 339] width 36 height 36
checkbox input "true"
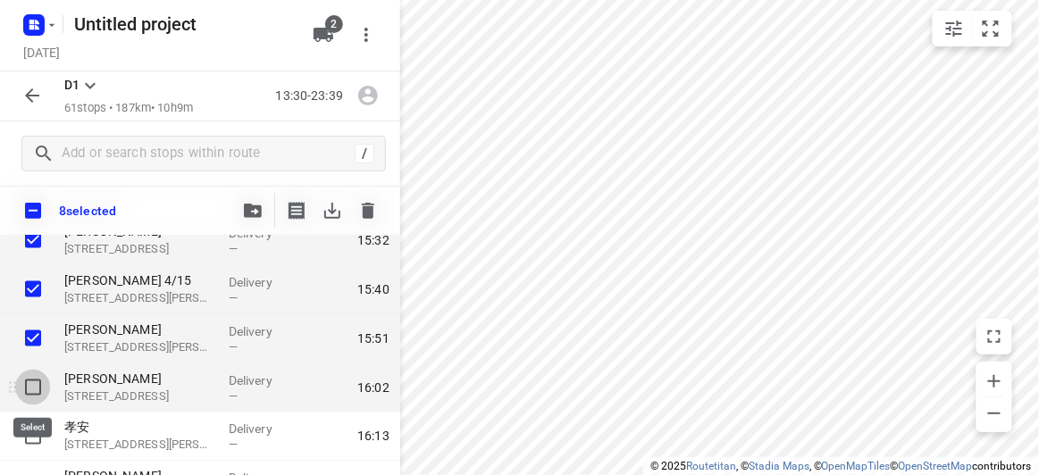
click at [36, 401] on input "checkbox" at bounding box center [33, 388] width 36 height 36
checkbox input "true"
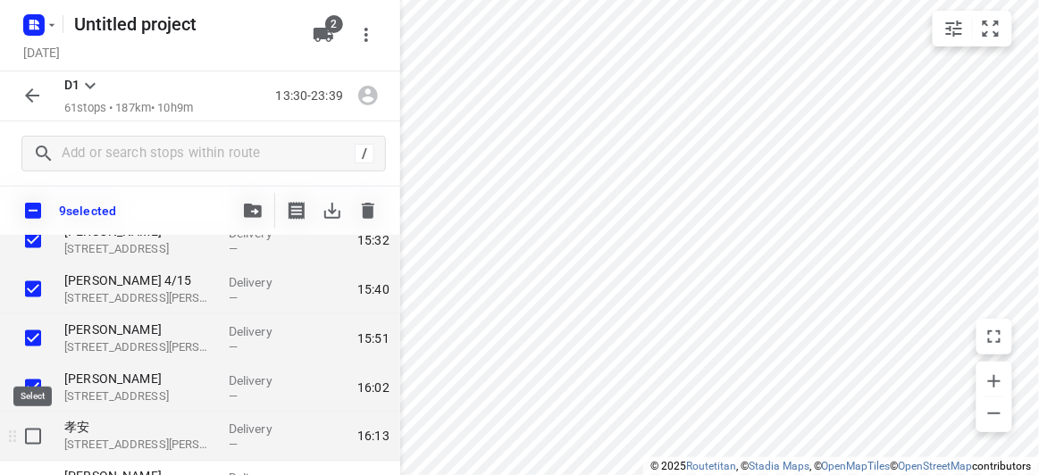
click at [37, 436] on input "checkbox" at bounding box center [33, 437] width 36 height 36
checkbox input "true"
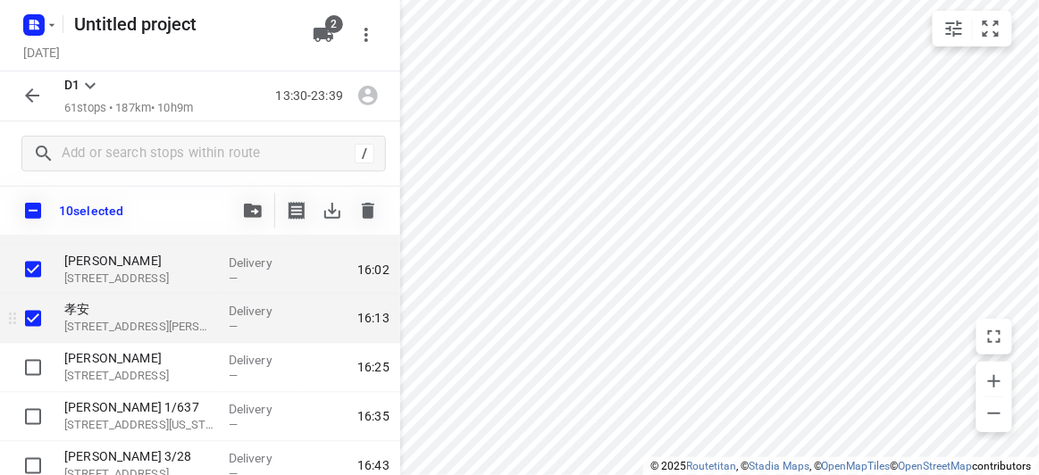
scroll to position [731, 0]
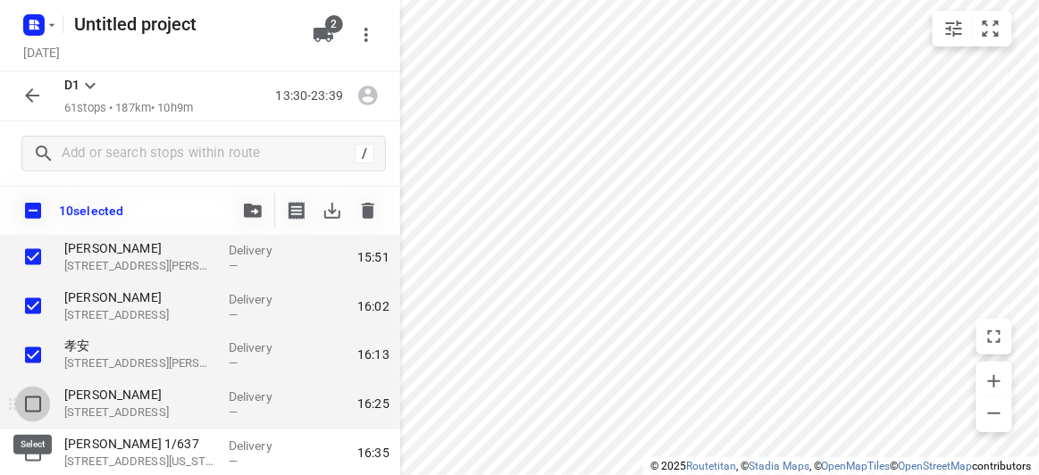
click at [42, 408] on input "checkbox" at bounding box center [33, 405] width 36 height 36
checkbox input "true"
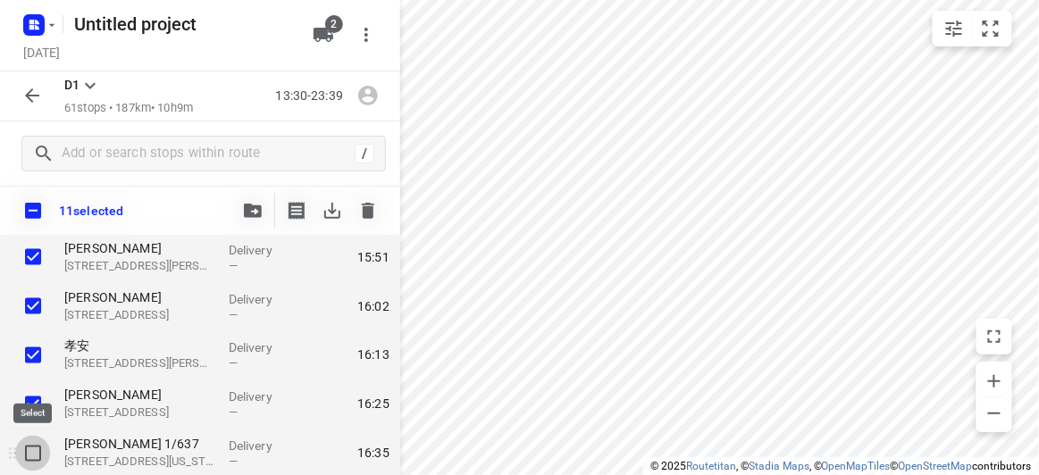
click at [42, 449] on input "checkbox" at bounding box center [33, 454] width 36 height 36
checkbox input "true"
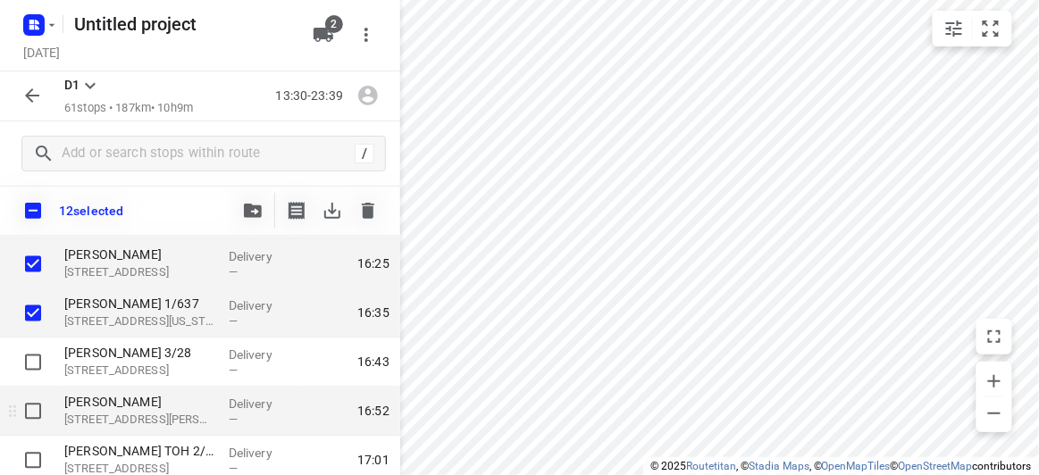
scroll to position [893, 0]
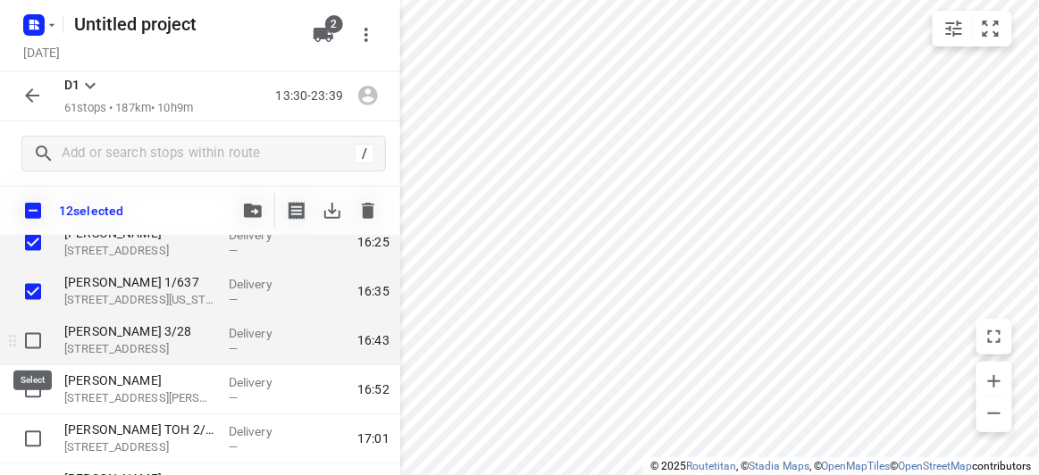
click at [26, 339] on input "checkbox" at bounding box center [33, 341] width 36 height 36
checkbox input "true"
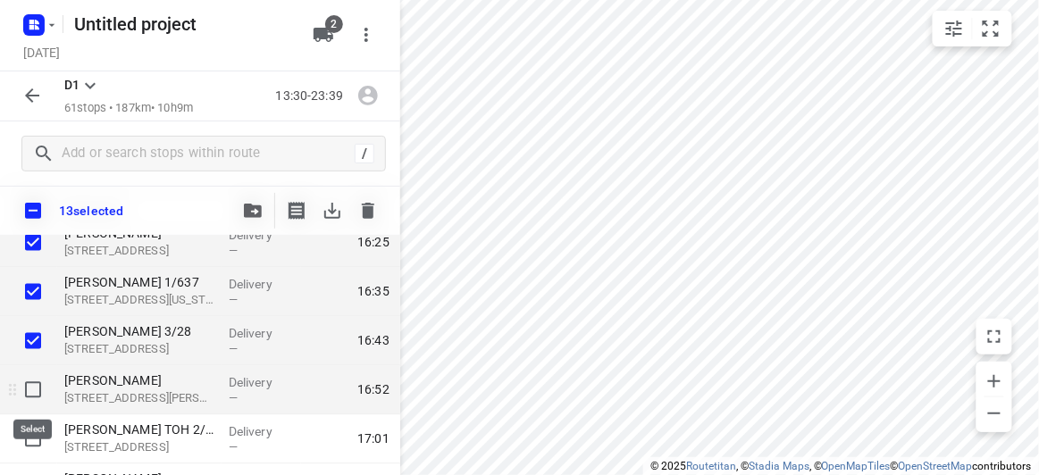
click at [37, 389] on input "checkbox" at bounding box center [33, 391] width 36 height 36
checkbox input "true"
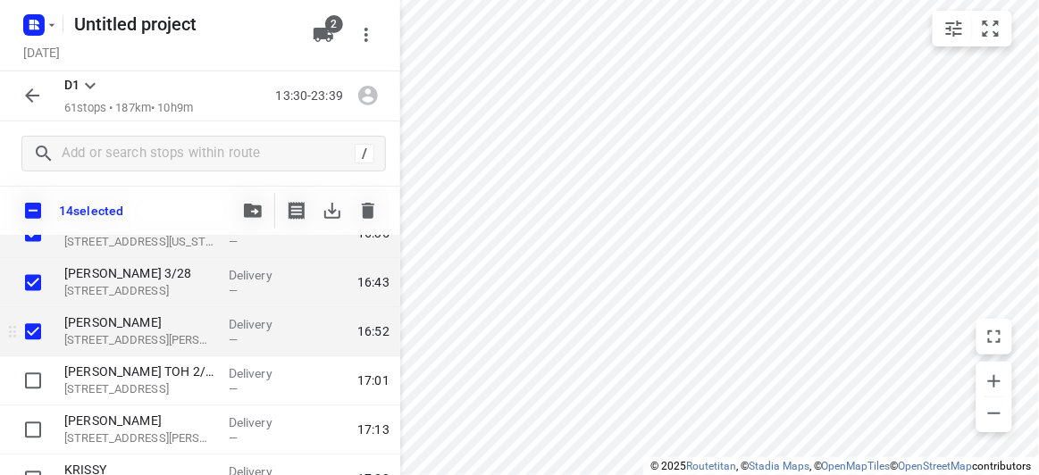
scroll to position [974, 0]
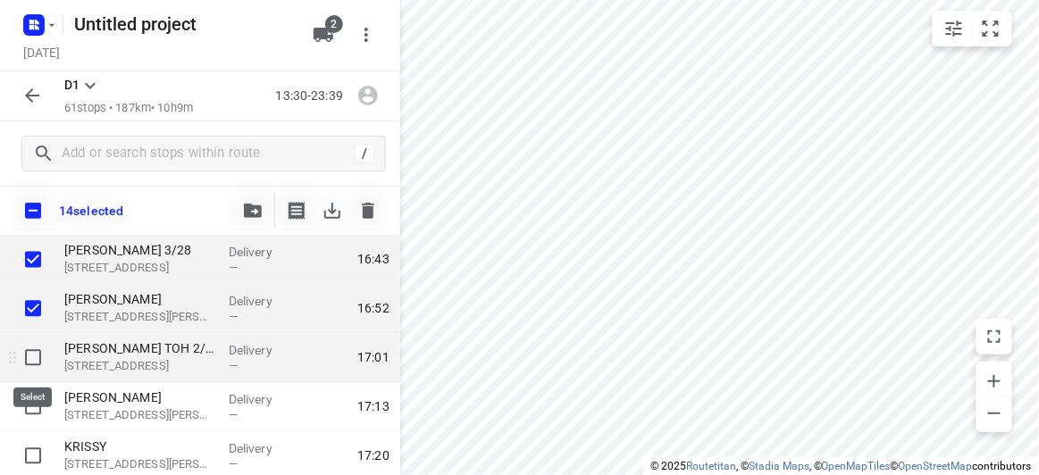
click at [24, 359] on input "checkbox" at bounding box center [33, 358] width 36 height 36
checkbox input "true"
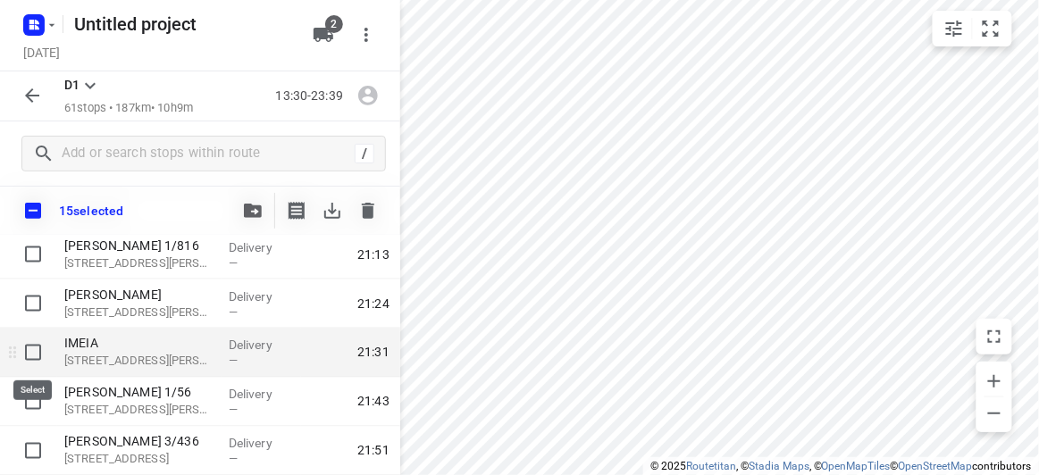
scroll to position [2274, 0]
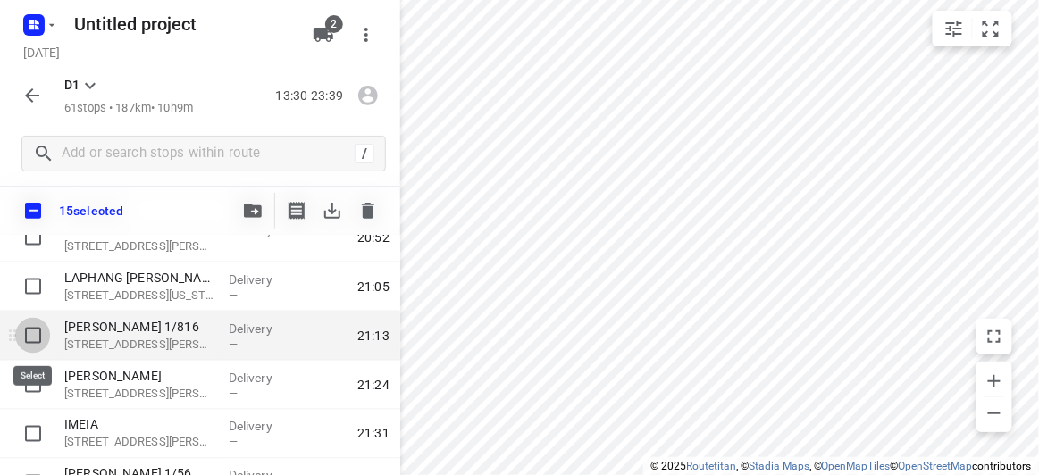
click at [27, 333] on input "checkbox" at bounding box center [33, 336] width 36 height 36
checkbox input "true"
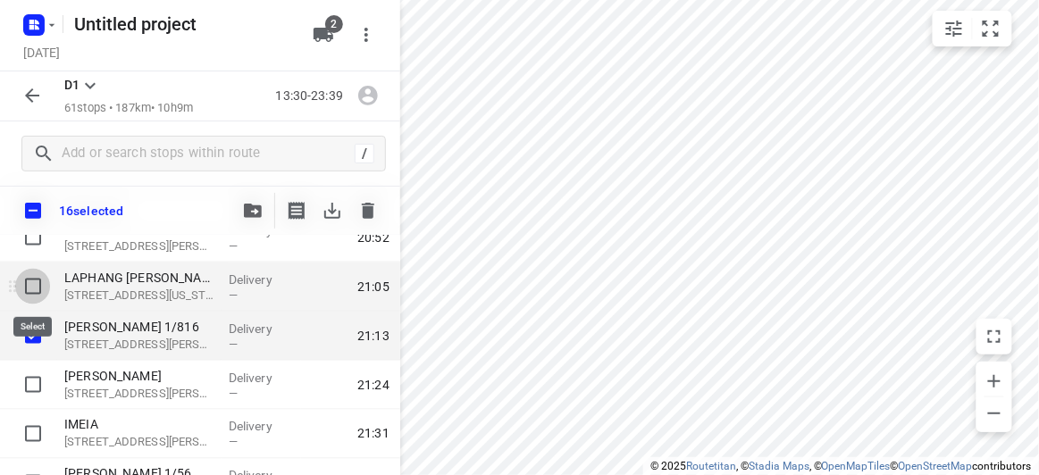
click at [37, 283] on input "checkbox" at bounding box center [33, 287] width 36 height 36
checkbox input "true"
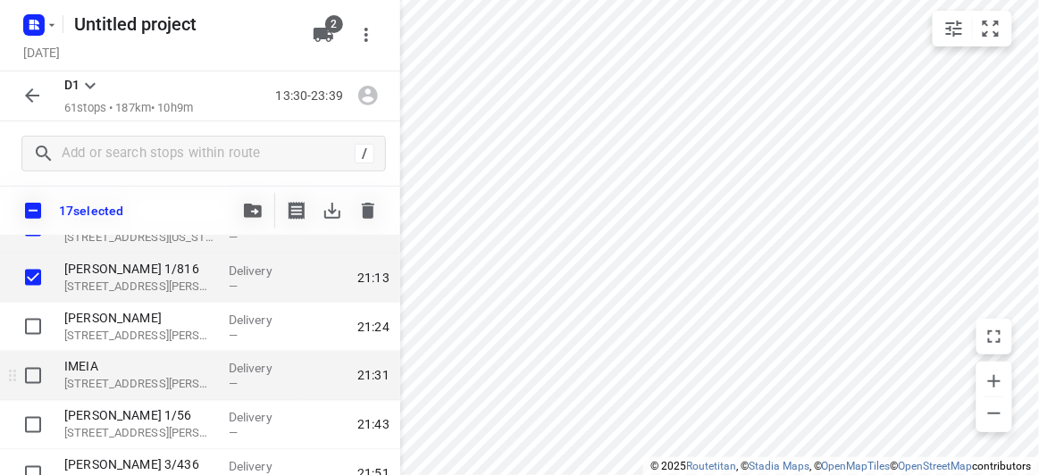
scroll to position [2355, 0]
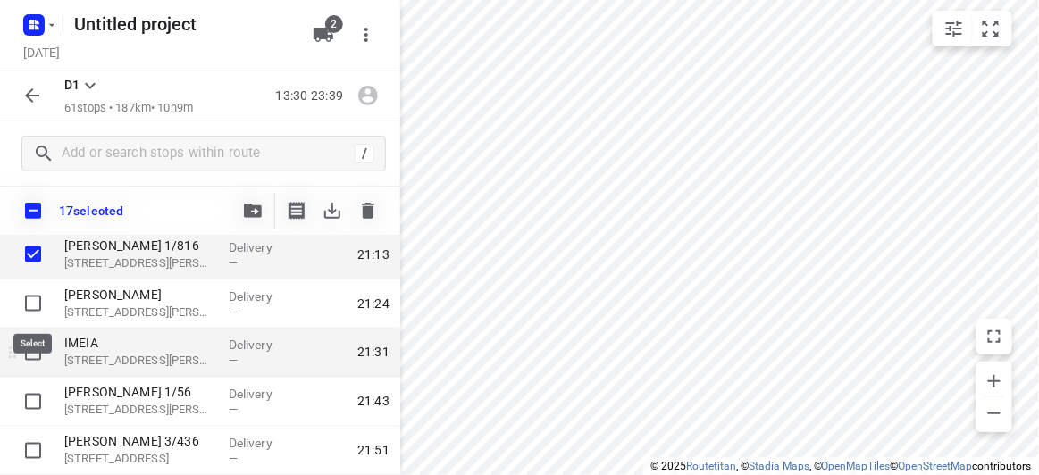
click at [29, 306] on input "checkbox" at bounding box center [33, 304] width 36 height 36
checkbox input "true"
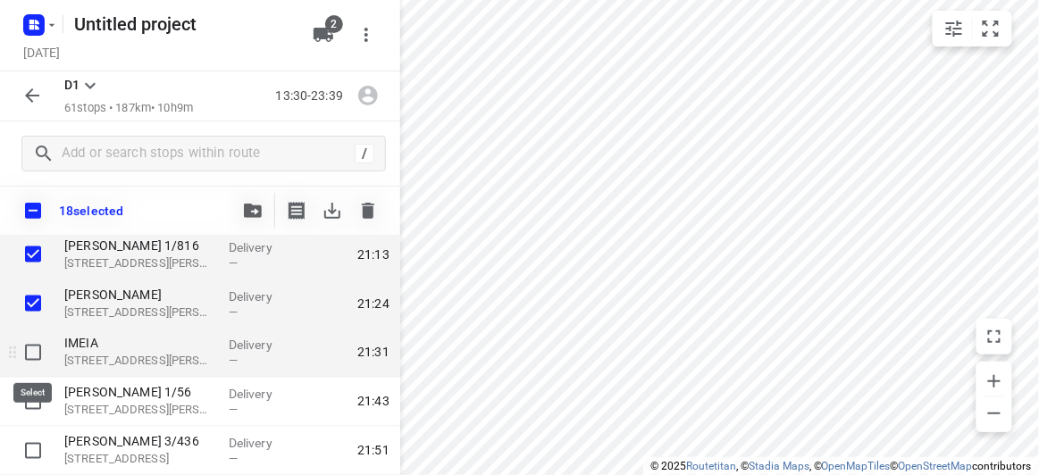
click at [35, 354] on input "checkbox" at bounding box center [33, 353] width 36 height 36
checkbox input "true"
click at [256, 216] on icon "button" at bounding box center [253, 211] width 18 height 14
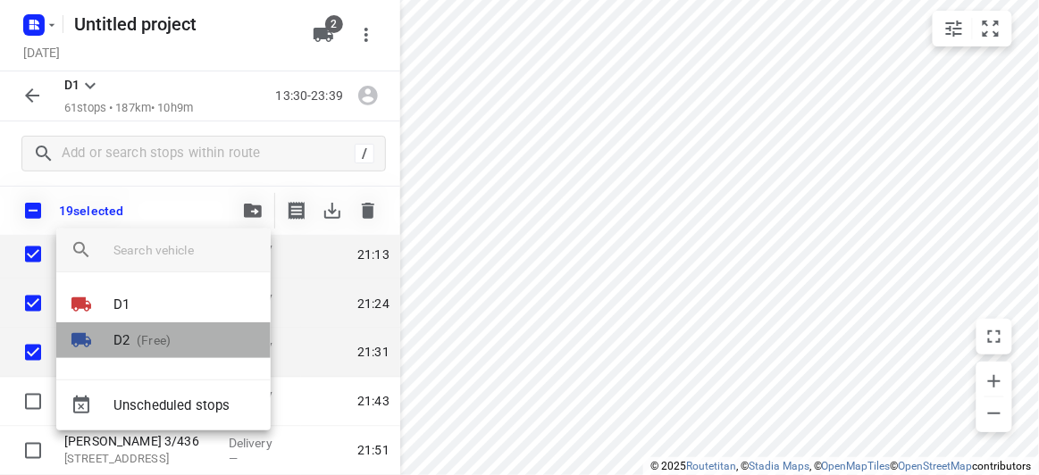
click at [107, 335] on div at bounding box center [92, 340] width 43 height 21
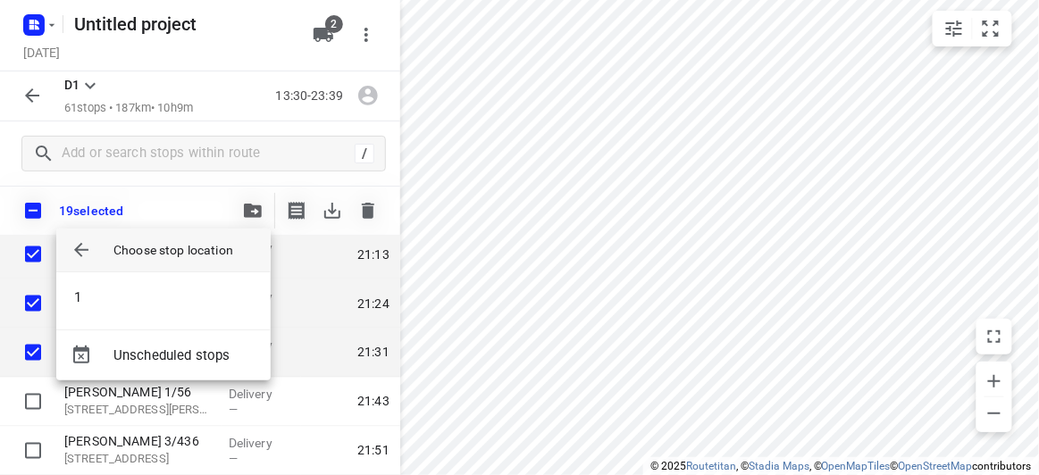
click at [88, 293] on li "1" at bounding box center [163, 298] width 214 height 36
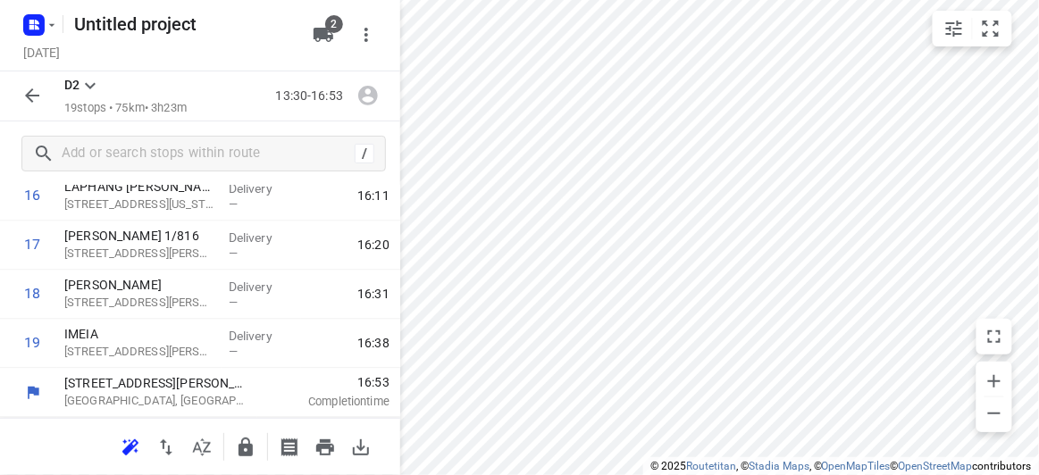
scroll to position [839, 0]
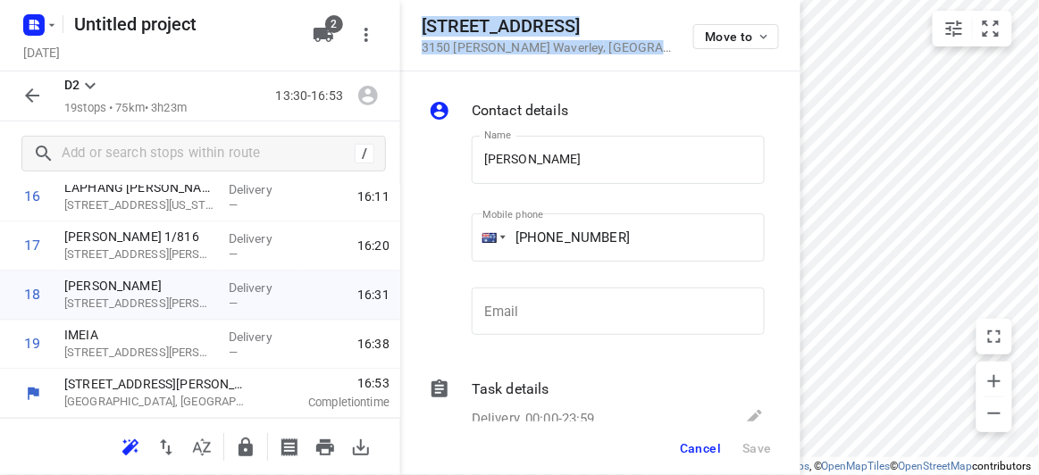
drag, startPoint x: 537, startPoint y: 45, endPoint x: 411, endPoint y: 28, distance: 127.1
click at [411, 28] on div "12 Oxley Close 3150 Glen Waverley , Australia Move to" at bounding box center [600, 35] width 400 height 71
copy div "12 Oxley Close 3150 Glen Waverley , Australia"
click at [330, 36] on icon "button" at bounding box center [324, 35] width 20 height 14
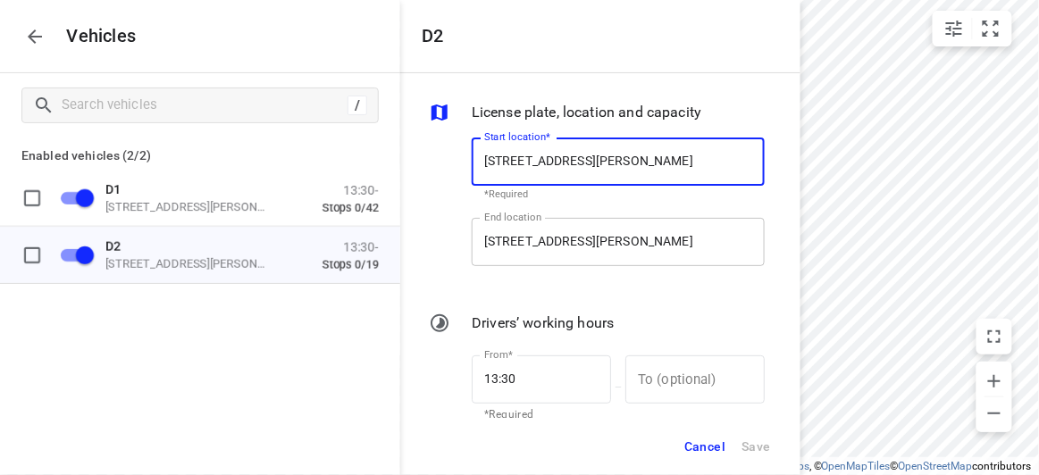
click at [548, 252] on input "[STREET_ADDRESS][PERSON_NAME]" at bounding box center [618, 242] width 293 height 48
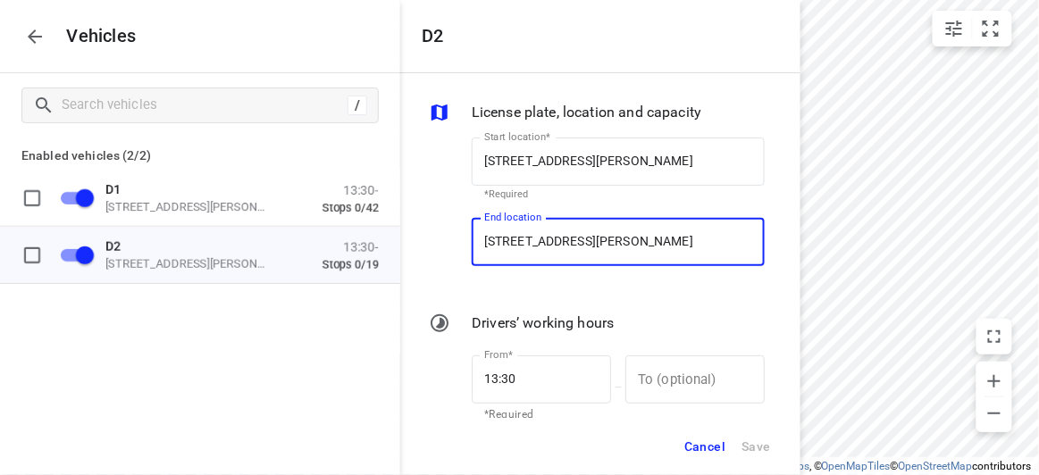
paste input "12 Oxley Close 3150 Glen Waverley"
type input "12 Oxley Close 3150 Glen Waverley, Australia"
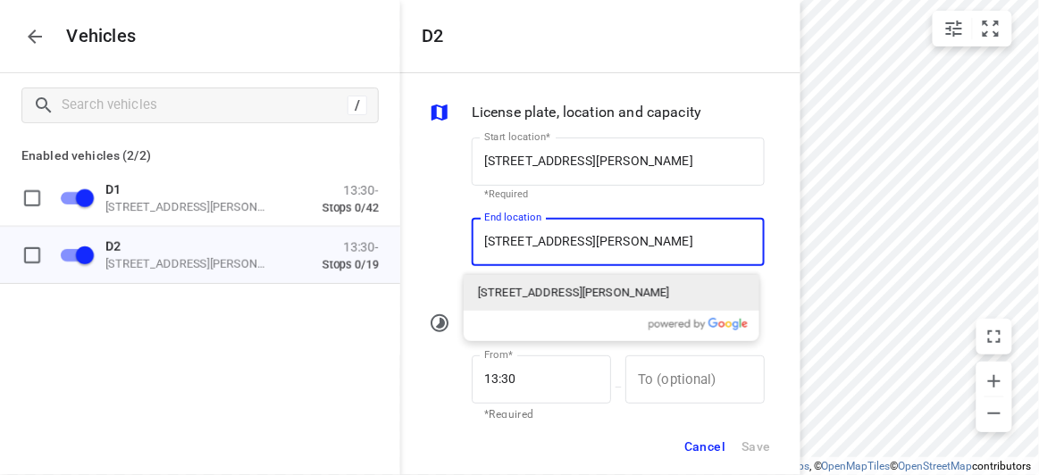
click at [541, 297] on p "12 Oxley Close, Glen Waverley VIC 3150, Australia" at bounding box center [574, 293] width 192 height 18
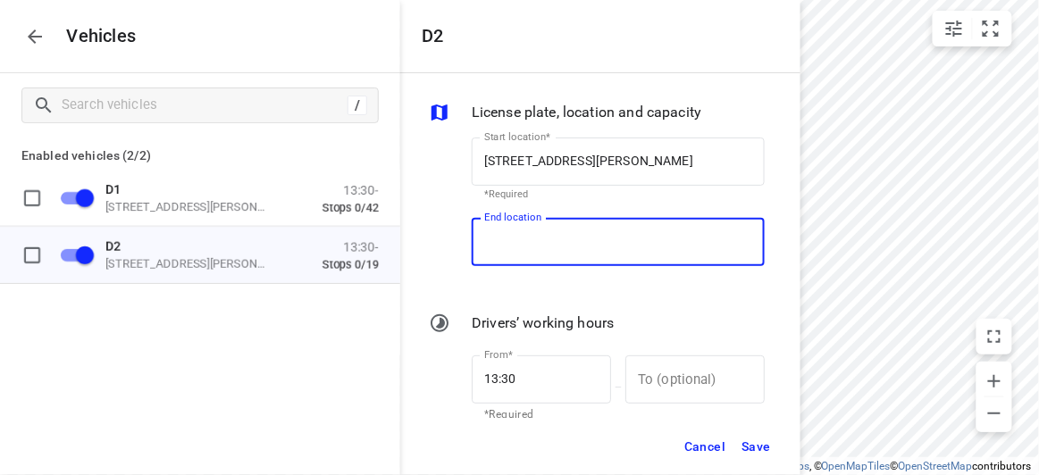
type input "12 Oxley Cl, Glen Waverley VIC 3150, Australia"
click at [746, 454] on span "Save" at bounding box center [756, 447] width 29 height 22
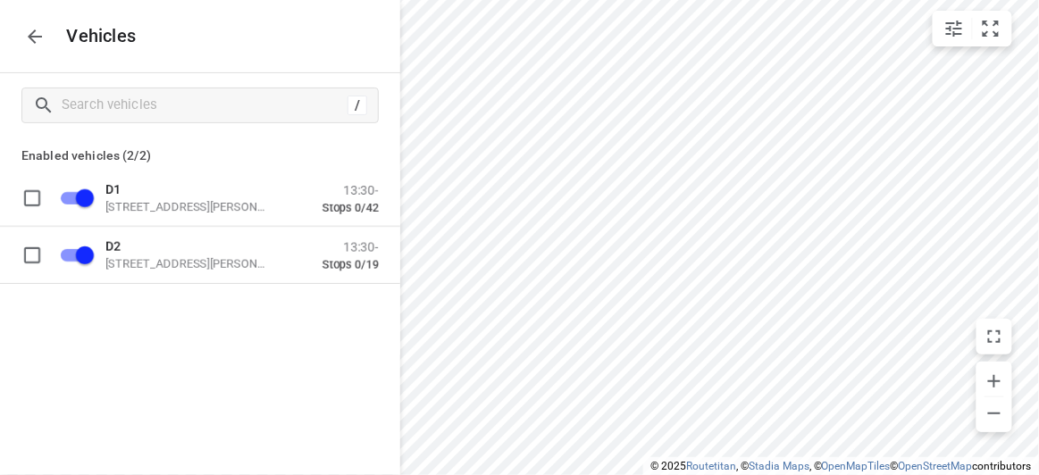
click at [44, 43] on icon "button" at bounding box center [34, 36] width 21 height 21
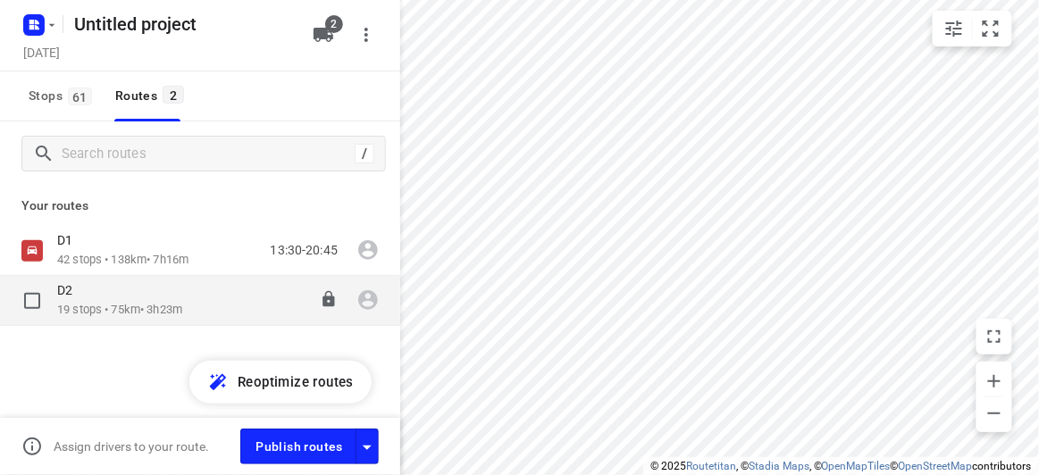
click at [107, 298] on div "D2" at bounding box center [119, 292] width 125 height 20
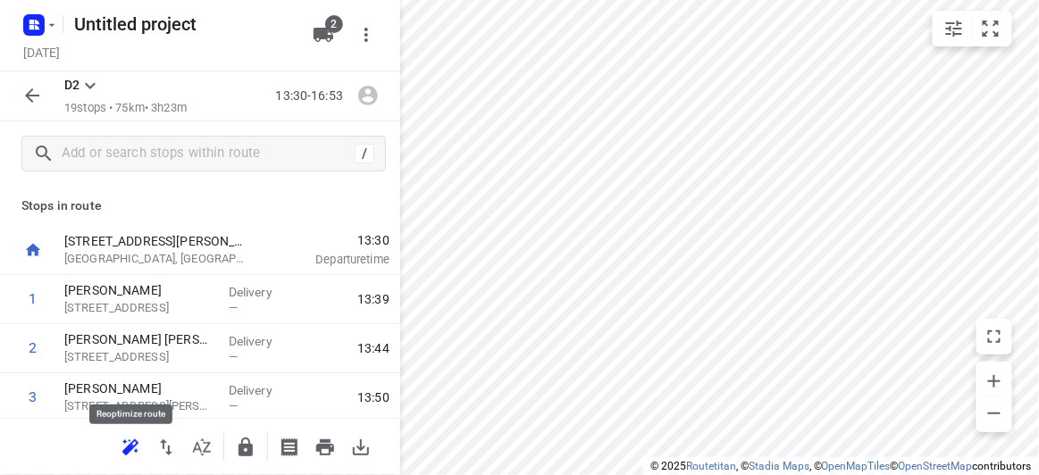
click at [141, 452] on button "button" at bounding box center [131, 448] width 36 height 36
click at [52, 101] on div "D2 19 stops • 62km • 3h4m 13:30-16:34" at bounding box center [200, 96] width 400 height 50
click at [43, 100] on button "button" at bounding box center [32, 96] width 36 height 36
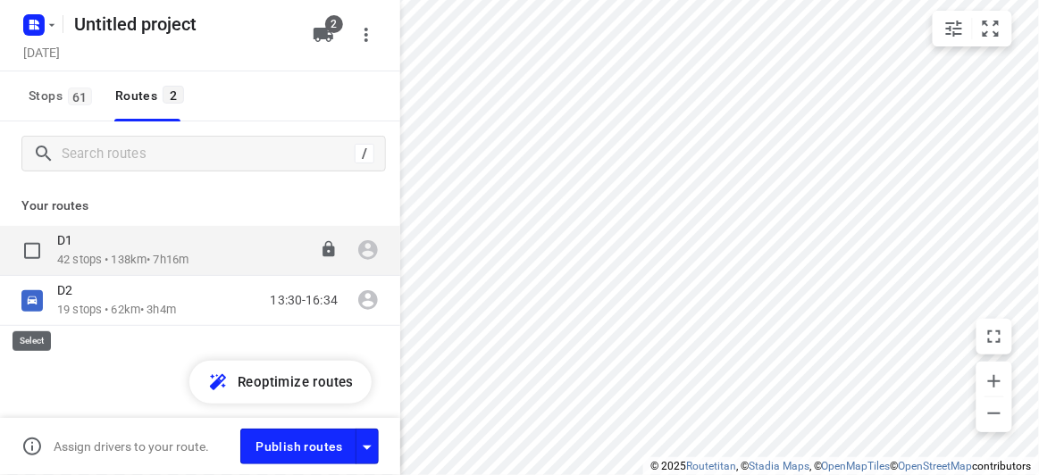
click at [0, 0] on input "checkbox" at bounding box center [0, 0] width 0 height 0
checkbox input "true"
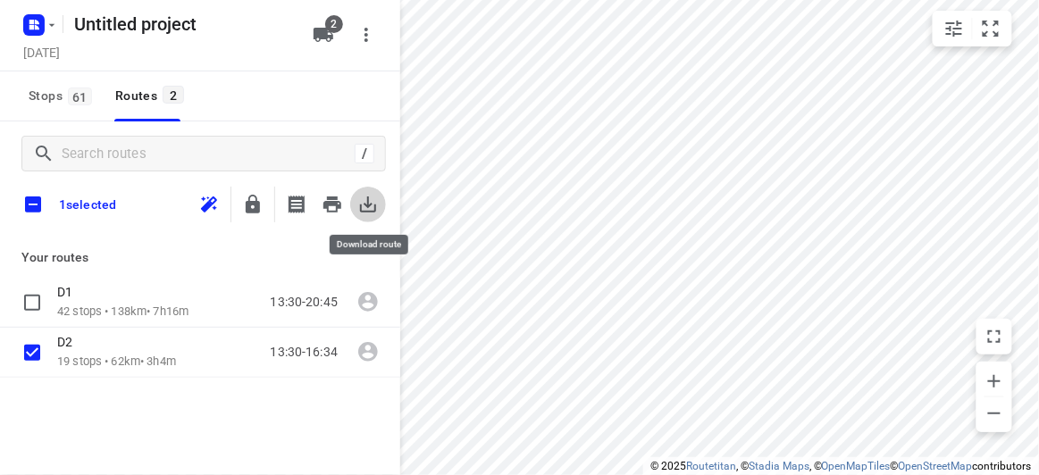
click at [378, 206] on icon "button" at bounding box center [367, 204] width 21 height 21
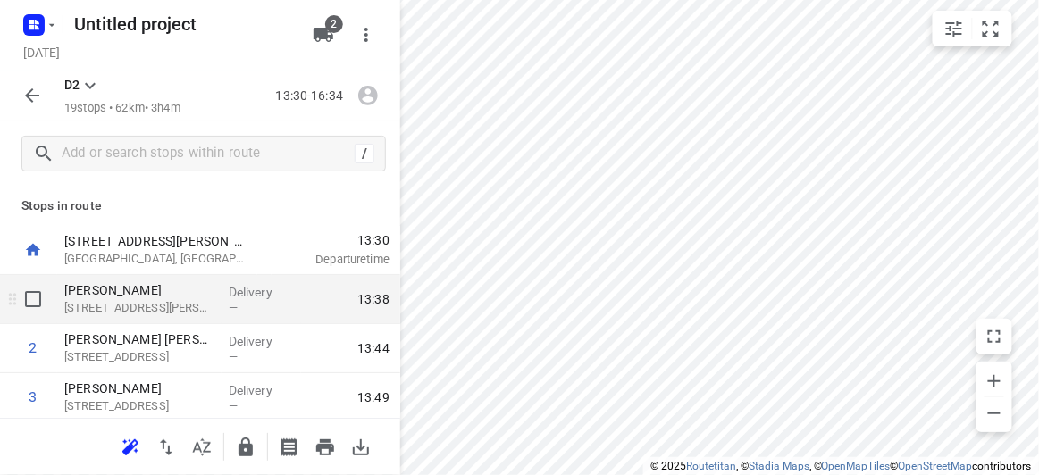
click at [38, 294] on input "checkbox" at bounding box center [33, 299] width 36 height 36
checkbox input "true"
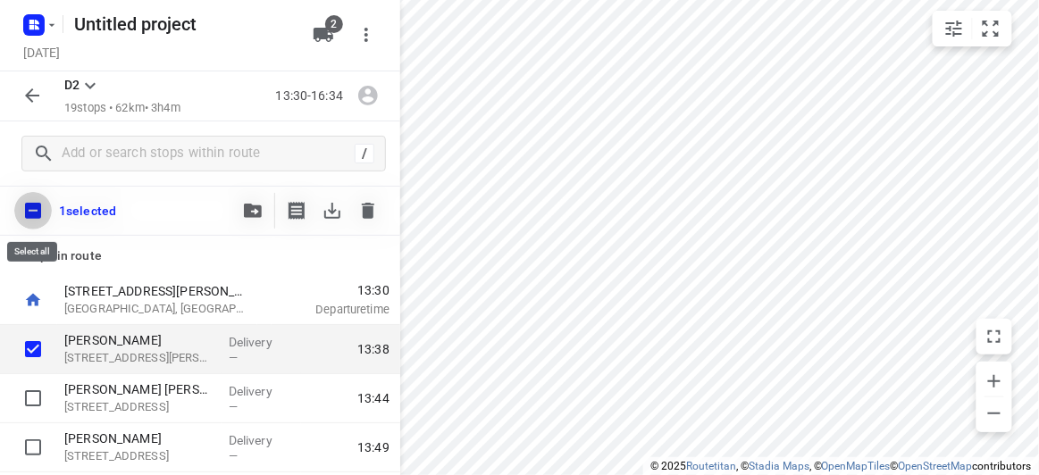
click at [31, 218] on input "checkbox" at bounding box center [33, 211] width 38 height 38
checkbox input "true"
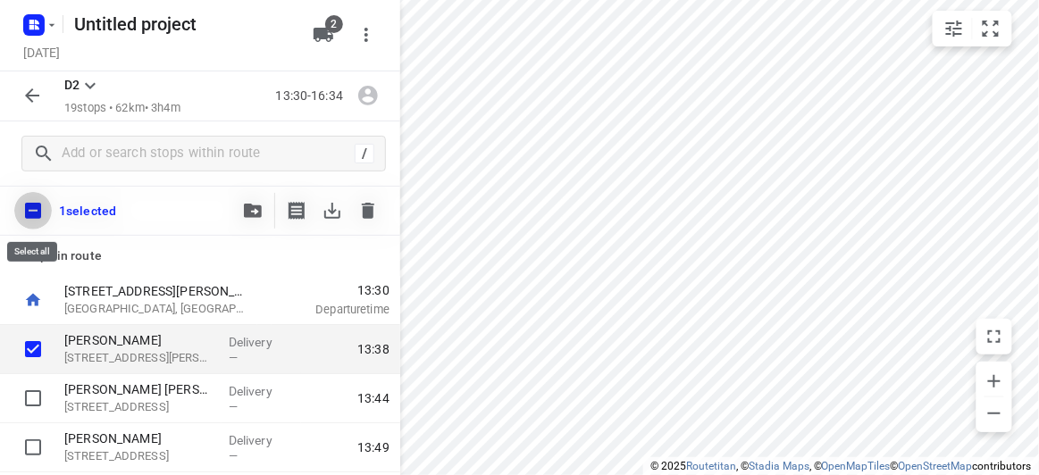
checkbox input "true"
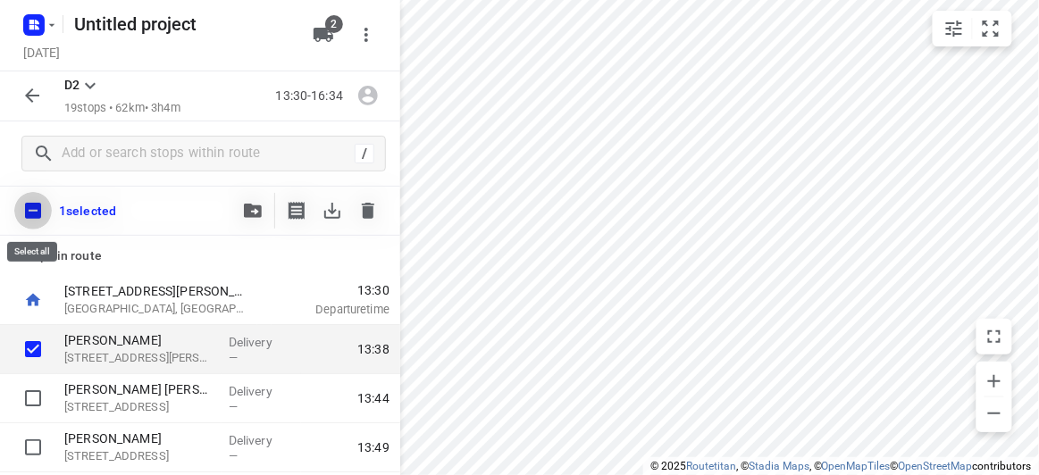
checkbox input "true"
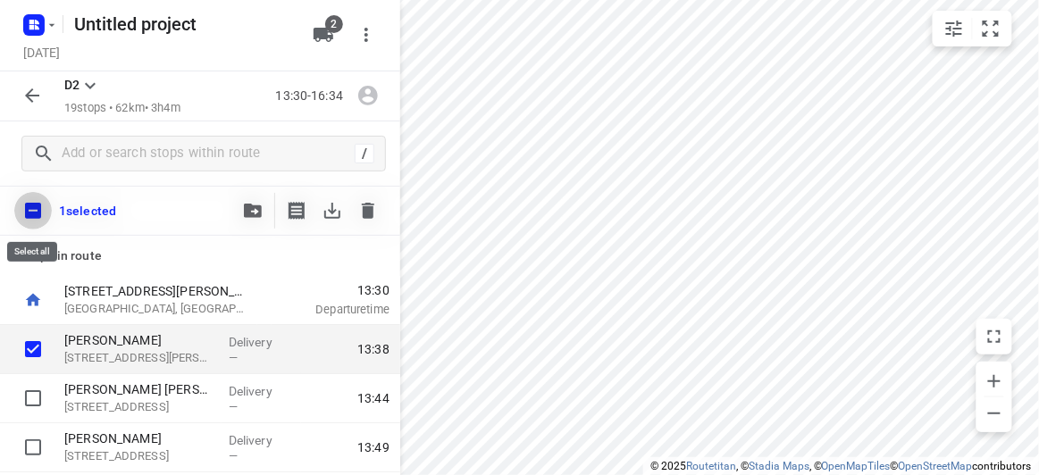
checkbox input "true"
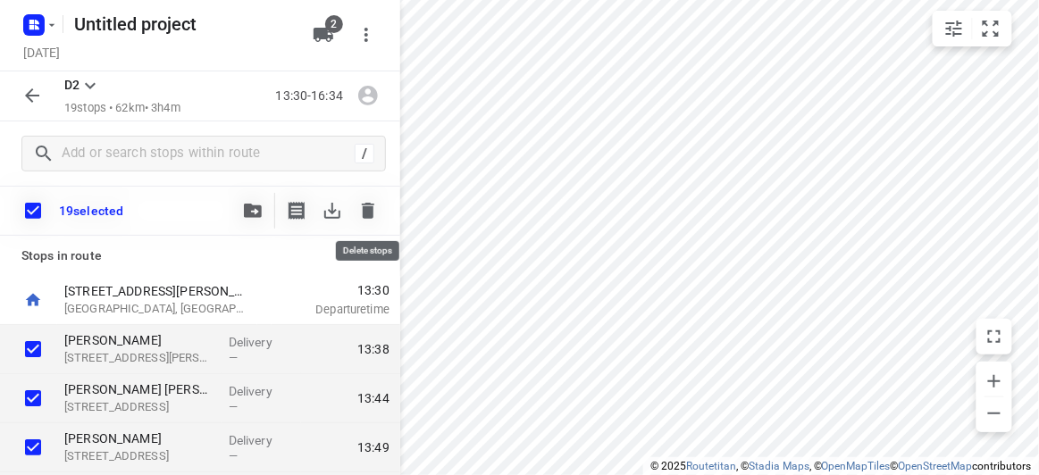
click at [365, 212] on icon "button" at bounding box center [368, 211] width 13 height 16
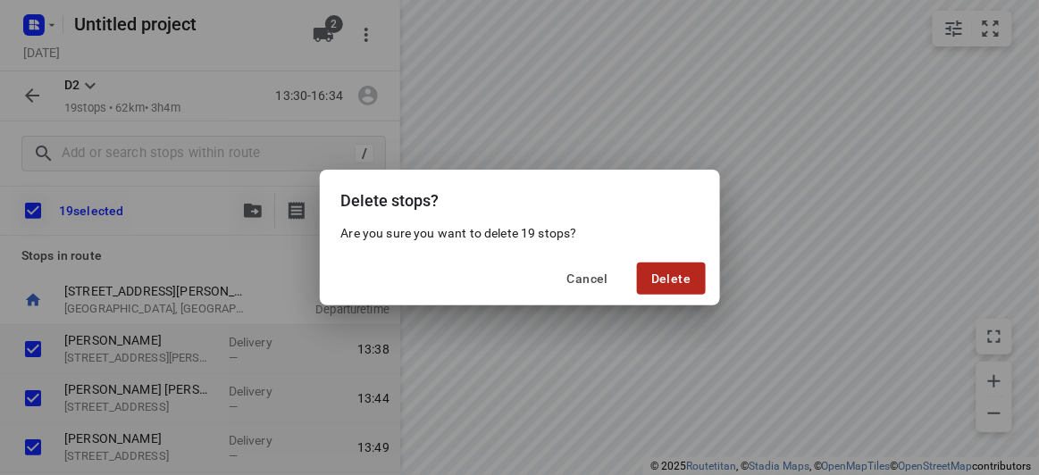
click at [669, 273] on span "Delete" at bounding box center [670, 279] width 39 height 14
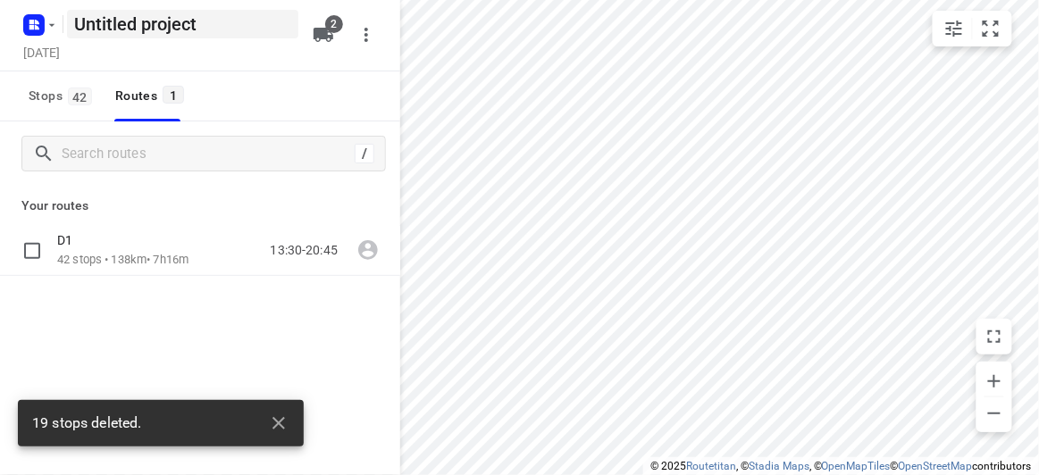
click at [125, 29] on h5 "Untitled project" at bounding box center [182, 24] width 231 height 29
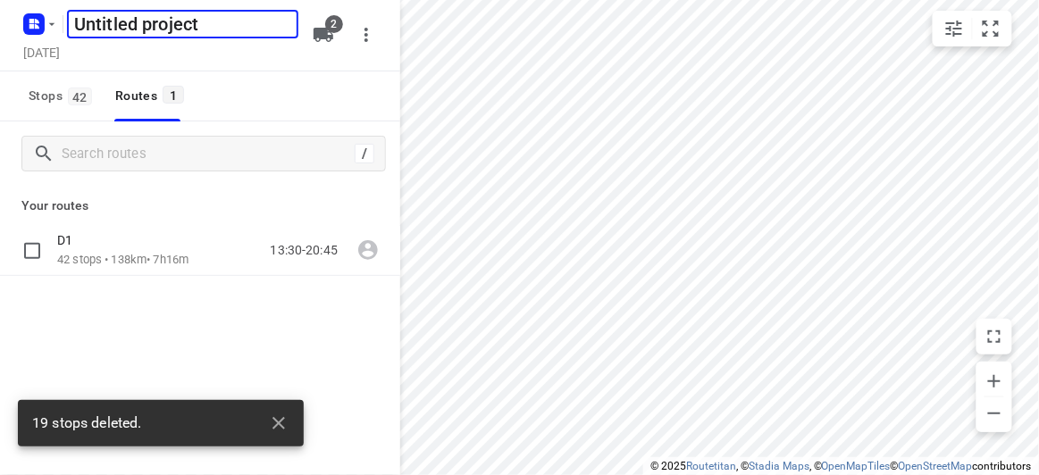
drag, startPoint x: 155, startPoint y: 307, endPoint x: 164, endPoint y: 314, distance: 11.4
click at [156, 310] on div "/ Your routes D1 42 stops • 138km • 7h16m 13:30-20:45" at bounding box center [200, 324] width 400 height 404
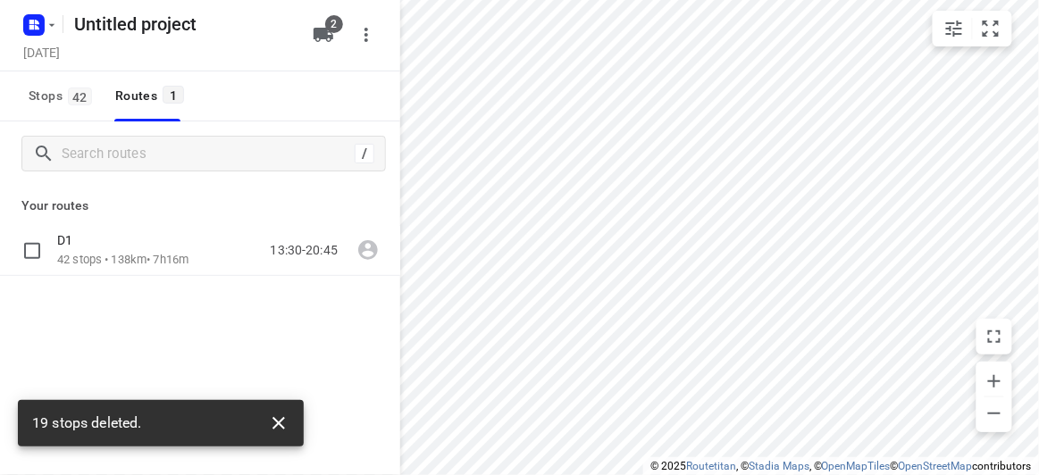
drag, startPoint x: 258, startPoint y: 410, endPoint x: 273, endPoint y: 423, distance: 19.7
click at [262, 414] on div at bounding box center [272, 424] width 50 height 36
click at [273, 423] on icon "button" at bounding box center [278, 423] width 21 height 21
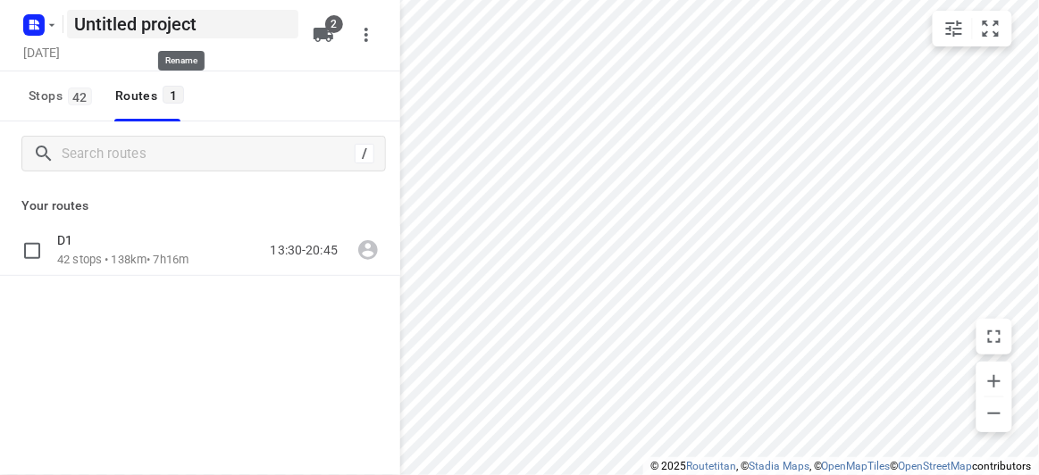
click at [135, 21] on h5 "Untitled project" at bounding box center [182, 24] width 231 height 29
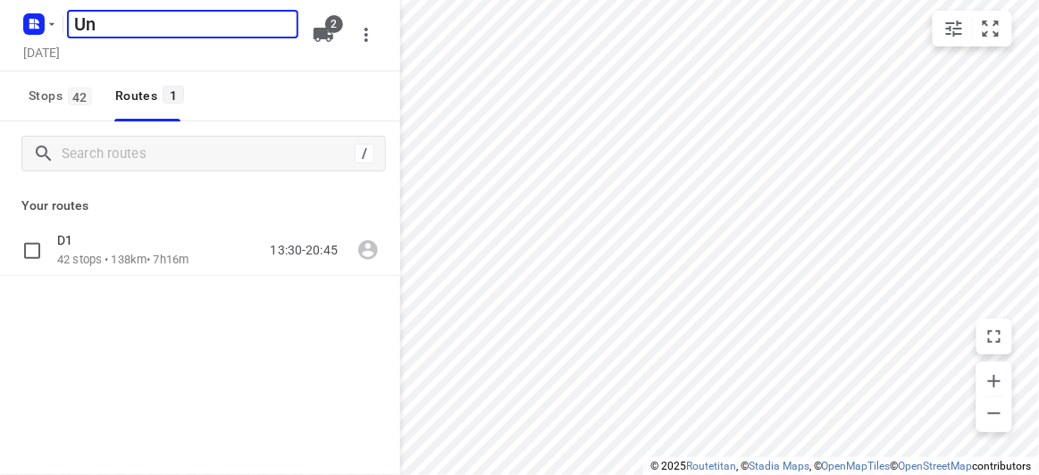
type input "U"
type input "24 SEPTEMBER 2025"
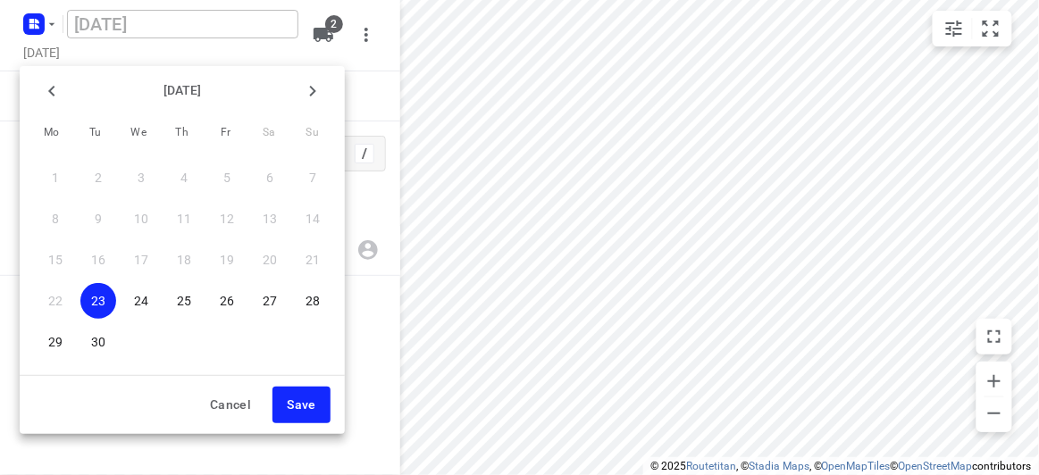
click at [248, 62] on div at bounding box center [519, 237] width 1039 height 475
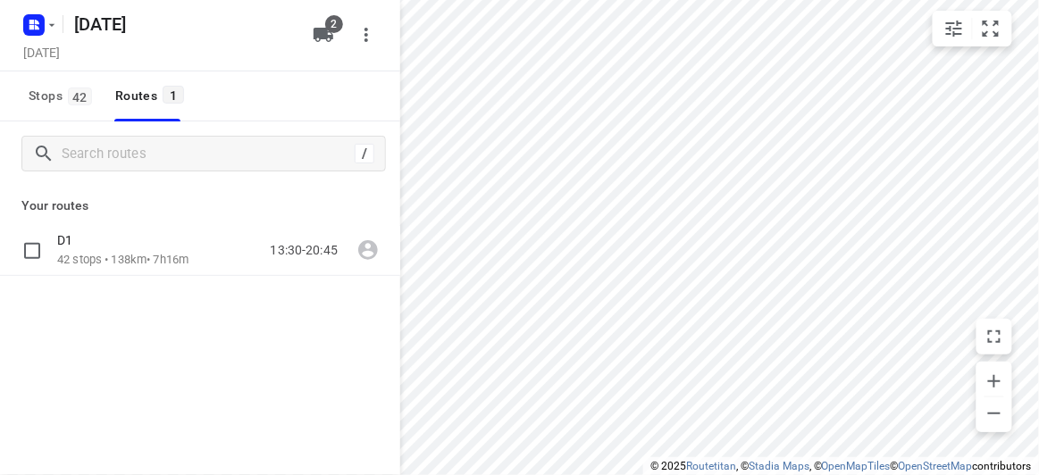
click at [152, 388] on div "/ Your routes D1 42 stops • 138km • 7h16m 13:30-20:45" at bounding box center [200, 324] width 400 height 404
